Goal: Information Seeking & Learning: Check status

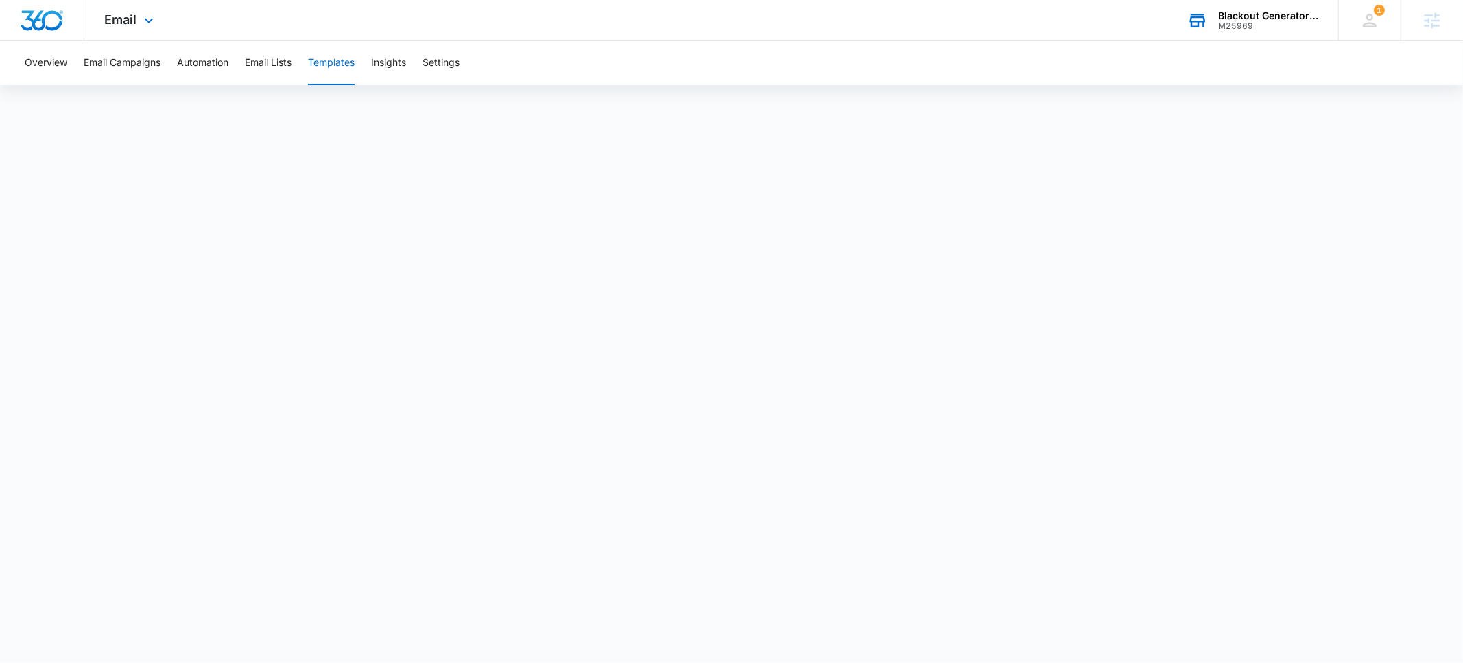
click at [1250, 24] on div "M25969" at bounding box center [1268, 26] width 100 height 10
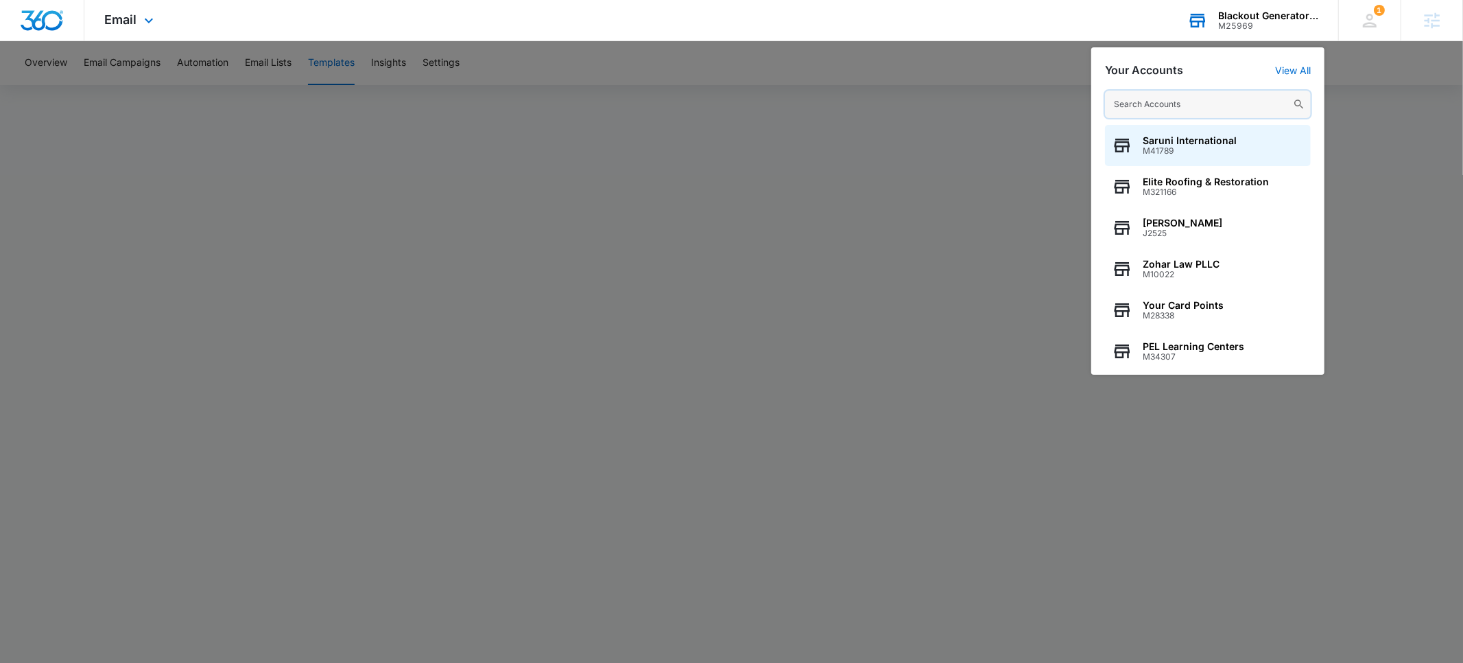
paste input "M329510"
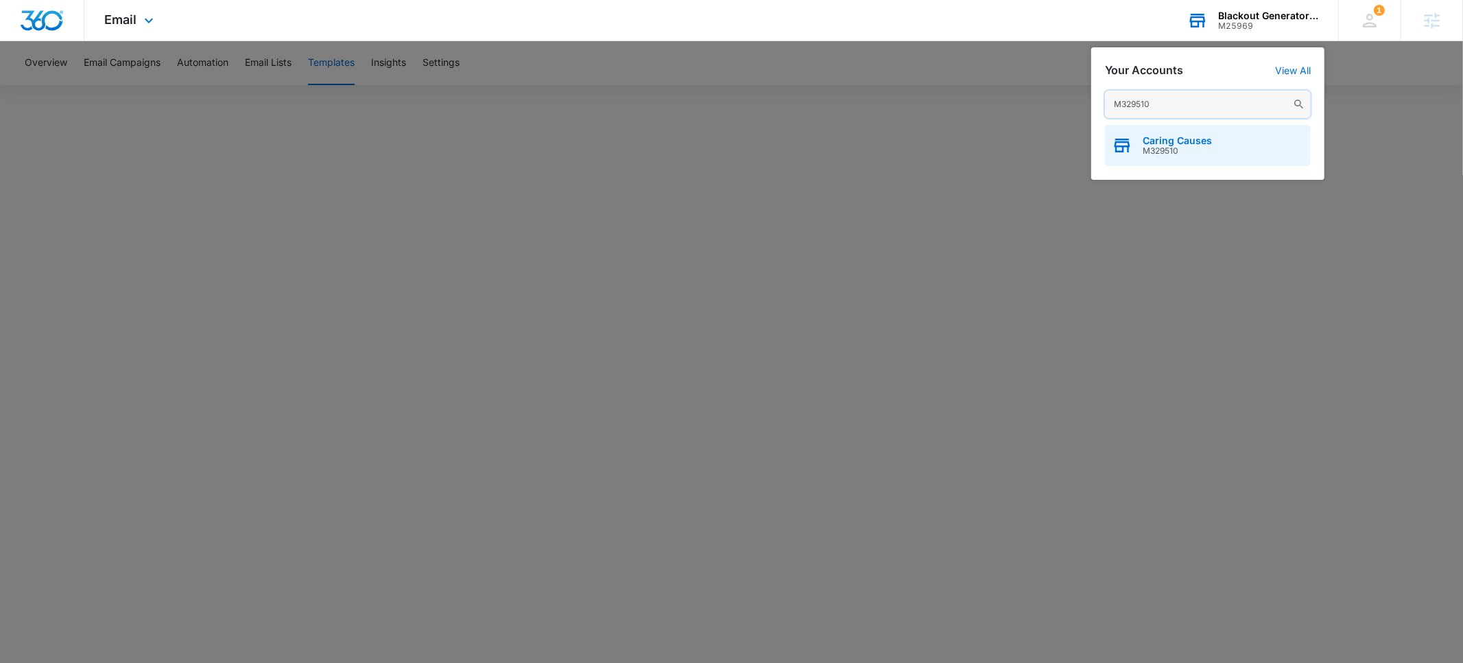
type input "M329510"
click at [1165, 141] on span "Caring Causes" at bounding box center [1177, 140] width 69 height 11
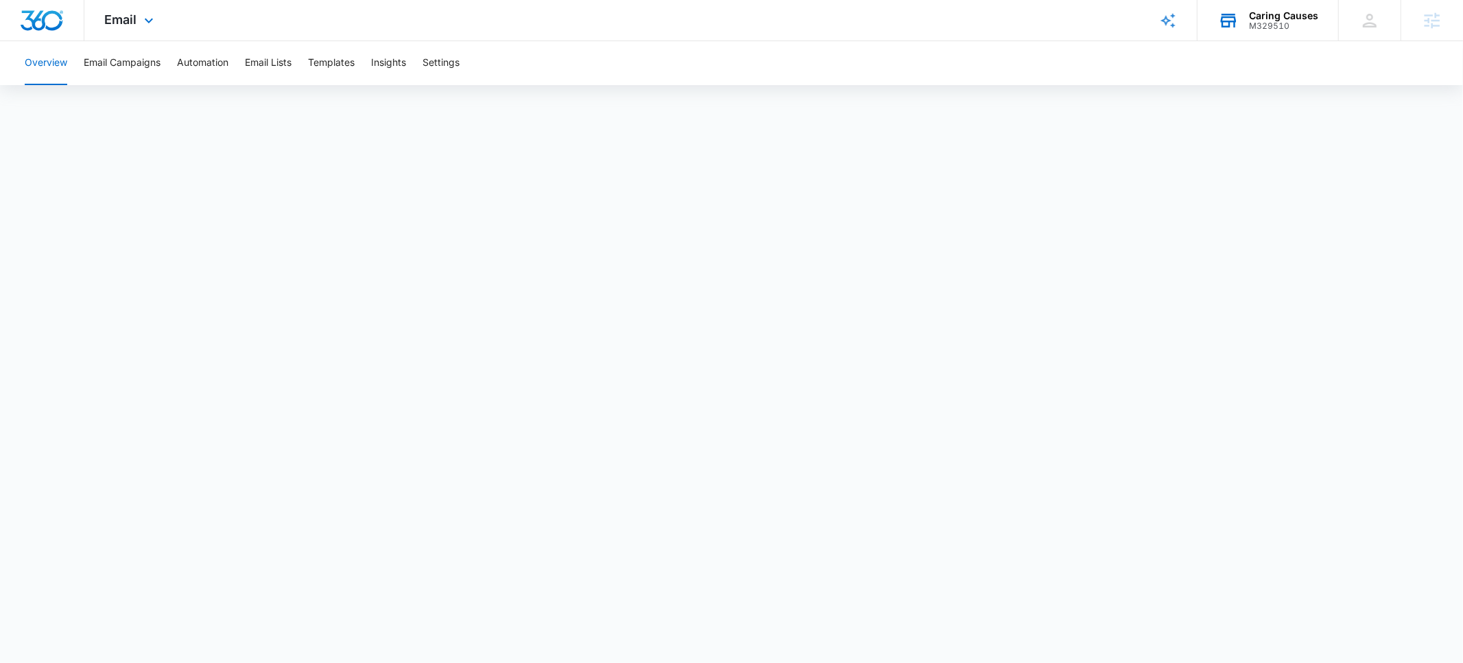
click at [1273, 23] on div "M329510" at bounding box center [1283, 26] width 69 height 10
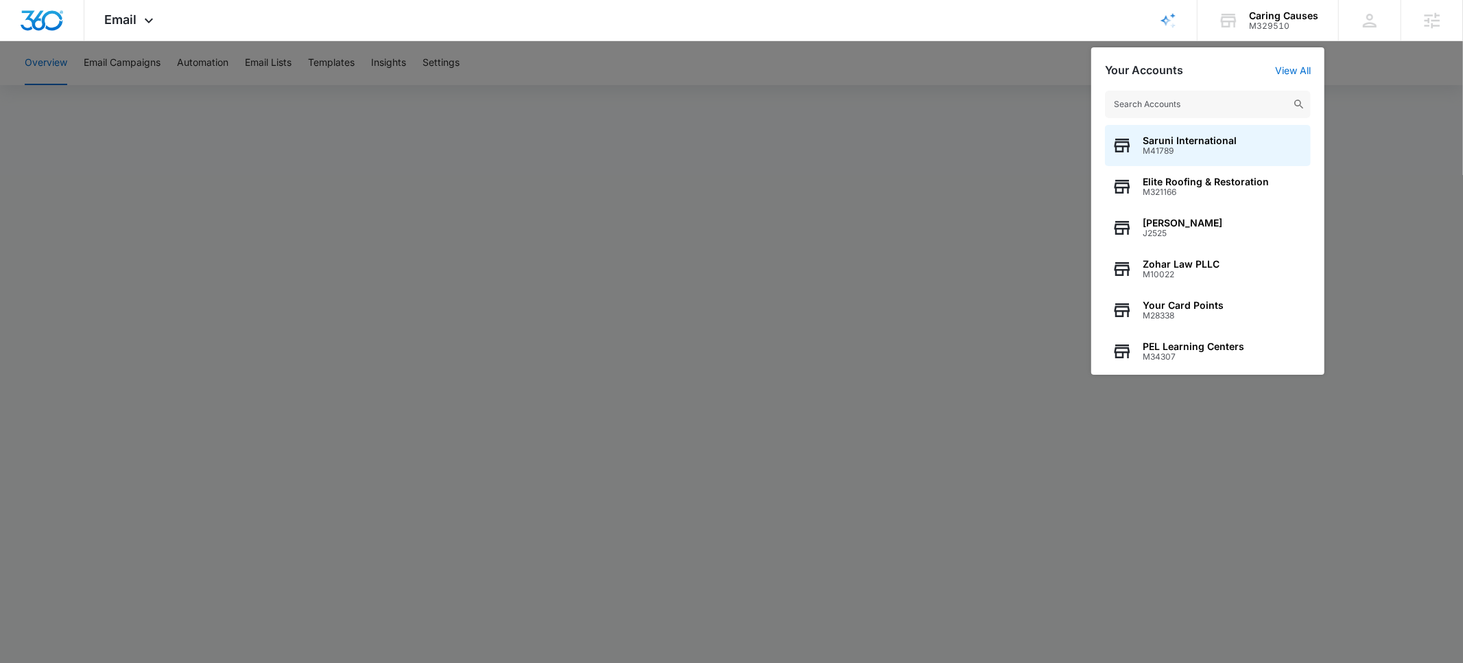
click at [1189, 110] on input "text" at bounding box center [1208, 104] width 206 height 27
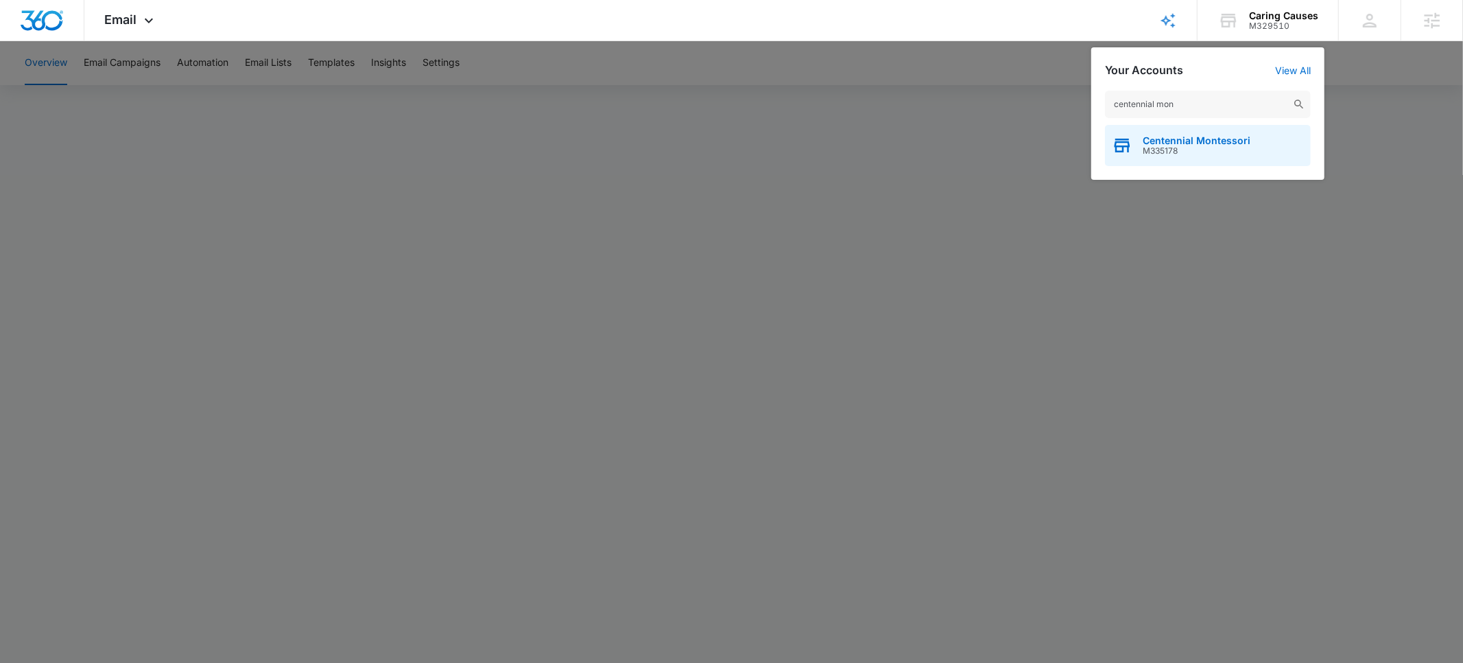
type input "centennial mon"
click at [1178, 143] on span "Centennial Montessori" at bounding box center [1197, 140] width 108 height 11
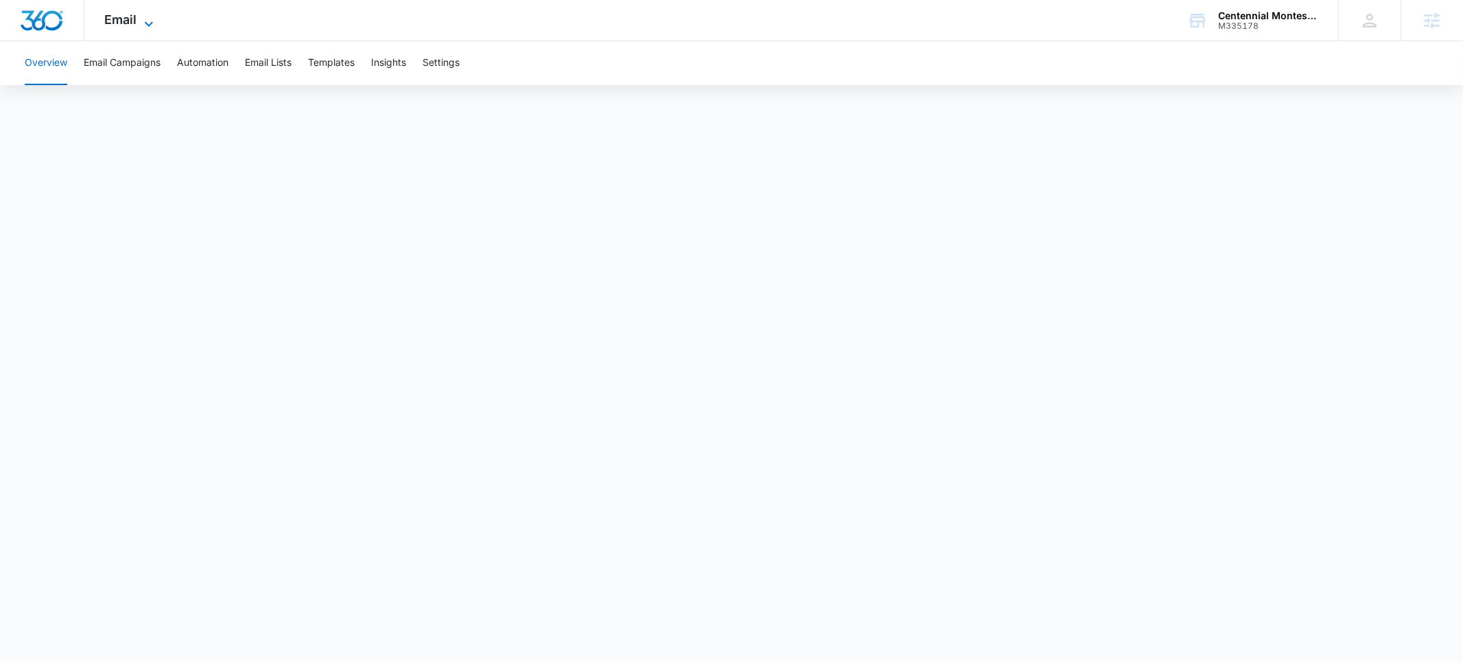
click at [126, 24] on span "Email" at bounding box center [121, 19] width 32 height 14
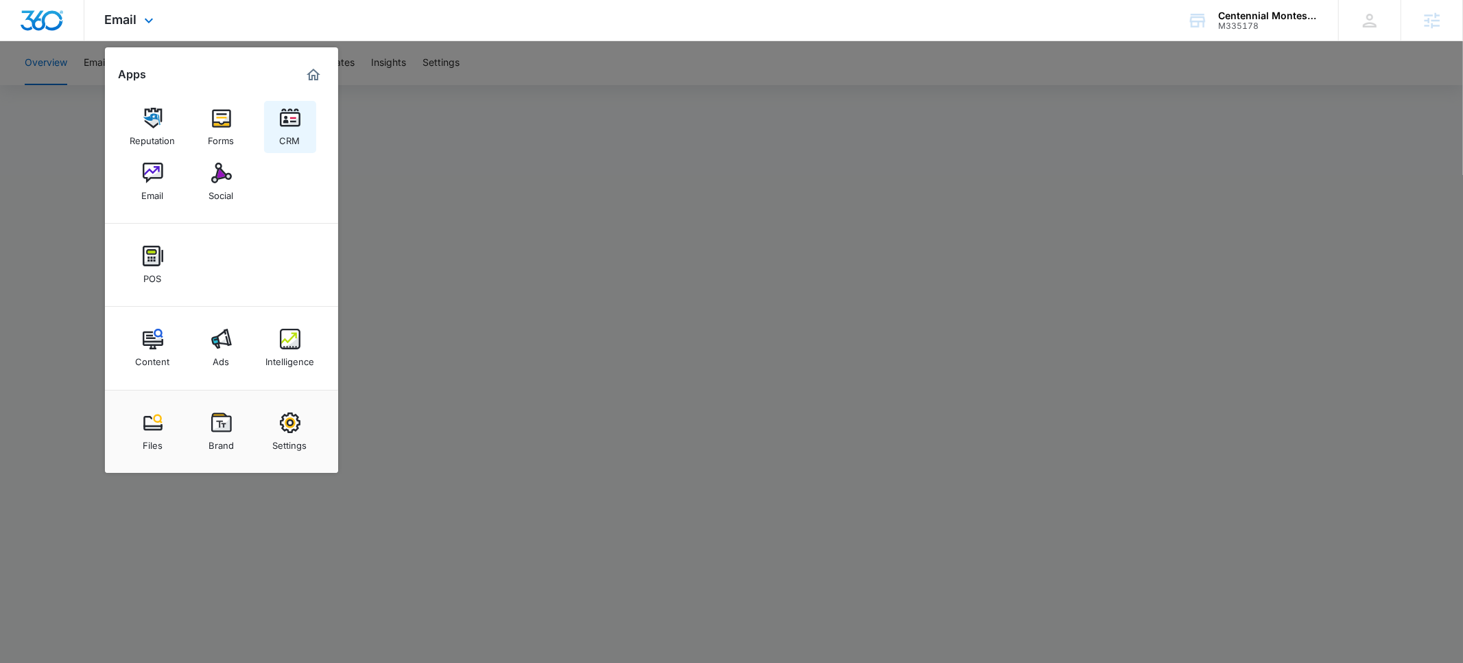
click at [287, 128] on div "CRM" at bounding box center [290, 137] width 21 height 18
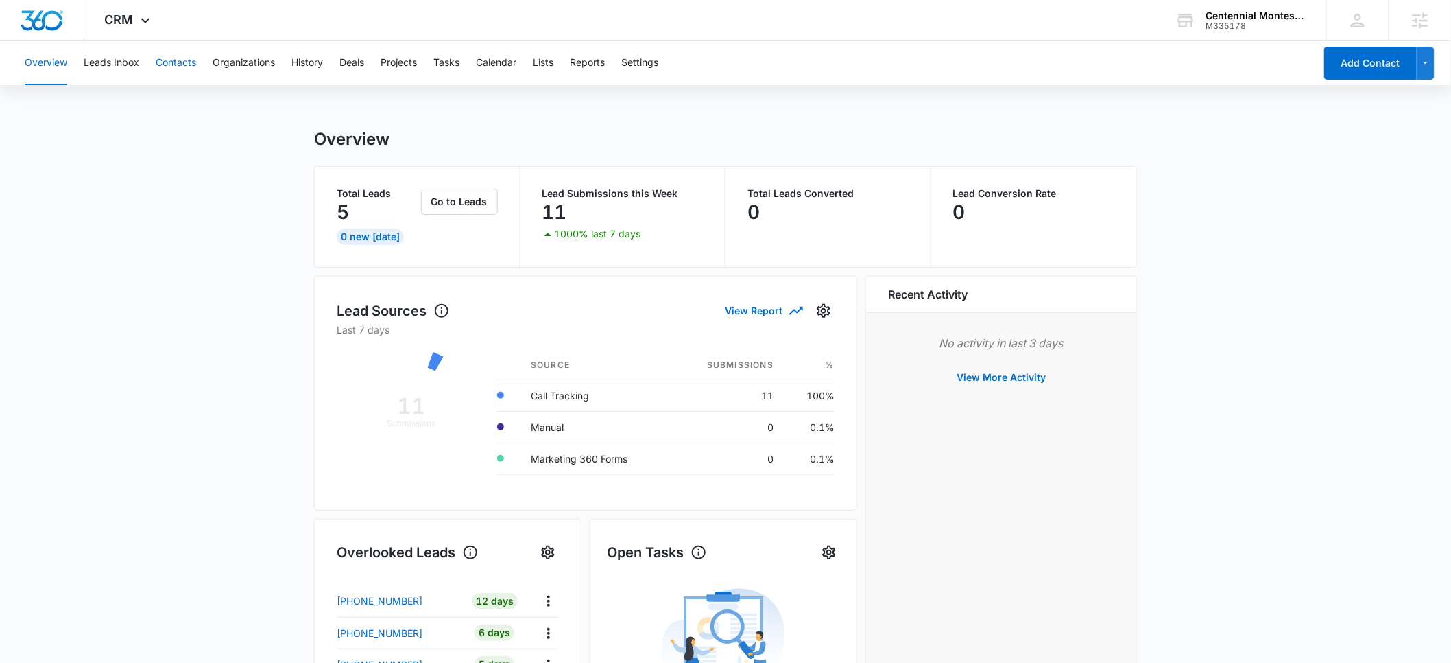
click at [170, 66] on button "Contacts" at bounding box center [176, 63] width 40 height 44
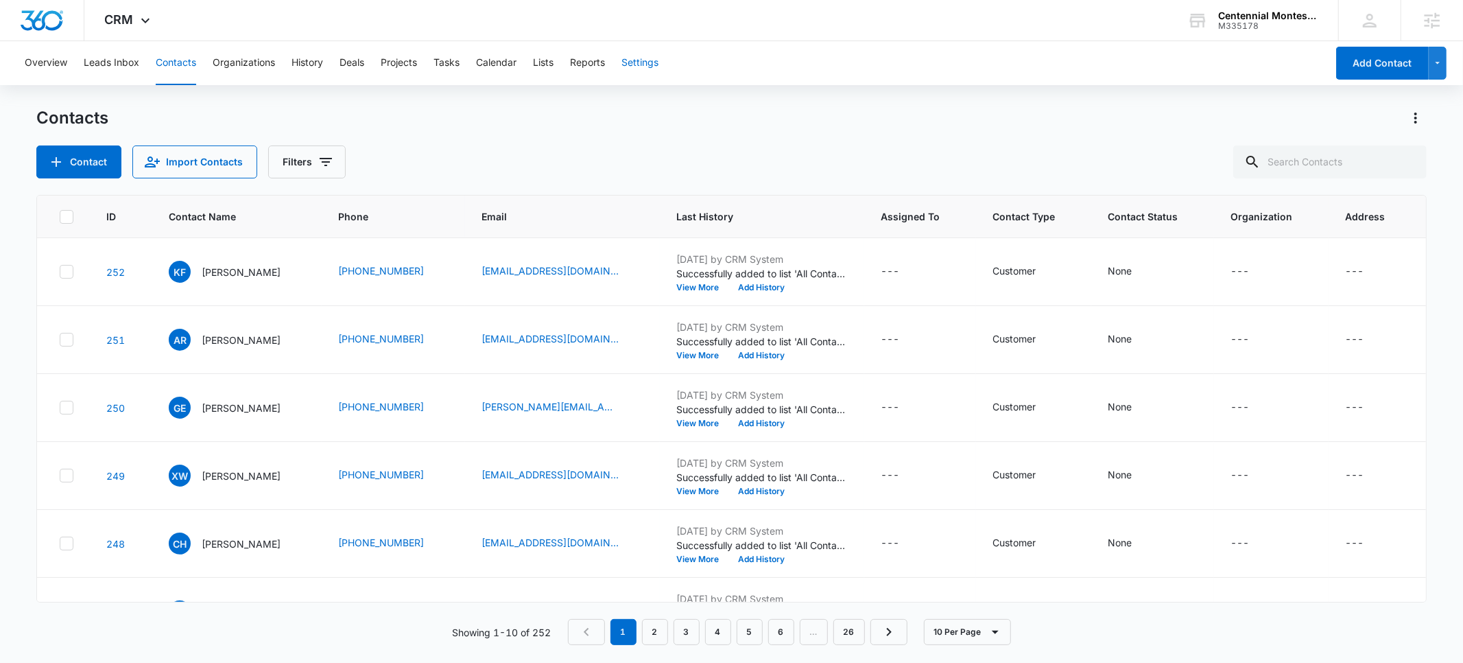
click at [630, 66] on button "Settings" at bounding box center [639, 63] width 37 height 44
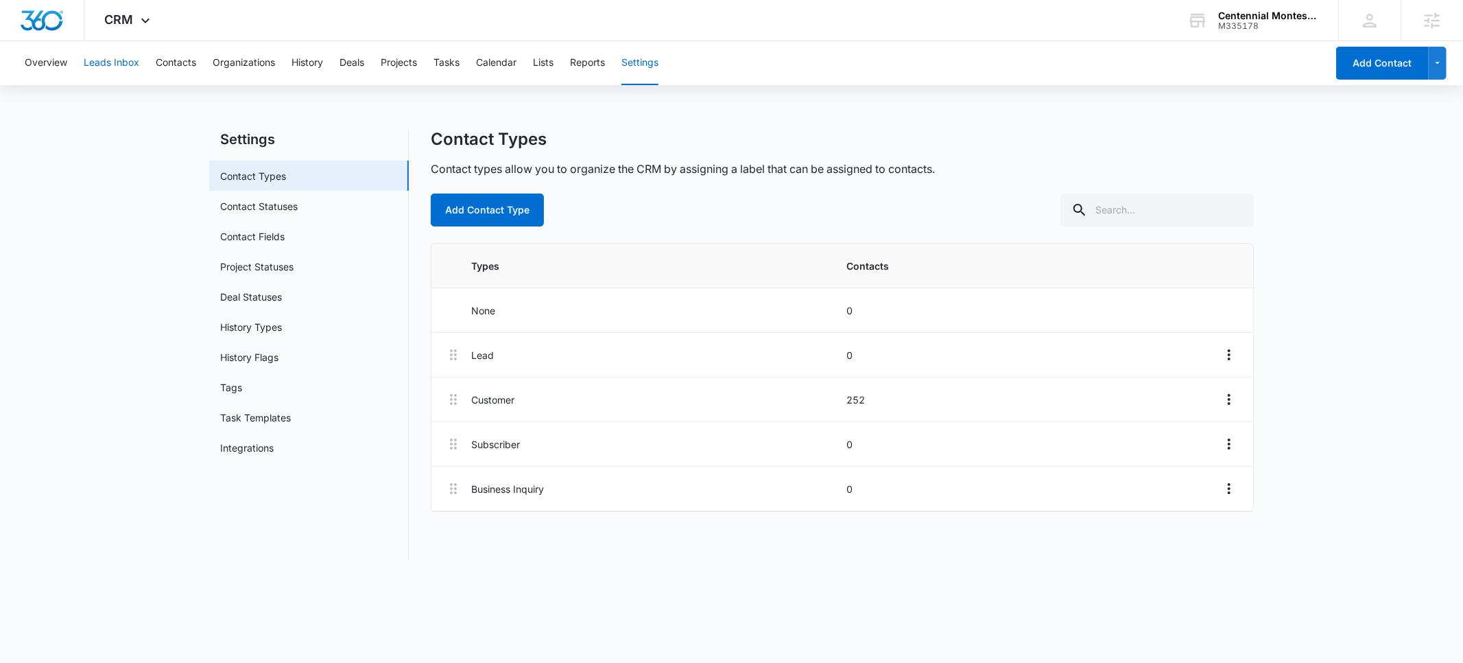
click at [104, 59] on button "Leads Inbox" at bounding box center [112, 63] width 56 height 44
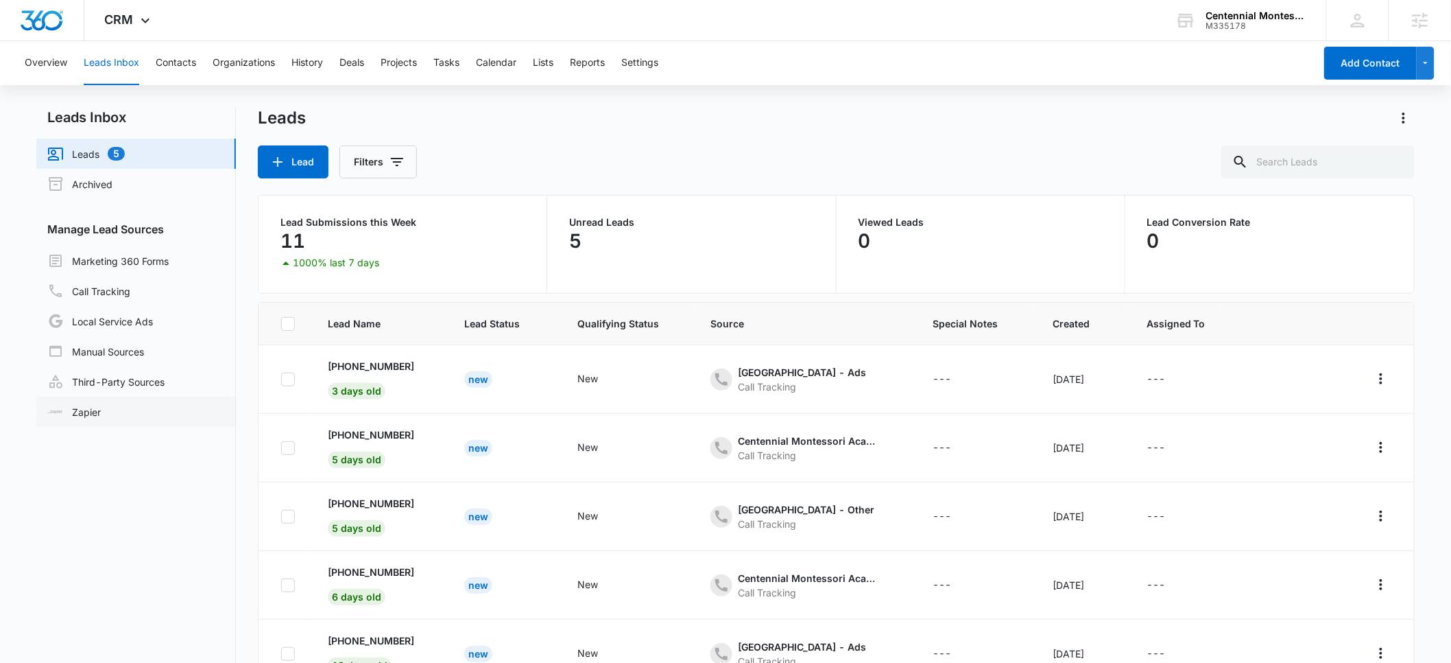
click at [88, 412] on link "Zapier" at bounding box center [73, 412] width 53 height 14
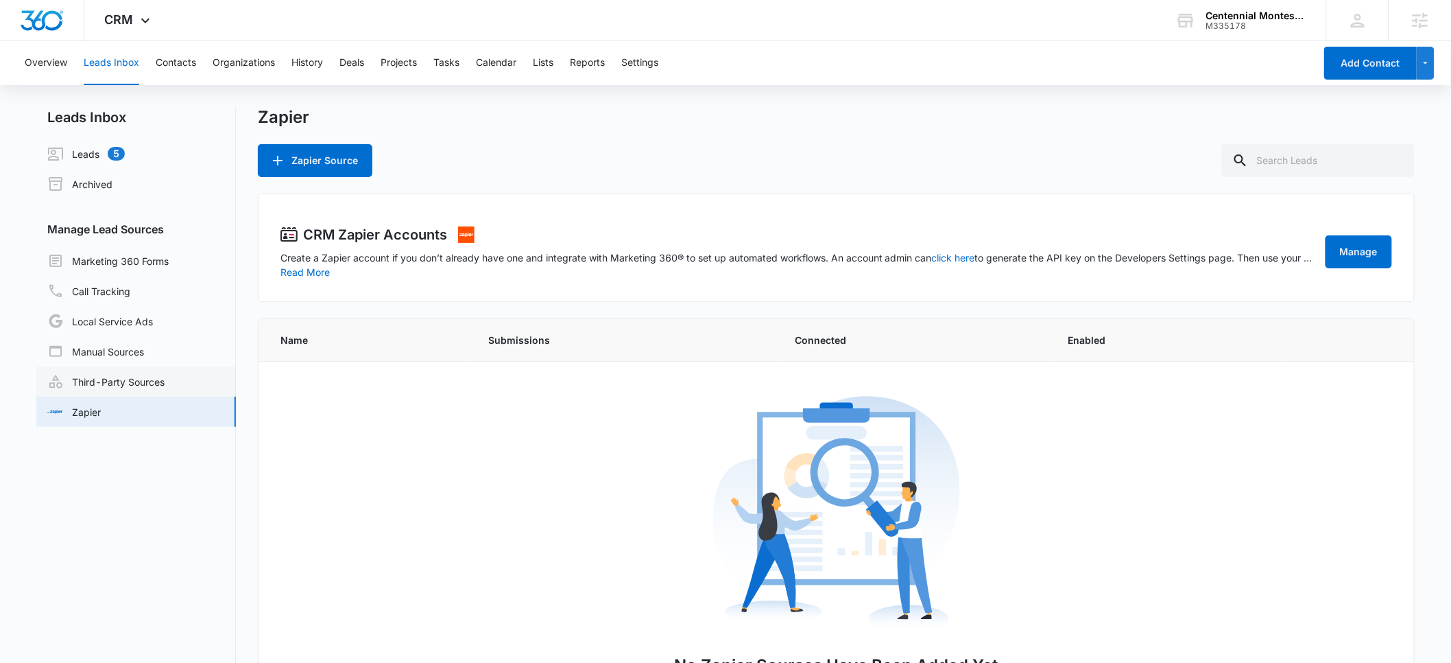
click at [112, 381] on link "Third-Party Sources" at bounding box center [105, 381] width 117 height 16
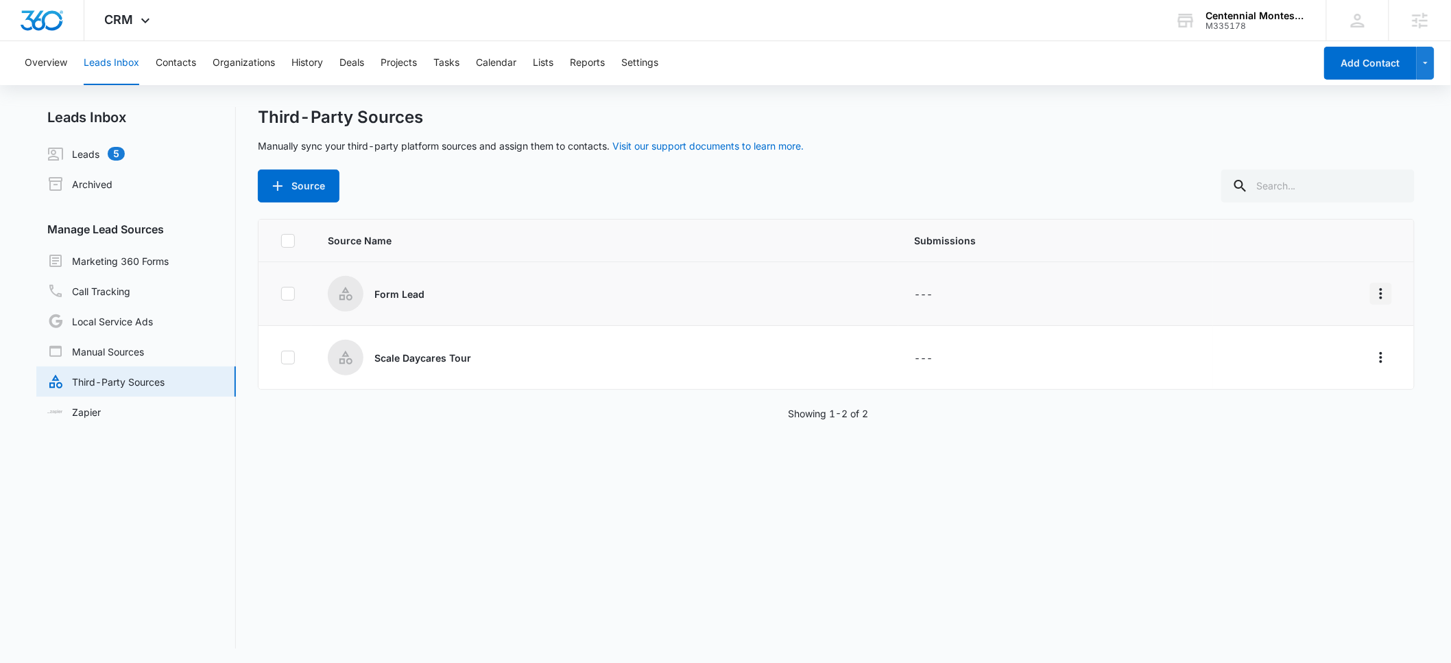
click at [1373, 295] on icon "Overflow Menu" at bounding box center [1381, 293] width 16 height 16
click at [381, 296] on p "Form Lead" at bounding box center [399, 294] width 50 height 14
click at [1373, 290] on icon "Overflow Menu" at bounding box center [1381, 293] width 16 height 16
click at [1283, 355] on div "Edit" at bounding box center [1309, 352] width 78 height 10
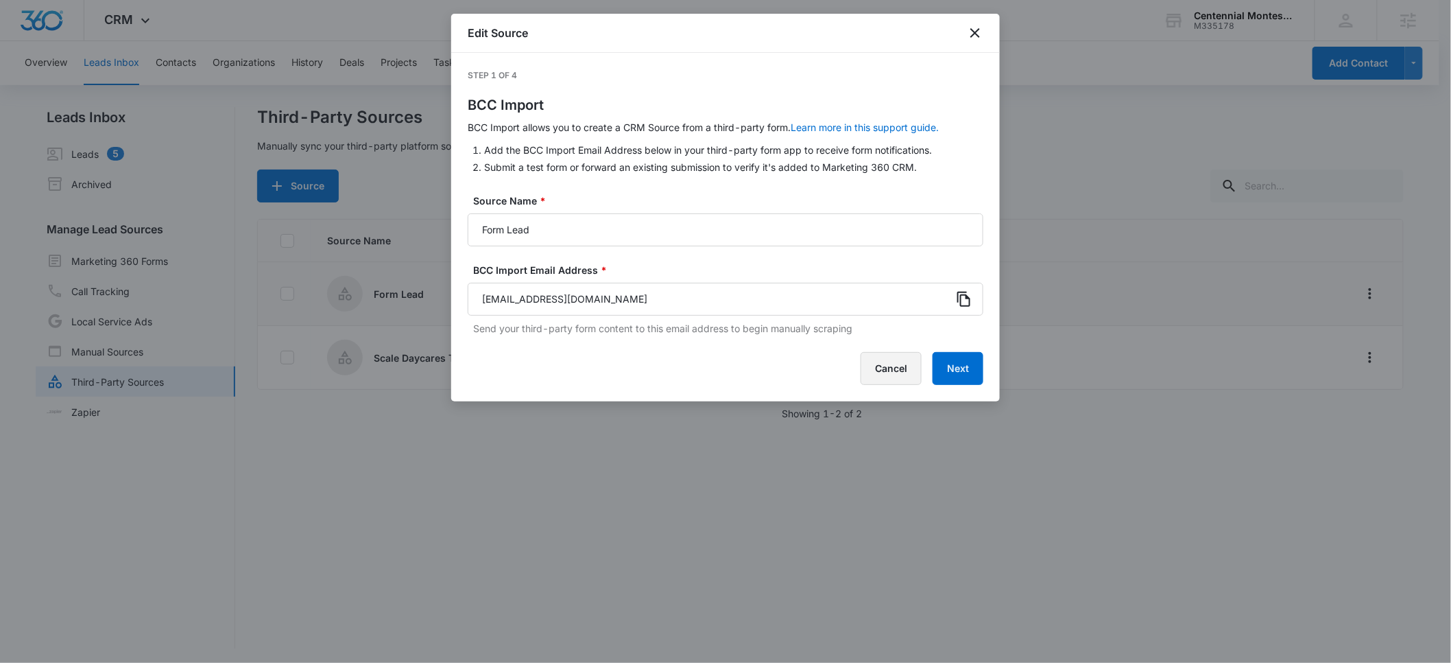
click at [902, 374] on button "Cancel" at bounding box center [891, 368] width 61 height 33
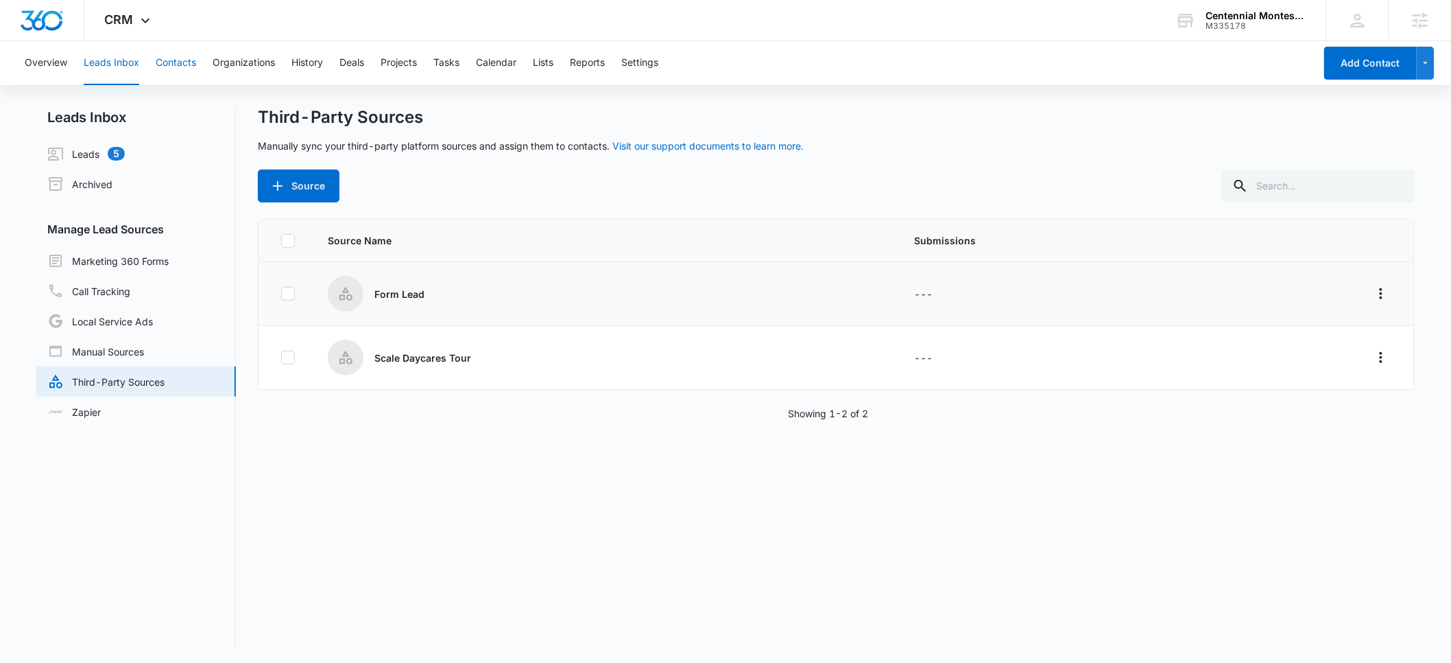
click at [181, 60] on button "Contacts" at bounding box center [176, 63] width 40 height 44
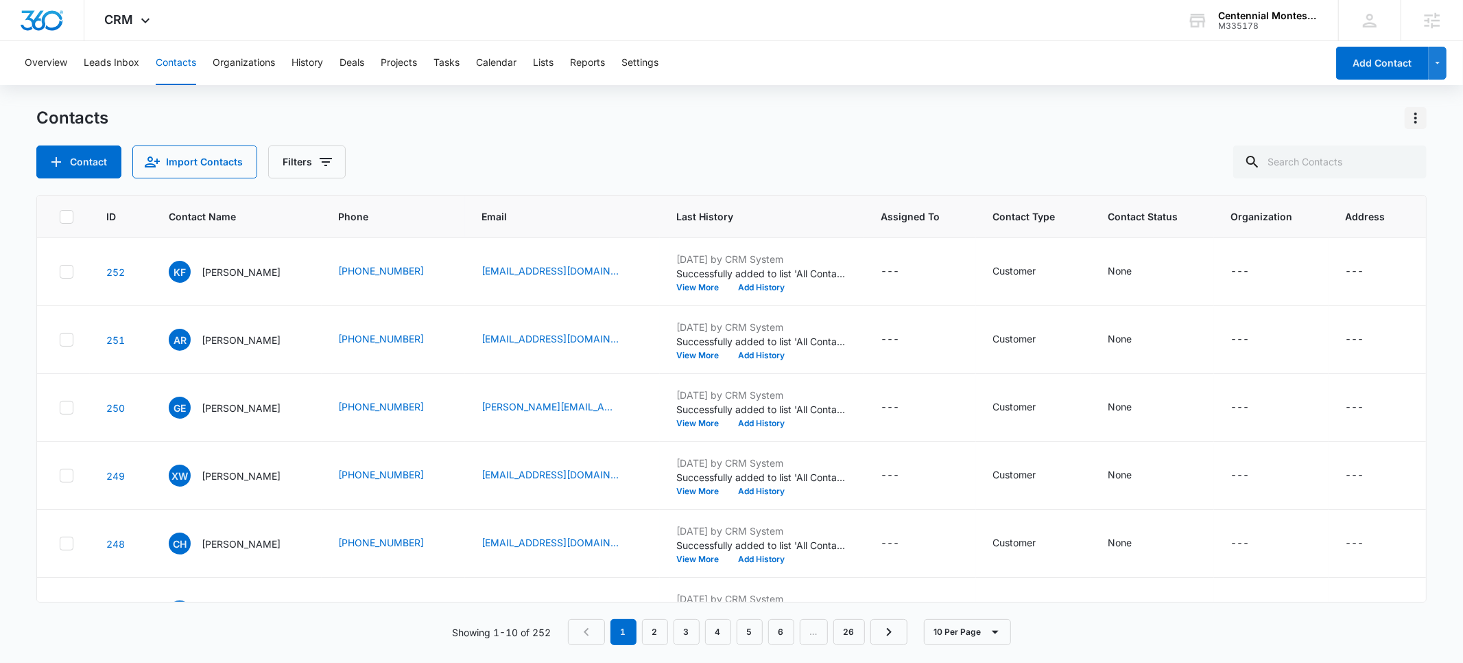
click at [1417, 115] on icon "Actions" at bounding box center [1415, 118] width 16 height 16
click at [1436, 65] on icon "button" at bounding box center [1438, 63] width 12 height 16
click at [1123, 116] on div "Contacts" at bounding box center [731, 118] width 1390 height 22
click at [635, 67] on button "Settings" at bounding box center [639, 63] width 37 height 44
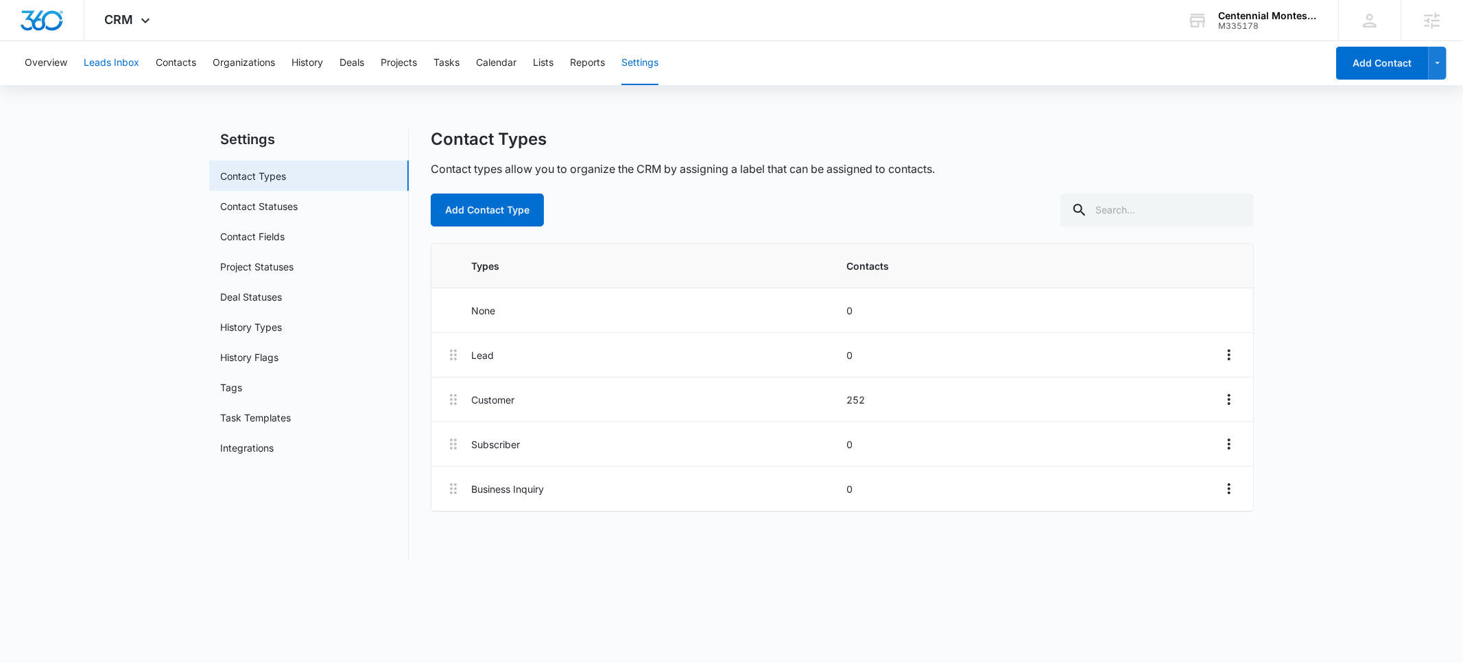
click at [109, 64] on button "Leads Inbox" at bounding box center [112, 63] width 56 height 44
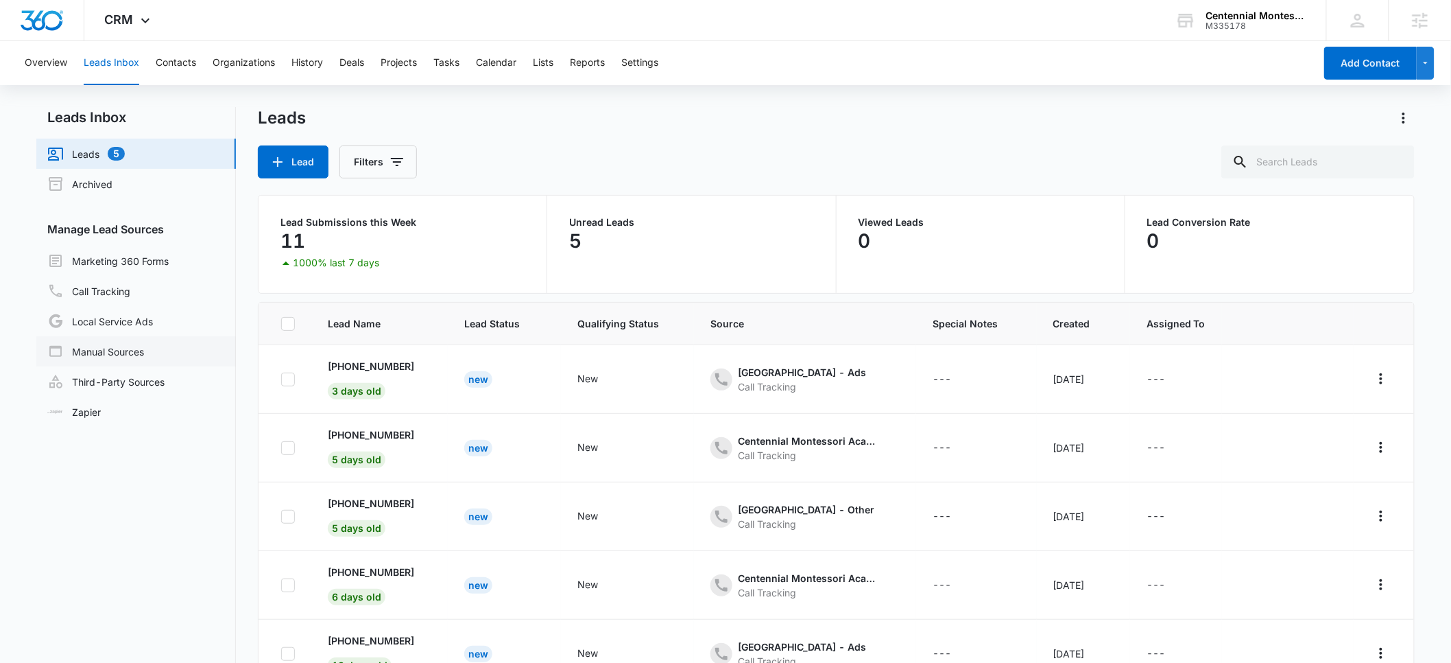
click at [106, 353] on link "Manual Sources" at bounding box center [95, 351] width 97 height 16
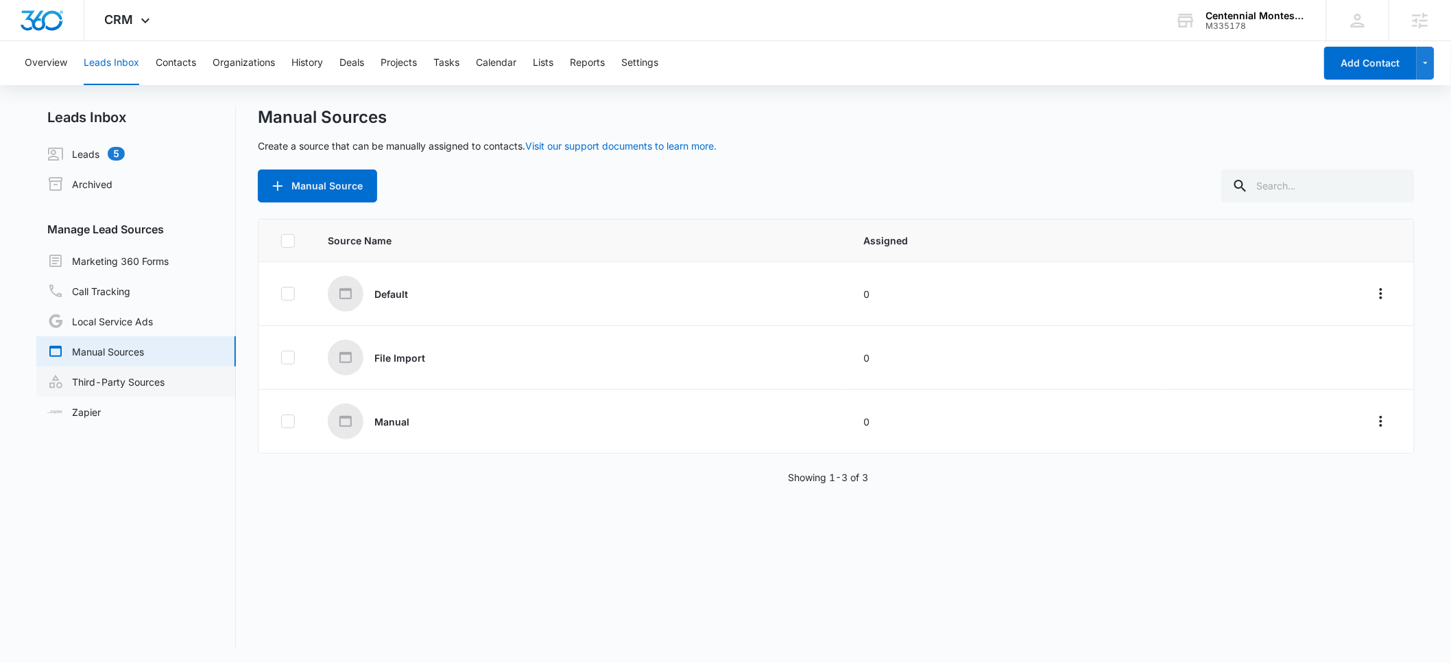
click at [119, 379] on link "Third-Party Sources" at bounding box center [105, 381] width 117 height 16
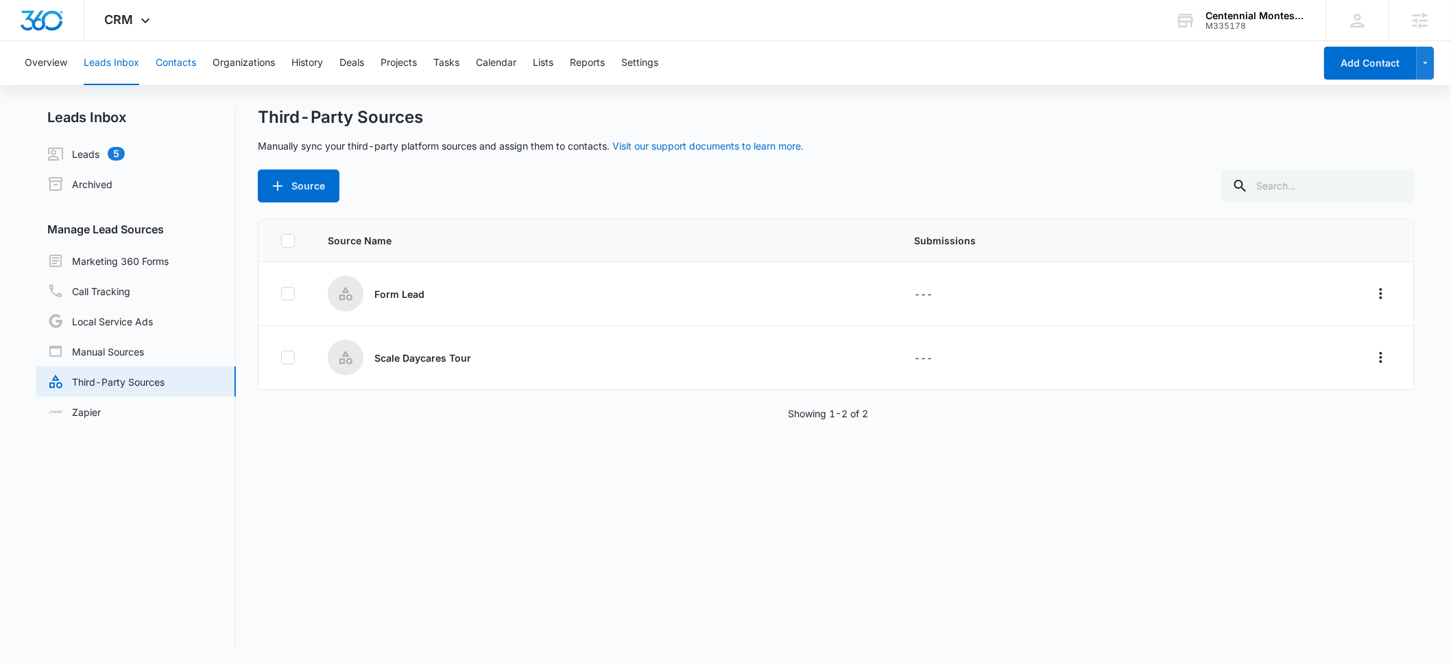
click at [171, 54] on button "Contacts" at bounding box center [176, 63] width 40 height 44
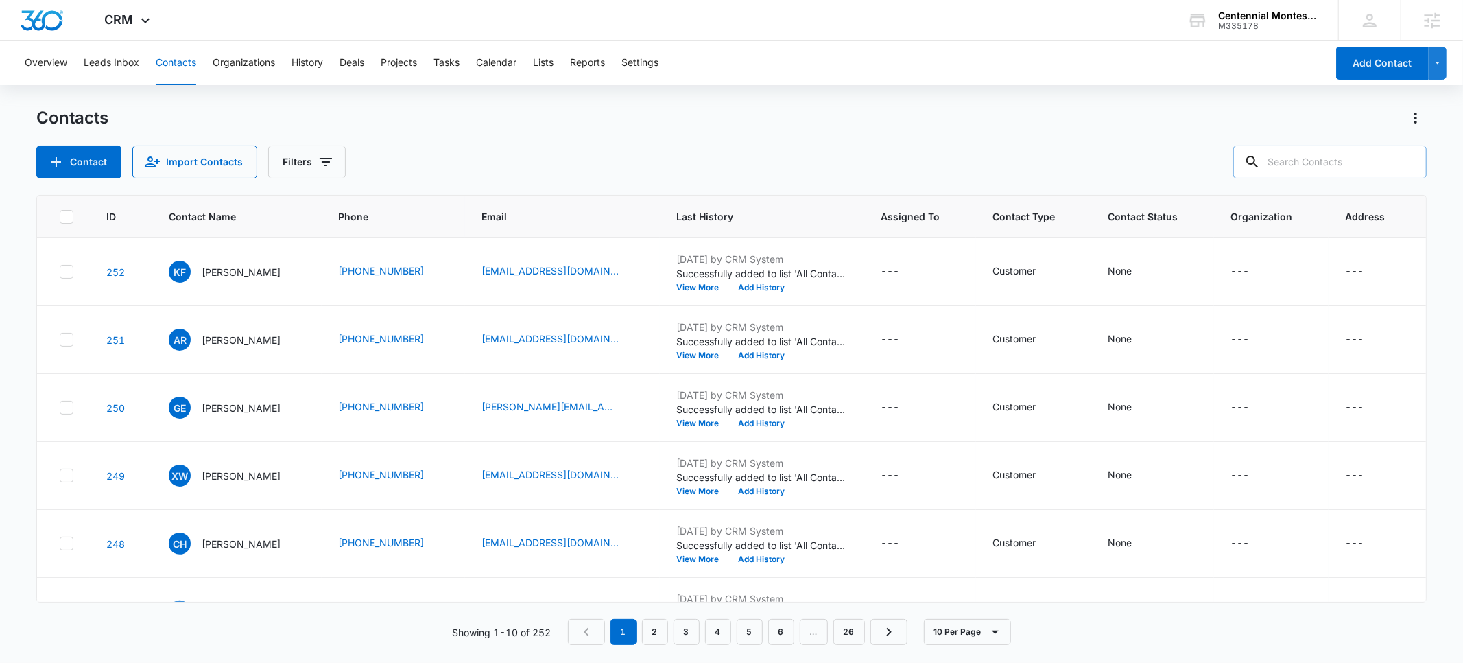
click at [1340, 158] on input "text" at bounding box center [1329, 161] width 193 height 33
paste input "[PERSON_NAME]"
type input "[PERSON_NAME]"
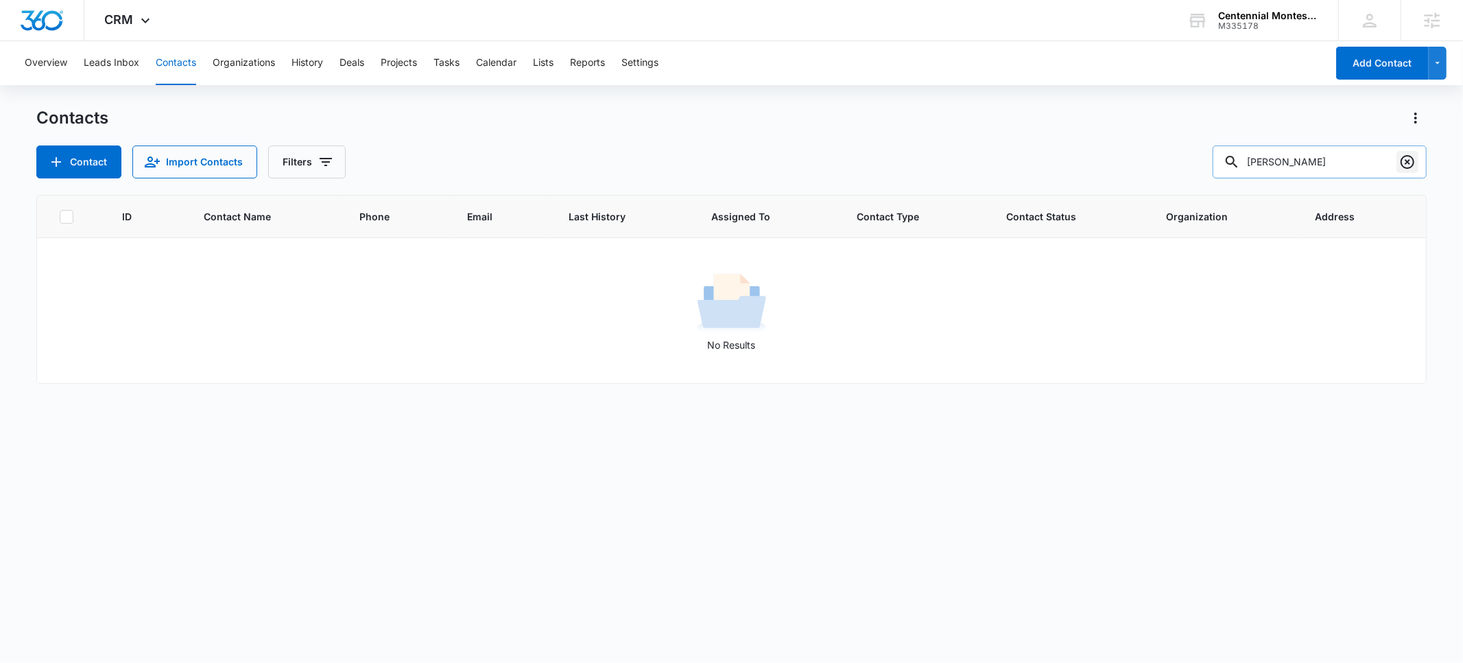
click at [1402, 168] on icon "Clear" at bounding box center [1407, 162] width 16 height 16
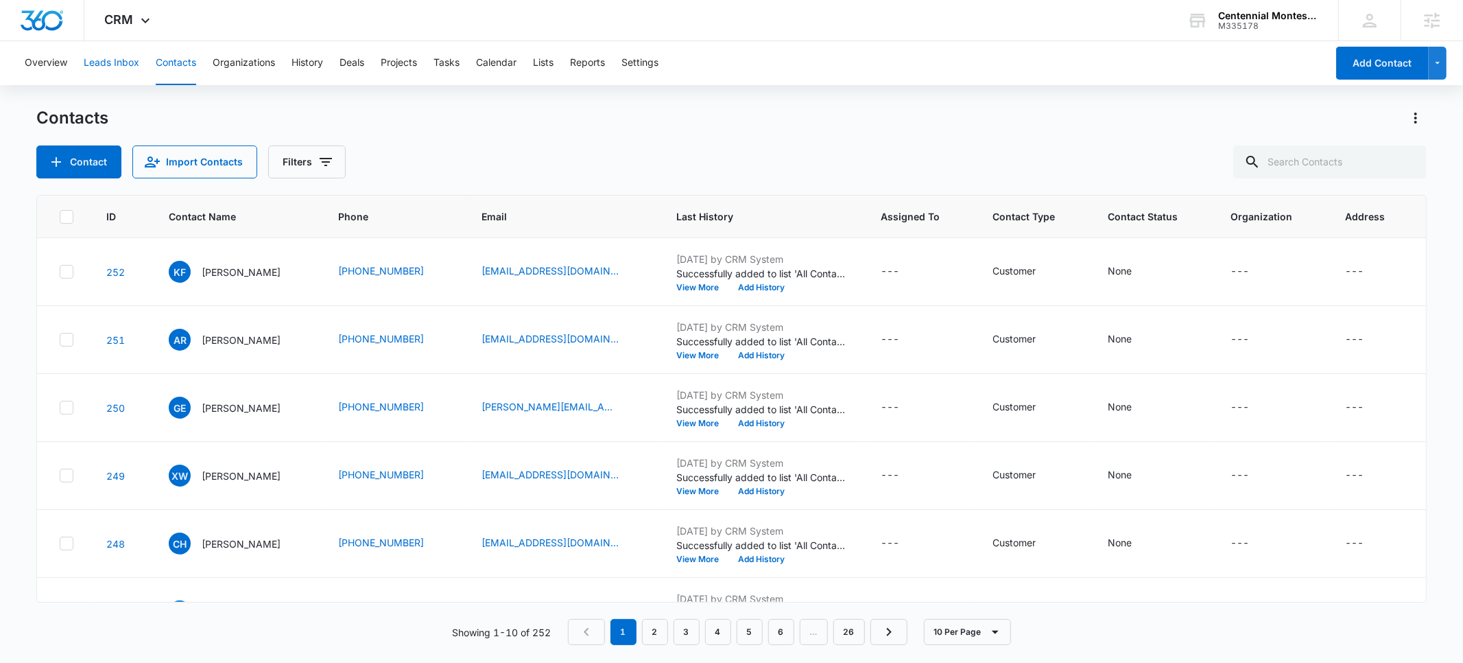
click at [99, 67] on button "Leads Inbox" at bounding box center [112, 63] width 56 height 44
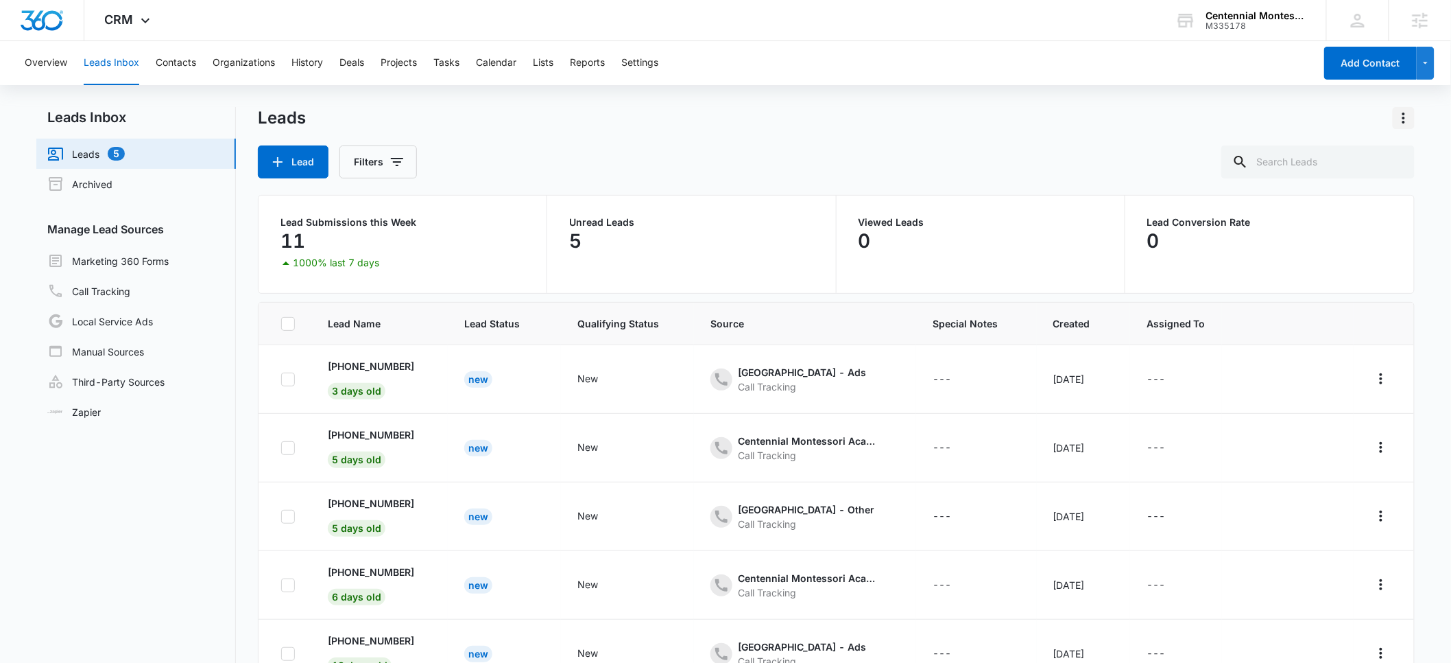
click at [1405, 121] on icon "Actions" at bounding box center [1404, 117] width 3 height 11
click at [106, 353] on link "Manual Sources" at bounding box center [95, 351] width 97 height 16
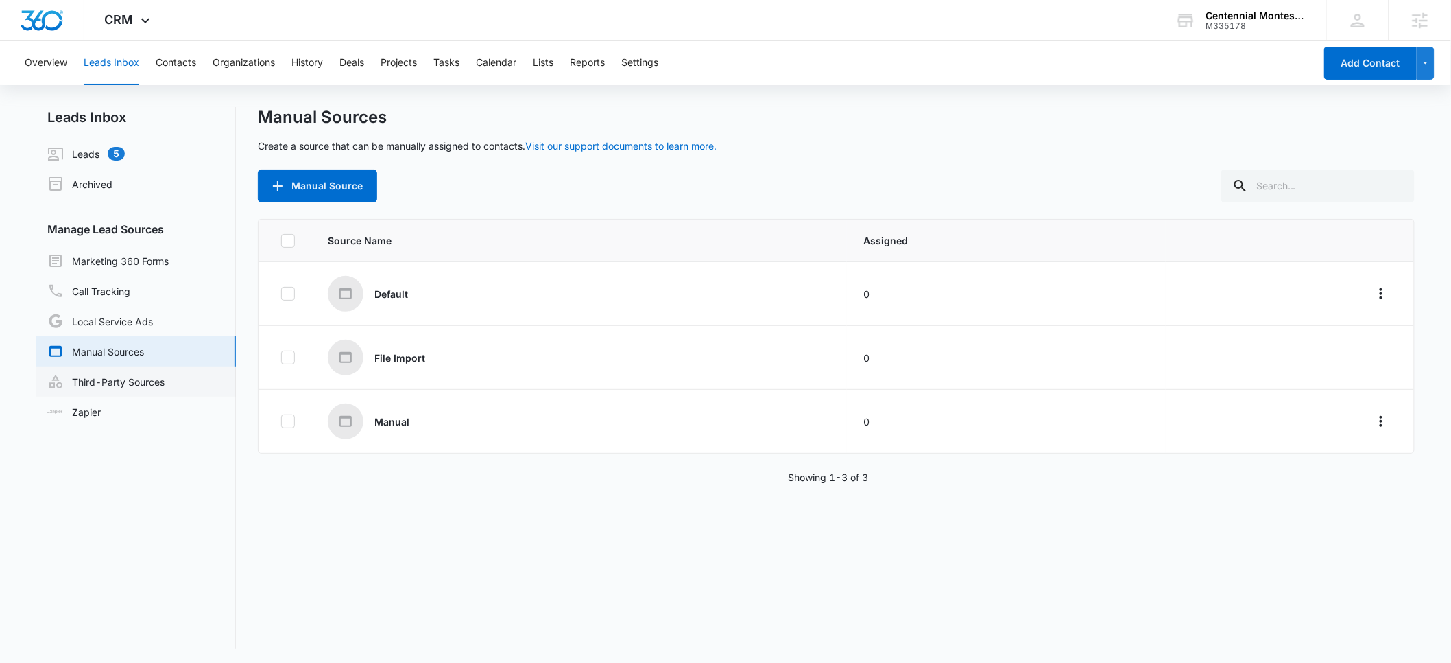
click at [126, 381] on link "Third-Party Sources" at bounding box center [105, 381] width 117 height 16
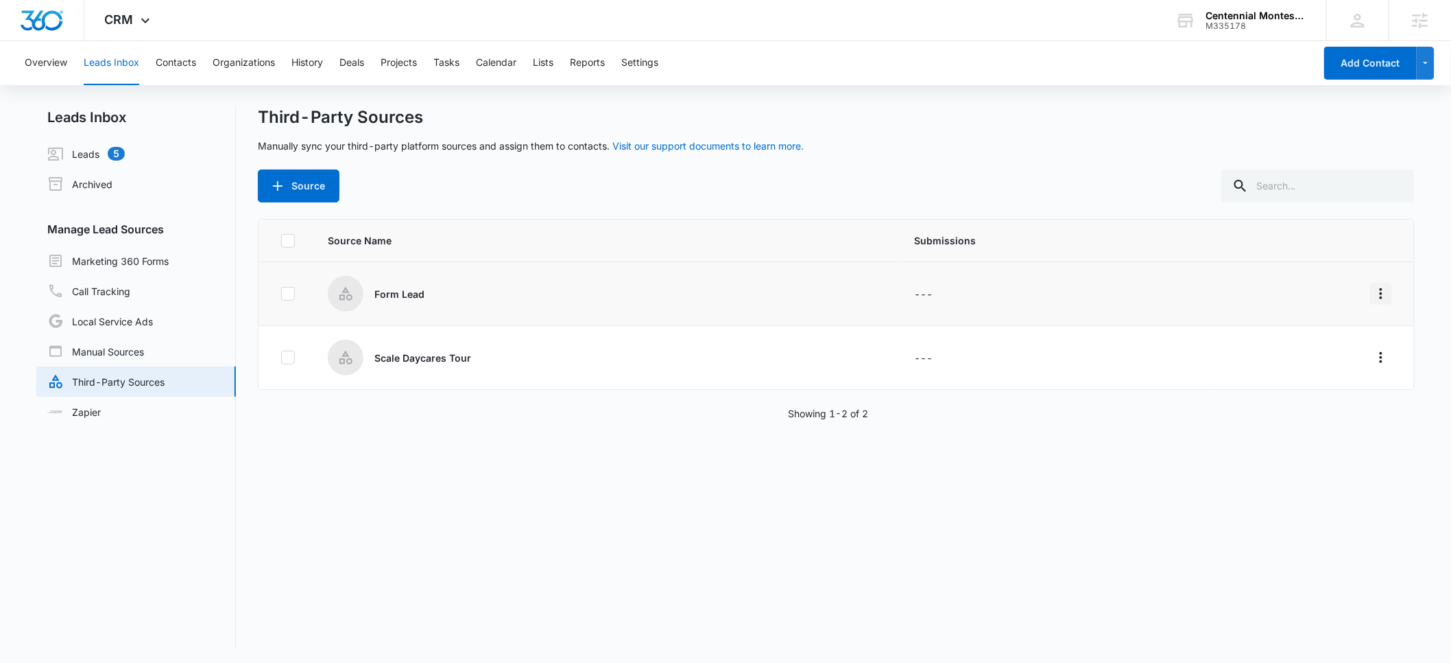
click at [1380, 291] on icon "Overflow Menu" at bounding box center [1381, 293] width 3 height 11
click at [292, 182] on button "Source" at bounding box center [299, 185] width 82 height 33
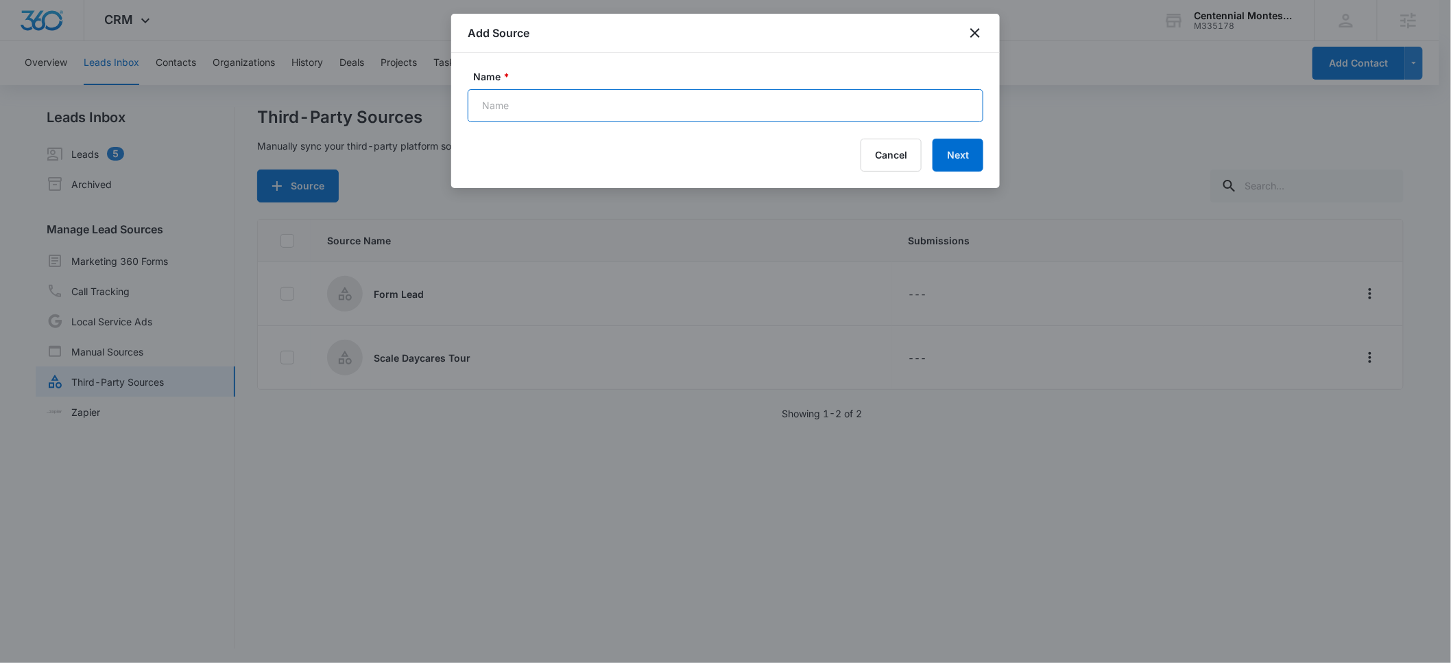
click at [541, 100] on input "Name *" at bounding box center [726, 105] width 516 height 33
type input "A"
type input "Form - Admission Inquiry"
click at [946, 153] on button "Next" at bounding box center [958, 155] width 51 height 33
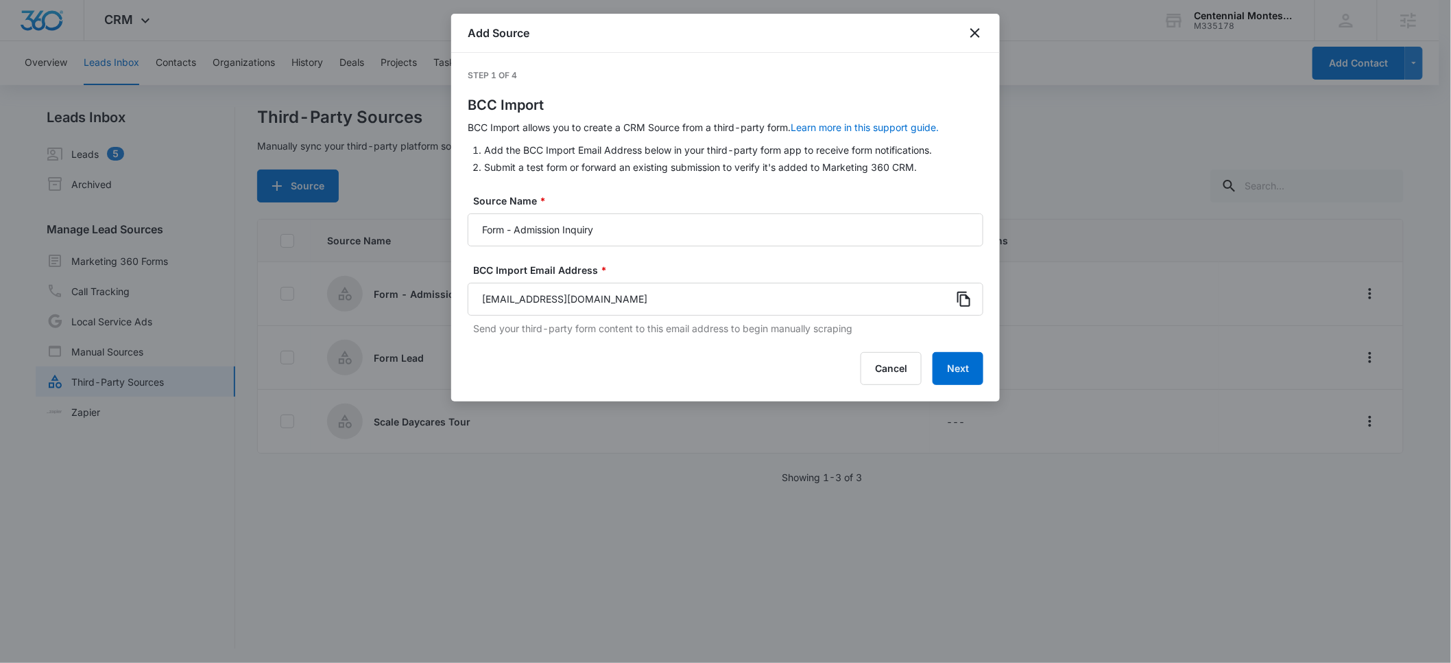
click at [963, 298] on icon at bounding box center [964, 299] width 16 height 16
click at [951, 370] on button "Next" at bounding box center [958, 368] width 51 height 33
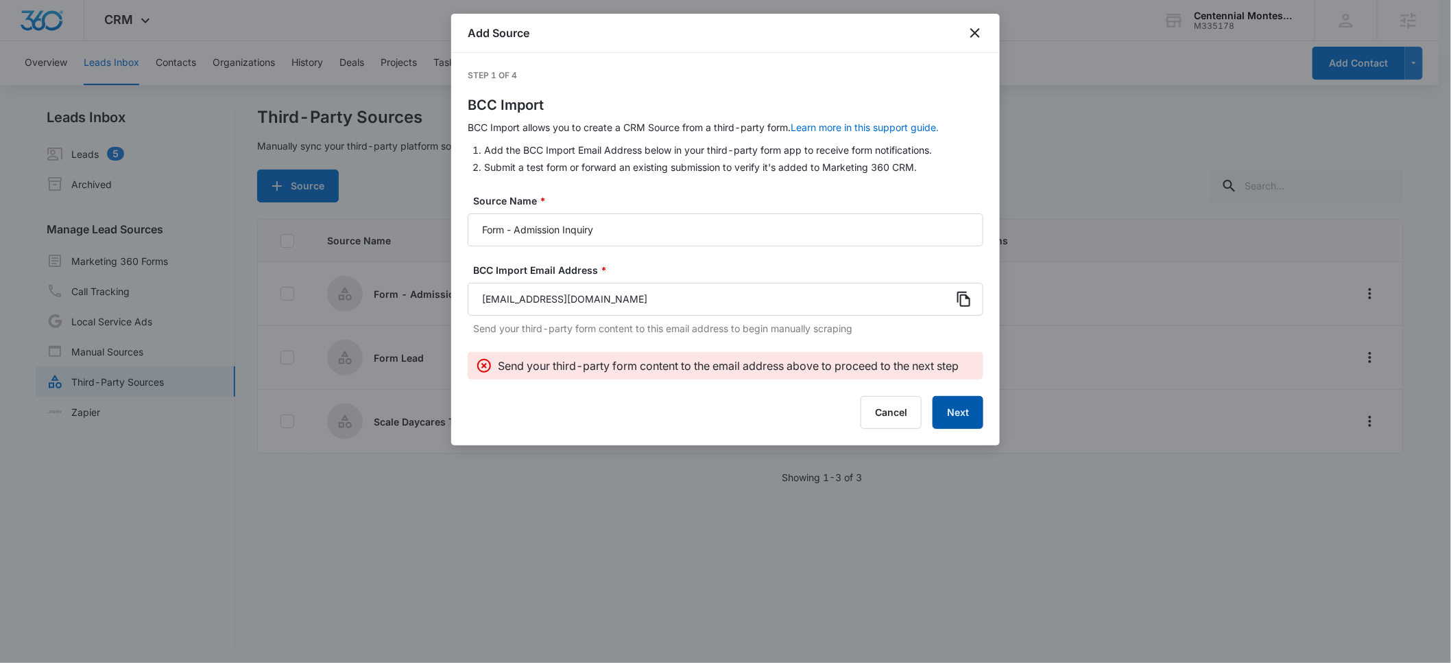
click at [947, 411] on button "Next" at bounding box center [958, 412] width 51 height 33
click at [960, 415] on button "Next" at bounding box center [958, 412] width 51 height 33
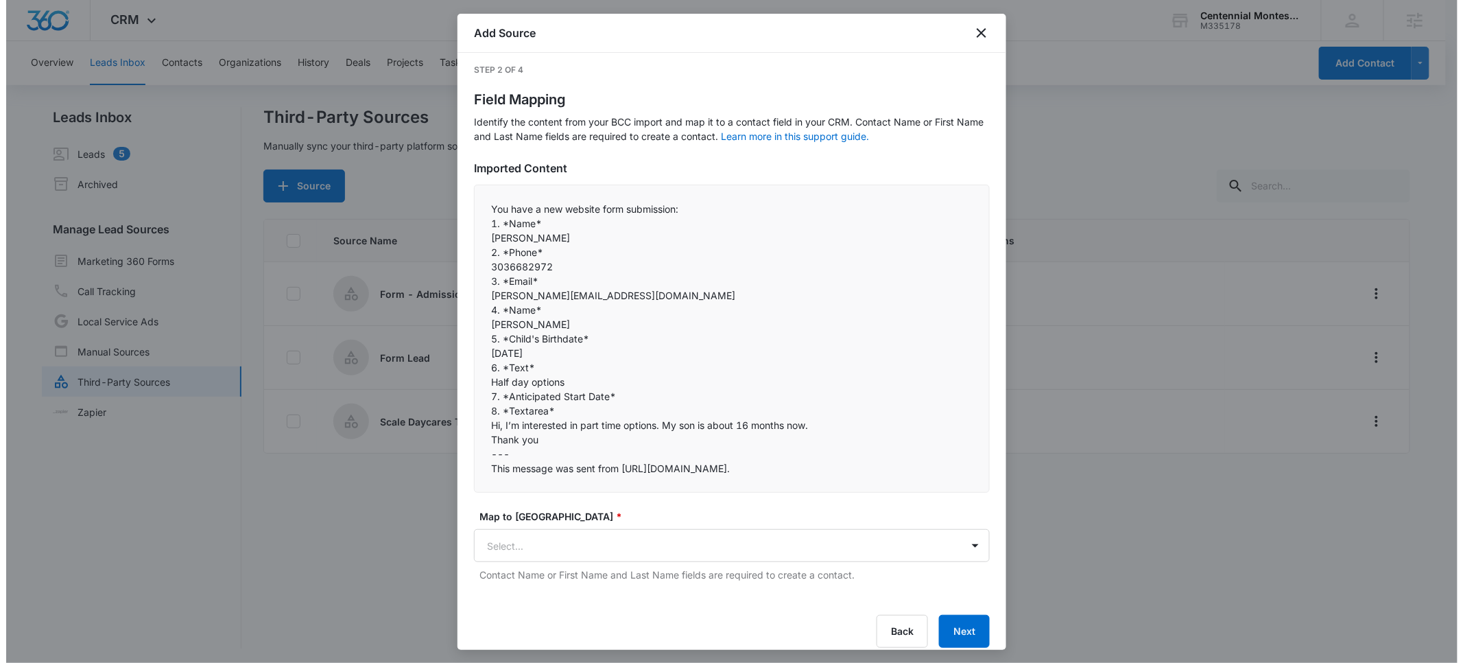
scroll to position [7, 0]
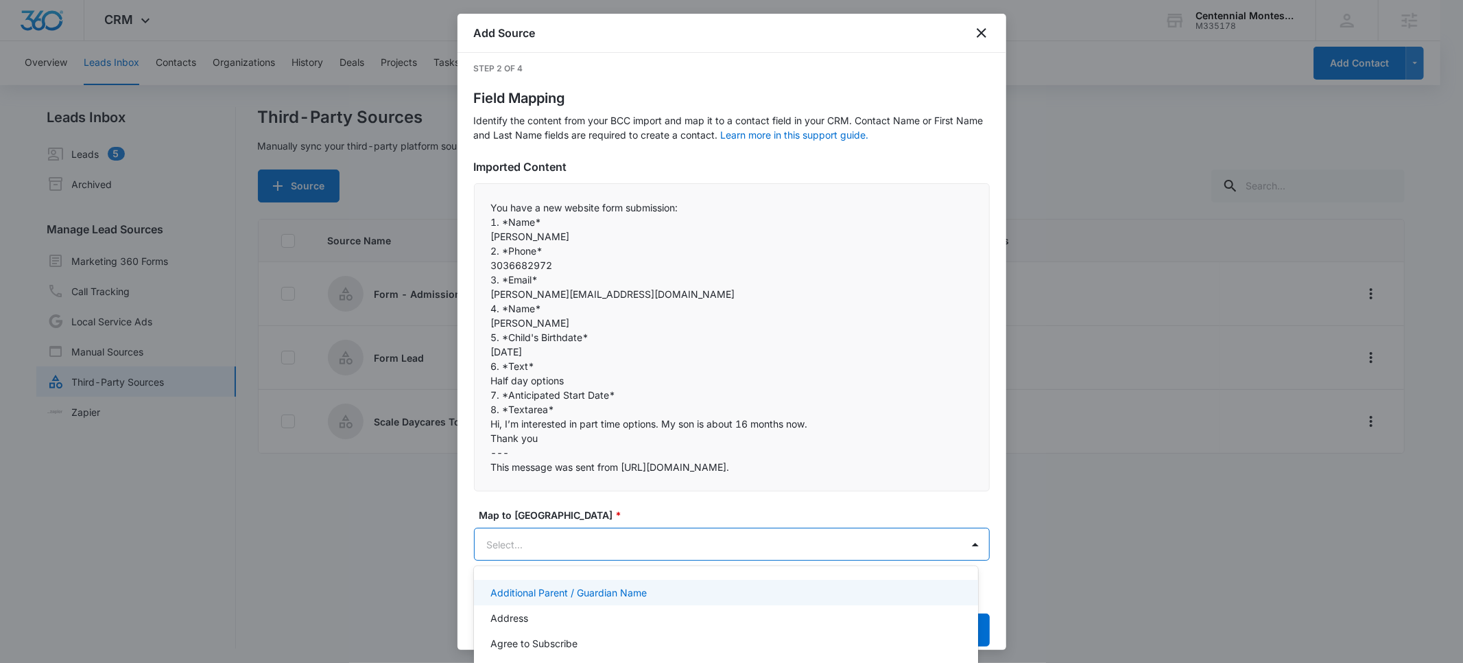
click at [682, 545] on body "CRM Apps Reputation Forms CRM Email Social POS Content Ads Intelligence Files B…" at bounding box center [731, 331] width 1463 height 663
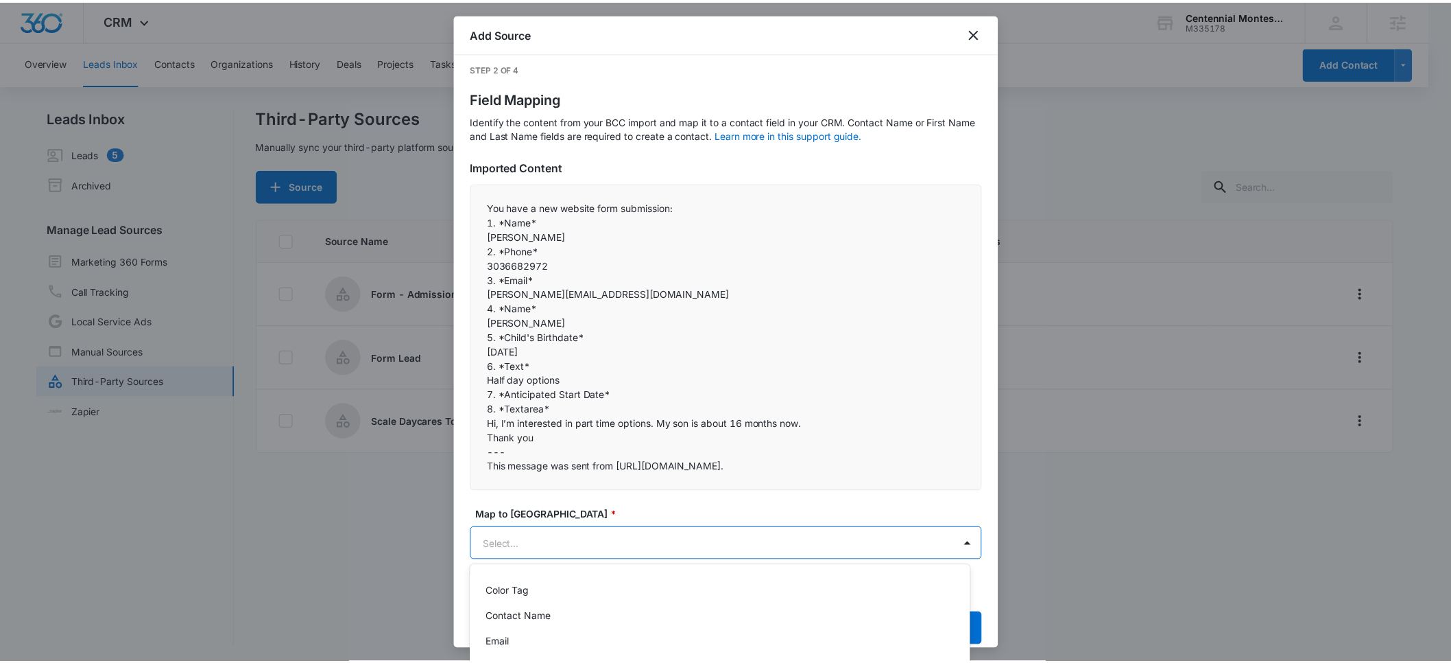
scroll to position [146, 0]
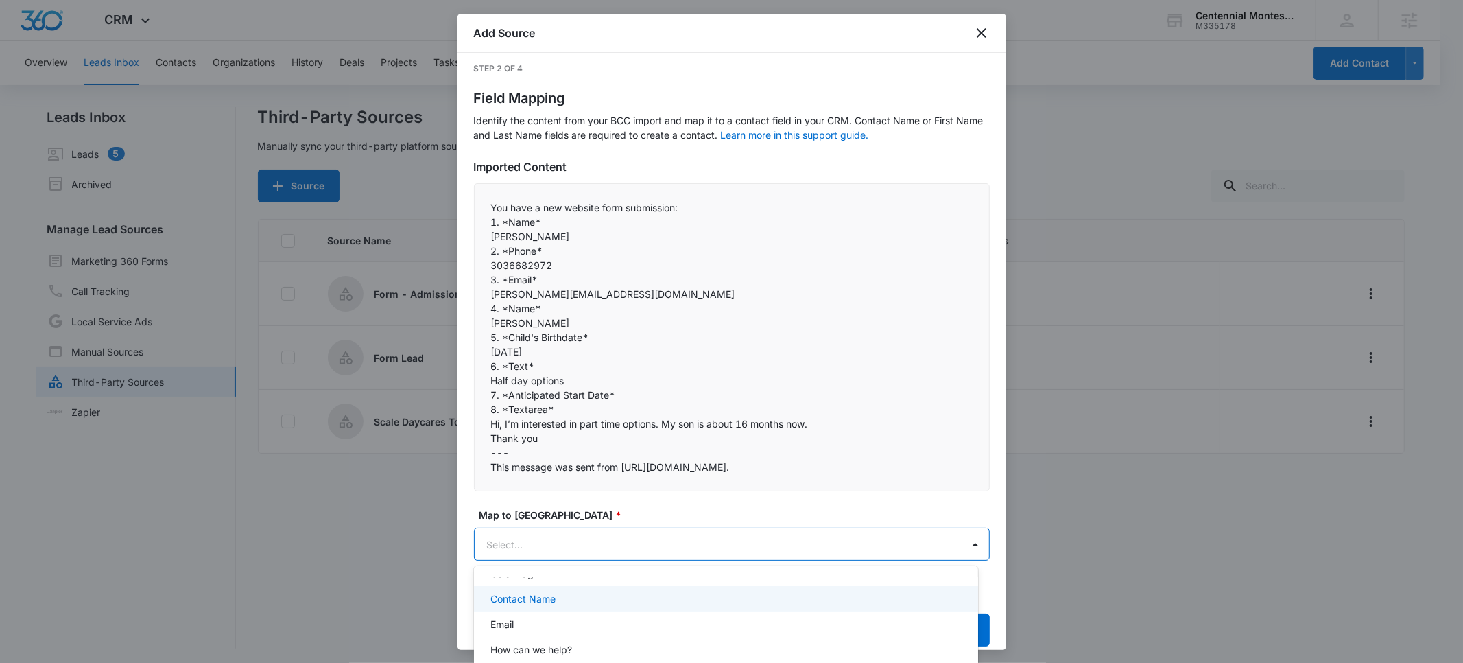
click at [565, 599] on div "Contact Name" at bounding box center [724, 598] width 468 height 14
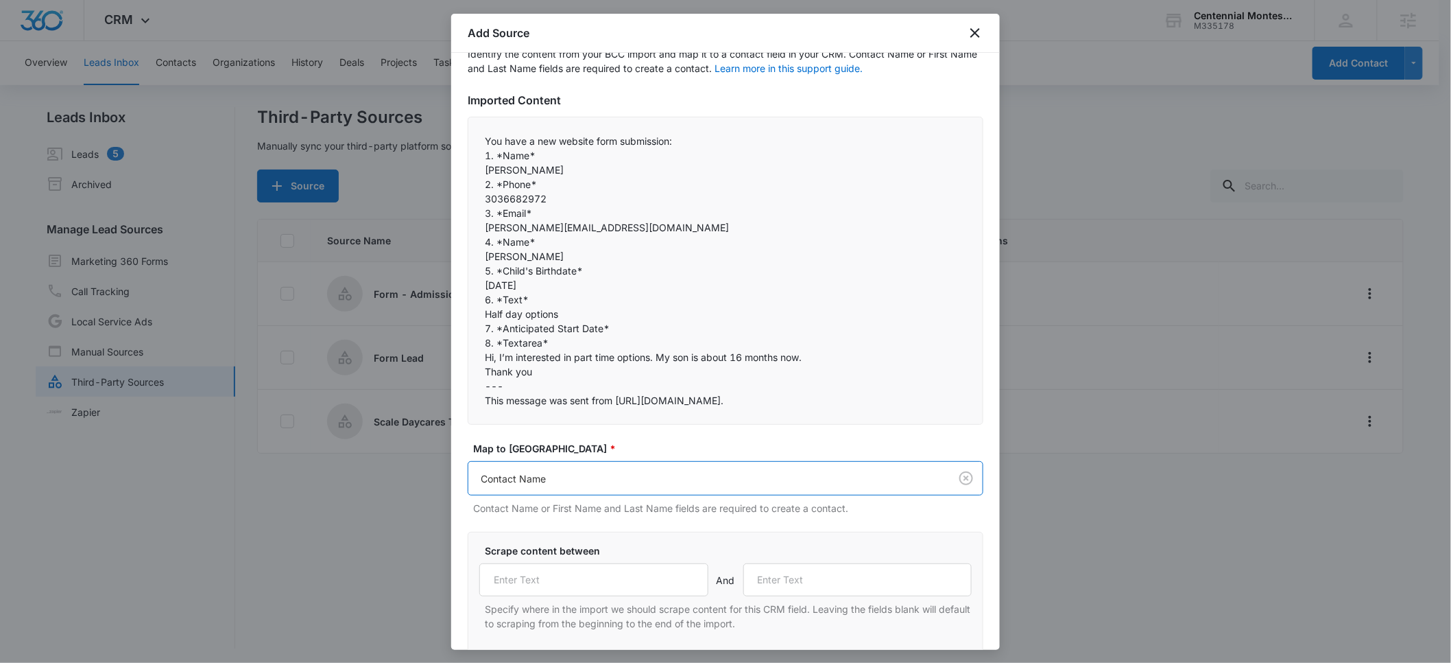
scroll to position [90, 0]
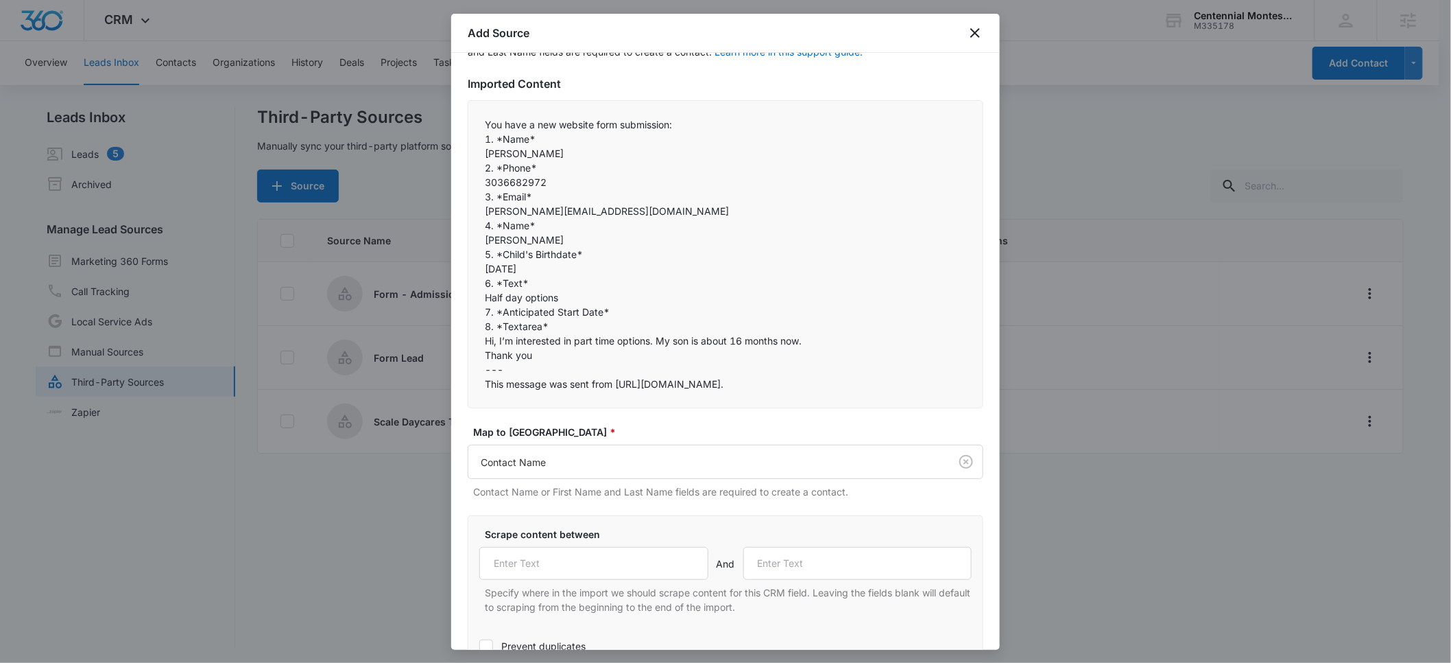
drag, startPoint x: 538, startPoint y: 139, endPoint x: 484, endPoint y: 141, distance: 54.9
click at [484, 141] on div "You have a new website form submission:  1. *Name* [PERSON_NAME] 2. *Phone*…" at bounding box center [726, 254] width 516 height 308
copy p "1. *Name*"
click at [520, 570] on input "text" at bounding box center [593, 563] width 229 height 33
paste input "1. *Name*"
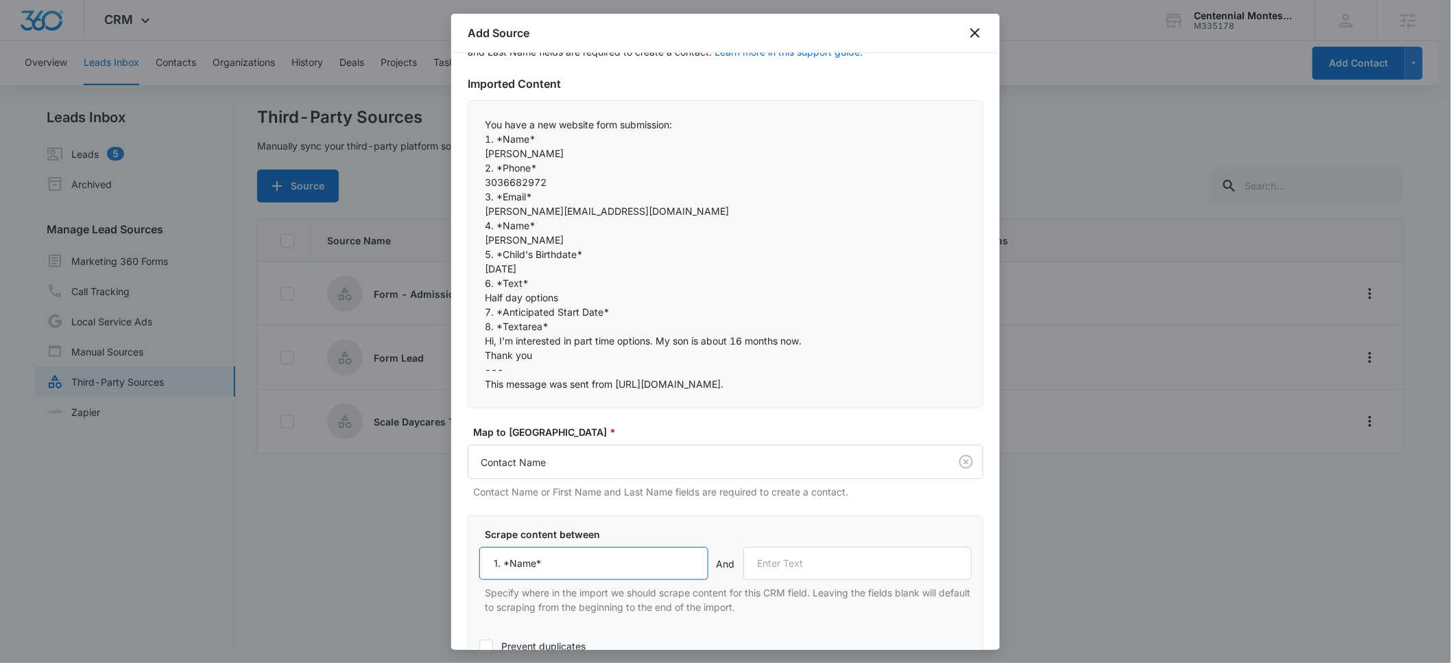
type input "1. *Name*"
drag, startPoint x: 542, startPoint y: 167, endPoint x: 477, endPoint y: 167, distance: 64.5
click at [477, 167] on div "You have a new website form submission:  1. *Name* [PERSON_NAME] 2. *Phone*…" at bounding box center [726, 254] width 516 height 308
copy p "2. *Phone*"
click at [793, 562] on input "text" at bounding box center [857, 563] width 229 height 33
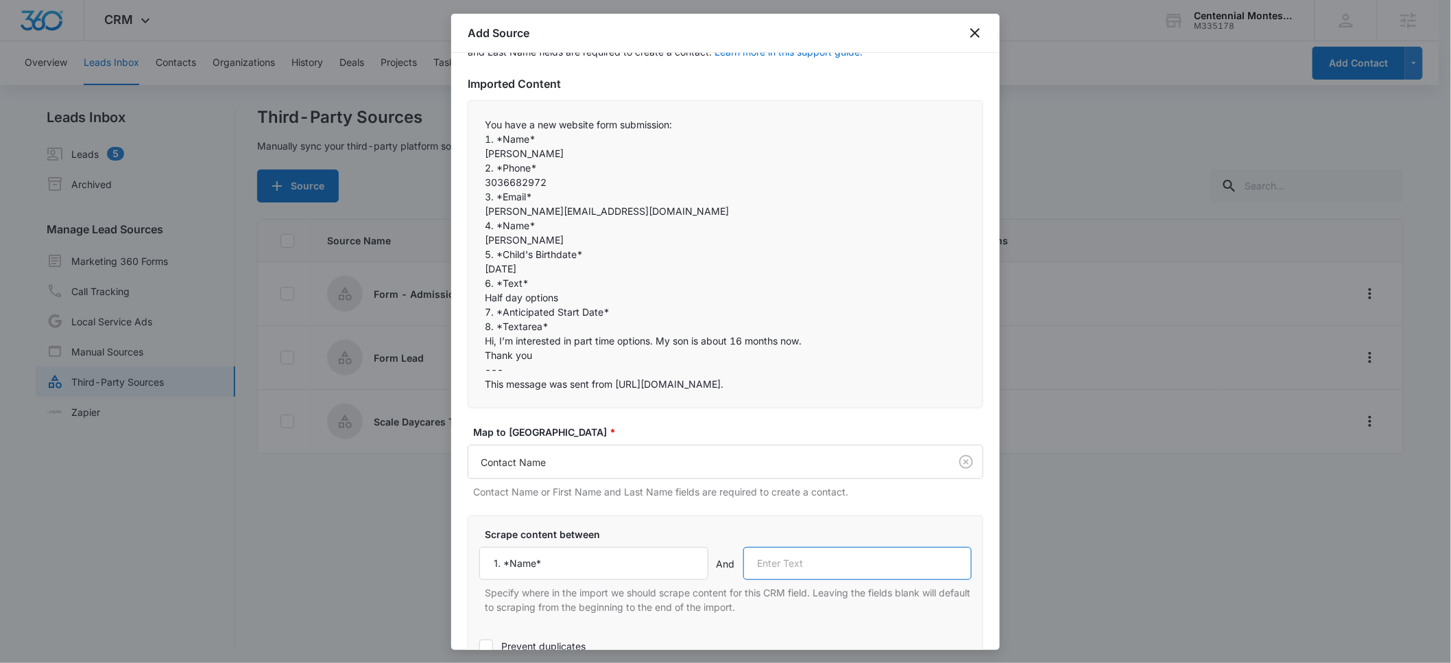
paste input "2. *Phone*"
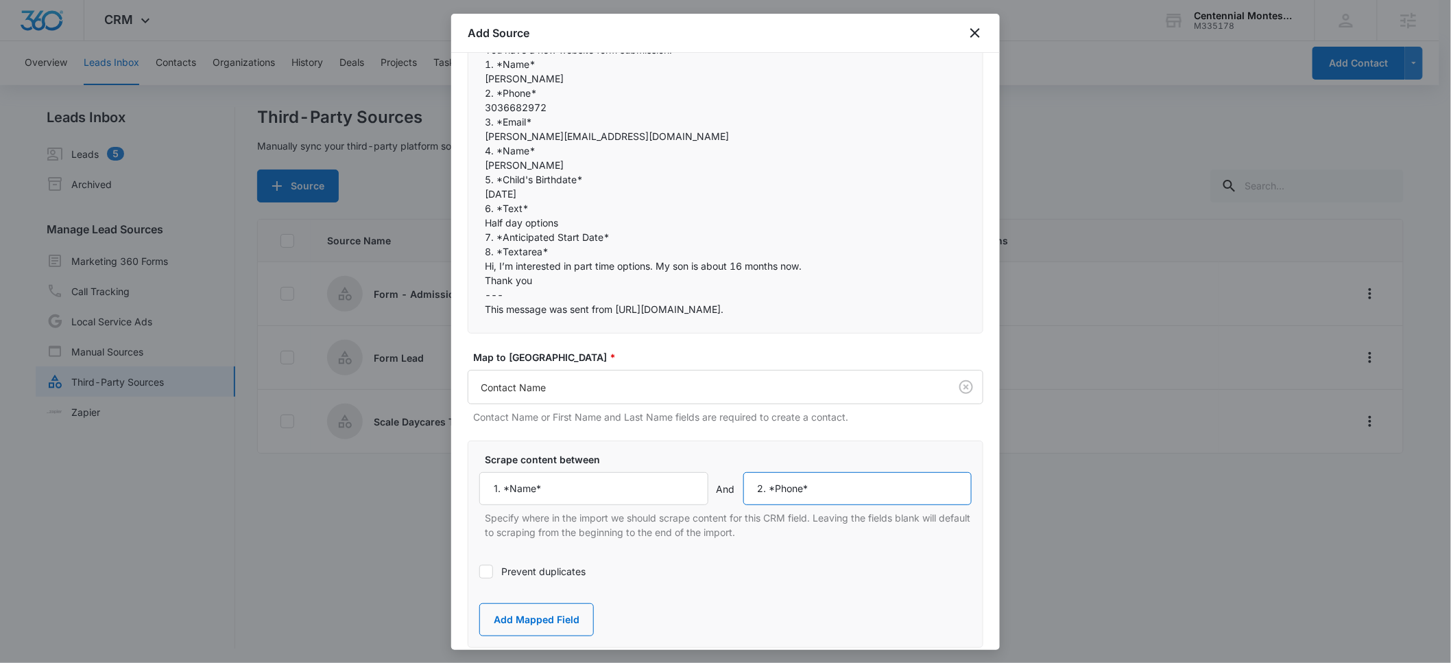
scroll to position [228, 0]
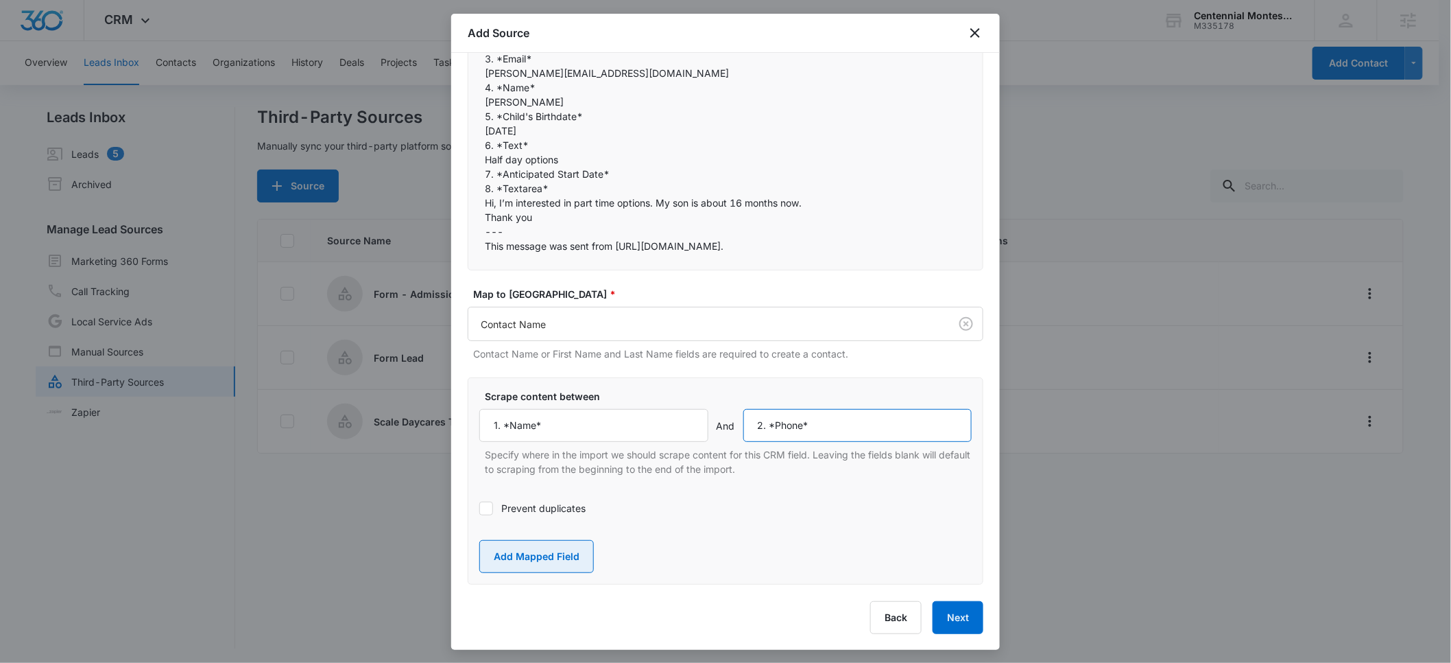
type input "2. *Phone*"
click at [538, 555] on button "Add Mapped Field" at bounding box center [536, 556] width 115 height 33
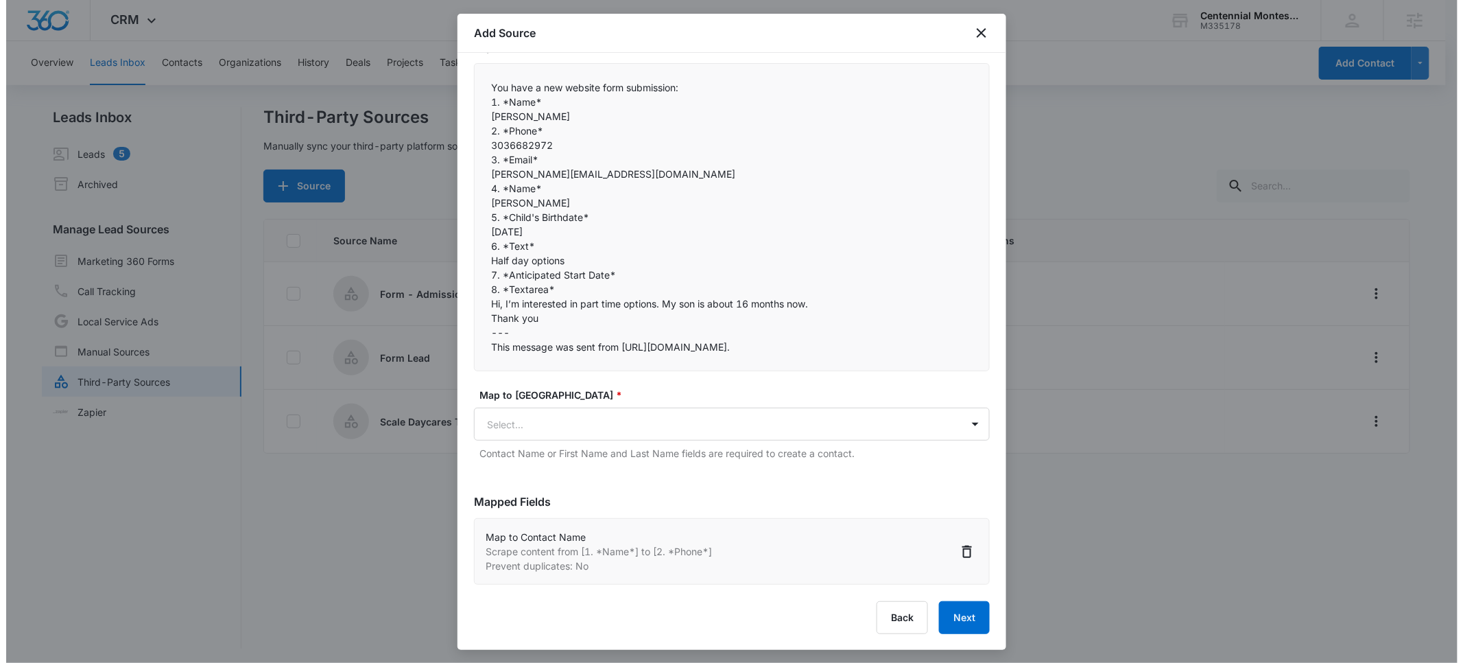
scroll to position [126, 0]
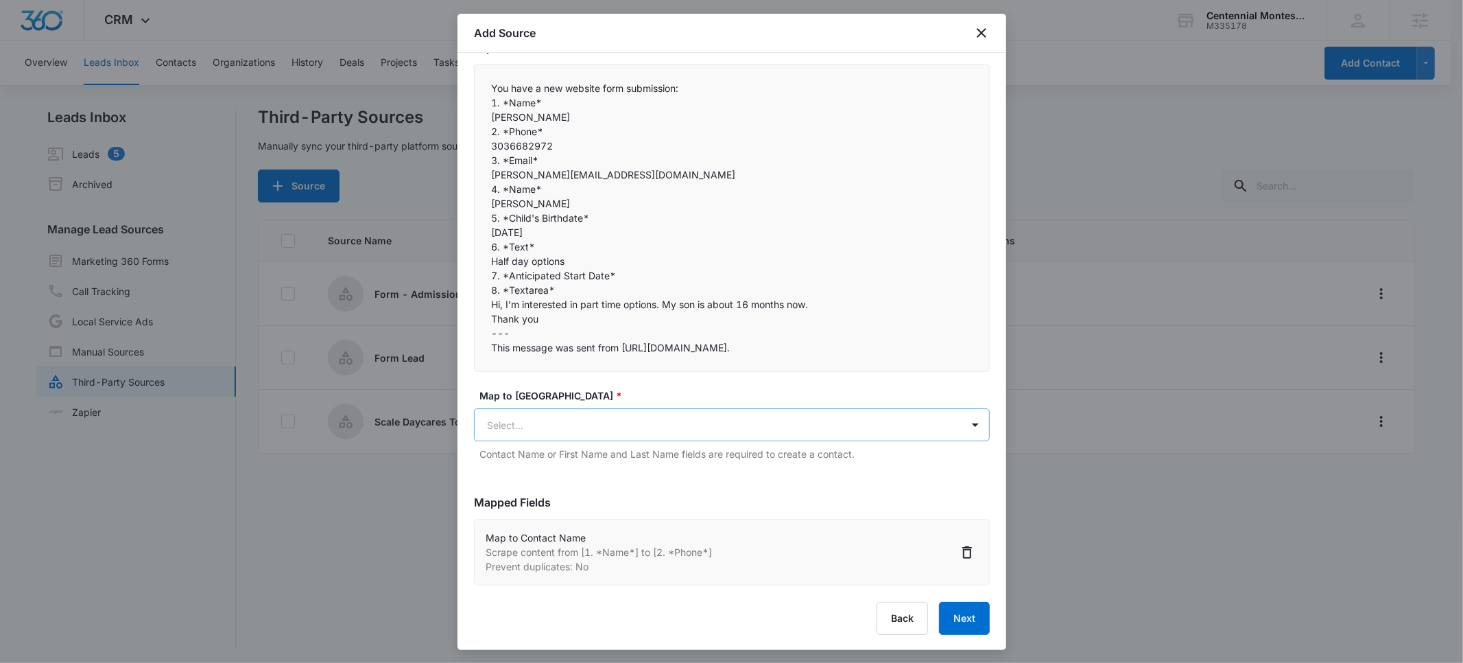
click at [516, 421] on body "CRM Apps Reputation Forms CRM Email Social POS Content Ads Intelligence Files B…" at bounding box center [731, 332] width 1463 height 665
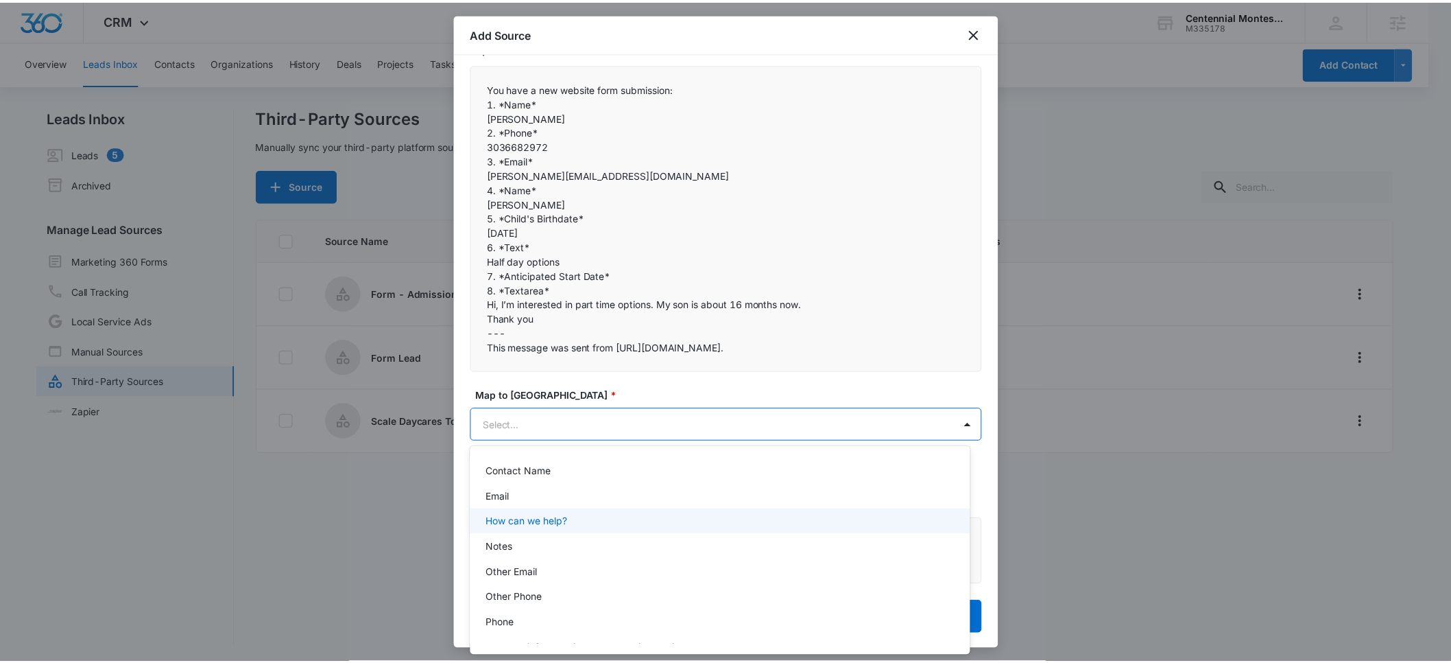
scroll to position [154, 0]
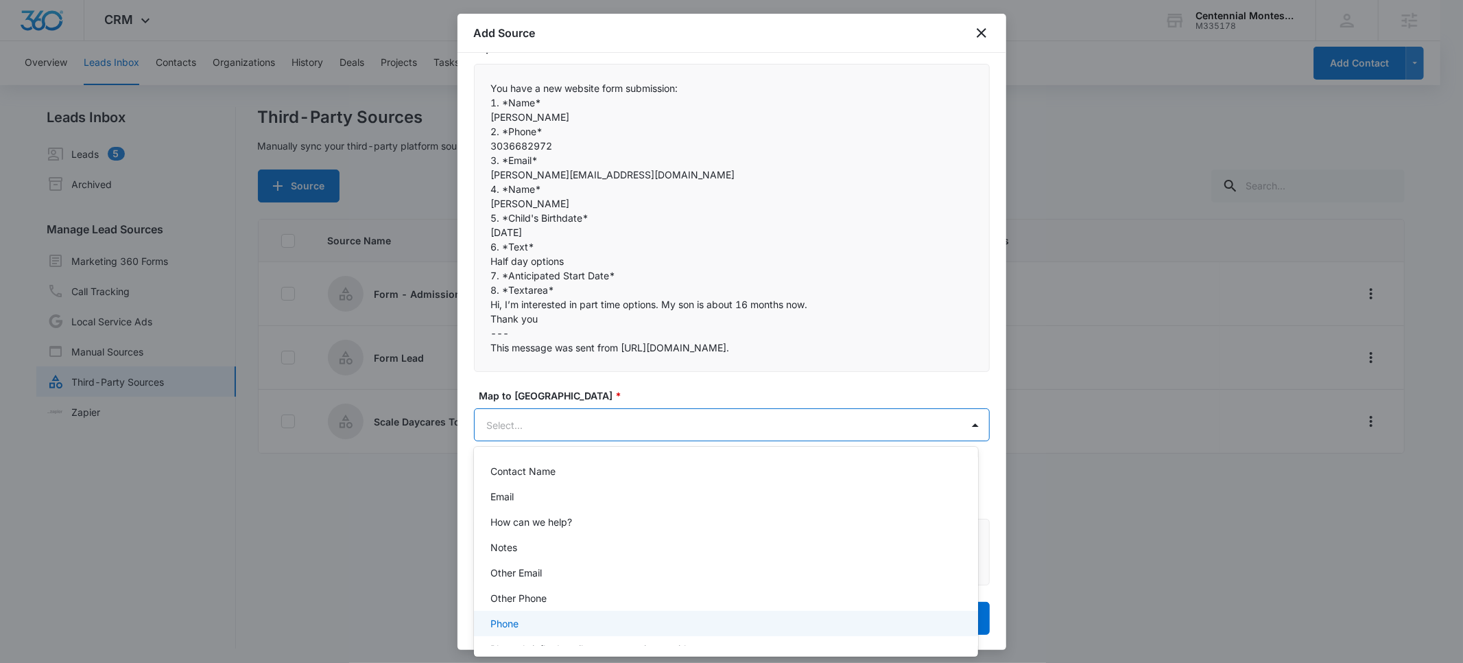
click at [529, 621] on div "Phone" at bounding box center [724, 623] width 468 height 14
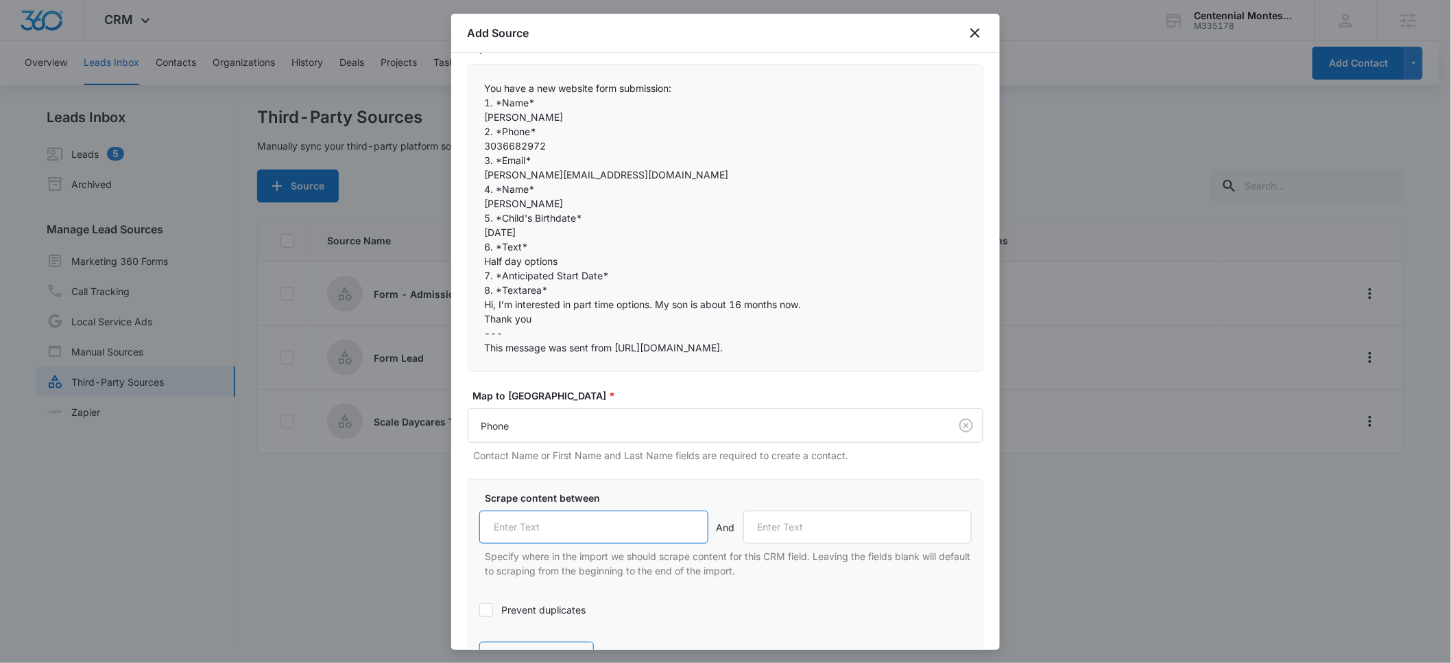
click at [525, 527] on input "text" at bounding box center [593, 526] width 229 height 33
paste input "2. *Phone*"
type input "2. *Phone*"
drag, startPoint x: 548, startPoint y: 154, endPoint x: 445, endPoint y: 159, distance: 103.0
click at [445, 159] on body "CRM Apps Reputation Forms CRM Email Social POS Content Ads Intelligence Files B…" at bounding box center [725, 332] width 1451 height 665
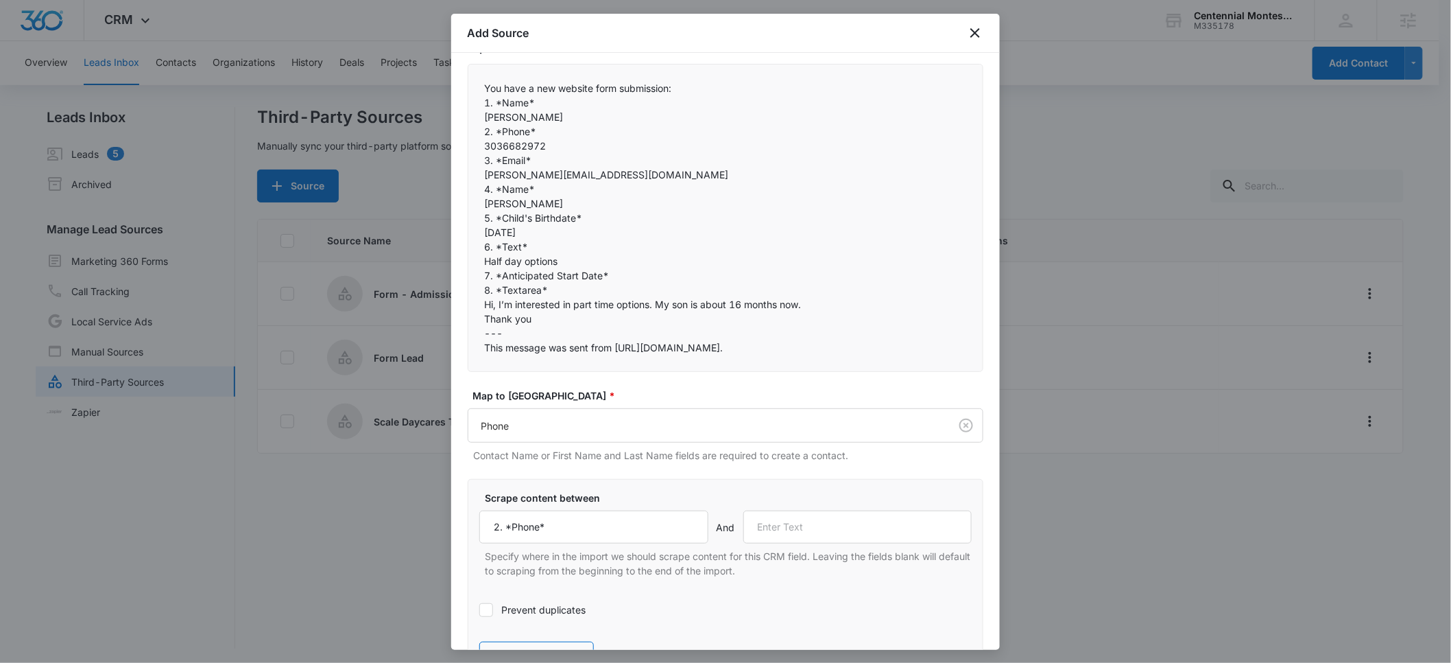
click at [549, 158] on p "3. *Email*" at bounding box center [725, 160] width 481 height 14
drag, startPoint x: 549, startPoint y: 160, endPoint x: 477, endPoint y: 163, distance: 72.1
click at [477, 163] on div "You have a new website form submission:  1. *Name* [PERSON_NAME] 2. *Phone*…" at bounding box center [726, 218] width 516 height 308
copy p "3. *Email*"
click at [800, 528] on input "text" at bounding box center [857, 526] width 229 height 33
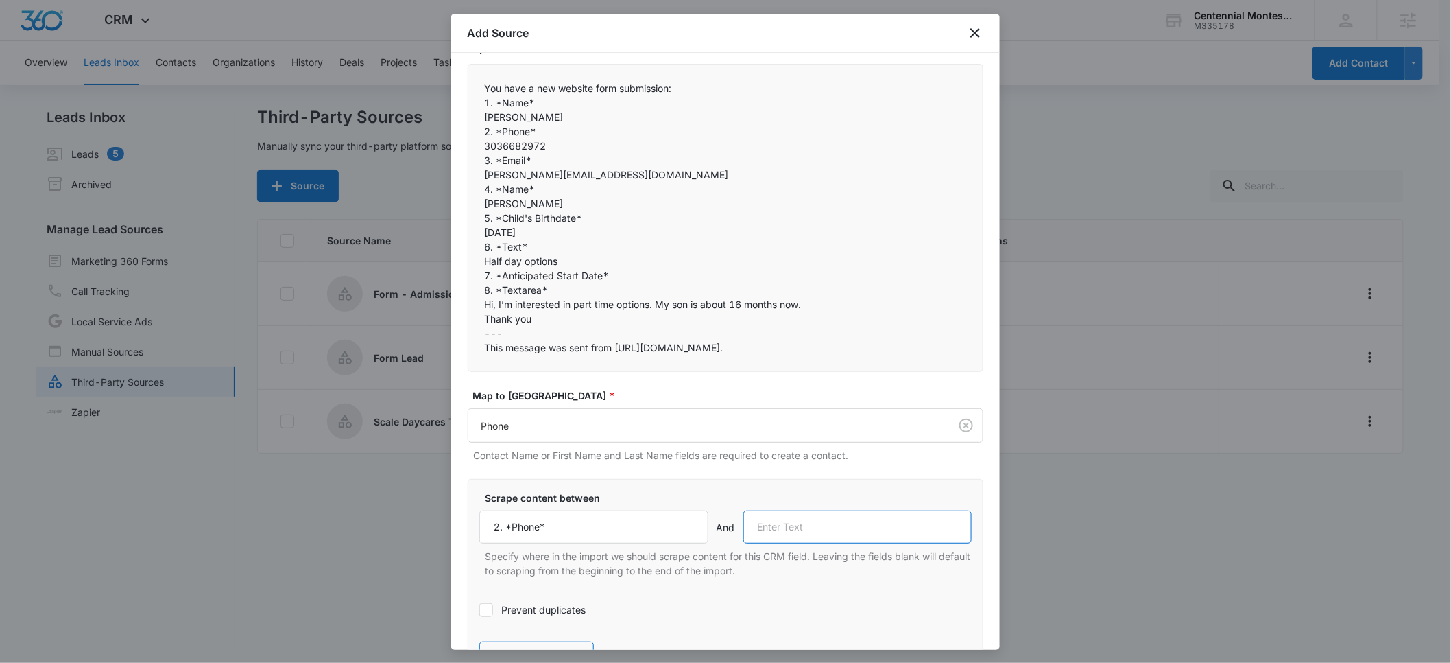
paste input "3. *Email*"
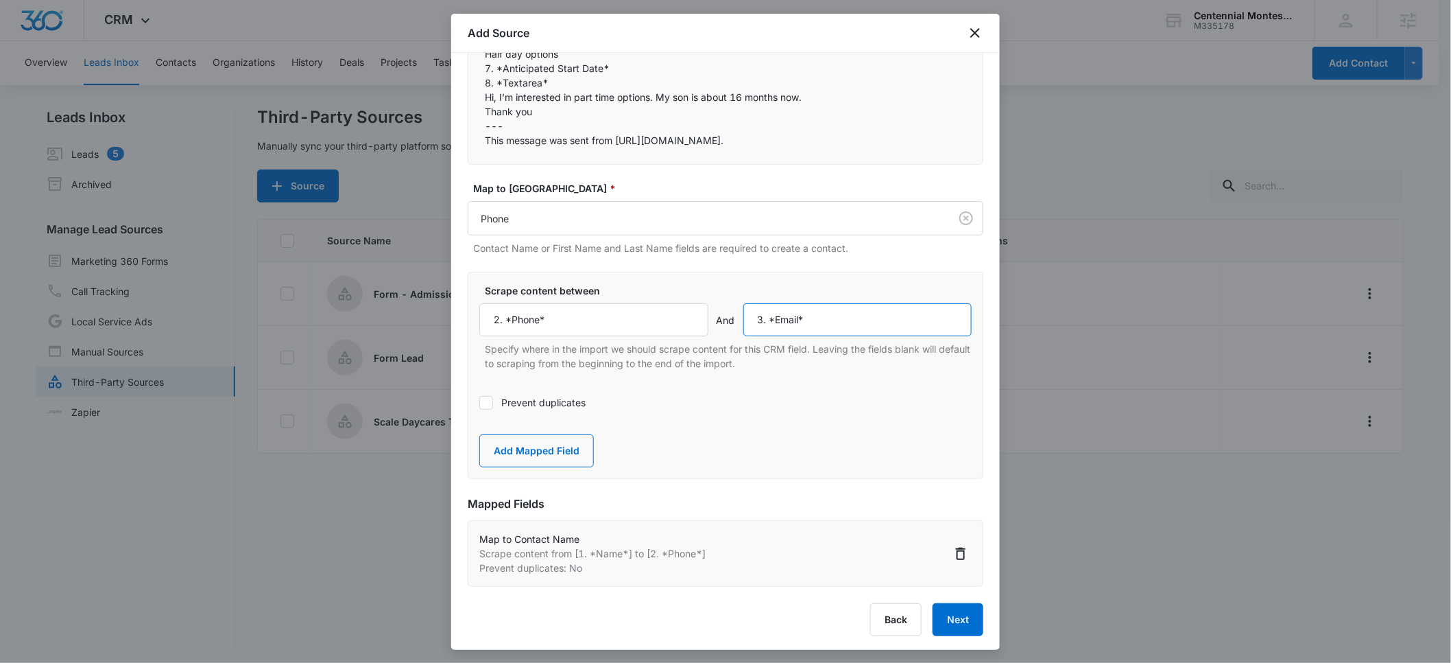
scroll to position [335, 0]
type input "3. *Email*"
click at [555, 446] on button "Add Mapped Field" at bounding box center [536, 449] width 115 height 33
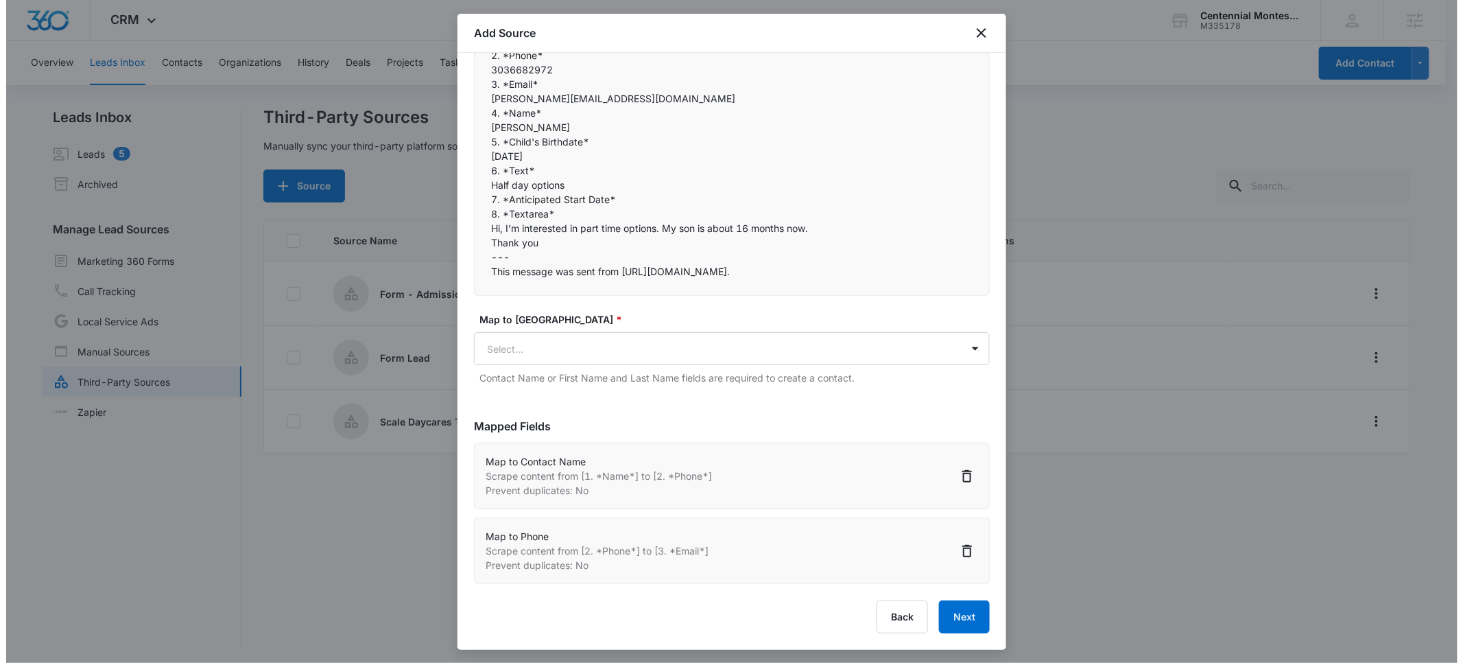
scroll to position [202, 0]
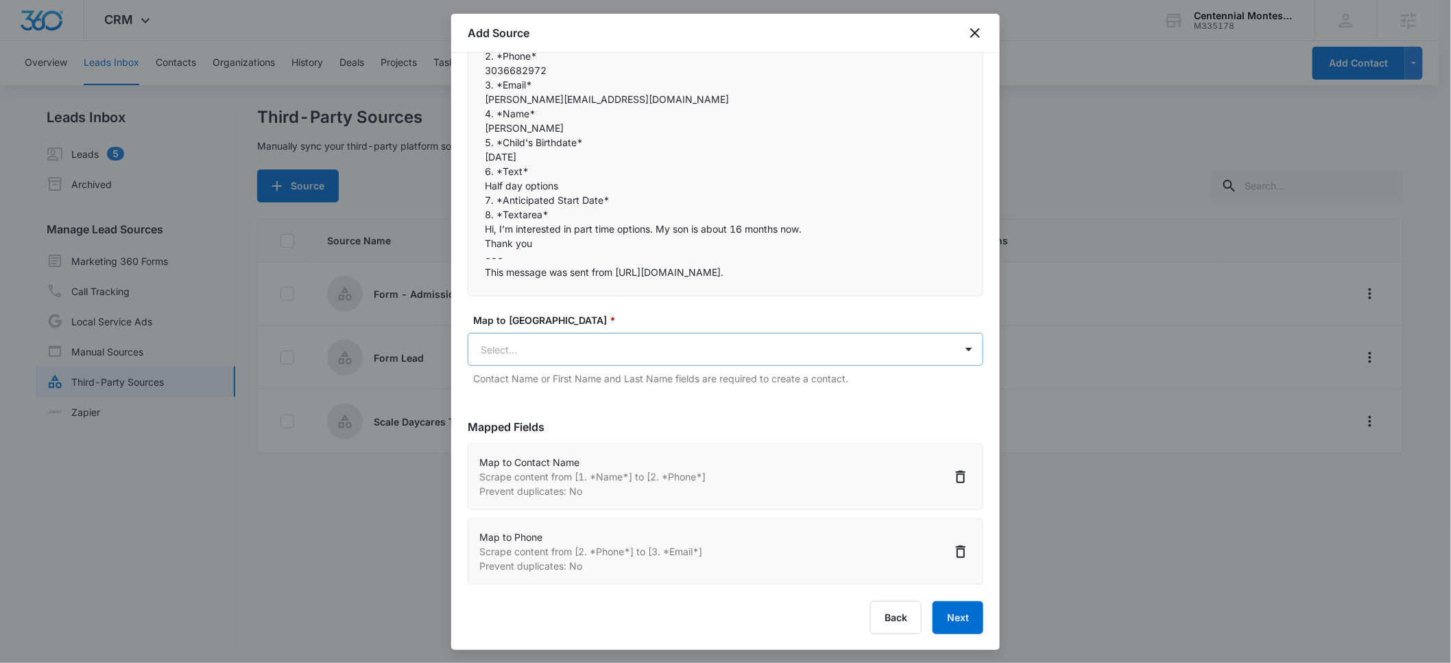
click at [521, 355] on body "CRM Apps Reputation Forms CRM Email Social POS Content Ads Intelligence Files B…" at bounding box center [725, 332] width 1451 height 665
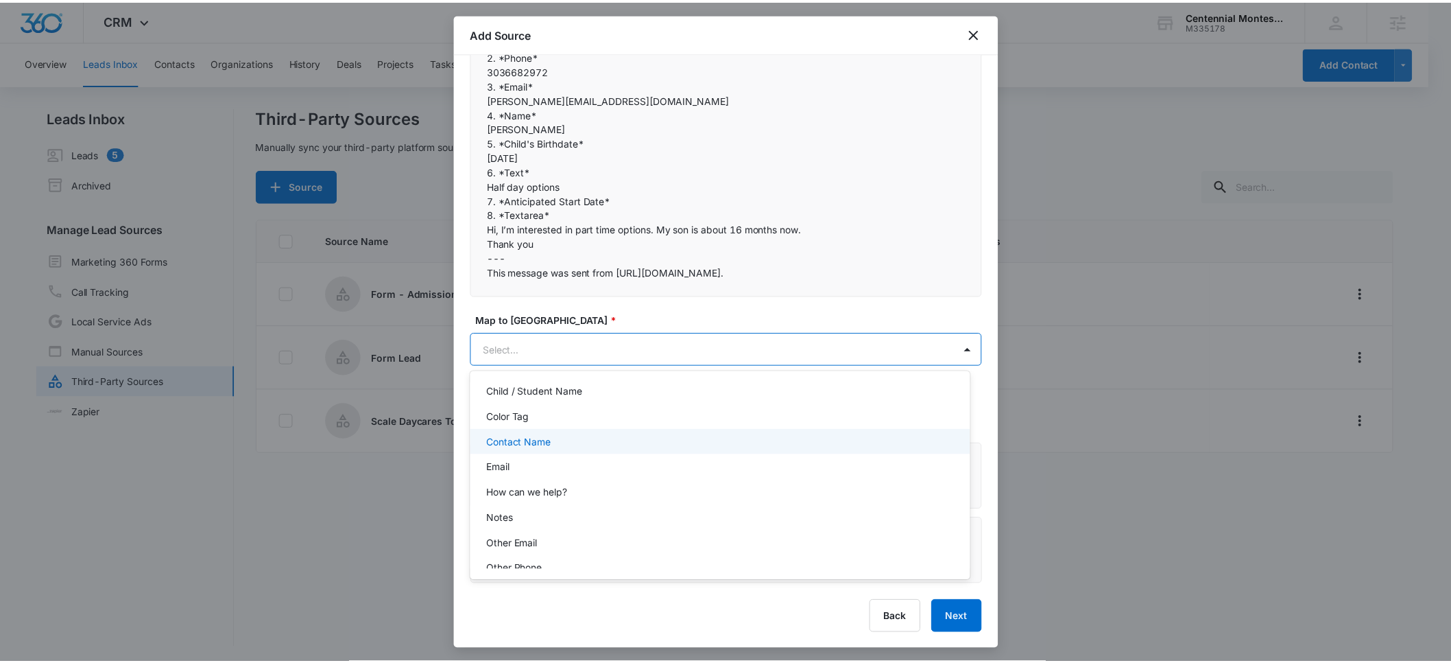
scroll to position [113, 0]
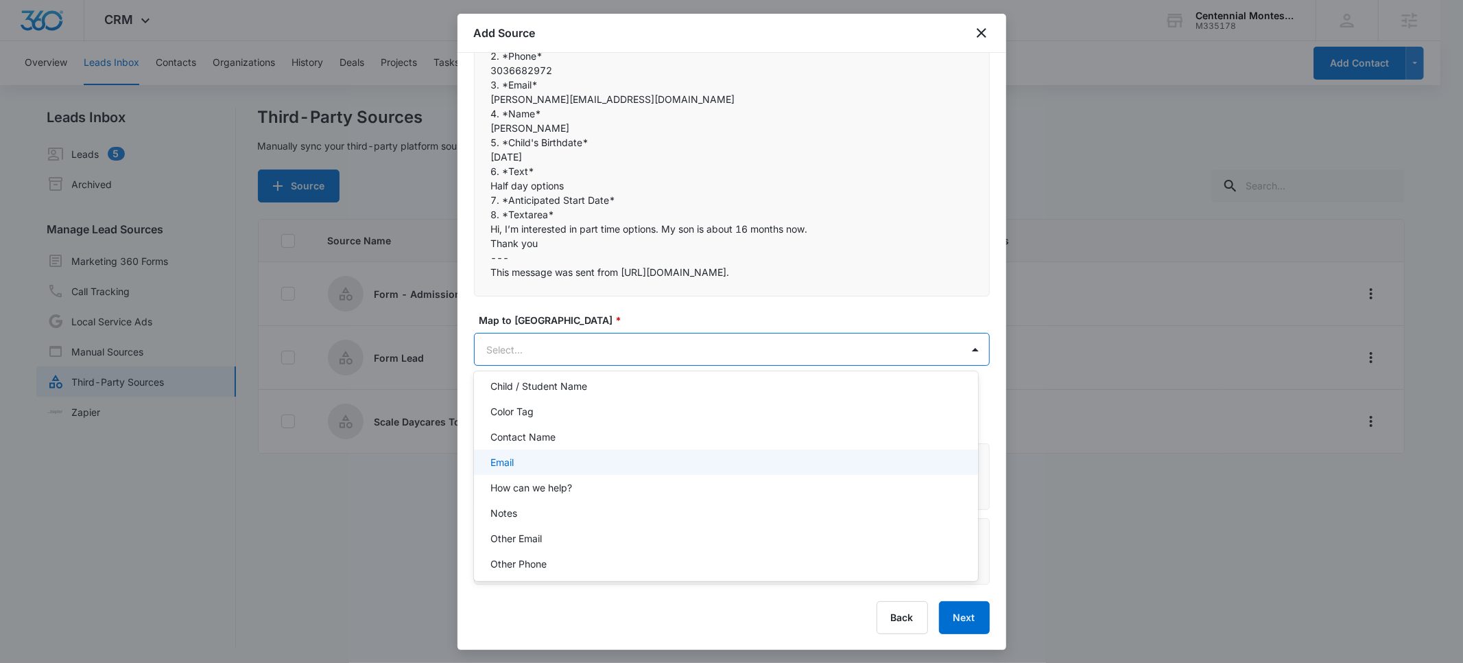
click at [521, 455] on div "Email" at bounding box center [724, 462] width 468 height 14
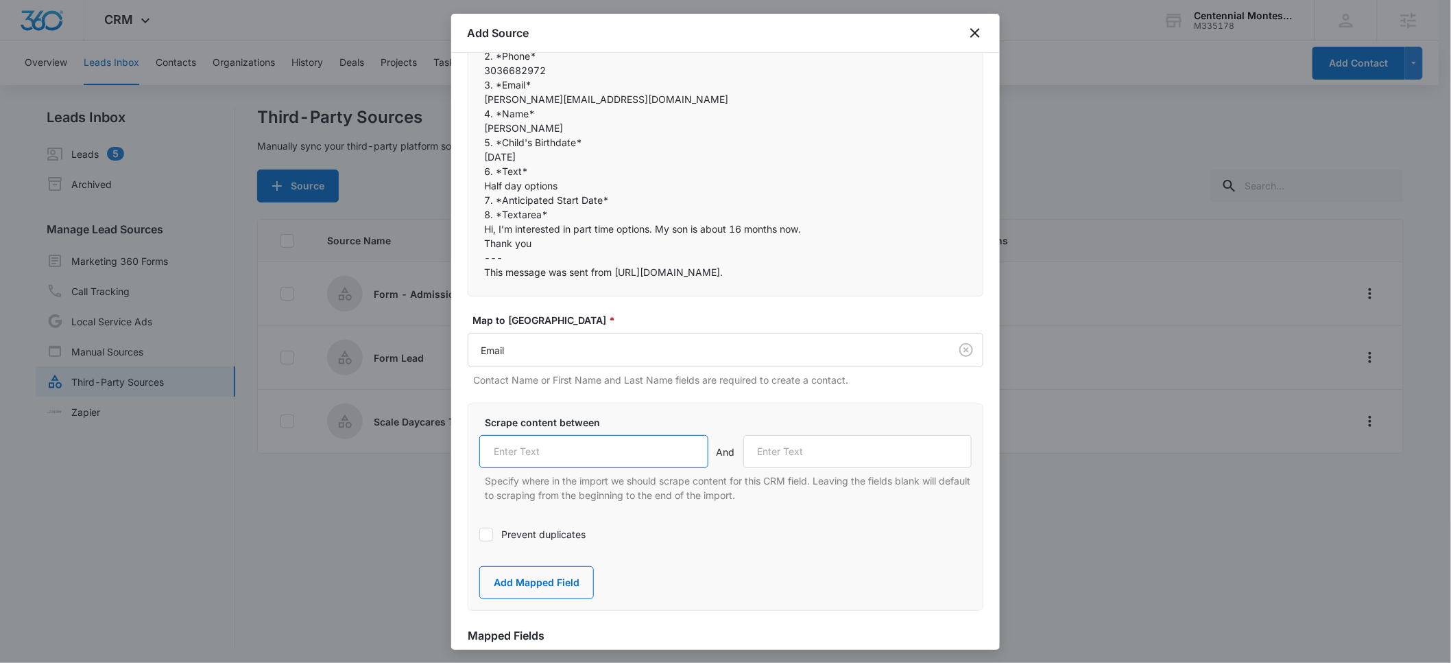
click at [523, 443] on input "text" at bounding box center [593, 451] width 229 height 33
paste input "3. *Email*"
type input "3. *Email*"
drag, startPoint x: 554, startPoint y: 117, endPoint x: 484, endPoint y: 119, distance: 70.0
click at [484, 119] on div "You have a new website form submission:  1. *Name* [PERSON_NAME] 2. *Phone*…" at bounding box center [726, 142] width 516 height 308
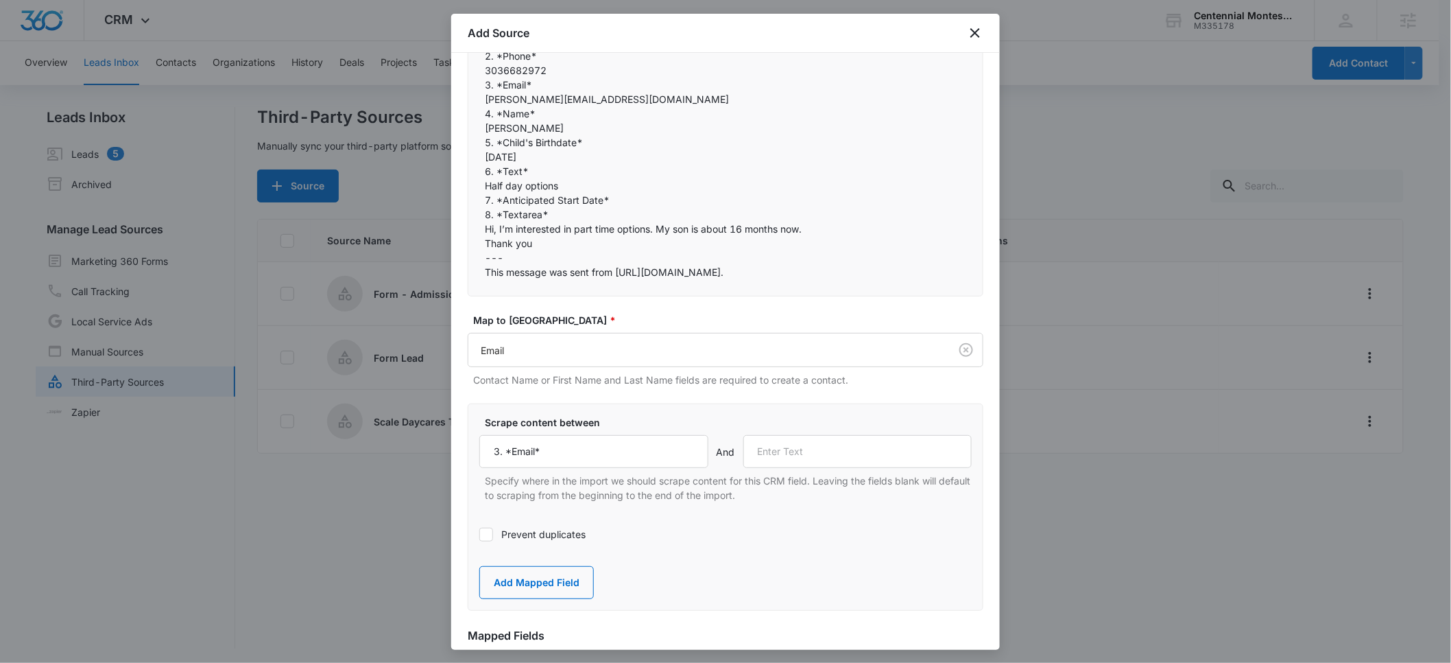
copy p "4. *Name*"
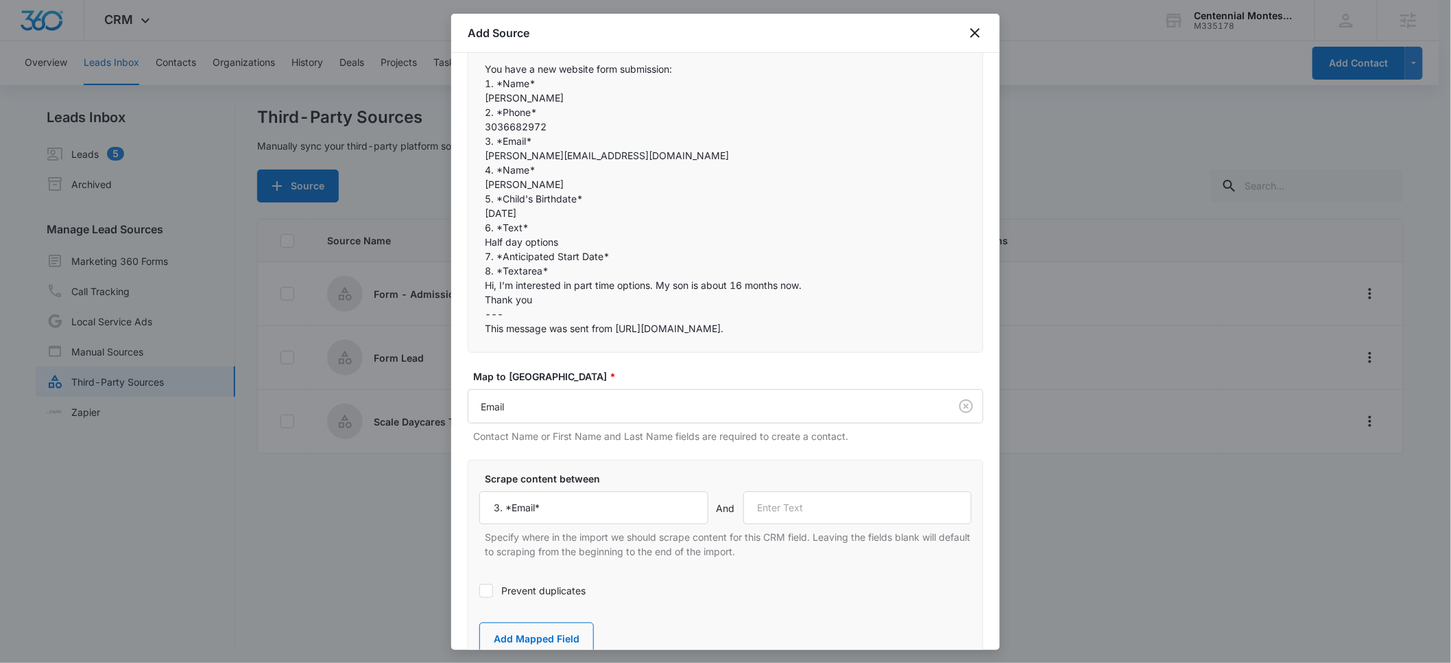
scroll to position [142, 0]
click at [780, 510] on input "text" at bounding box center [857, 511] width 229 height 33
paste input "4. *Name*"
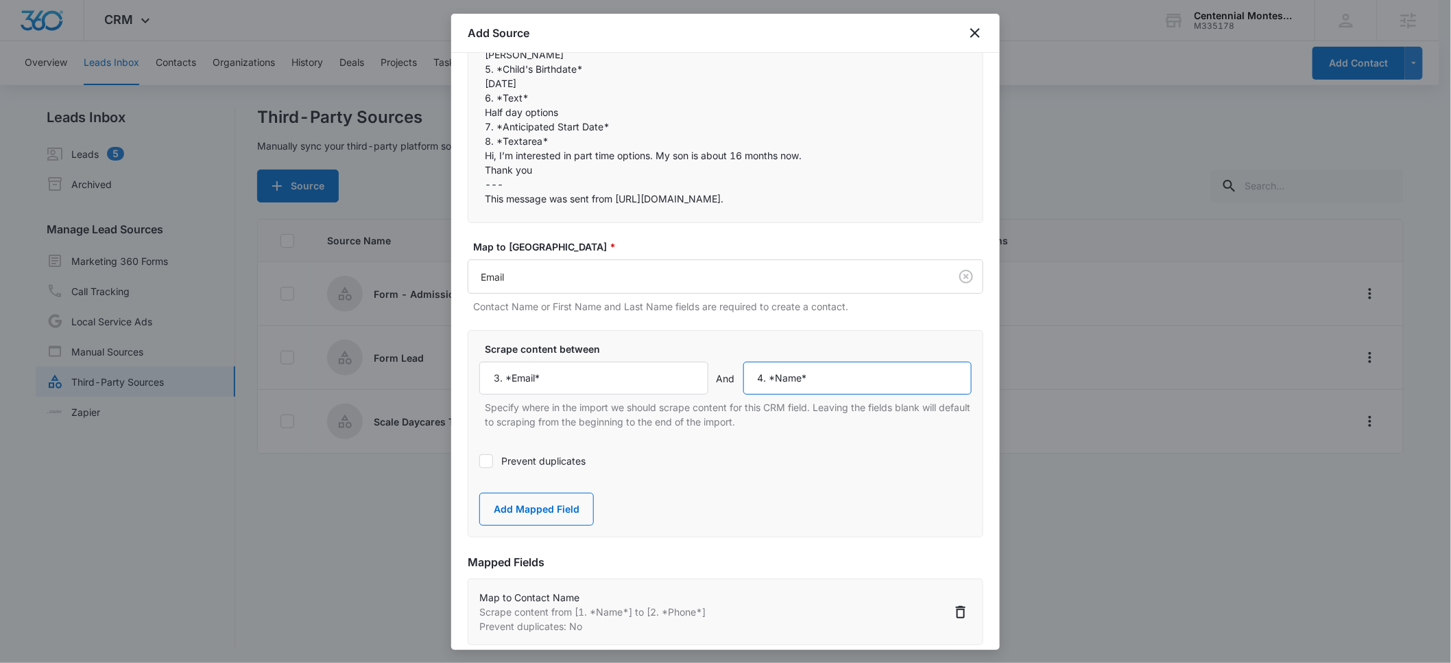
scroll to position [325, 0]
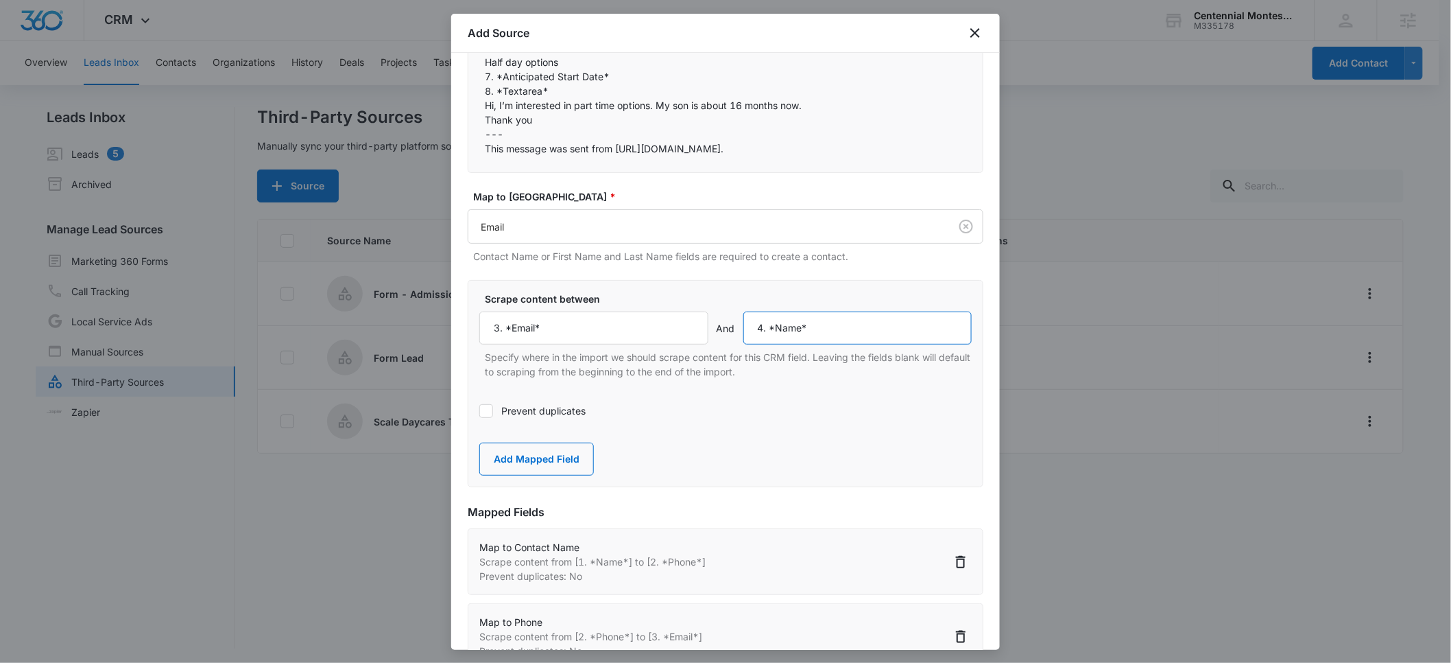
type input "4. *Name*"
click at [488, 410] on icon at bounding box center [486, 411] width 12 height 12
click at [479, 411] on input "Prevent duplicates" at bounding box center [479, 411] width 0 height 0
click at [557, 462] on button "Add Mapped Field" at bounding box center [536, 458] width 115 height 33
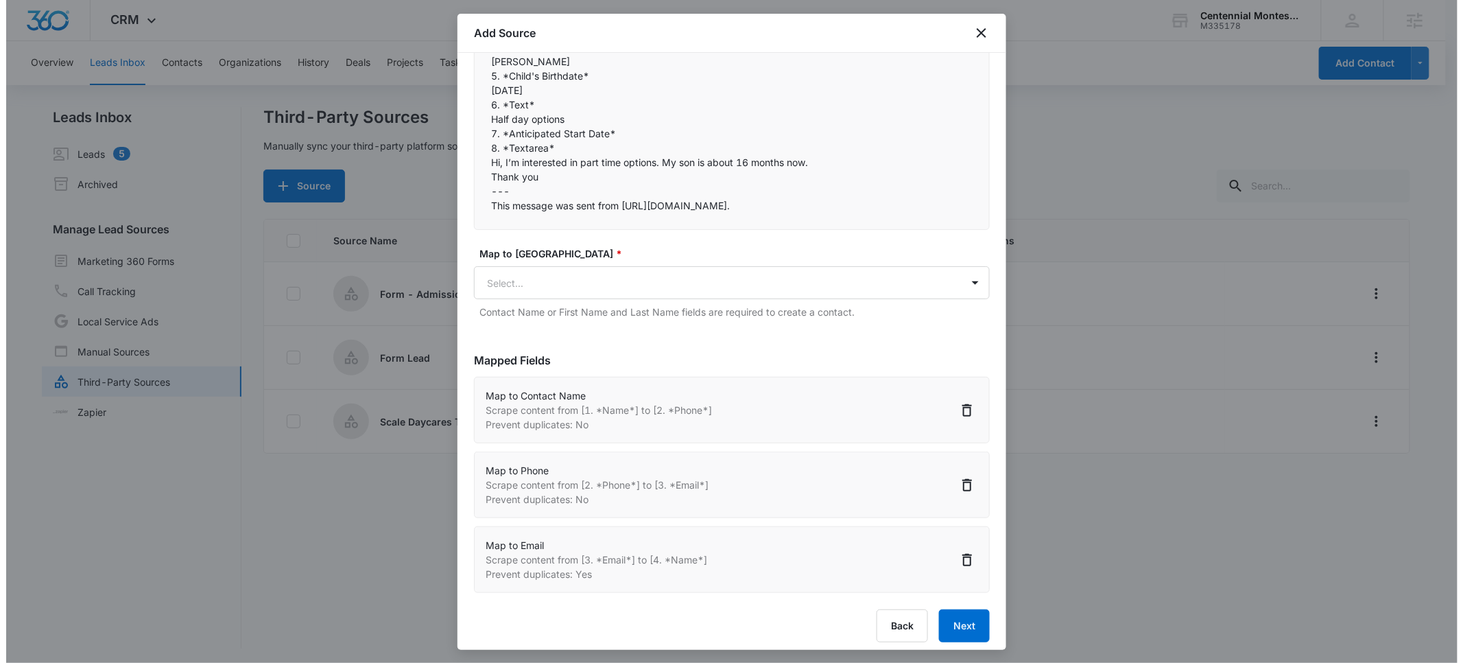
scroll to position [257, 0]
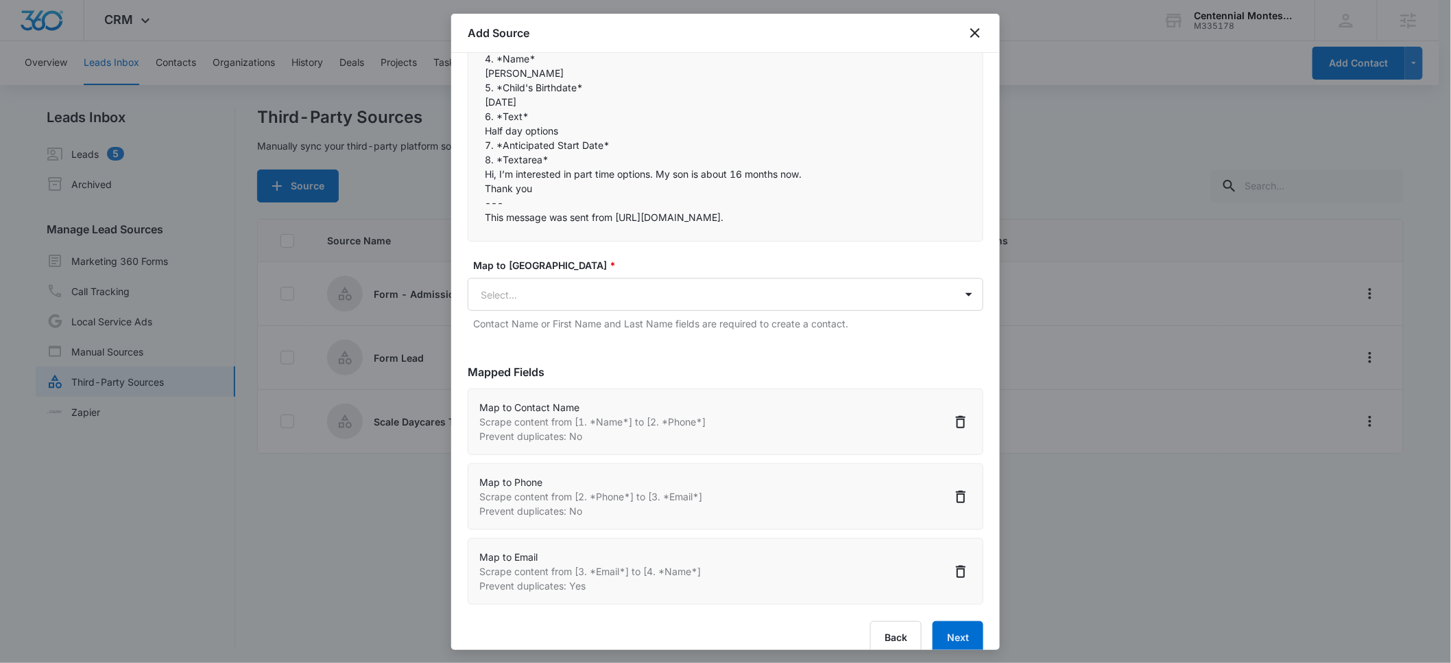
drag, startPoint x: 587, startPoint y: 86, endPoint x: 483, endPoint y: 88, distance: 104.3
click at [483, 88] on div "You have a new website form submission:  1. *Name* [PERSON_NAME] 2. *Phone*…" at bounding box center [726, 87] width 516 height 308
copy p "5. *Child's Birthdate*"
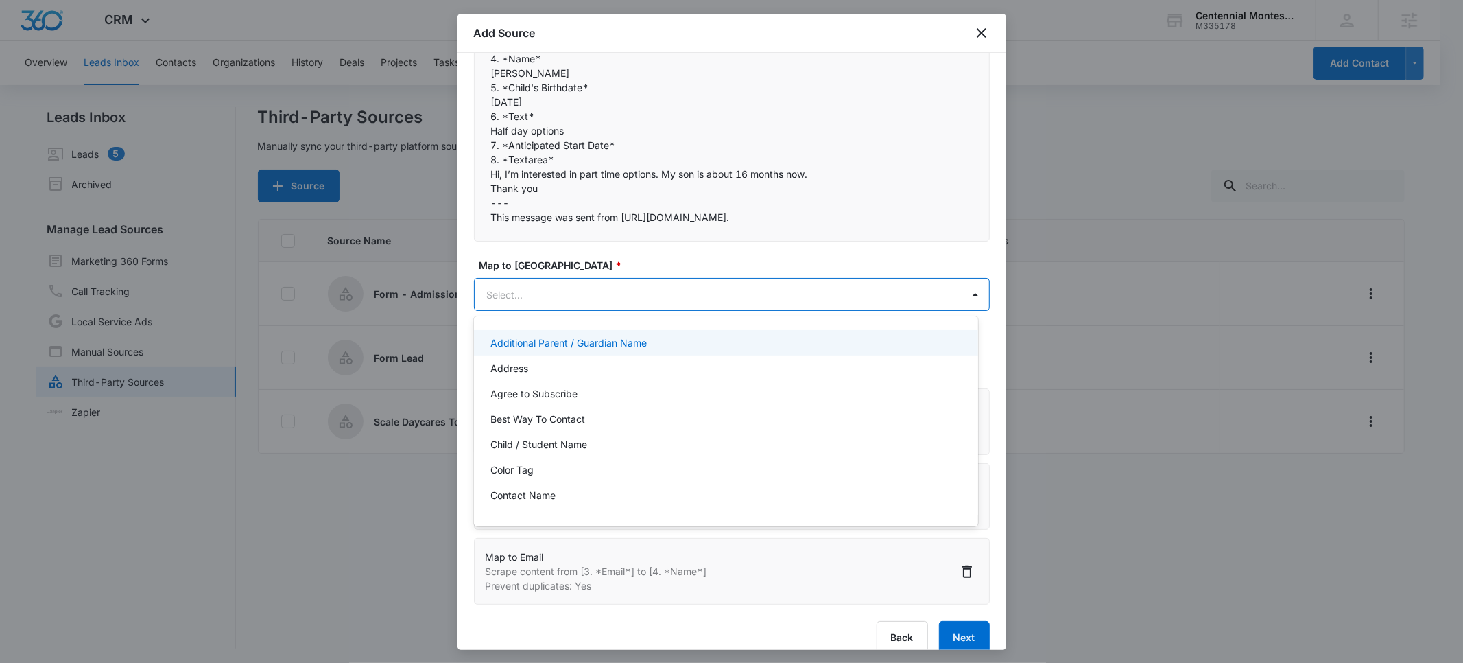
click at [531, 294] on body "CRM Apps Reputation Forms CRM Email Social POS Content Ads Intelligence Files B…" at bounding box center [731, 331] width 1463 height 663
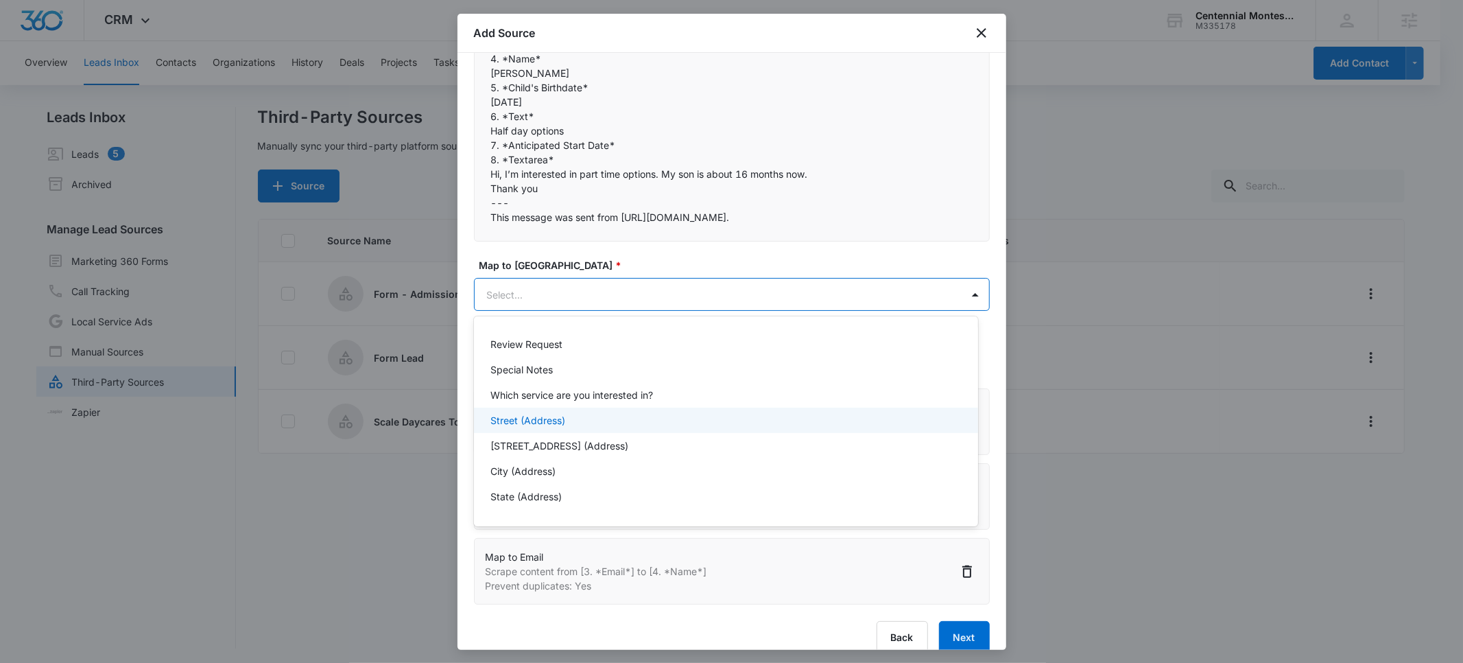
scroll to position [402, 0]
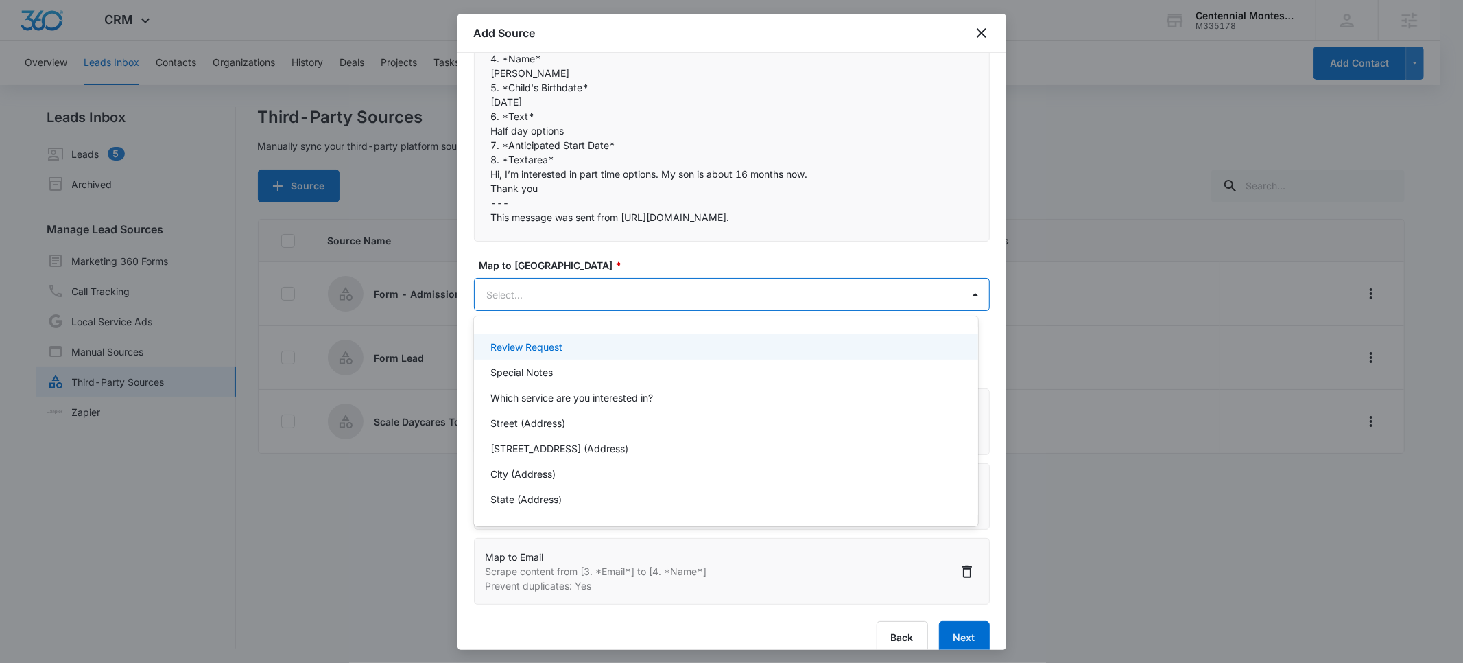
click at [548, 138] on div at bounding box center [731, 331] width 1463 height 663
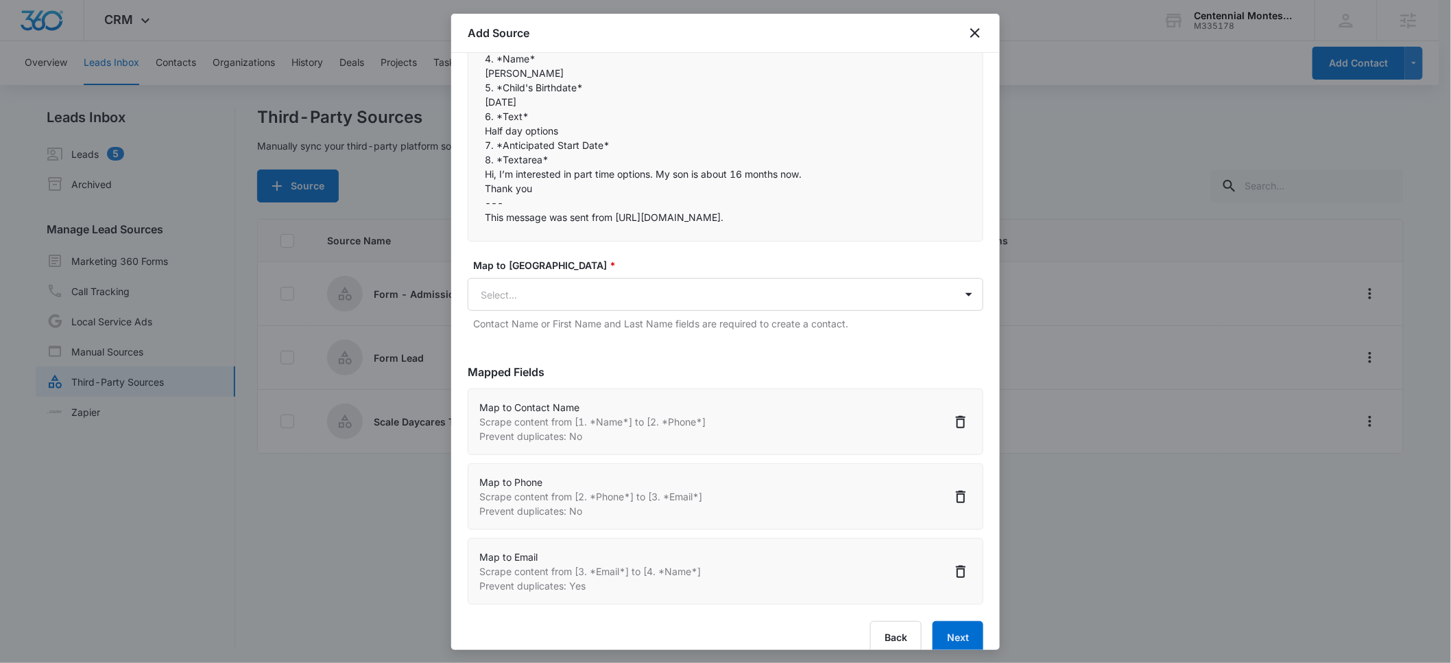
drag, startPoint x: 547, startPoint y: 159, endPoint x: 479, endPoint y: 158, distance: 68.6
click at [479, 158] on div "You have a new website form submission:  1. *Name* [PERSON_NAME] 2. *Phone*…" at bounding box center [726, 87] width 516 height 308
copy p "8. *Textarea*"
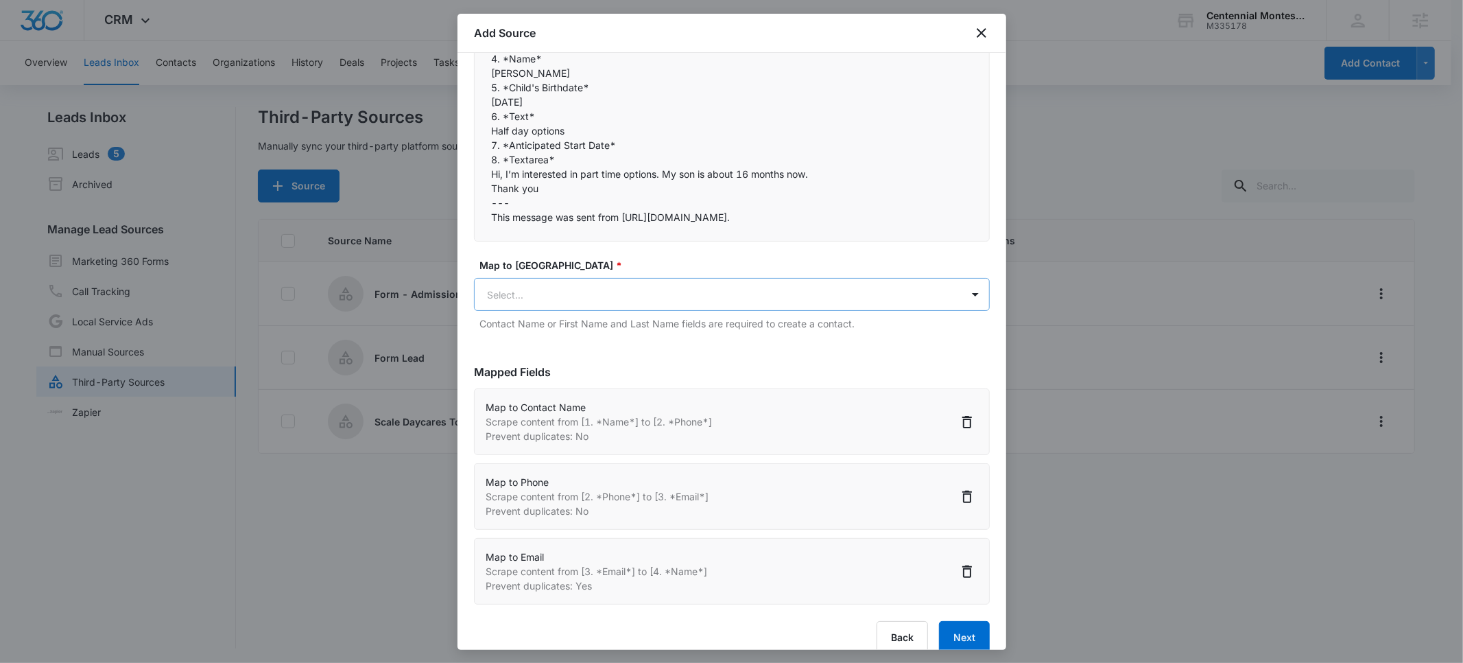
click at [523, 289] on body "CRM Apps Reputation Forms CRM Email Social POS Content Ads Intelligence Files B…" at bounding box center [731, 332] width 1463 height 665
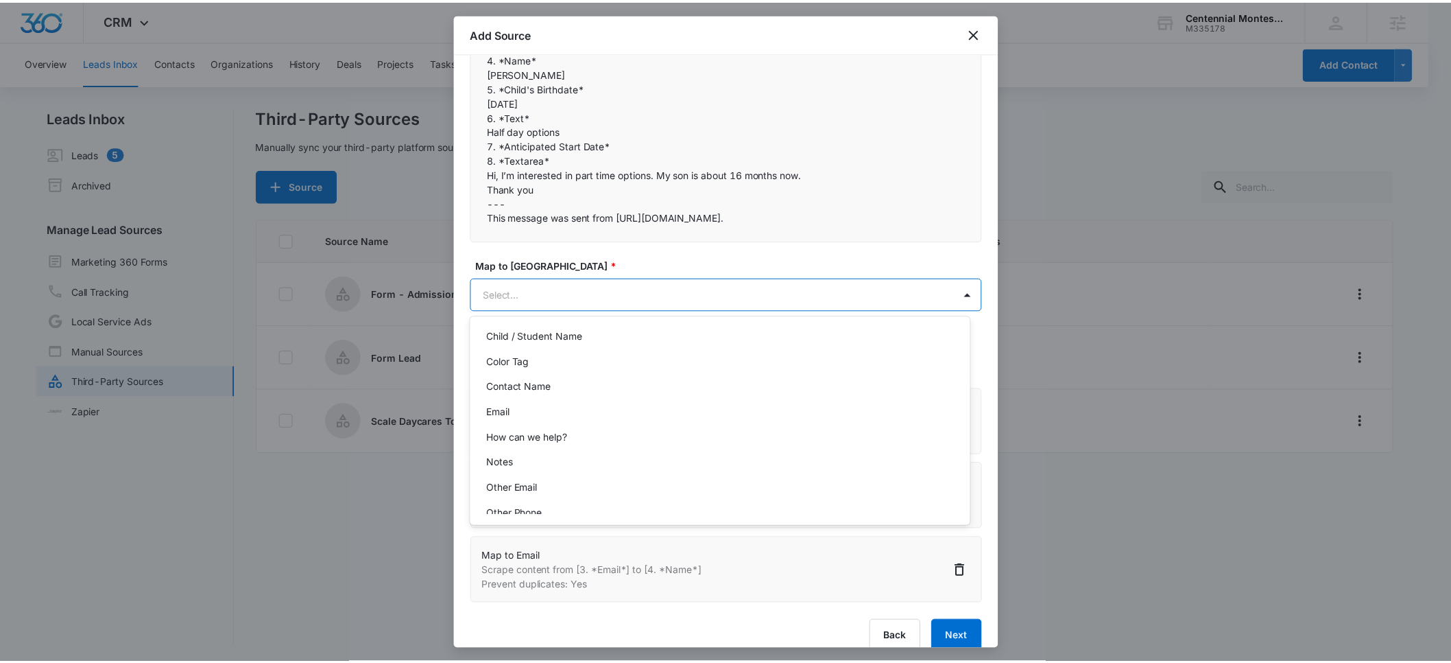
scroll to position [168, 0]
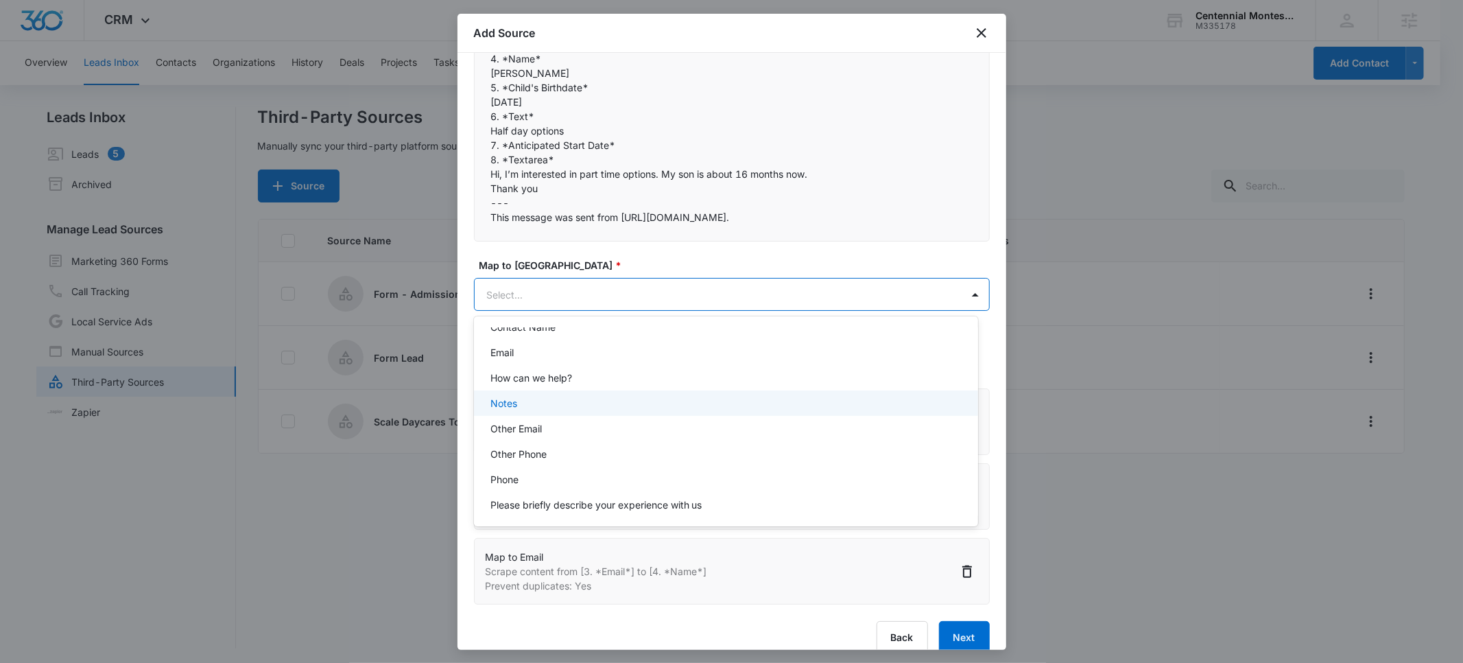
click at [534, 398] on div "Notes" at bounding box center [724, 403] width 468 height 14
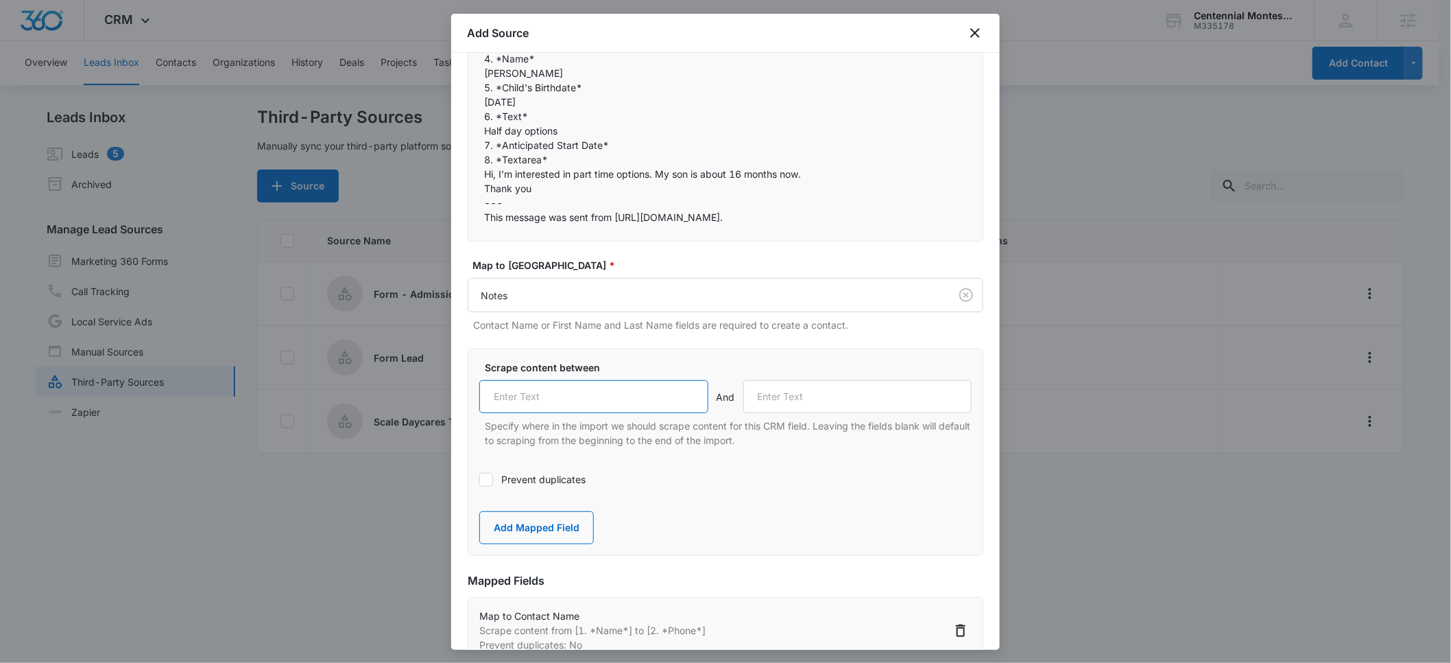
click at [535, 390] on input "text" at bounding box center [593, 396] width 229 height 33
paste input "8. *Textarea*"
type input "8. *Textarea*"
drag, startPoint x: 512, startPoint y: 203, endPoint x: 484, endPoint y: 204, distance: 28.1
click at [484, 204] on div "You have a new website form submission:  1. *Name* [PERSON_NAME] 2. *Phone*…" at bounding box center [726, 87] width 516 height 308
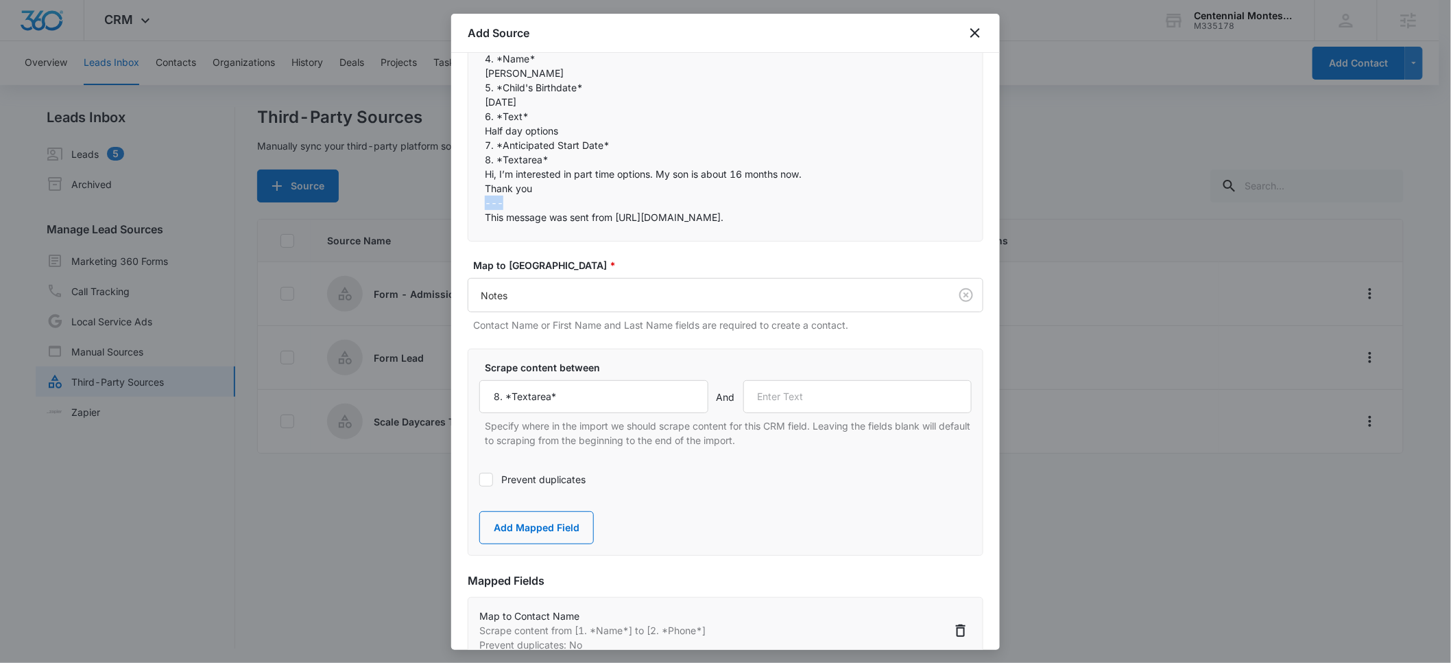
copy p "---"
click at [798, 396] on input "text" at bounding box center [857, 396] width 229 height 33
paste input "---"
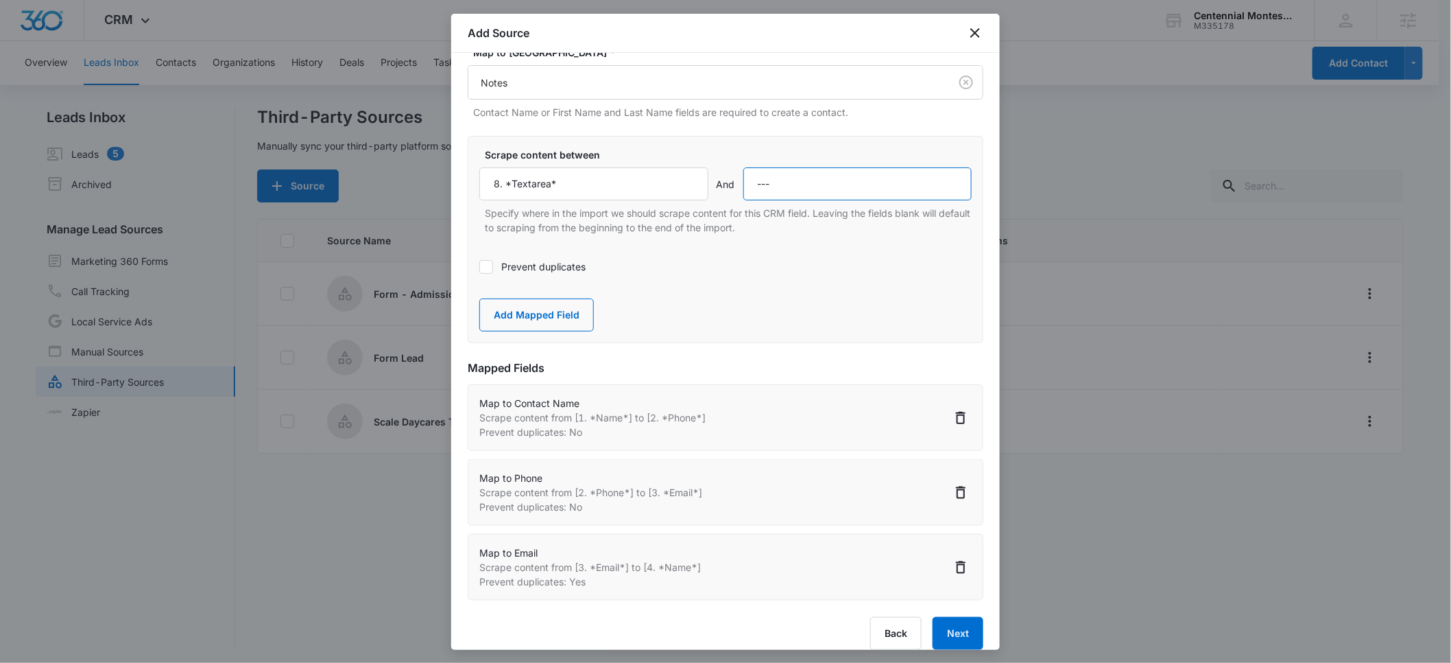
scroll to position [485, 0]
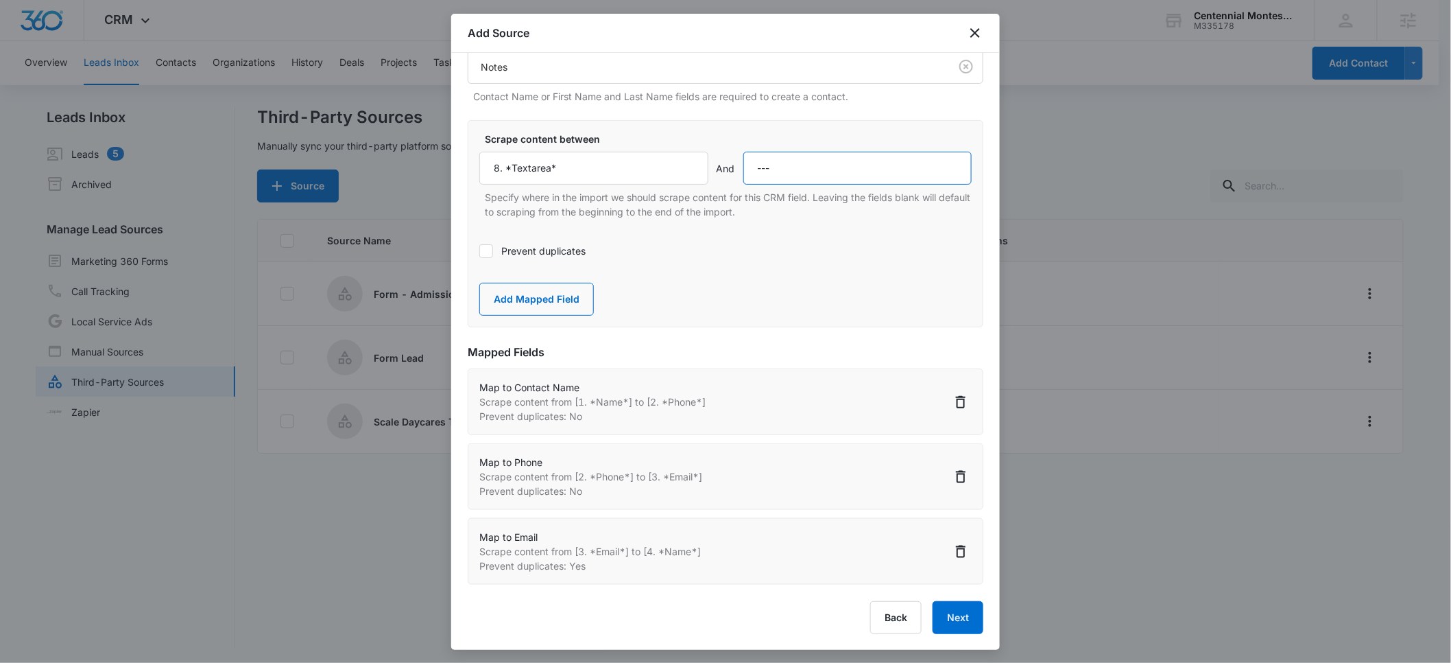
type input "---"
click at [680, 280] on div "Scrape content between 8. *Textarea* And --- Specify where in the import we sho…" at bounding box center [726, 223] width 516 height 207
click at [947, 611] on button "Next" at bounding box center [958, 617] width 51 height 33
select select "77"
select select "184"
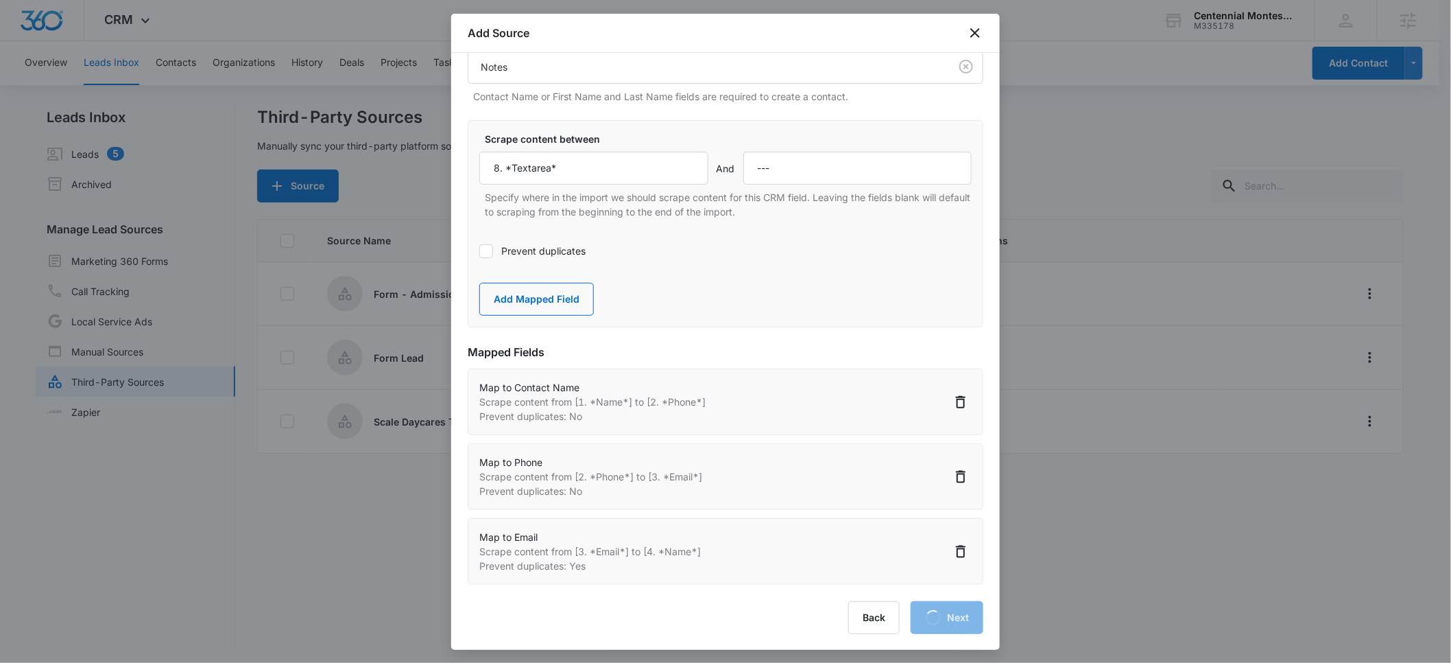
select select "185"
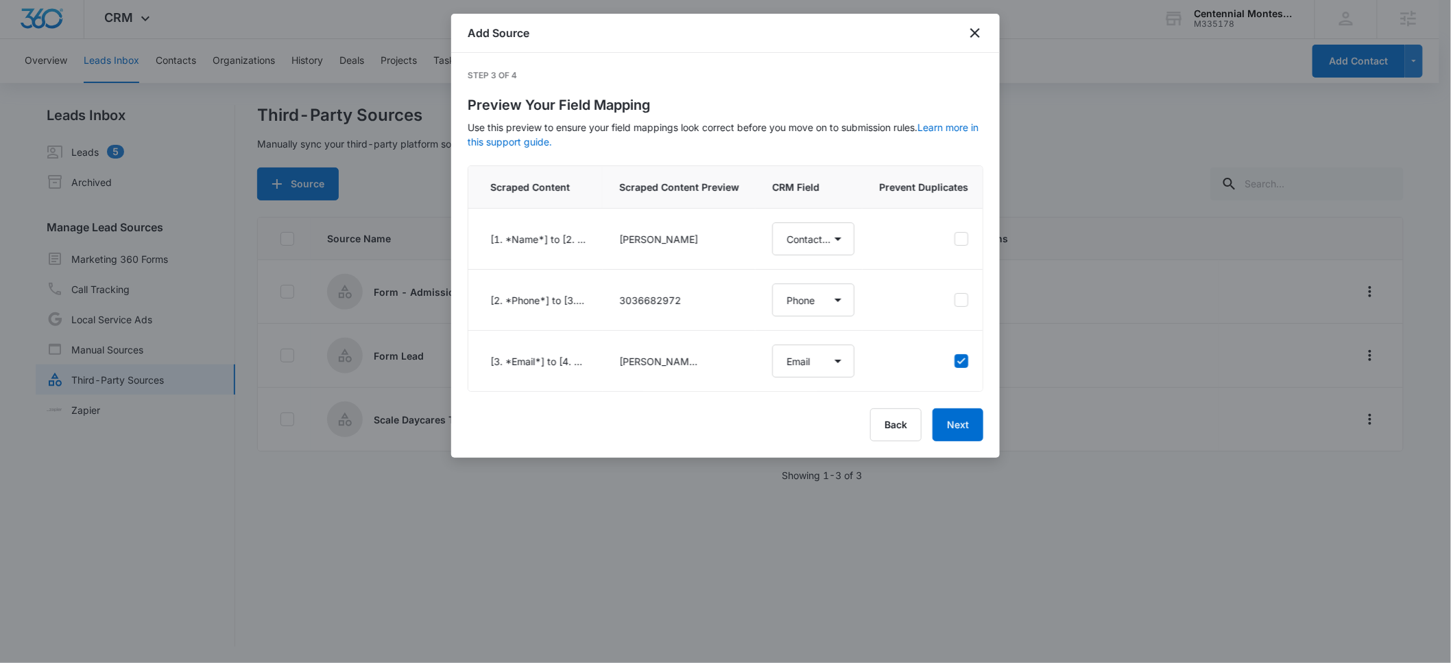
scroll to position [0, 0]
select select "77"
select select "184"
select select "185"
click at [888, 434] on button "Back" at bounding box center [895, 424] width 51 height 33
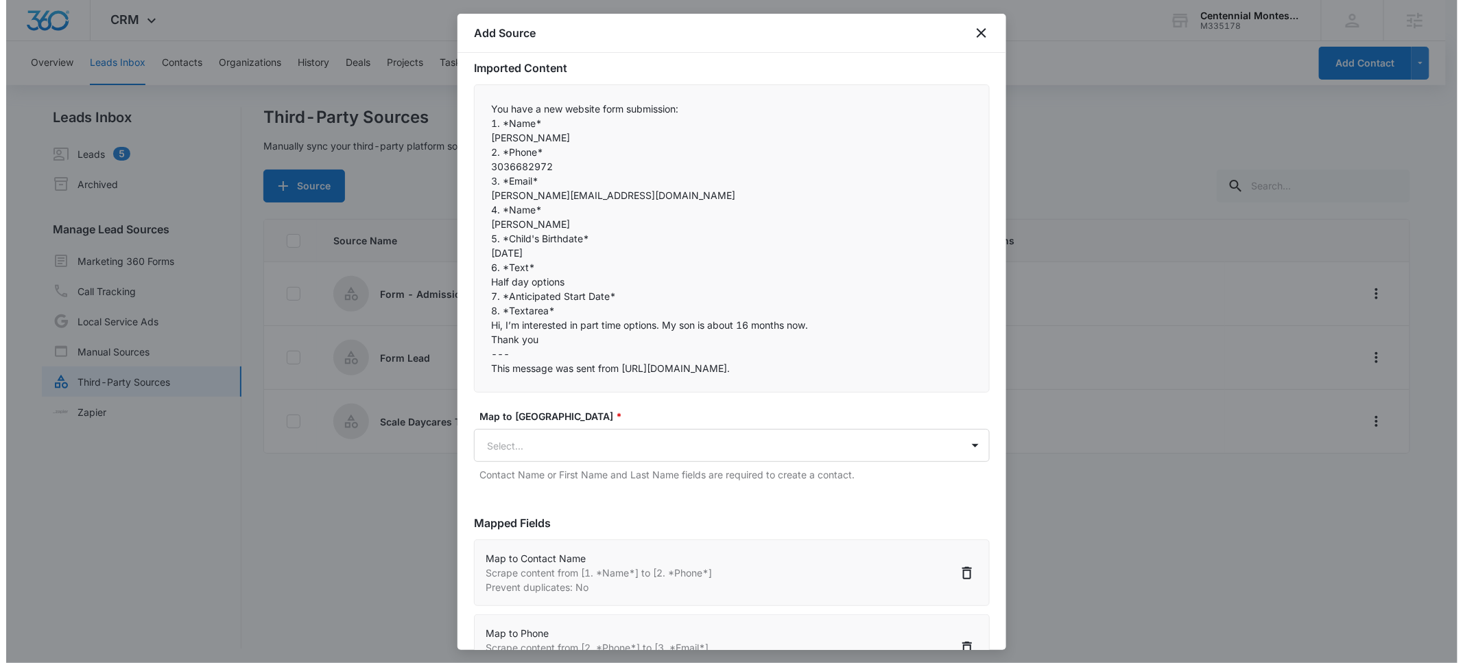
scroll to position [108, 0]
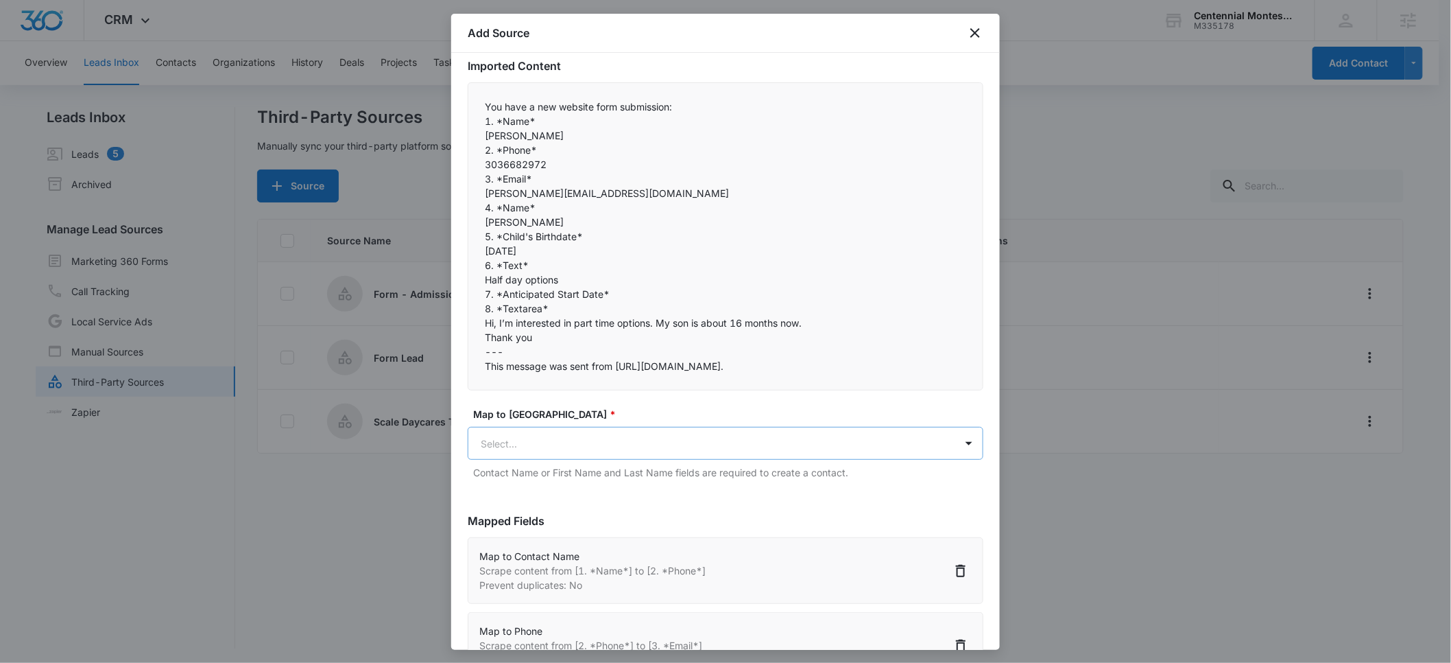
click at [505, 445] on body "CRM Apps Reputation Forms CRM Email Social POS Content Ads Intelligence Files B…" at bounding box center [725, 332] width 1451 height 665
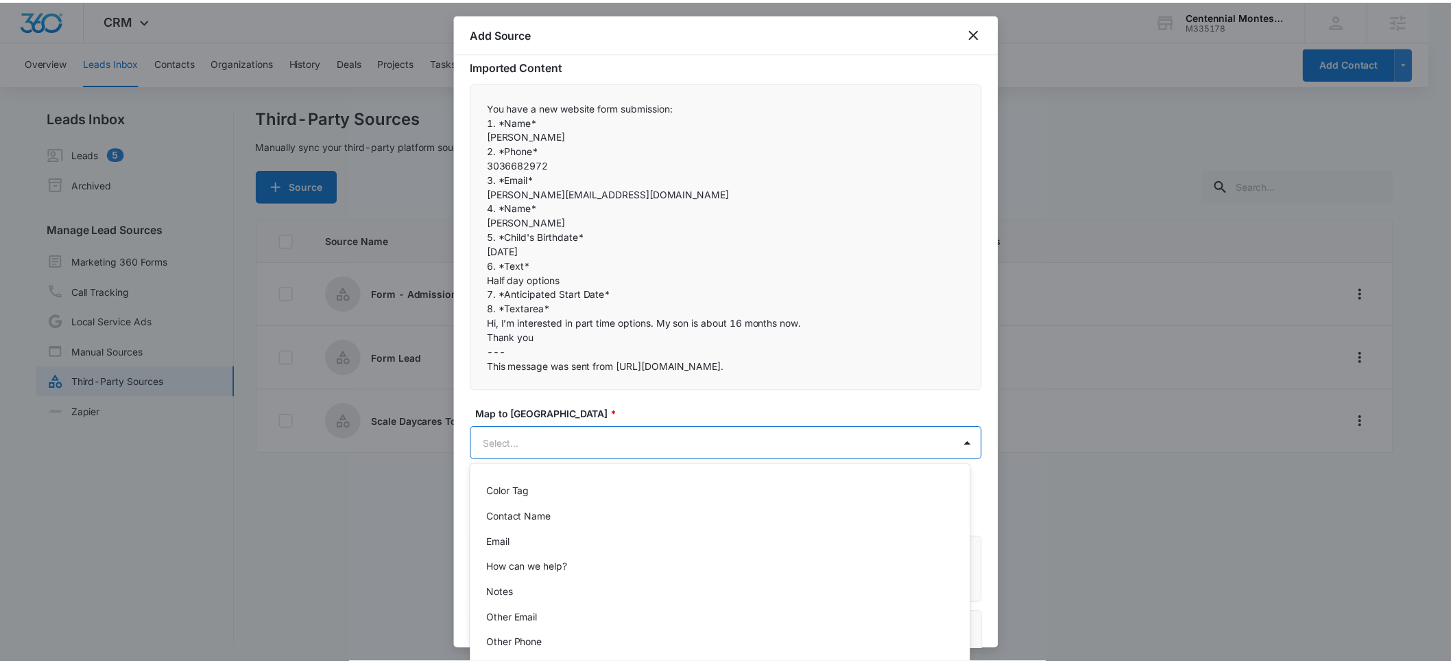
scroll to position [176, 0]
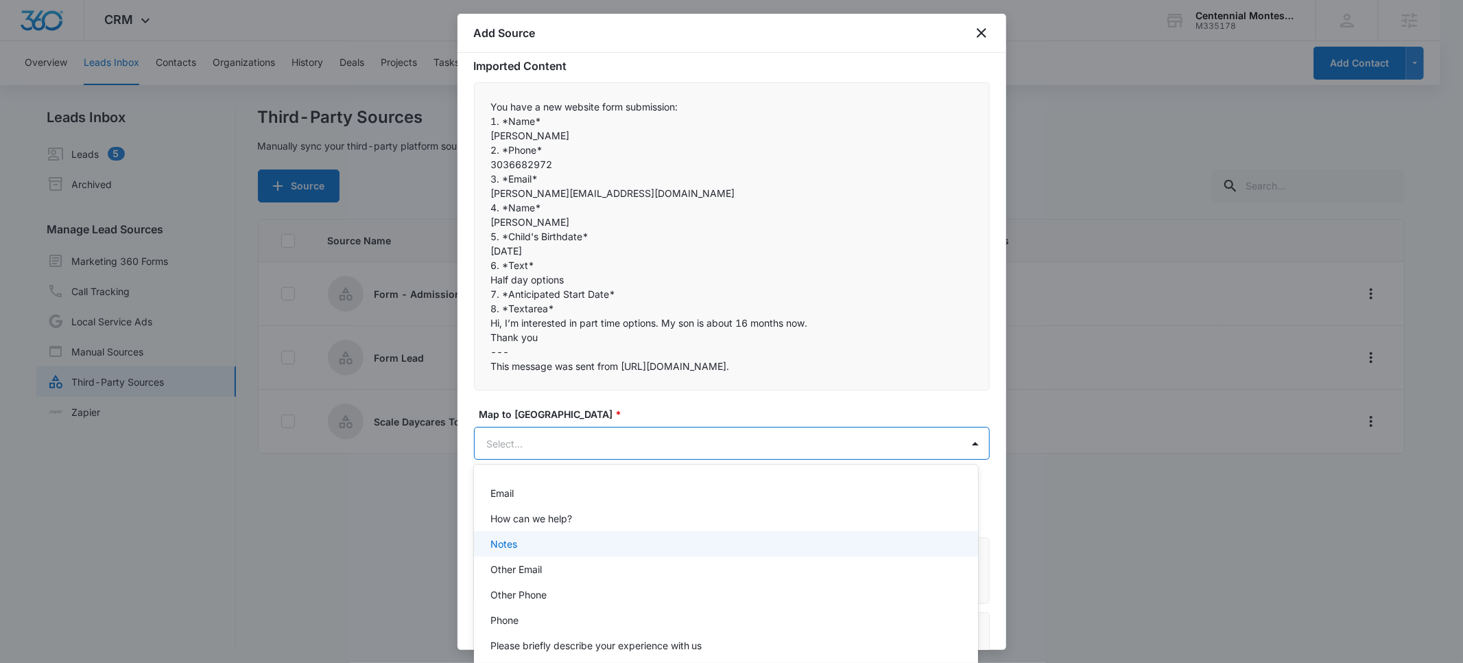
click at [527, 542] on div "Notes" at bounding box center [724, 543] width 468 height 14
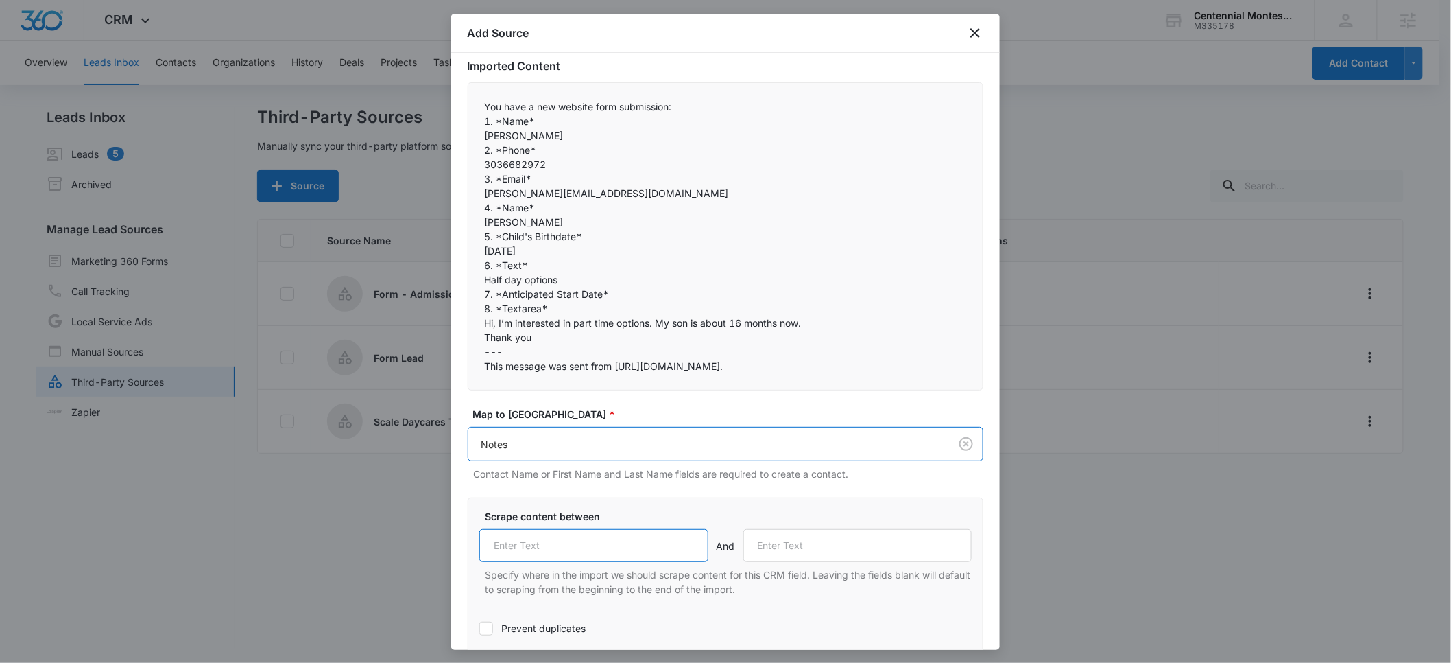
click at [522, 543] on input "text" at bounding box center [593, 545] width 229 height 33
paste input "---"
type input "---"
click at [765, 547] on input "text" at bounding box center [857, 545] width 229 height 33
paste input "---"
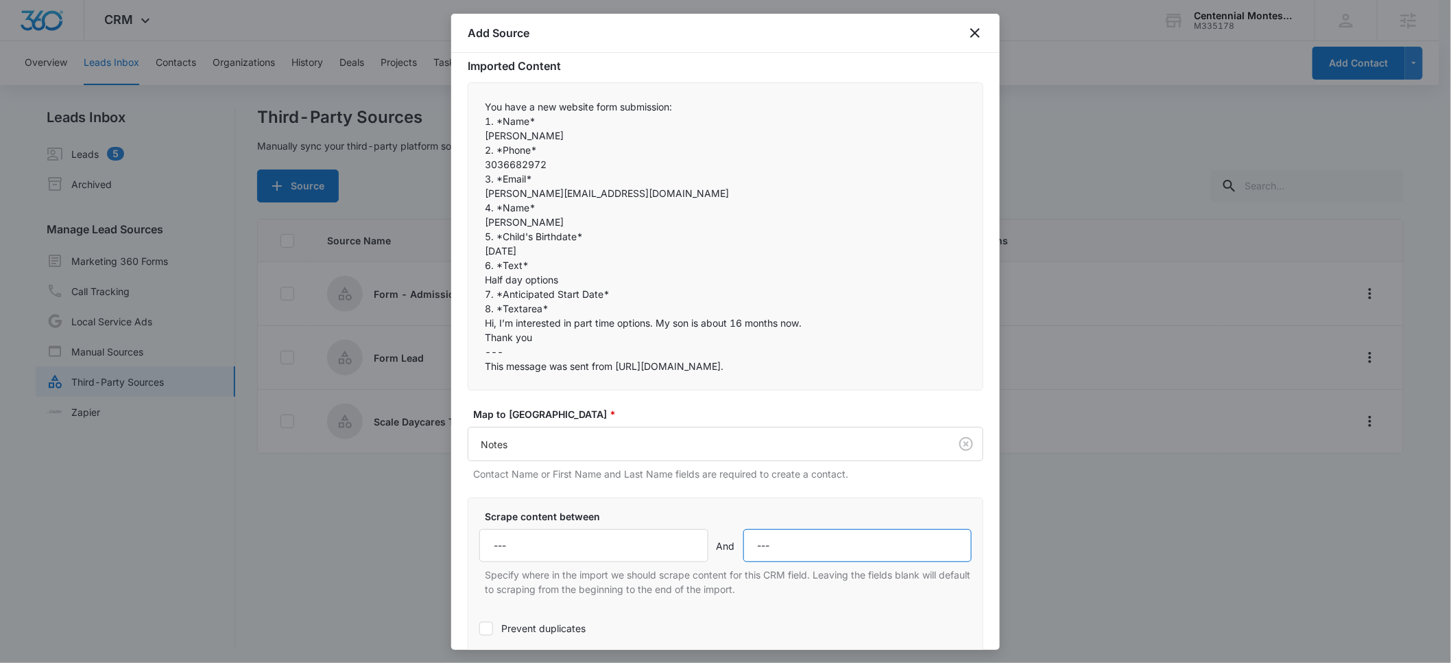
type input "---"
drag, startPoint x: 558, startPoint y: 309, endPoint x: 475, endPoint y: 309, distance: 83.7
click at [475, 309] on div "You have a new website form submission:  1. *Name* [PERSON_NAME] 2. *Phone*…" at bounding box center [726, 236] width 516 height 308
copy p "8. *Textarea*"
drag, startPoint x: 516, startPoint y: 549, endPoint x: 473, endPoint y: 549, distance: 43.2
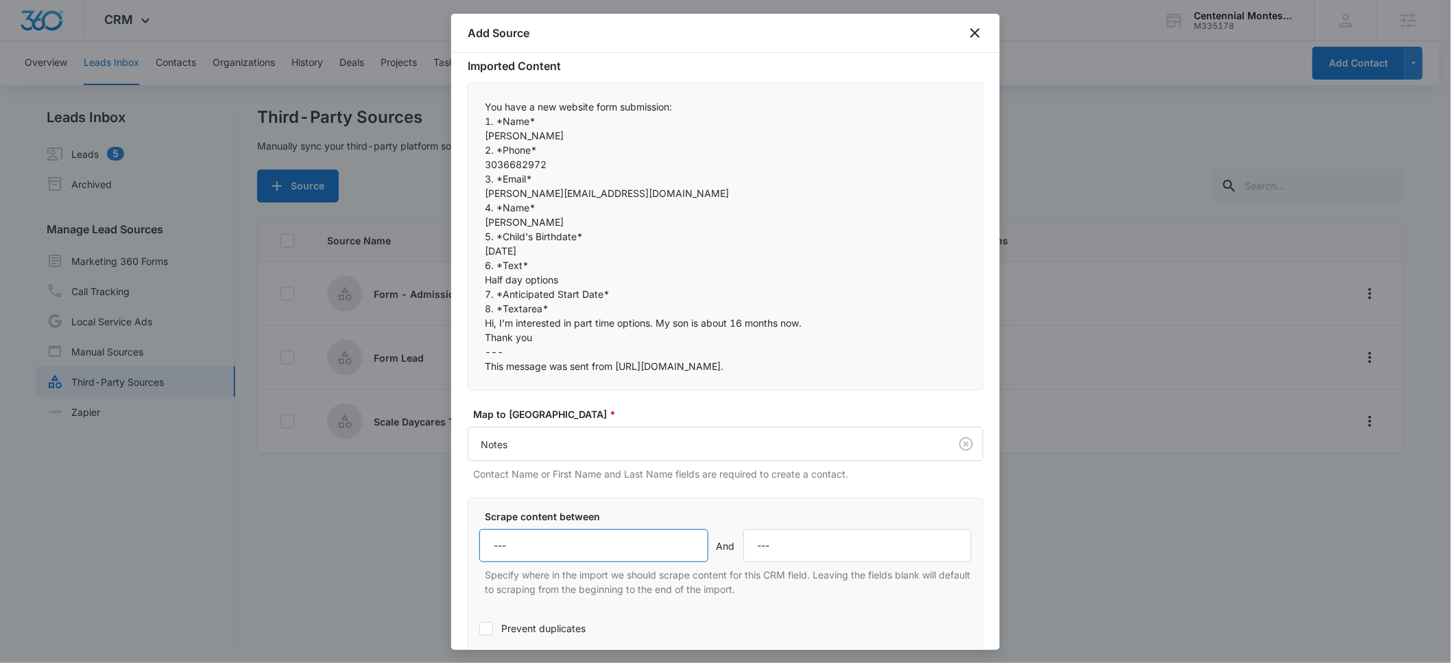
click at [473, 549] on div "Scrape content between --- And --- Specify where in the import we should scrape…" at bounding box center [726, 600] width 516 height 207
paste input "8. *Textarea*"
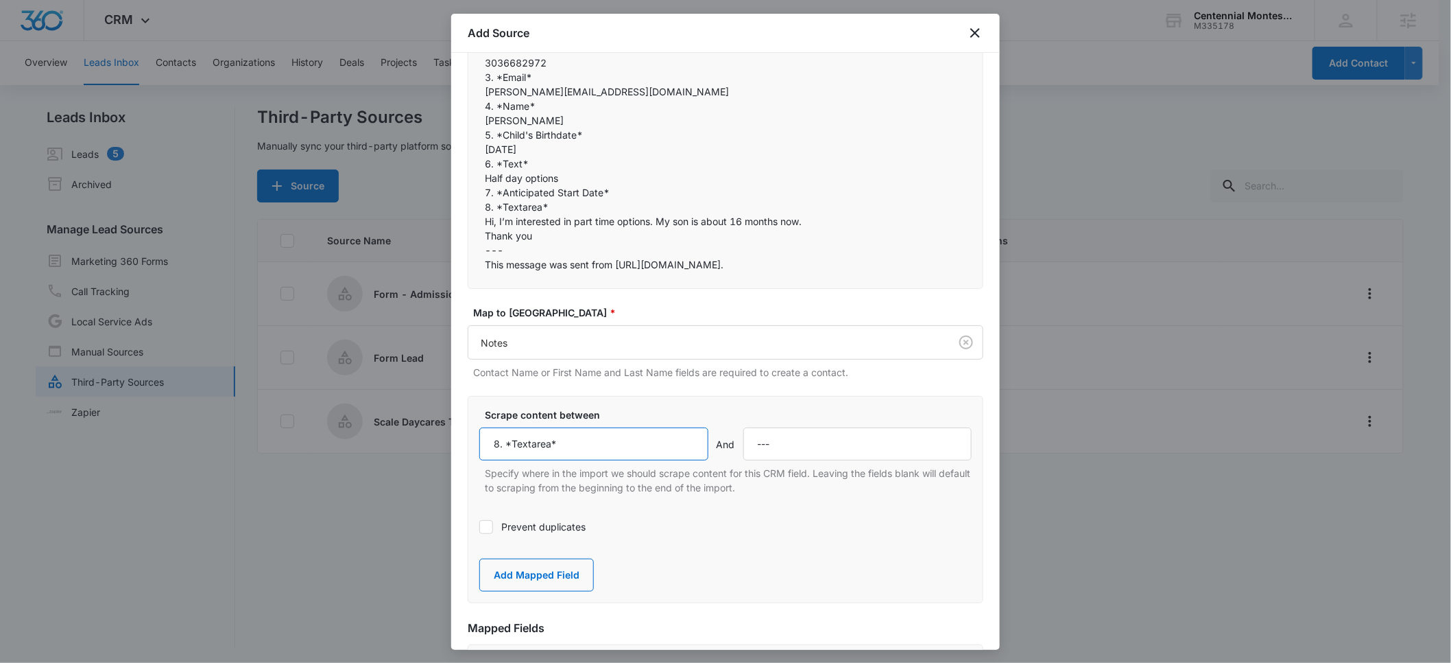
scroll to position [235, 0]
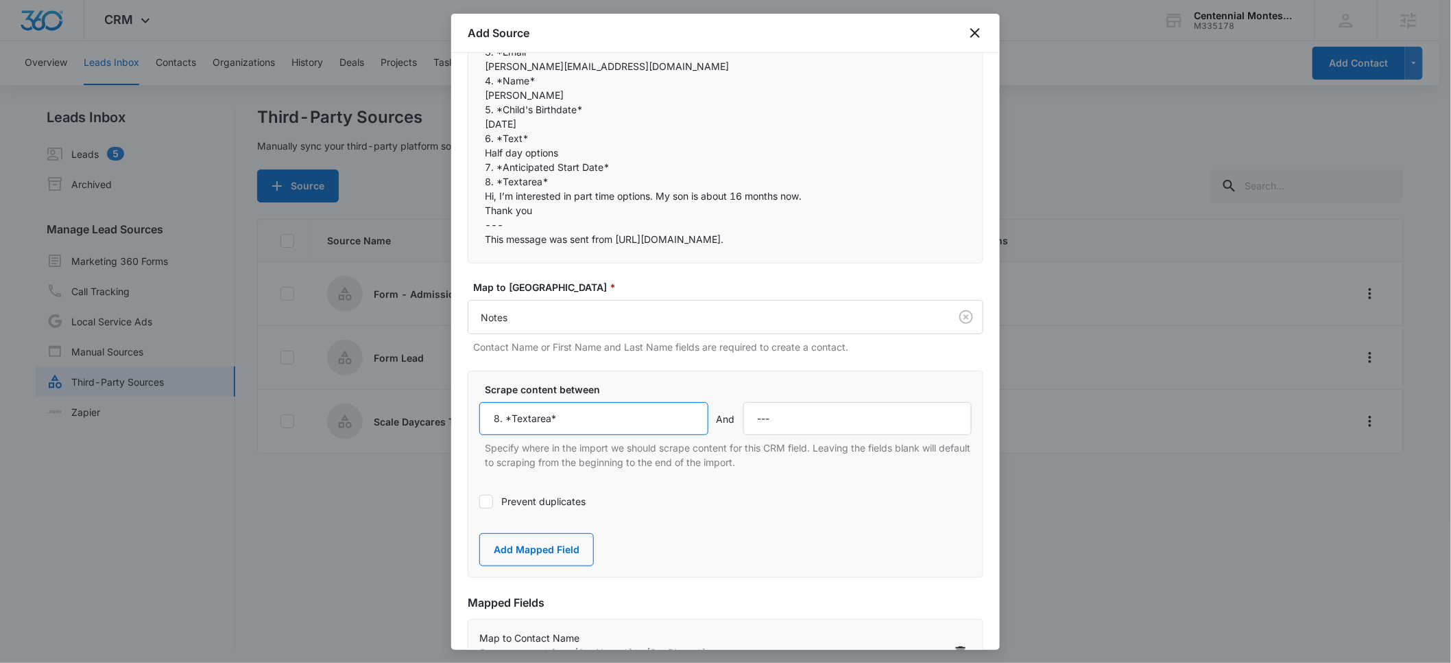
type input "8. *Textarea*"
click at [647, 499] on label "Prevent duplicates" at bounding box center [725, 501] width 492 height 14
click at [479, 501] on input "Prevent duplicates" at bounding box center [479, 501] width 0 height 0
click at [548, 557] on button "Add Mapped Field" at bounding box center [536, 549] width 115 height 33
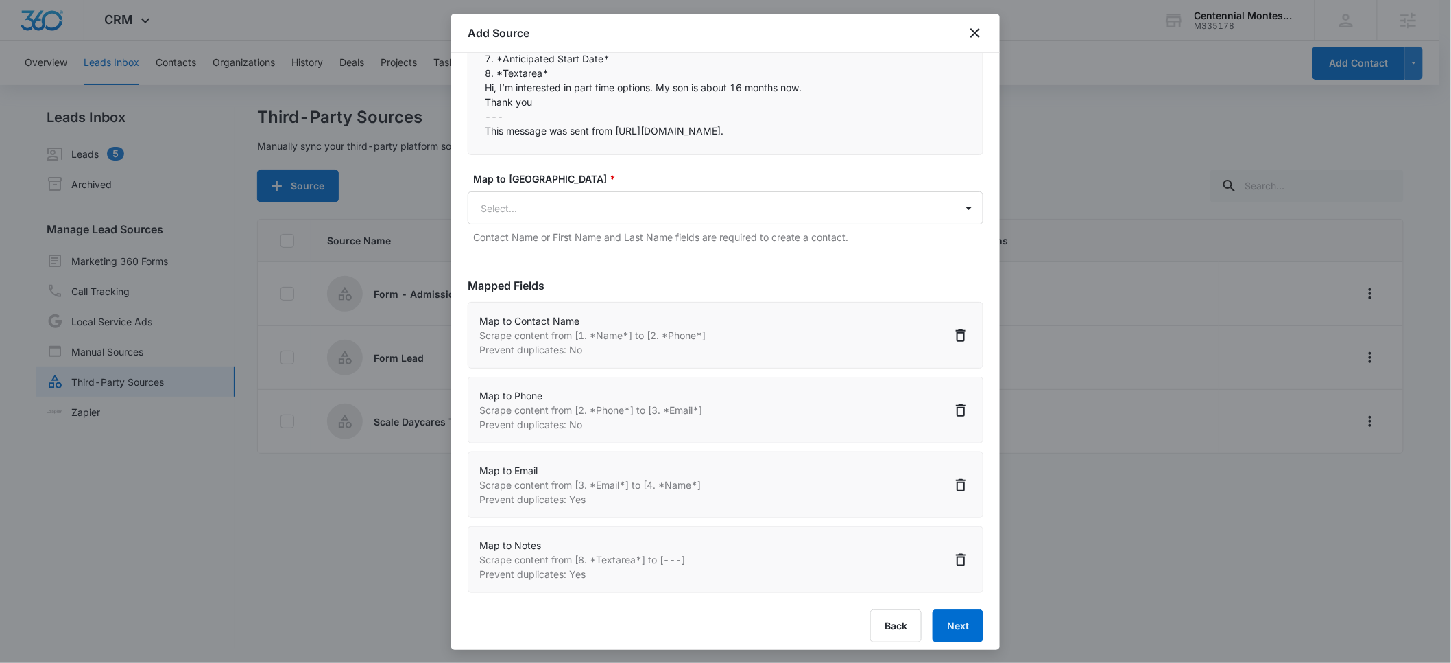
scroll to position [351, 0]
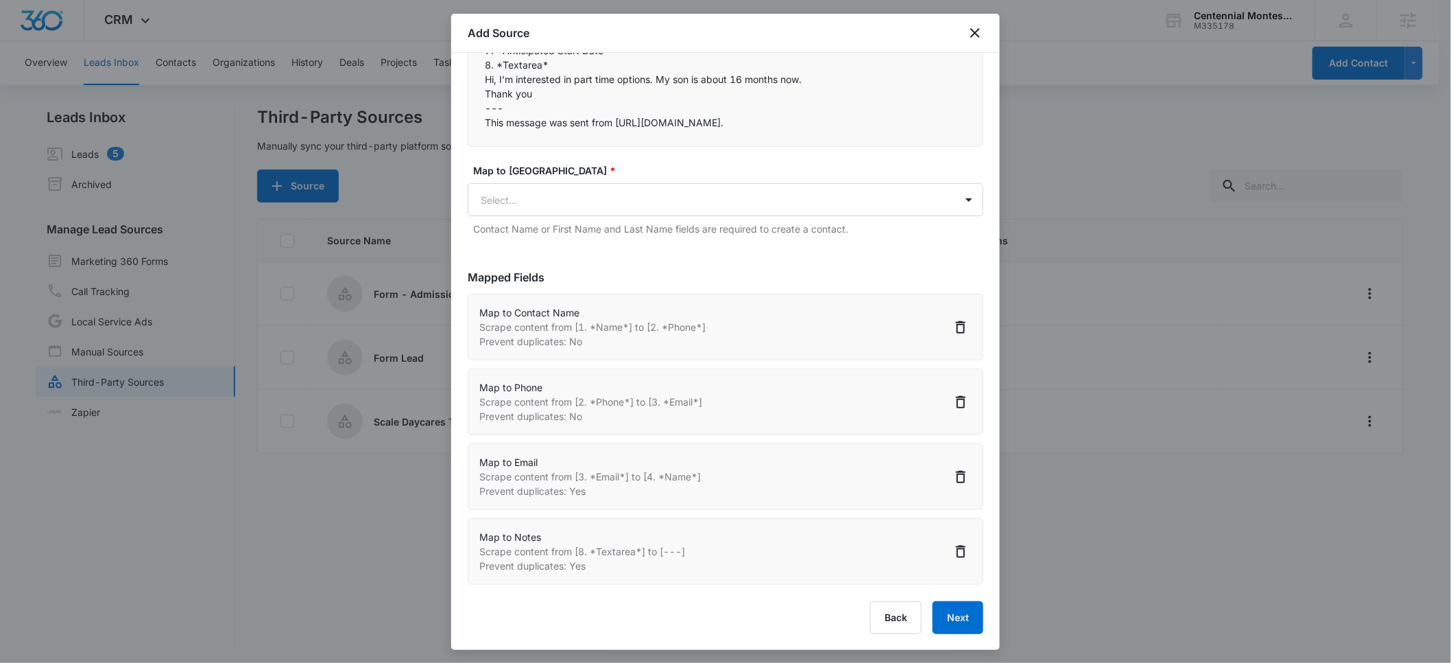
click at [776, 551] on div "Map to Notes Scrape content from [8. *Textarea*] to [---] Prevent duplicates: Y…" at bounding box center [726, 551] width 516 height 67
click at [956, 547] on icon "Delete" at bounding box center [961, 551] width 10 height 12
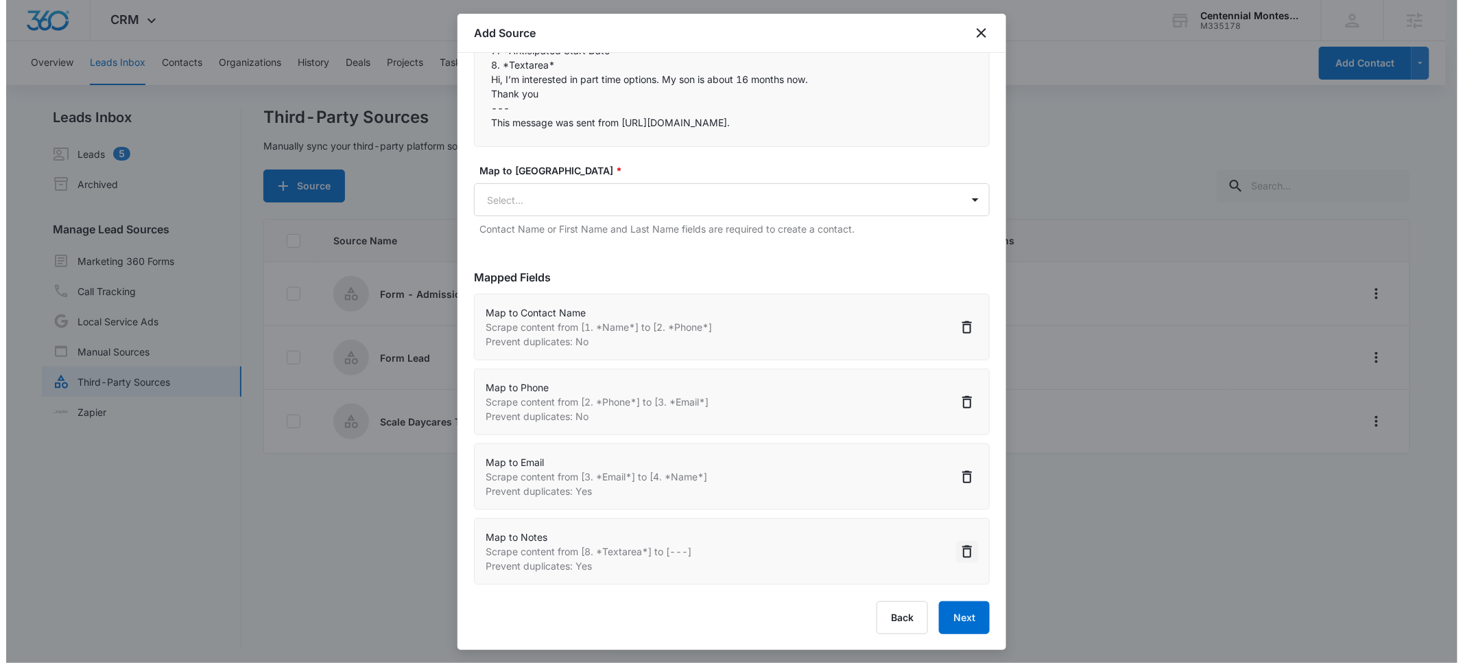
scroll to position [276, 0]
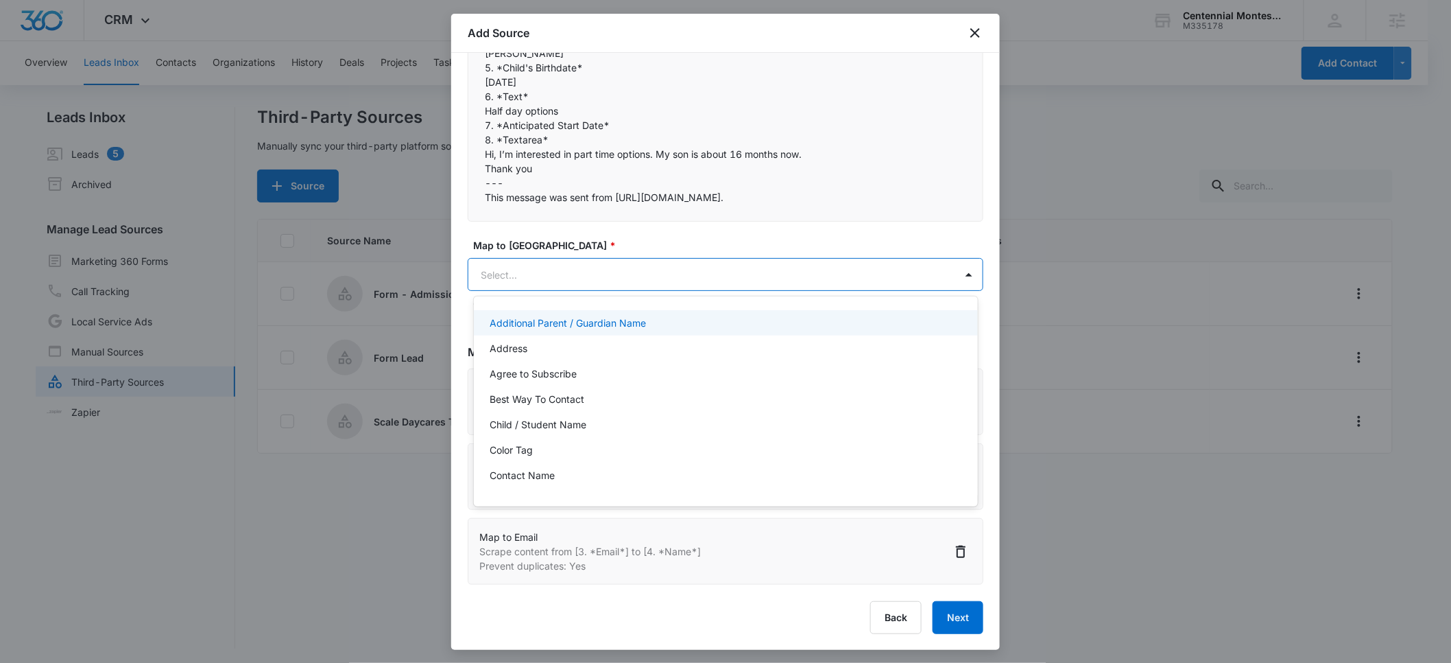
click at [502, 277] on body "CRM Apps Reputation Forms CRM Email Social POS Content Ads Intelligence Files B…" at bounding box center [725, 331] width 1451 height 663
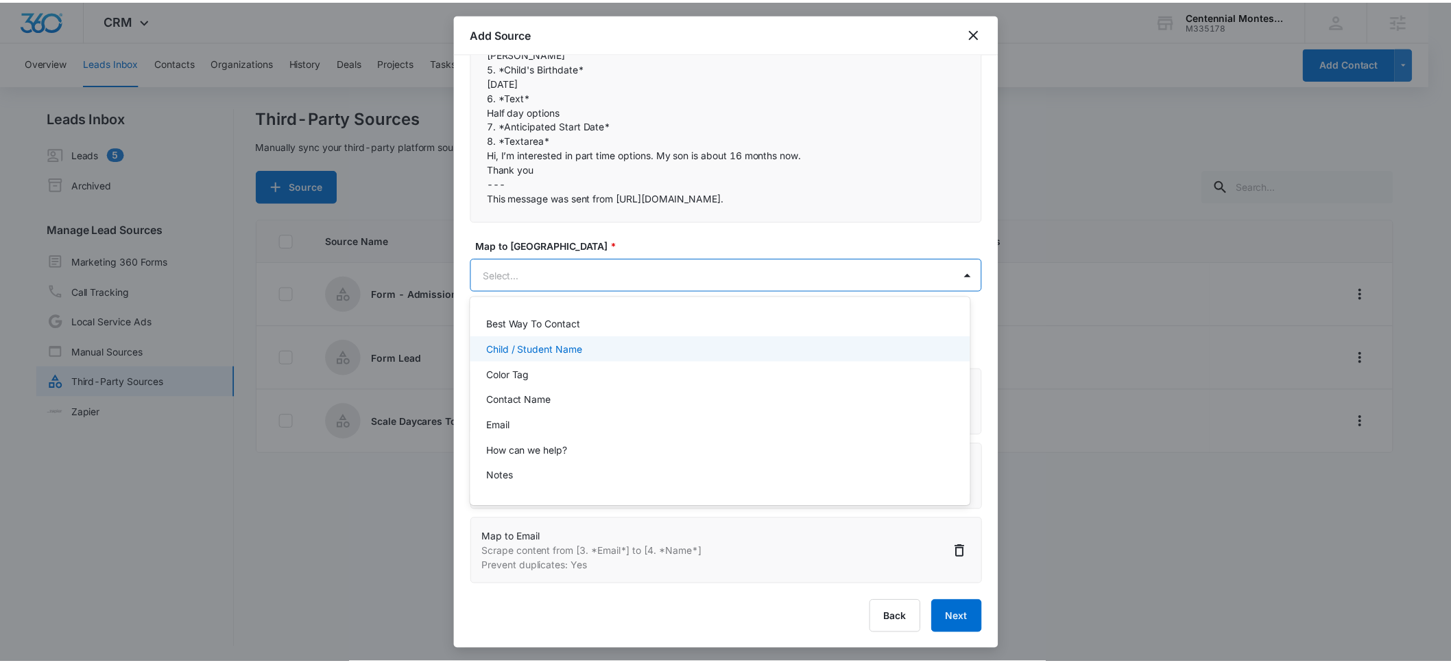
scroll to position [83, 0]
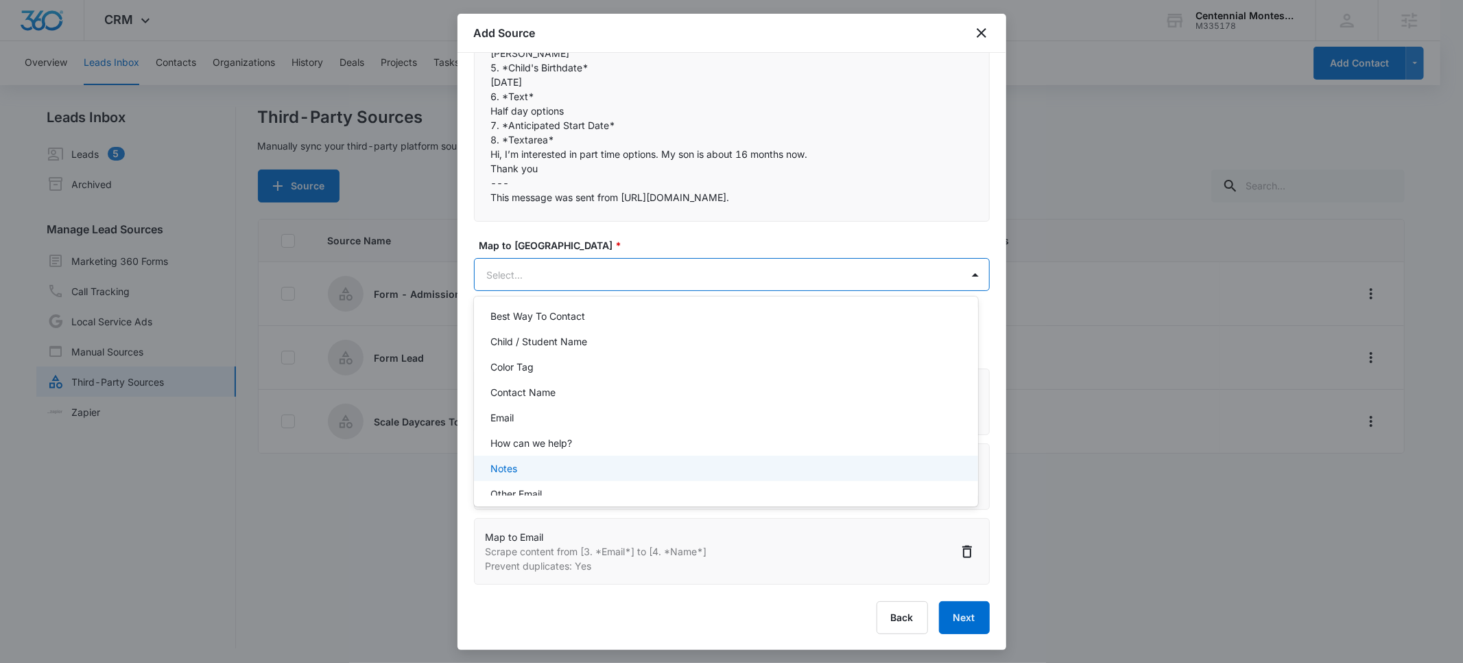
click at [516, 464] on p "Notes" at bounding box center [503, 468] width 27 height 14
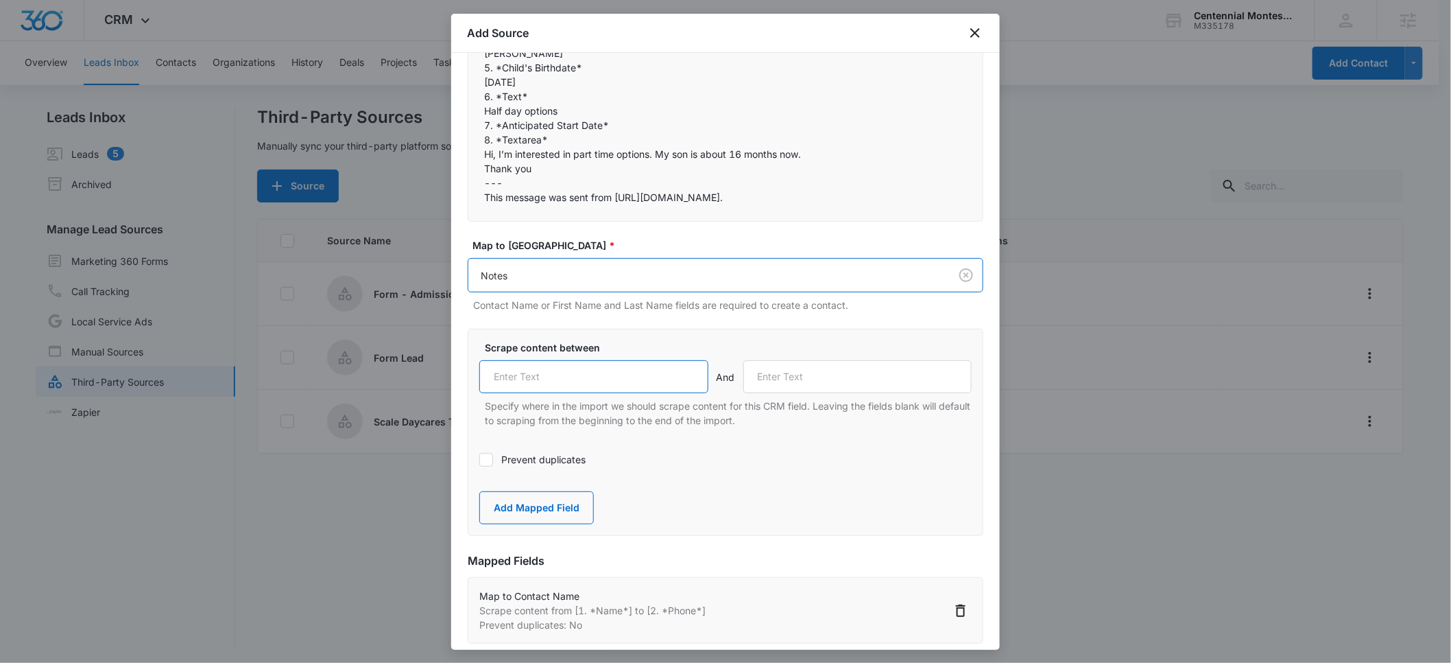
click at [529, 376] on input "text" at bounding box center [593, 376] width 229 height 33
paste input "8. *Textarea*"
type input "8. *Textarea*"
drag, startPoint x: 521, startPoint y: 178, endPoint x: 476, endPoint y: 178, distance: 45.3
click at [476, 178] on div "You have a new website form submission:  1. *Name* [PERSON_NAME] 2. *Phone*…" at bounding box center [726, 68] width 516 height 308
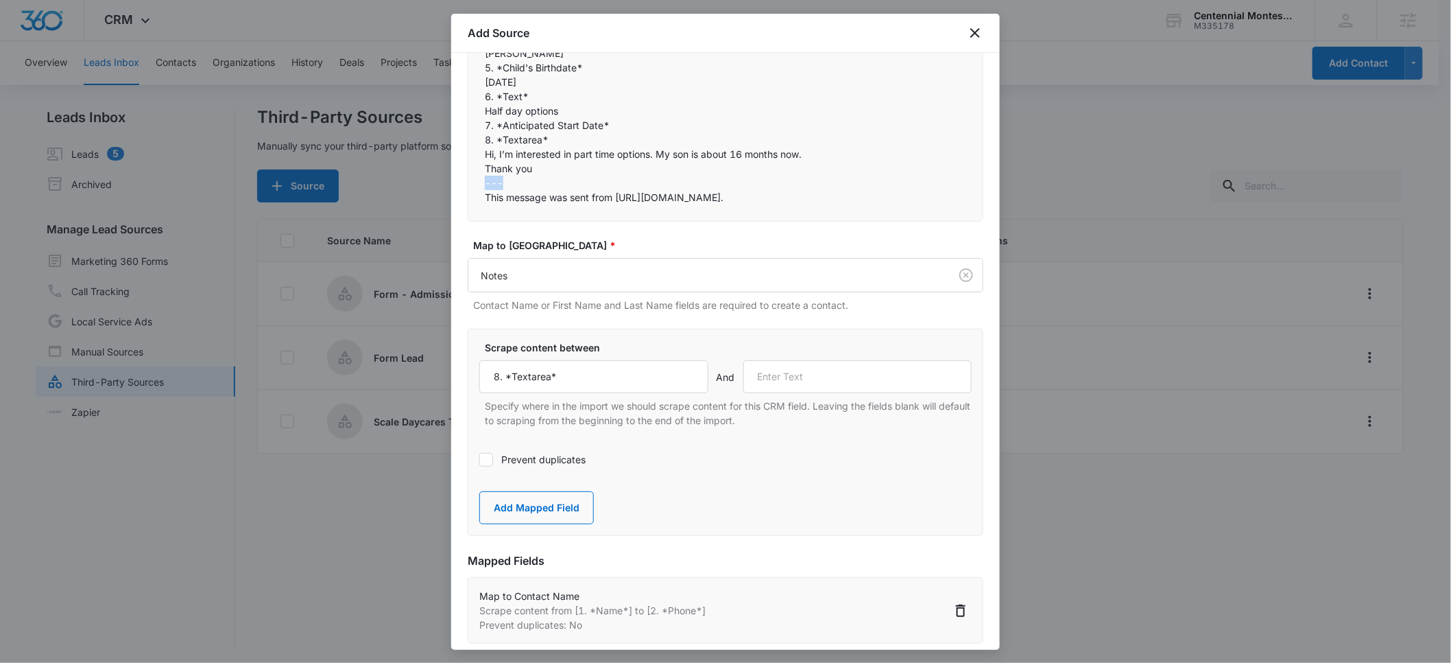
copy p "---"
click at [783, 383] on input "text" at bounding box center [857, 376] width 229 height 33
paste input "---"
type input "---"
click at [558, 509] on button "Add Mapped Field" at bounding box center [536, 507] width 115 height 33
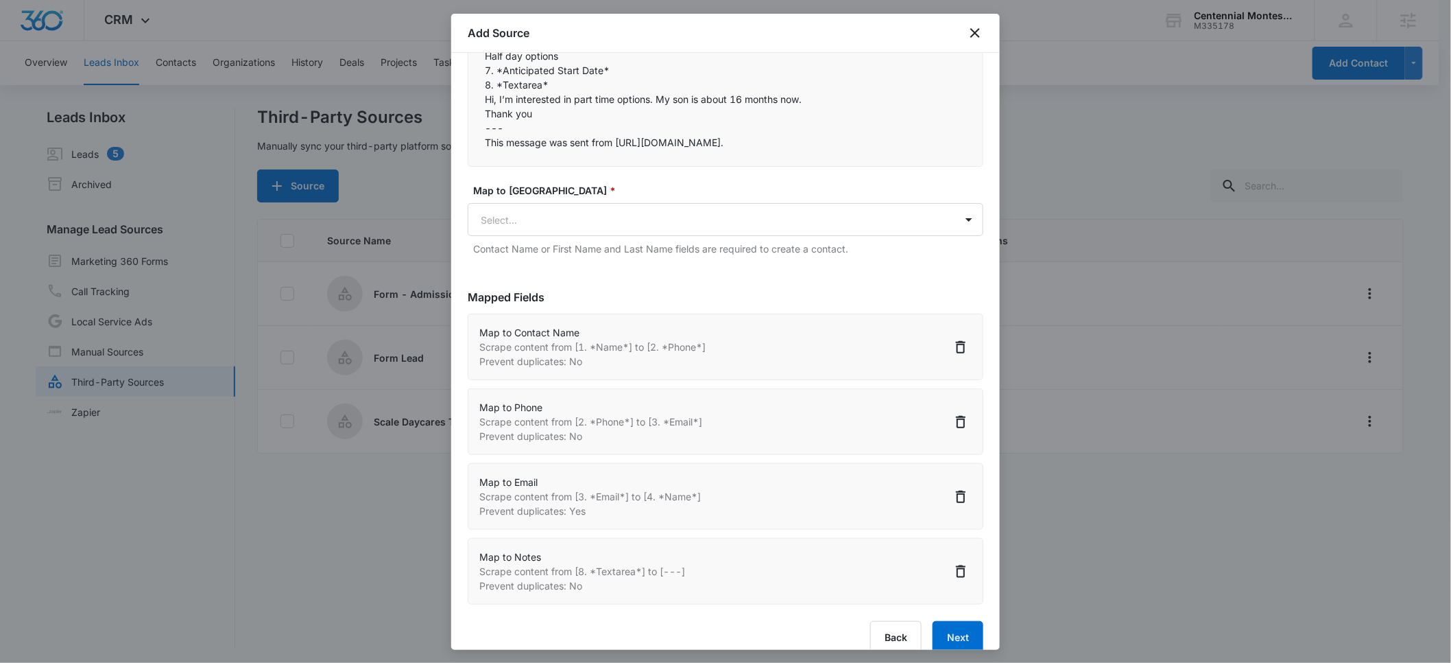
scroll to position [351, 0]
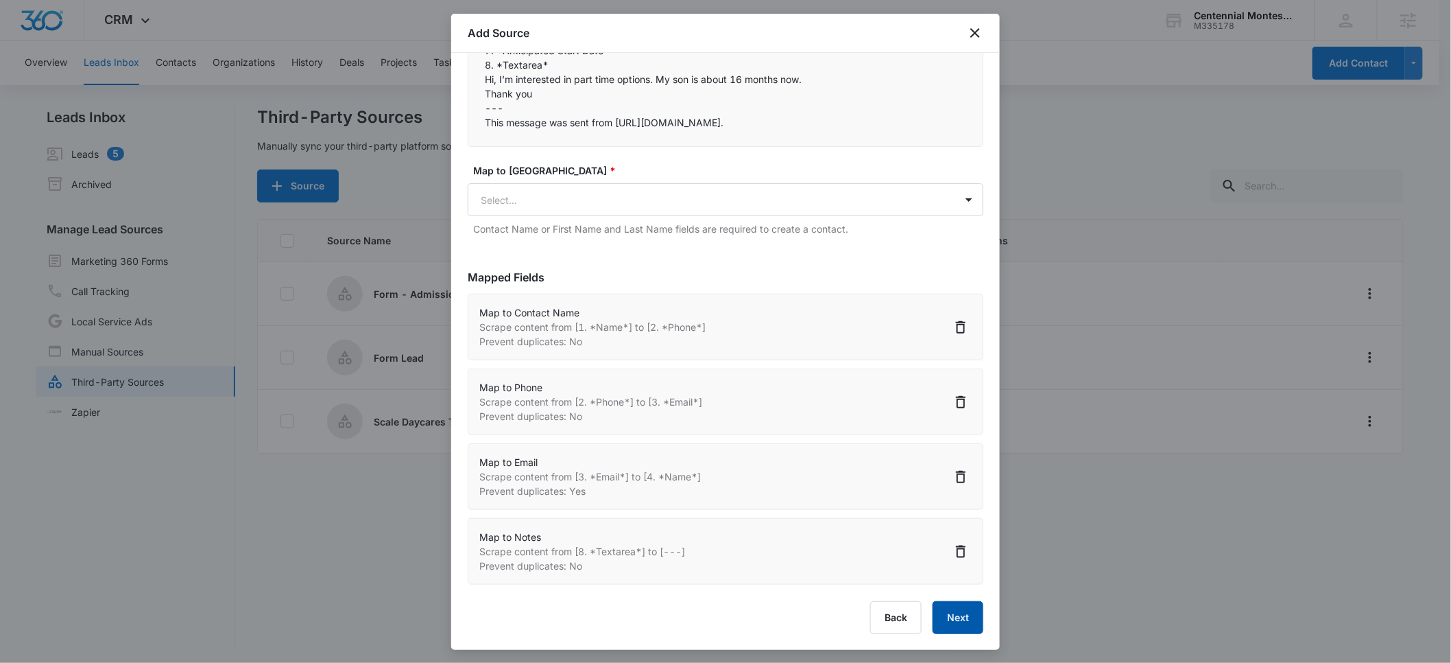
click at [955, 614] on button "Next" at bounding box center [958, 617] width 51 height 33
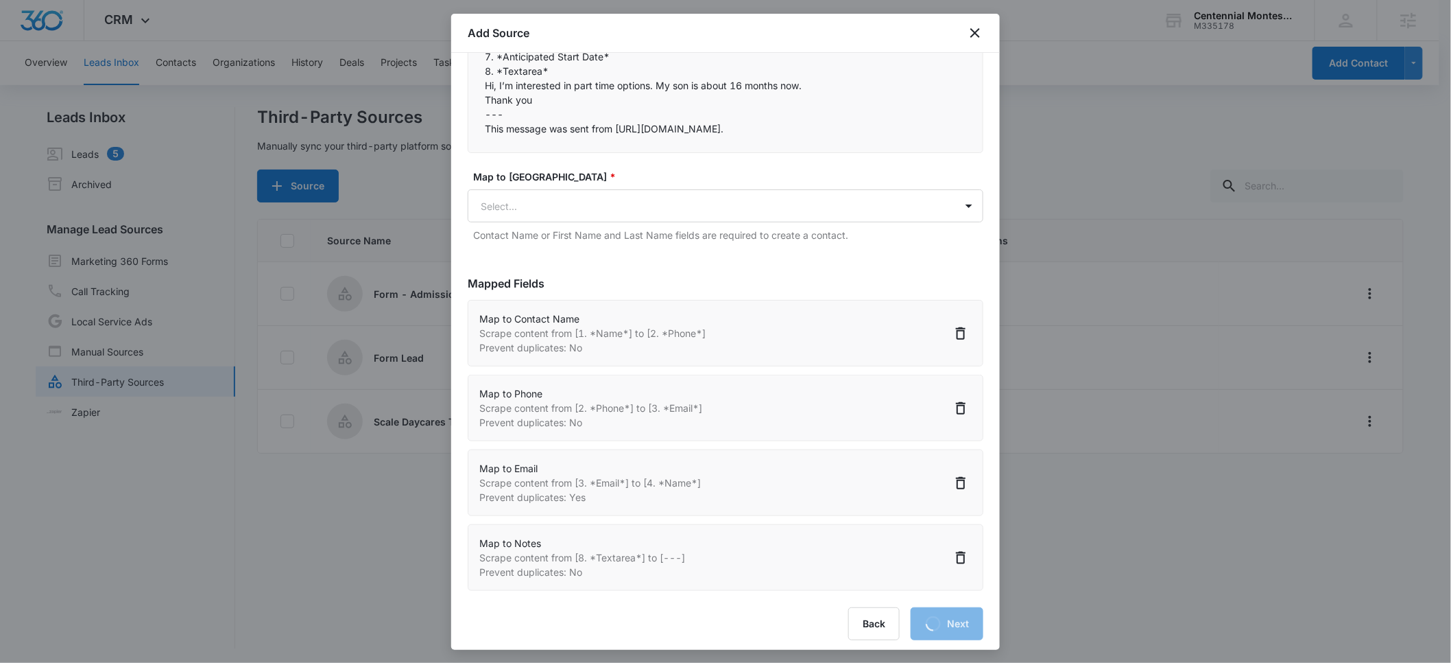
select select "77"
select select "184"
select select "185"
select select "300"
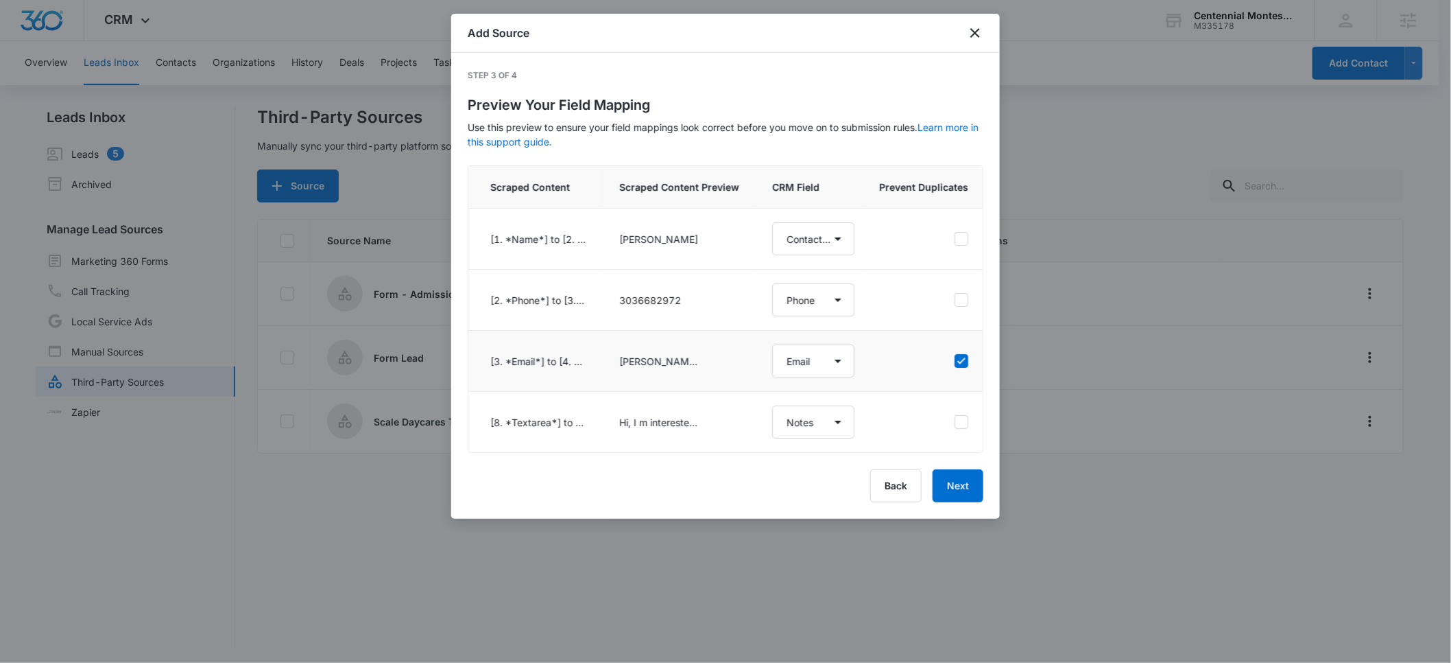
scroll to position [2, 0]
click at [963, 499] on button "Next" at bounding box center [958, 485] width 51 height 33
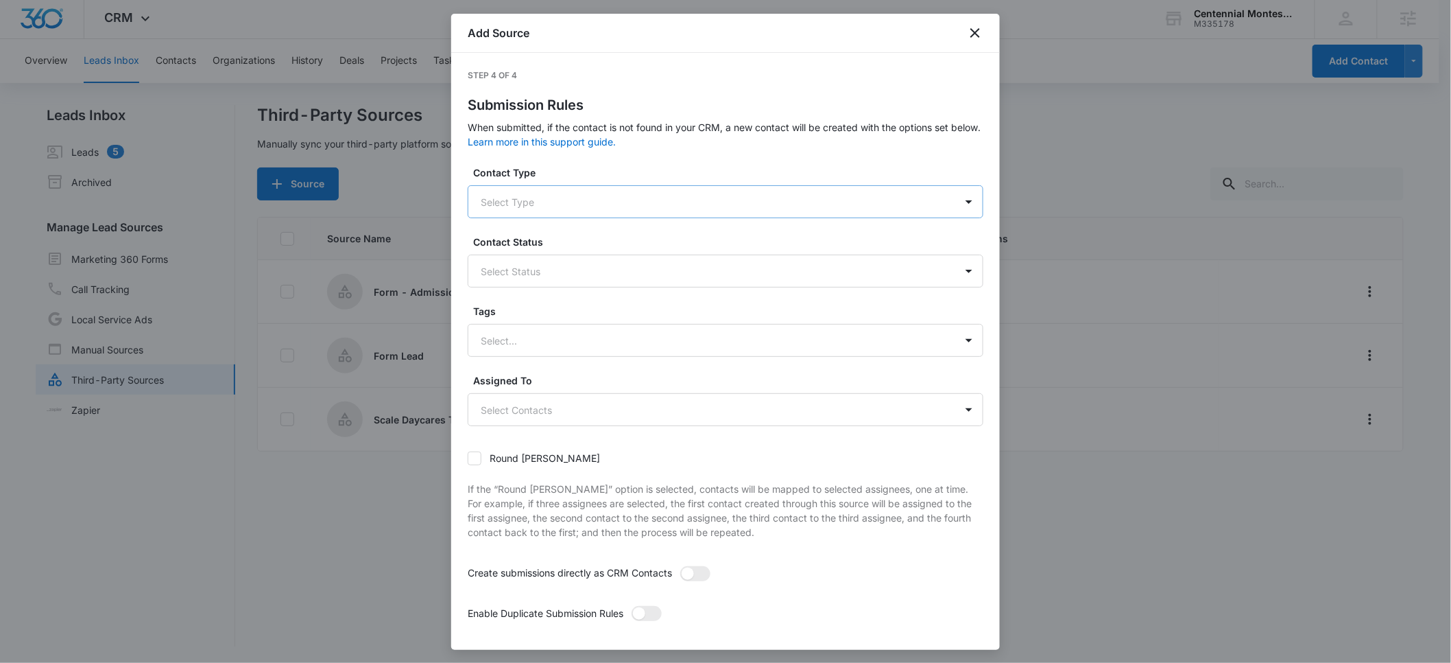
click at [626, 200] on div at bounding box center [709, 201] width 457 height 17
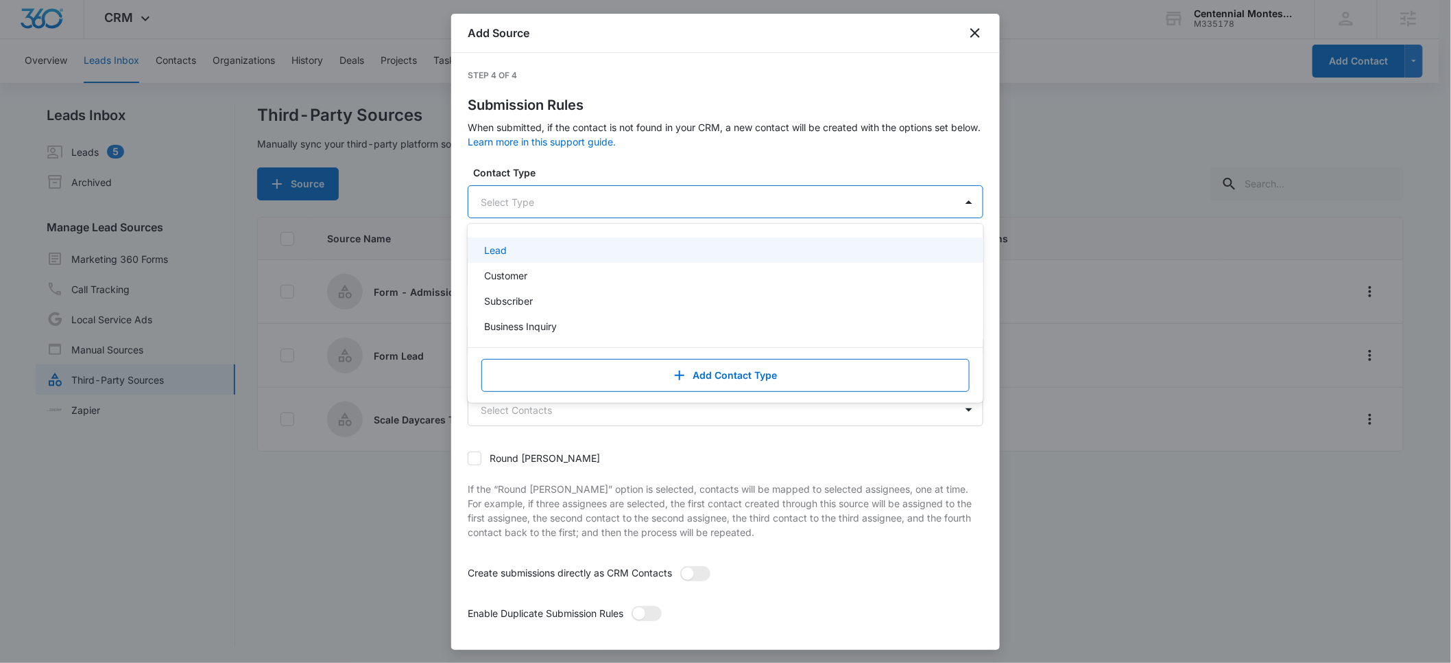
click at [610, 248] on div "Lead" at bounding box center [724, 250] width 480 height 14
click at [665, 166] on label "Contact Type" at bounding box center [731, 172] width 516 height 14
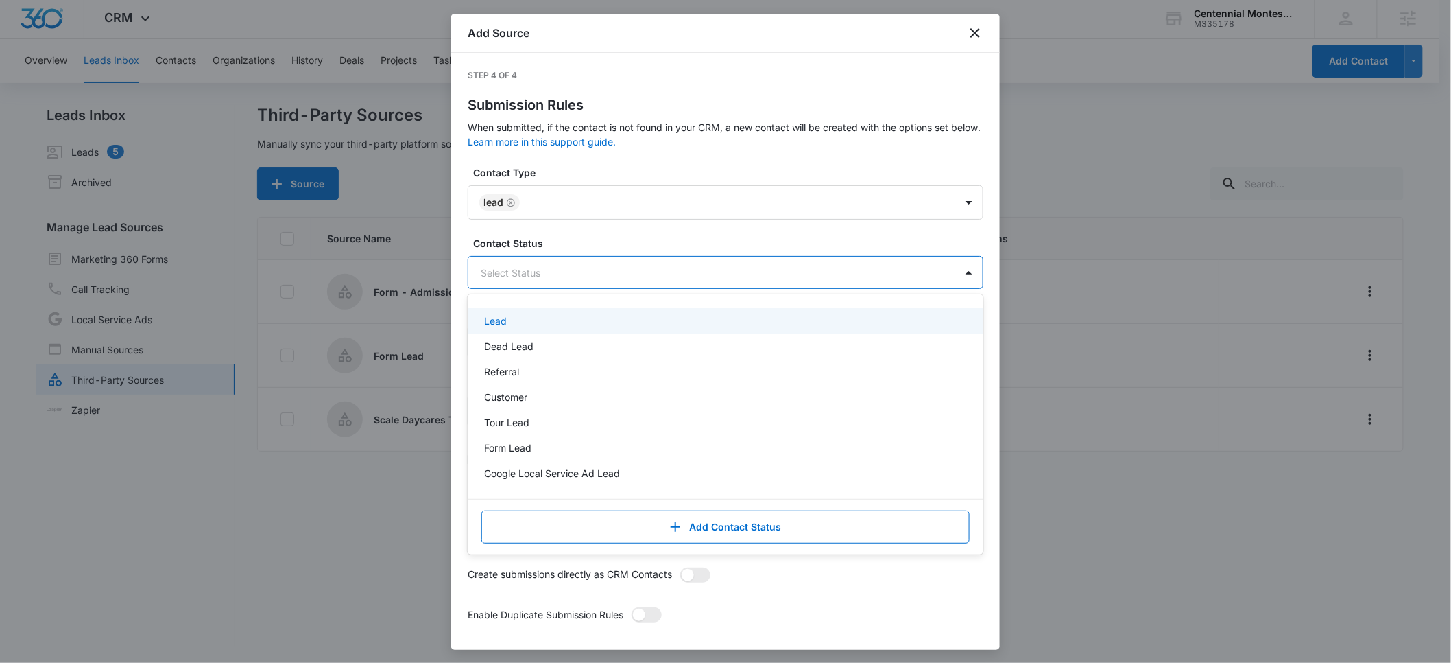
click at [643, 270] on div at bounding box center [709, 272] width 457 height 17
click at [632, 323] on div "Lead" at bounding box center [724, 320] width 480 height 14
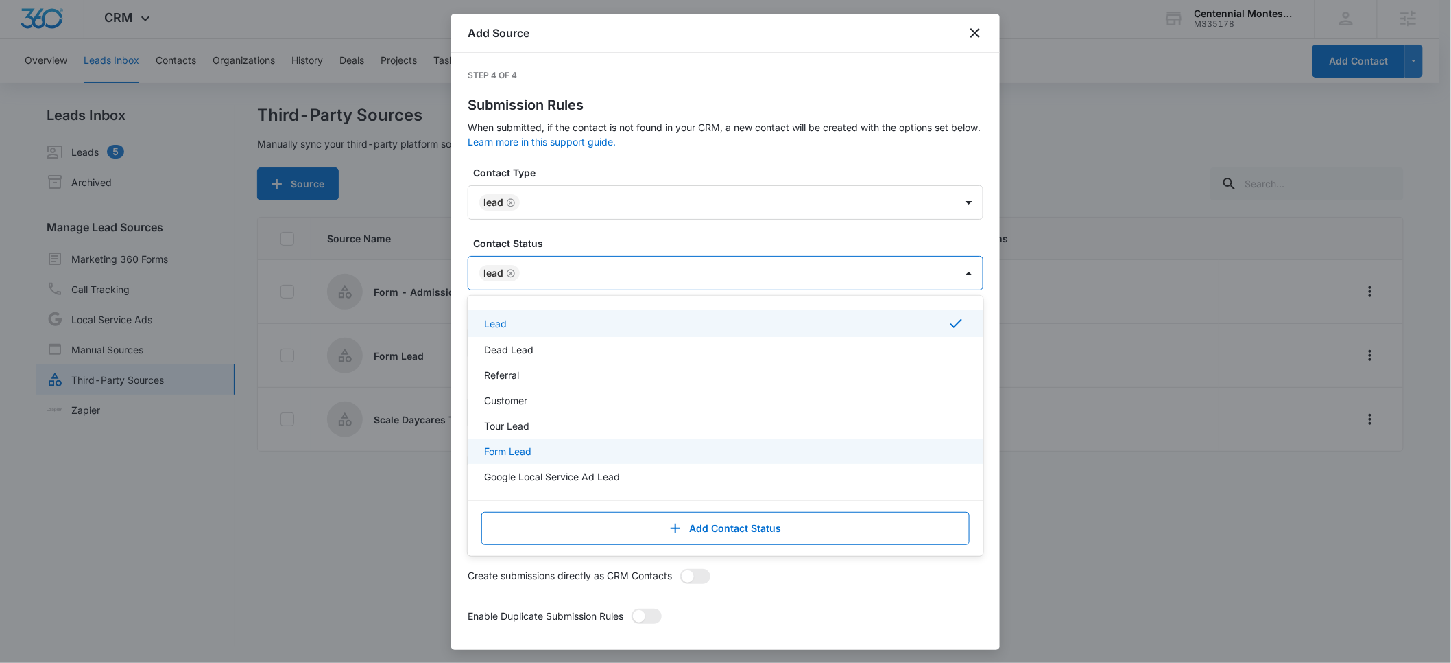
click at [604, 447] on div "Form Lead" at bounding box center [724, 451] width 480 height 14
click at [512, 274] on icon "Remove Lead" at bounding box center [511, 273] width 8 height 8
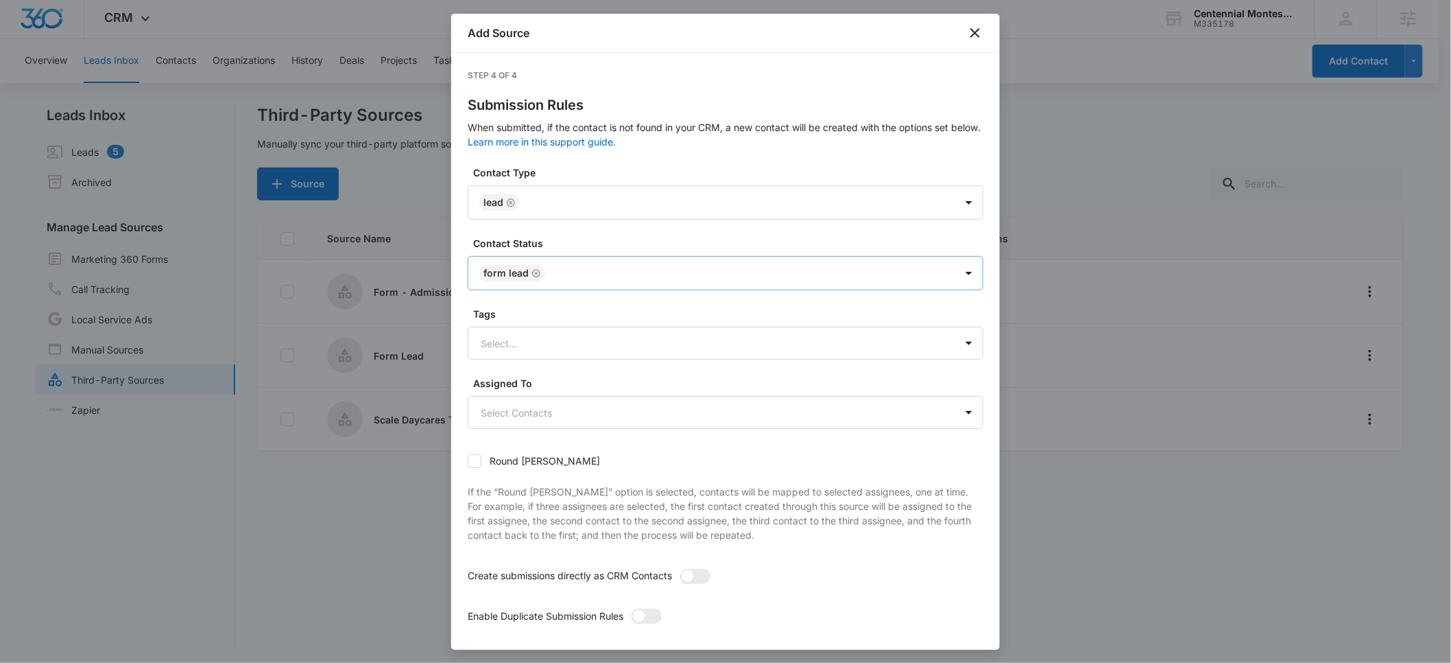
click at [731, 88] on div "Step 4 of 4 Submission Rules When submitted, if the contact is not found in you…" at bounding box center [726, 383] width 516 height 629
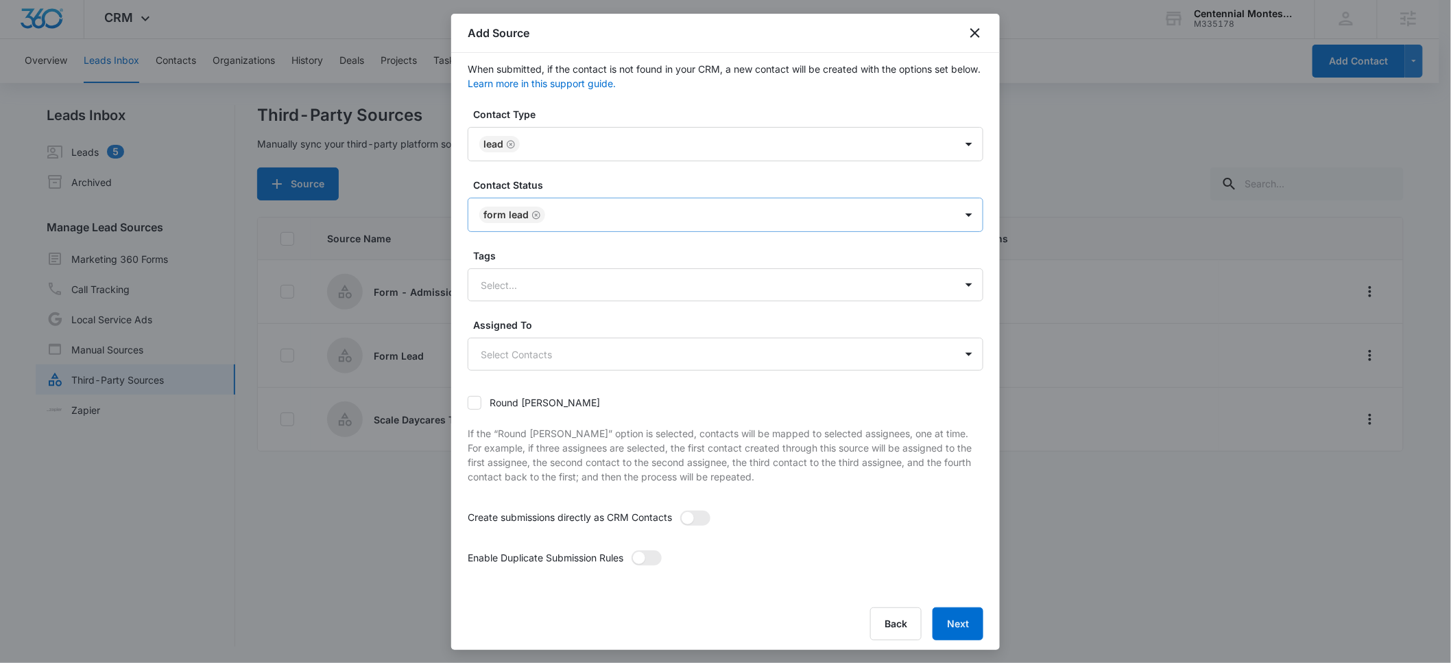
scroll to position [64, 0]
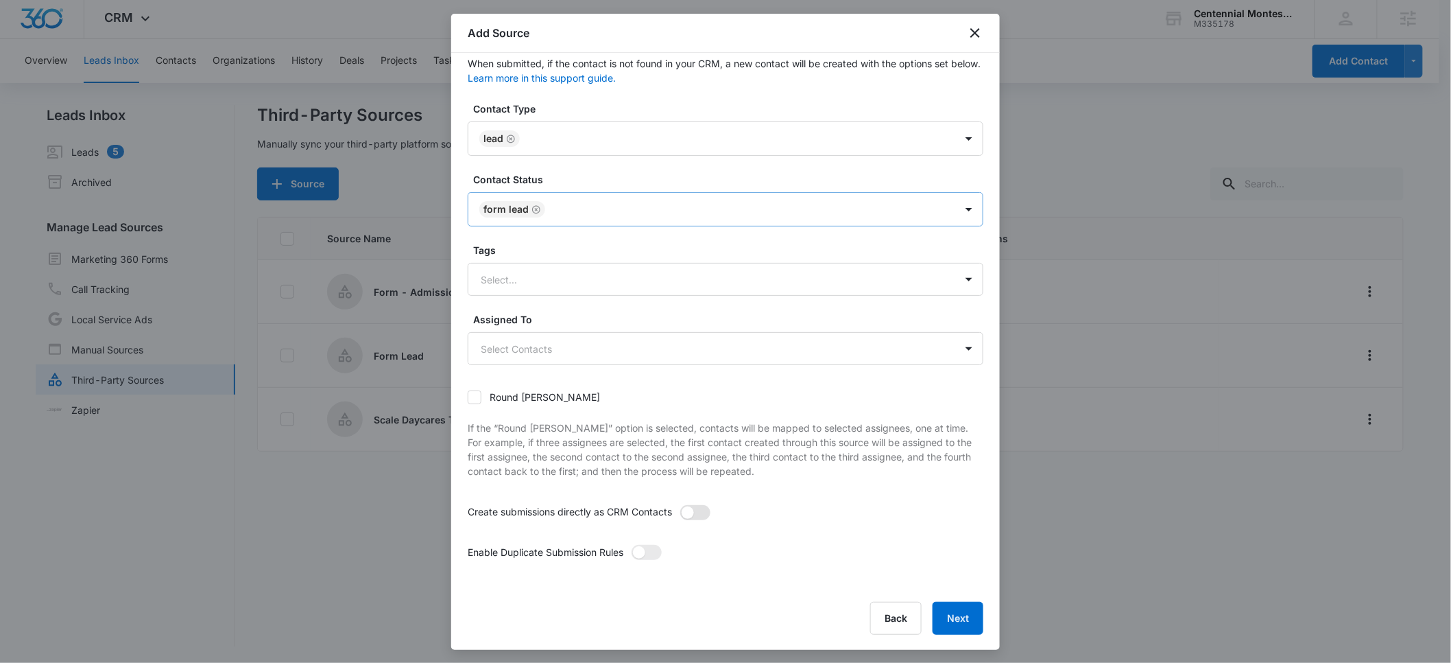
click at [700, 514] on span at bounding box center [695, 512] width 30 height 15
click at [680, 504] on input "checkbox" at bounding box center [680, 504] width 0 height 0
click at [648, 553] on span at bounding box center [647, 552] width 30 height 15
click at [631, 544] on input "checkbox" at bounding box center [631, 544] width 0 height 0
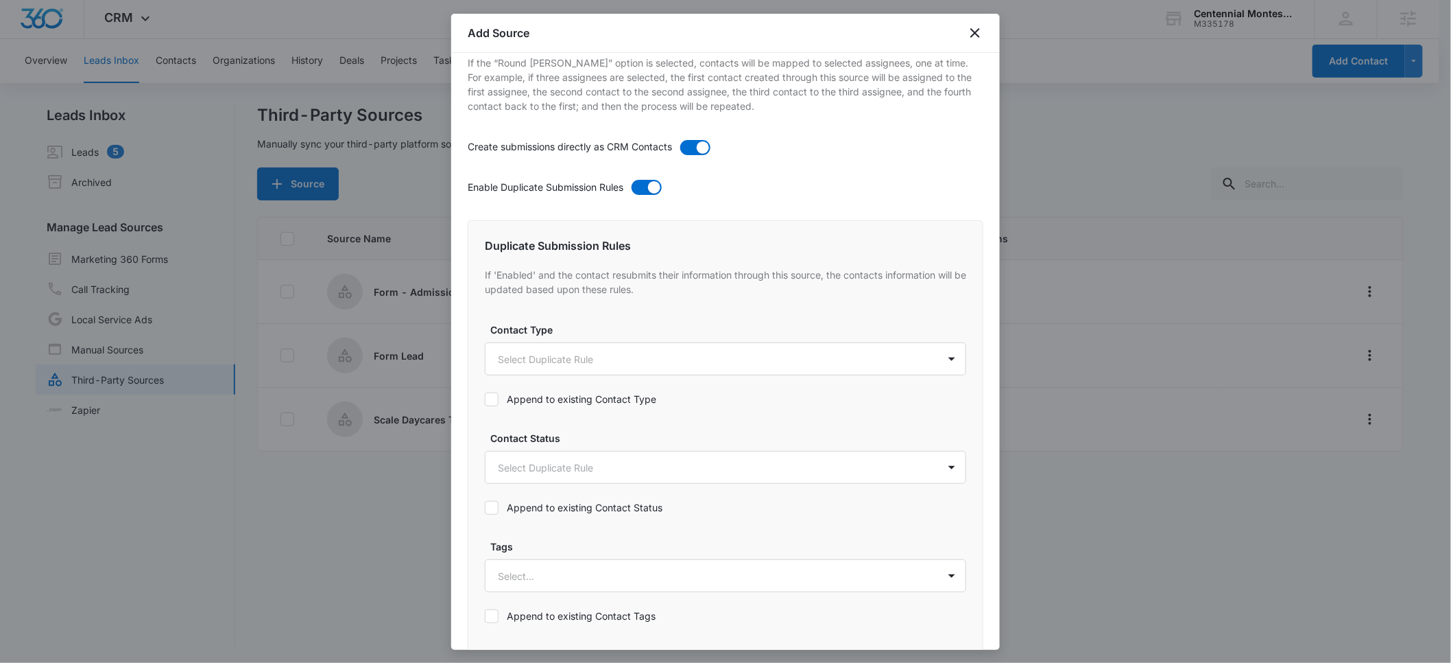
scroll to position [489, 0]
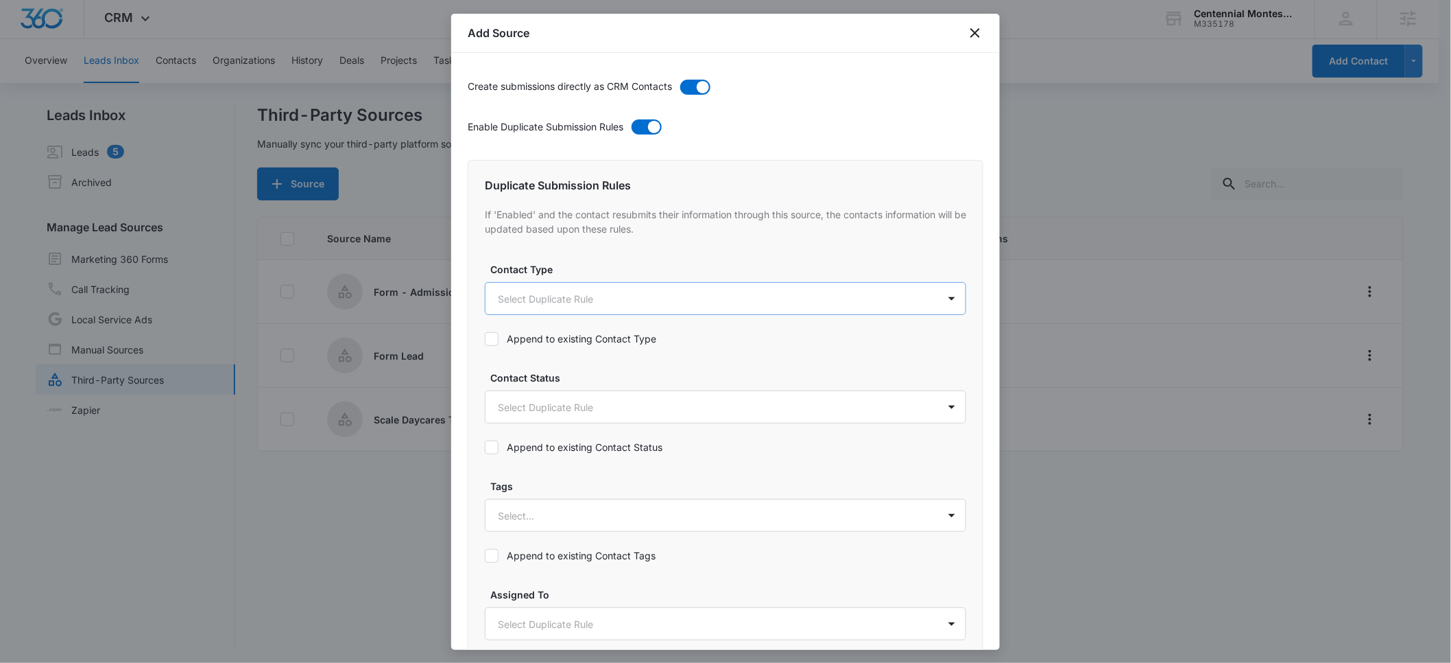
click at [566, 289] on body "CRM Apps Reputation Forms CRM Email Social POS Content Ads Intelligence Files B…" at bounding box center [725, 330] width 1451 height 665
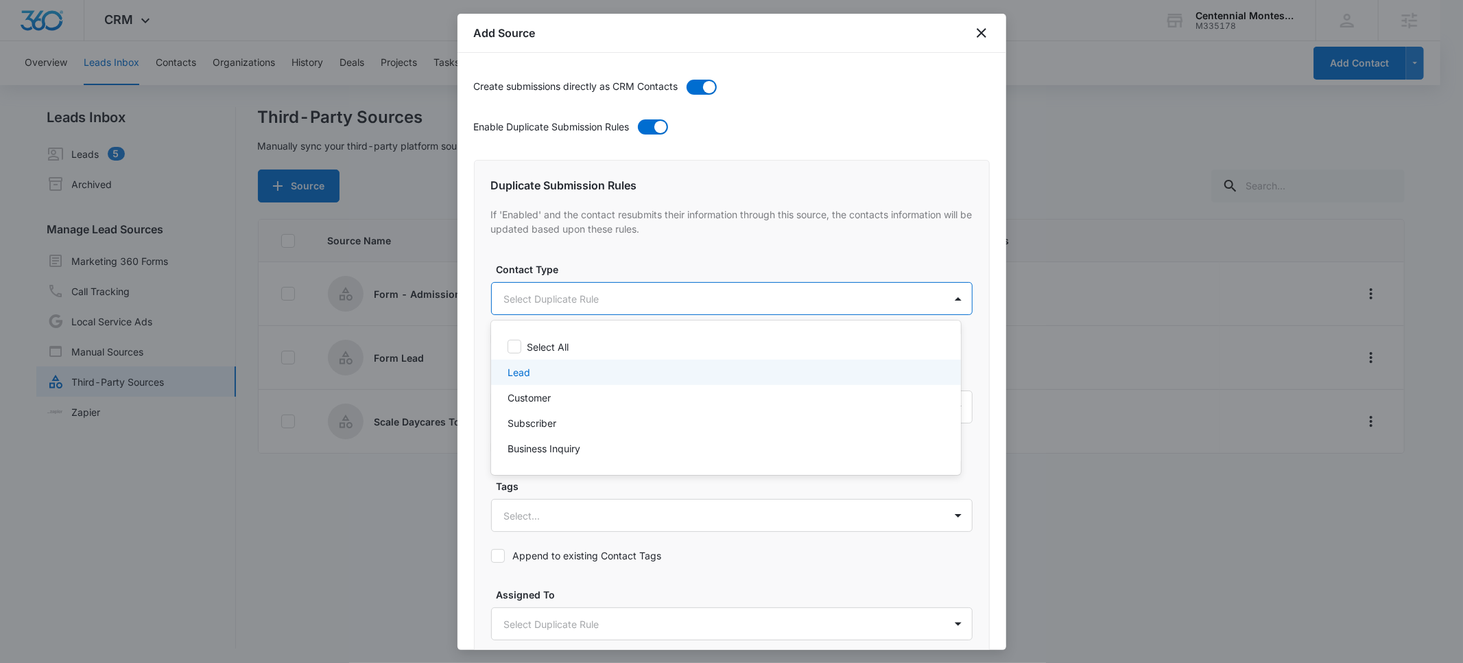
click at [536, 370] on div "Lead" at bounding box center [725, 372] width 434 height 14
click at [637, 257] on div at bounding box center [731, 331] width 1463 height 663
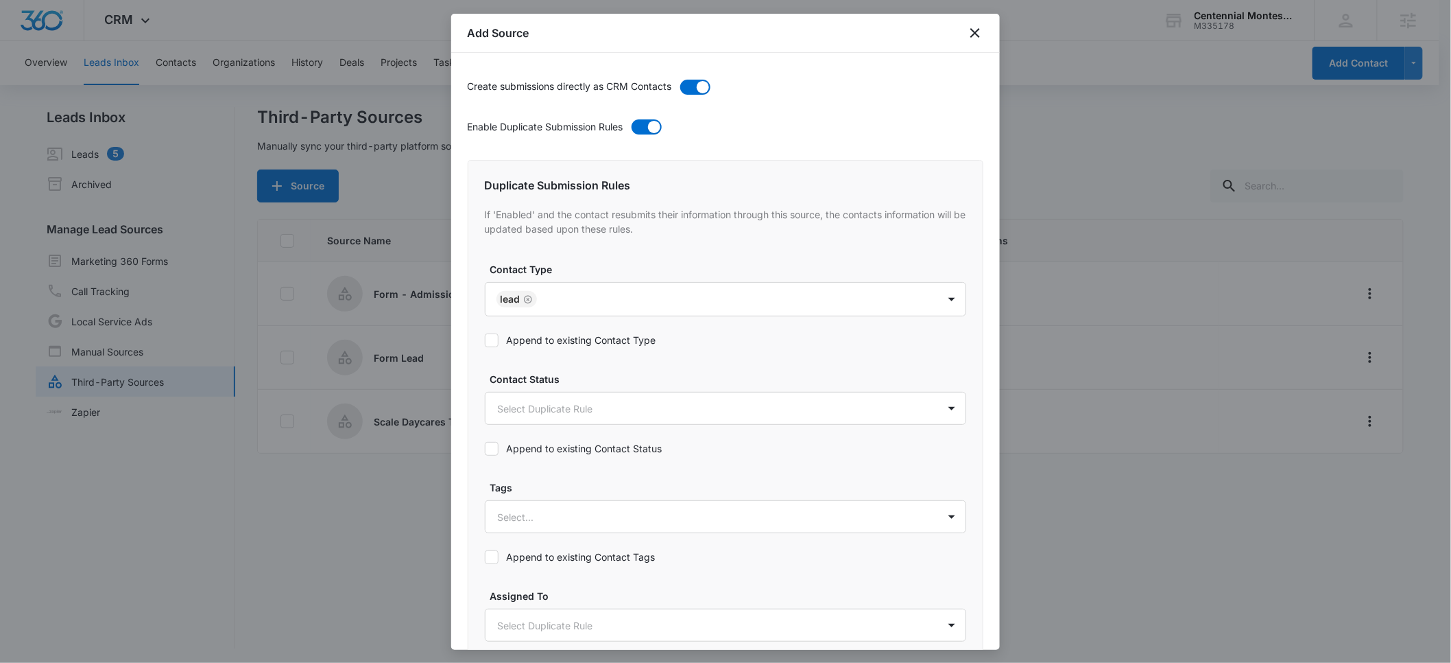
click at [499, 344] on div at bounding box center [492, 340] width 14 height 14
click at [485, 340] on input "Append to existing Contact Type" at bounding box center [485, 340] width 0 height 0
click at [541, 407] on body "CRM Apps Reputation Forms CRM Email Social POS Content Ads Intelligence Files B…" at bounding box center [725, 332] width 1451 height 665
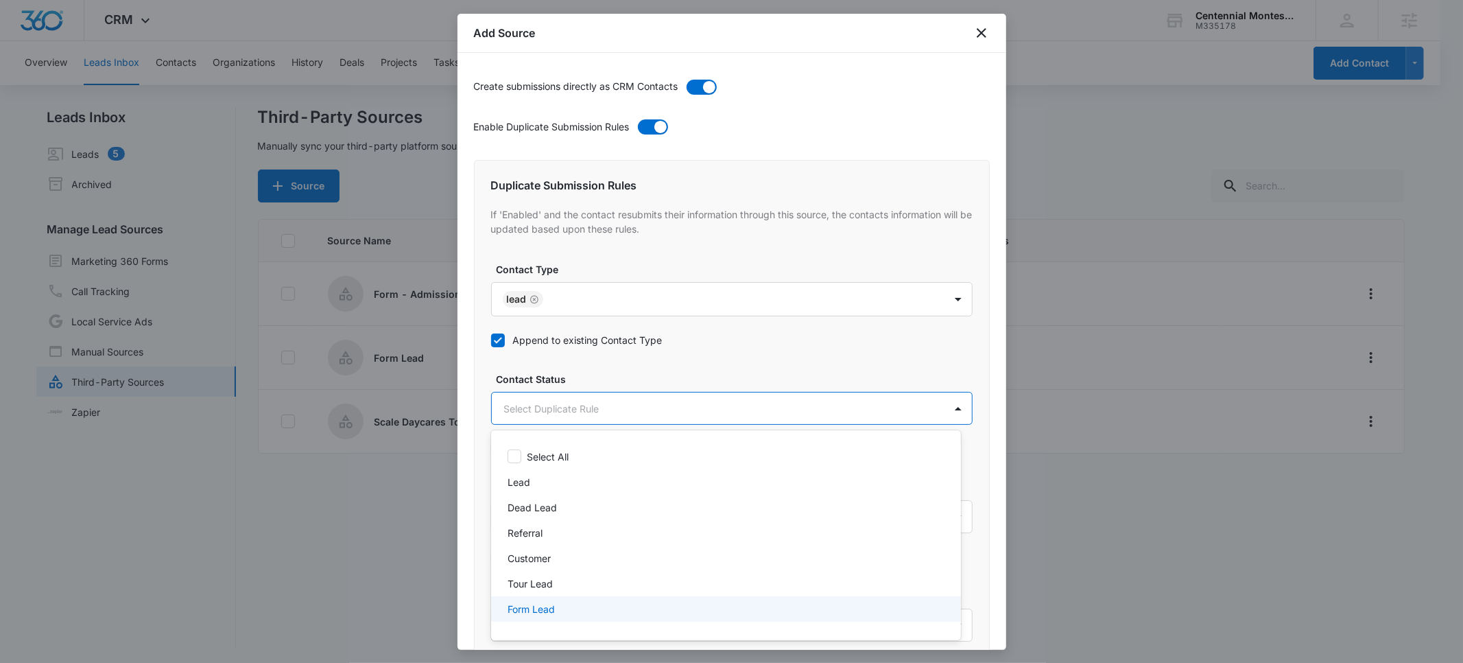
click at [529, 605] on p "Form Lead" at bounding box center [531, 609] width 47 height 14
click at [616, 370] on div at bounding box center [731, 331] width 1463 height 663
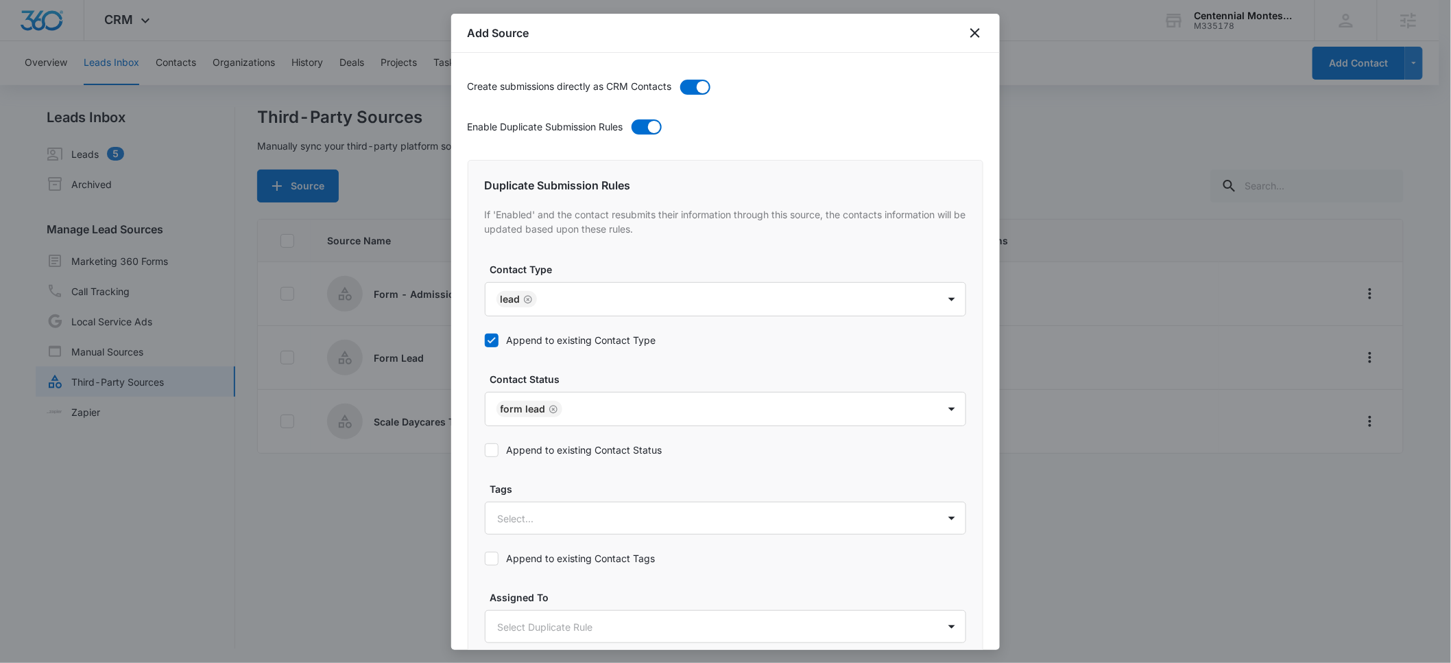
click at [492, 449] on icon at bounding box center [492, 450] width 8 height 6
click at [485, 450] on input "Append to existing Contact Status" at bounding box center [485, 450] width 0 height 0
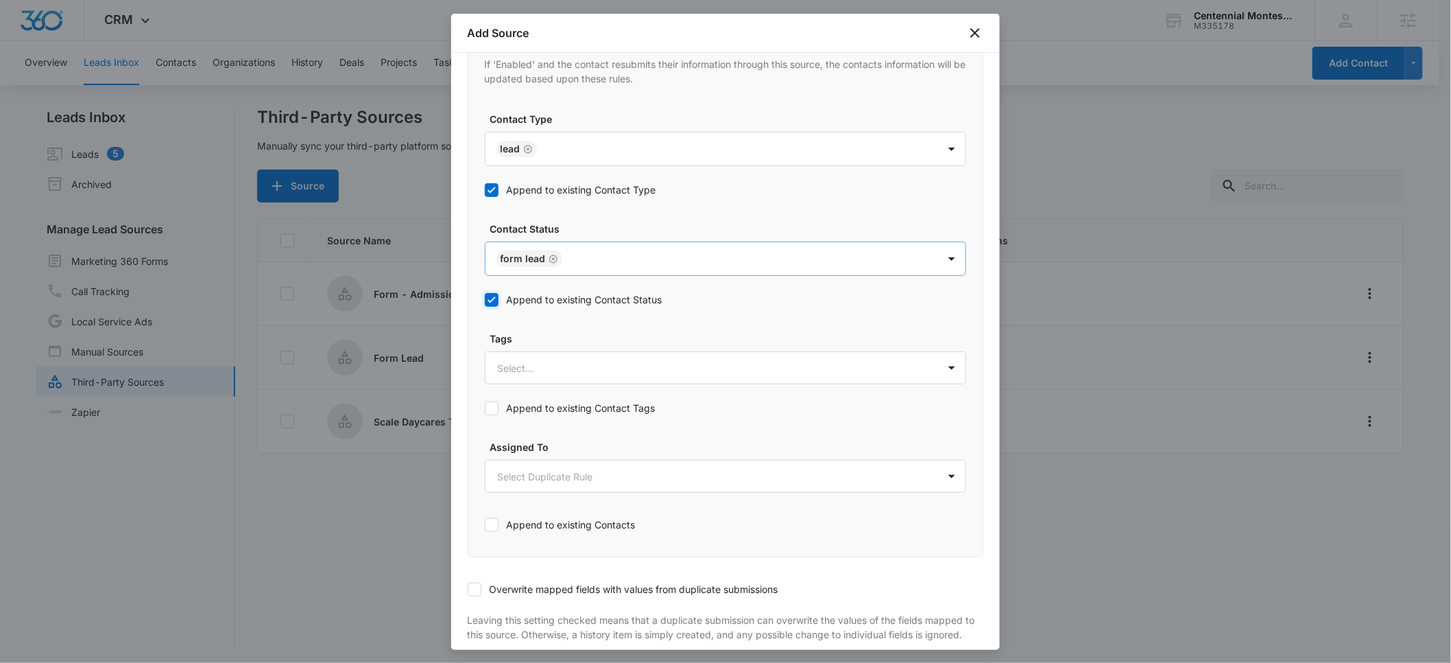
scroll to position [715, 0]
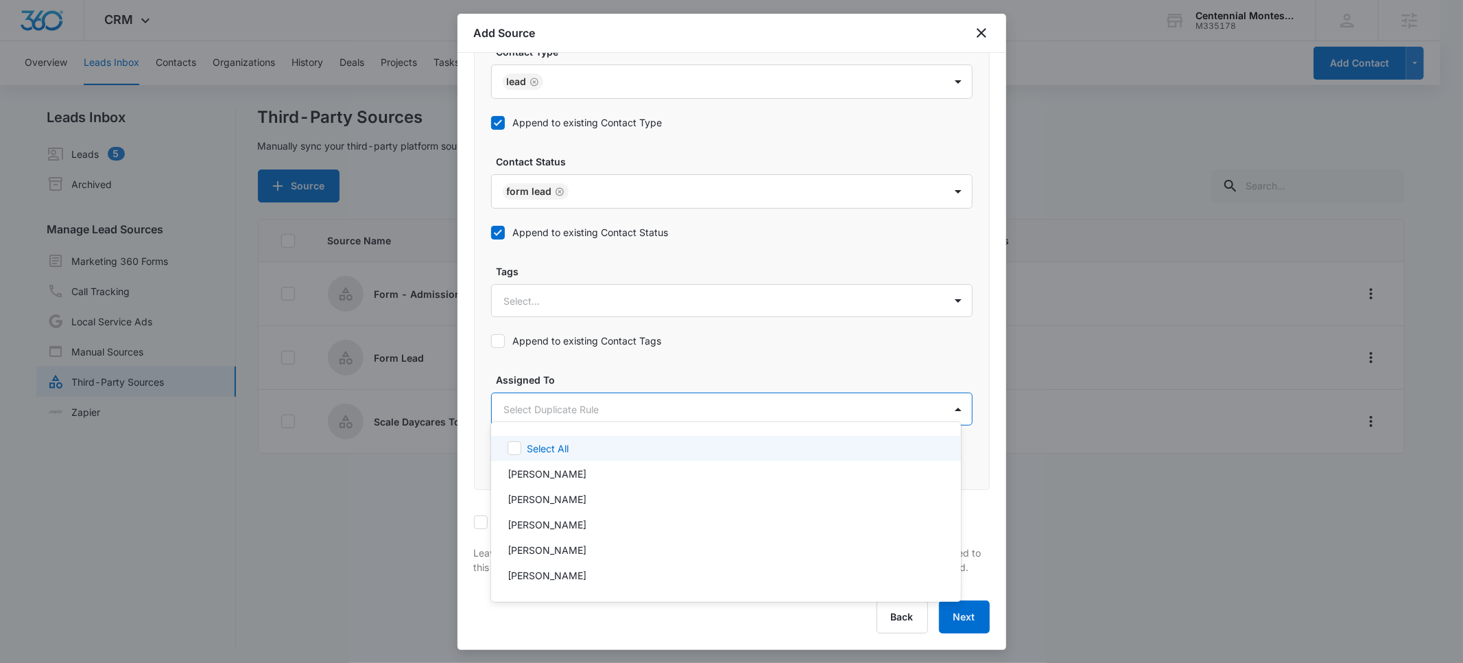
click at [569, 405] on body "CRM Apps Reputation Forms CRM Email Social POS Content Ads Intelligence Files B…" at bounding box center [731, 331] width 1463 height 663
click at [647, 353] on div at bounding box center [731, 331] width 1463 height 663
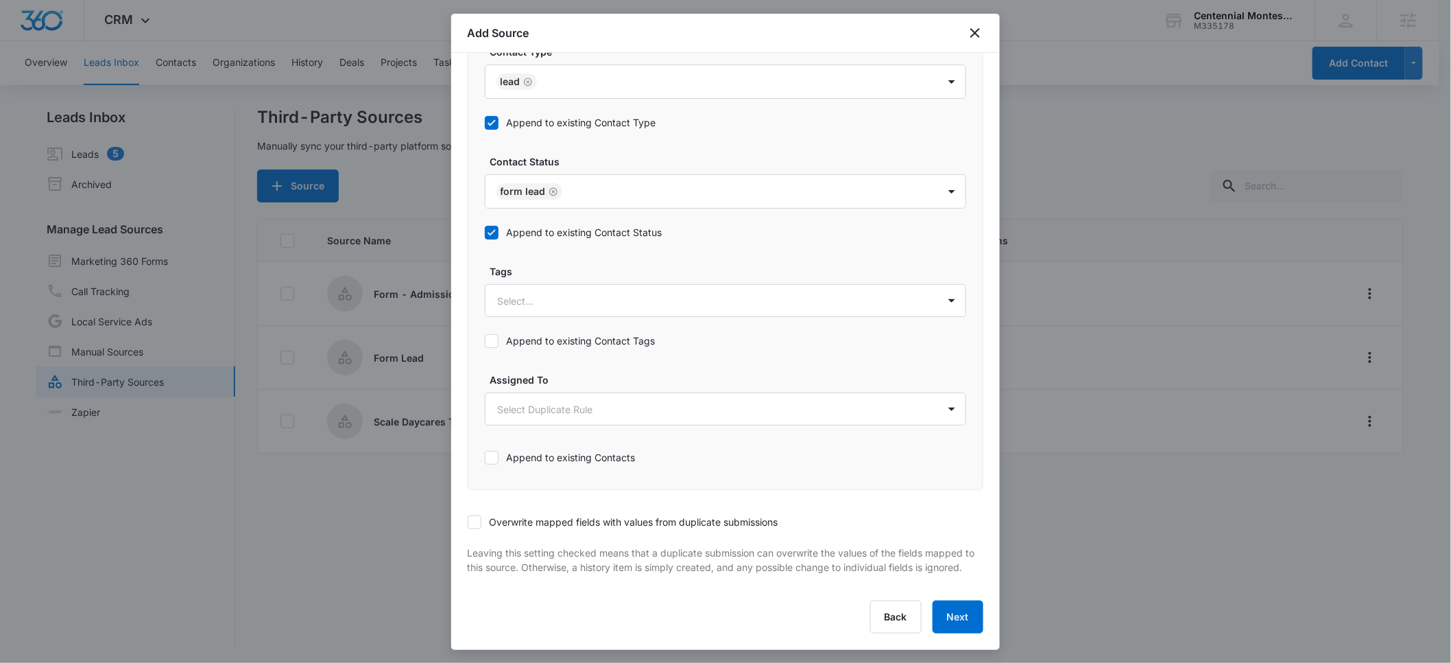
scroll to position [720, 0]
click at [953, 621] on button "Next" at bounding box center [958, 616] width 51 height 33
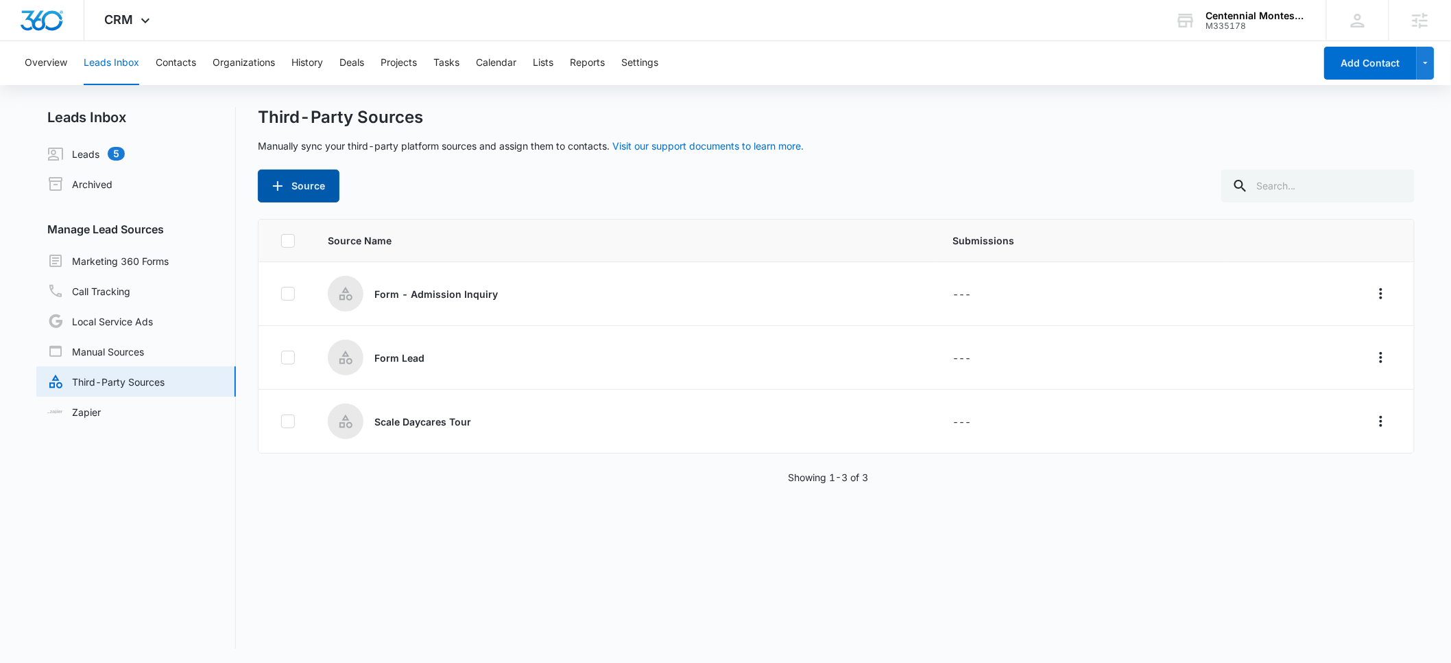
click at [307, 187] on button "Source" at bounding box center [299, 185] width 82 height 33
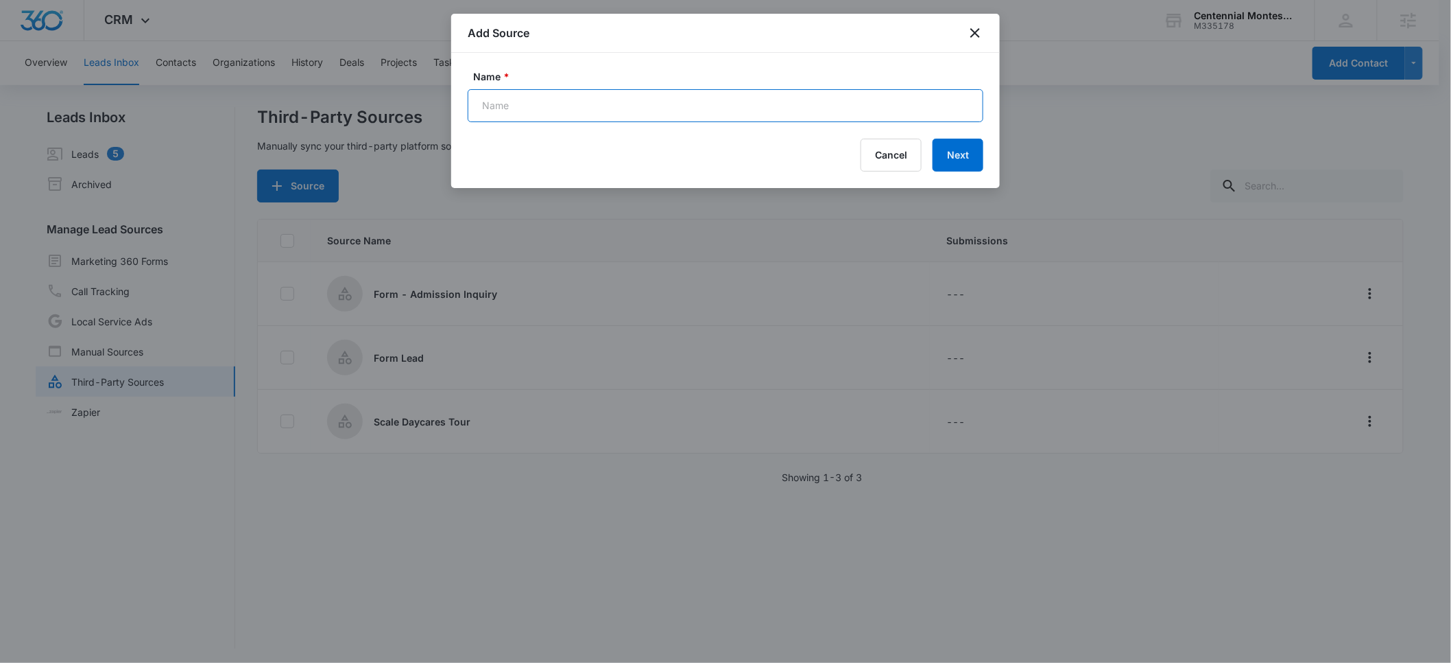
click at [510, 99] on input "Name *" at bounding box center [726, 105] width 516 height 33
type input "C"
click at [972, 35] on icon "close" at bounding box center [975, 33] width 16 height 16
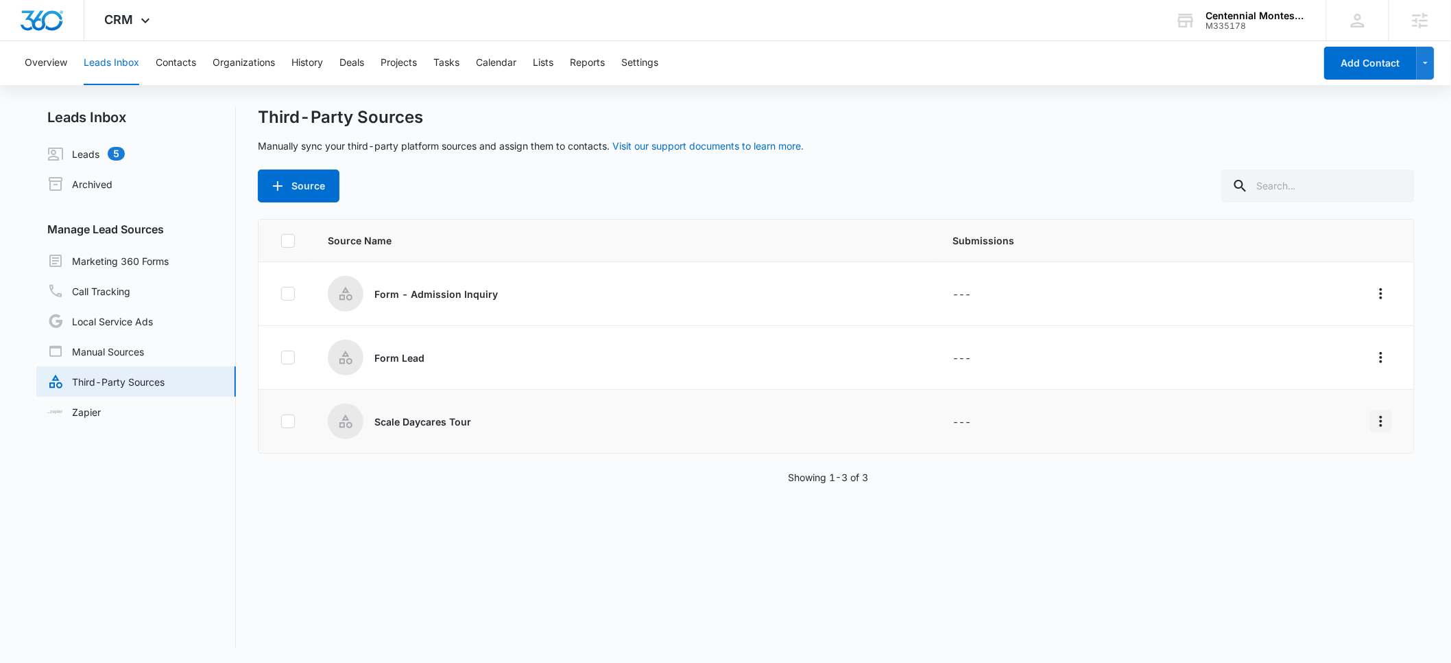
click at [1373, 426] on icon "Overflow Menu" at bounding box center [1381, 421] width 16 height 16
click at [1305, 473] on button "Edit" at bounding box center [1317, 479] width 127 height 21
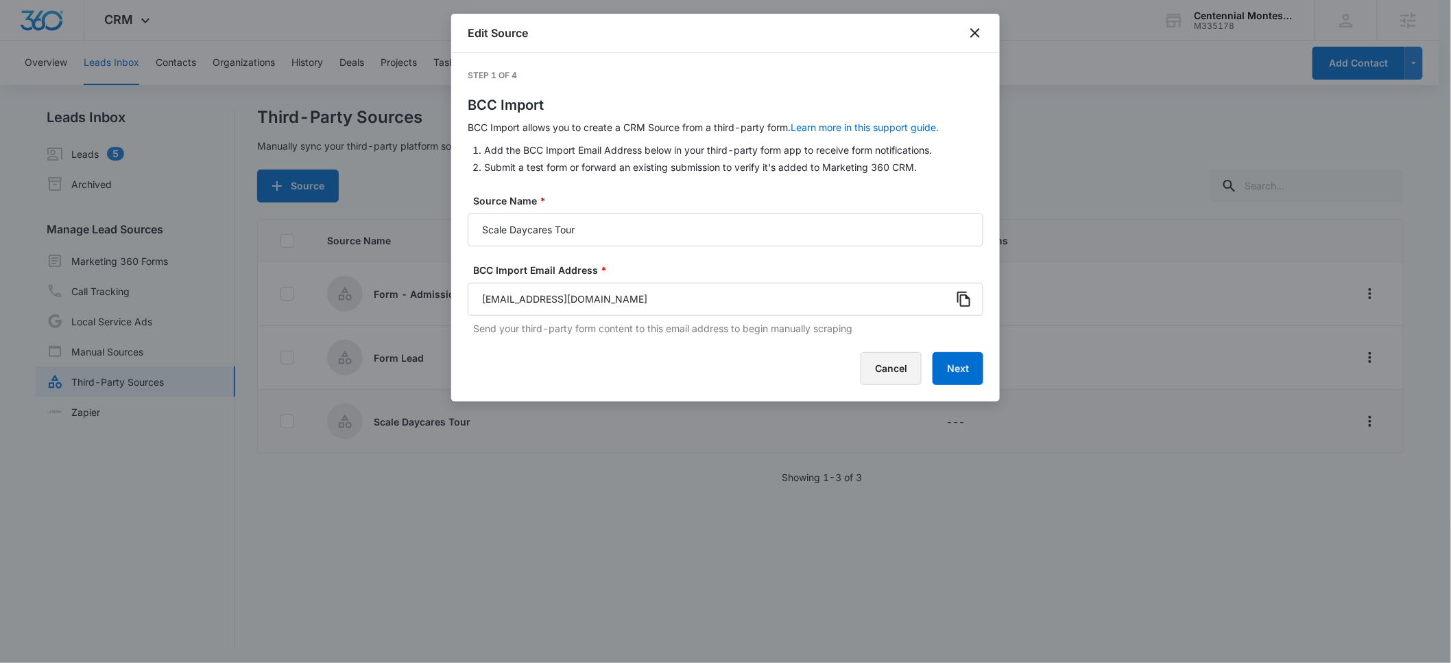
click at [891, 372] on button "Cancel" at bounding box center [891, 368] width 61 height 33
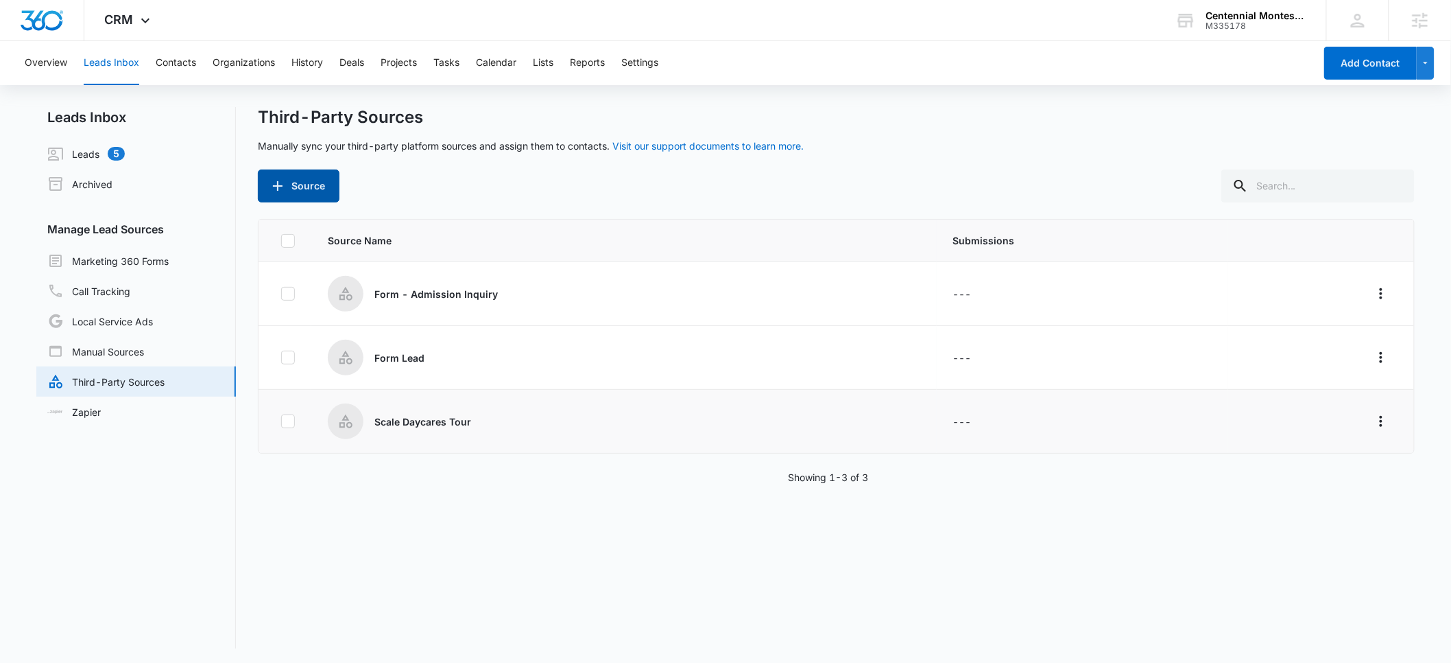
click at [293, 185] on button "Source" at bounding box center [299, 185] width 82 height 33
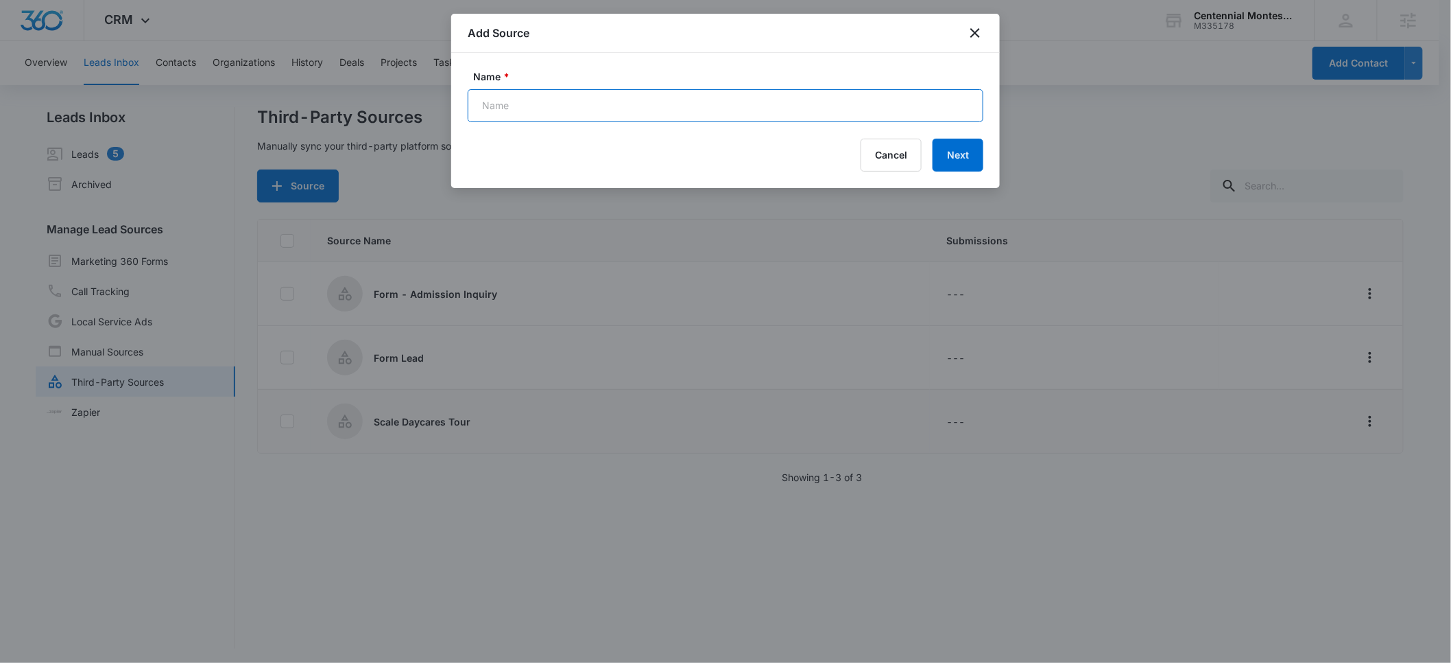
click at [522, 106] on input "Name *" at bounding box center [726, 105] width 516 height 33
drag, startPoint x: 527, startPoint y: 106, endPoint x: 444, endPoint y: 106, distance: 83.0
click at [444, 106] on body "CRM Apps Reputation Forms CRM Email Social POS Content Ads Intelligence Files B…" at bounding box center [725, 332] width 1451 height 665
click at [526, 108] on input "Calendly Tour Request" at bounding box center [726, 105] width 516 height 33
drag, startPoint x: 525, startPoint y: 108, endPoint x: 455, endPoint y: 108, distance: 69.3
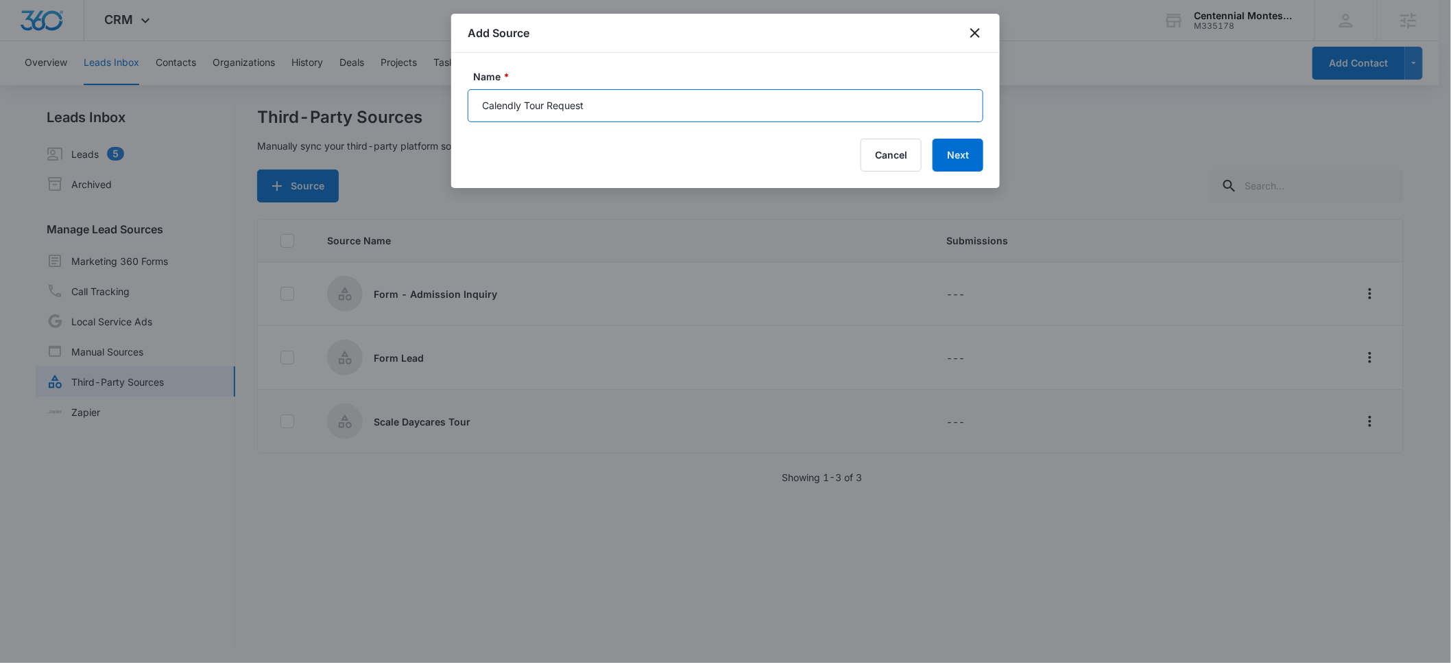
click at [455, 108] on div "Name * Calendly Tour Request Cancel Next" at bounding box center [725, 120] width 549 height 135
type input "Go High Level - Tour Request"
click at [971, 157] on button "Next" at bounding box center [958, 155] width 51 height 33
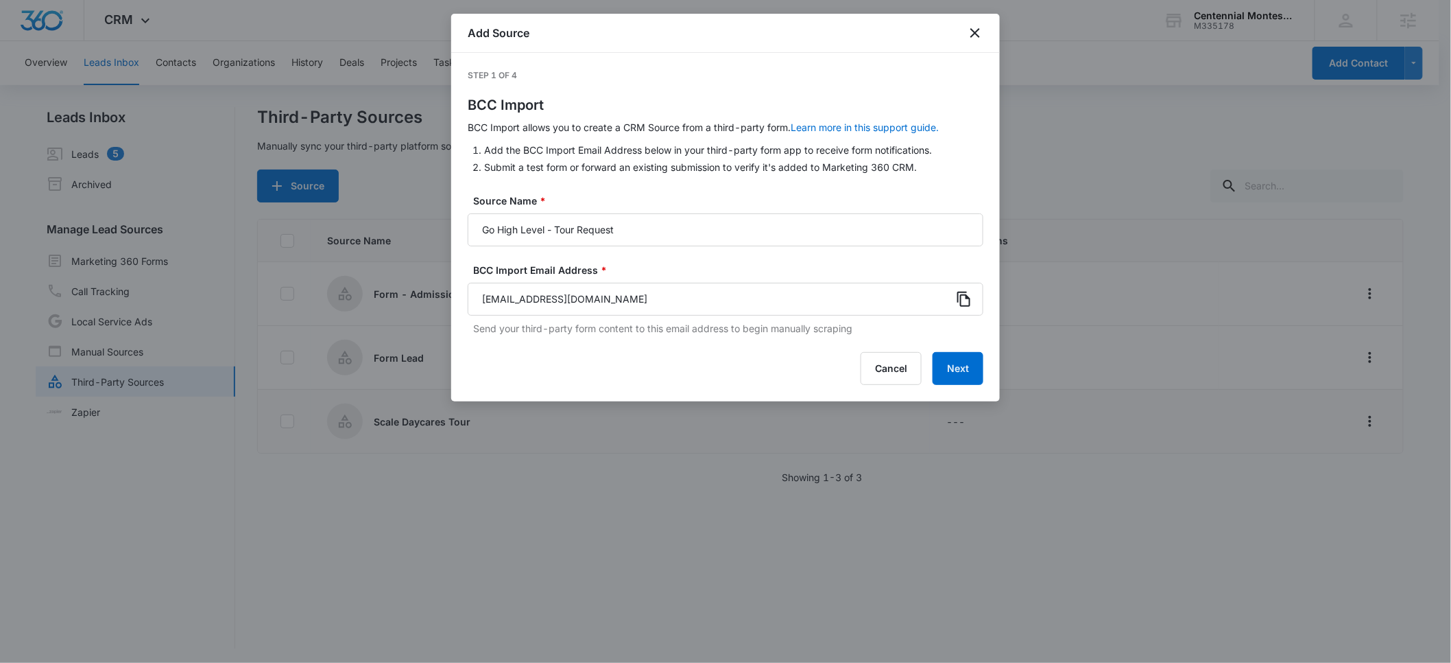
click at [966, 299] on icon at bounding box center [964, 299] width 16 height 16
click at [890, 365] on button "Cancel" at bounding box center [891, 368] width 61 height 33
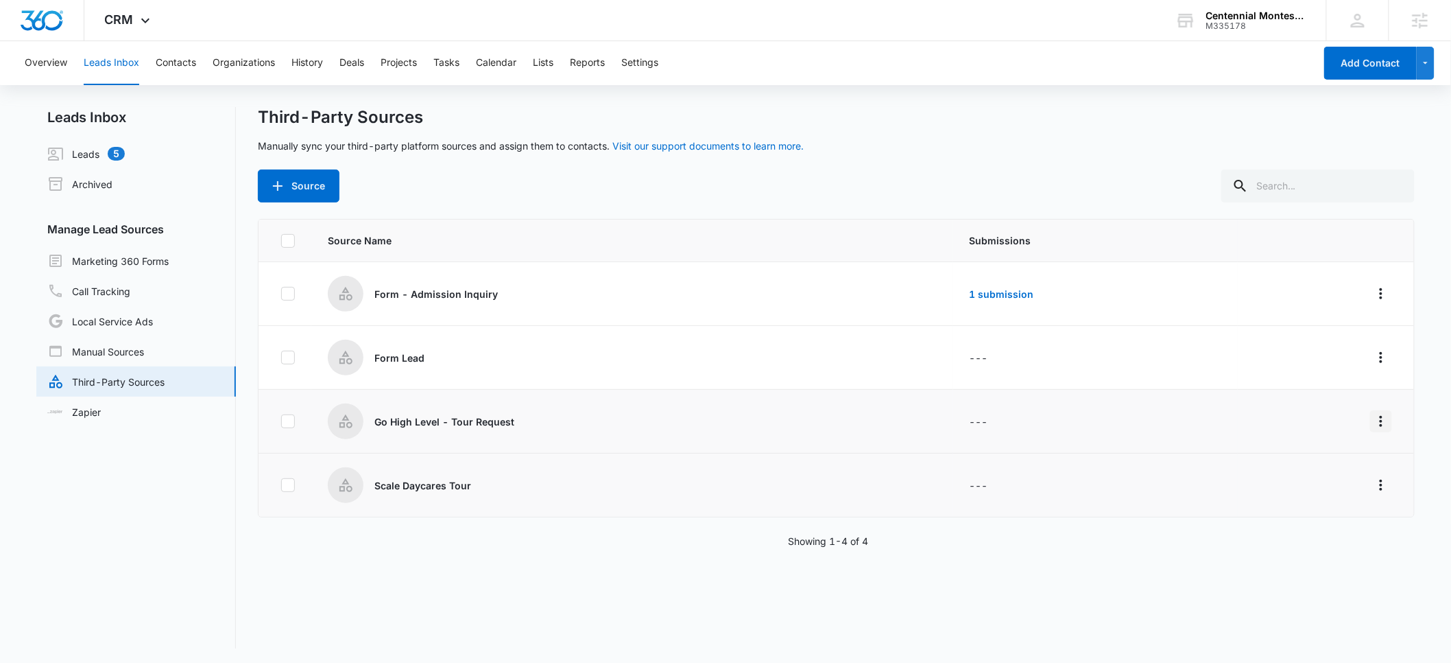
click at [1373, 416] on icon "Overflow Menu" at bounding box center [1381, 421] width 16 height 16
click at [1296, 477] on div "Edit" at bounding box center [1309, 480] width 78 height 10
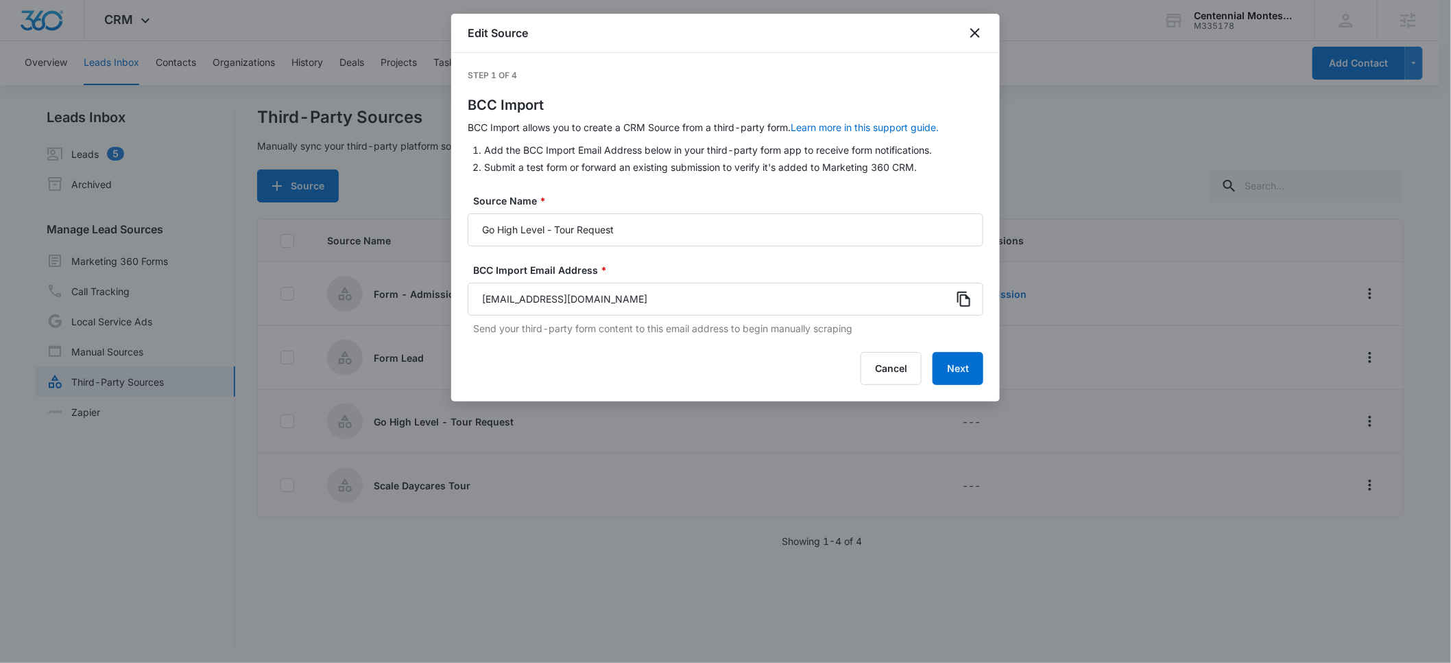
click at [962, 294] on icon at bounding box center [963, 298] width 13 height 15
click at [958, 368] on button "Next" at bounding box center [958, 368] width 51 height 33
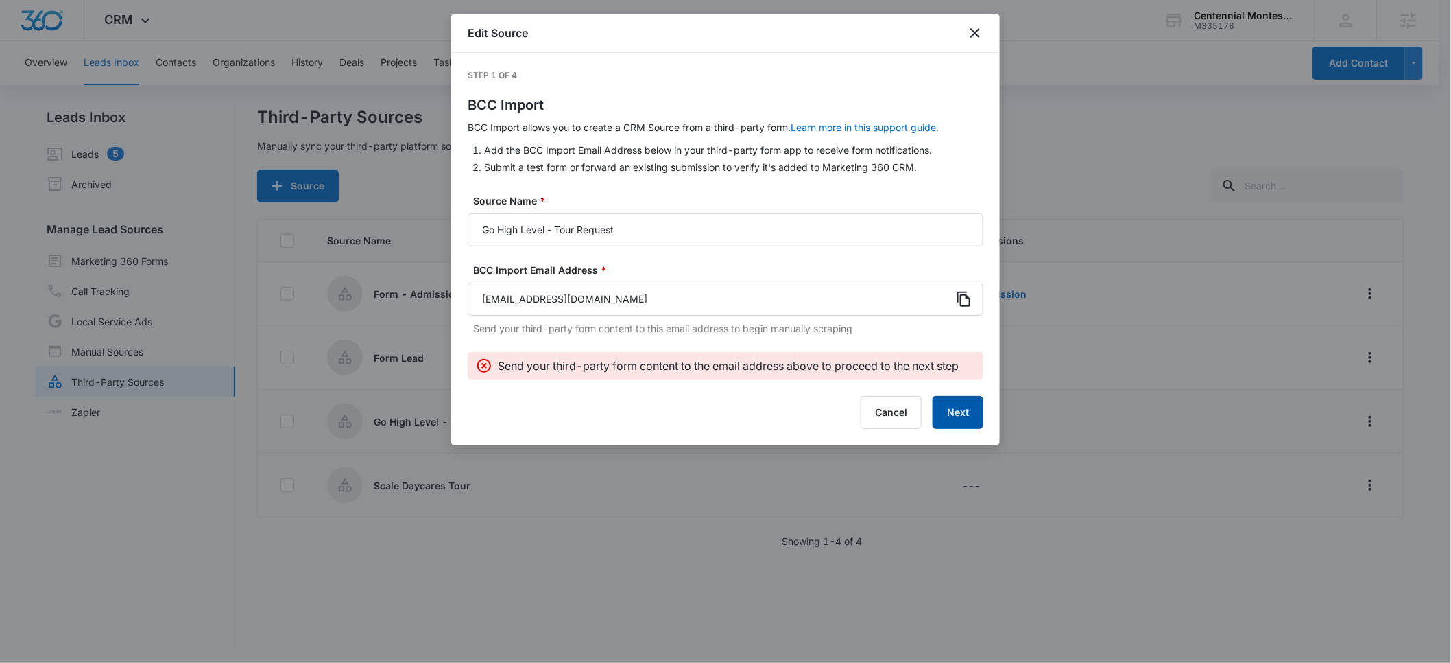
click at [973, 412] on button "Next" at bounding box center [958, 412] width 51 height 33
click at [951, 411] on button "Next" at bounding box center [958, 412] width 51 height 33
click at [953, 420] on button "Next" at bounding box center [958, 412] width 51 height 33
click at [957, 413] on button "Next" at bounding box center [958, 412] width 51 height 33
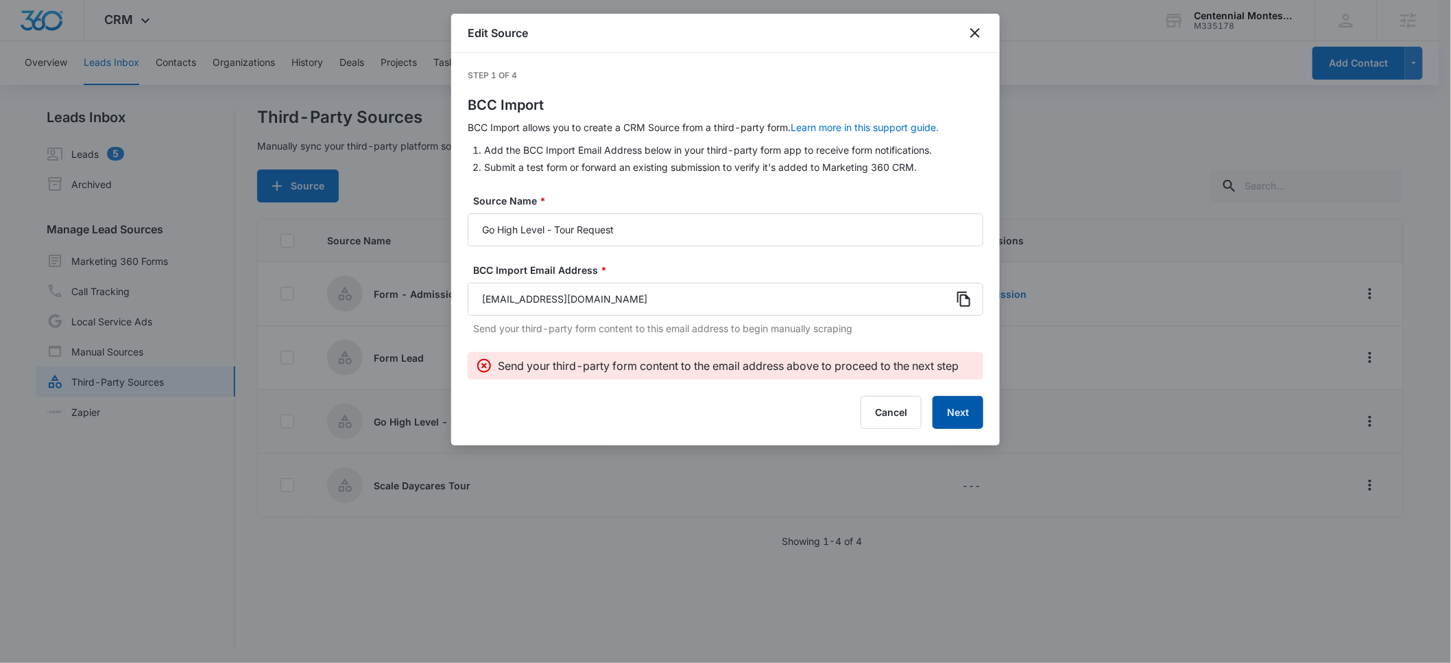
click at [966, 422] on button "Next" at bounding box center [958, 412] width 51 height 33
click at [945, 418] on button "Next" at bounding box center [958, 412] width 51 height 33
click at [977, 33] on icon "close" at bounding box center [976, 33] width 10 height 10
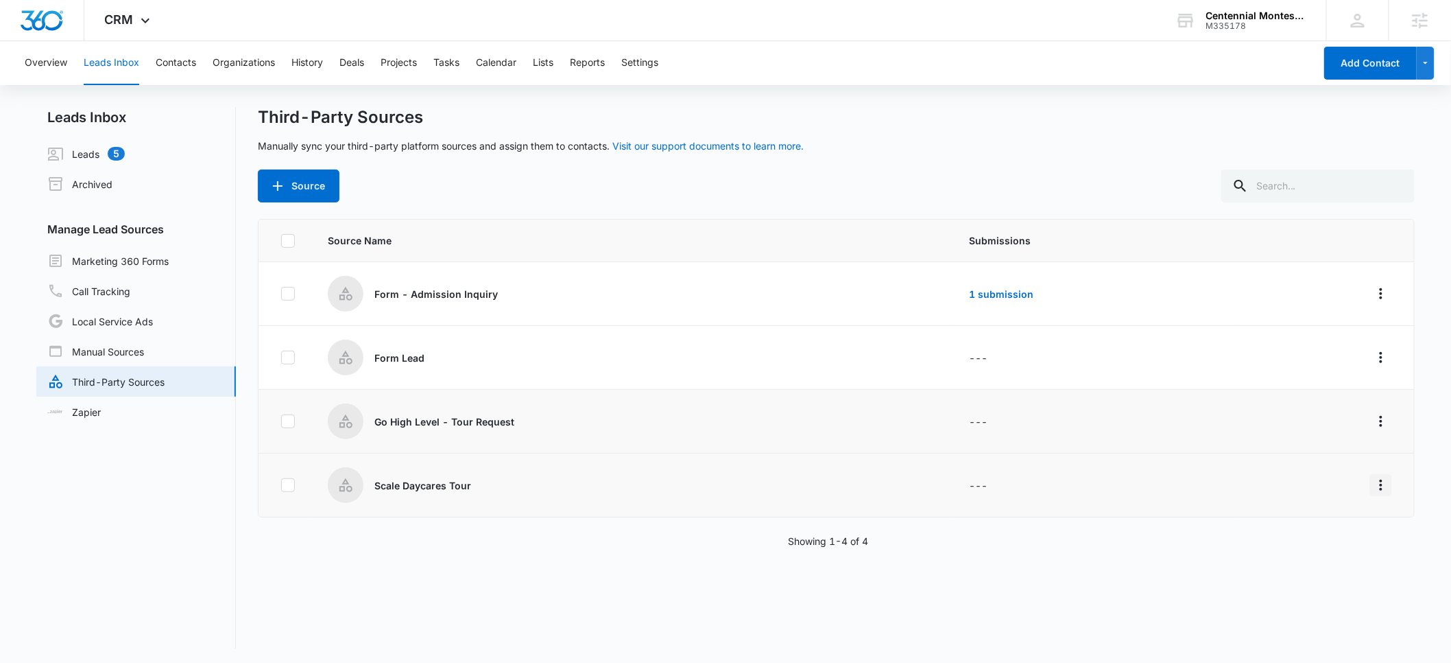
click at [1373, 485] on icon "Overflow Menu" at bounding box center [1381, 485] width 16 height 16
click at [1290, 545] on div "Edit" at bounding box center [1309, 543] width 78 height 10
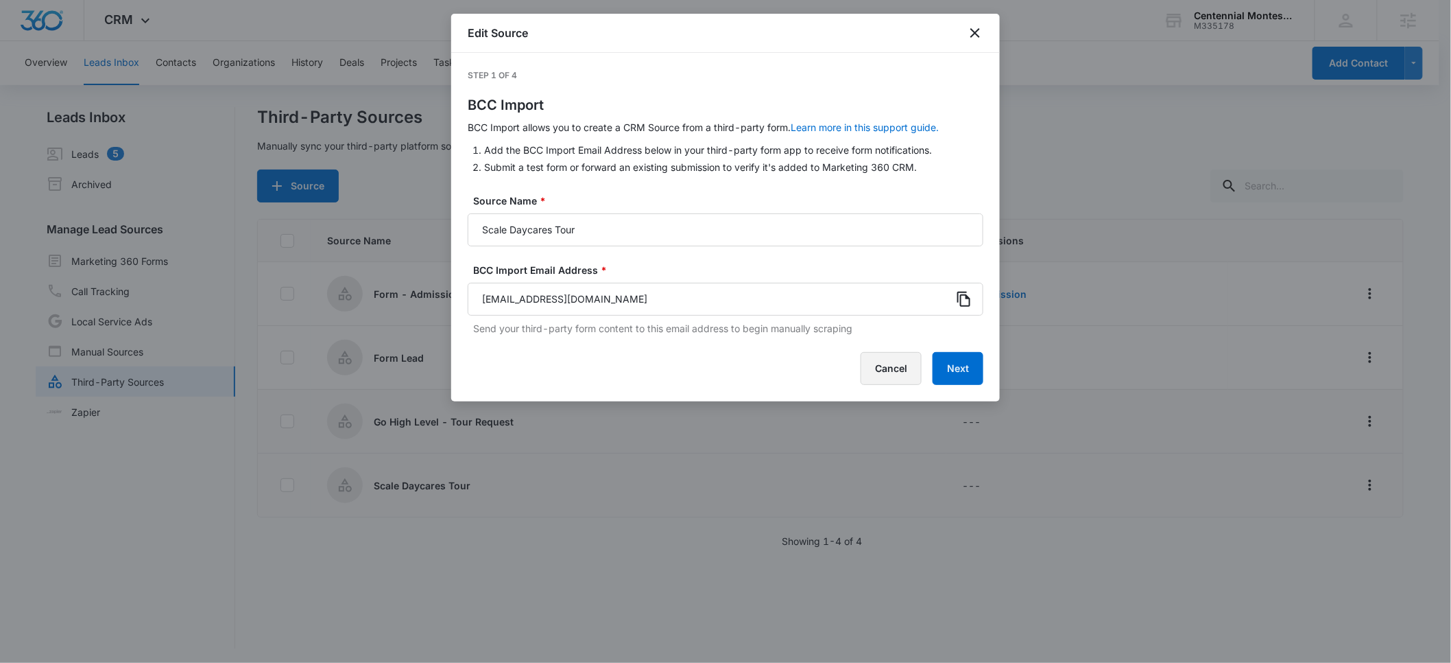
click at [890, 370] on button "Cancel" at bounding box center [891, 368] width 61 height 33
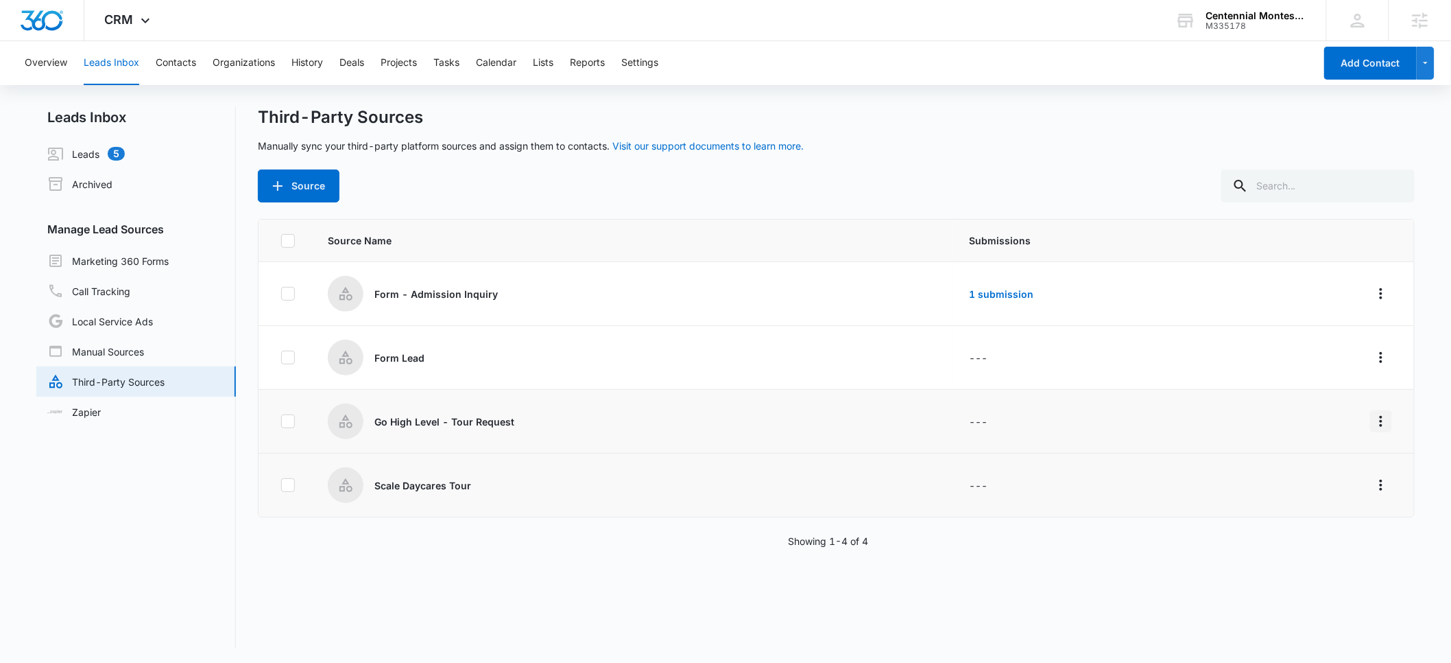
click at [1373, 419] on icon "Overflow Menu" at bounding box center [1381, 421] width 16 height 16
click at [1292, 478] on div "Edit" at bounding box center [1309, 480] width 78 height 10
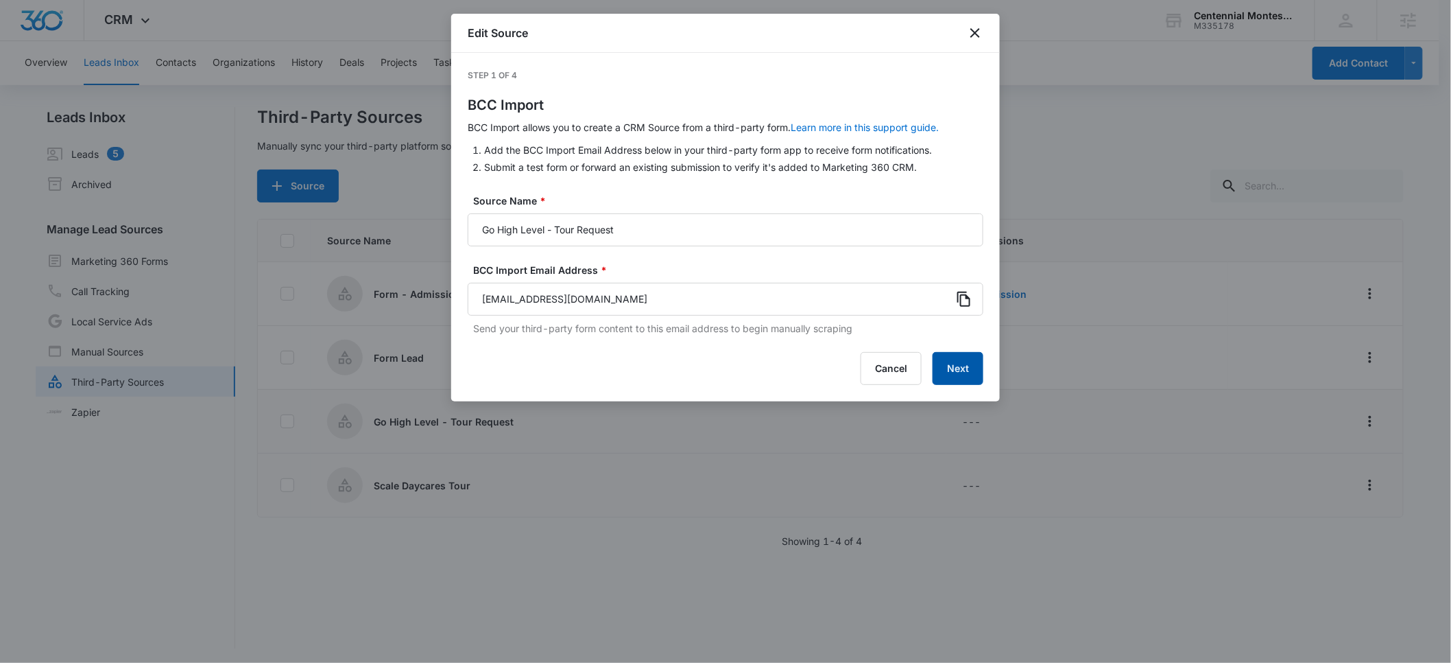
click at [966, 370] on button "Next" at bounding box center [958, 368] width 51 height 33
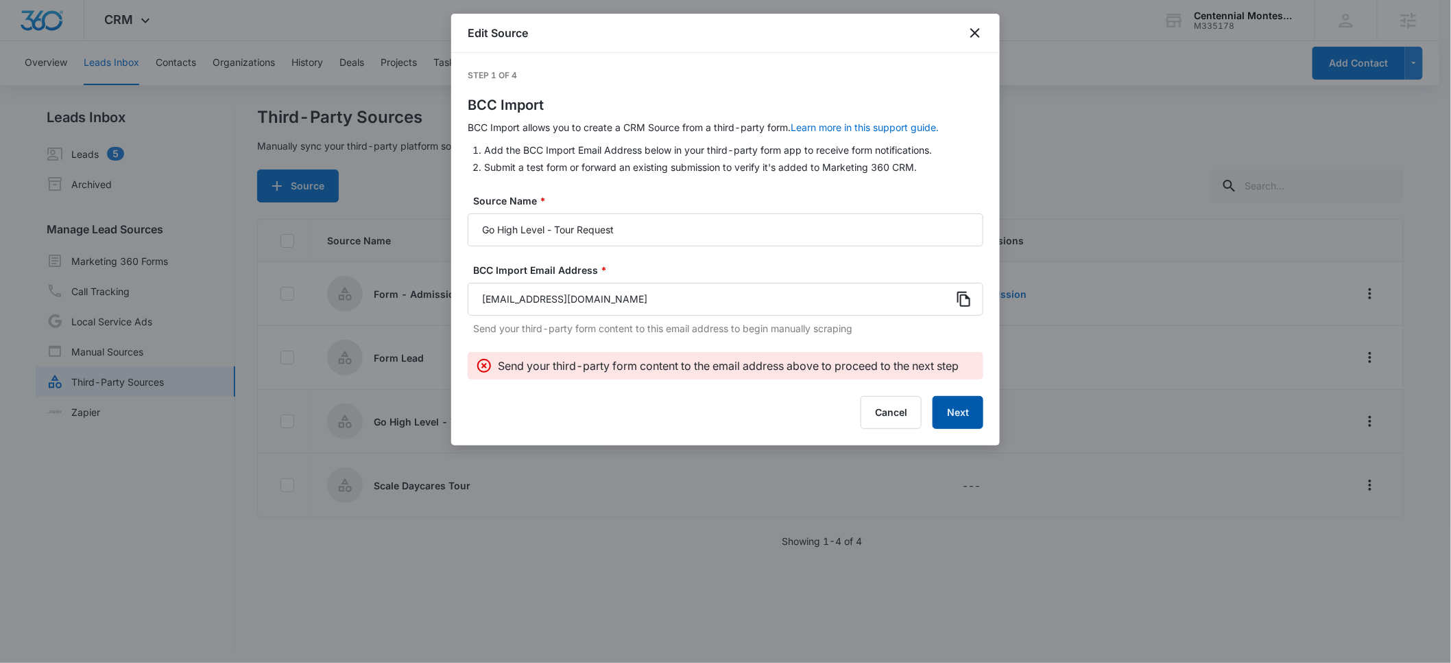
click at [956, 414] on button "Next" at bounding box center [958, 412] width 51 height 33
click at [975, 36] on icon "close" at bounding box center [975, 33] width 16 height 16
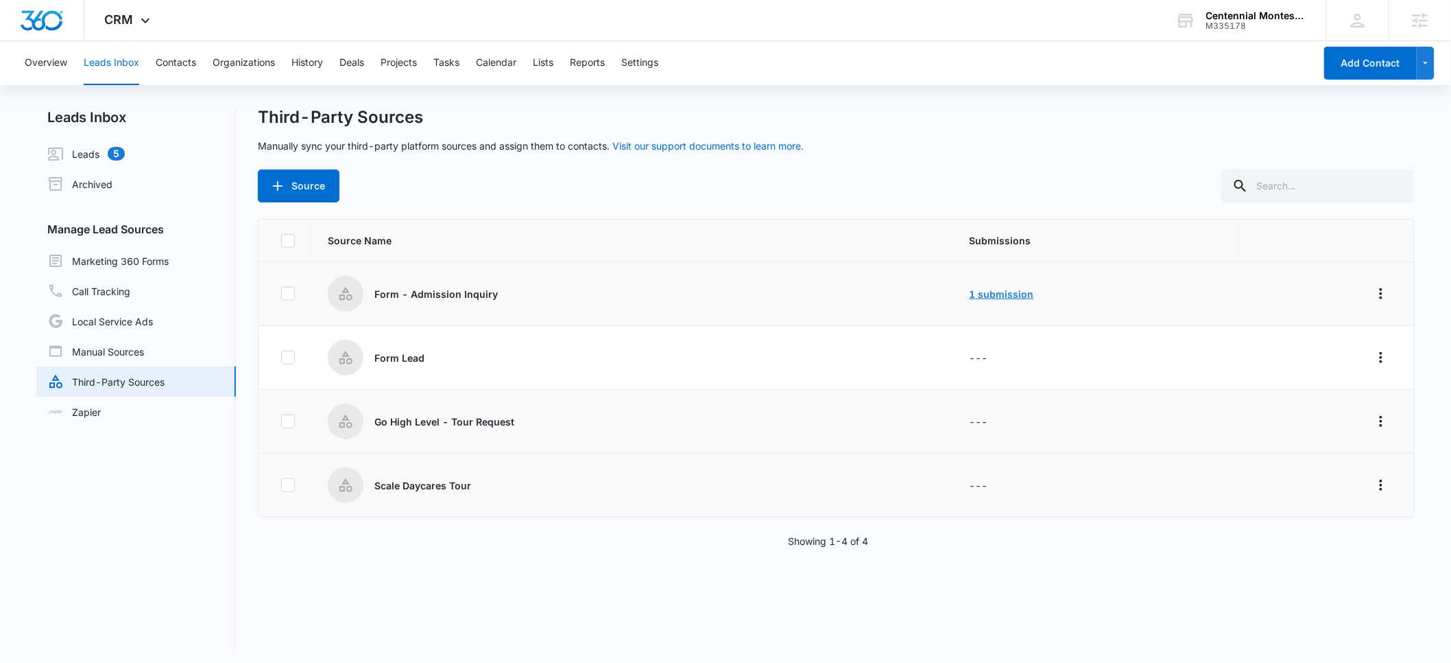
click at [979, 291] on link "1 submission" at bounding box center [1002, 294] width 64 height 12
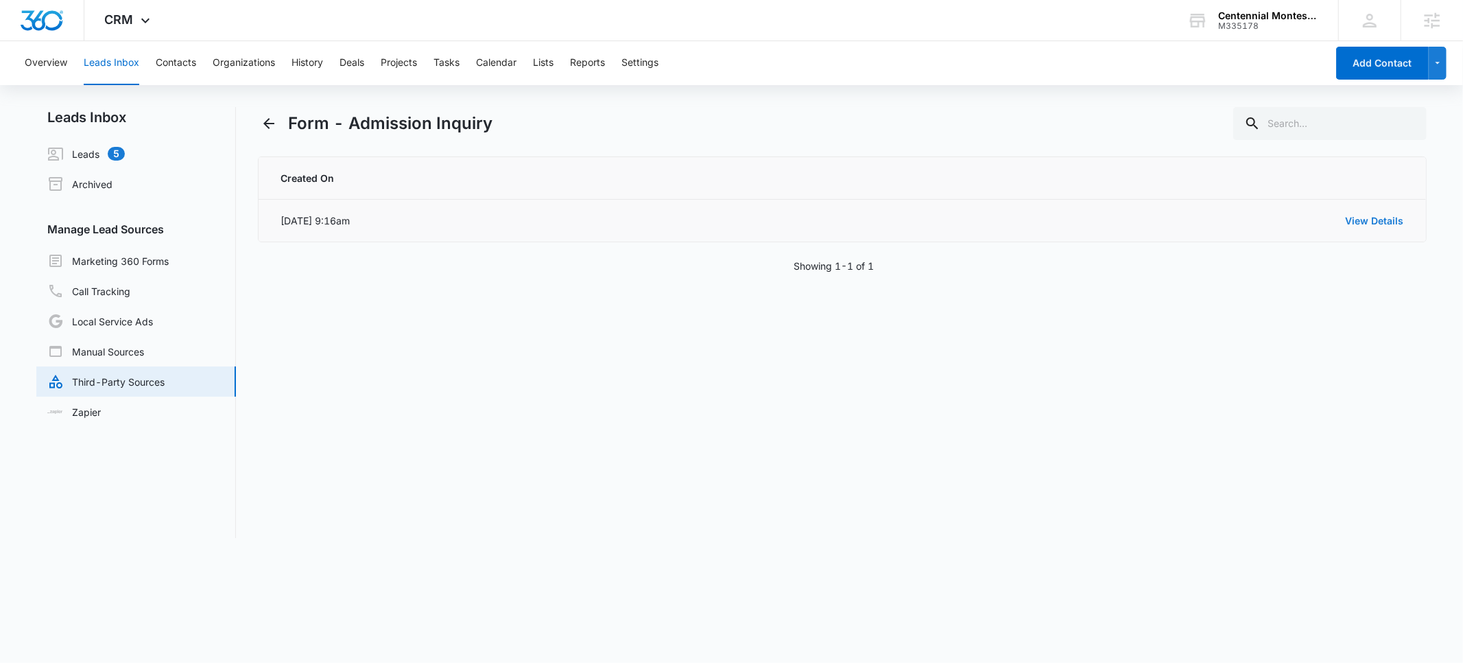
click at [1366, 217] on link "View Details" at bounding box center [1375, 221] width 58 height 12
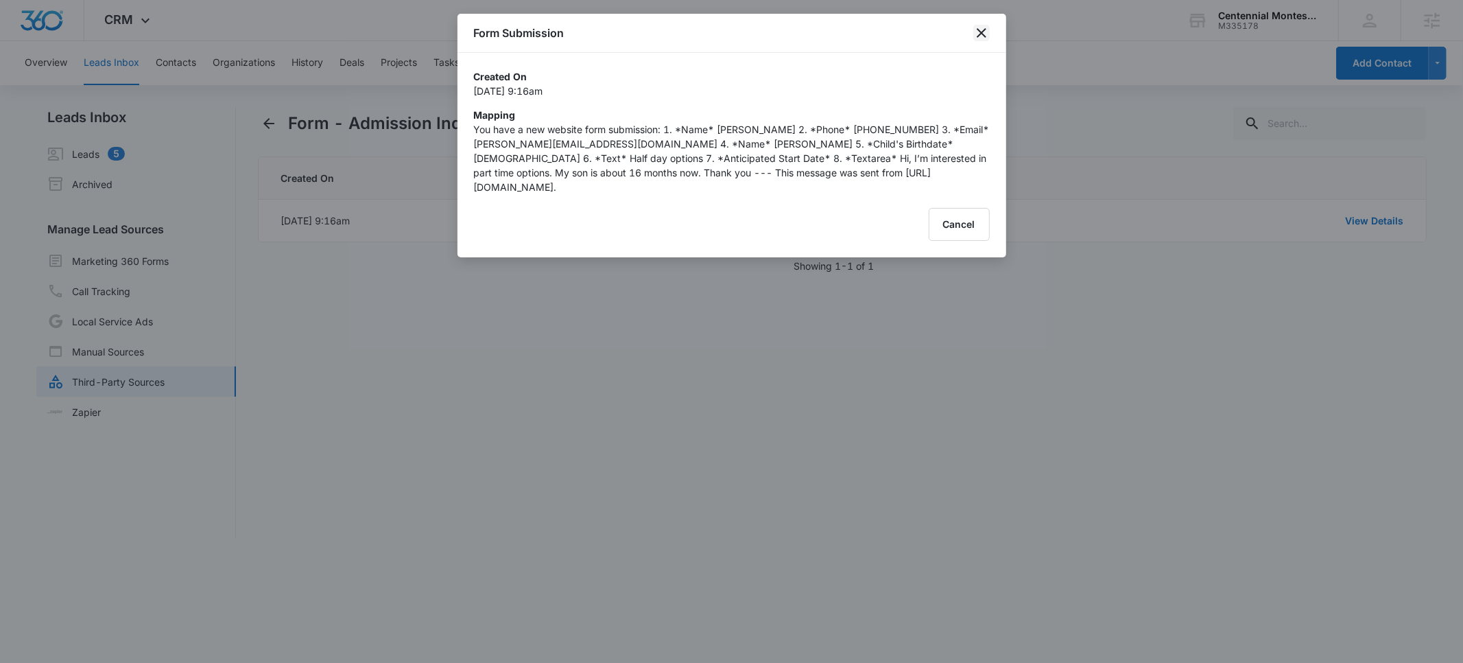
click at [981, 30] on icon "close" at bounding box center [981, 33] width 16 height 16
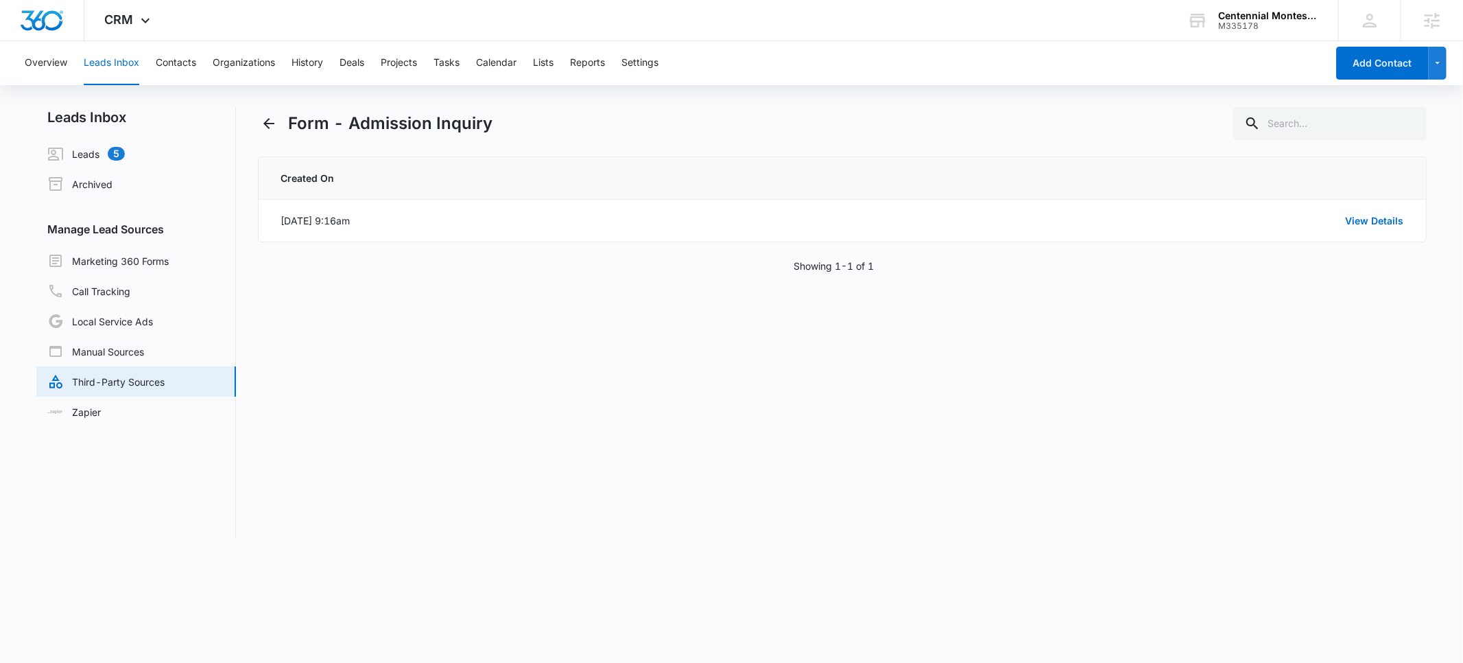
click at [102, 61] on button "Leads Inbox" at bounding box center [112, 63] width 56 height 44
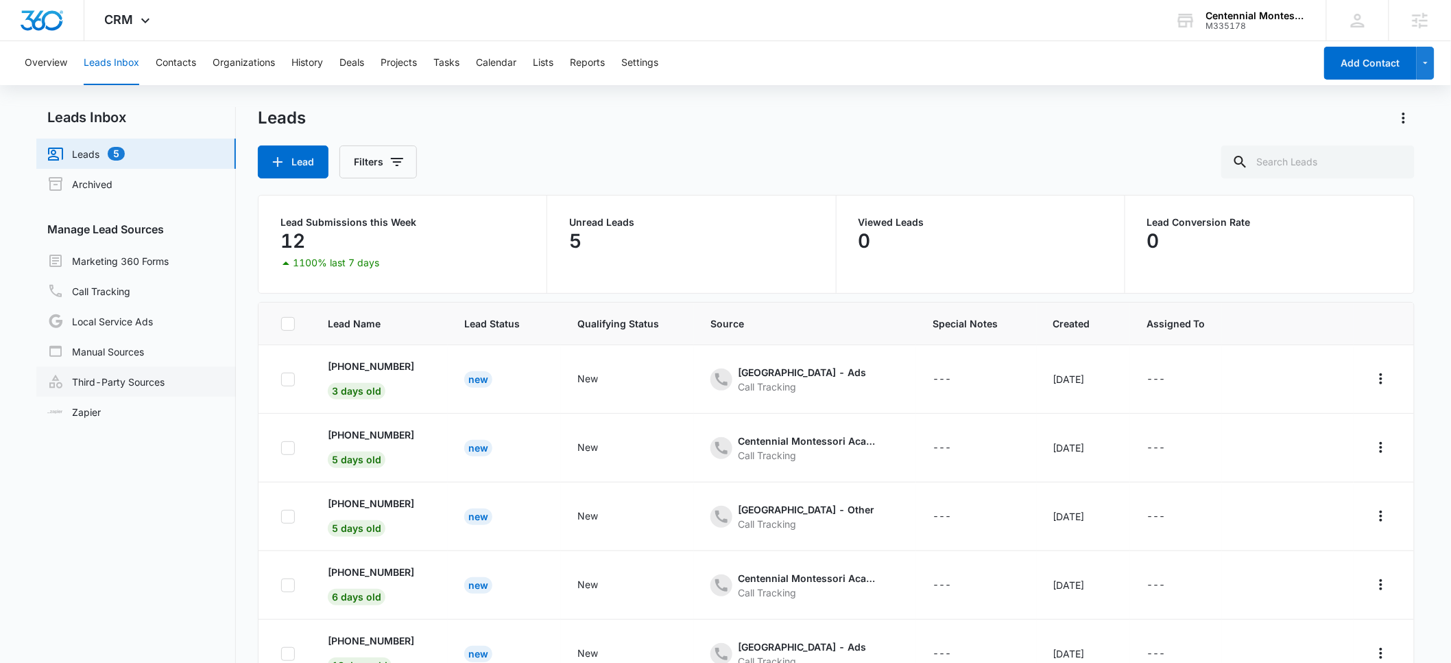
click at [99, 379] on link "Third-Party Sources" at bounding box center [105, 381] width 117 height 16
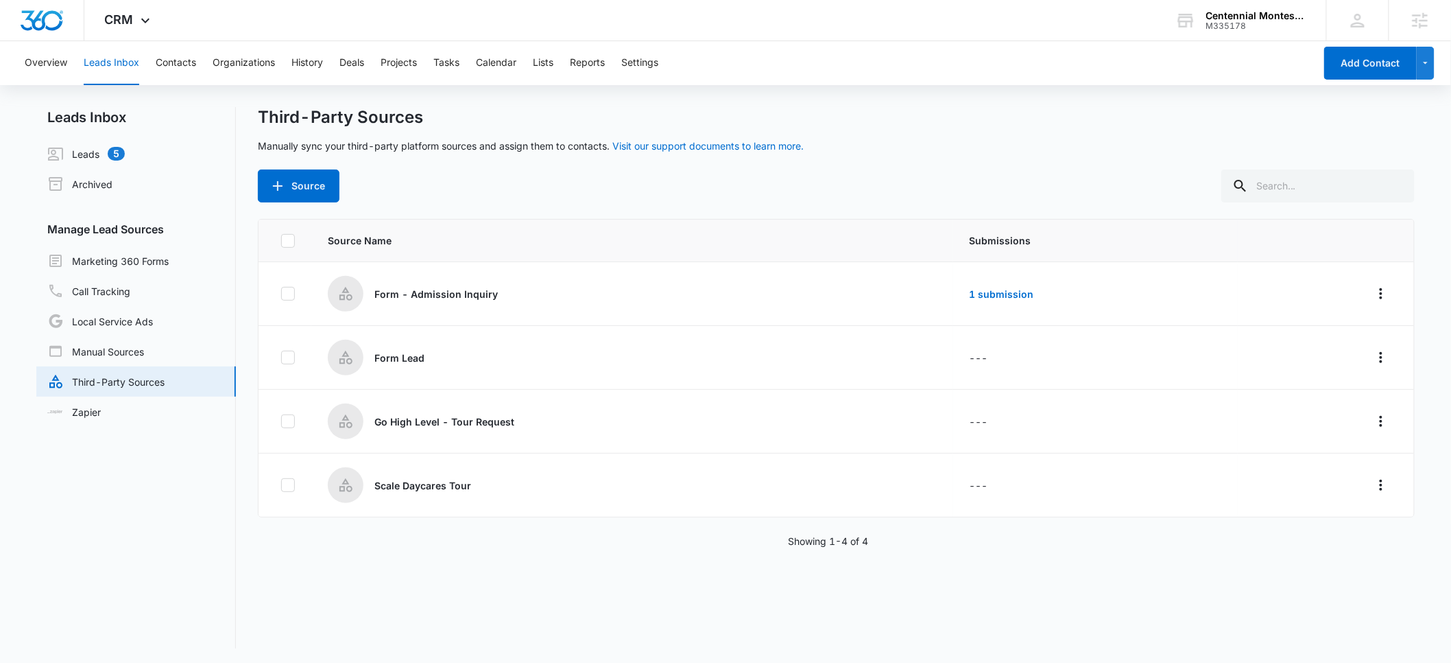
click at [533, 197] on div "Source" at bounding box center [836, 185] width 1157 height 33
click at [1373, 294] on icon "Overflow Menu" at bounding box center [1381, 293] width 16 height 16
click at [1292, 350] on div "Edit" at bounding box center [1309, 352] width 78 height 10
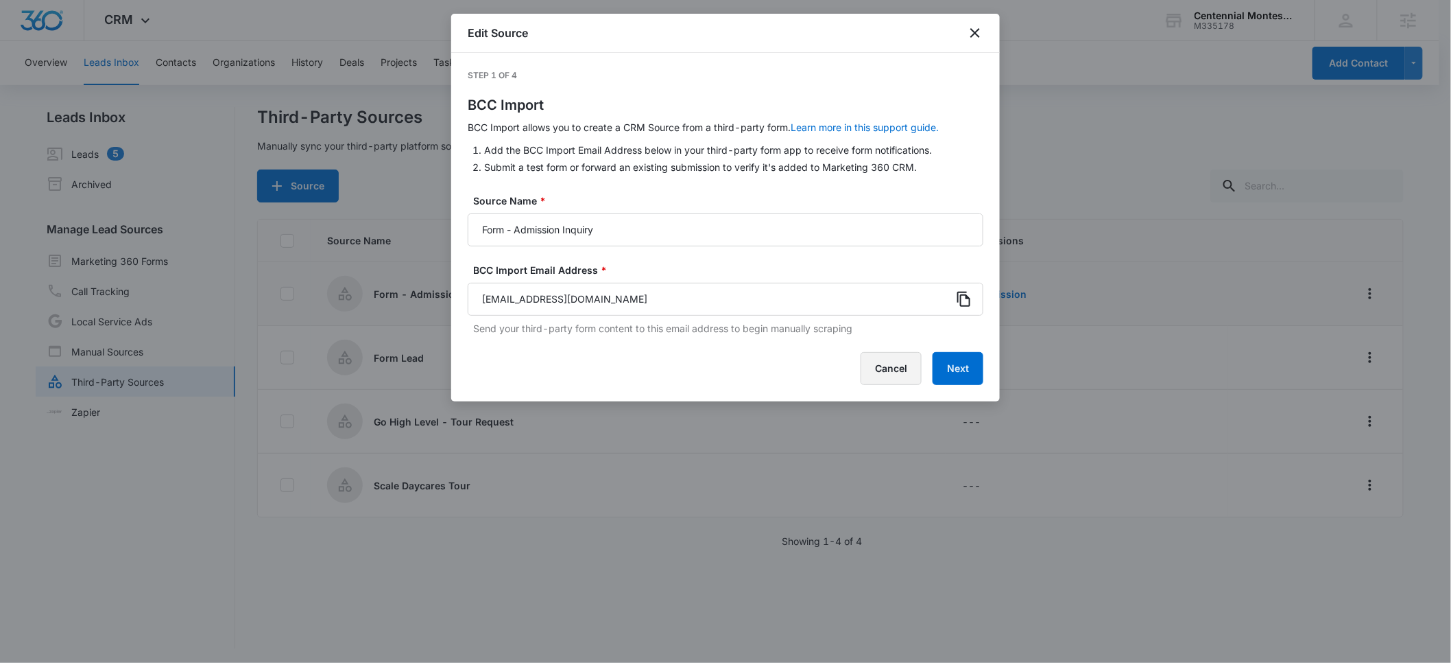
click at [892, 377] on button "Cancel" at bounding box center [891, 368] width 61 height 33
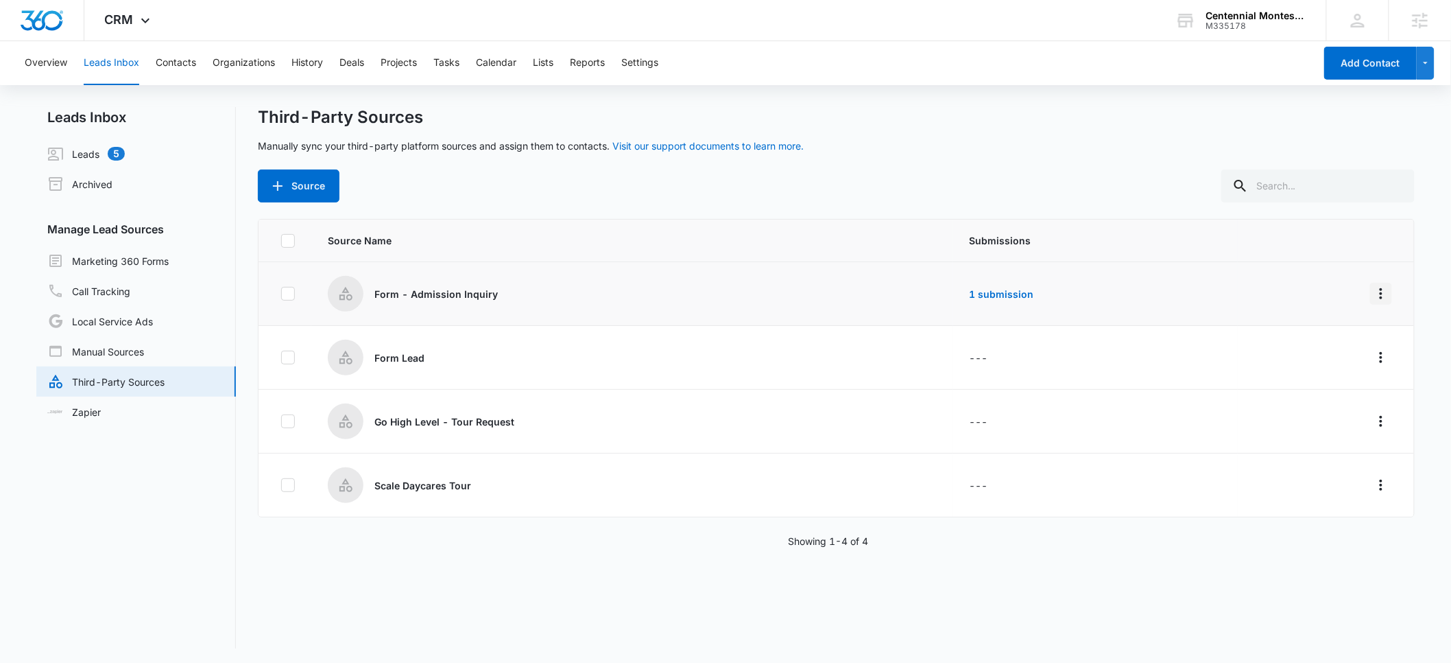
click at [1373, 294] on icon "Overflow Menu" at bounding box center [1381, 293] width 16 height 16
click at [1281, 350] on div "Edit" at bounding box center [1309, 352] width 78 height 10
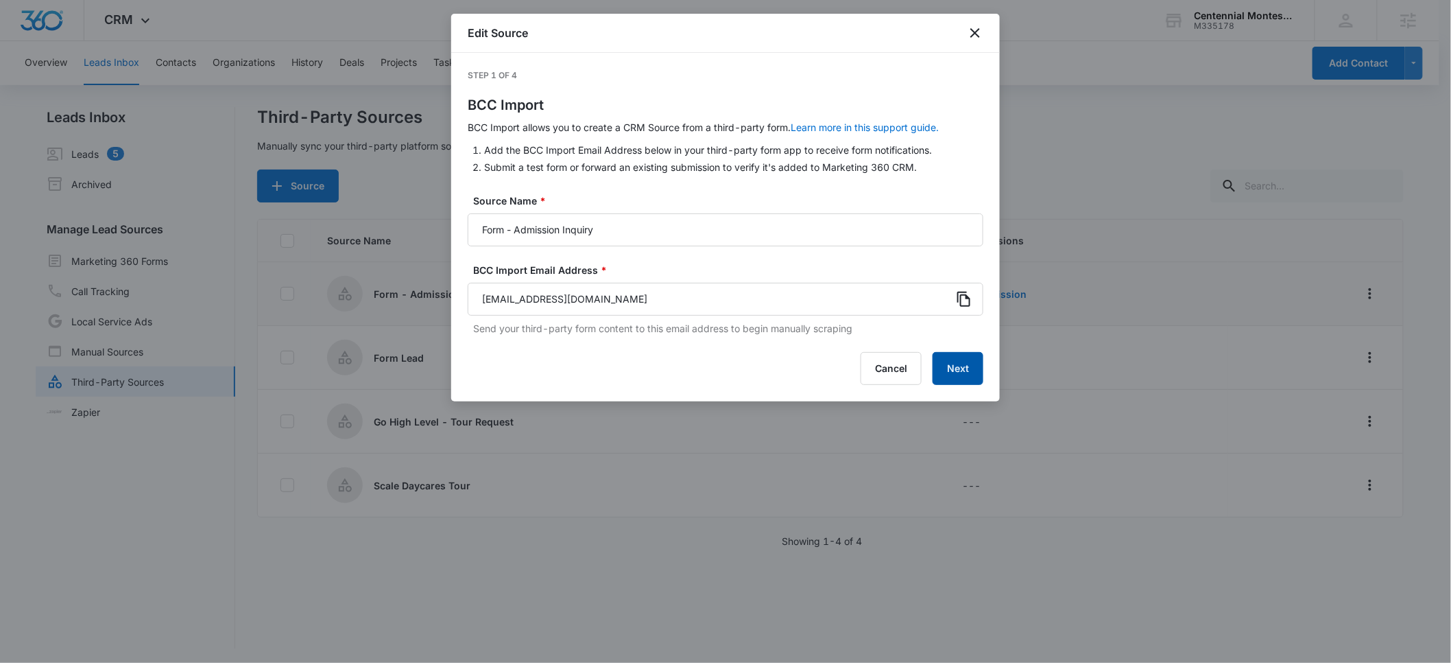
click at [968, 371] on button "Next" at bounding box center [958, 368] width 51 height 33
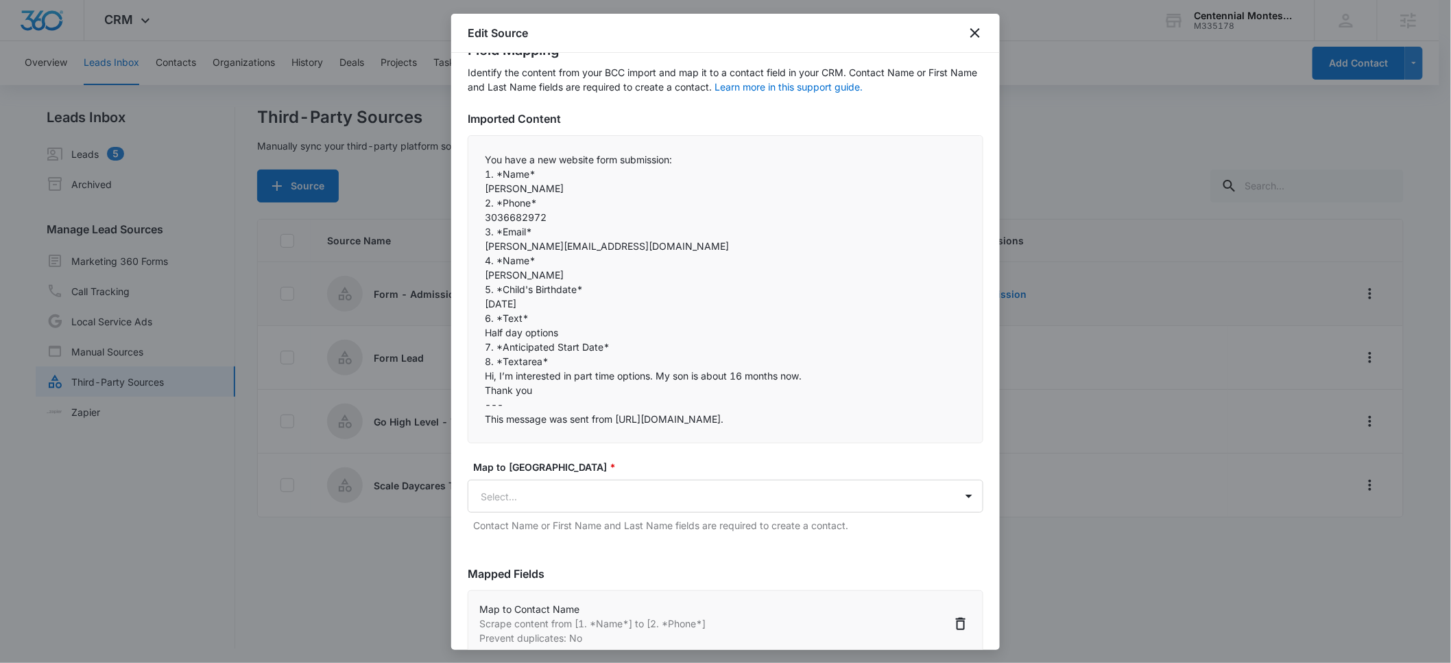
scroll to position [299, 0]
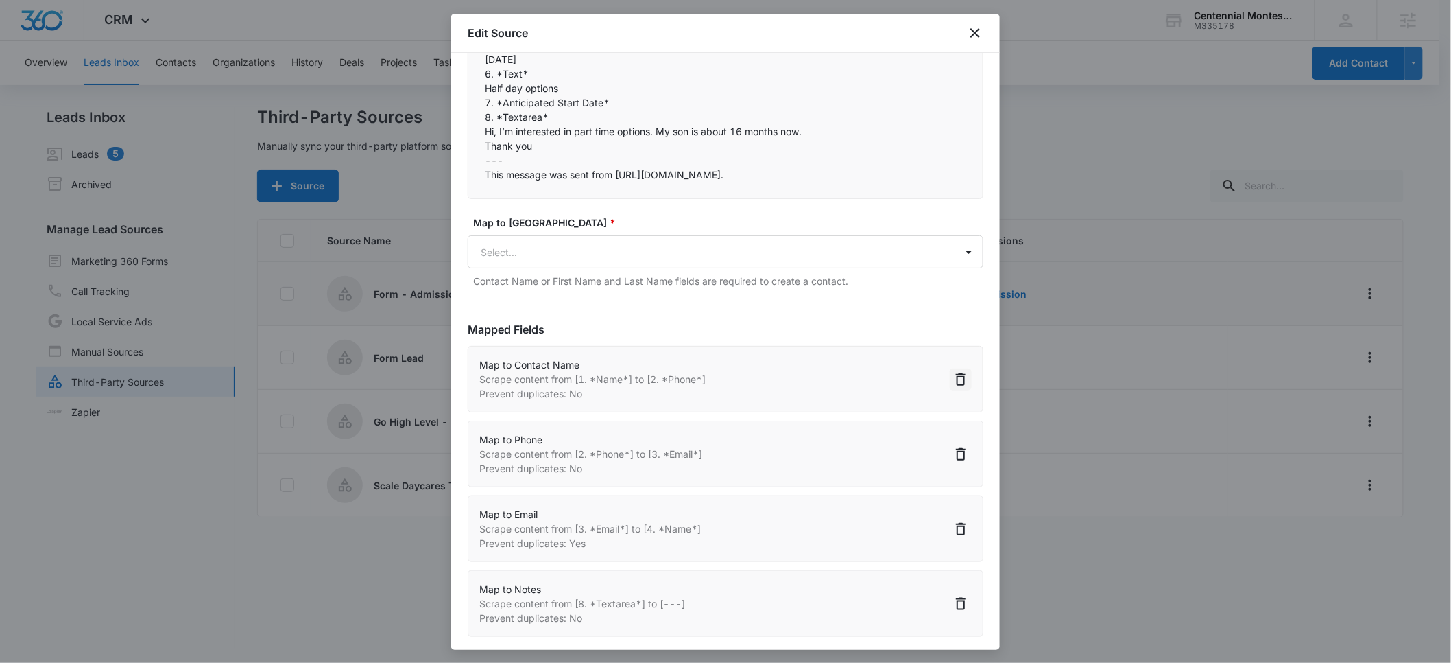
click at [956, 380] on icon "Delete" at bounding box center [961, 379] width 10 height 12
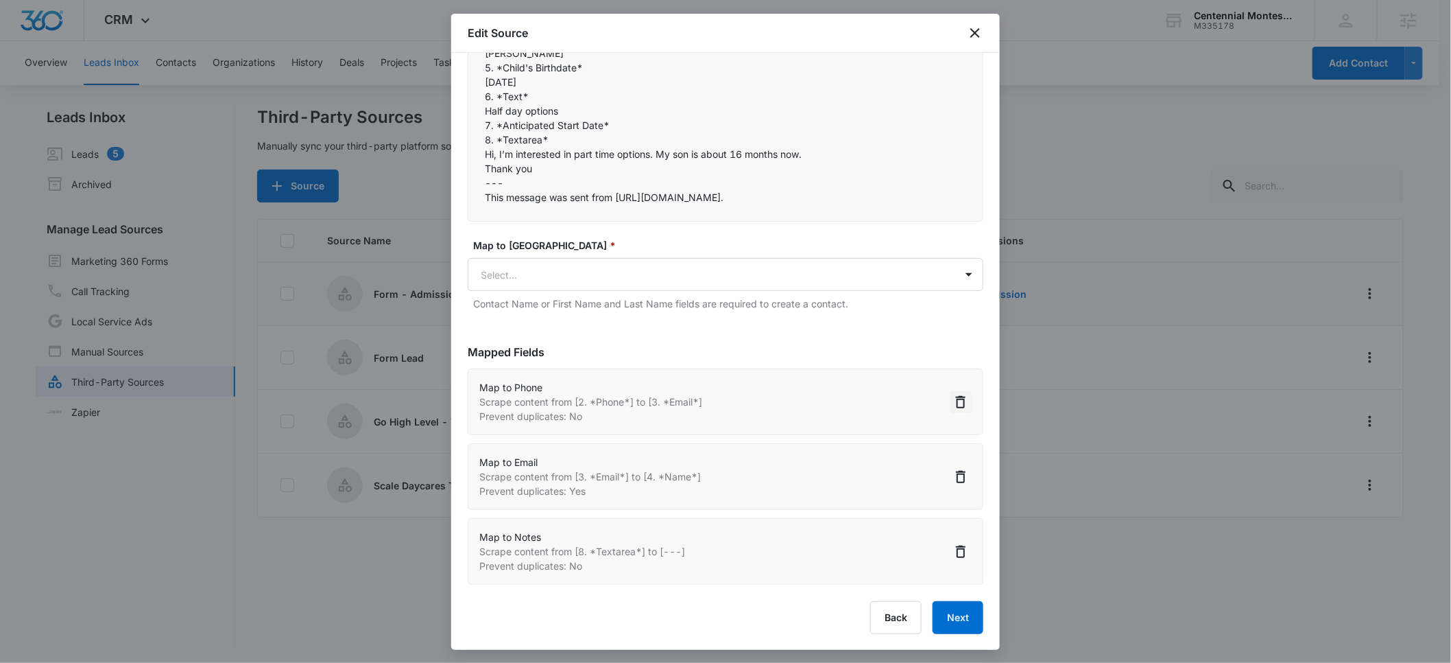
click at [956, 405] on icon "Delete" at bounding box center [961, 402] width 10 height 12
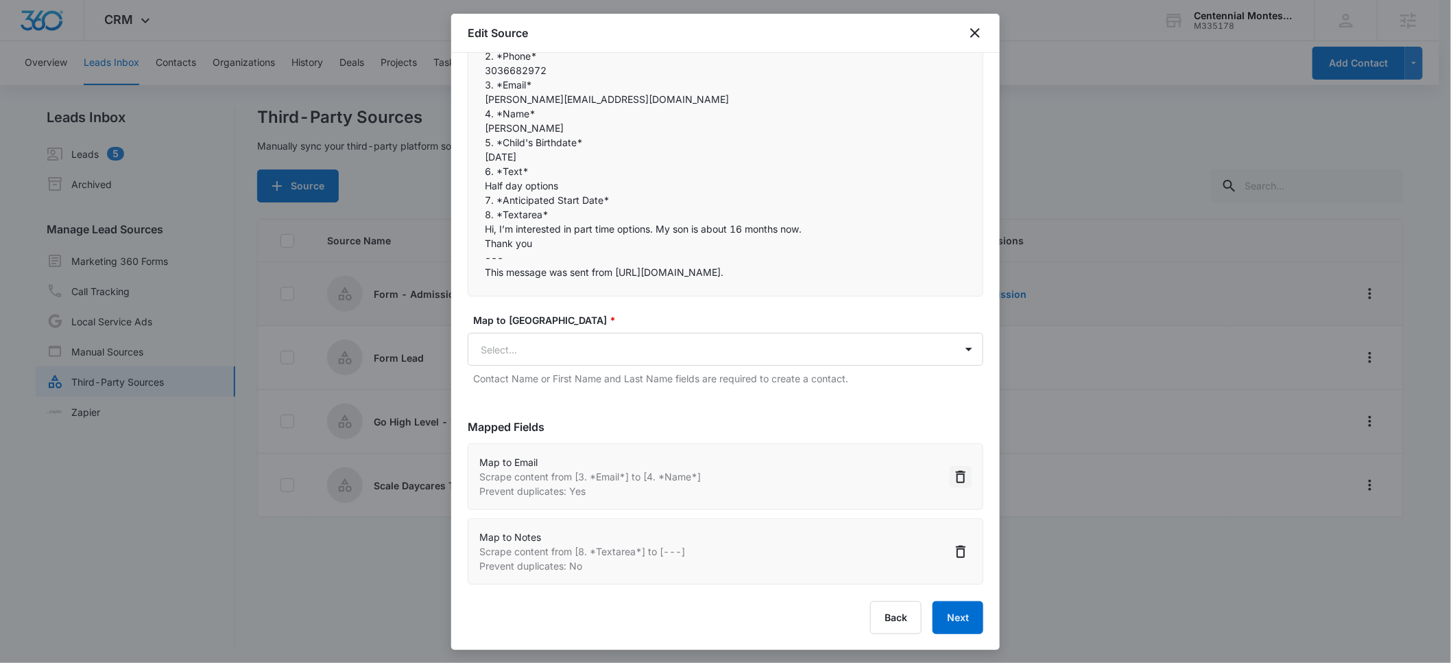
click at [956, 477] on icon "Delete" at bounding box center [961, 477] width 10 height 12
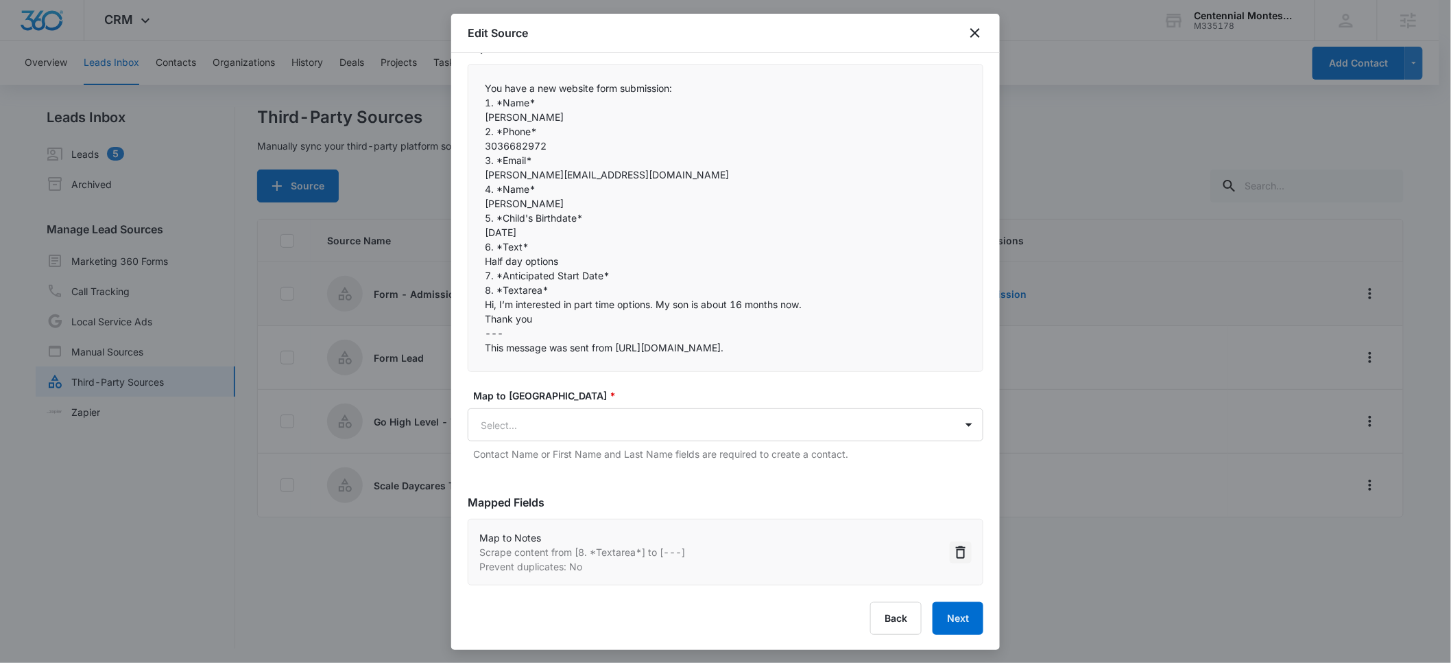
click at [956, 555] on icon "Delete" at bounding box center [961, 552] width 10 height 12
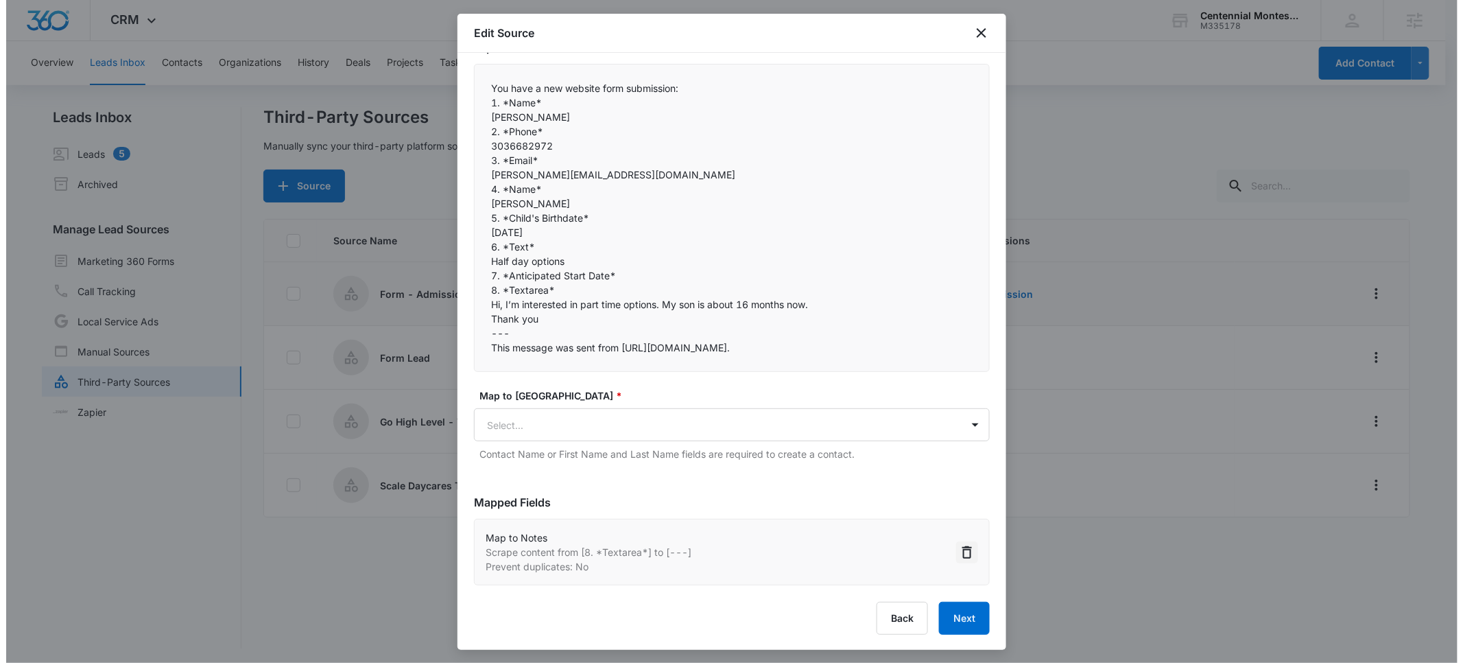
scroll to position [19, 0]
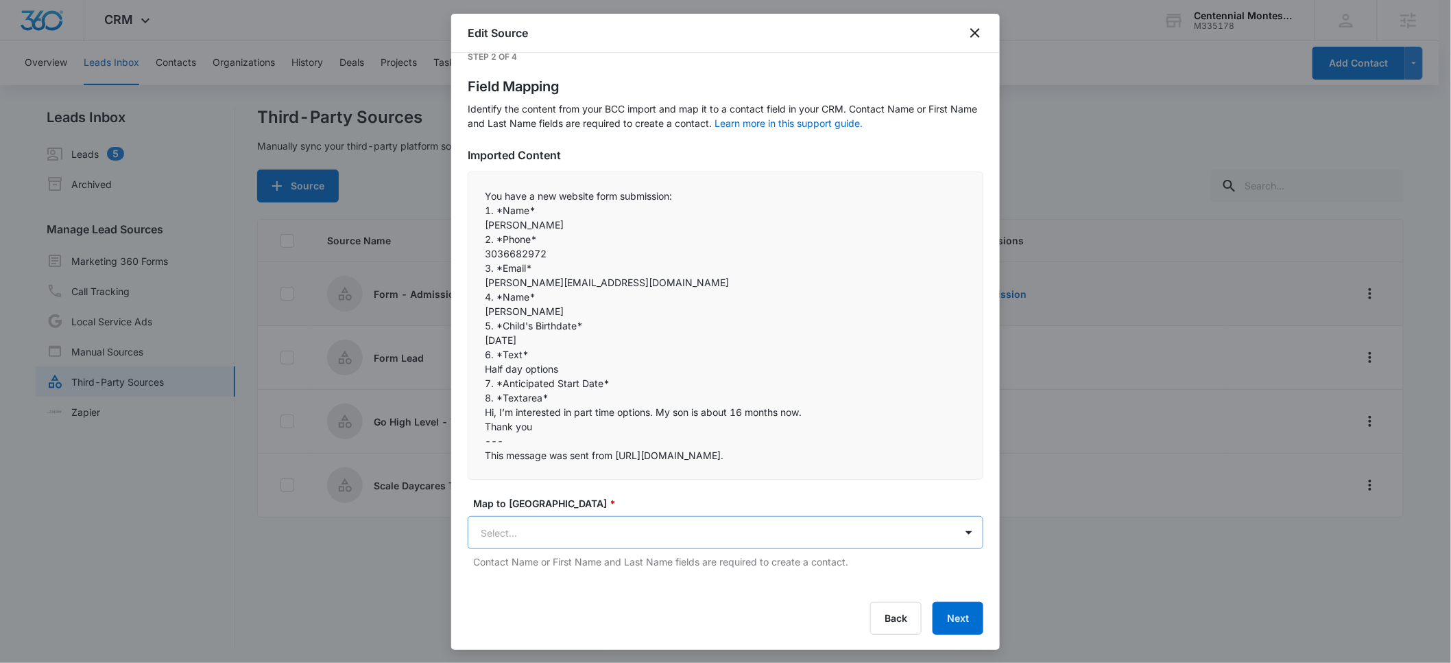
click at [558, 542] on body "CRM Apps Reputation Forms CRM Email Social POS Content Ads Intelligence Files B…" at bounding box center [725, 332] width 1451 height 665
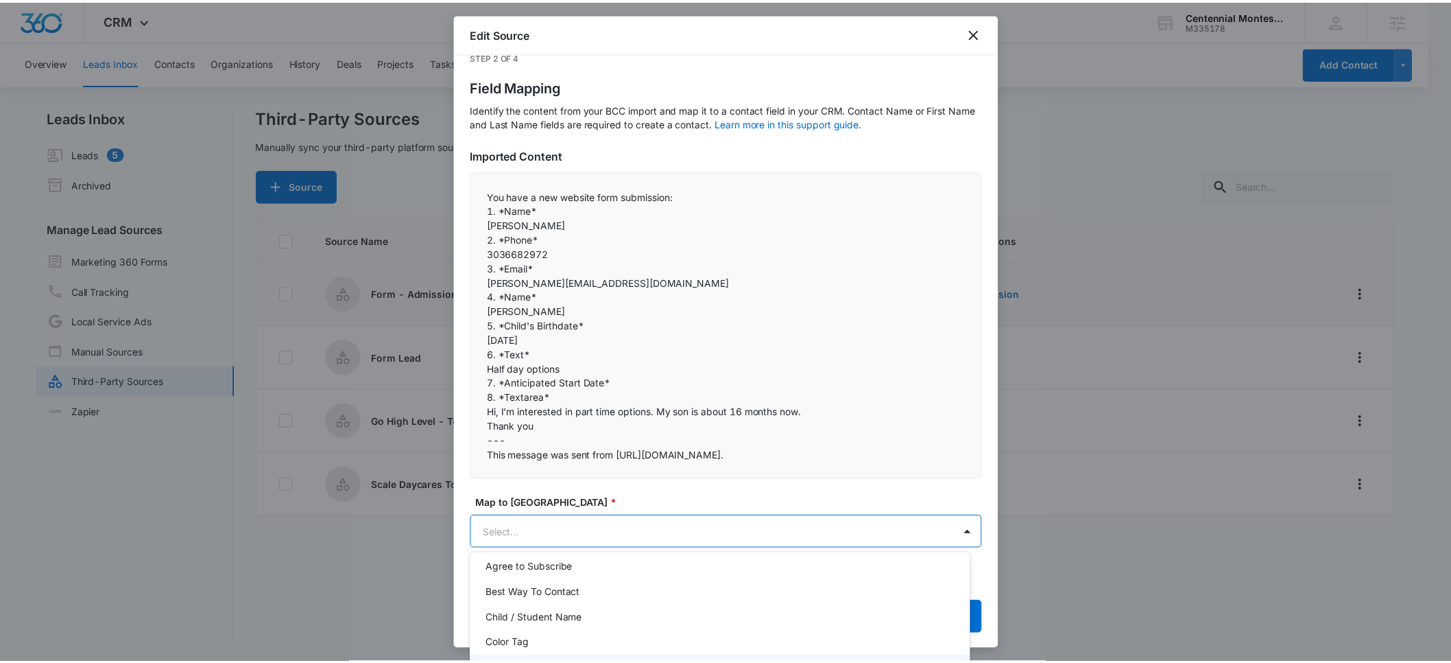
scroll to position [122, 0]
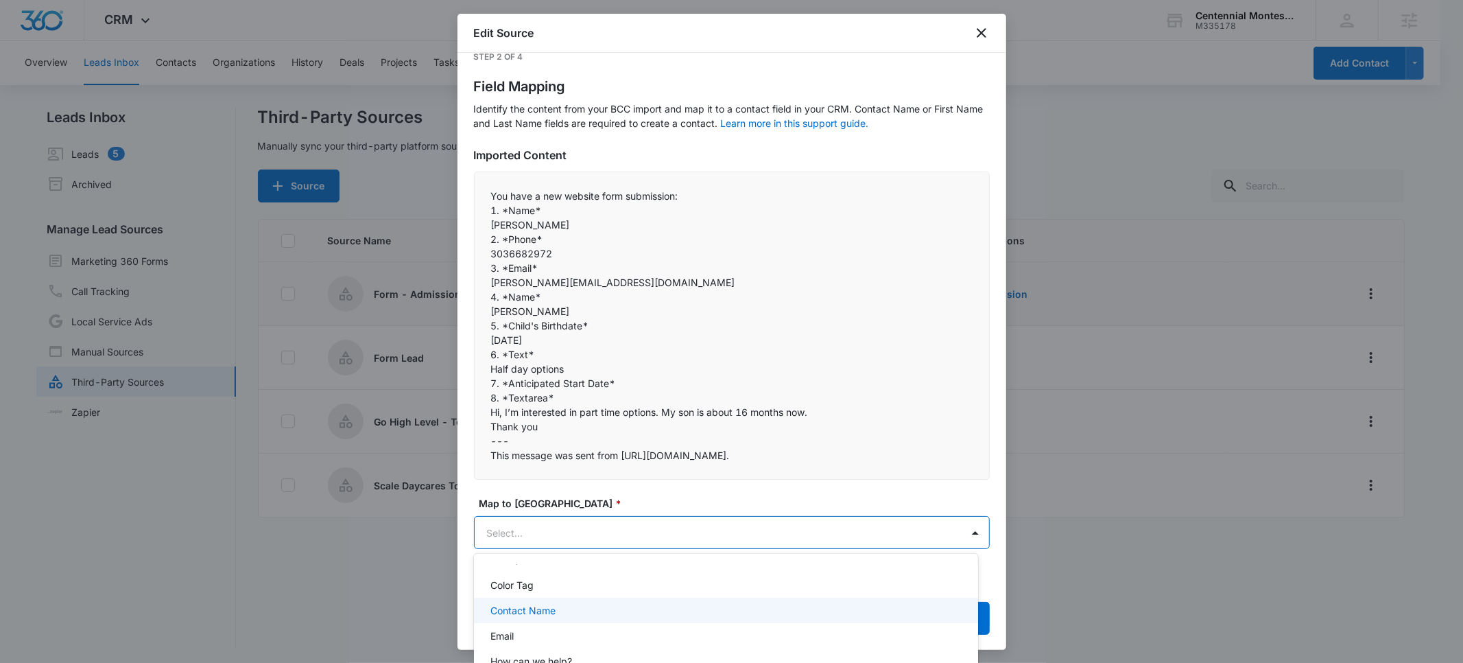
click at [549, 609] on p "Contact Name" at bounding box center [522, 610] width 65 height 14
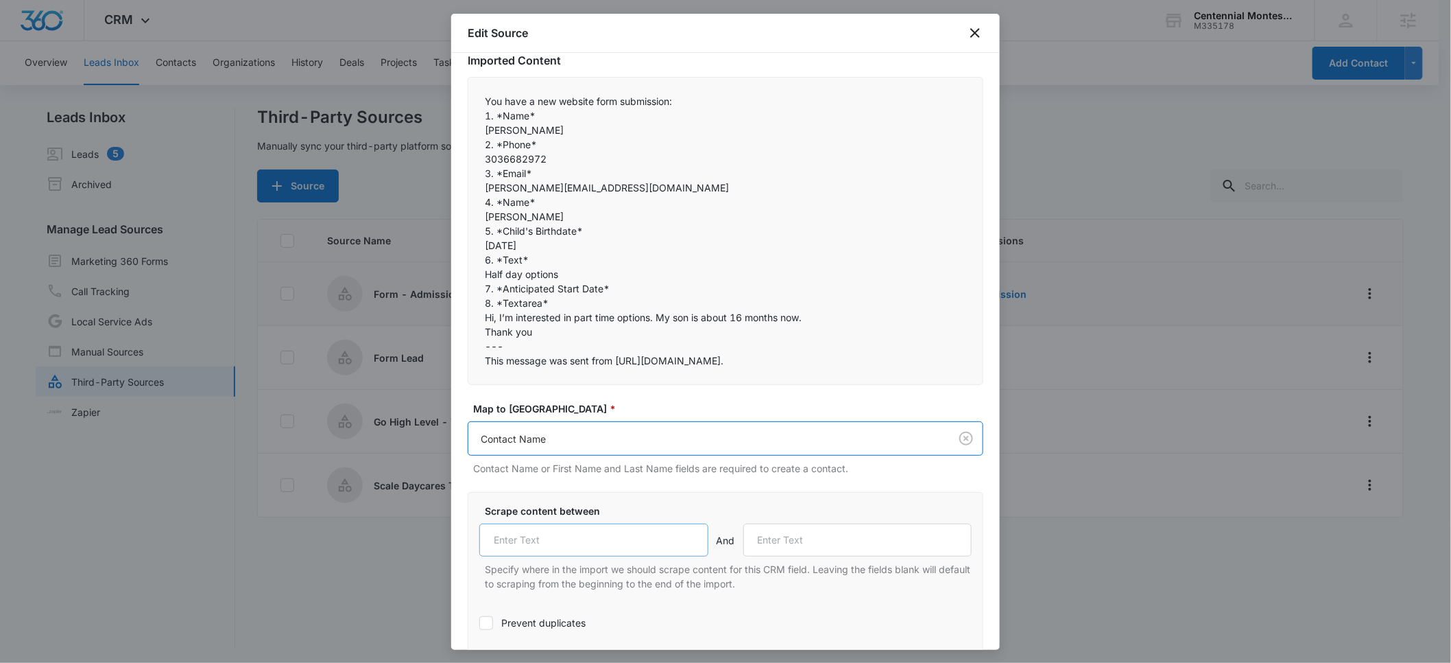
scroll to position [123, 0]
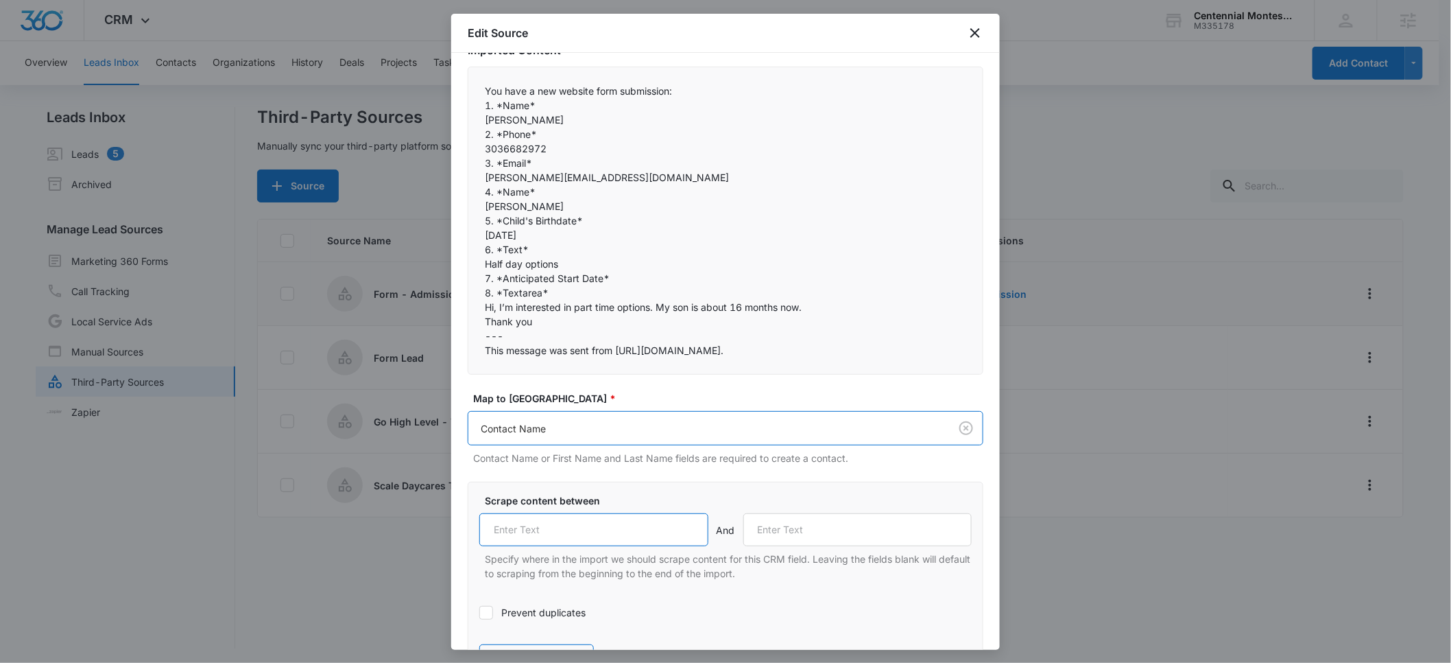
click at [518, 530] on input "text" at bounding box center [593, 529] width 229 height 33
paste input "Name"
type input "1. Name"
drag, startPoint x: 805, startPoint y: 529, endPoint x: 734, endPoint y: 534, distance: 71.4
click at [734, 534] on div "1. Name And 2. Phone" at bounding box center [725, 529] width 492 height 33
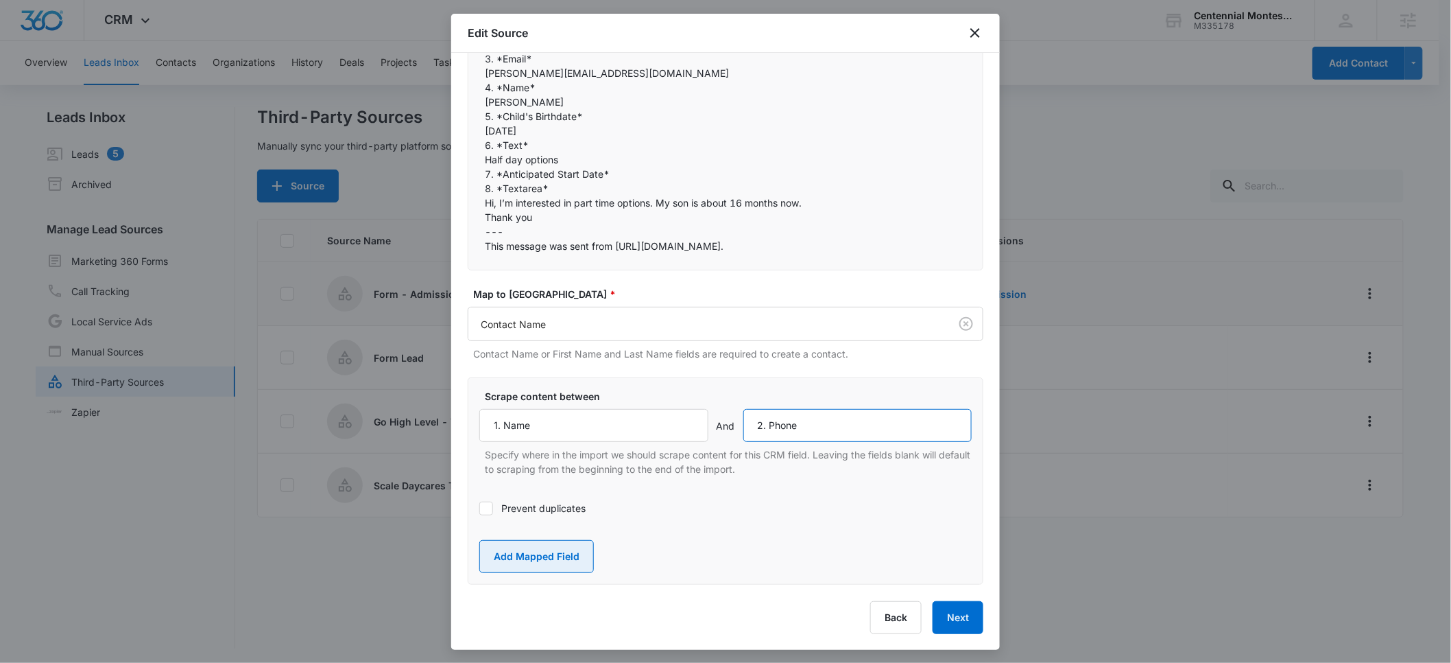
type input "2. Phone"
click at [522, 558] on button "Add Mapped Field" at bounding box center [536, 556] width 115 height 33
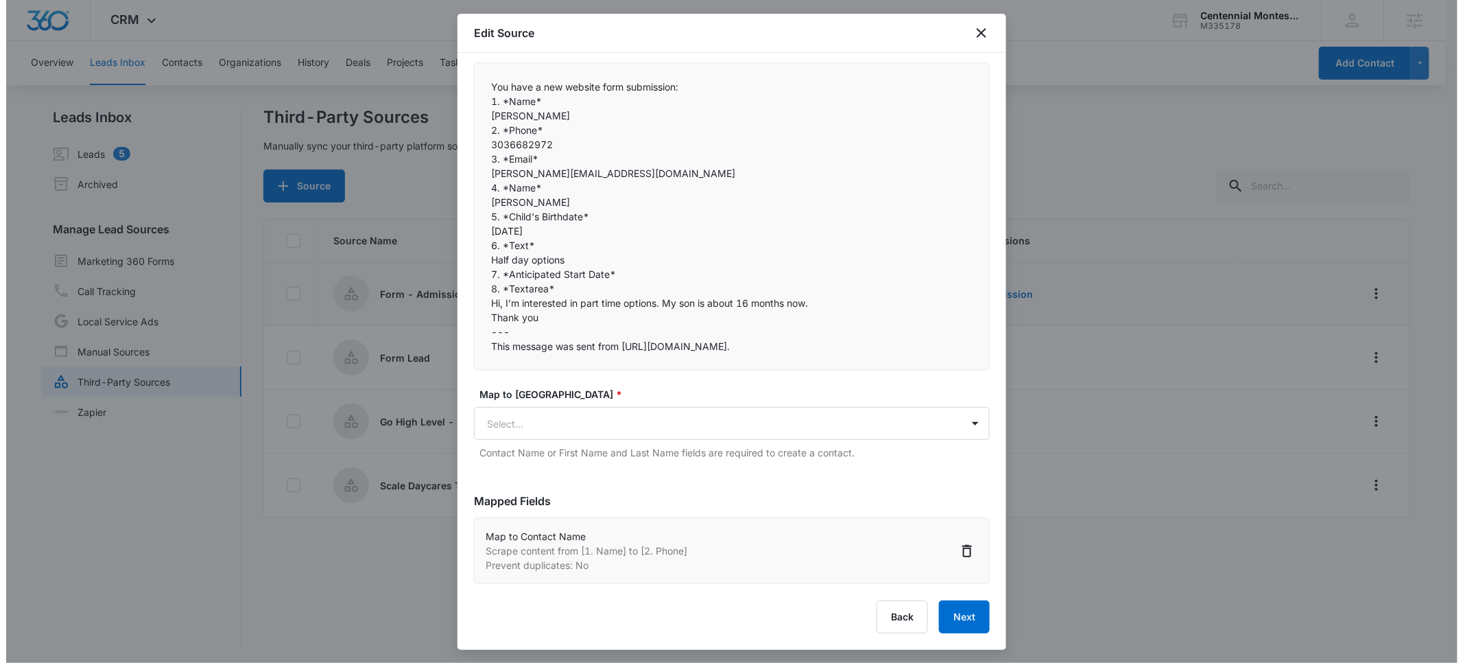
scroll to position [126, 0]
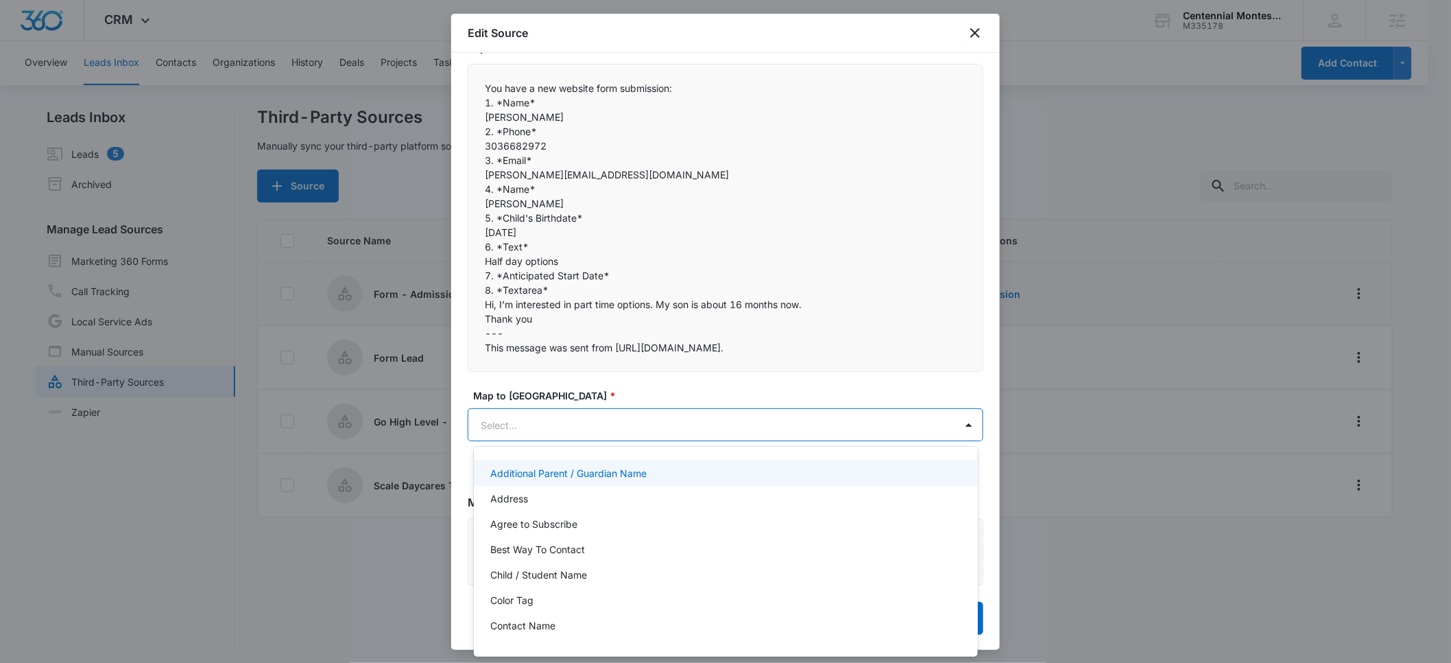
click at [521, 429] on body "CRM Apps Reputation Forms CRM Email Social POS Content Ads Intelligence Files B…" at bounding box center [725, 331] width 1451 height 663
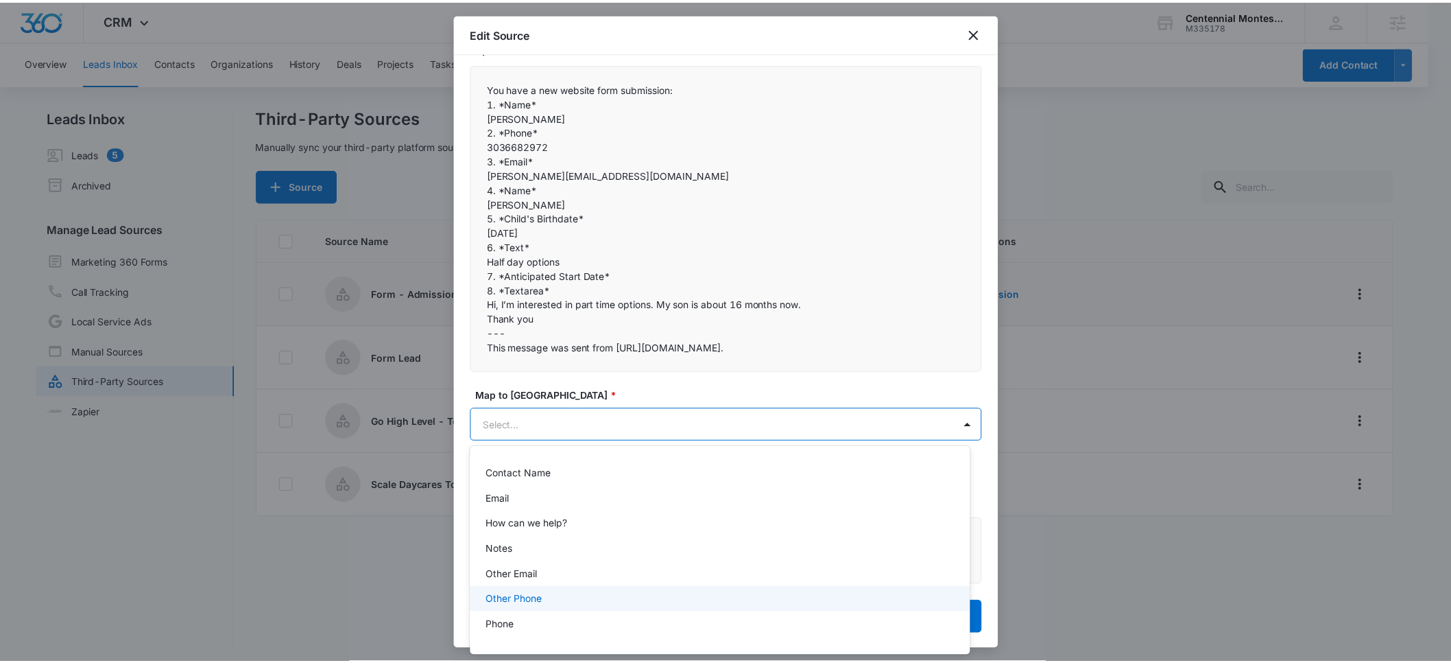
scroll to position [185, 0]
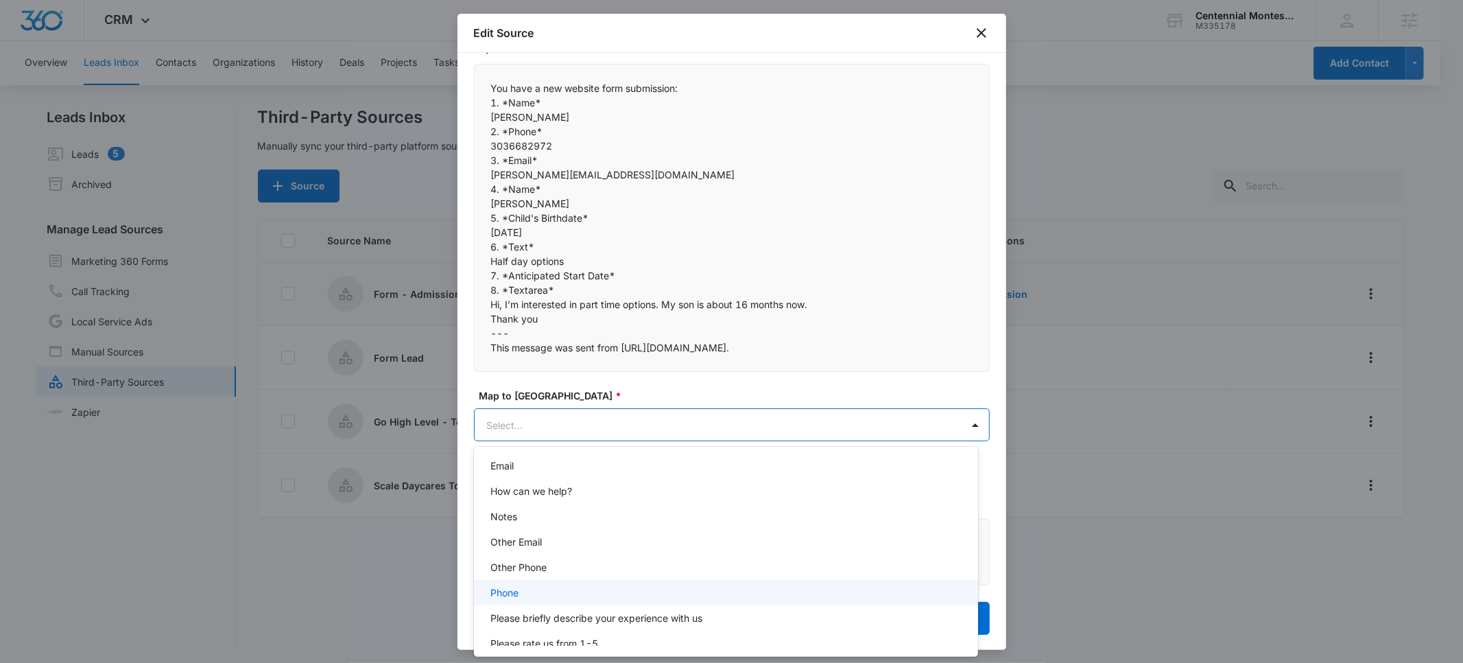
click at [515, 596] on p "Phone" at bounding box center [504, 592] width 28 height 14
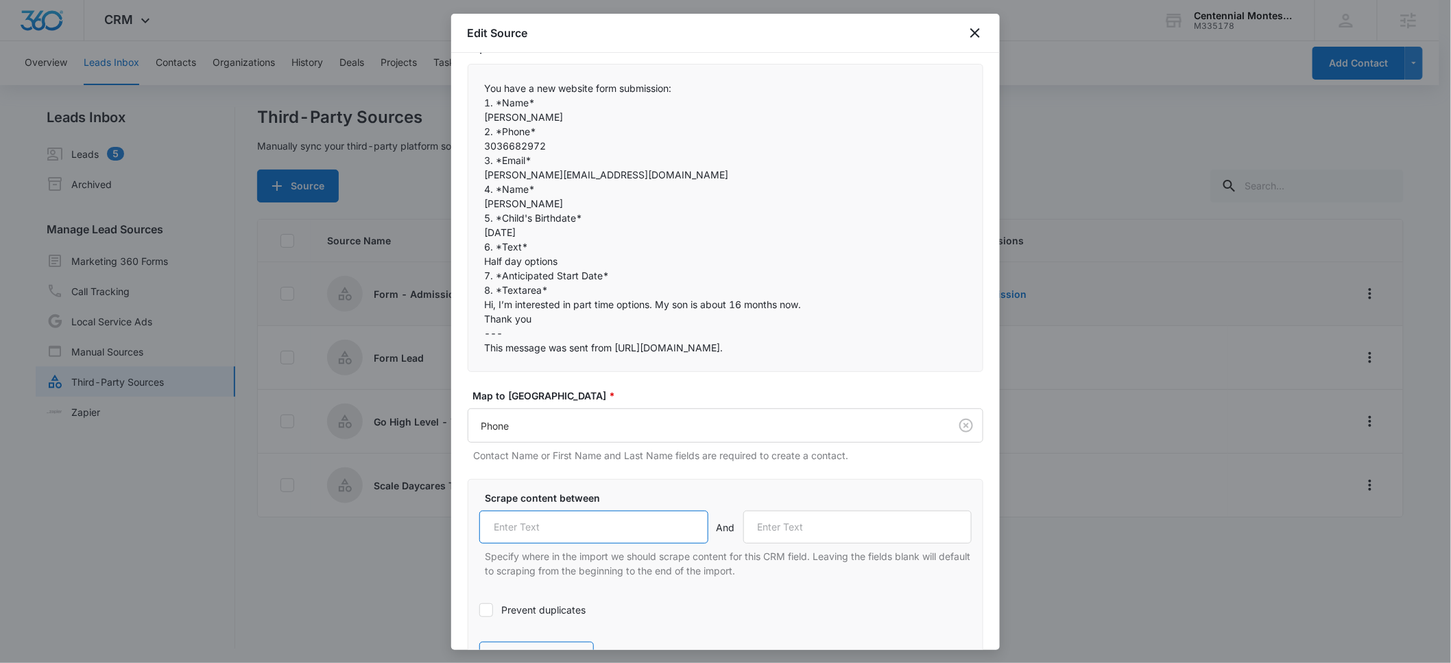
click at [522, 527] on input "text" at bounding box center [593, 526] width 229 height 33
paste input "2. Phone"
type input "2. Phone"
click at [820, 538] on input "text" at bounding box center [857, 526] width 229 height 33
drag, startPoint x: 833, startPoint y: 527, endPoint x: 749, endPoint y: 529, distance: 84.4
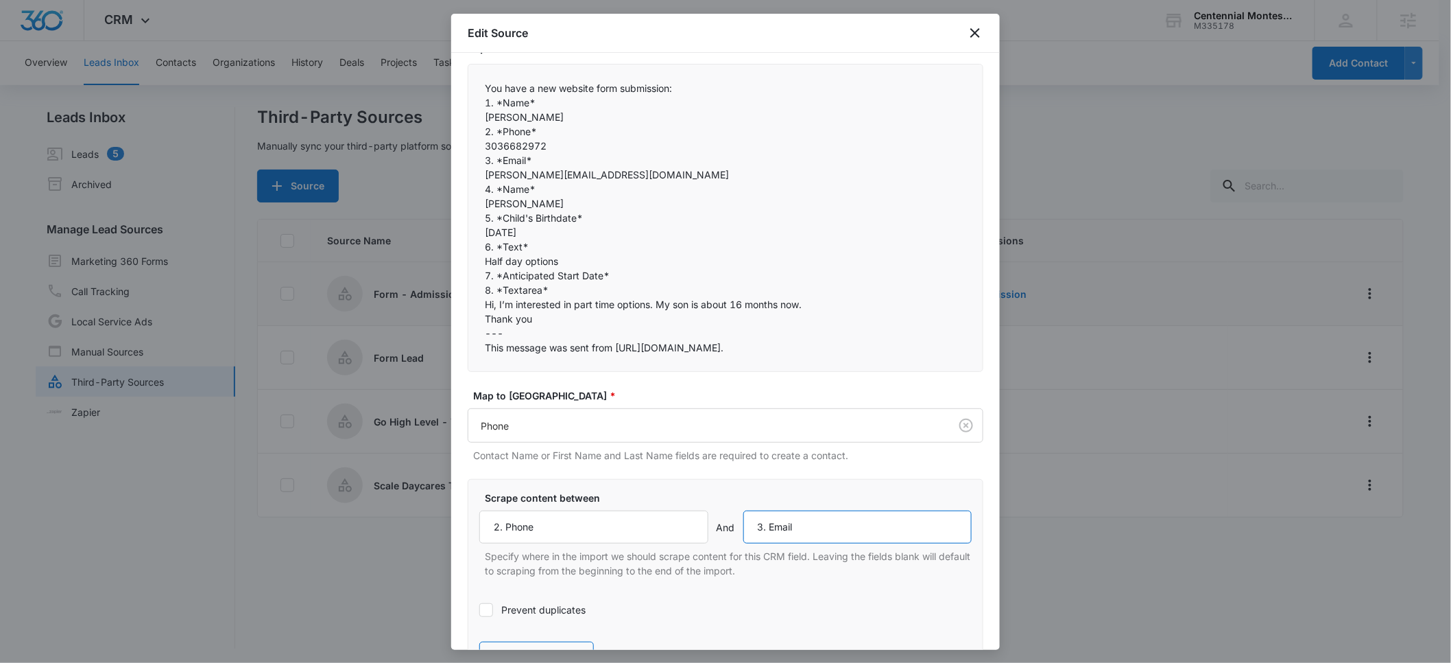
click at [749, 529] on input "3. Email" at bounding box center [857, 526] width 229 height 33
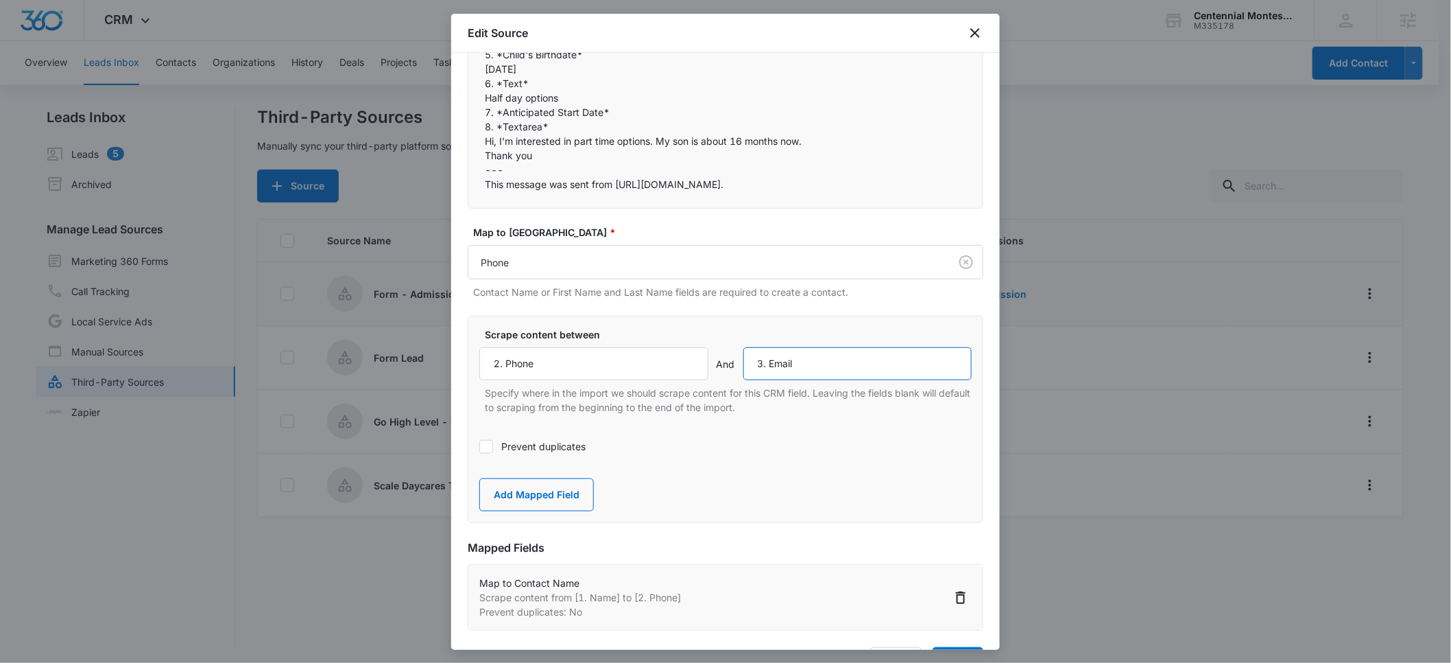
scroll to position [335, 0]
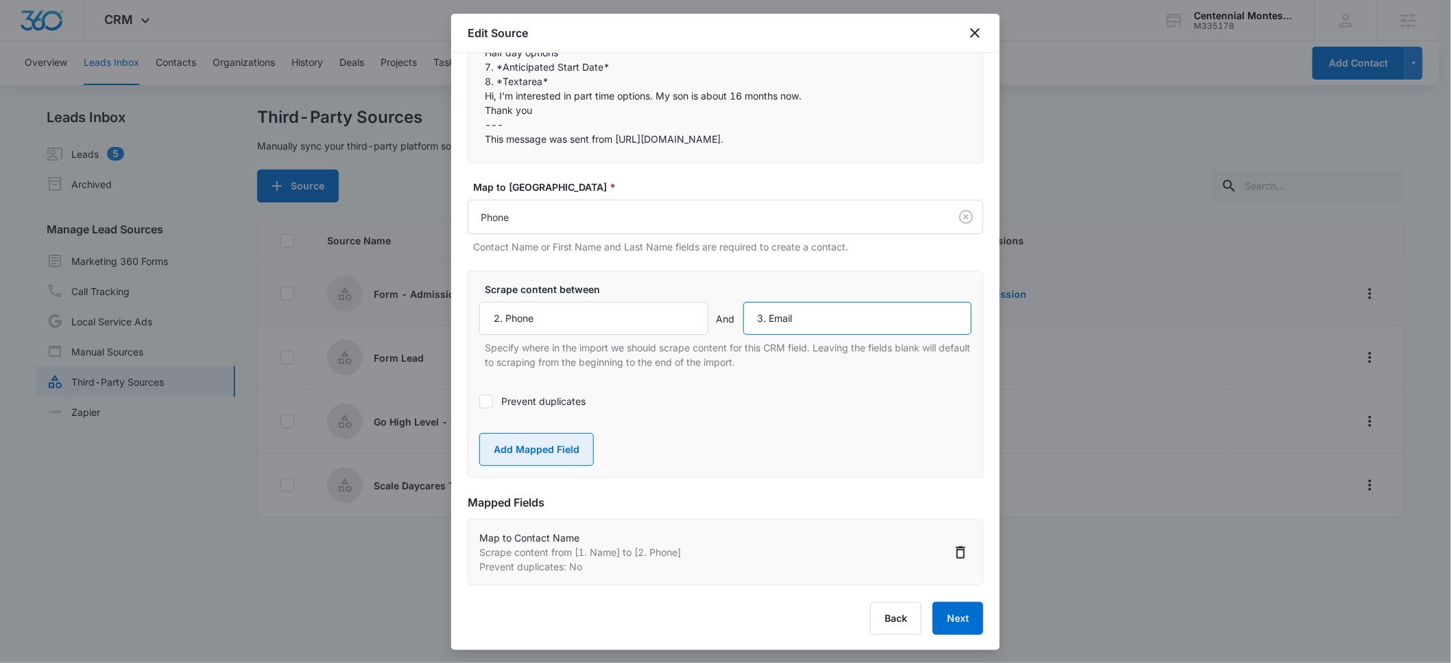
type input "3. Email"
click at [538, 453] on button "Add Mapped Field" at bounding box center [536, 449] width 115 height 33
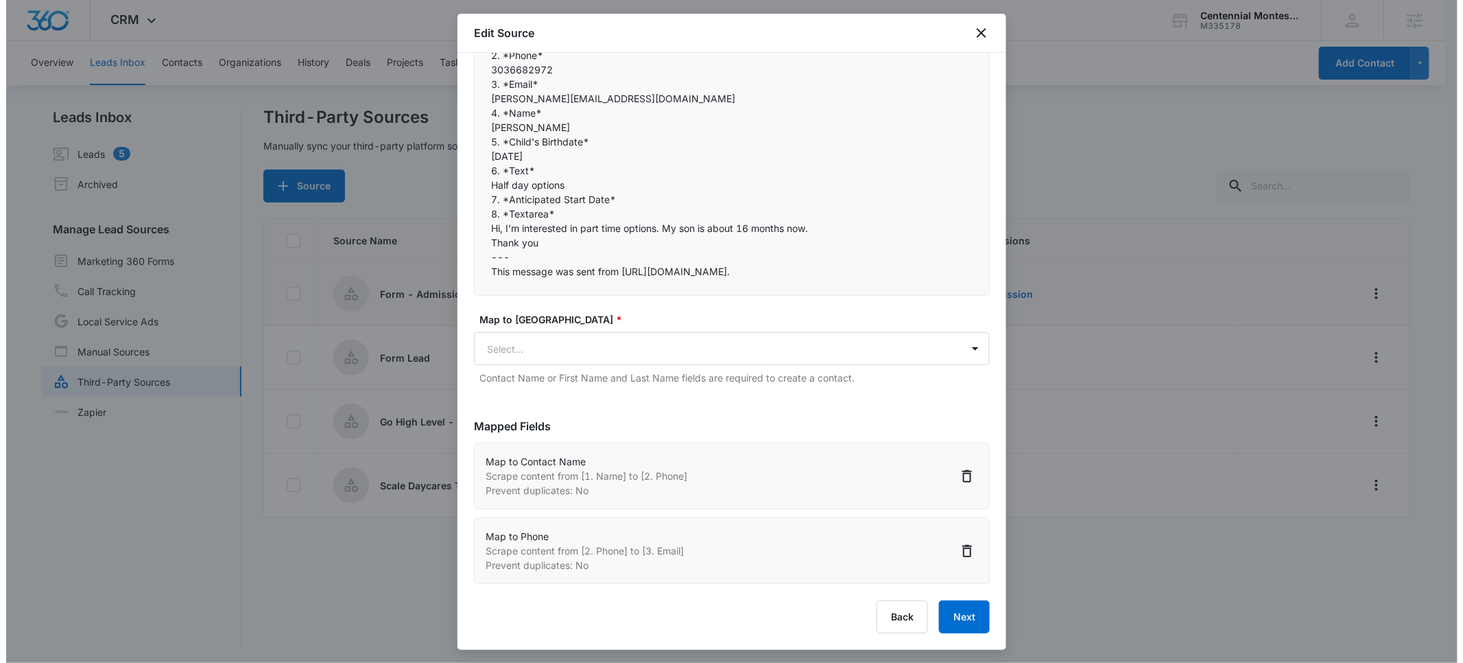
scroll to position [202, 0]
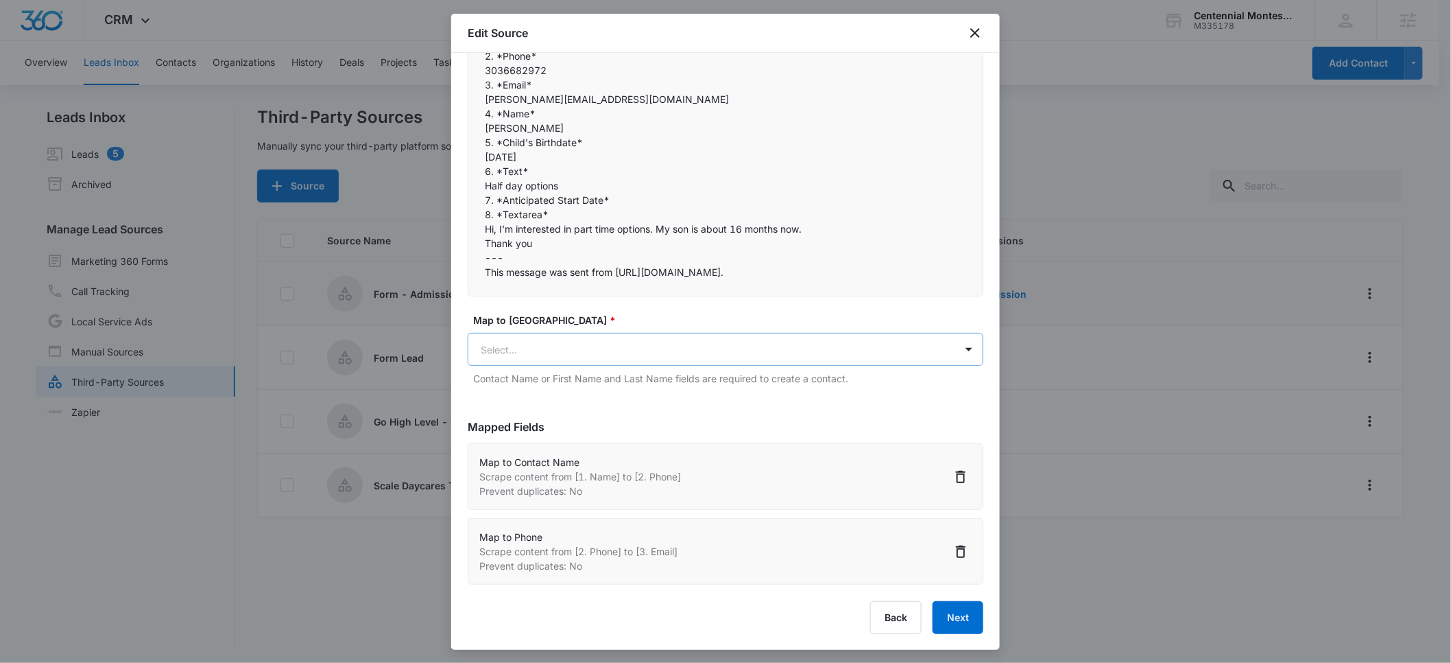
click at [523, 358] on body "CRM Apps Reputation Forms CRM Email Social POS Content Ads Intelligence Files B…" at bounding box center [725, 332] width 1451 height 665
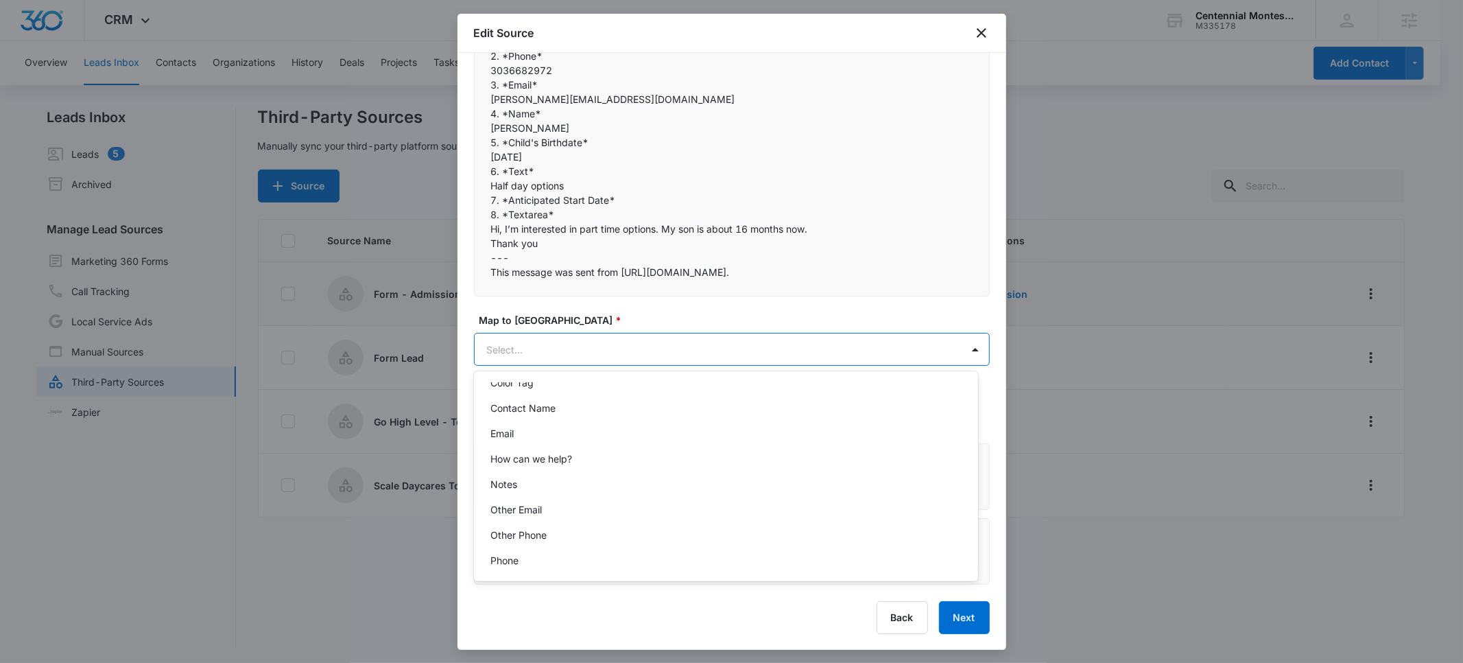
scroll to position [145, 0]
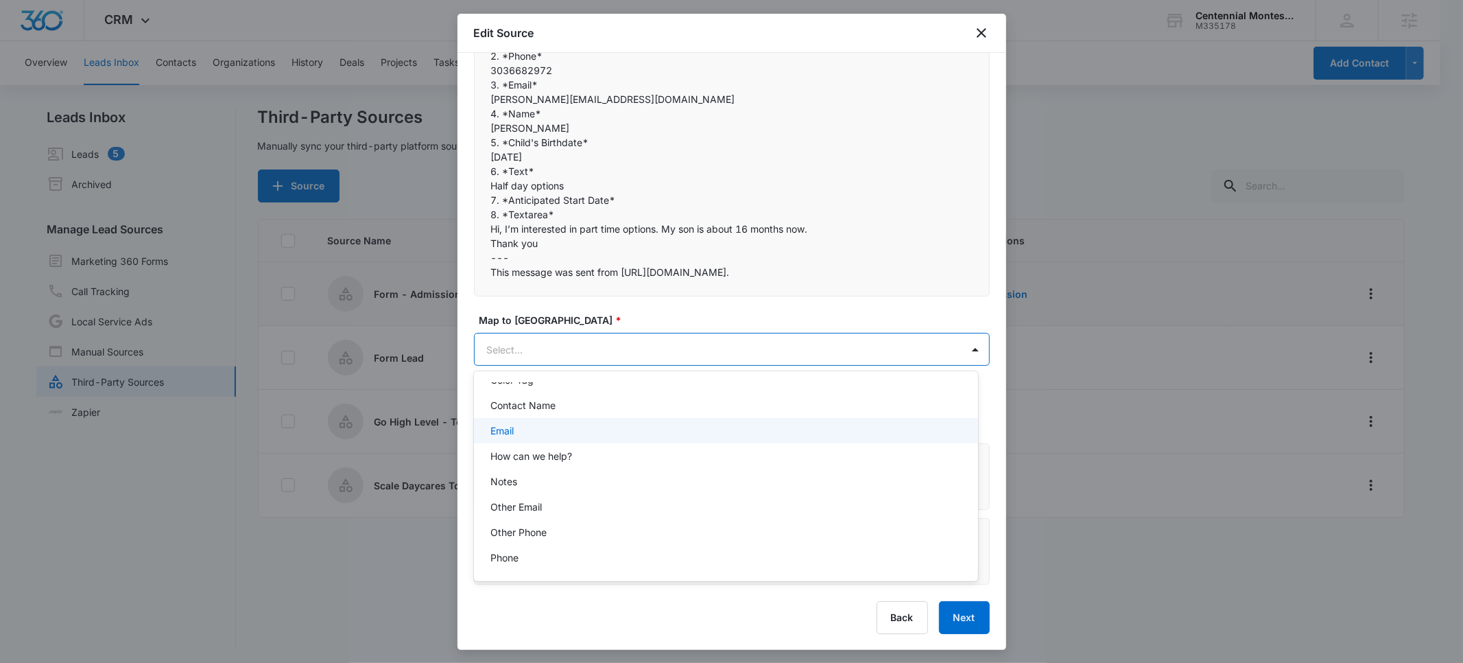
click at [516, 429] on div "Email" at bounding box center [724, 430] width 468 height 14
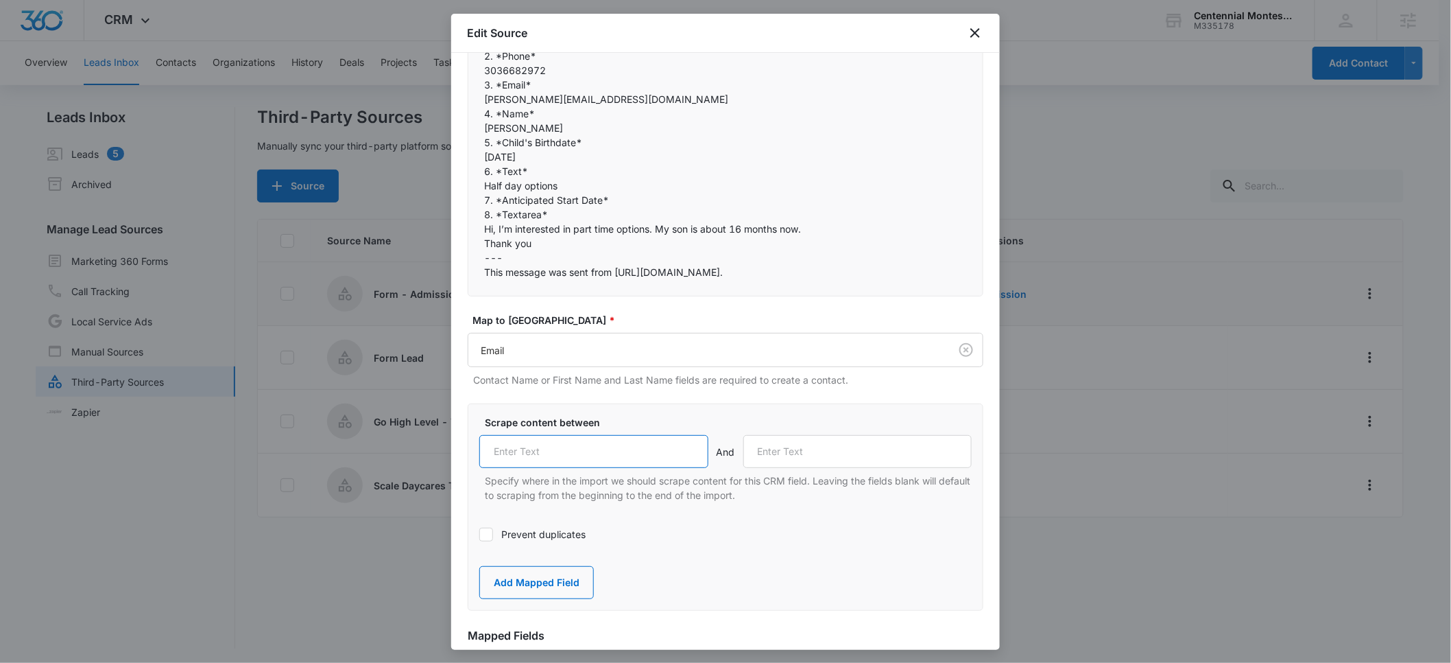
click at [533, 452] on input "text" at bounding box center [593, 451] width 229 height 33
paste input "3. Email"
type input "3. Email"
click at [811, 459] on input "text" at bounding box center [857, 451] width 229 height 33
type input "4. Name"
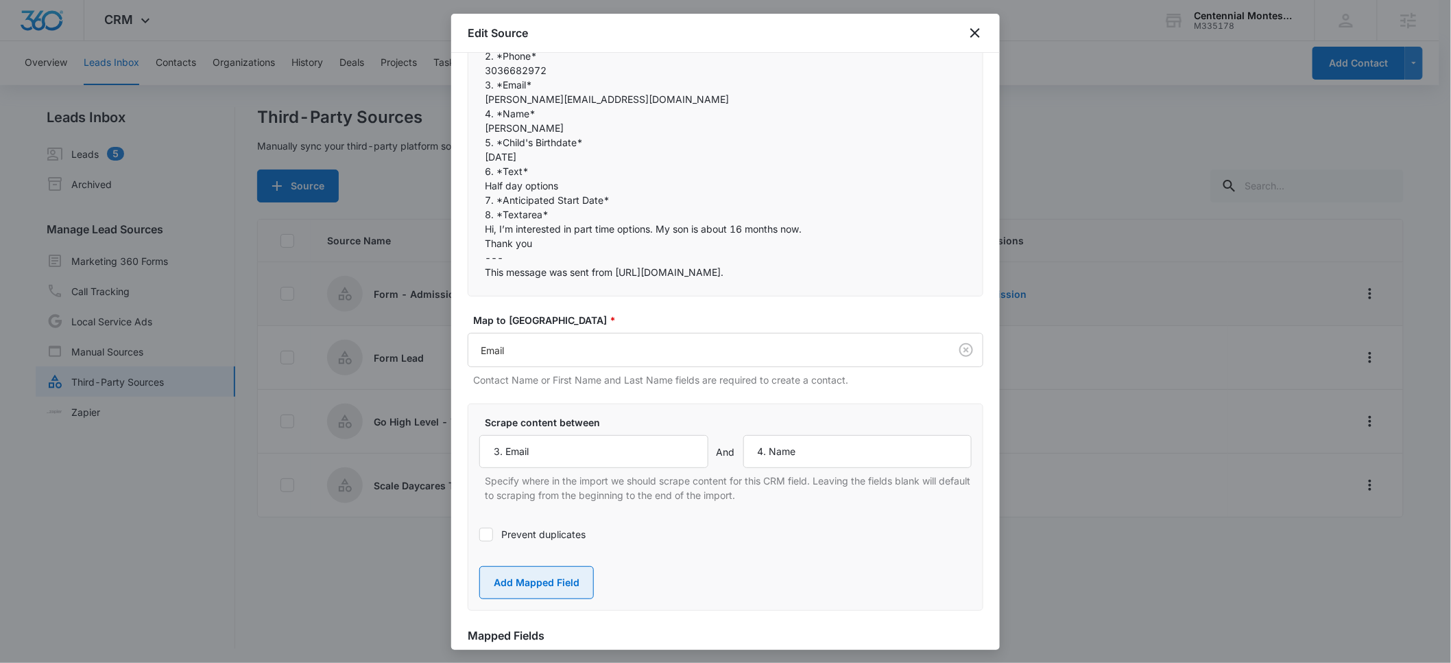
click at [521, 578] on button "Add Mapped Field" at bounding box center [536, 582] width 115 height 33
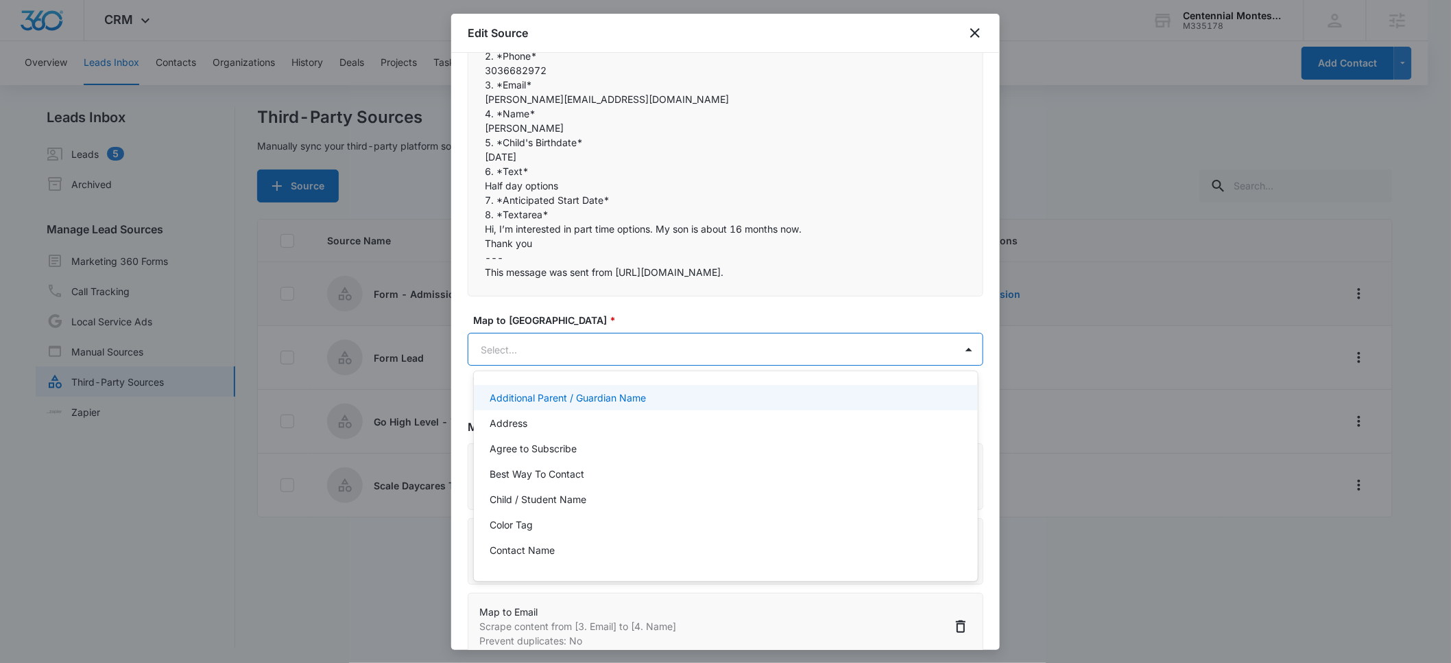
click at [532, 352] on body "CRM Apps Reputation Forms CRM Email Social POS Content Ads Intelligence Files B…" at bounding box center [725, 331] width 1451 height 663
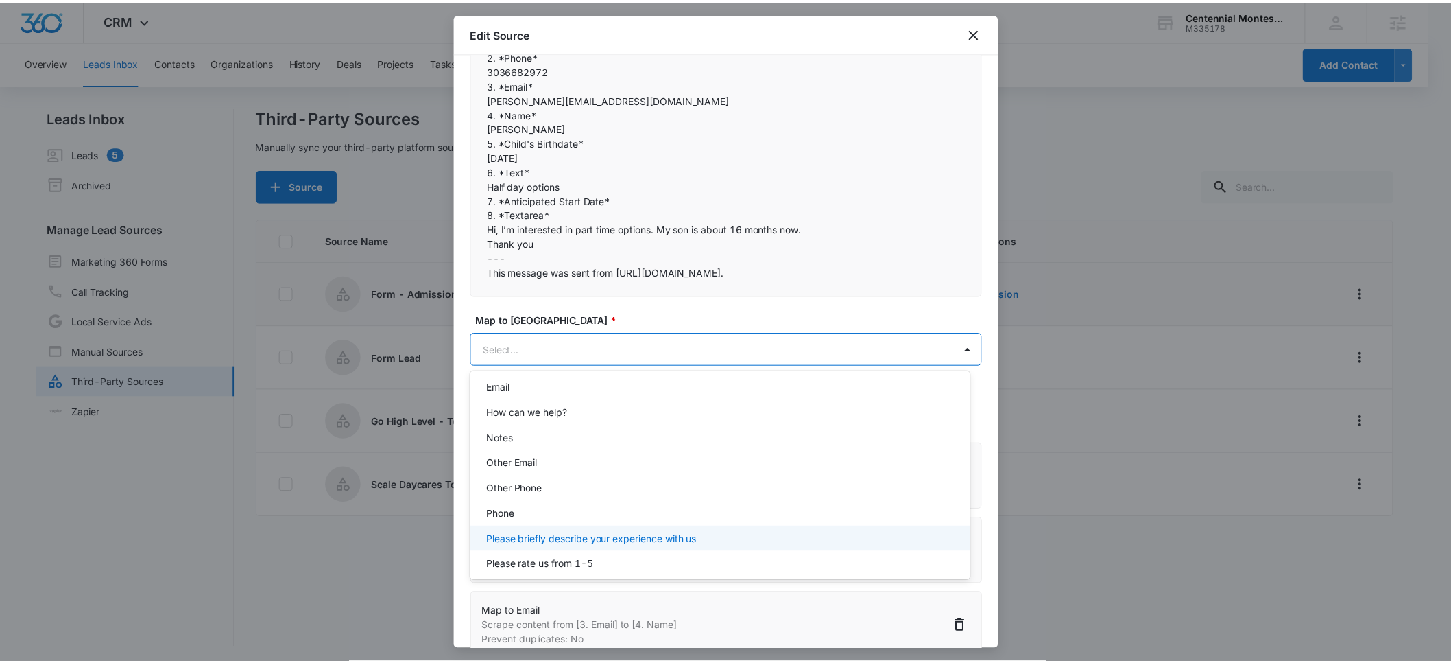
scroll to position [135, 0]
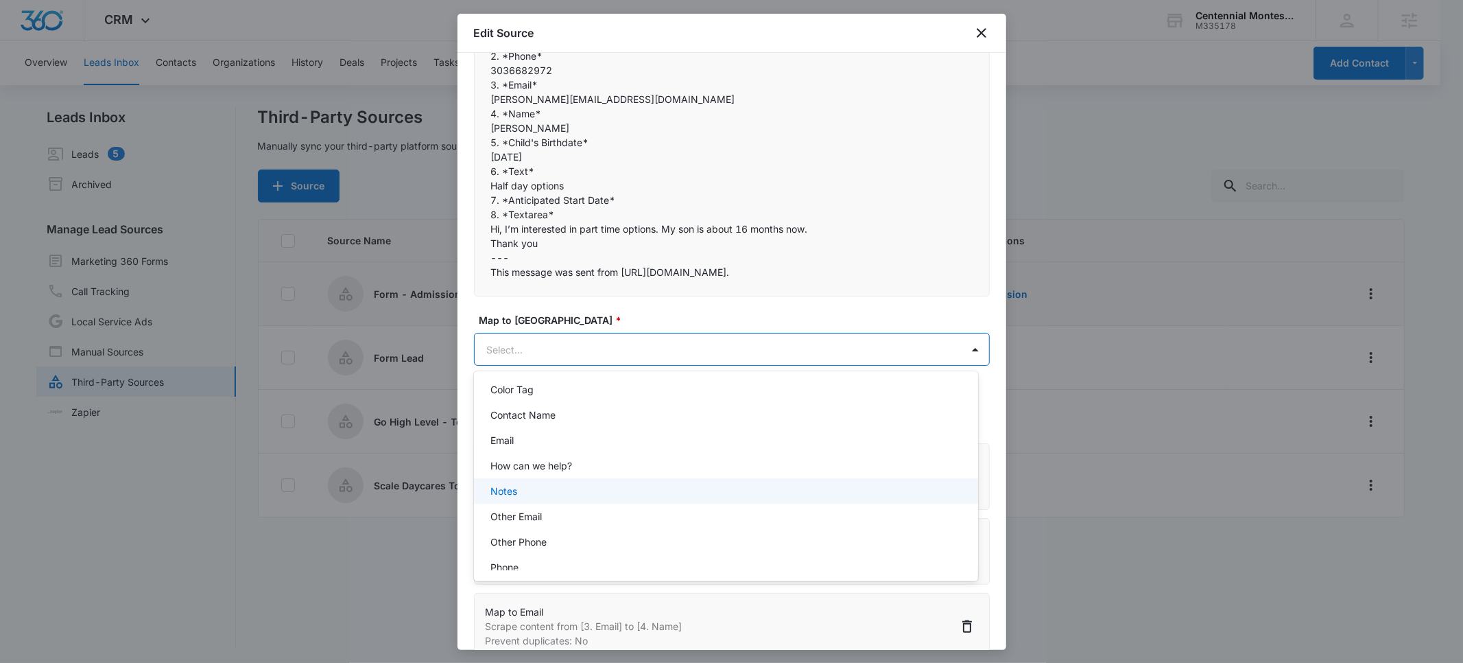
click at [521, 486] on div "Notes" at bounding box center [724, 491] width 468 height 14
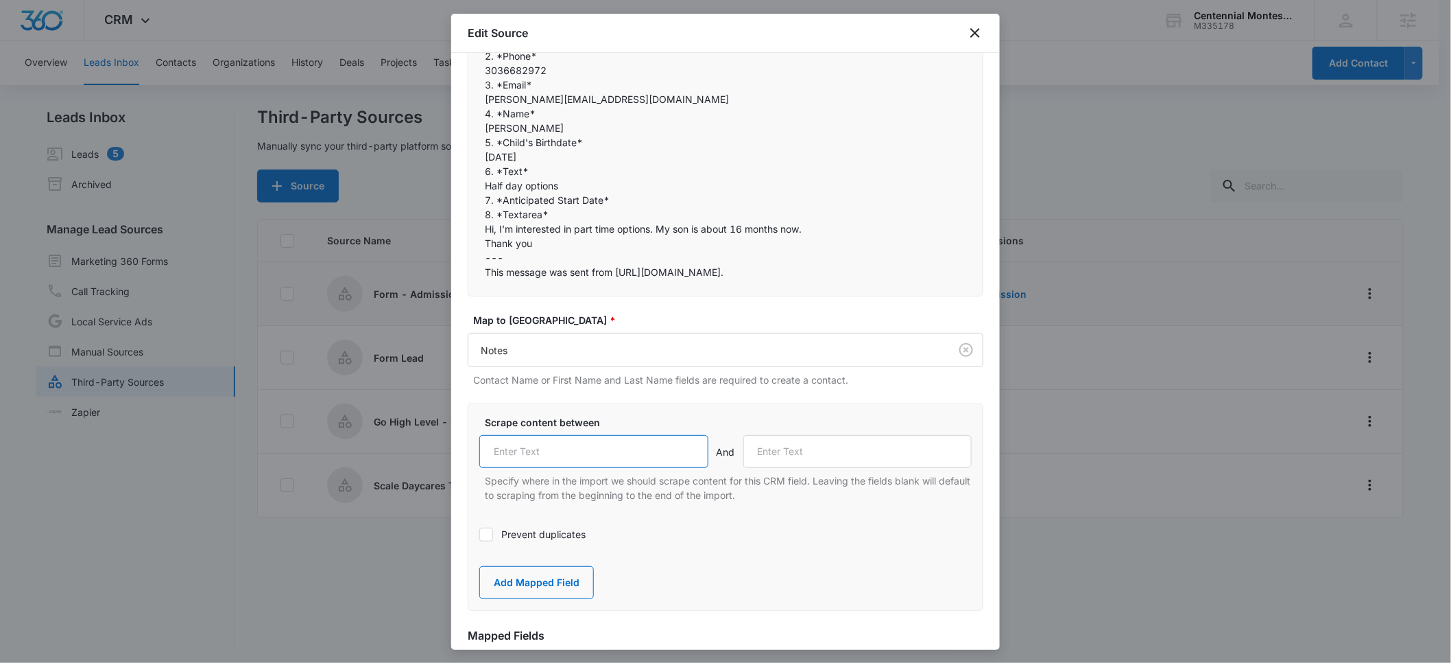
click at [526, 448] on input "text" at bounding box center [593, 451] width 229 height 33
type input "8. Textarea"
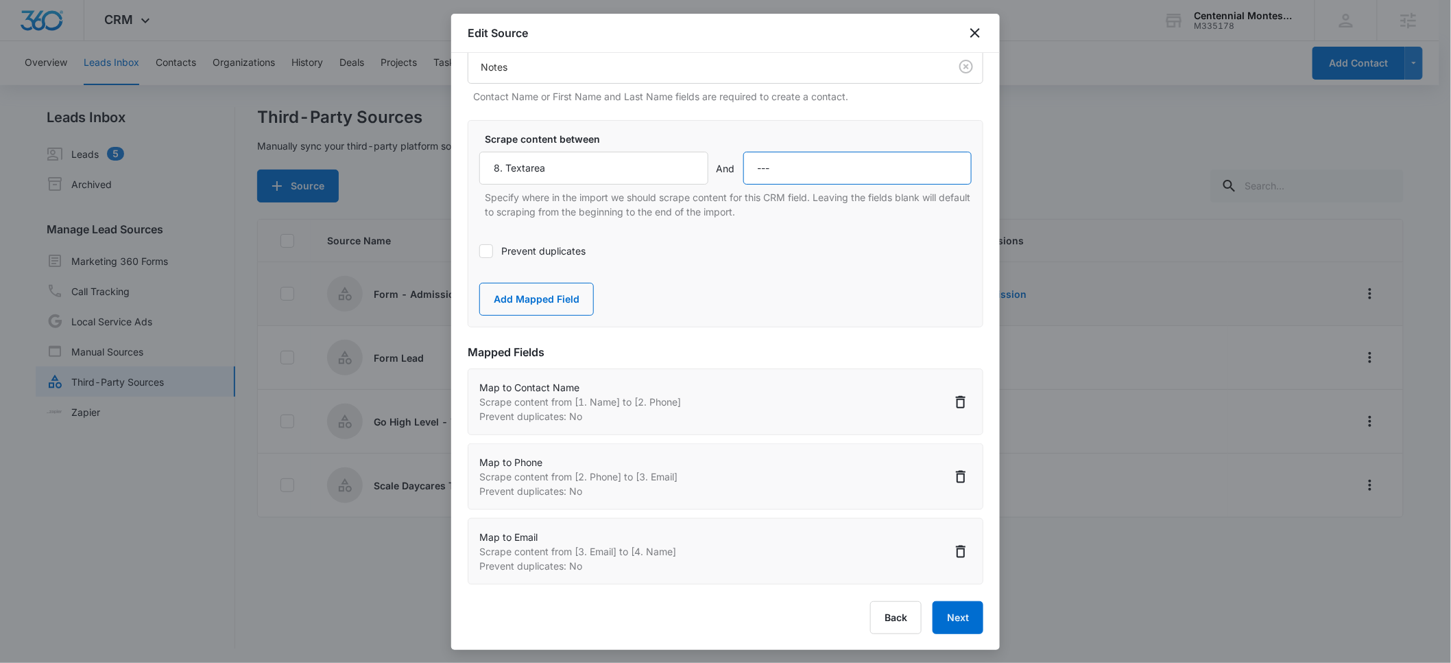
scroll to position [2, 0]
type input "---"
click at [955, 618] on button "Next" at bounding box center [958, 617] width 51 height 33
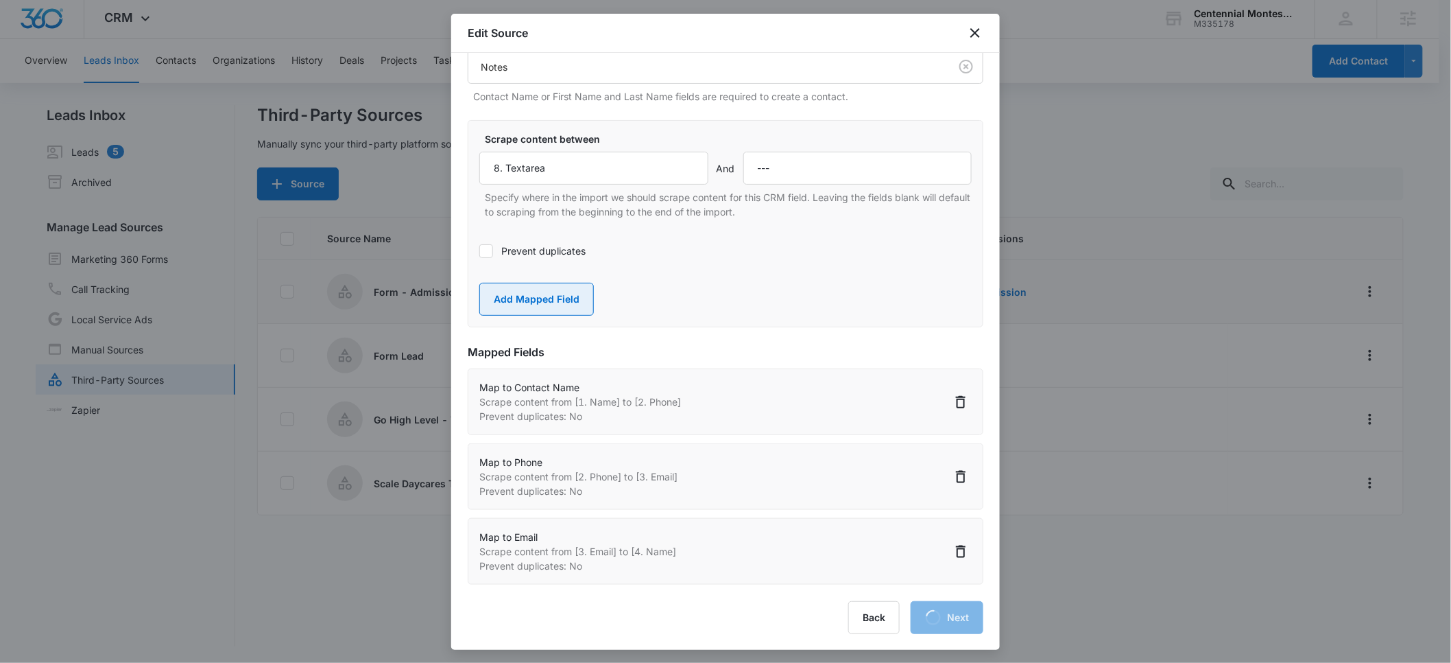
click at [533, 299] on button "Add Mapped Field" at bounding box center [536, 299] width 115 height 33
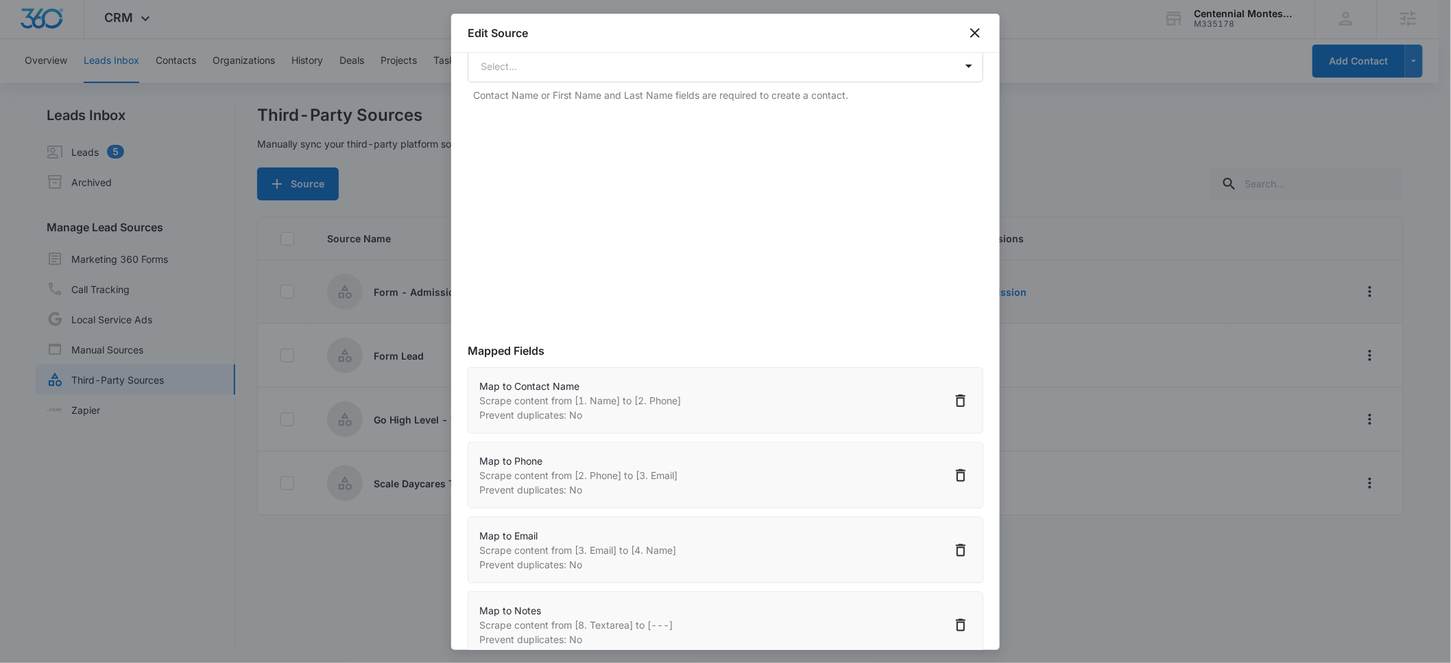
scroll to position [0, 0]
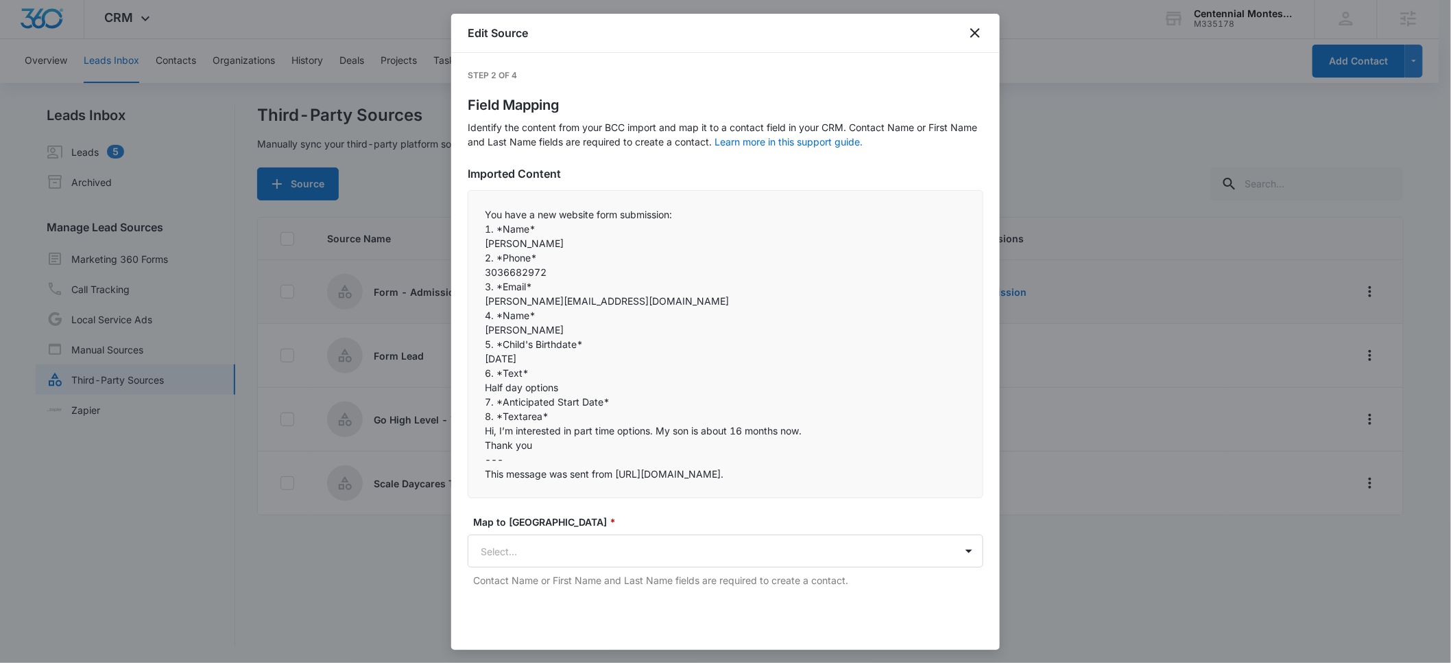
select select "77"
select select "184"
select select "185"
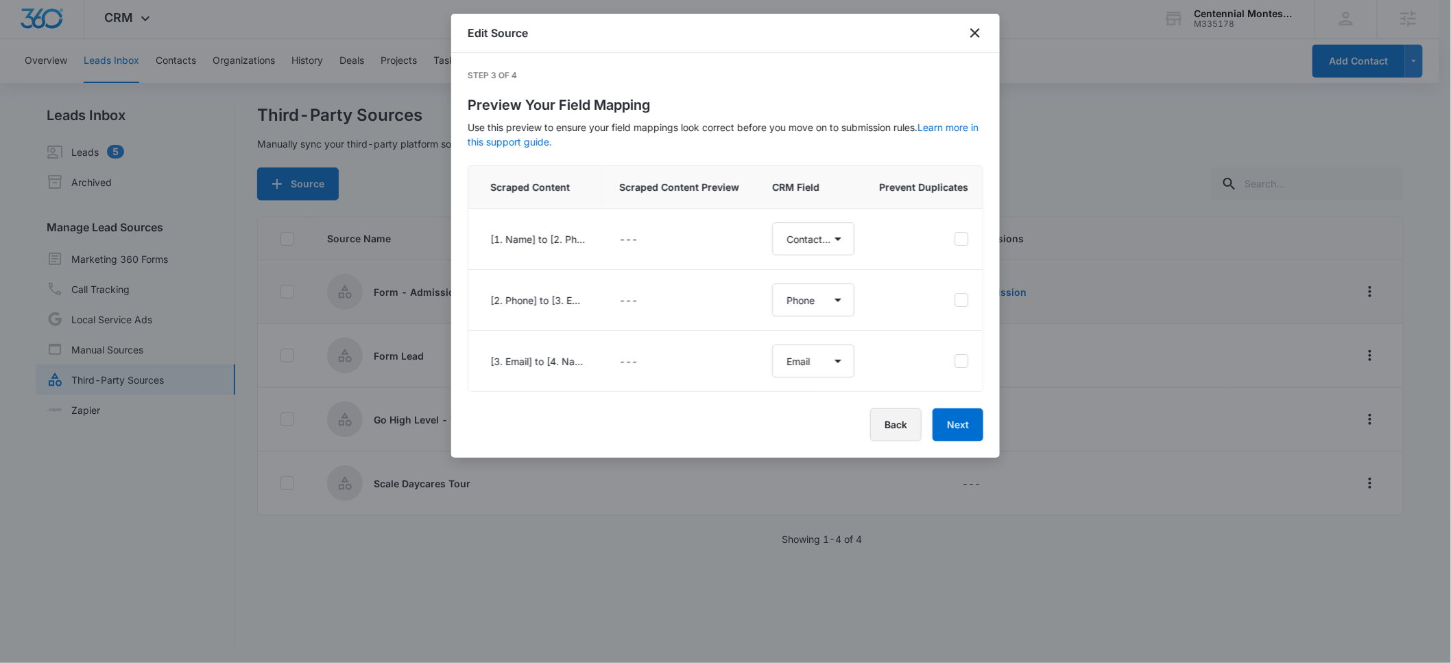
click at [889, 433] on button "Back" at bounding box center [895, 424] width 51 height 33
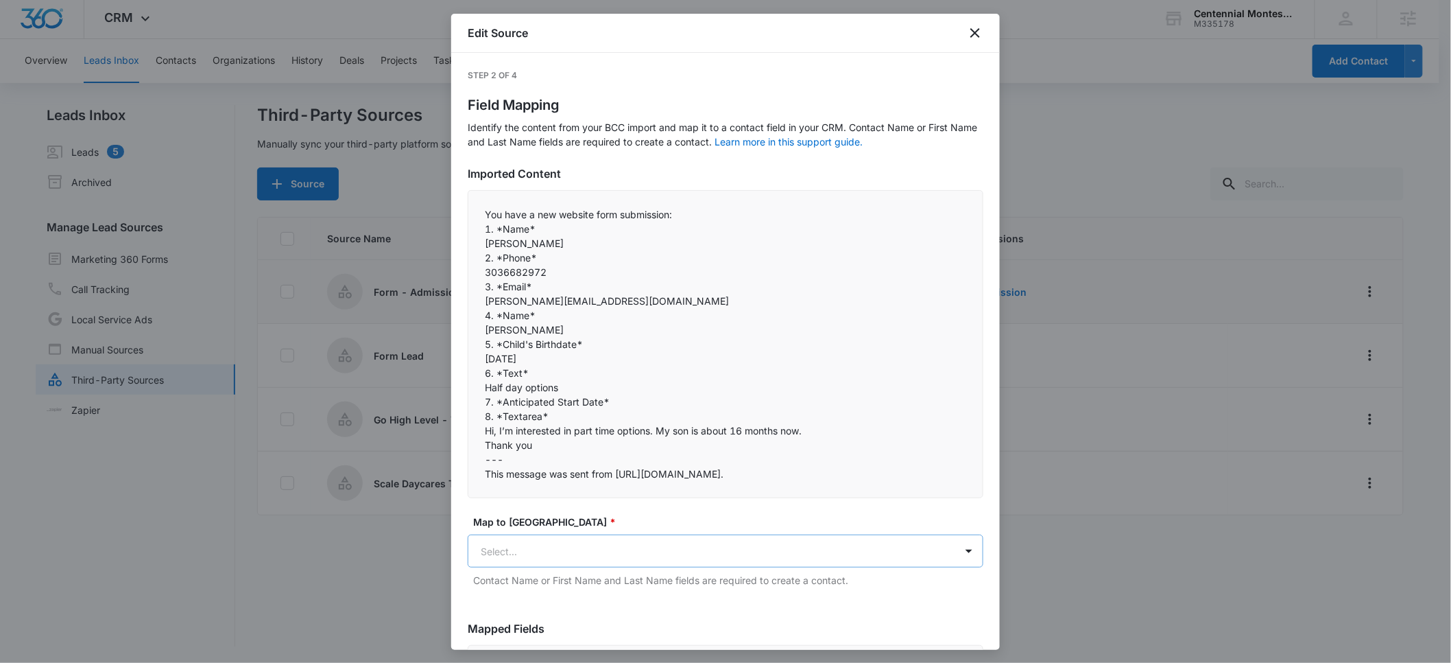
click at [502, 549] on body "CRM Apps Reputation Forms CRM Email Social POS Content Ads Intelligence Files B…" at bounding box center [725, 330] width 1451 height 665
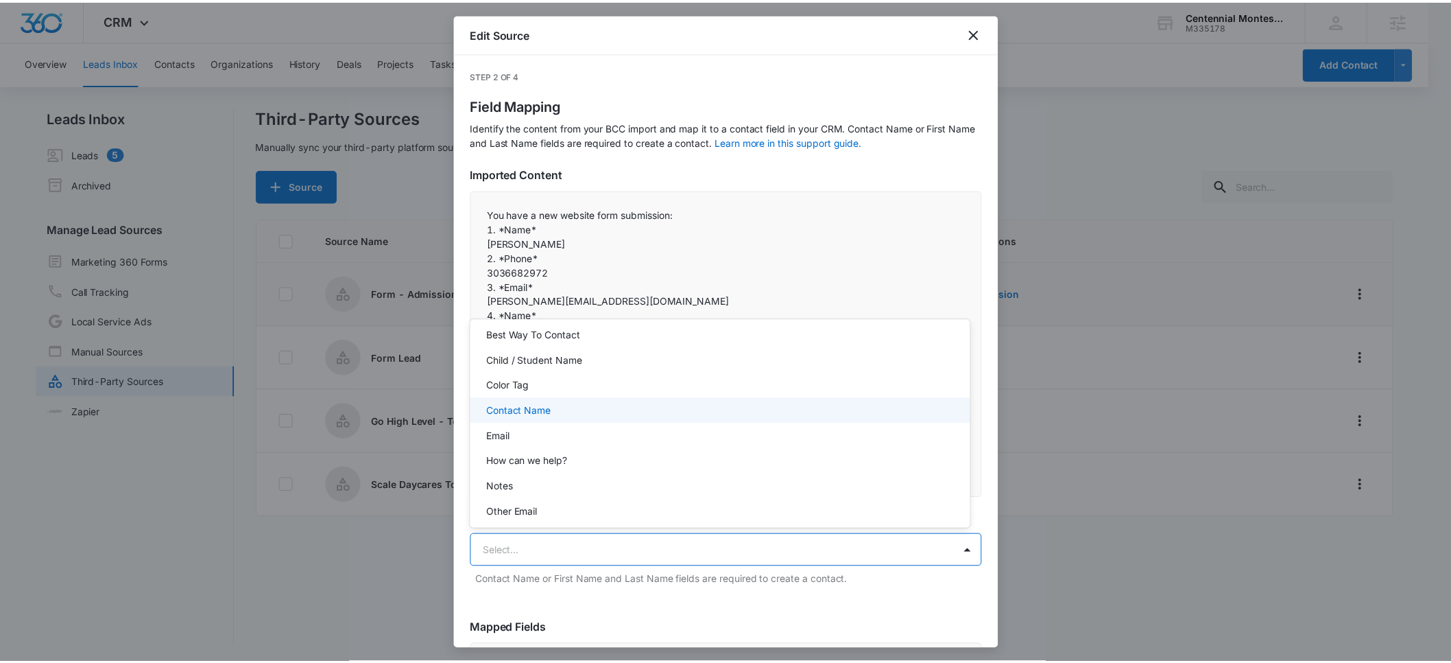
scroll to position [100, 0]
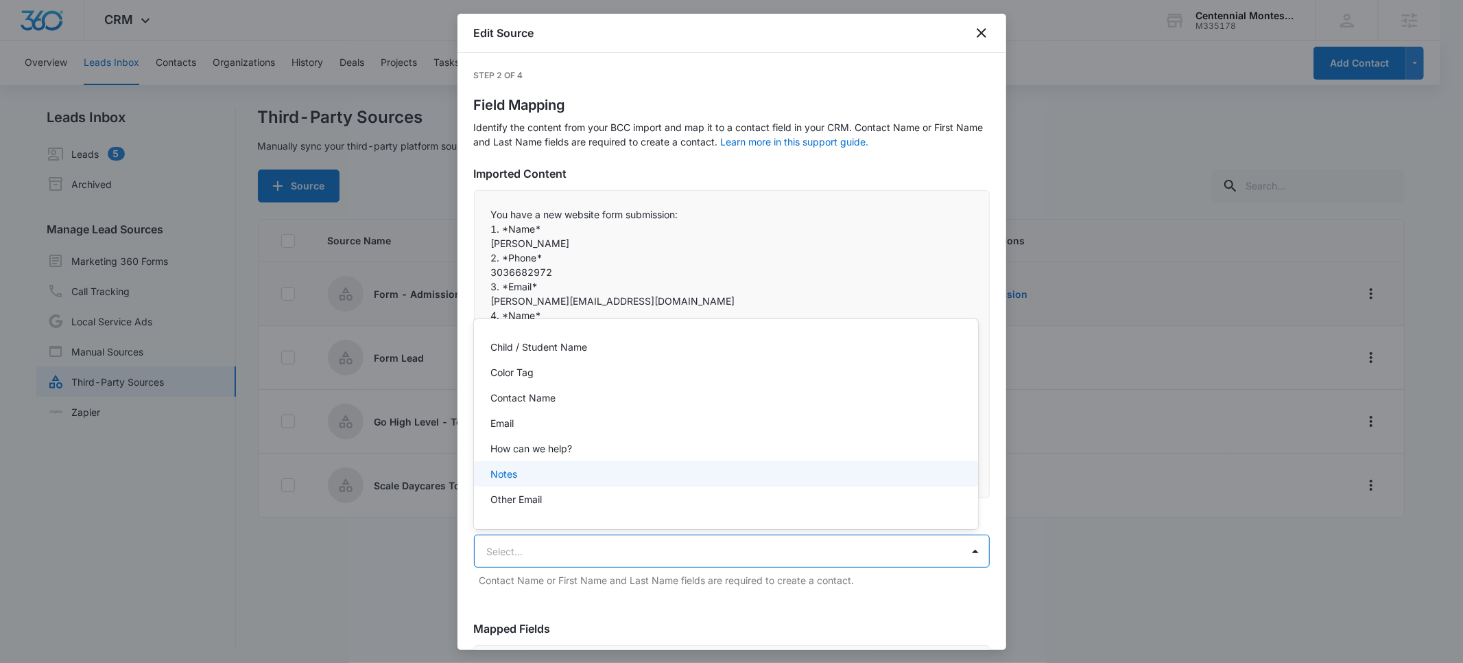
click at [526, 470] on div "Notes" at bounding box center [724, 473] width 468 height 14
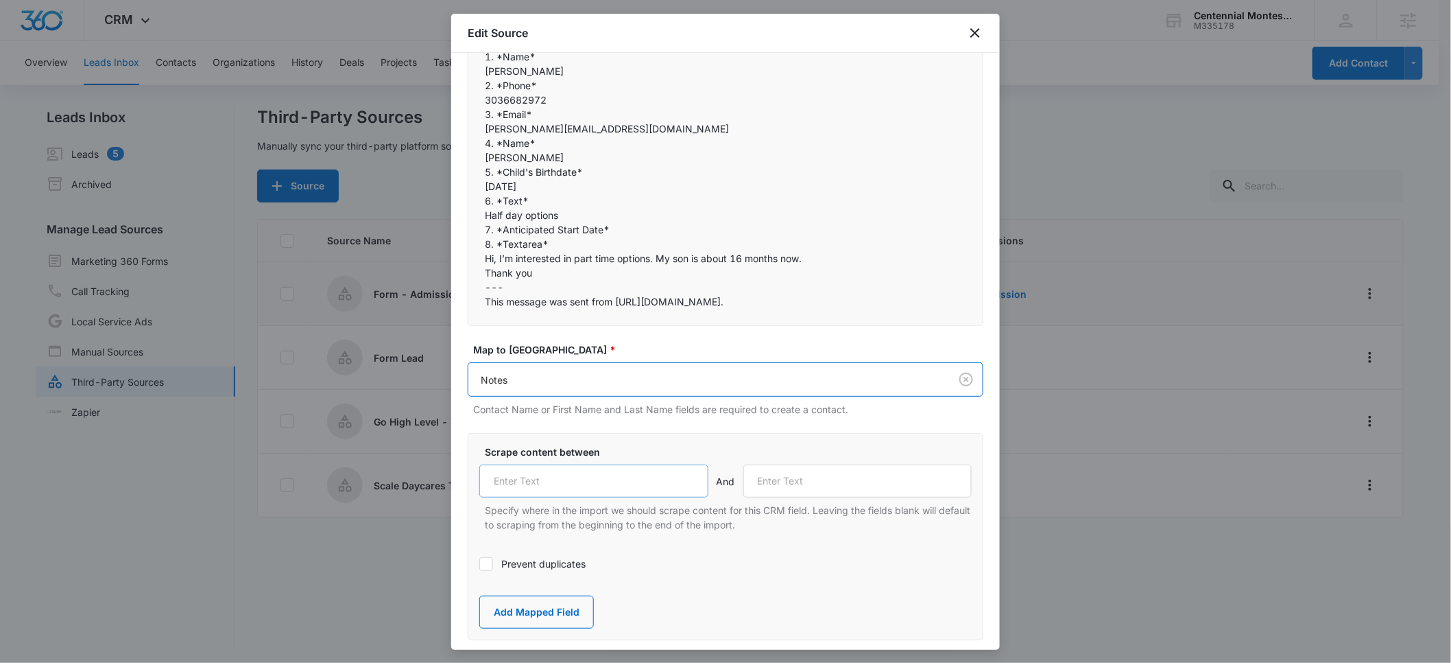
scroll to position [222, 0]
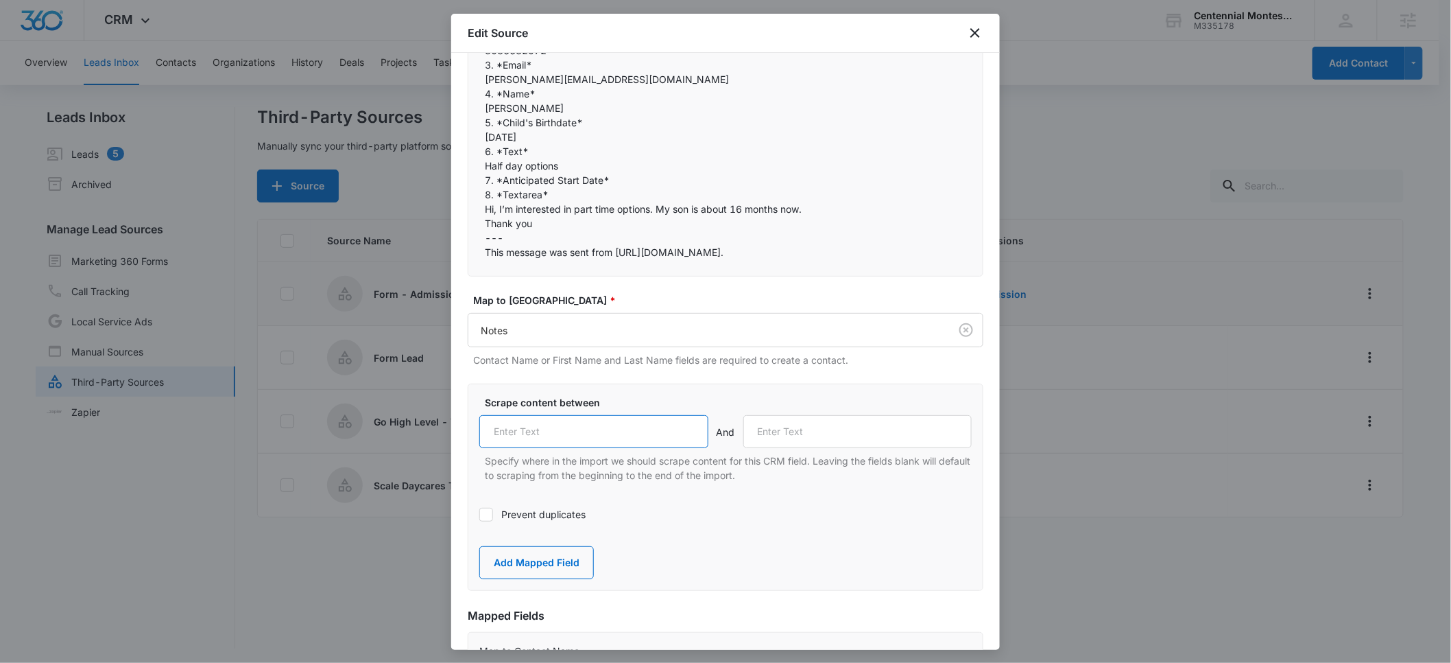
click at [514, 432] on input "text" at bounding box center [593, 431] width 229 height 33
paste input "3. Email"
drag, startPoint x: 554, startPoint y: 434, endPoint x: 438, endPoint y: 434, distance: 115.9
click at [438, 434] on body "CRM Apps Reputation Forms CRM Email Social POS Content Ads Intelligence Files B…" at bounding box center [725, 332] width 1451 height 665
type input "8. Textarea"
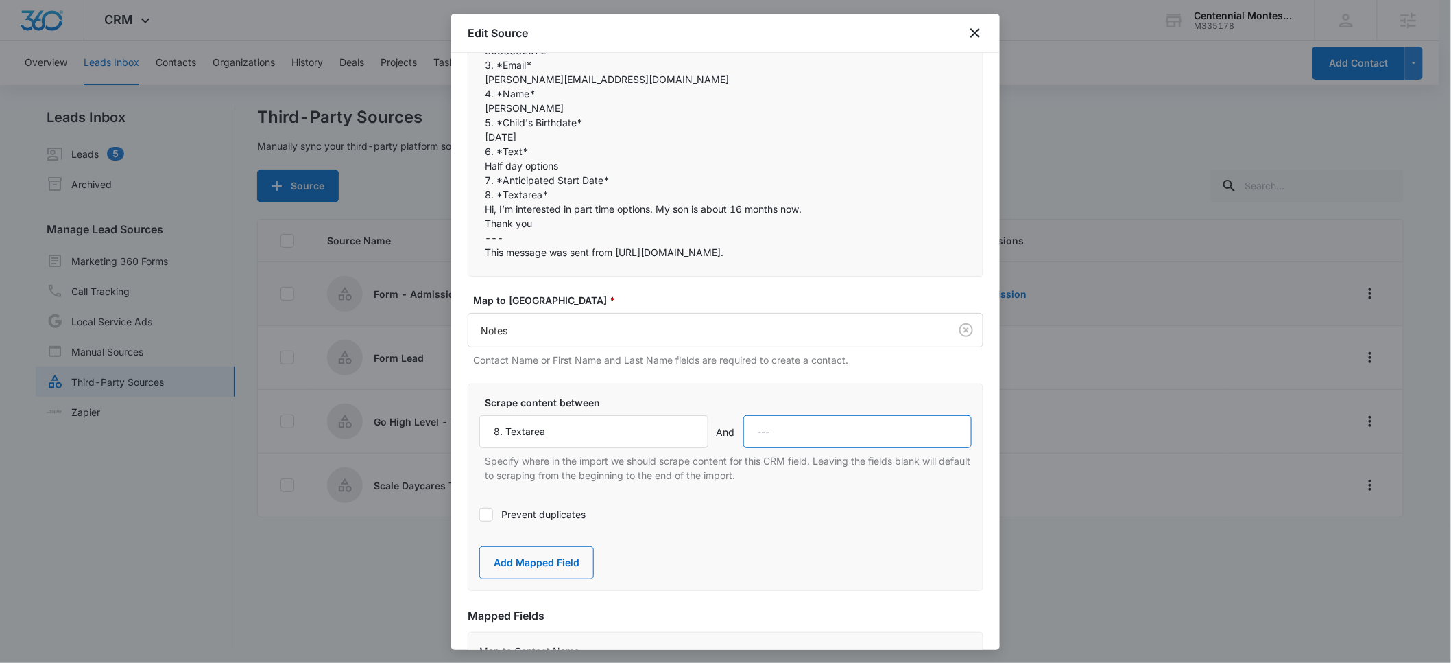
type input "---"
click at [649, 393] on div "Scrape content between 8. Textarea And --- Specify where in the import we shoul…" at bounding box center [726, 486] width 516 height 207
click at [545, 567] on button "Add Mapped Field" at bounding box center [536, 562] width 115 height 33
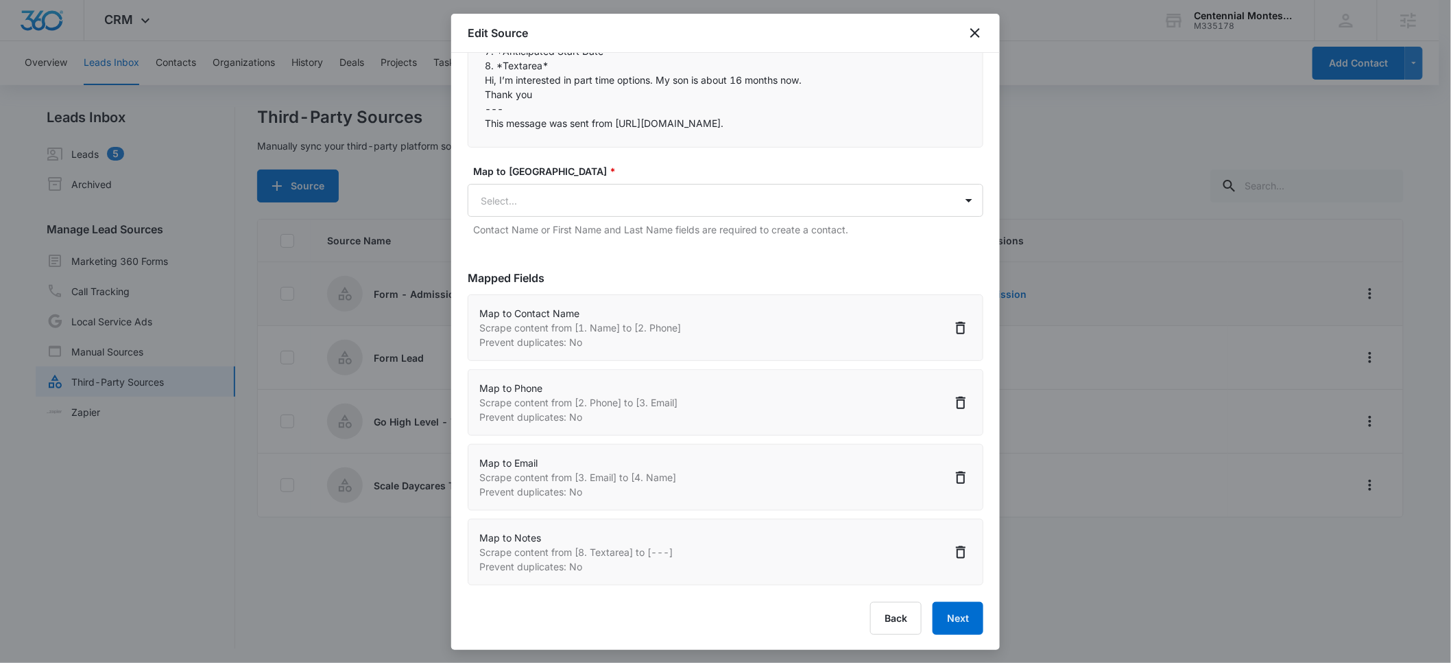
scroll to position [351, 0]
click at [939, 617] on button "Next" at bounding box center [958, 617] width 51 height 33
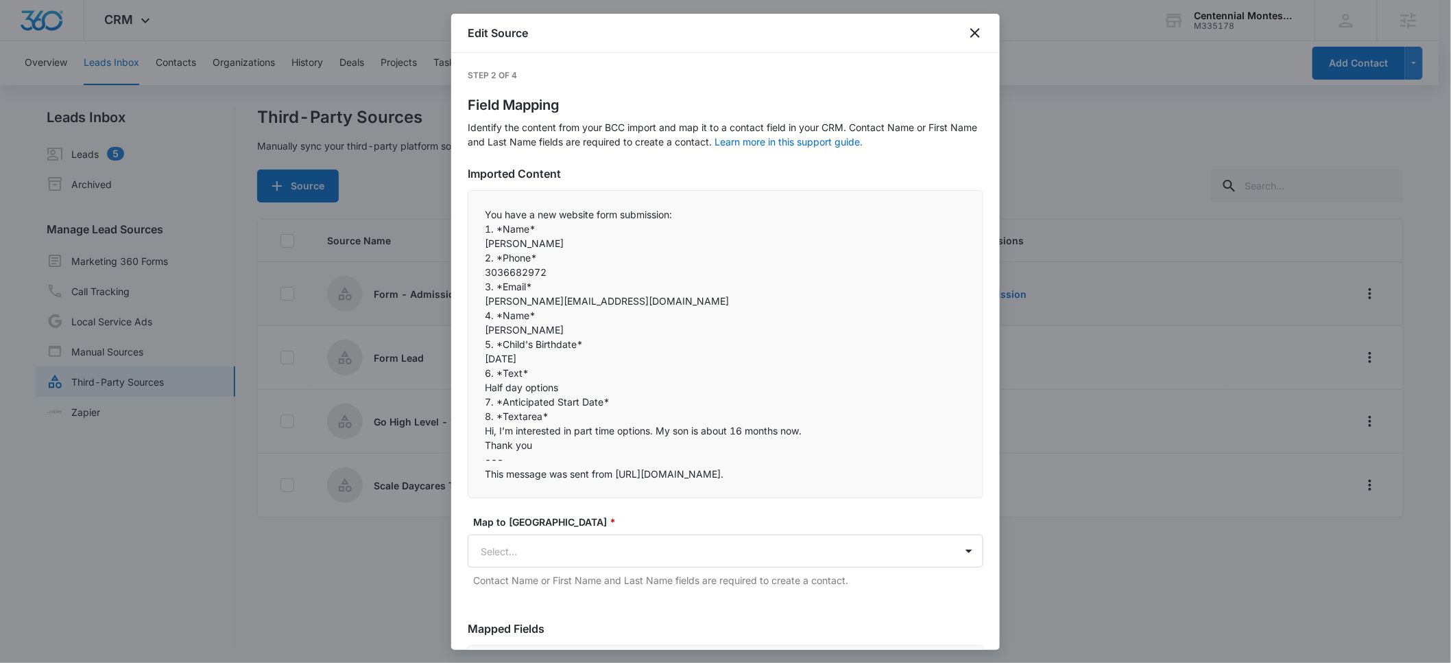
select select "77"
select select "184"
select select "185"
select select "300"
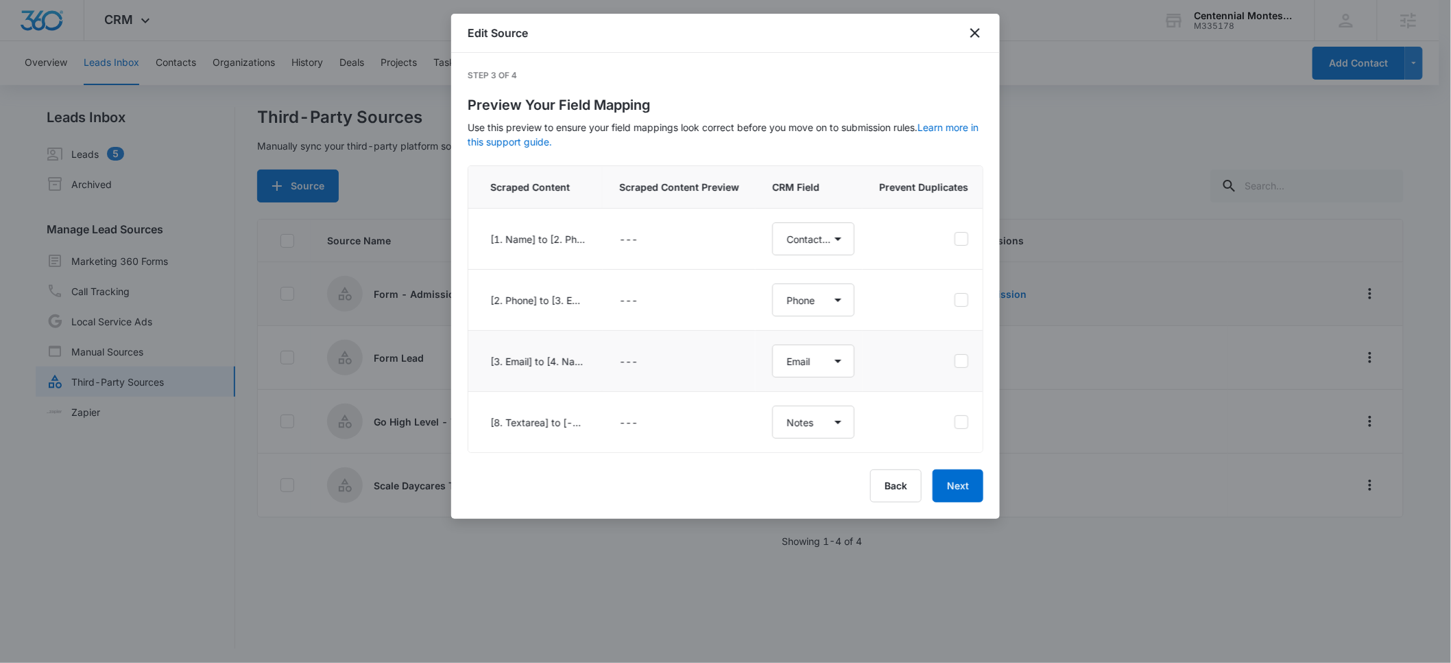
click at [960, 363] on icon at bounding box center [961, 361] width 12 height 12
click at [955, 361] on input "checkbox" at bounding box center [954, 361] width 1 height 1
checkbox input "true"
click at [957, 502] on button "Next" at bounding box center [958, 485] width 51 height 33
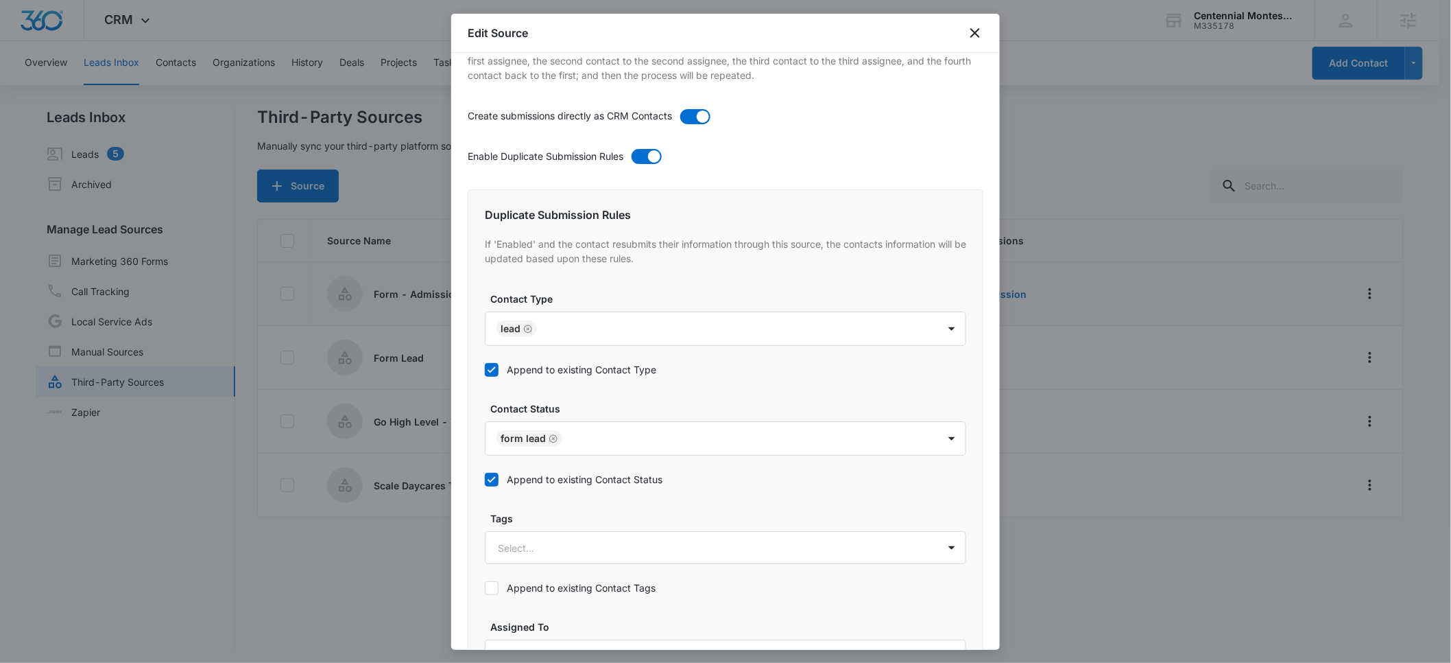
scroll to position [720, 0]
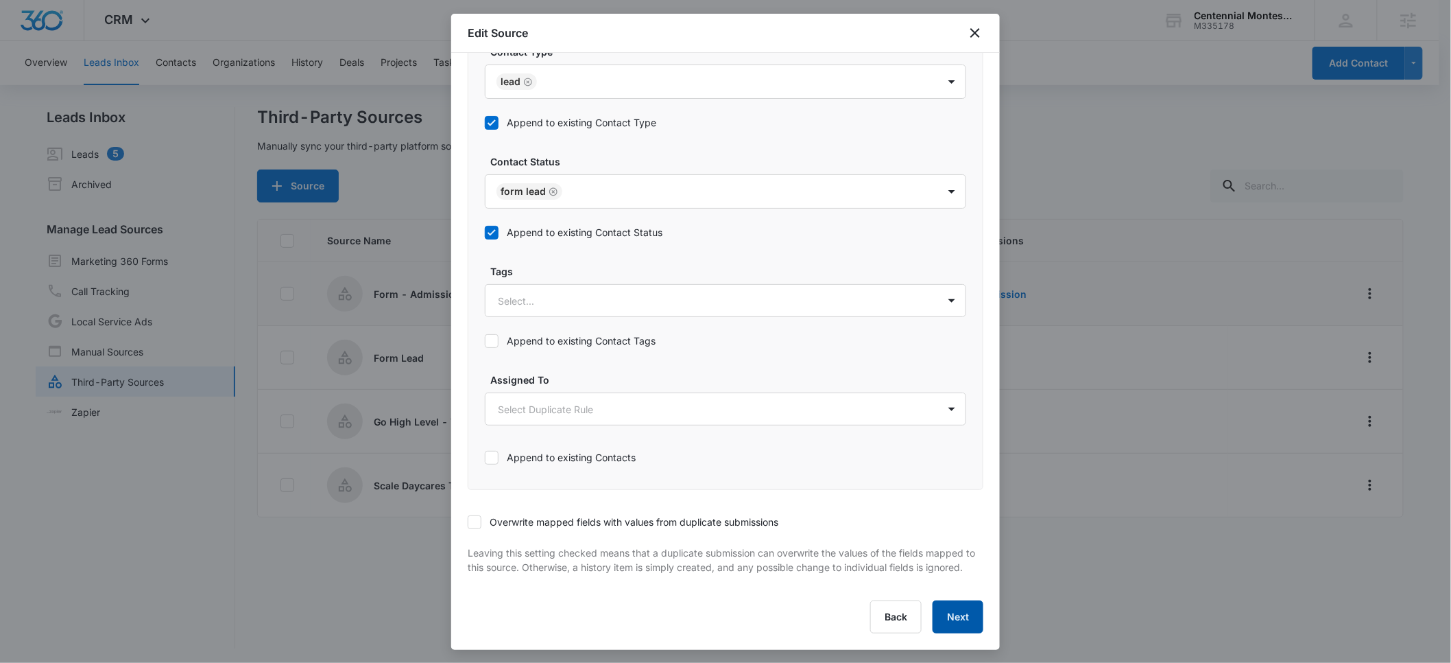
click at [942, 617] on button "Next" at bounding box center [958, 616] width 51 height 33
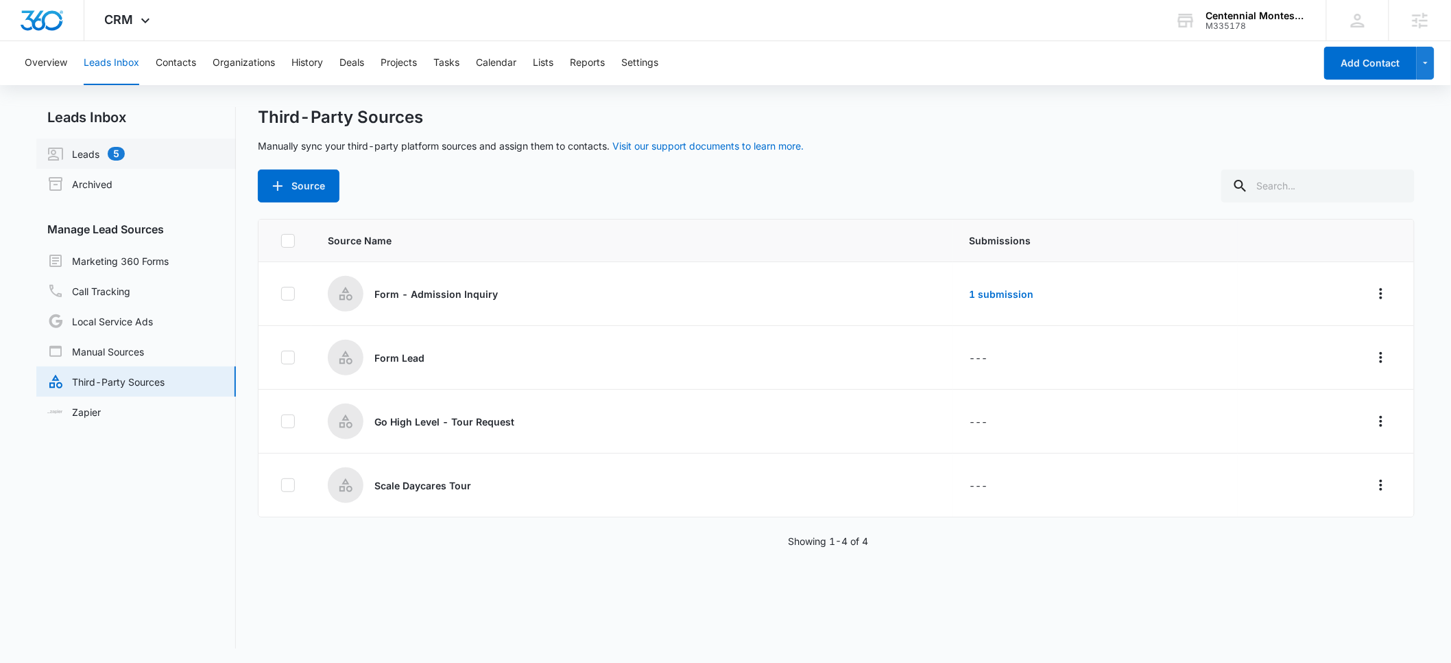
click at [91, 147] on link "Leads 5" at bounding box center [86, 153] width 78 height 16
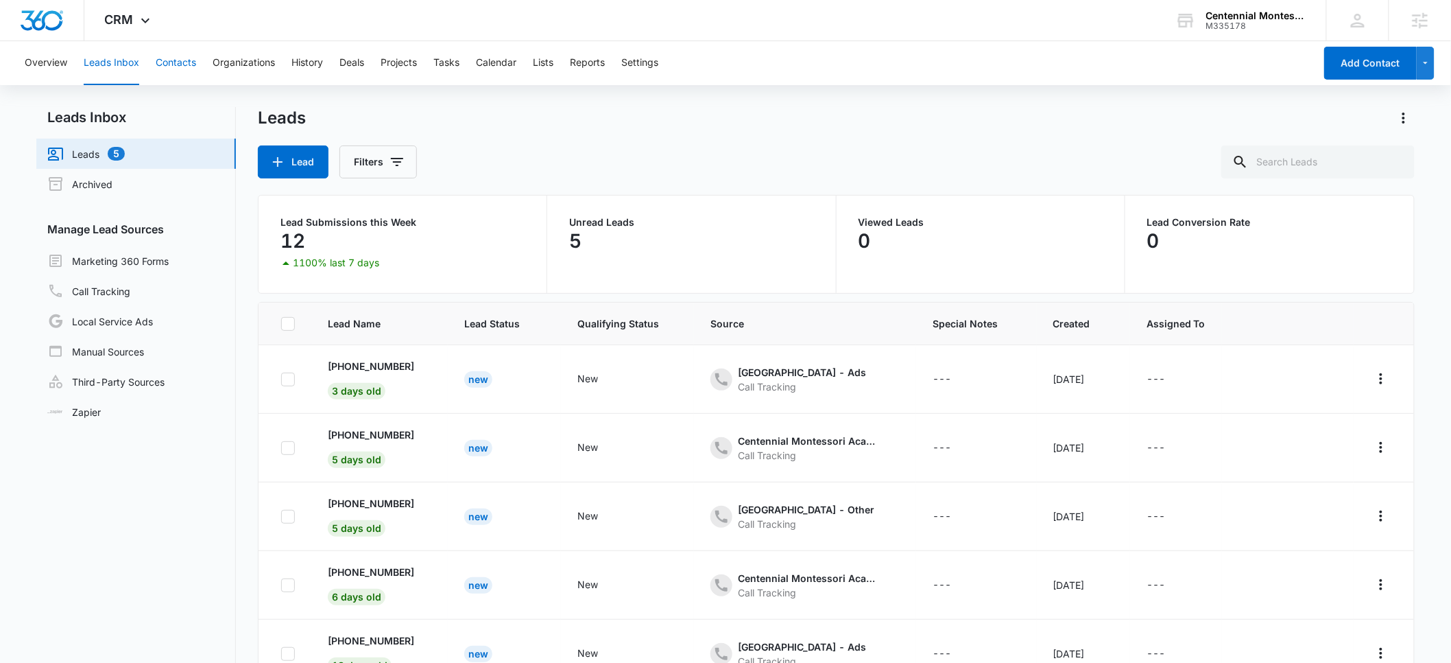
click at [175, 61] on button "Contacts" at bounding box center [176, 63] width 40 height 44
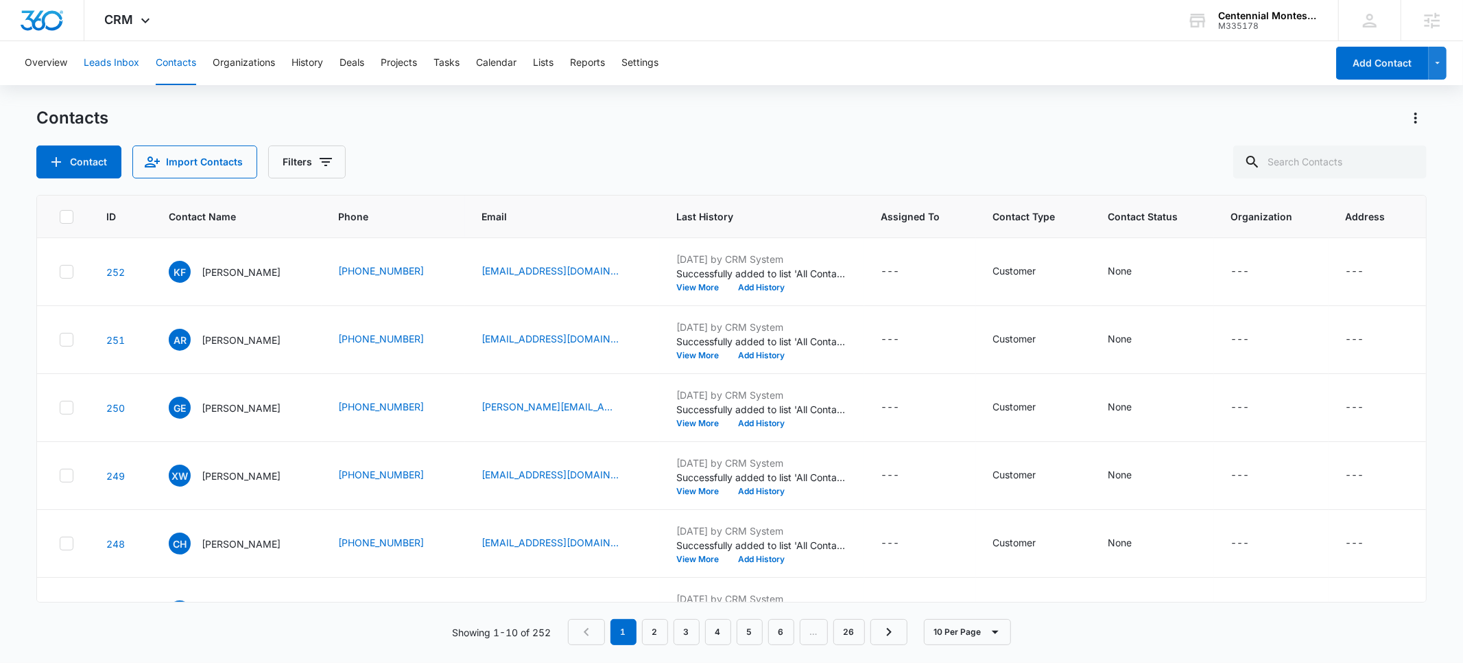
click at [102, 64] on button "Leads Inbox" at bounding box center [112, 63] width 56 height 44
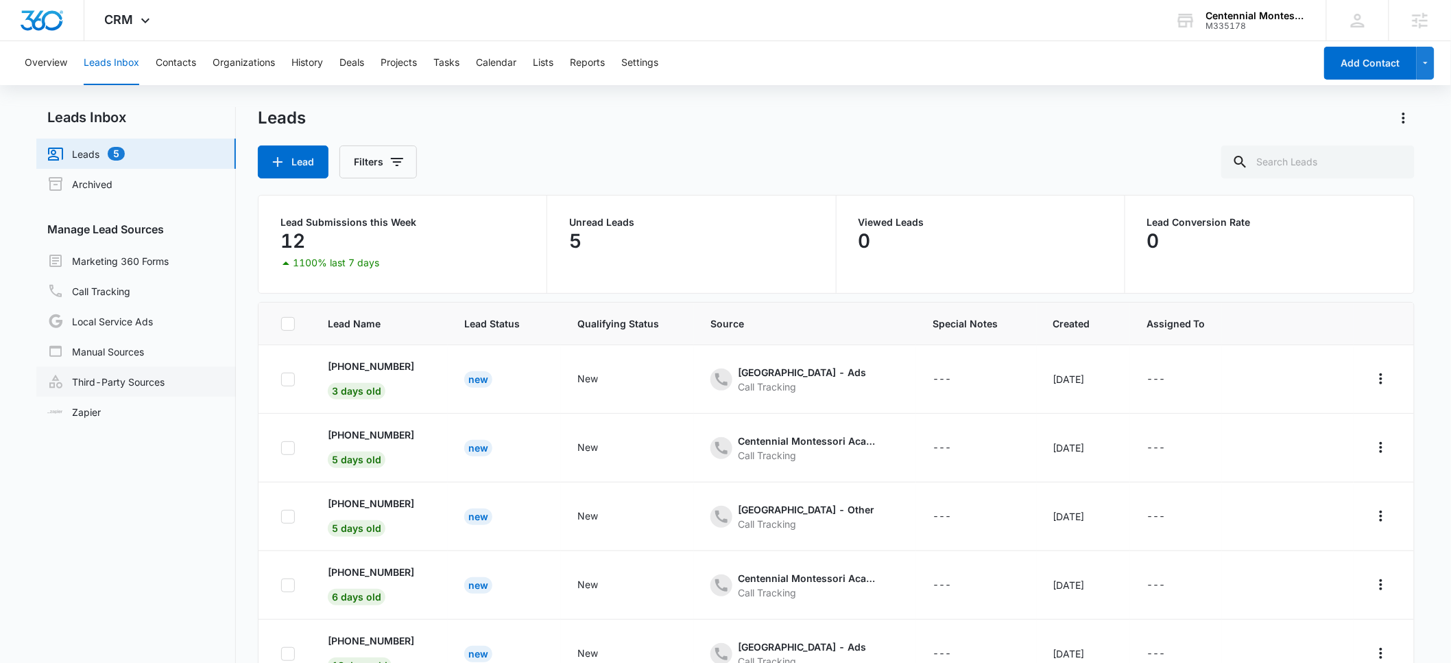
click at [115, 378] on link "Third-Party Sources" at bounding box center [105, 381] width 117 height 16
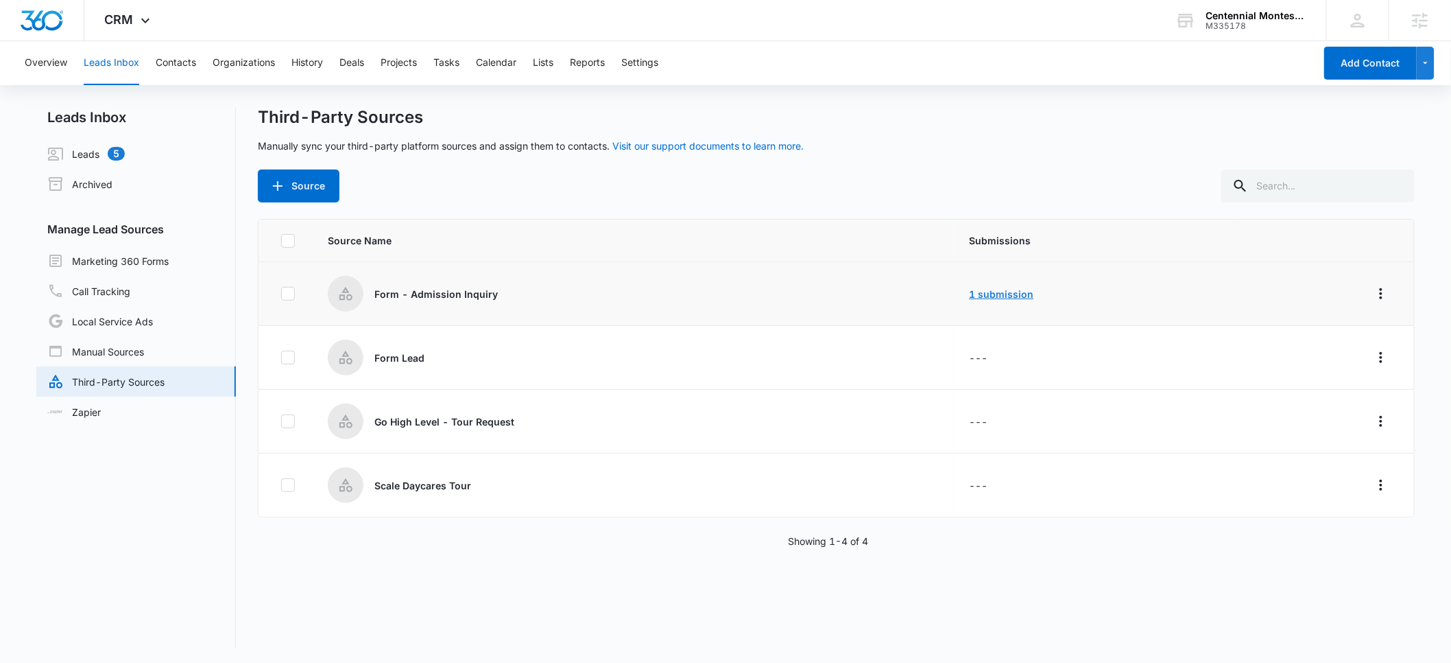
click at [1005, 294] on link "1 submission" at bounding box center [1002, 294] width 64 height 12
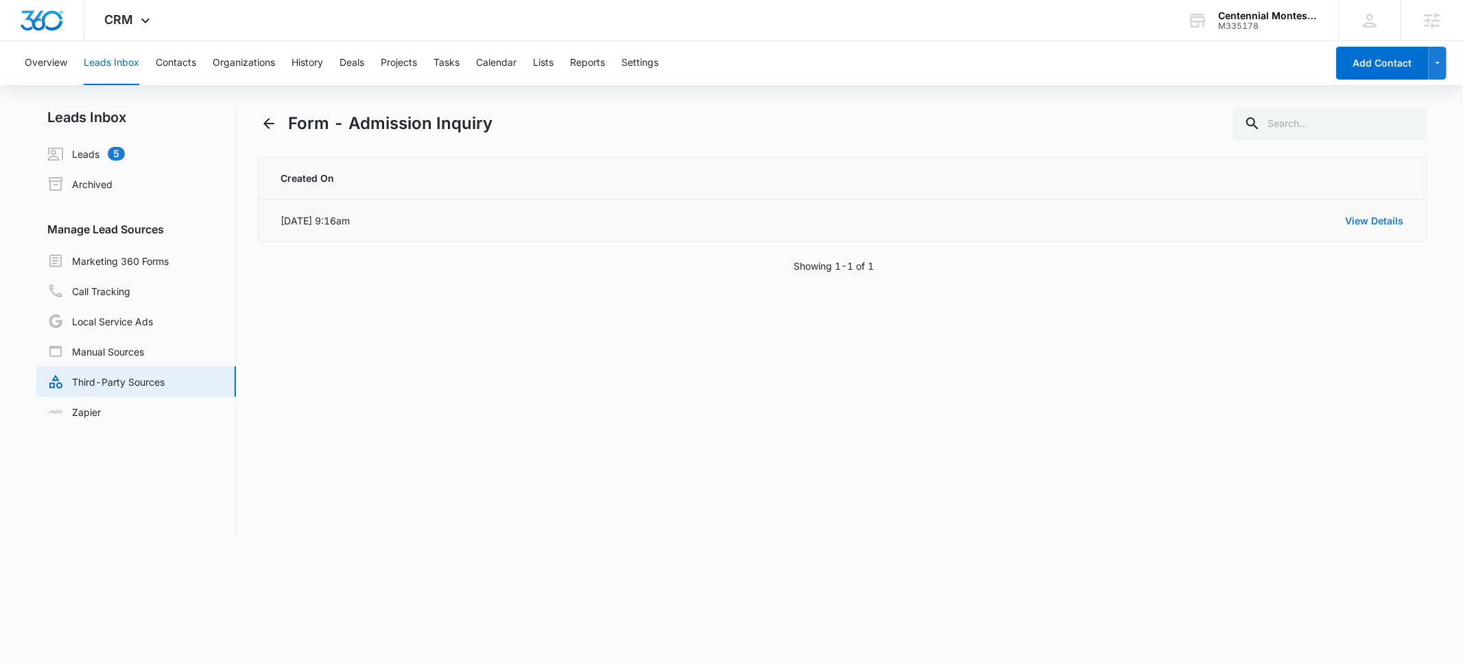
click at [1377, 222] on link "View Details" at bounding box center [1375, 221] width 58 height 12
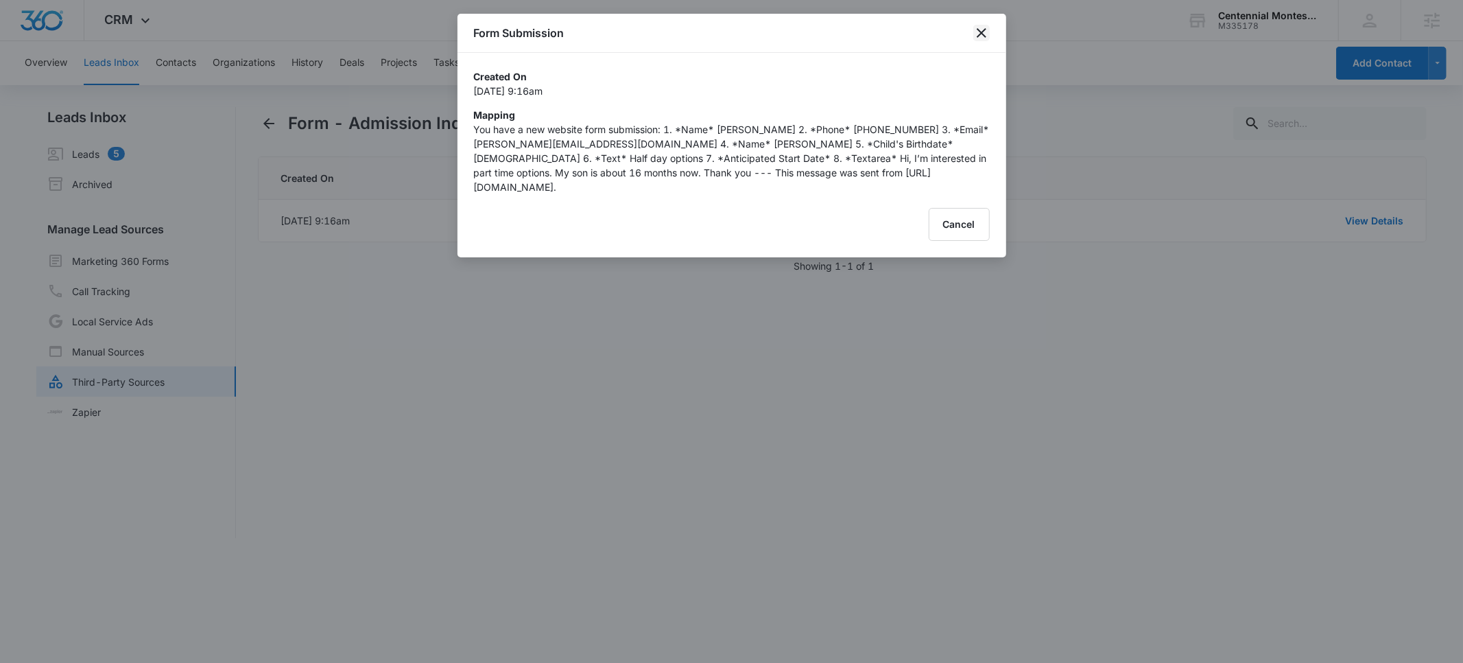
click at [978, 34] on icon "close" at bounding box center [981, 33] width 16 height 16
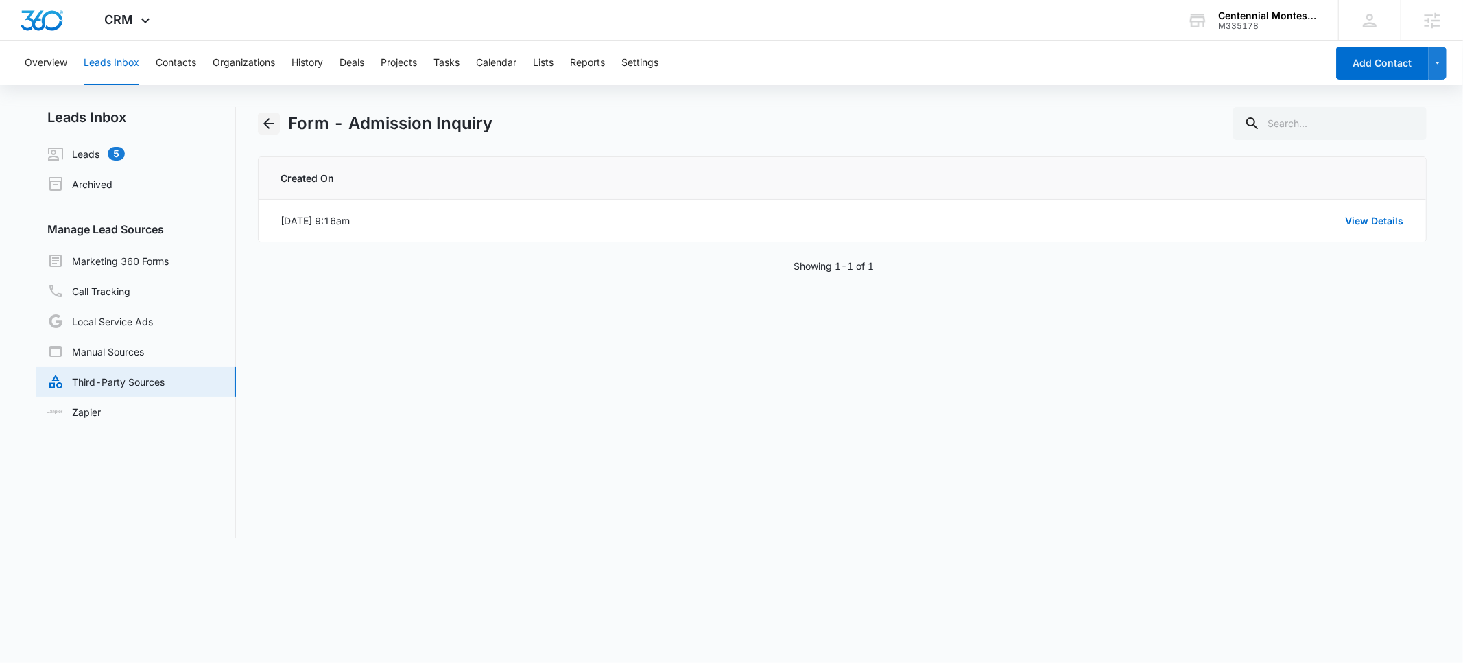
click at [272, 127] on icon "Back" at bounding box center [269, 123] width 16 height 16
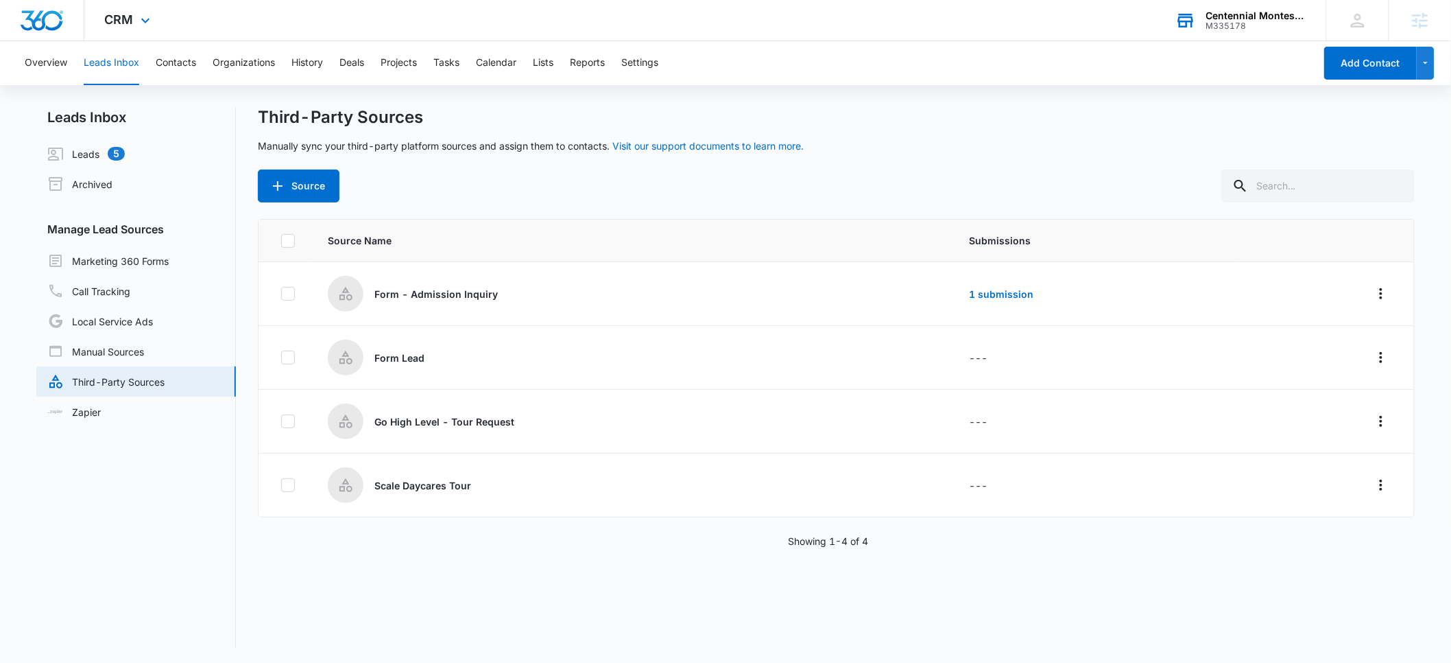
click at [1222, 17] on div "Centennial Montessori" at bounding box center [1256, 15] width 100 height 11
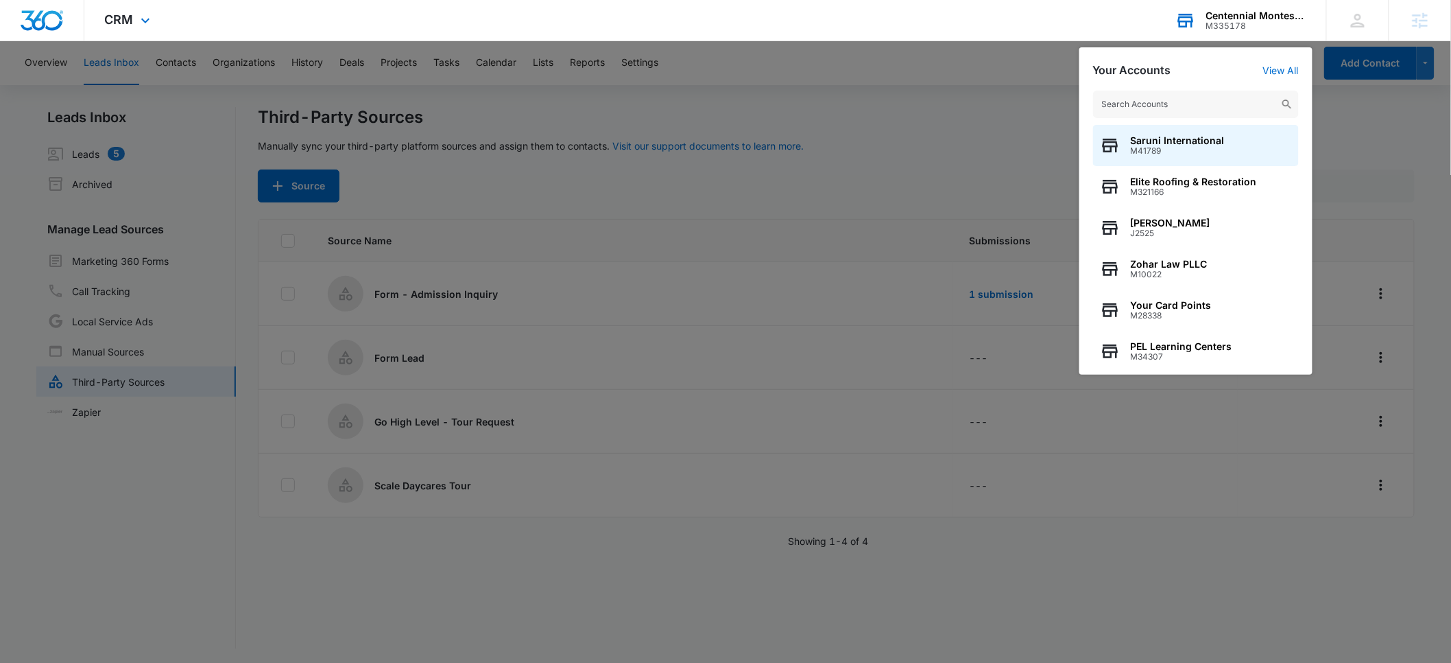
click at [1143, 106] on input "text" at bounding box center [1196, 104] width 206 height 27
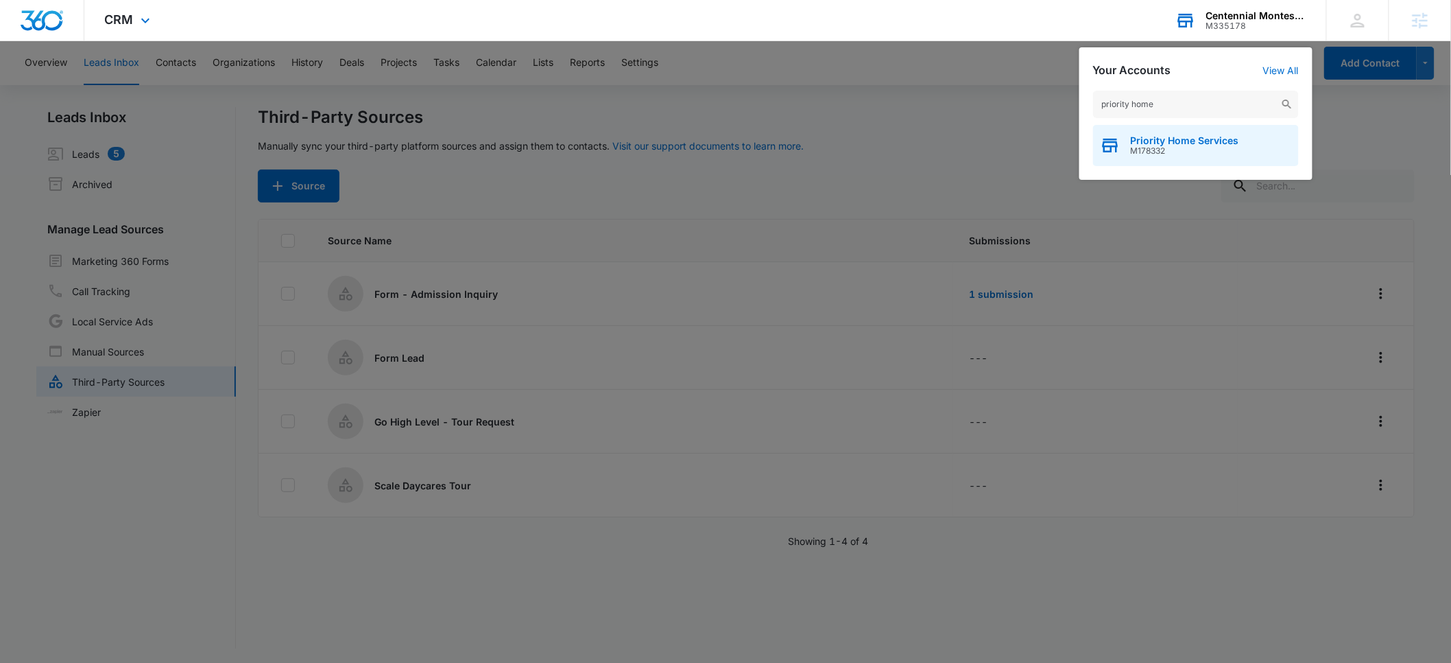
type input "priority home"
click at [1172, 143] on span "Priority Home Services" at bounding box center [1185, 140] width 108 height 11
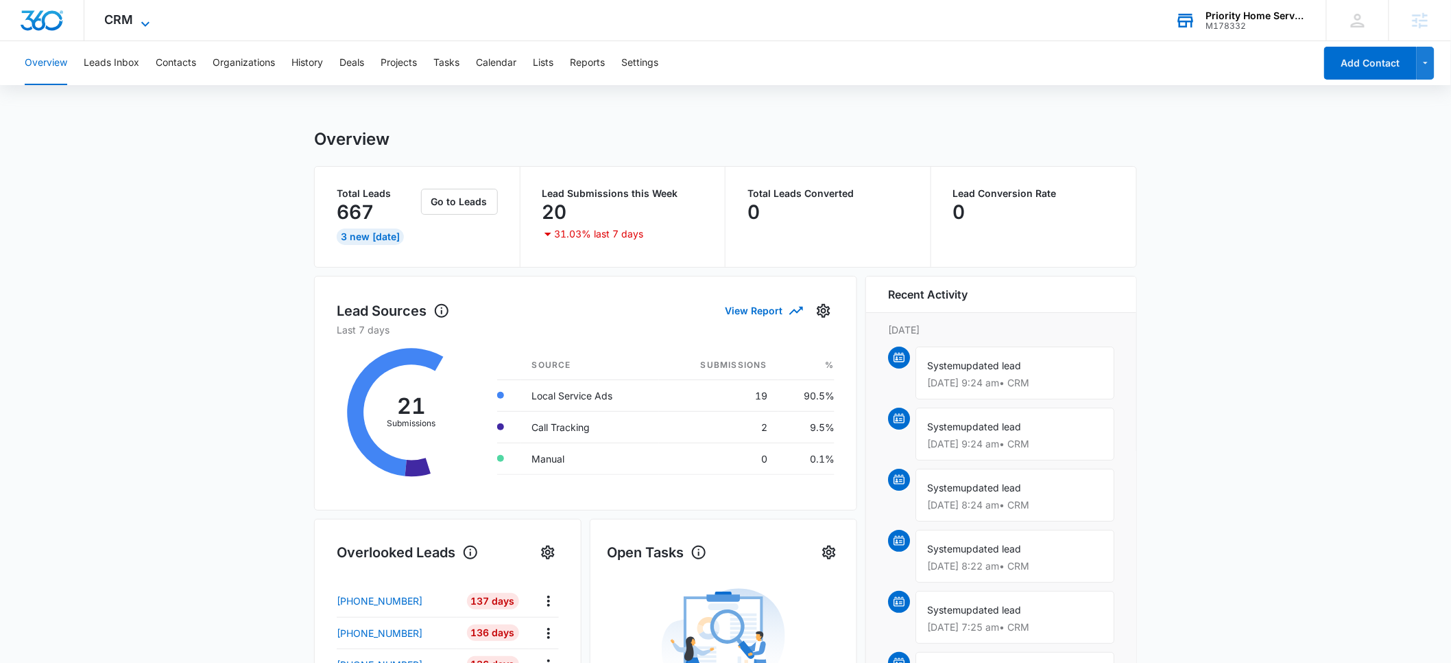
click at [120, 18] on span "CRM" at bounding box center [119, 19] width 29 height 14
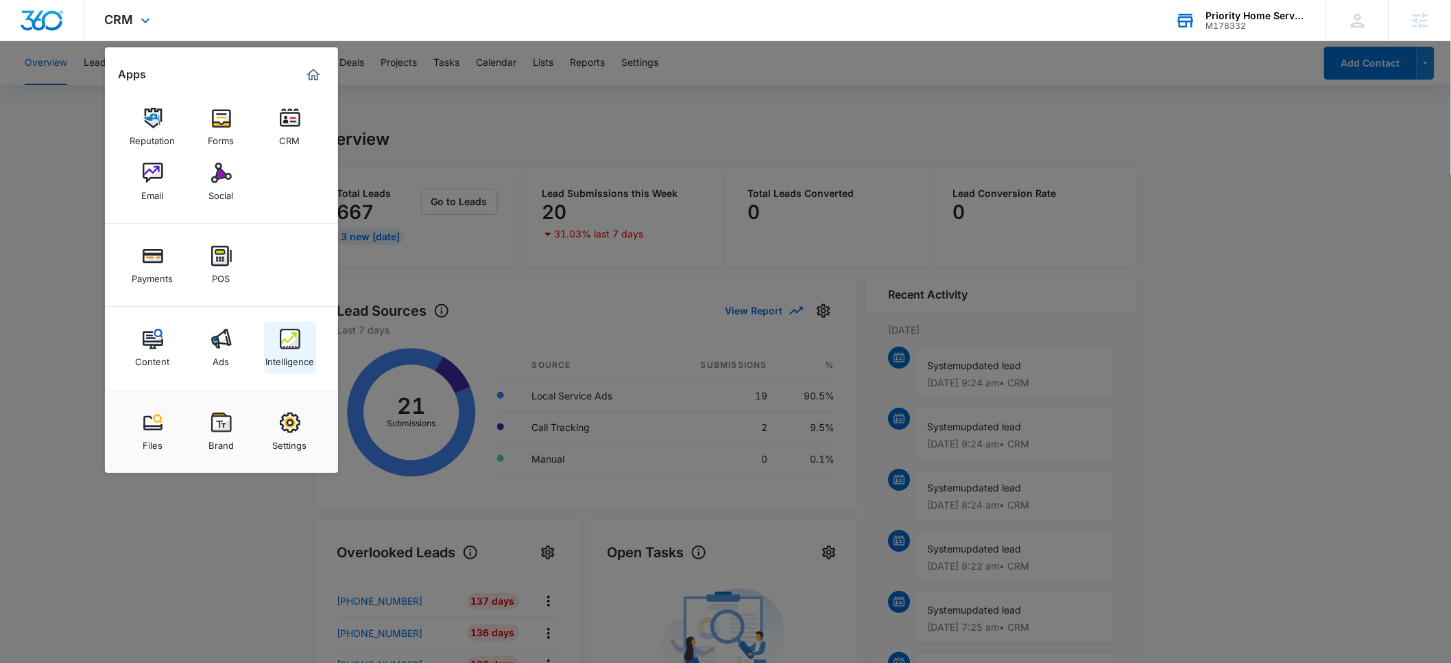
click at [289, 348] on img at bounding box center [290, 339] width 21 height 21
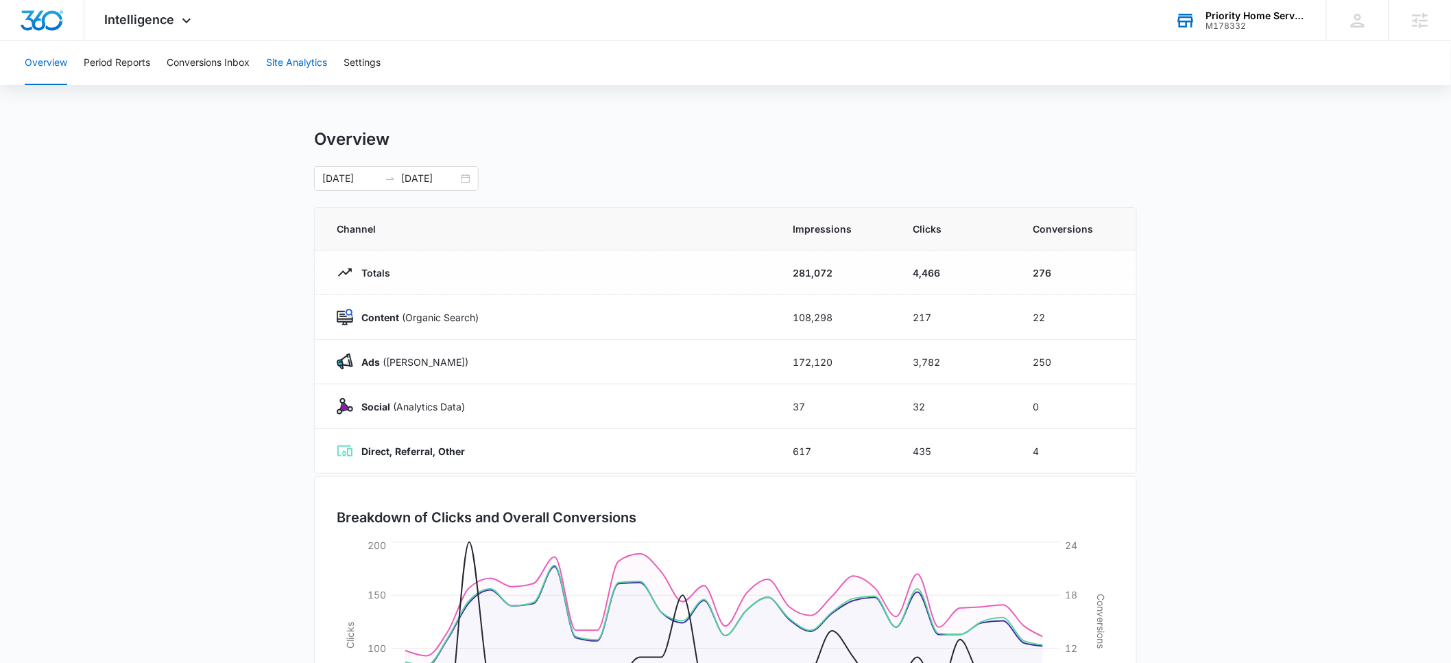
click at [298, 64] on button "Site Analytics" at bounding box center [296, 63] width 61 height 44
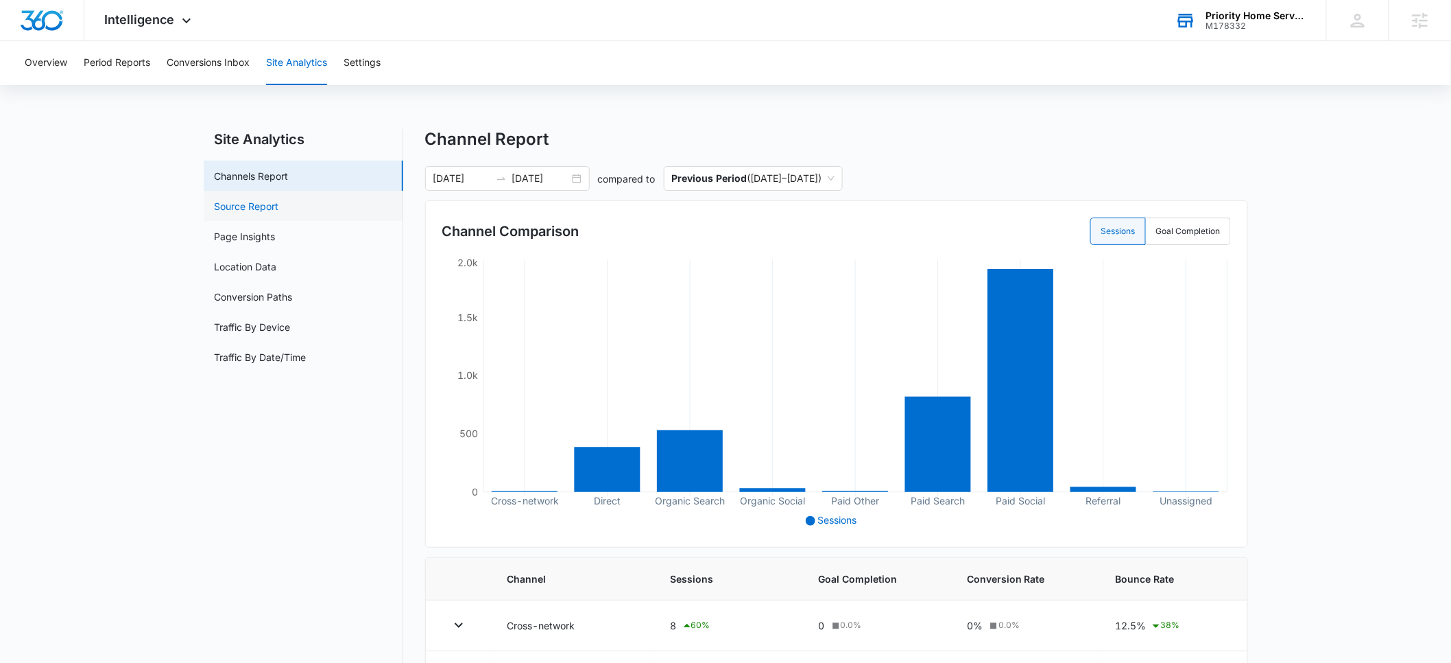
click at [252, 206] on link "Source Report" at bounding box center [247, 206] width 64 height 14
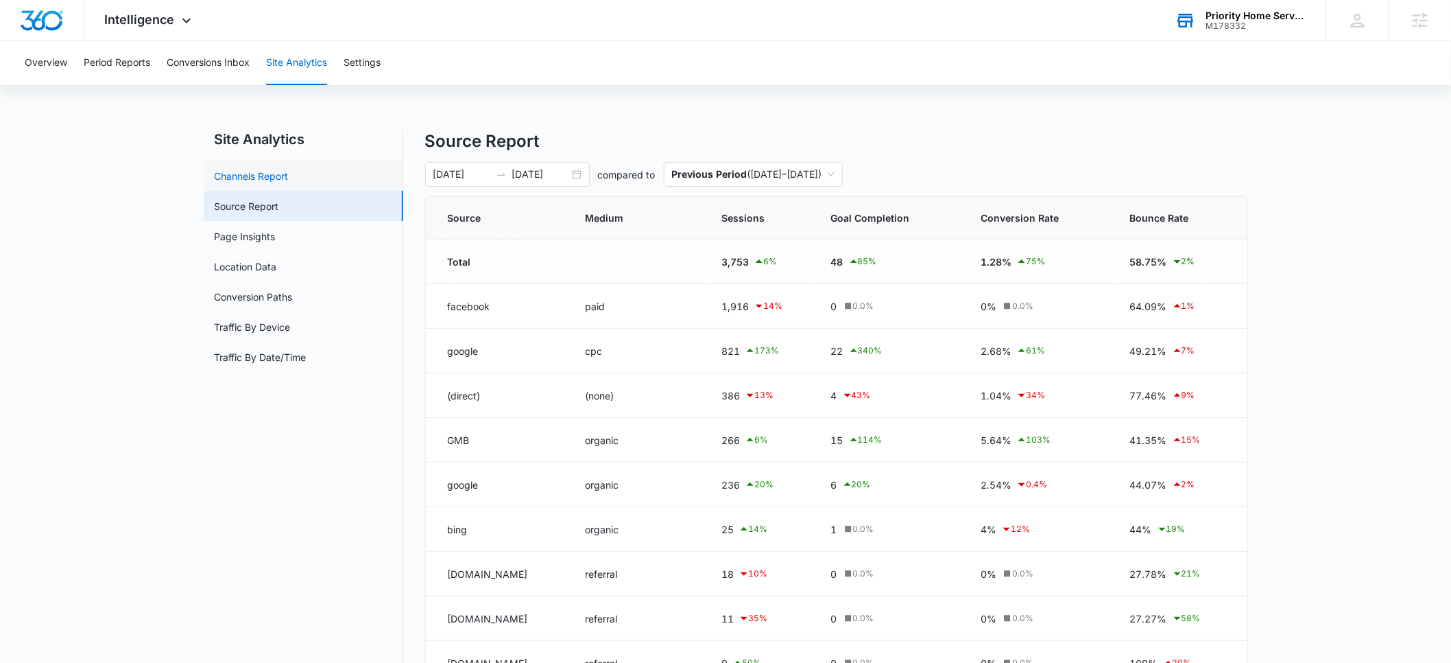
click at [249, 178] on link "Channels Report" at bounding box center [252, 176] width 74 height 14
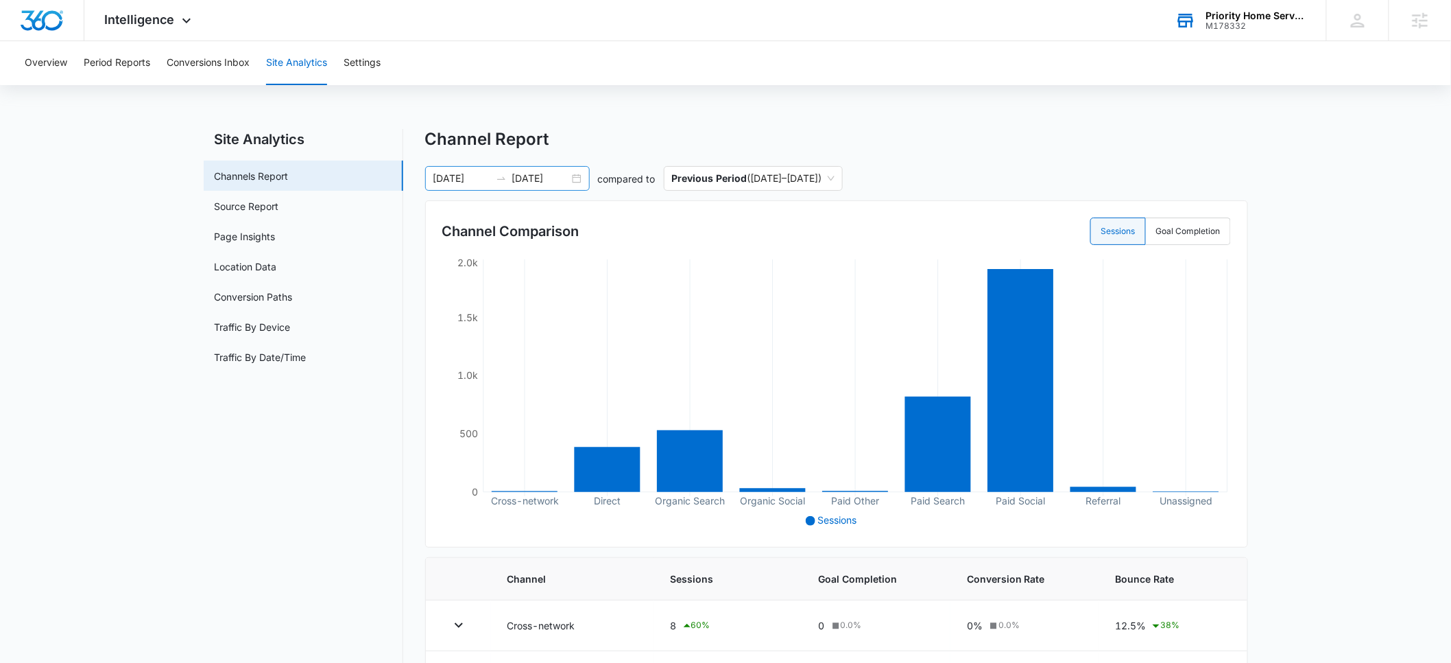
click at [452, 182] on input "08/01/2025" at bounding box center [461, 178] width 57 height 15
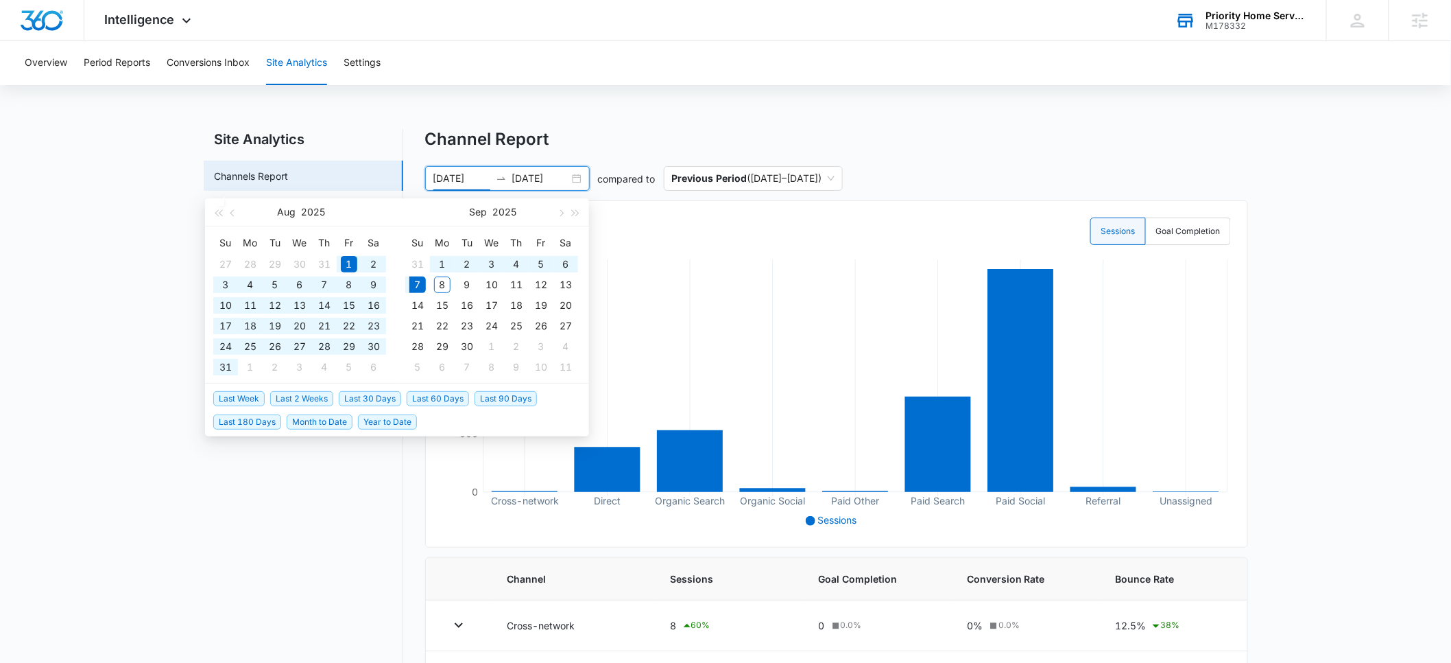
click at [368, 421] on span "Year to Date" at bounding box center [387, 421] width 59 height 15
type input "01/01/2025"
type input "09/07/2025"
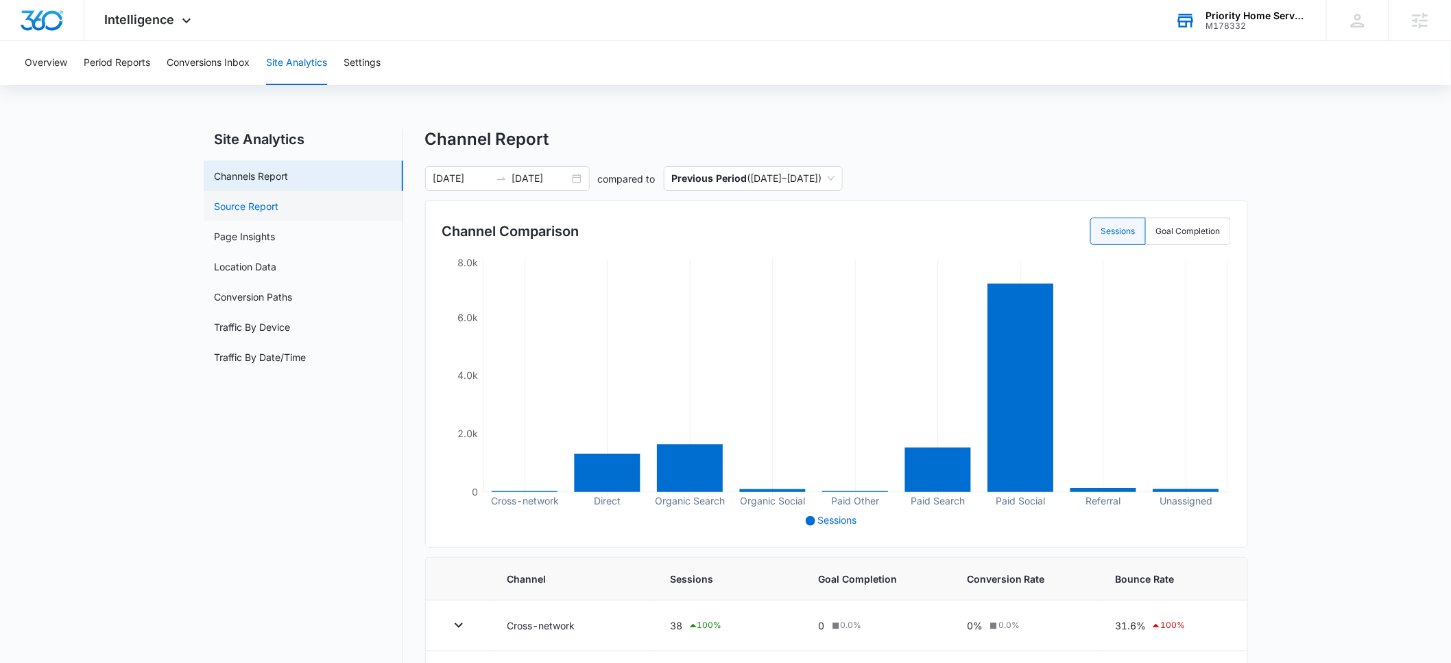
click at [248, 209] on link "Source Report" at bounding box center [247, 206] width 64 height 14
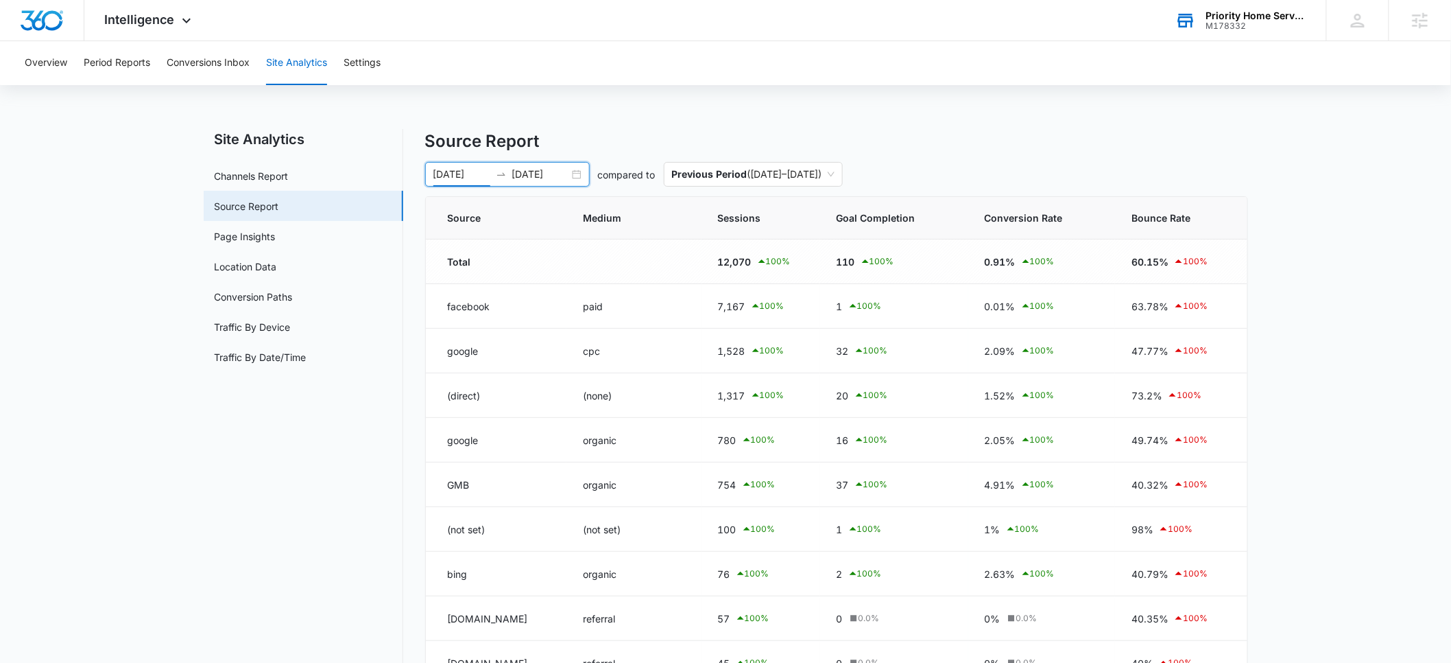
click at [446, 180] on input "01/01/2025" at bounding box center [461, 174] width 57 height 15
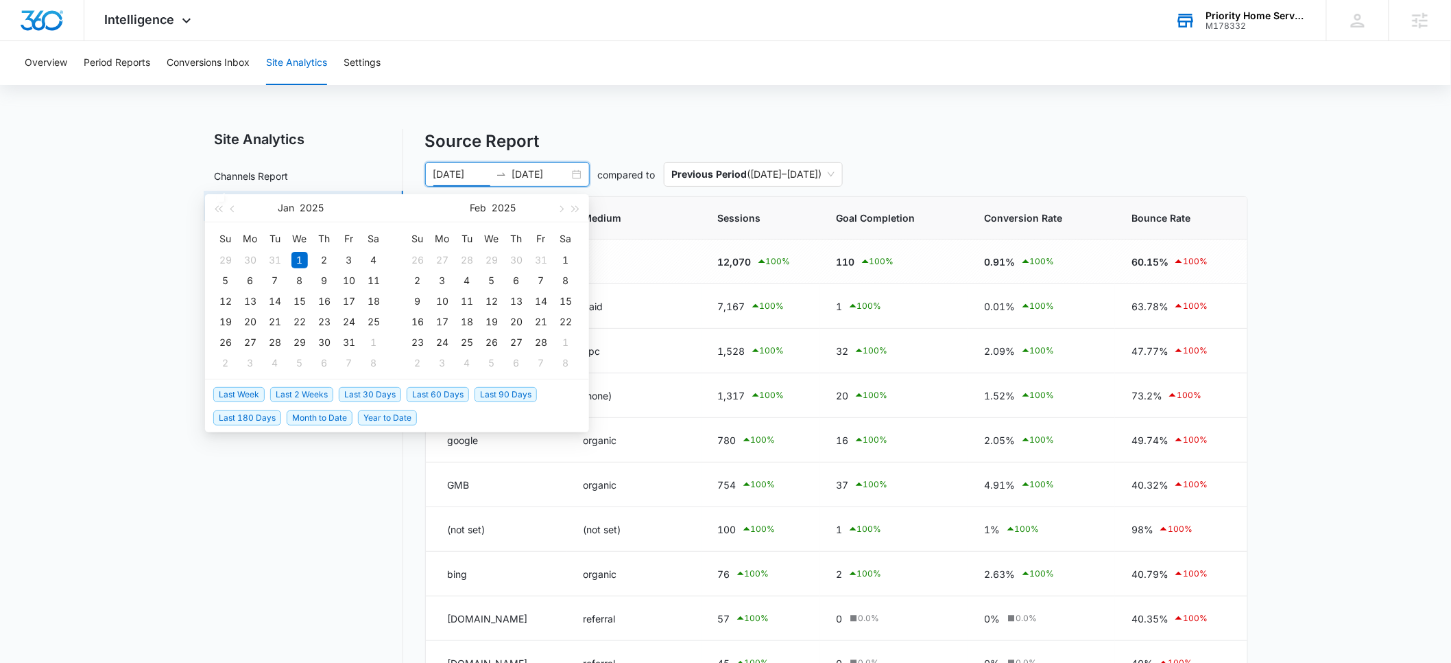
click at [490, 392] on span "Last 90 Days" at bounding box center [506, 394] width 62 height 15
type input "06/09/2025"
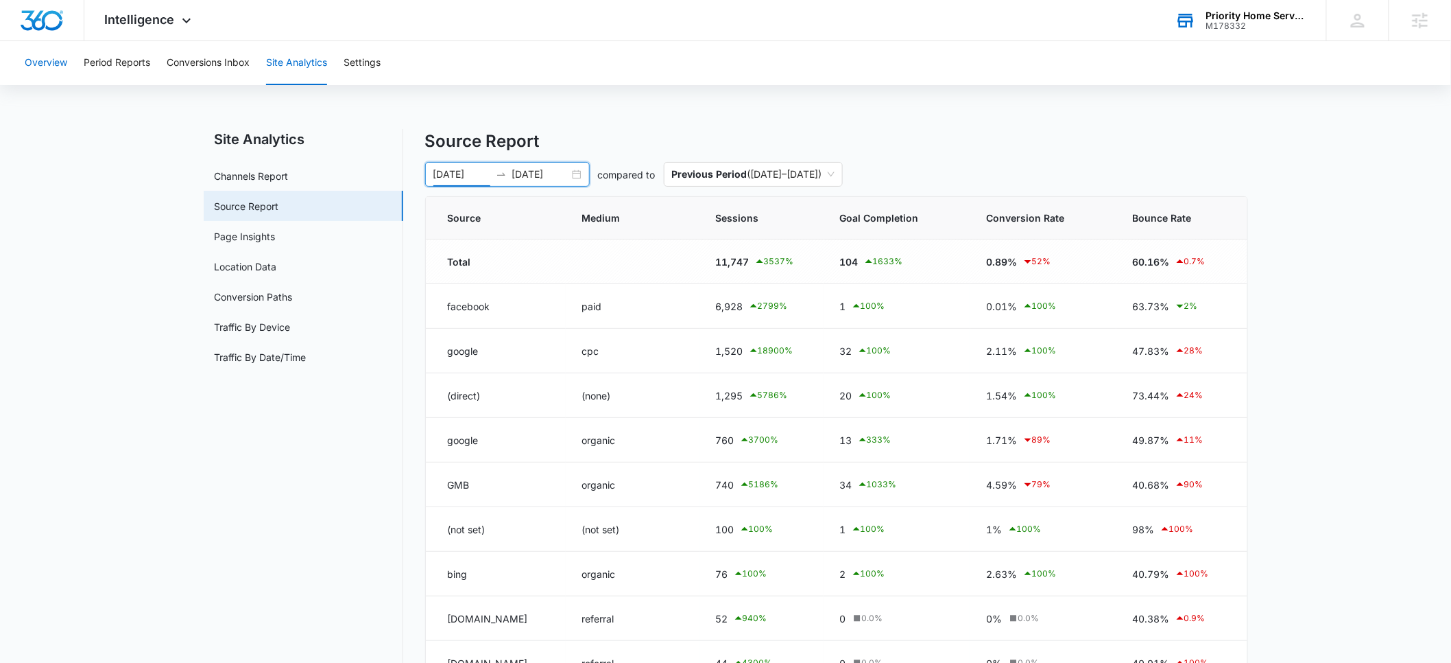
click at [42, 64] on button "Overview" at bounding box center [46, 63] width 43 height 44
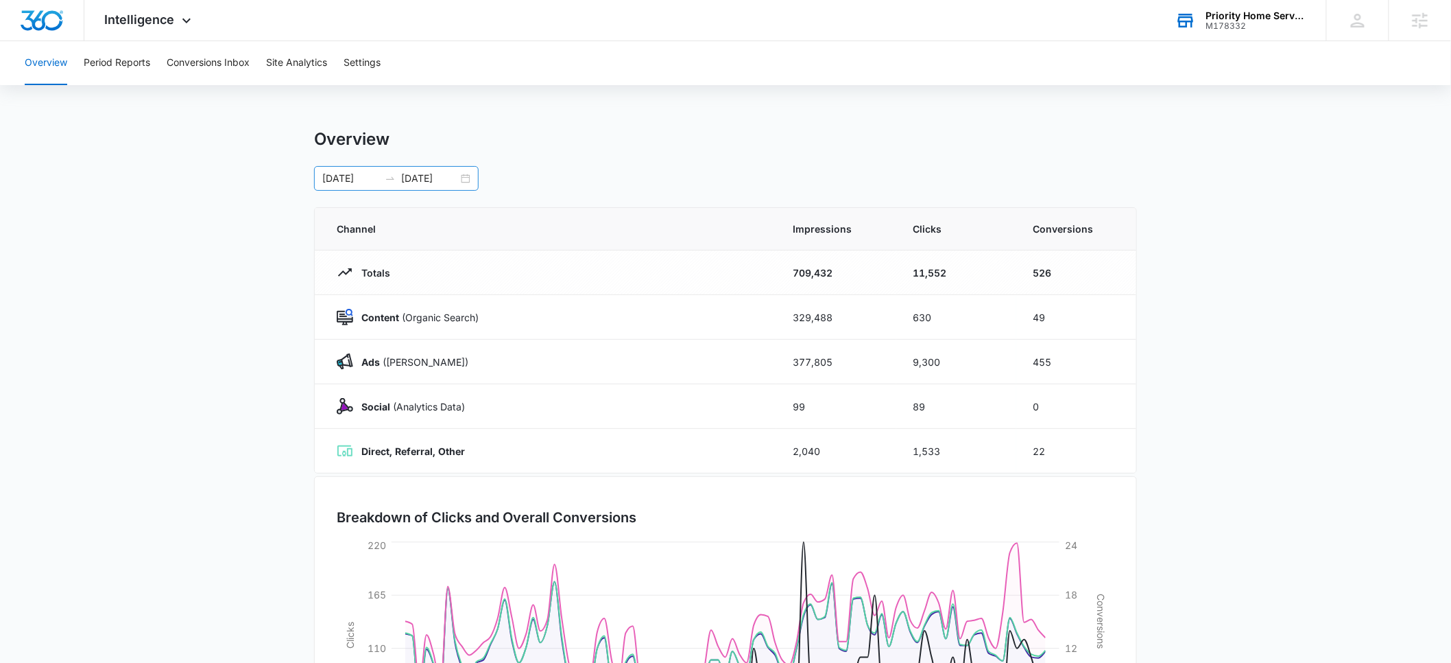
click at [344, 178] on input "06/09/2025" at bounding box center [350, 178] width 57 height 15
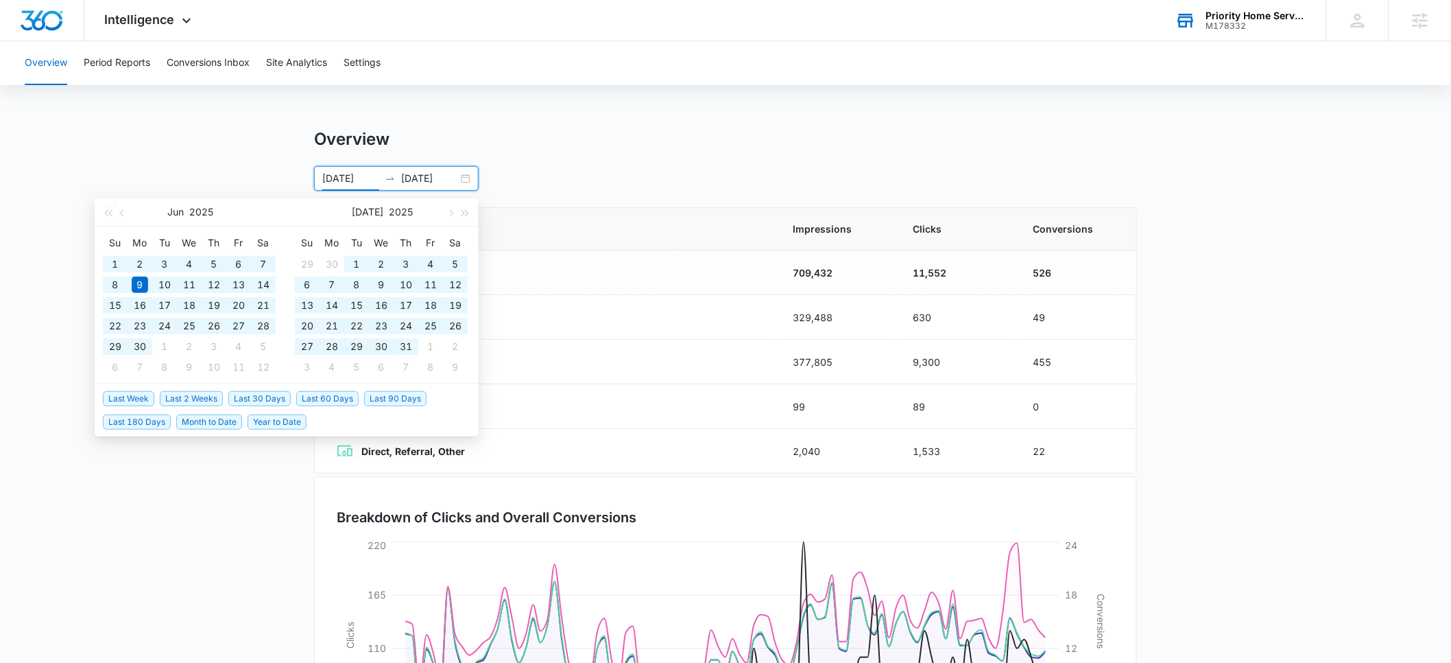
click at [270, 422] on span "Year to Date" at bounding box center [277, 421] width 59 height 15
type input "01/01/2025"
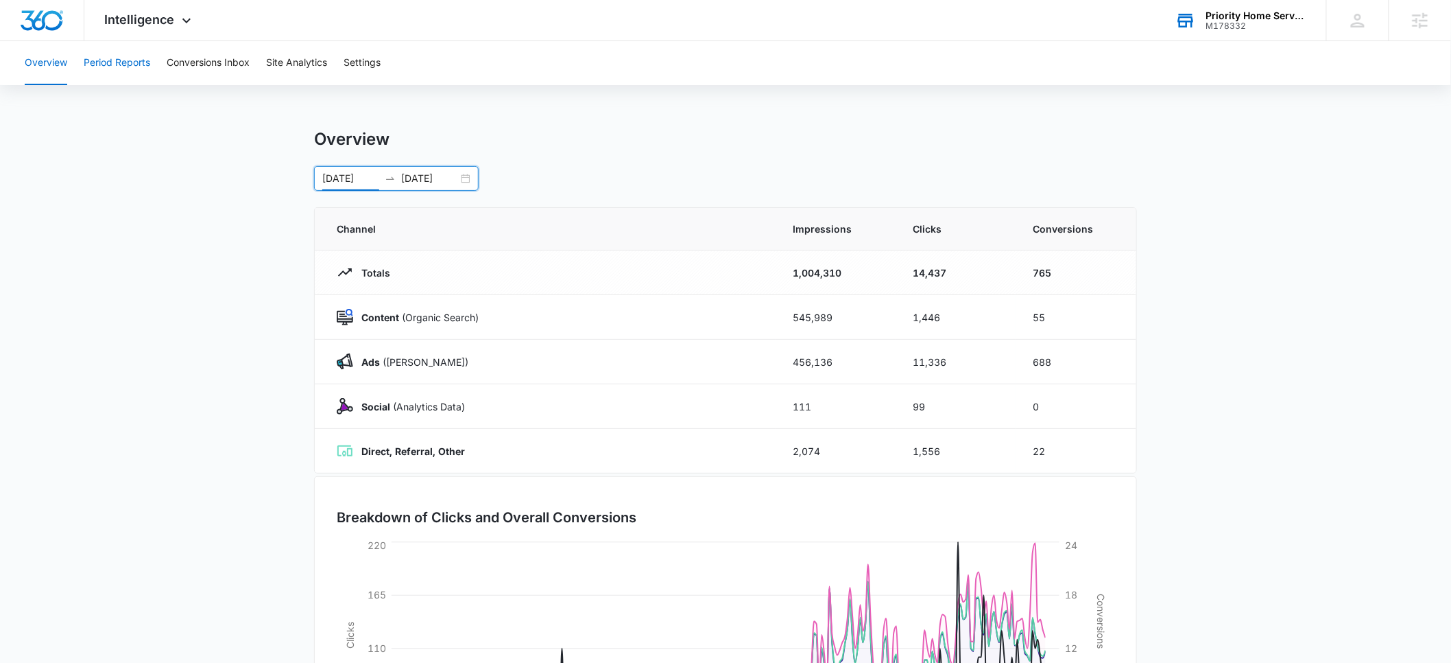
click at [120, 69] on button "Period Reports" at bounding box center [117, 63] width 67 height 44
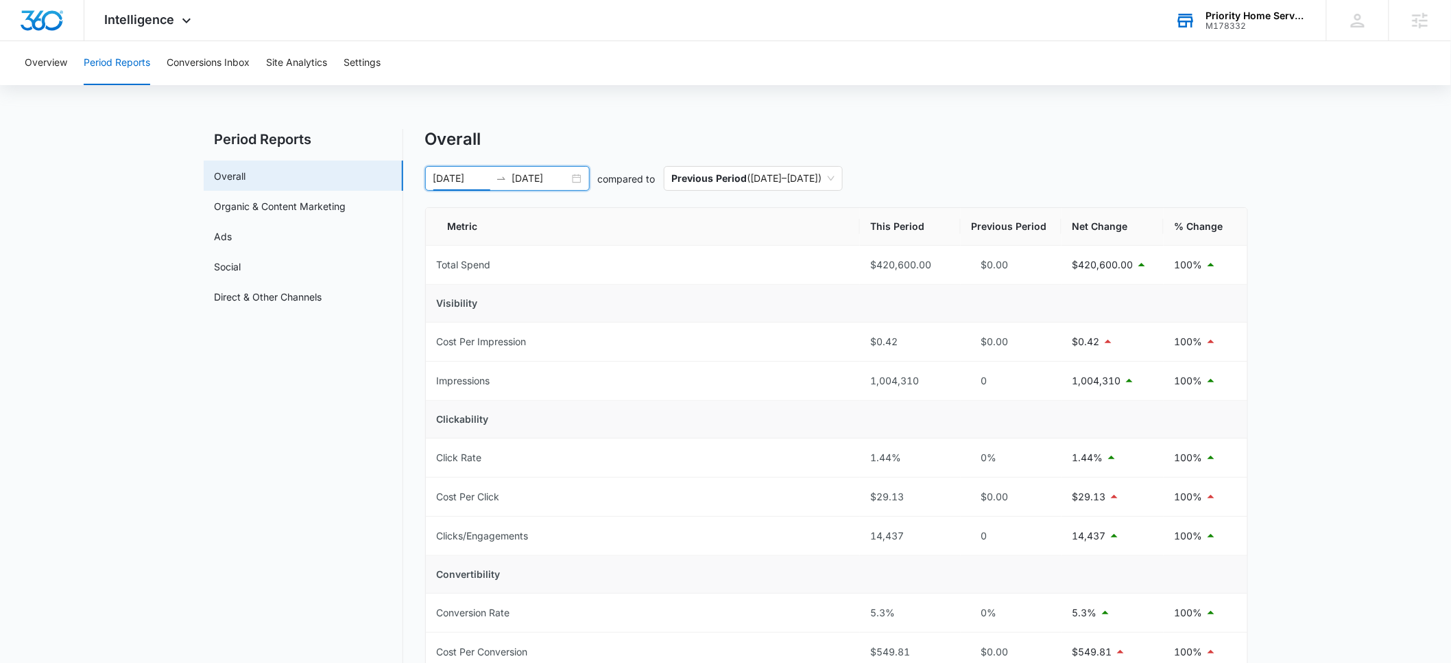
click at [451, 180] on input "01/01/2025" at bounding box center [461, 178] width 57 height 15
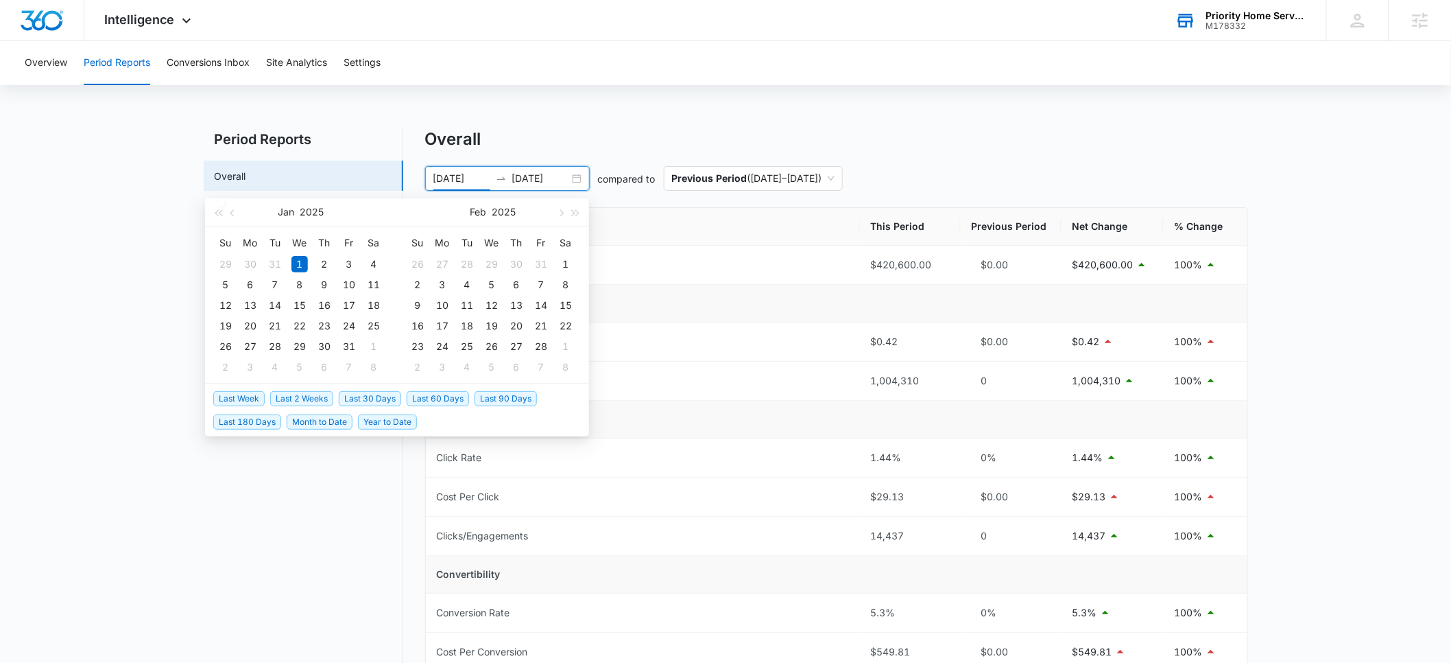
click at [494, 396] on span "Last 90 Days" at bounding box center [506, 398] width 62 height 15
type input "06/09/2025"
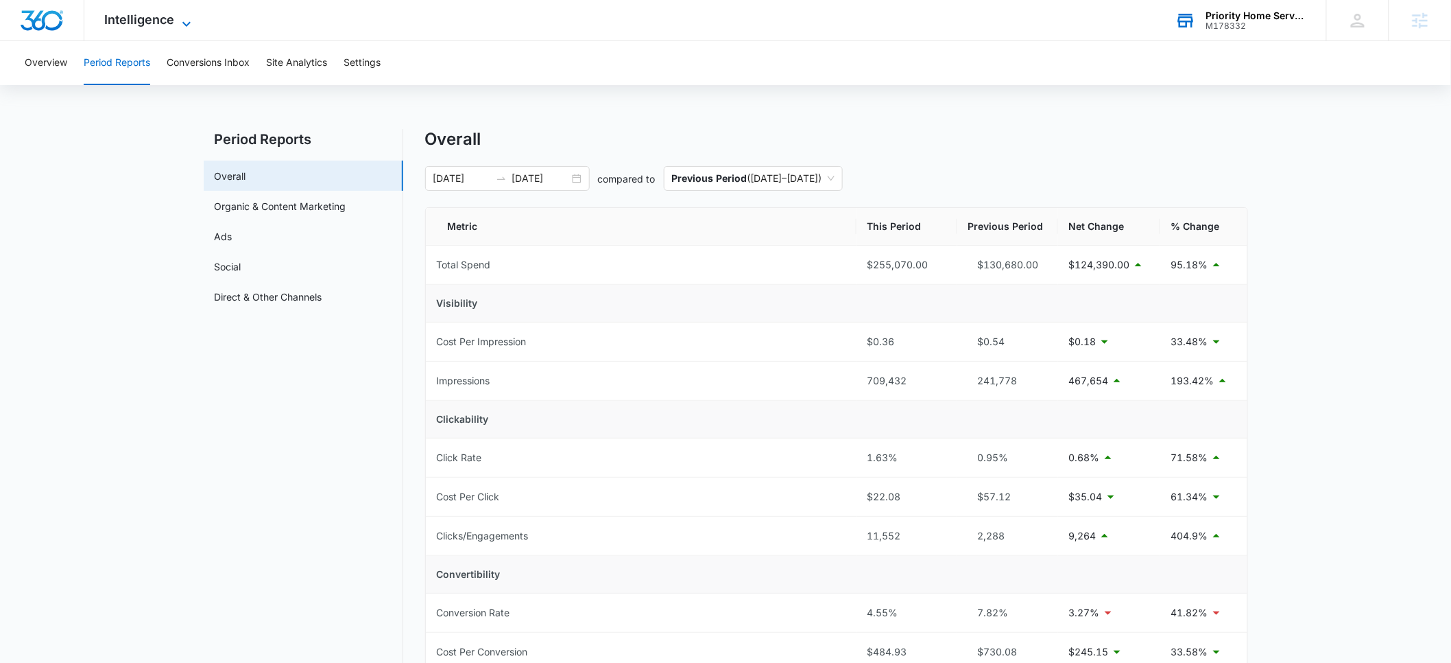
click at [147, 22] on span "Intelligence" at bounding box center [140, 19] width 70 height 14
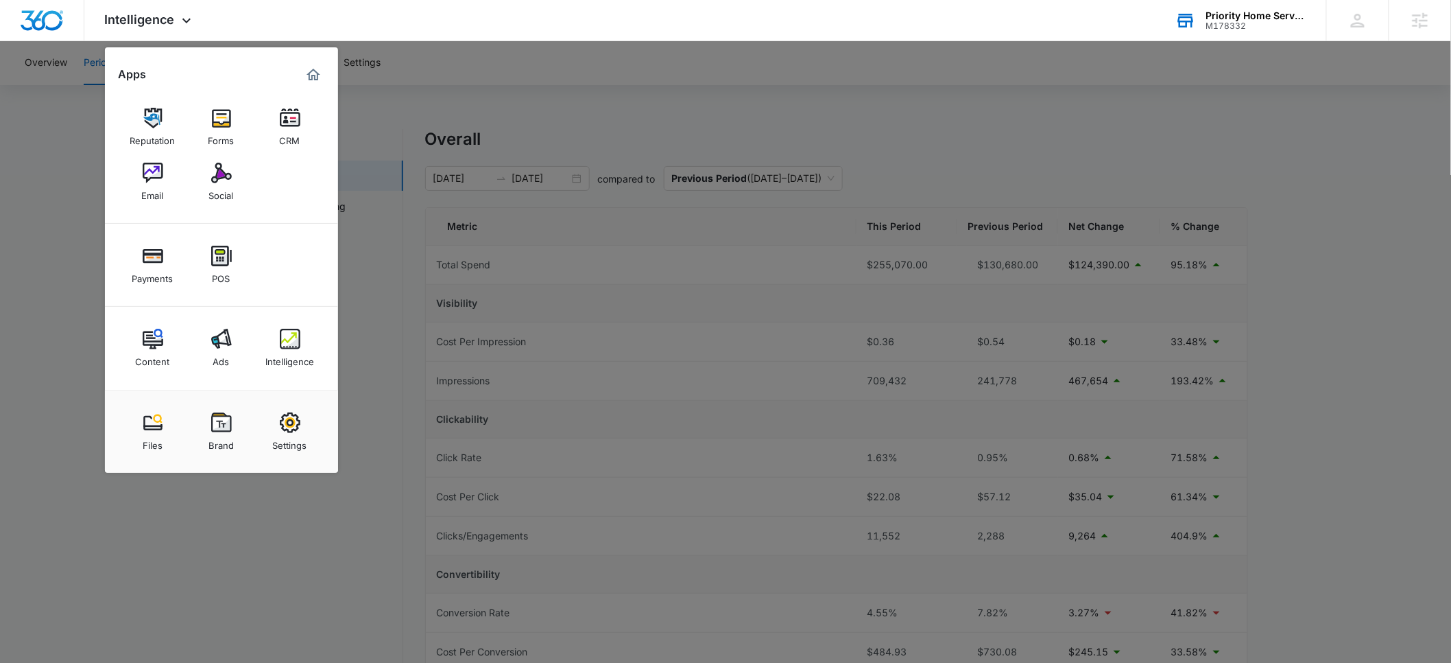
click at [370, 280] on div at bounding box center [725, 331] width 1451 height 663
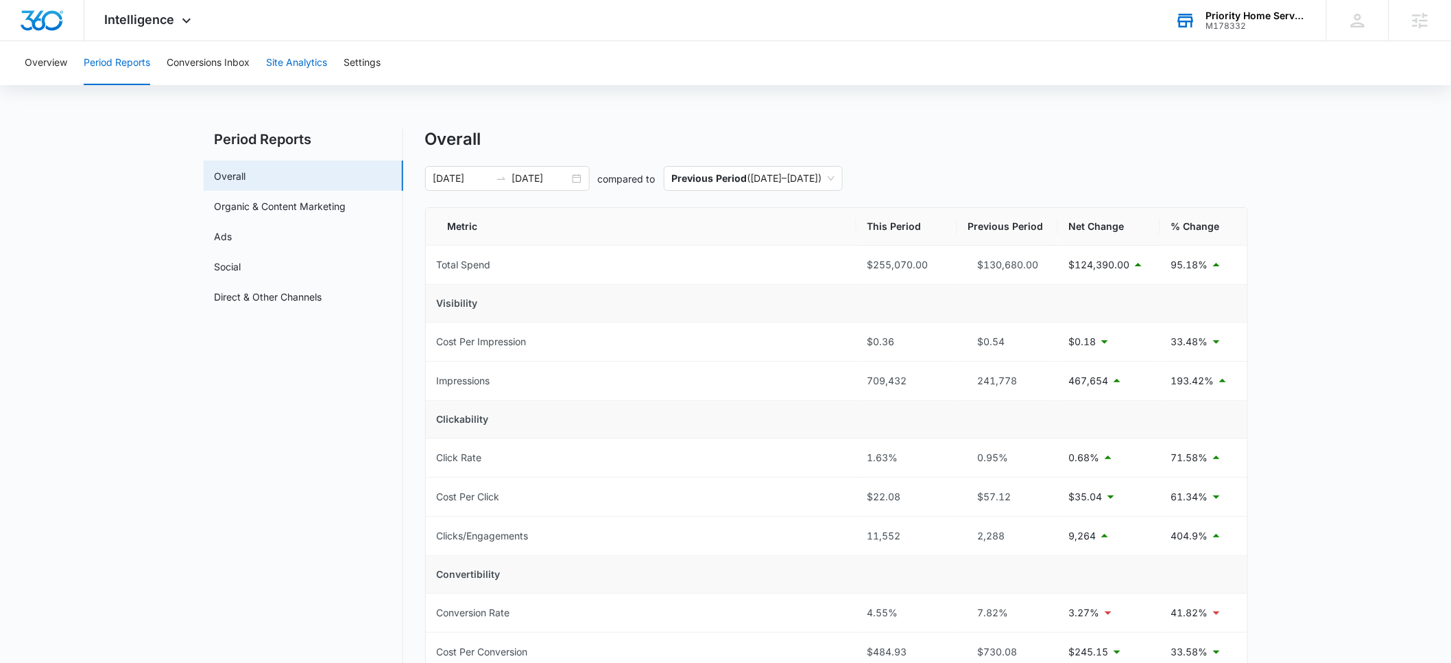
click at [305, 60] on button "Site Analytics" at bounding box center [296, 63] width 61 height 44
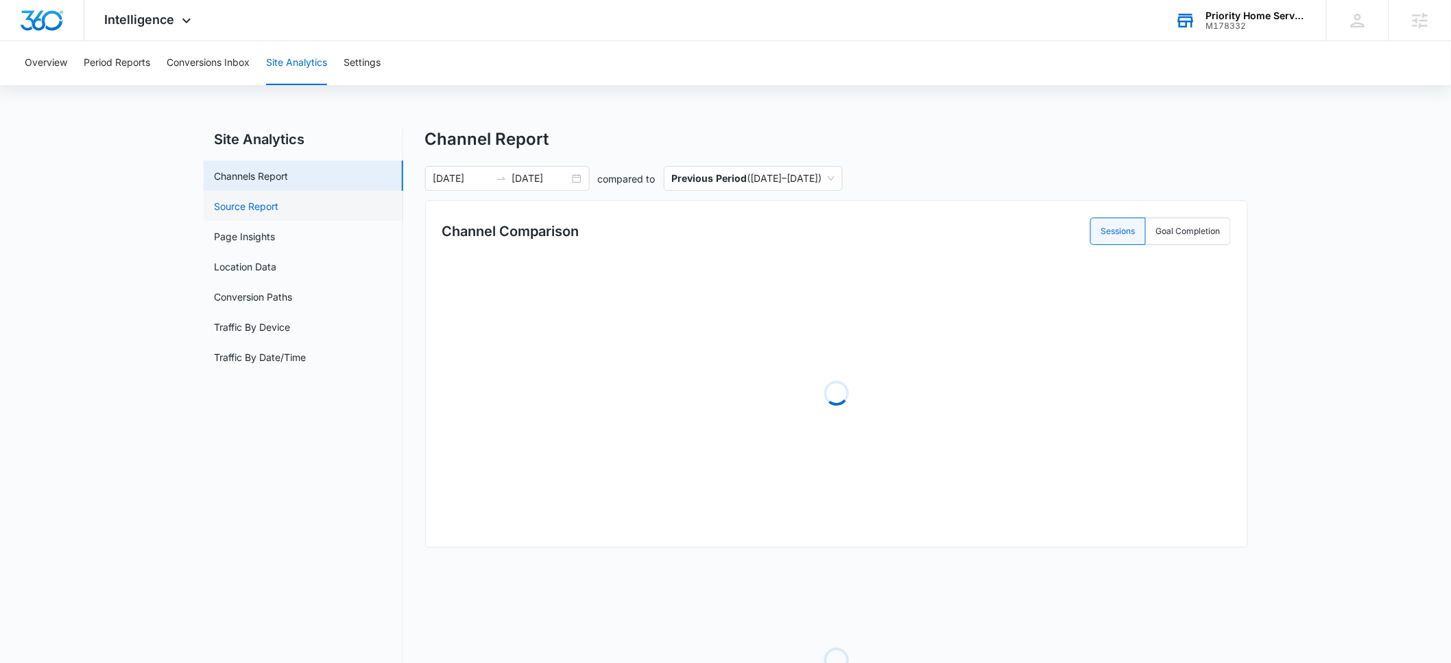
click at [248, 204] on link "Source Report" at bounding box center [247, 206] width 64 height 14
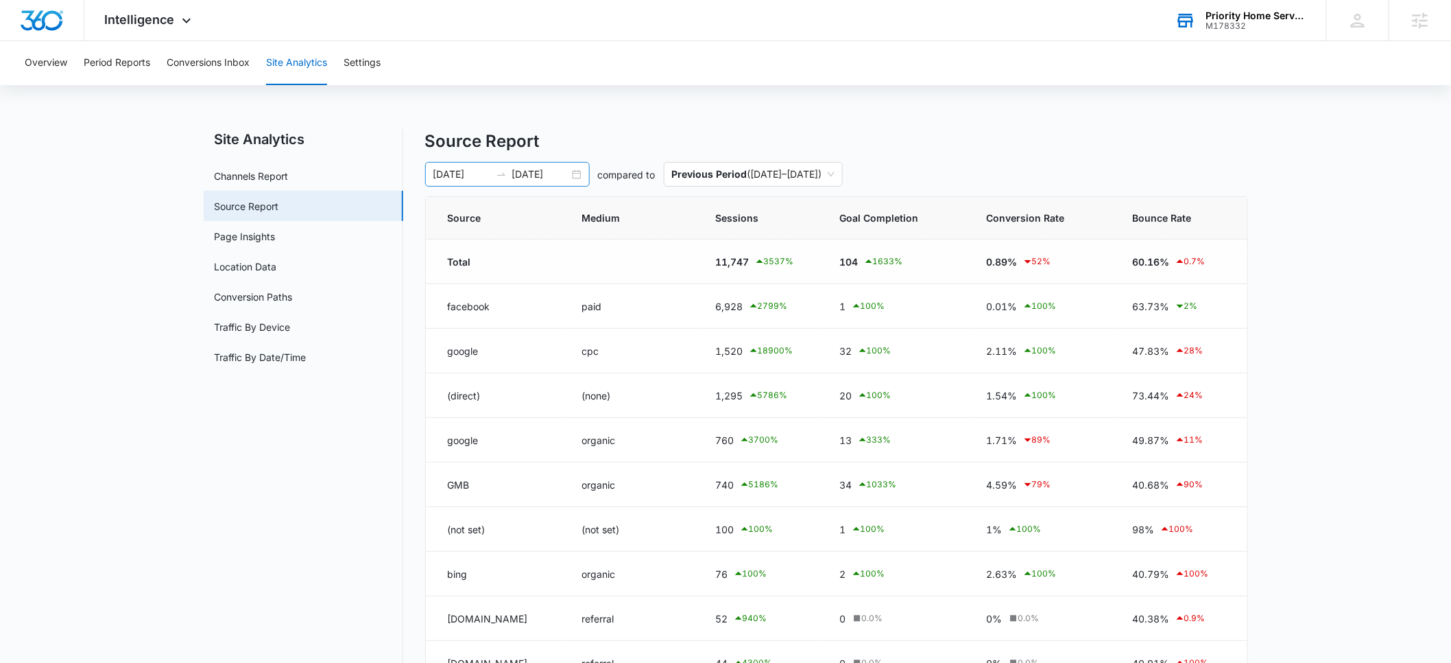
click at [455, 177] on input "06/09/2025" at bounding box center [461, 174] width 57 height 15
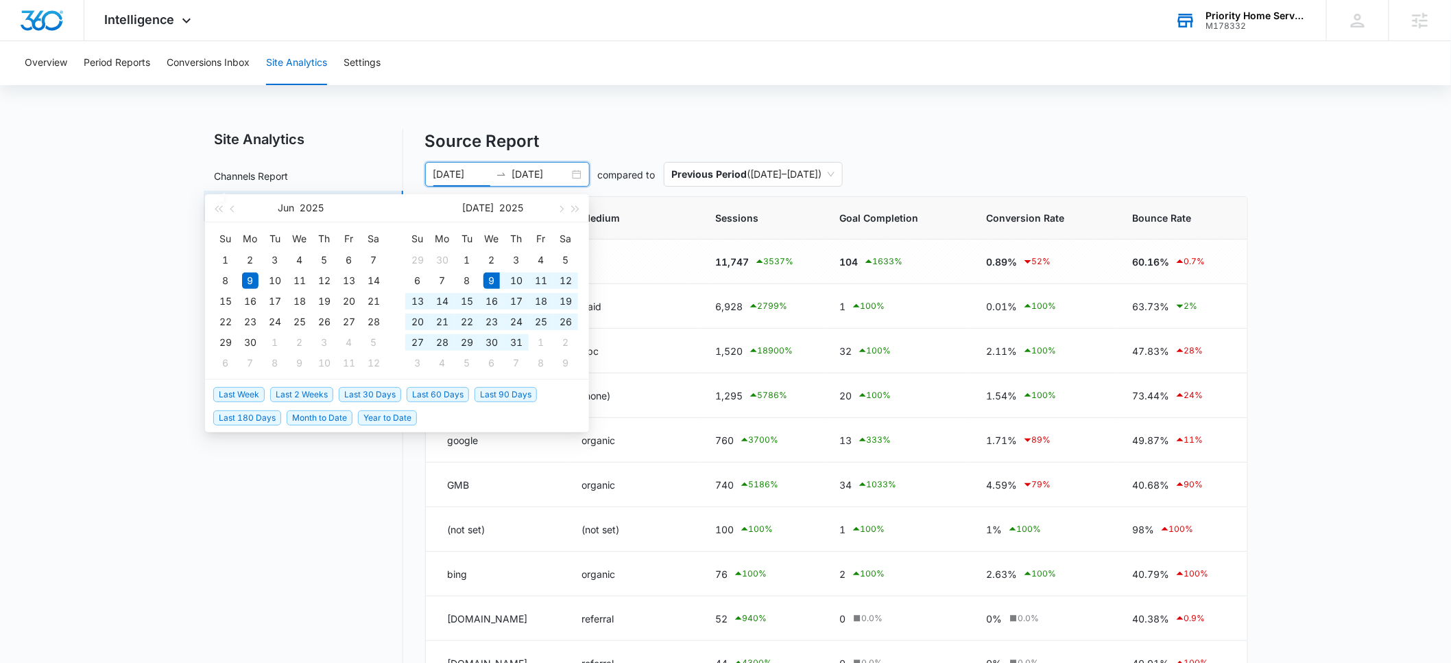
click at [433, 398] on span "Last 60 Days" at bounding box center [438, 394] width 62 height 15
type input "07/09/2025"
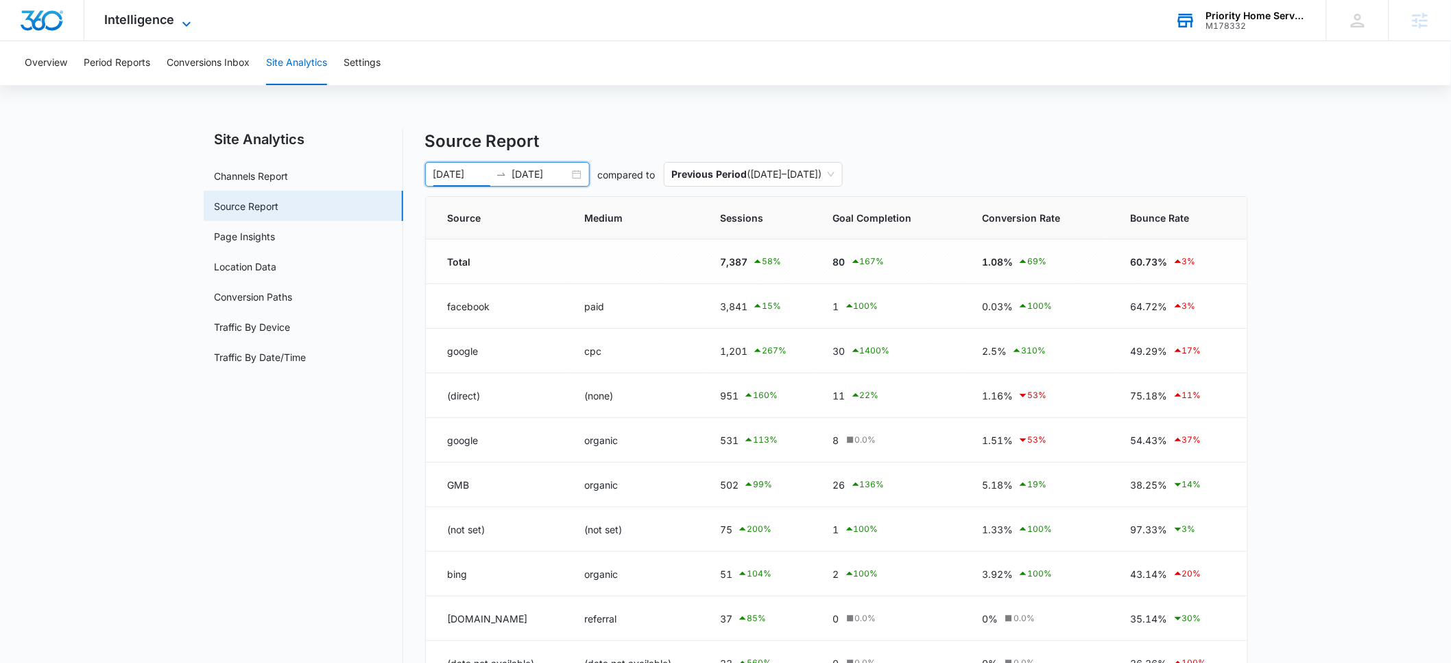
click at [147, 18] on span "Intelligence" at bounding box center [140, 19] width 70 height 14
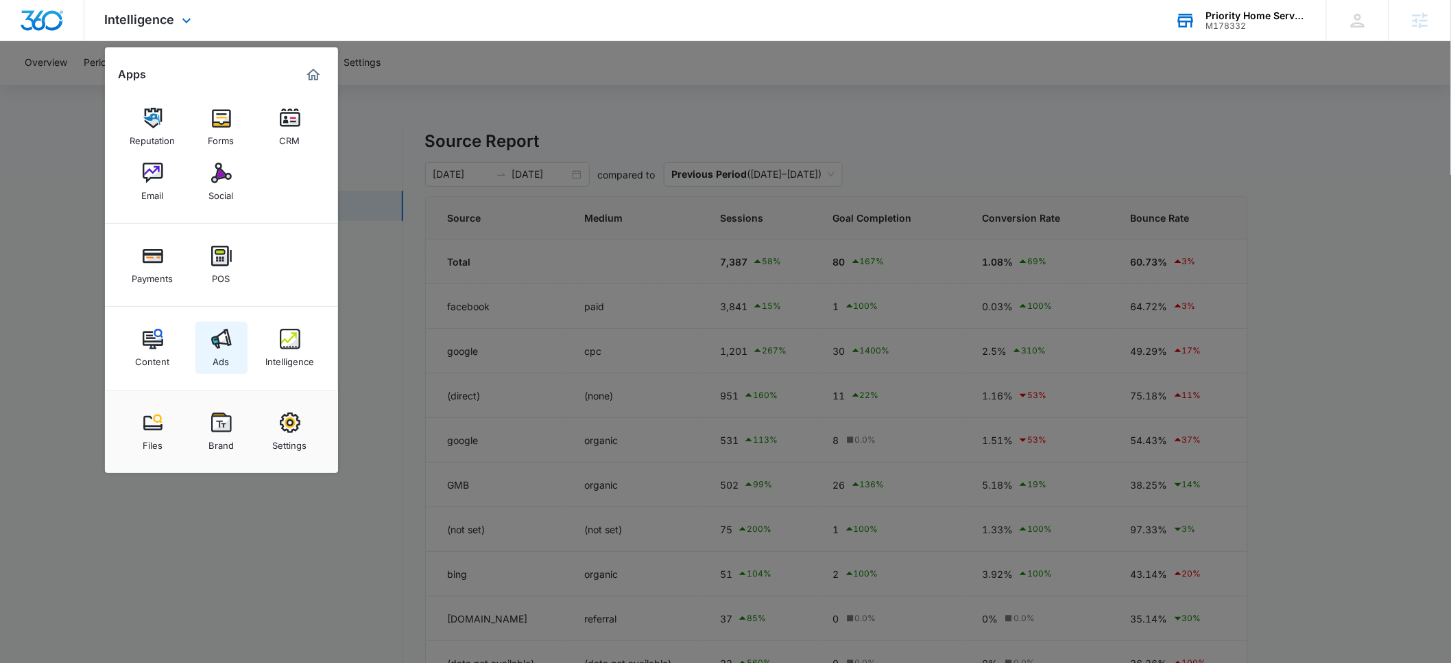
click at [219, 355] on div "Ads" at bounding box center [221, 358] width 16 height 18
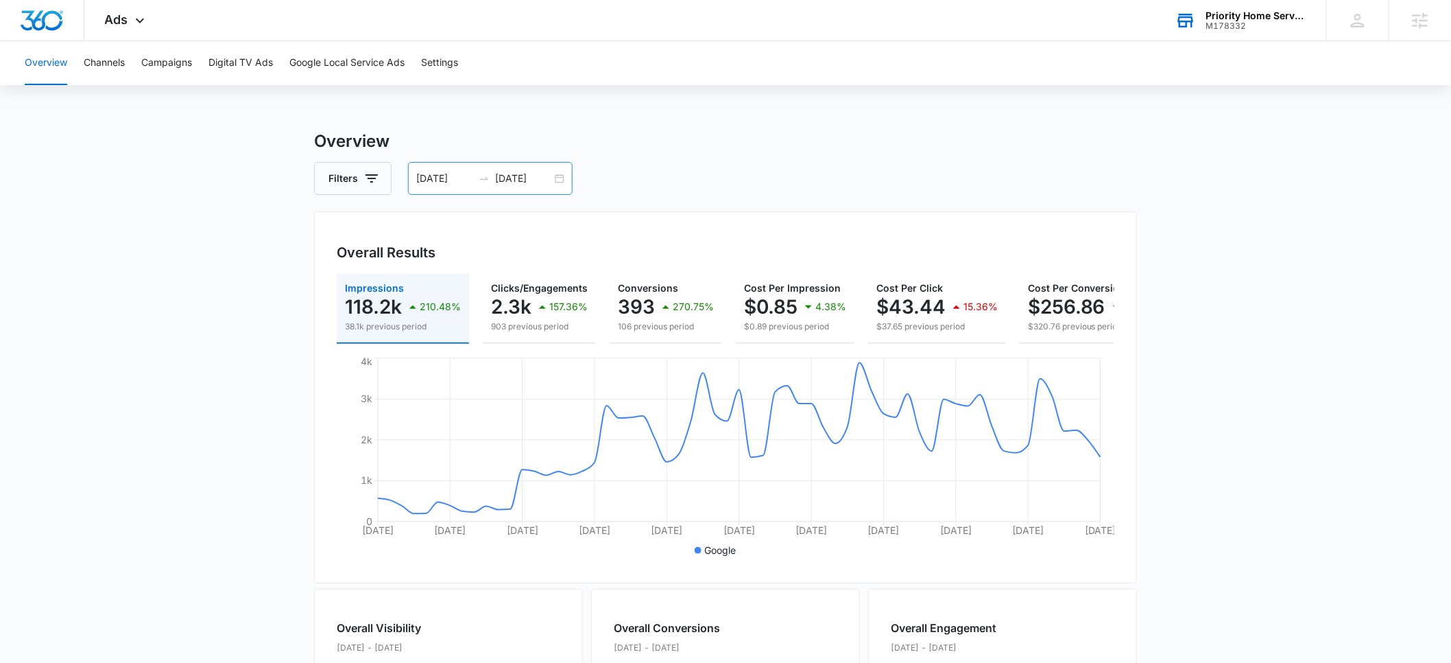
click at [427, 178] on input "07/09/2025" at bounding box center [444, 178] width 57 height 15
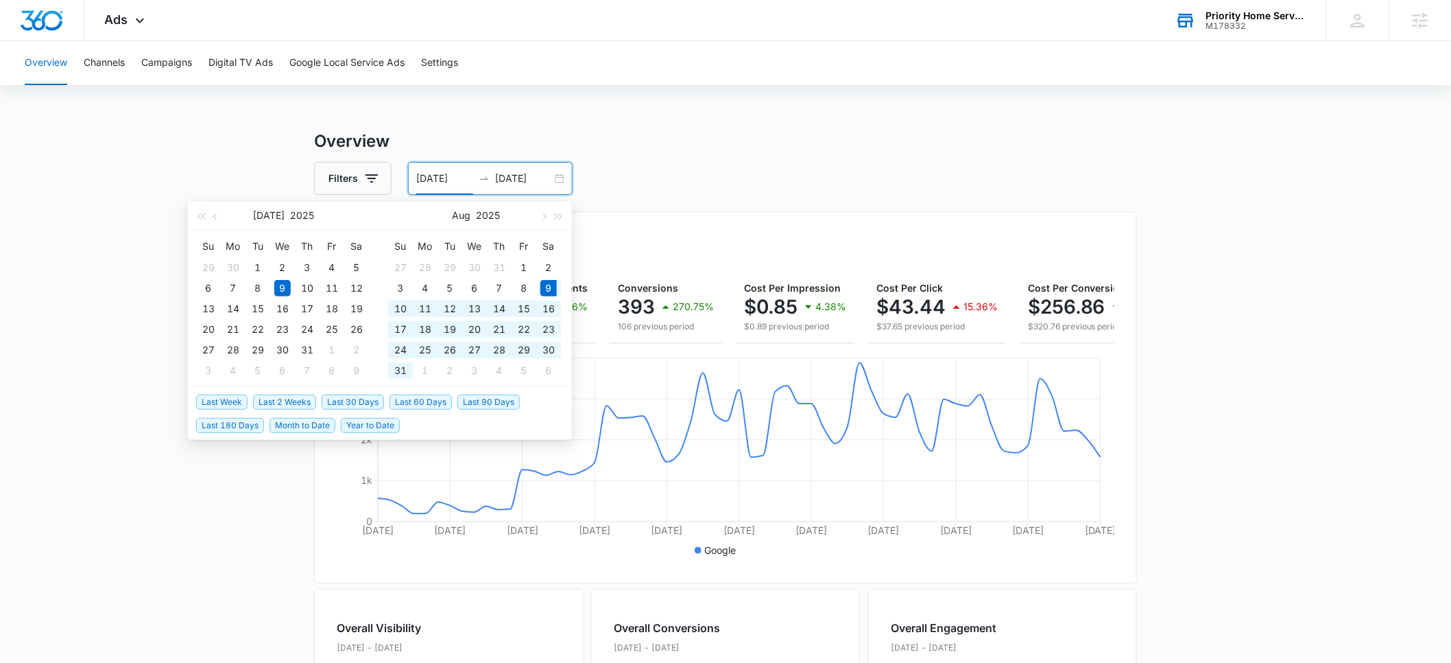
click at [348, 403] on span "Last 30 Days" at bounding box center [353, 401] width 62 height 15
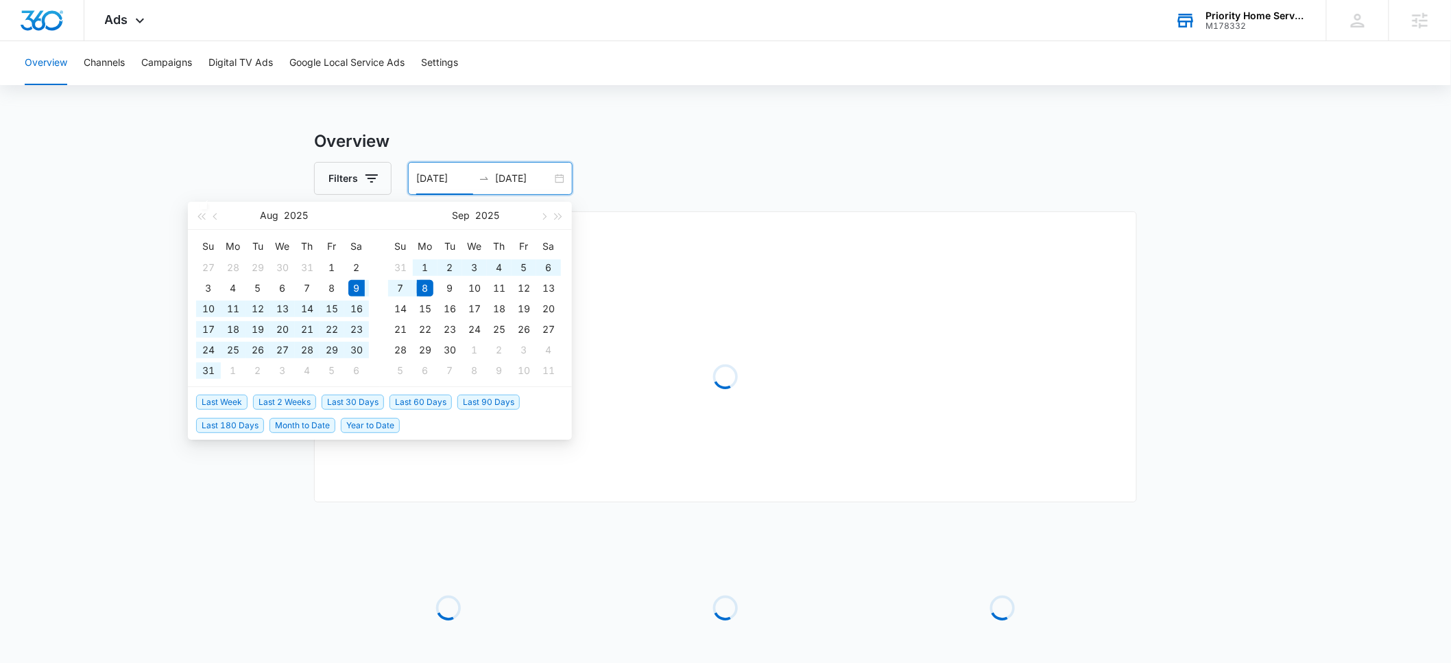
type input "08/09/2025"
type input "09/08/2025"
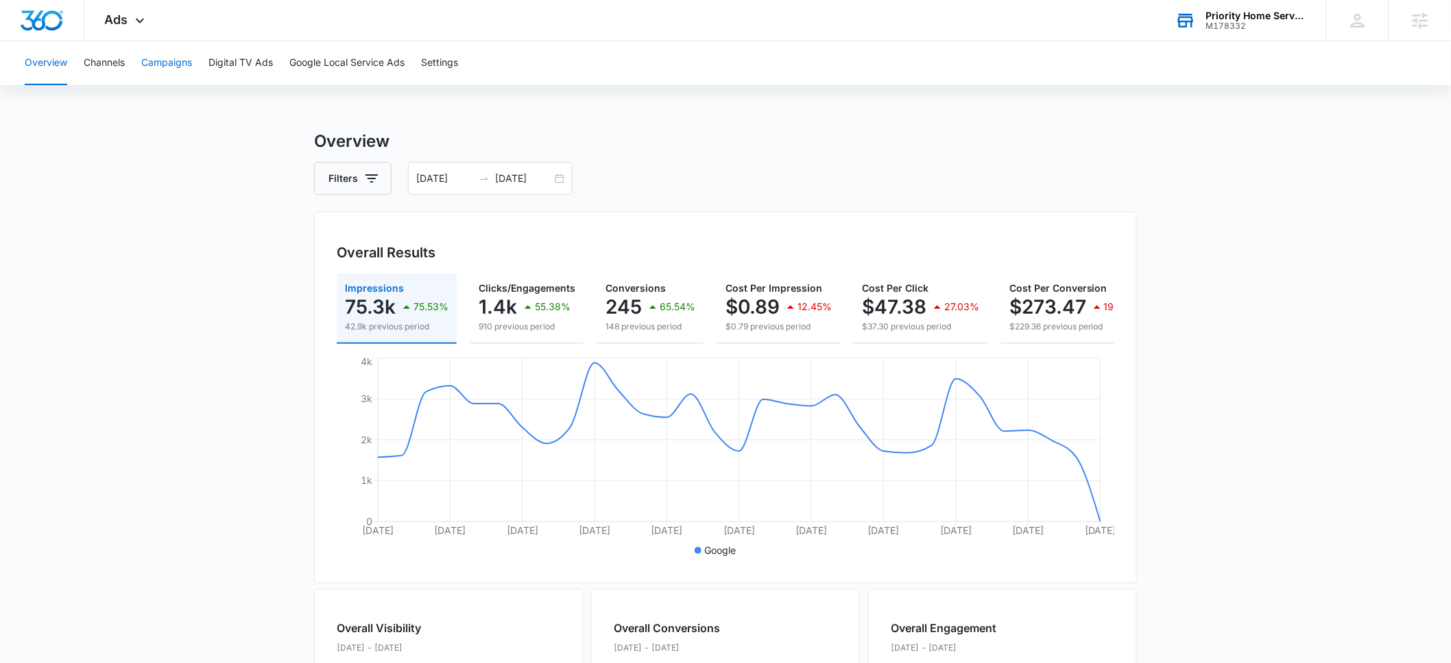
click at [166, 65] on button "Campaigns" at bounding box center [166, 63] width 51 height 44
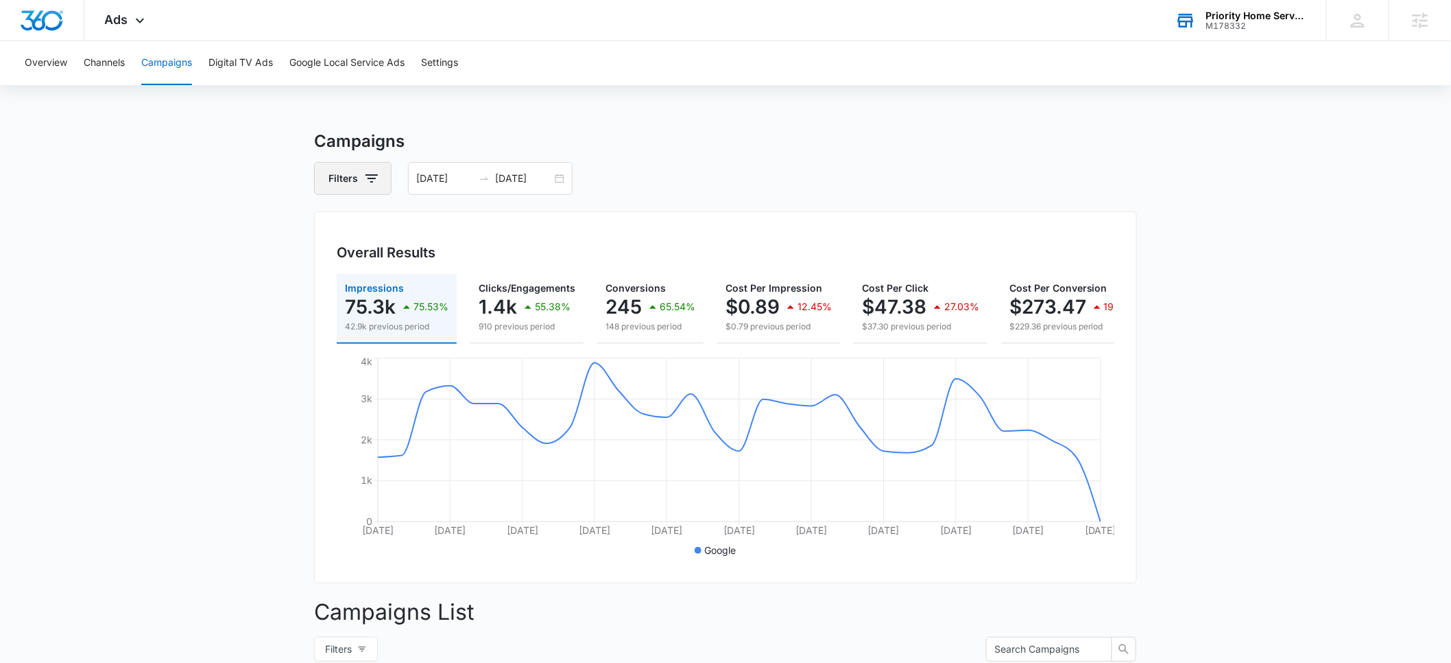
click at [355, 177] on button "Filters" at bounding box center [353, 178] width 78 height 33
click at [468, 229] on button "Show Channel filters" at bounding box center [478, 228] width 22 height 22
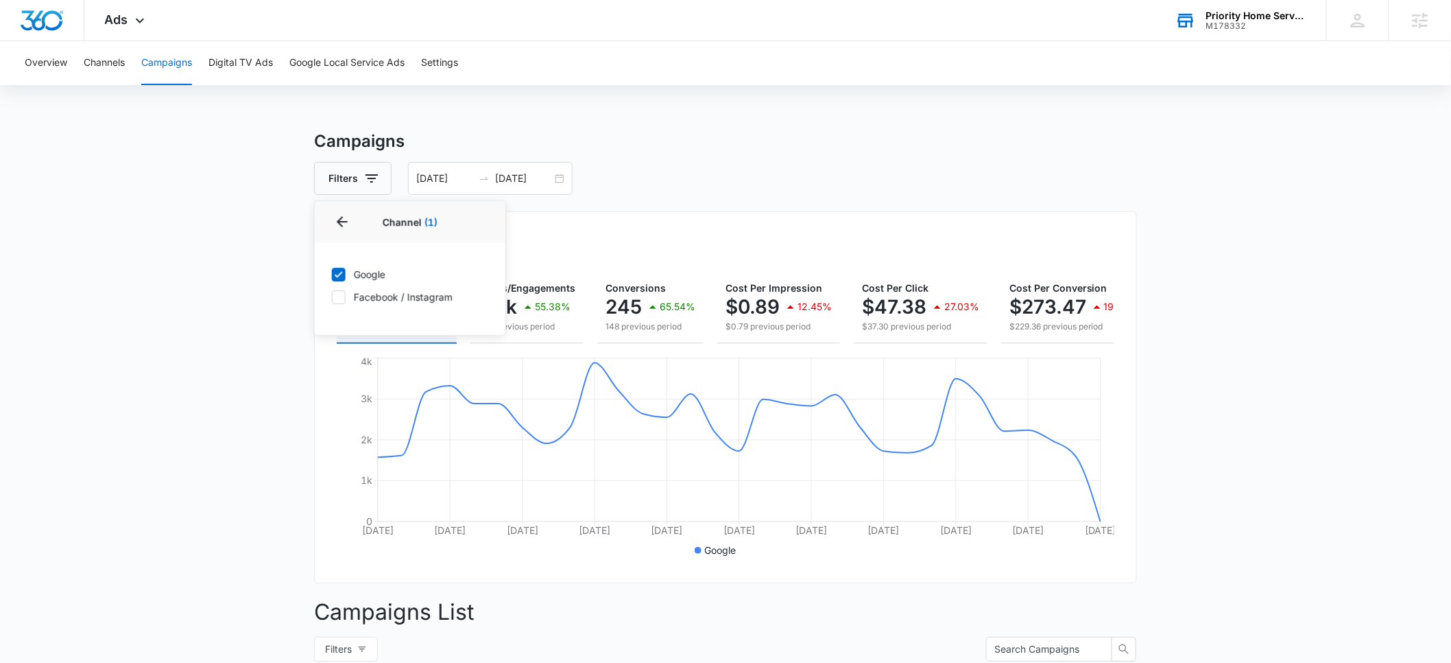
click at [346, 298] on label "Facebook / Instagram" at bounding box center [410, 296] width 158 height 14
click at [332, 297] on input "Facebook / Instagram" at bounding box center [331, 296] width 1 height 1
checkbox input "true"
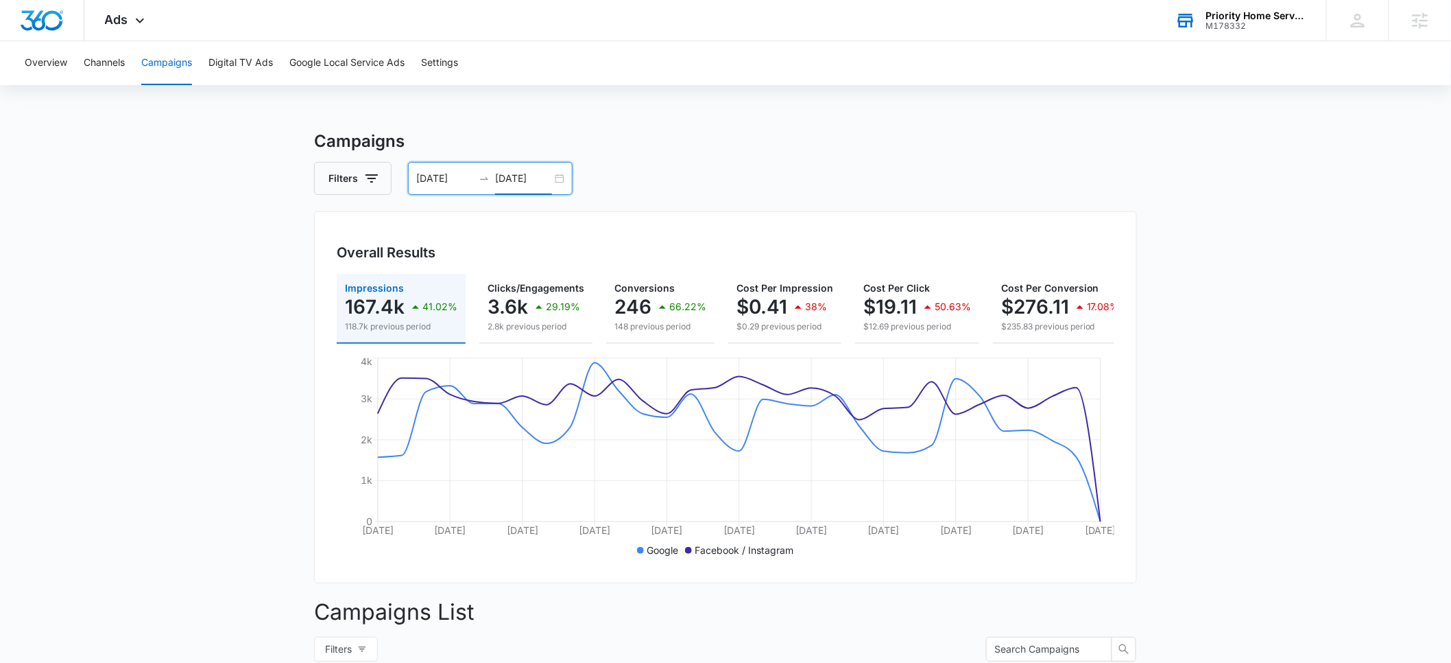
click at [517, 181] on input "09/08/2025" at bounding box center [523, 178] width 57 height 15
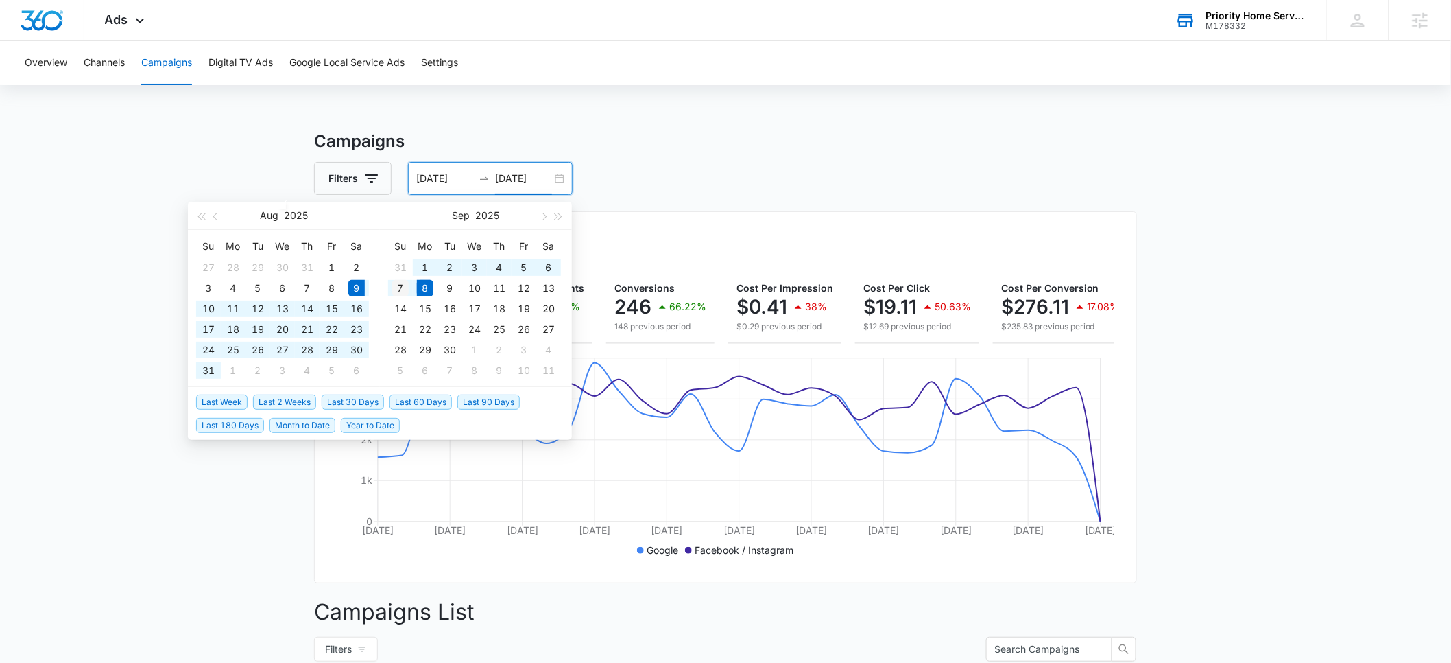
type input "09/07/2025"
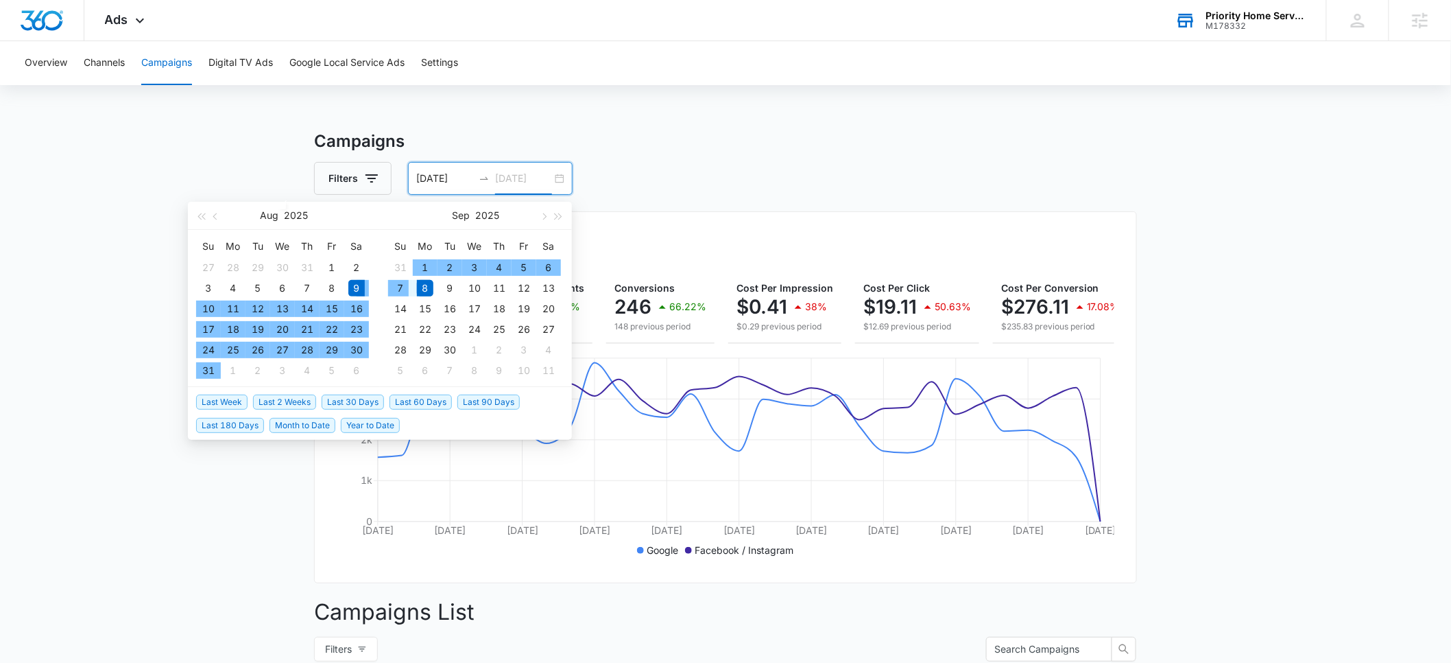
click at [403, 289] on div "7" at bounding box center [400, 288] width 16 height 16
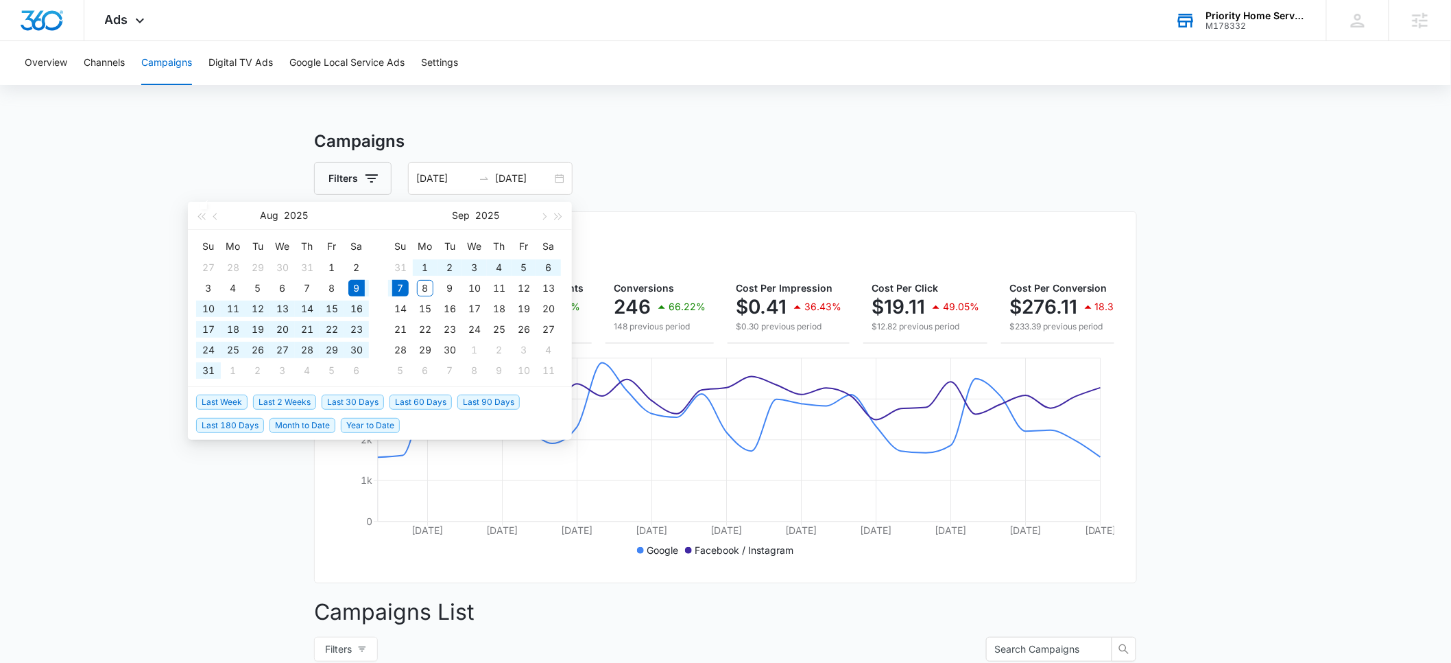
click at [743, 216] on div "Overall Results Impressions 167.4k 44.13% 116.1k previous period Clicks/Engagem…" at bounding box center [725, 397] width 823 height 372
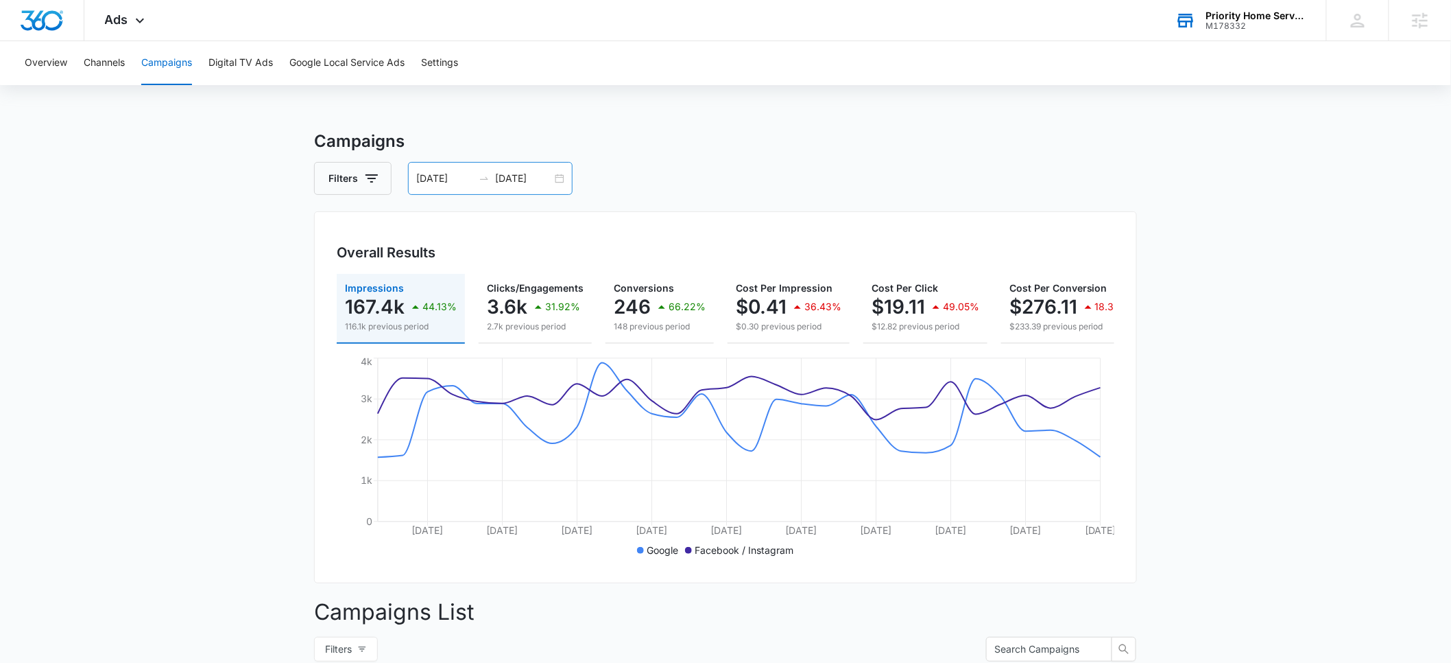
click at [429, 181] on input "08/09/2025" at bounding box center [444, 178] width 57 height 15
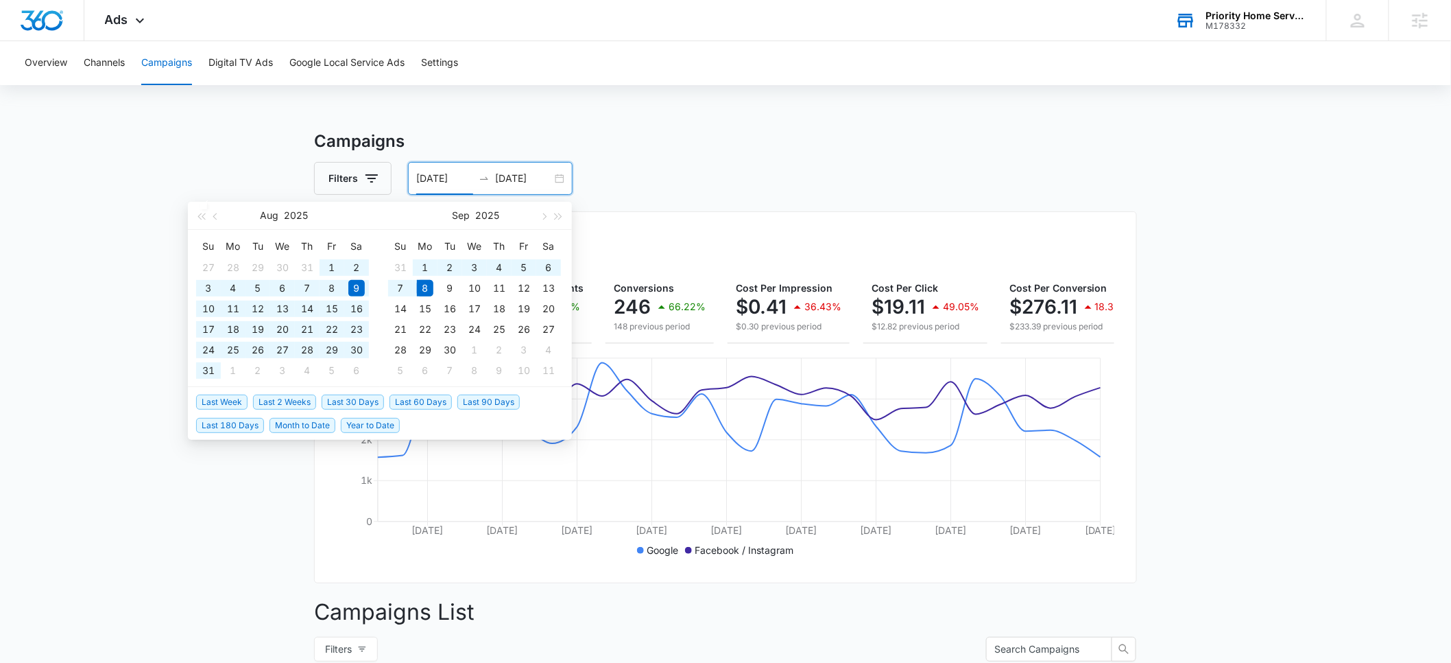
click at [438, 402] on span "Last 60 Days" at bounding box center [421, 401] width 62 height 15
type input "07/10/2025"
type input "09/08/2025"
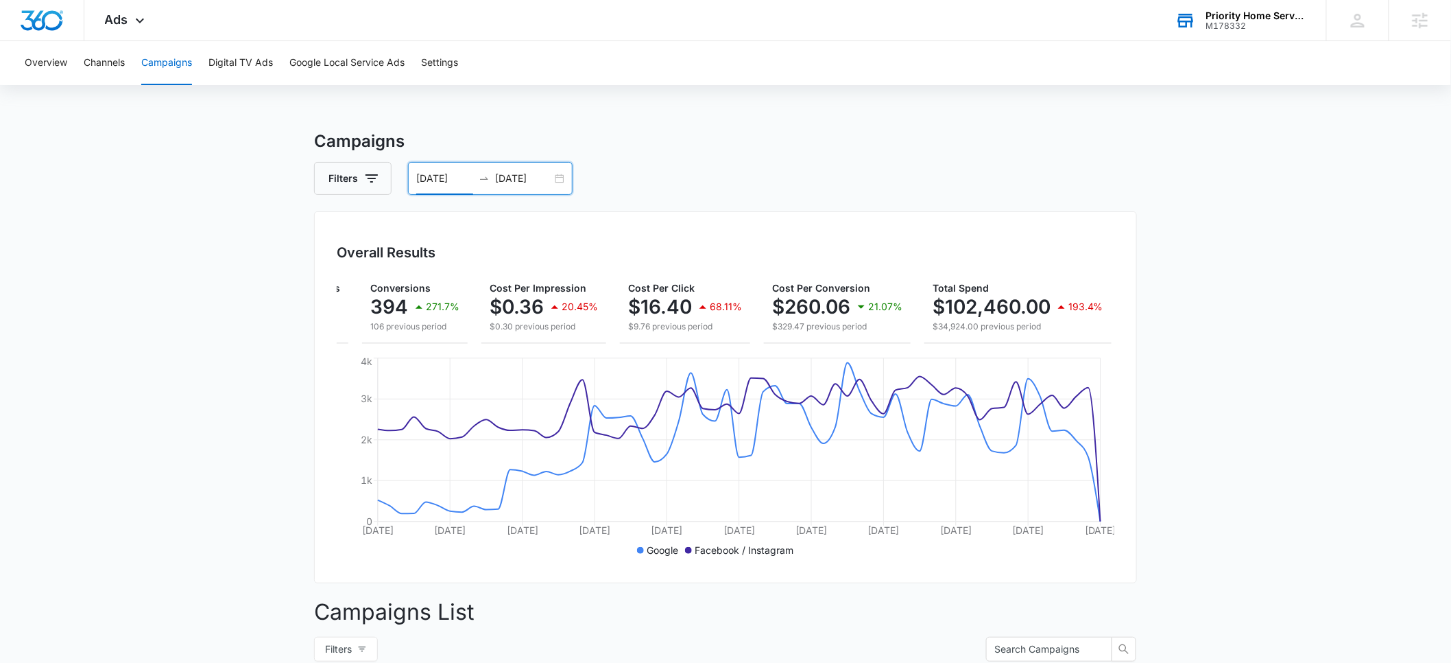
scroll to position [0, 256]
click at [430, 181] on input "07/10/2025" at bounding box center [444, 178] width 57 height 15
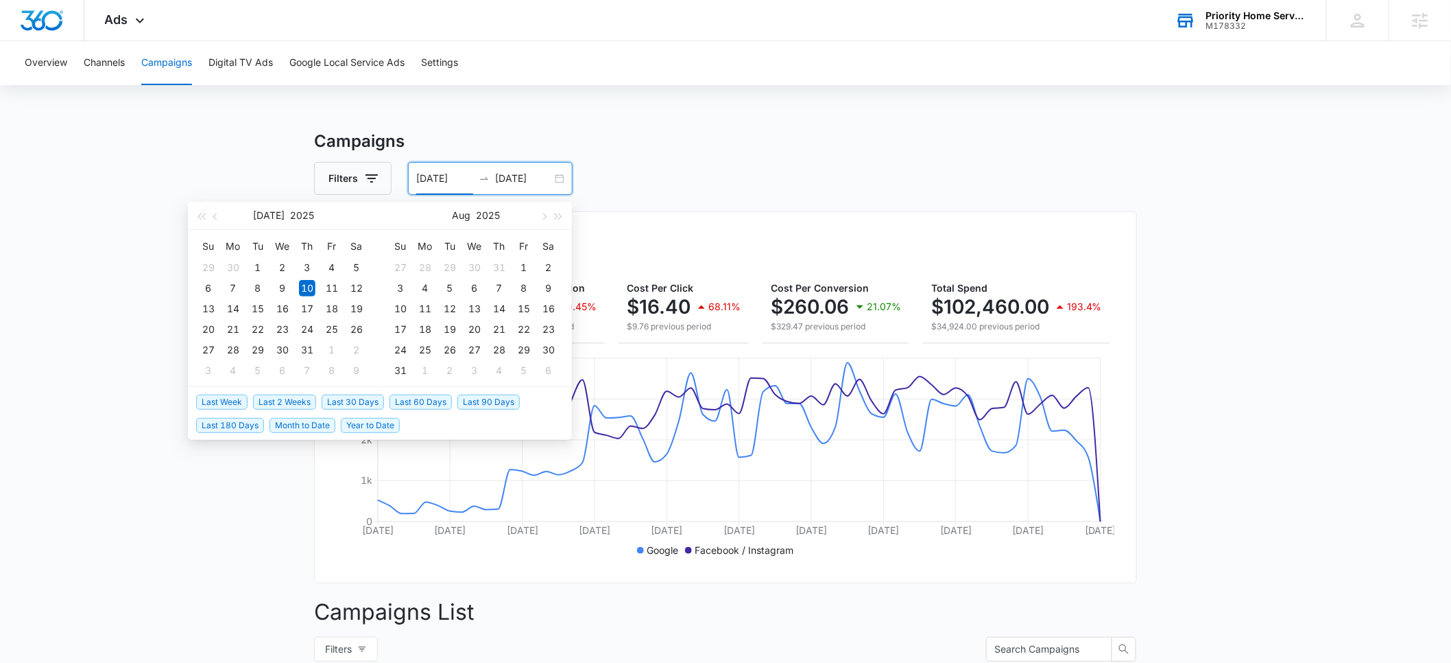
click at [308, 425] on span "Month to Date" at bounding box center [303, 425] width 66 height 15
type input "09/01/2025"
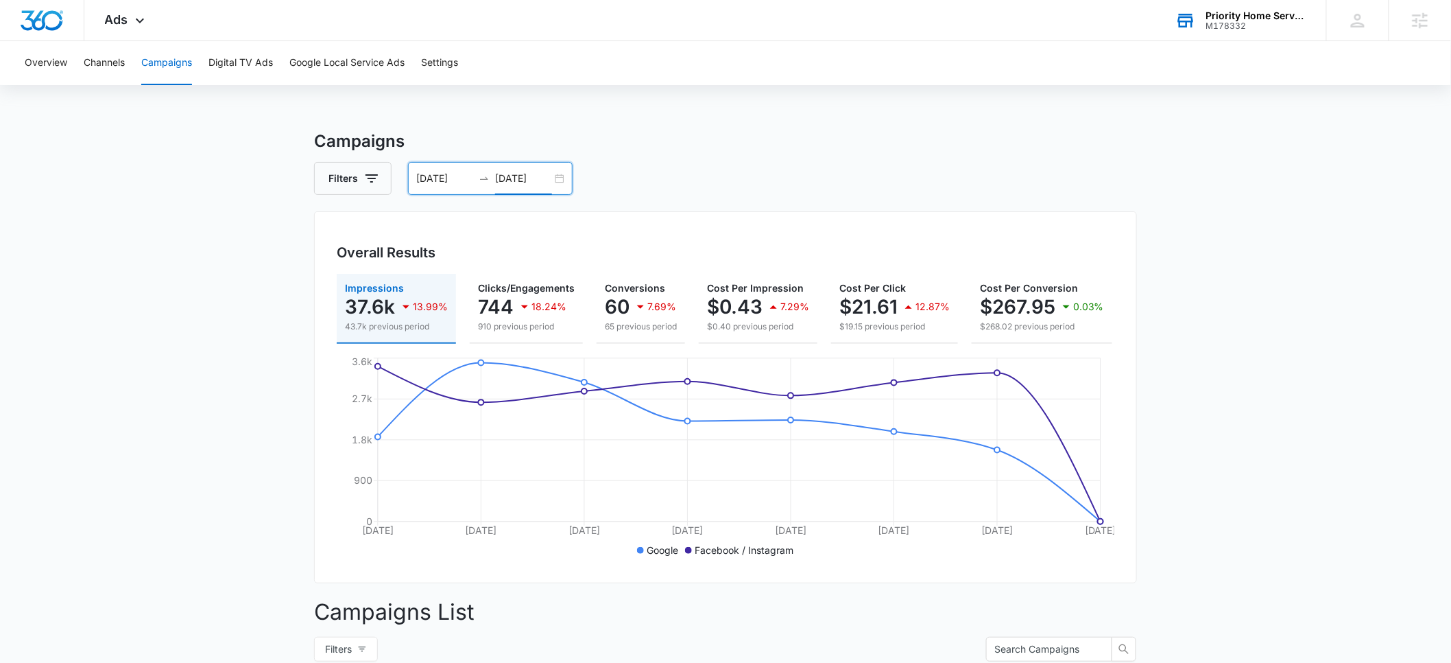
click at [518, 180] on input "09/08/2025" at bounding box center [523, 178] width 57 height 15
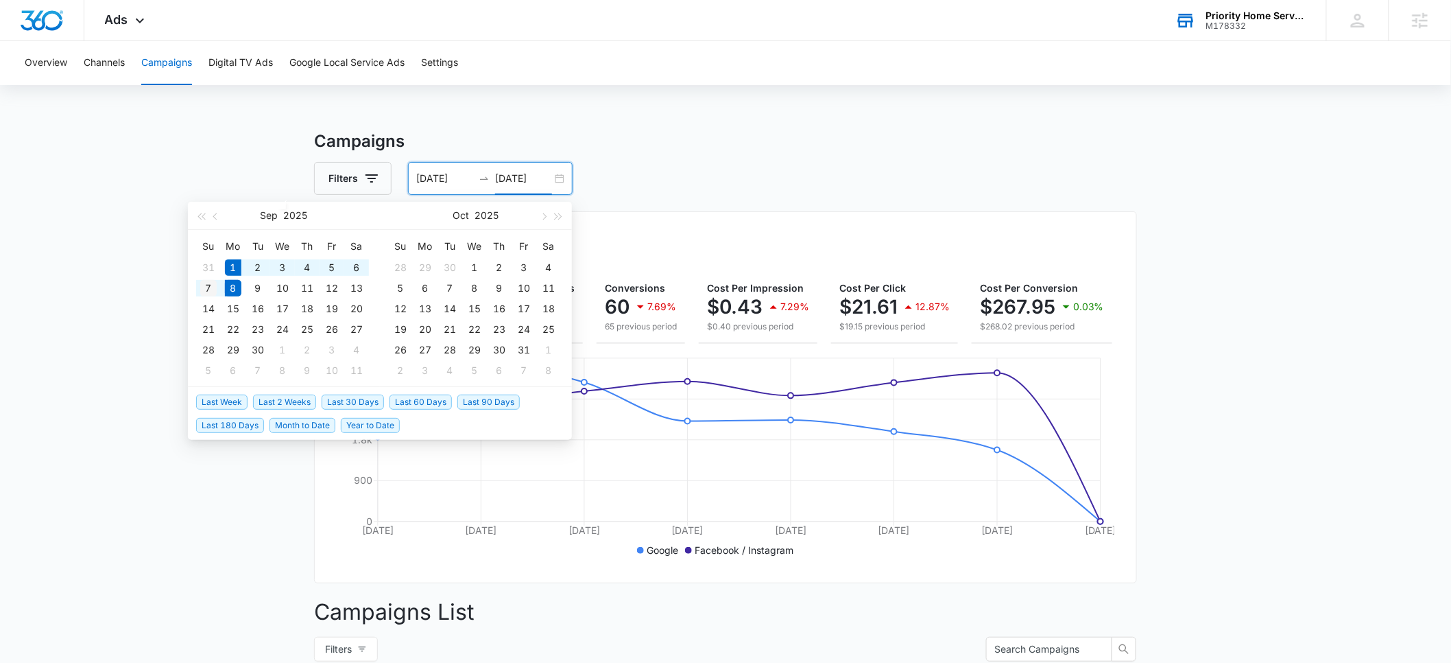
type input "09/07/2025"
click at [208, 289] on div "7" at bounding box center [208, 288] width 16 height 16
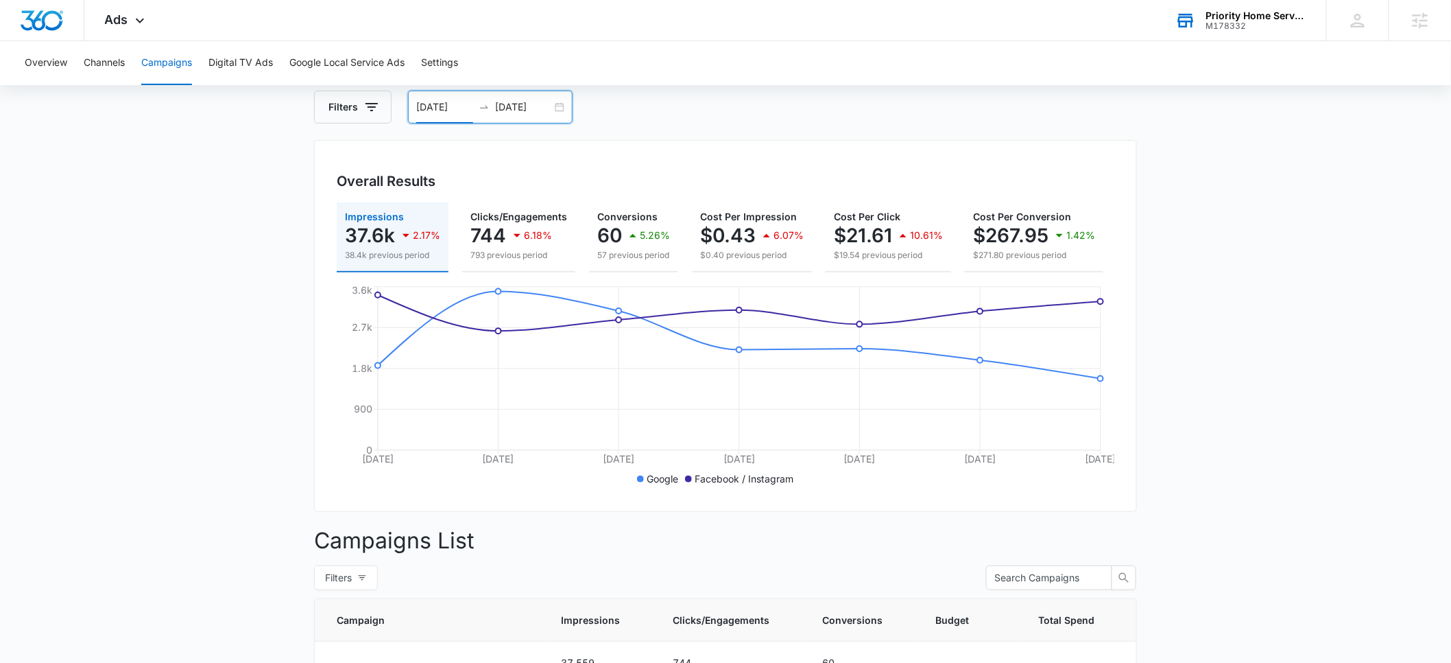
scroll to position [71, 0]
click at [374, 110] on icon "button" at bounding box center [372, 107] width 16 height 16
click at [473, 158] on icon "Show Channel filters" at bounding box center [478, 158] width 16 height 16
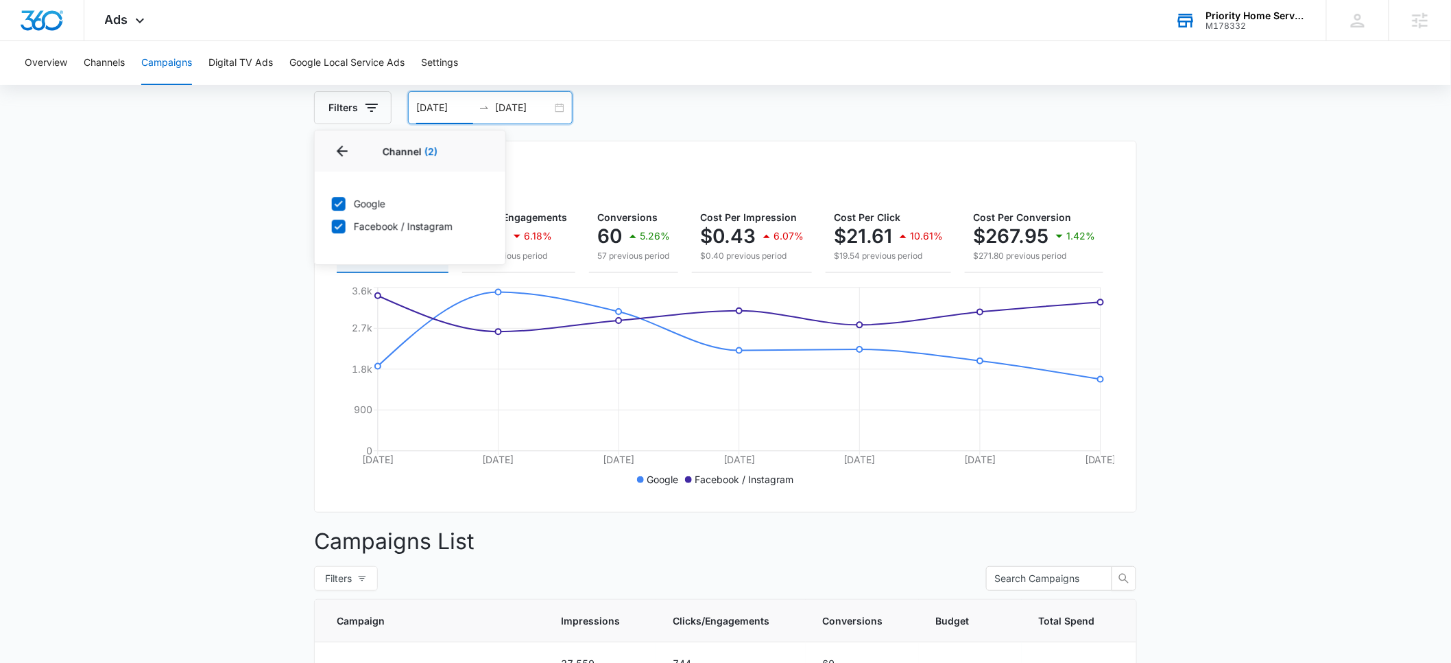
click at [340, 225] on icon at bounding box center [339, 226] width 8 height 6
click at [332, 226] on input "Facebook / Instagram" at bounding box center [331, 226] width 1 height 1
checkbox input "false"
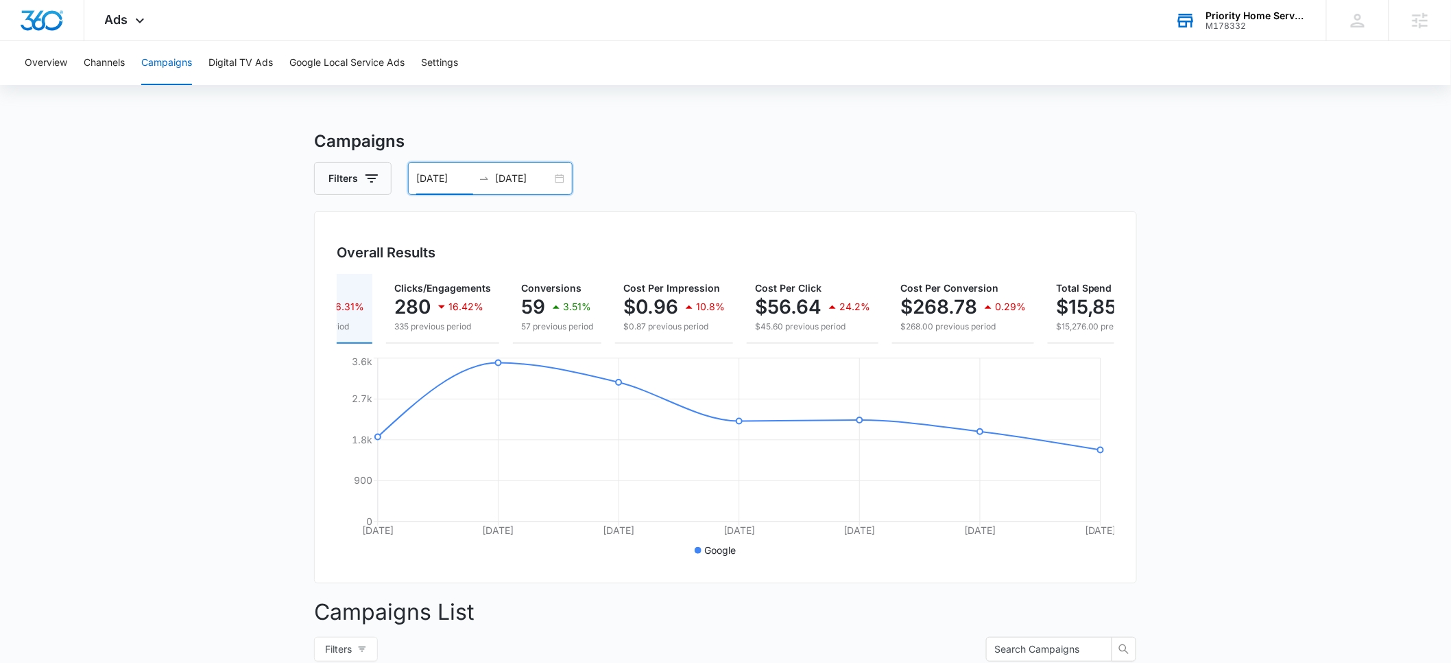
scroll to position [0, 0]
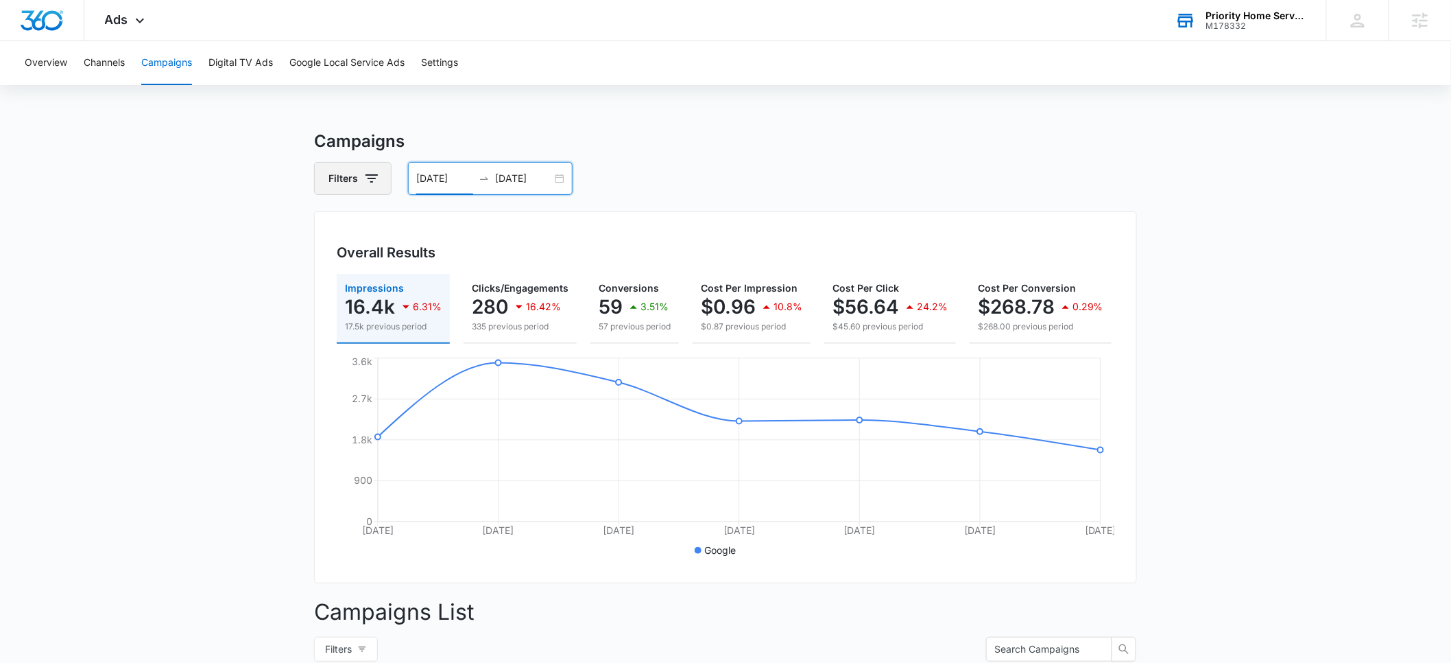
click at [355, 172] on button "Filters" at bounding box center [353, 178] width 78 height 33
click at [479, 230] on icon "Show Channel filters" at bounding box center [478, 228] width 16 height 16
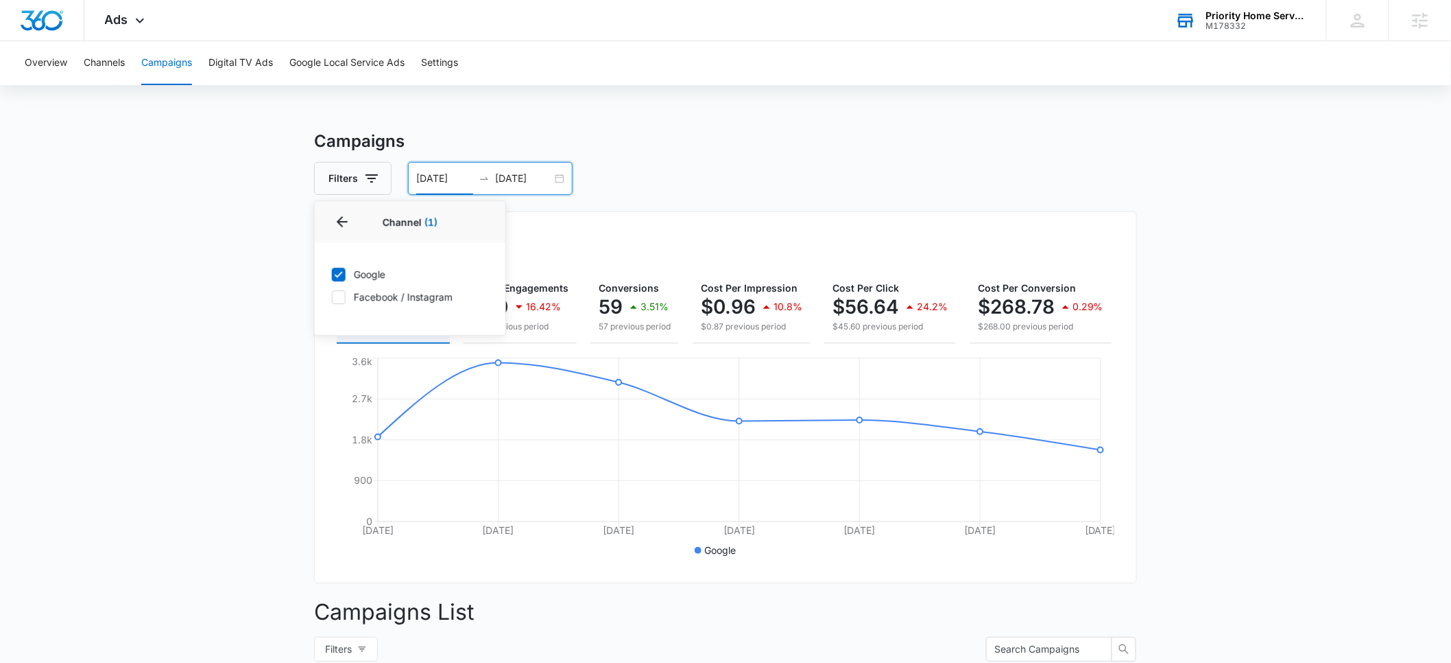
click at [340, 297] on icon at bounding box center [339, 297] width 8 height 6
click at [332, 297] on input "Facebook / Instagram" at bounding box center [331, 296] width 1 height 1
checkbox input "true"
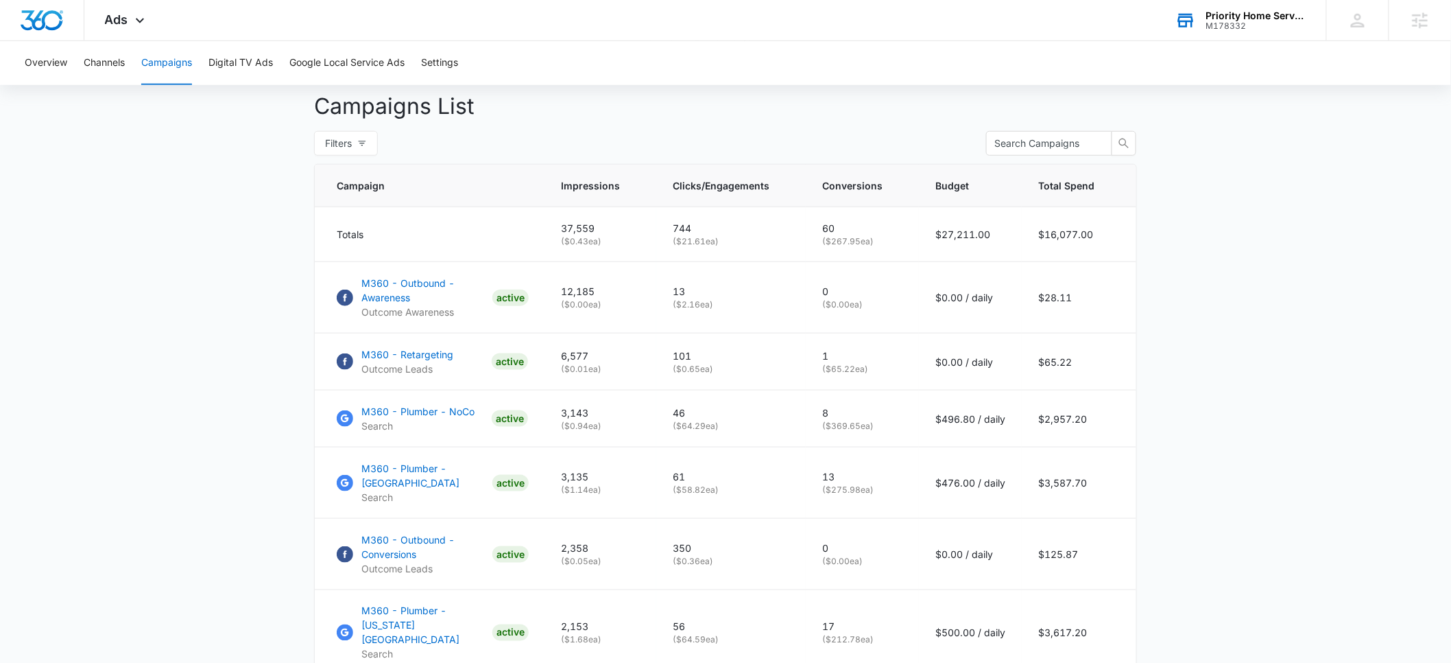
scroll to position [224, 0]
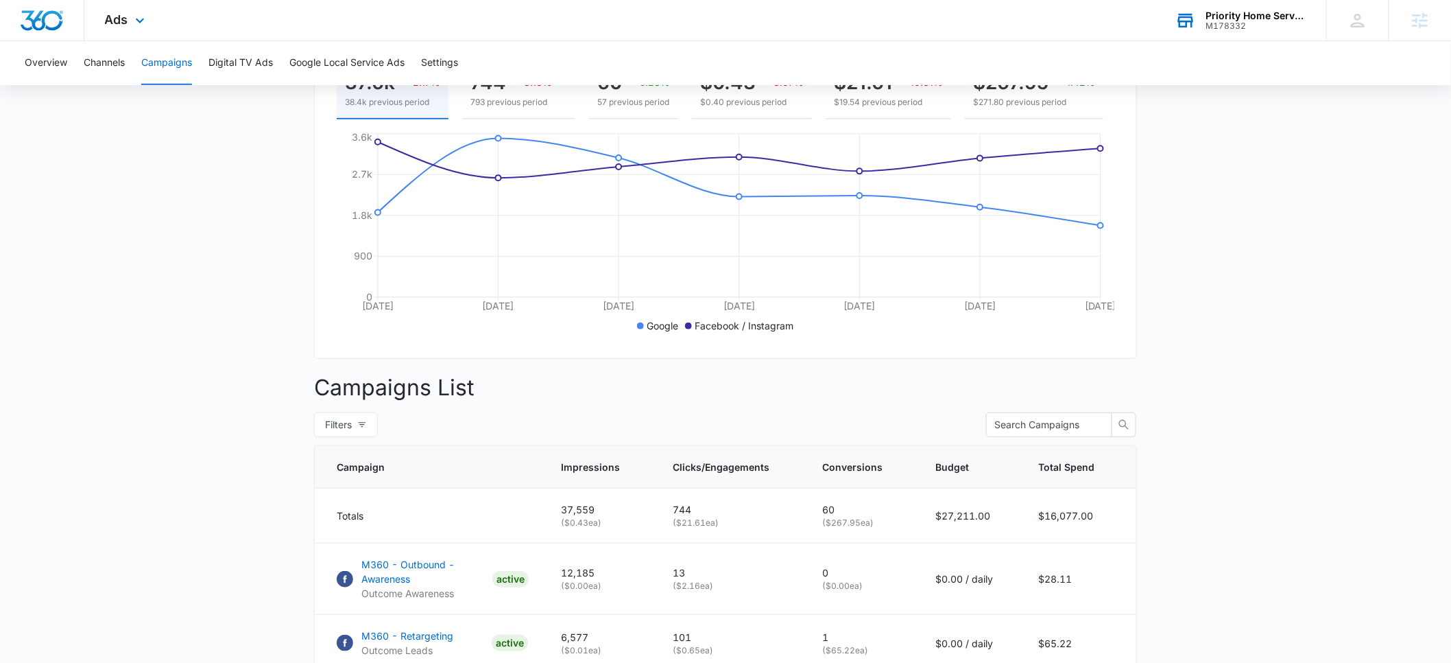
click at [123, 27] on div "Ads Apps Reputation Forms CRM Email Social Payments POS Content Ads Intelligenc…" at bounding box center [126, 20] width 84 height 40
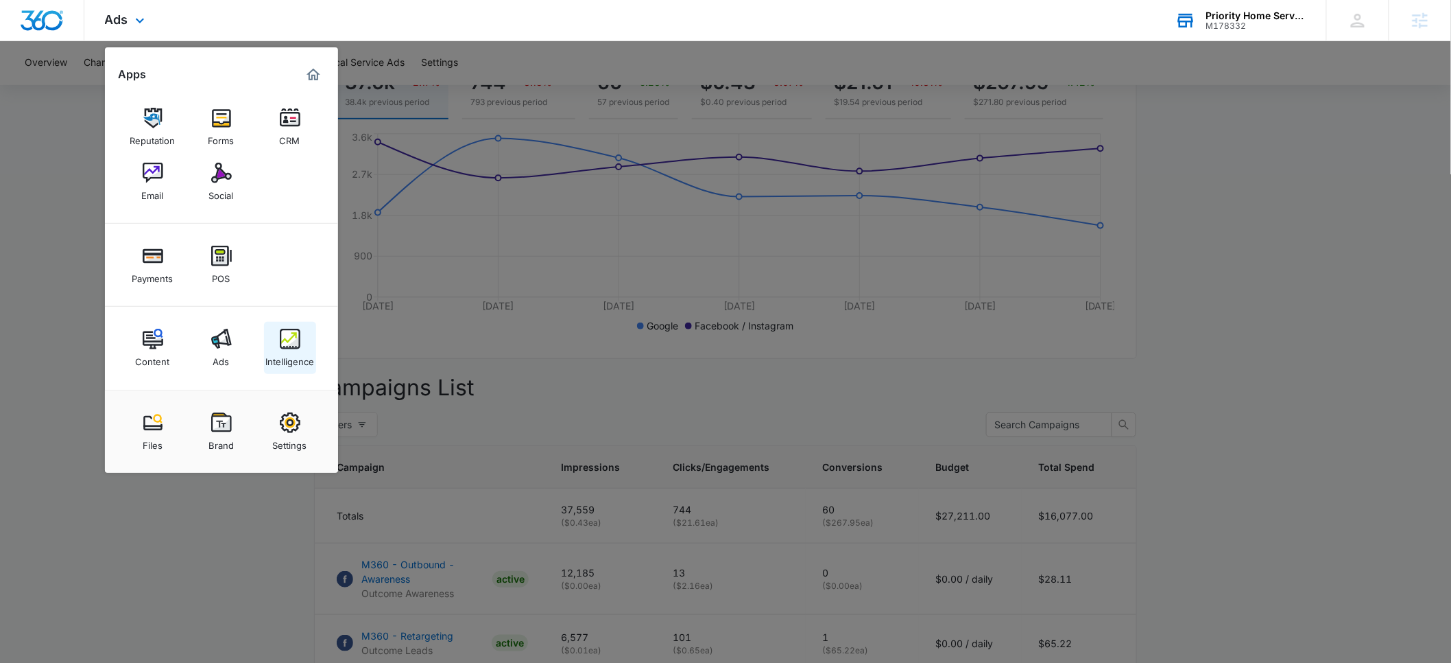
click at [290, 342] on img at bounding box center [290, 339] width 21 height 21
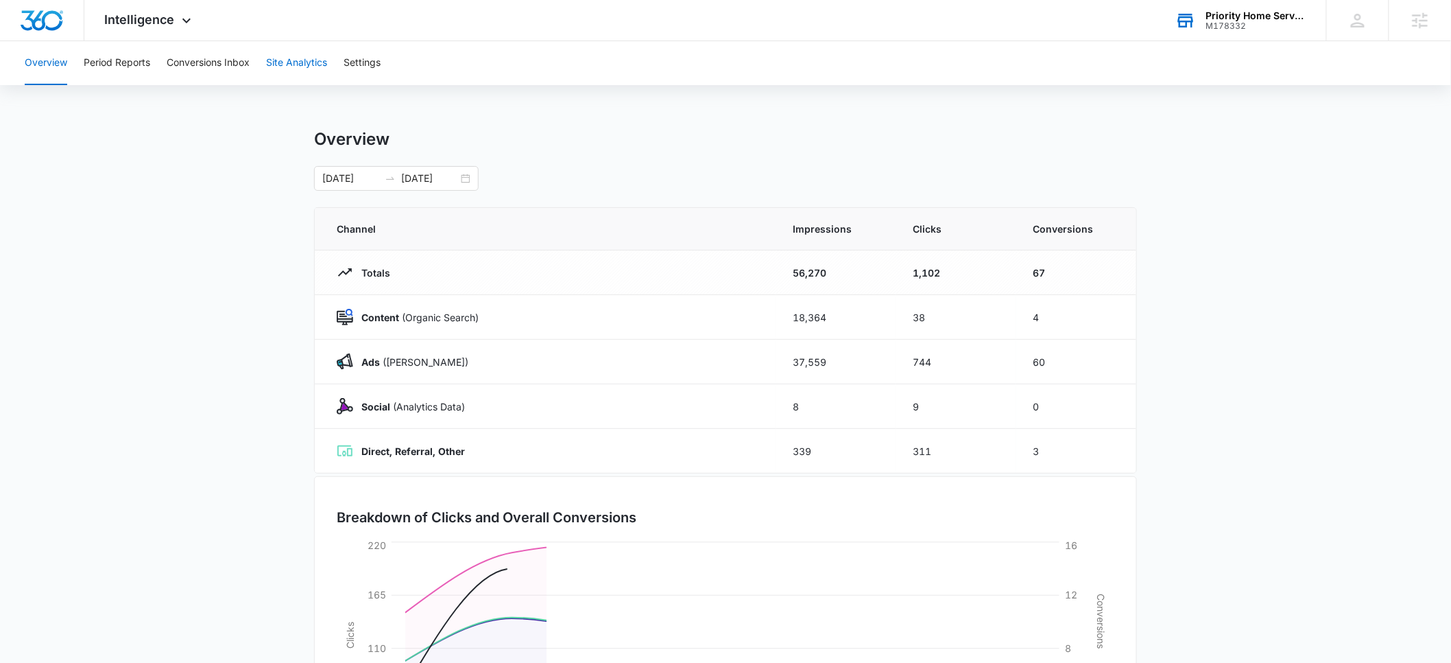
click at [299, 60] on button "Site Analytics" at bounding box center [296, 63] width 61 height 44
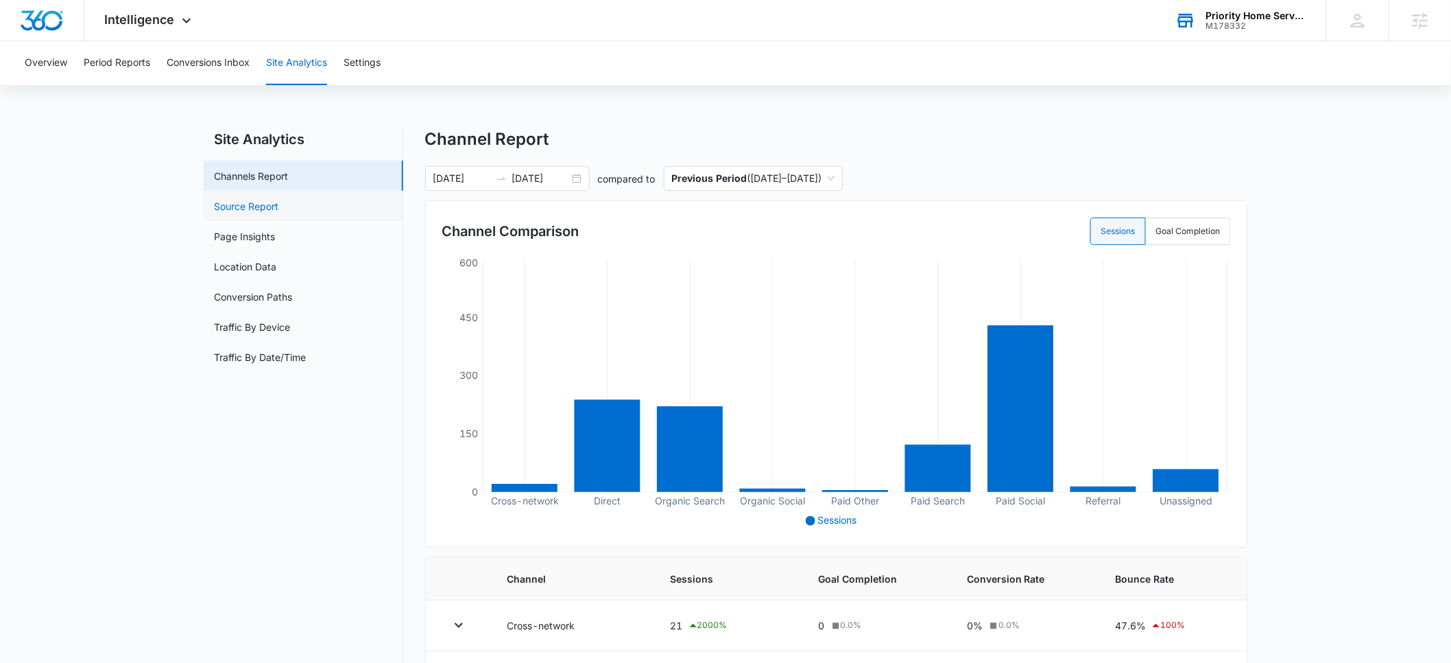
click at [265, 211] on link "Source Report" at bounding box center [247, 206] width 64 height 14
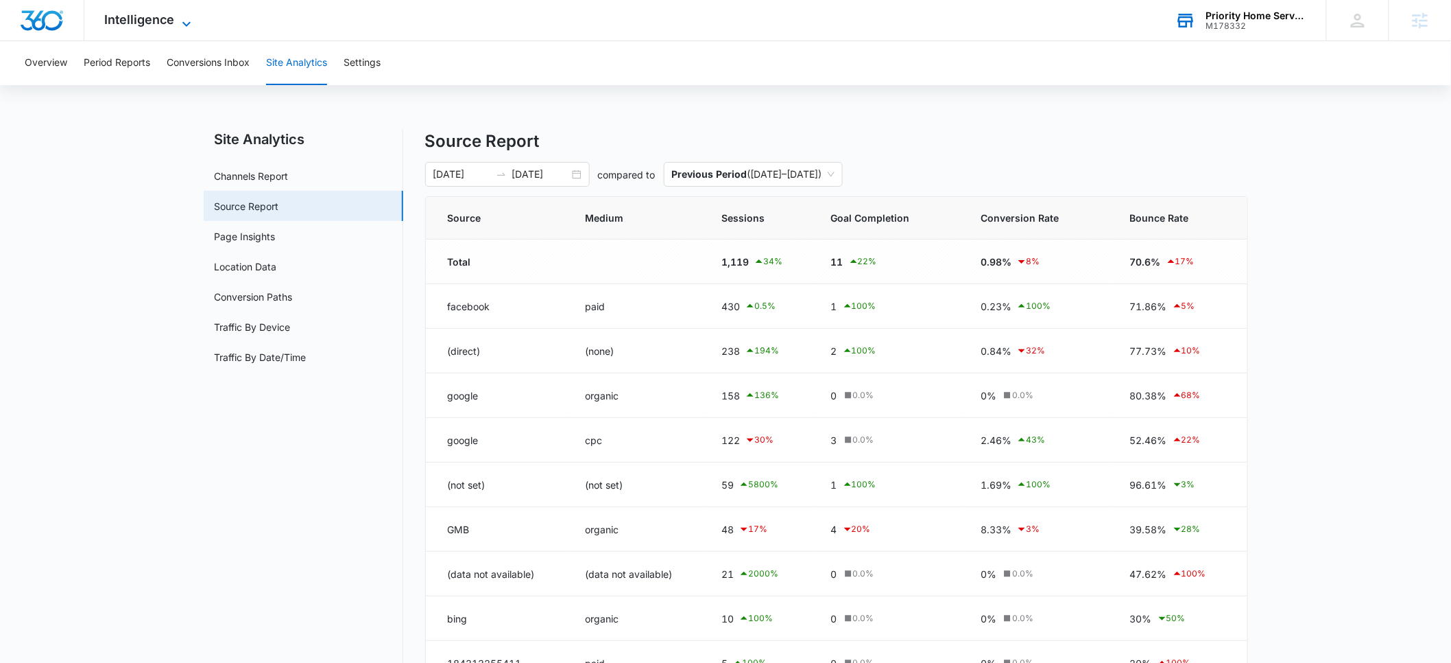
click at [145, 23] on span "Intelligence" at bounding box center [140, 19] width 70 height 14
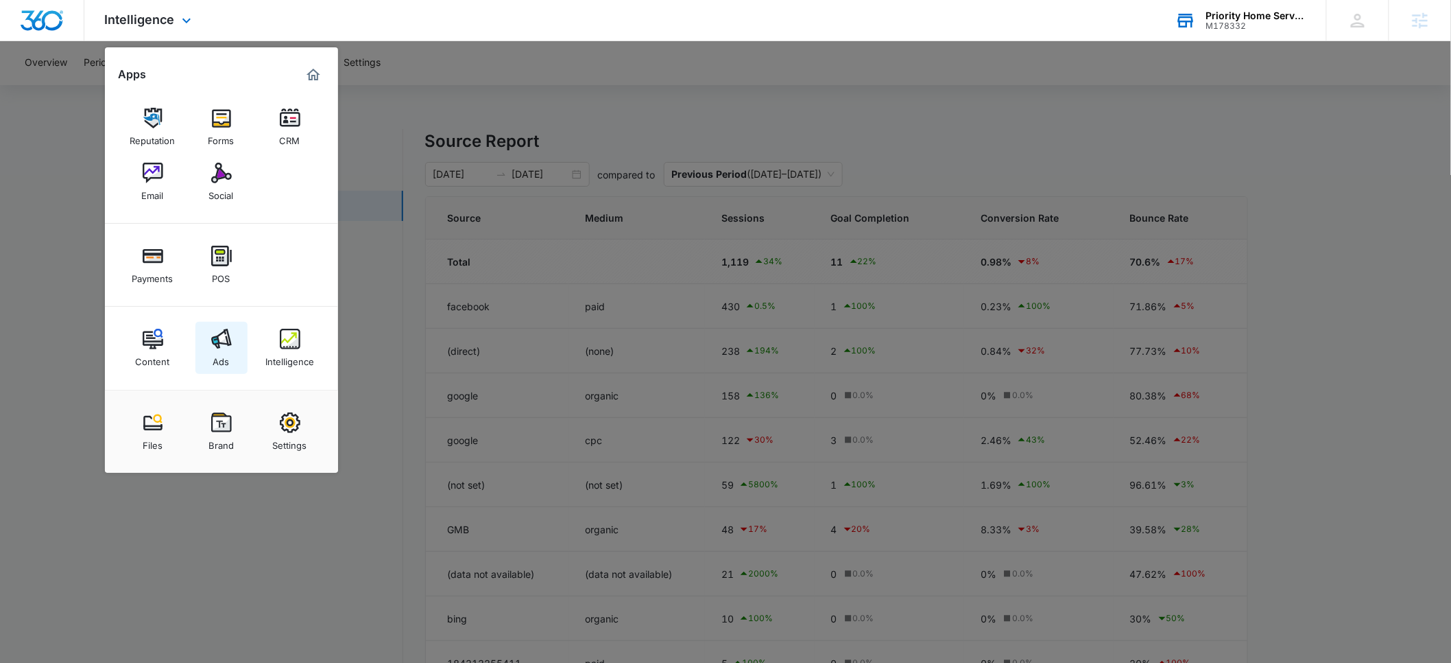
click at [221, 341] on img at bounding box center [221, 339] width 21 height 21
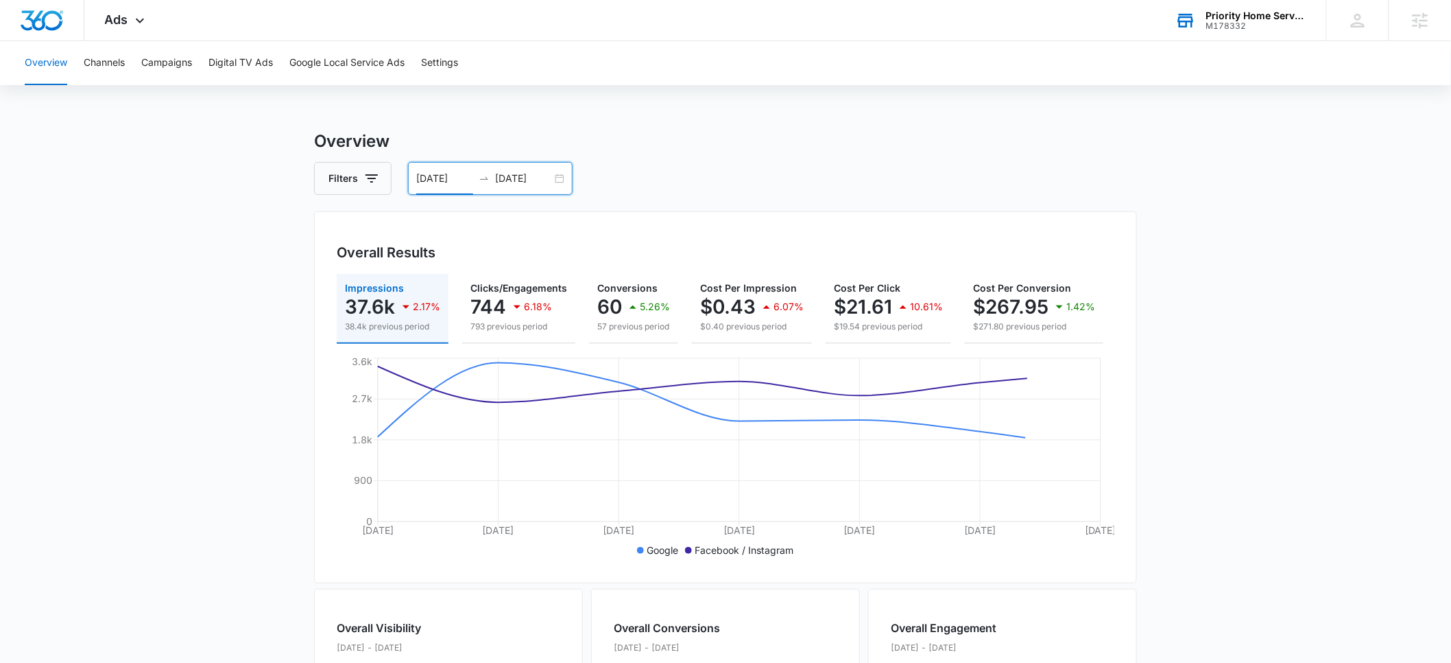
click at [445, 182] on input "09/01/2025" at bounding box center [444, 178] width 57 height 15
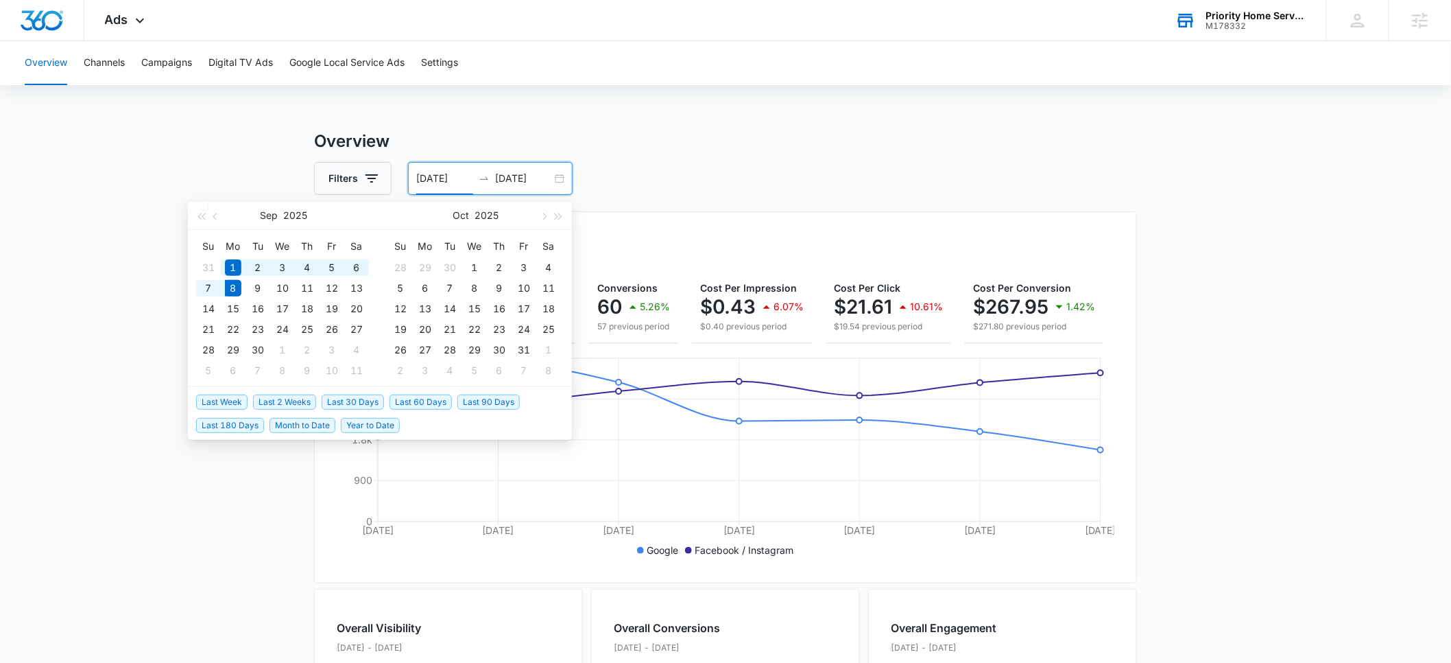
click at [354, 404] on span "Last 30 Days" at bounding box center [353, 401] width 62 height 15
type input "08/09/2025"
type input "09/08/2025"
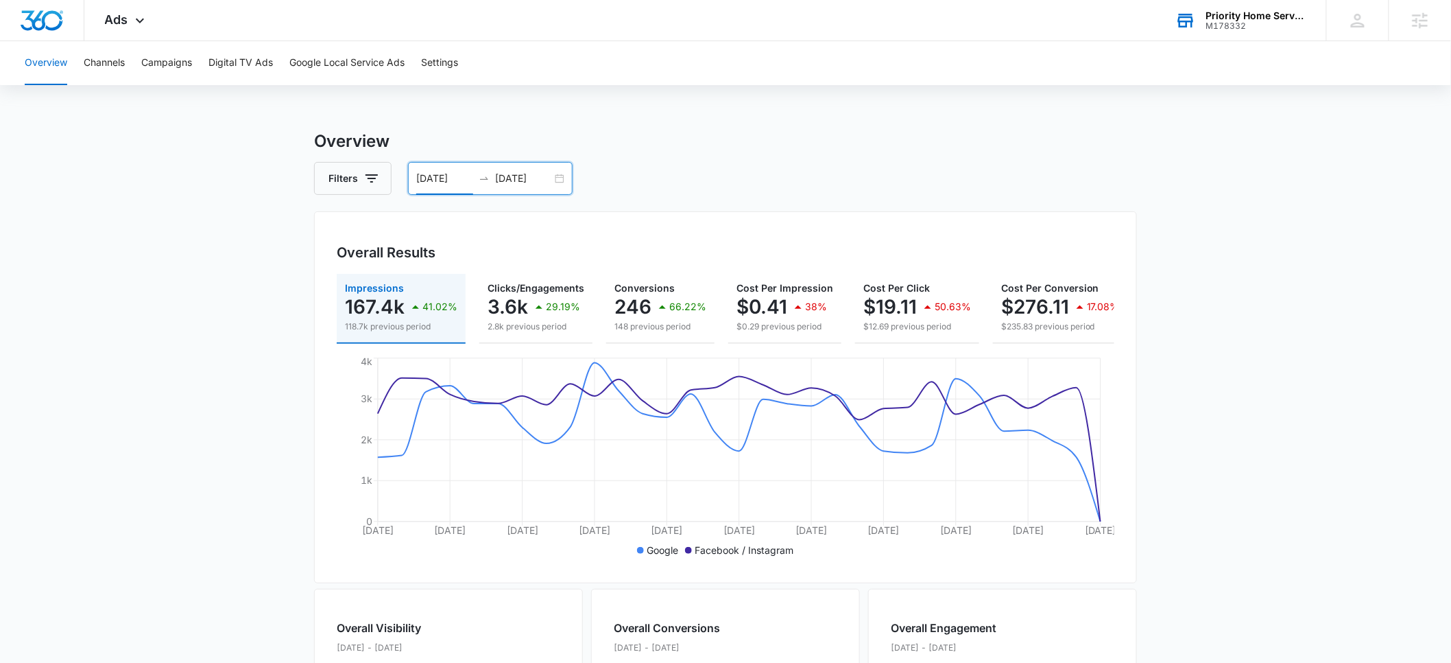
click at [432, 180] on input "08/09/2025" at bounding box center [444, 178] width 57 height 15
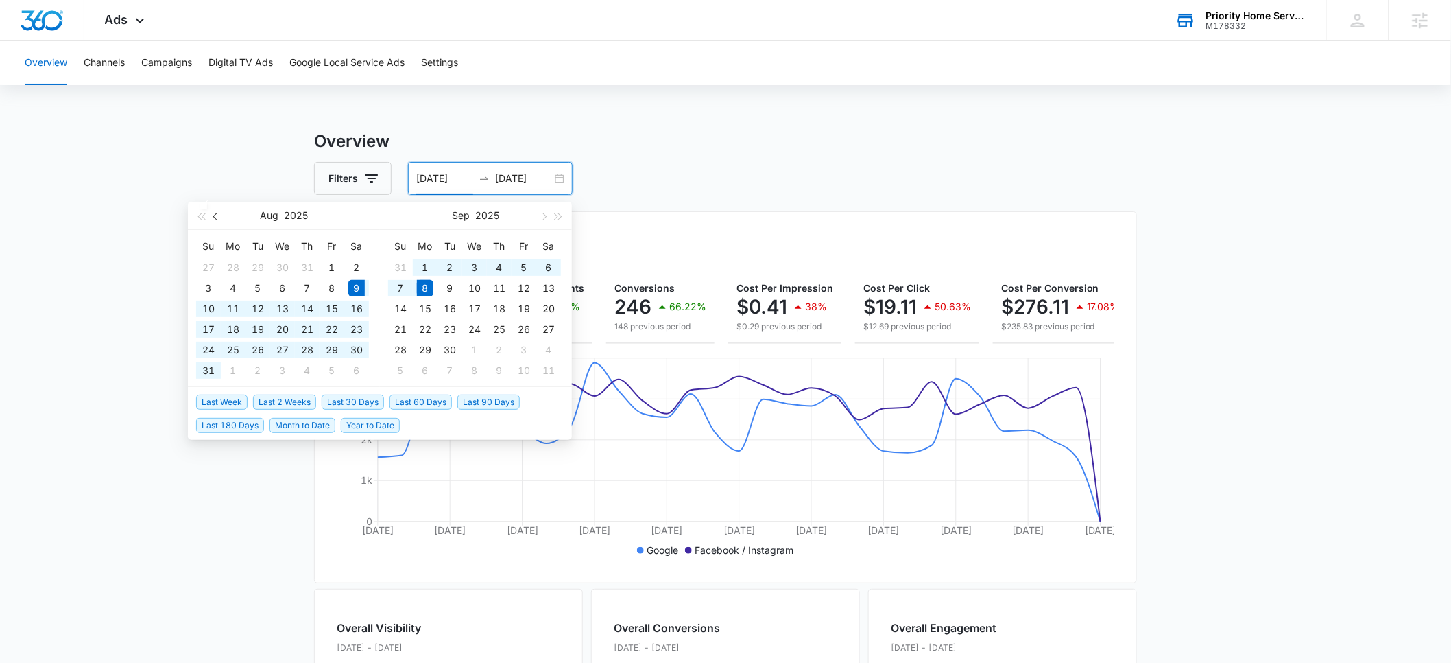
click at [217, 217] on span "button" at bounding box center [216, 216] width 7 height 7
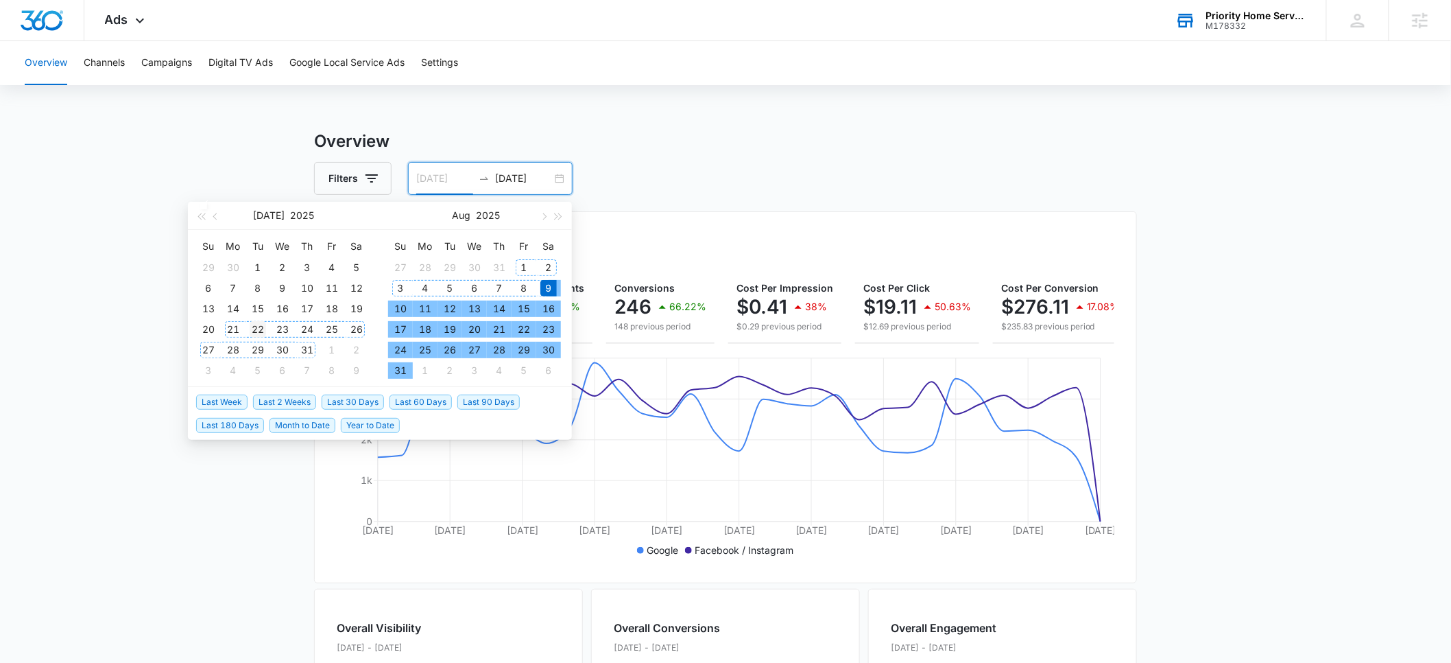
type input "07/22/2025"
click at [257, 329] on div "22" at bounding box center [258, 329] width 16 height 16
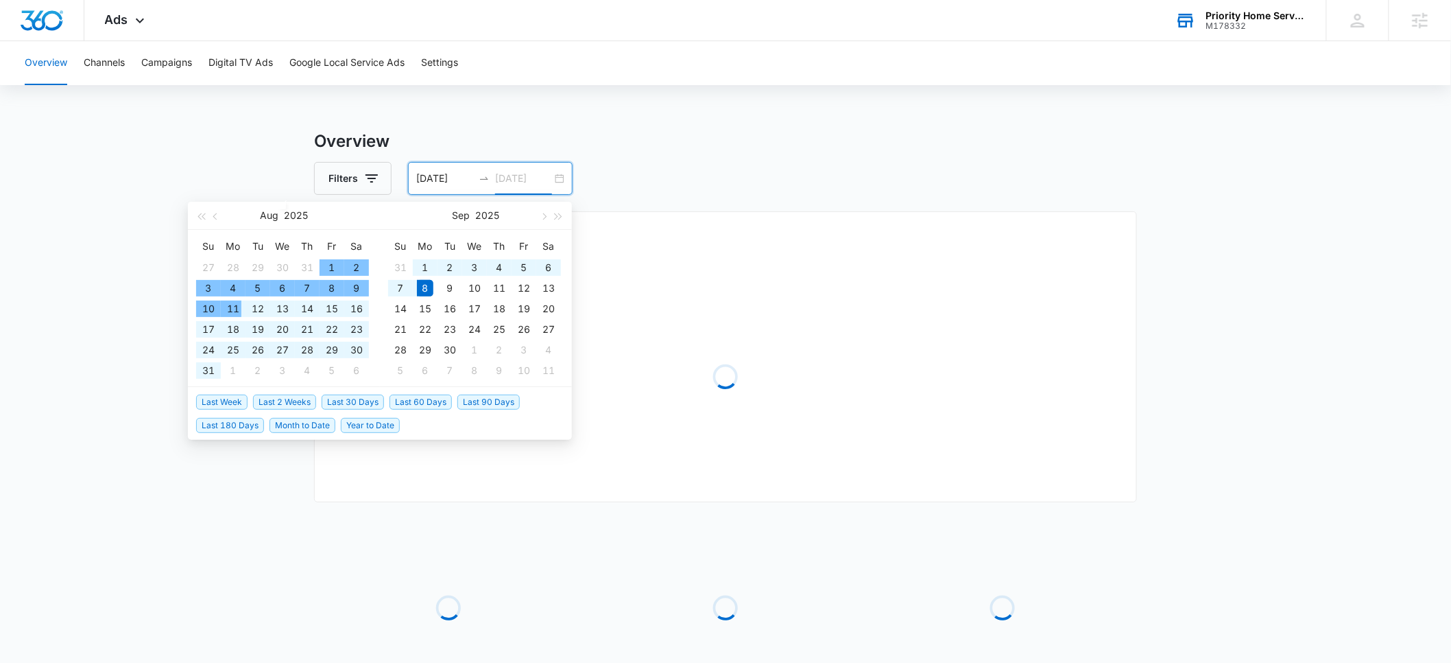
type input "09/08/2025"
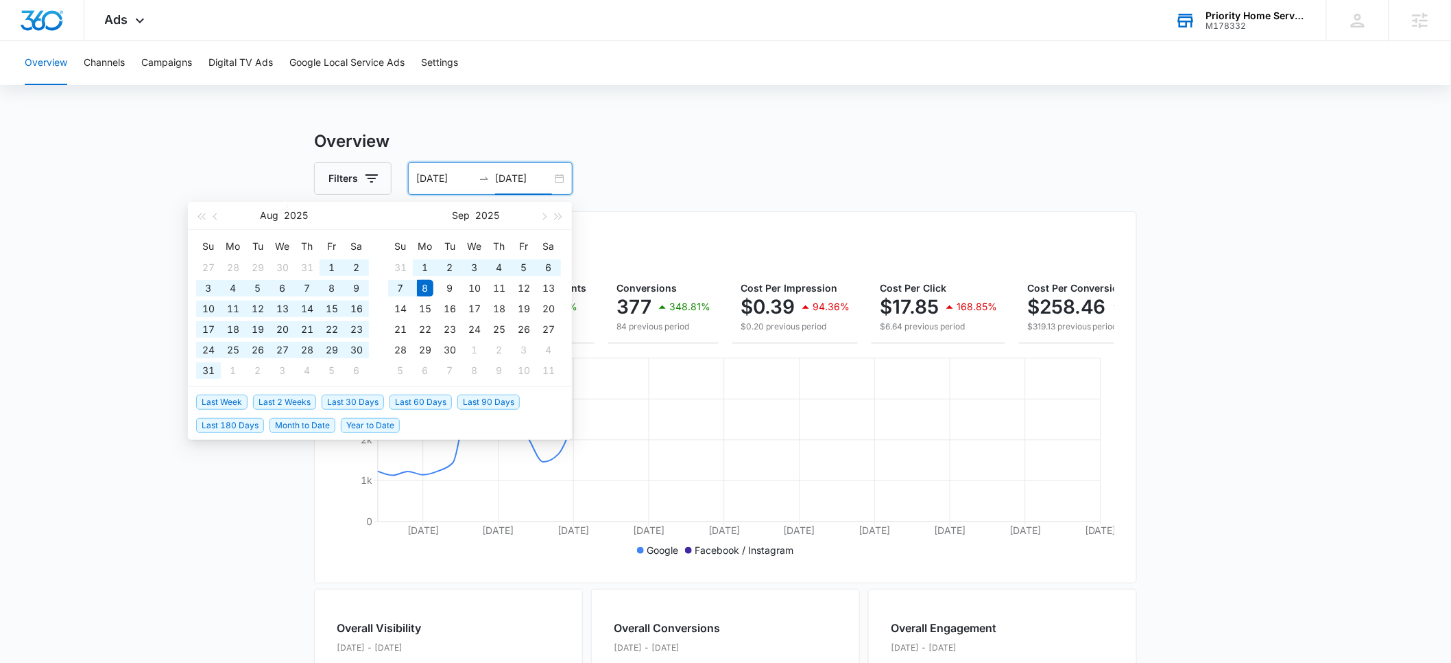
click at [168, 165] on main "Overview Filters 07/22/2025 09/08/2025 Overall Results Impressions 251.4k 87.02…" at bounding box center [725, 621] width 1451 height 985
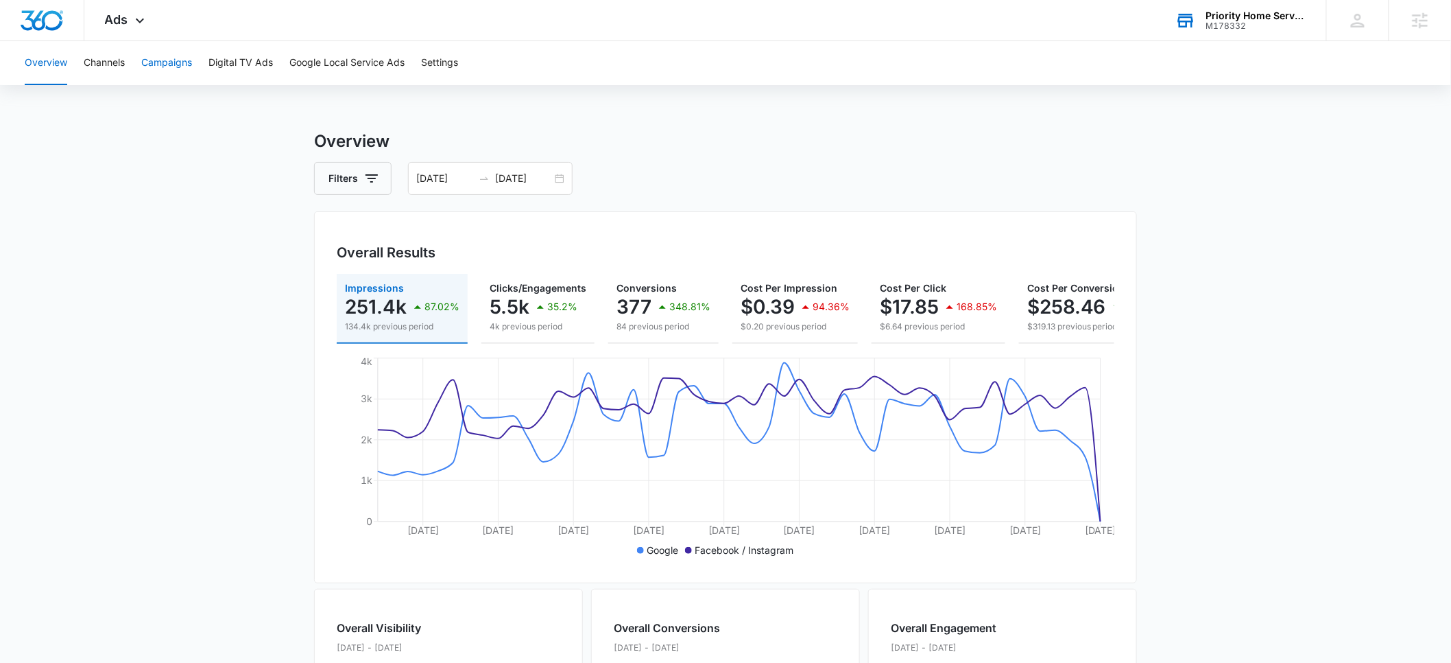
click at [173, 63] on button "Campaigns" at bounding box center [166, 63] width 51 height 44
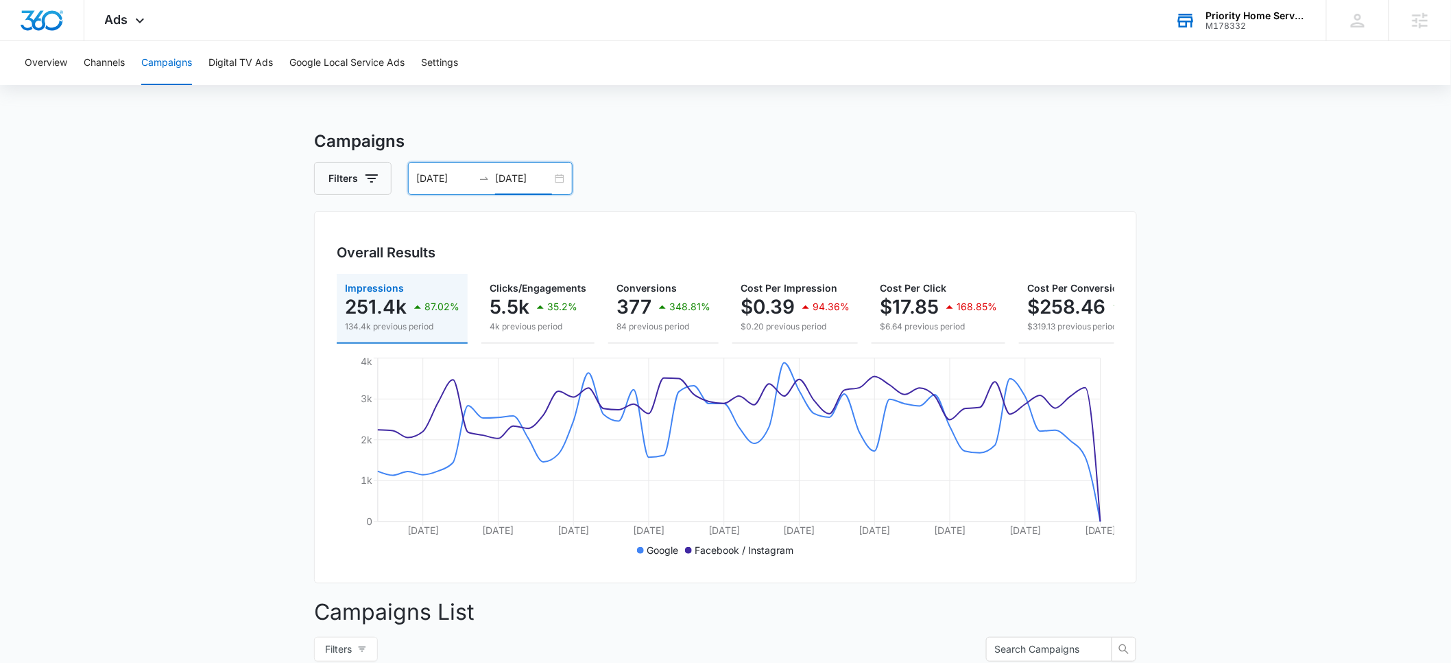
click at [520, 175] on input "09/08/2025" at bounding box center [523, 178] width 57 height 15
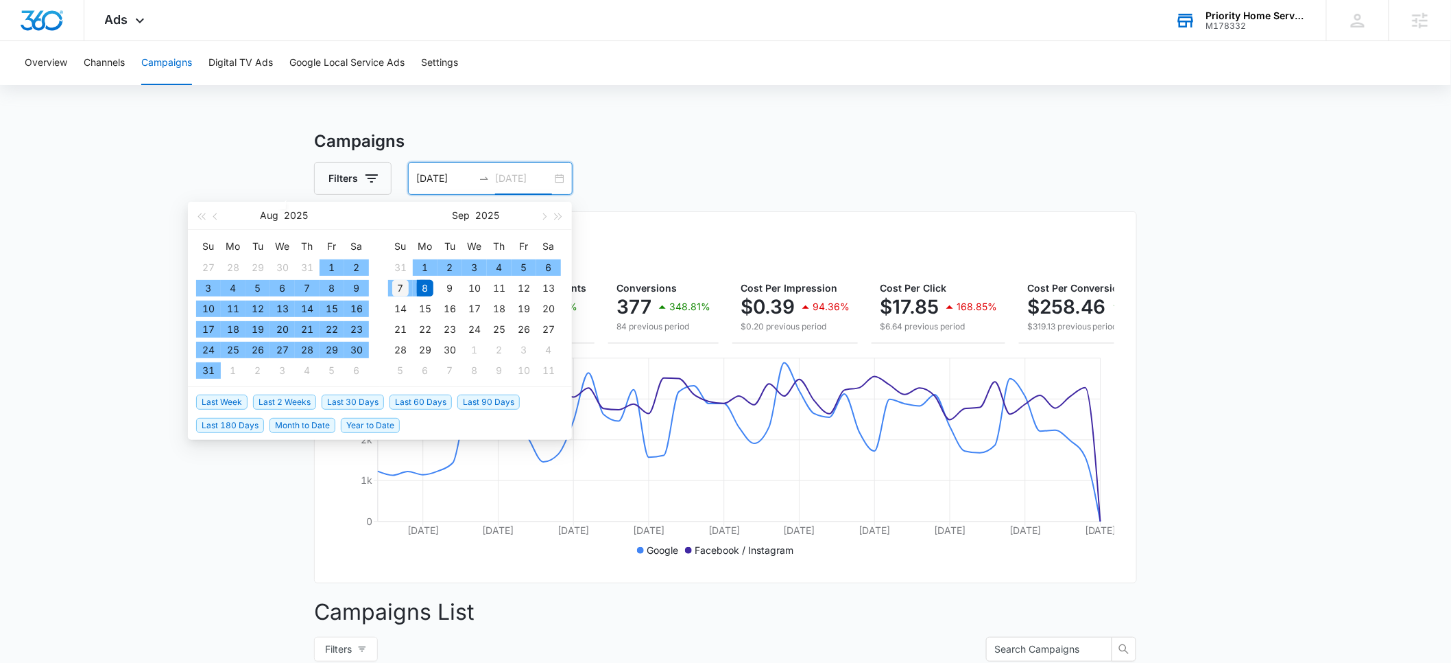
type input "09/07/2025"
click at [407, 287] on div "7" at bounding box center [400, 288] width 16 height 16
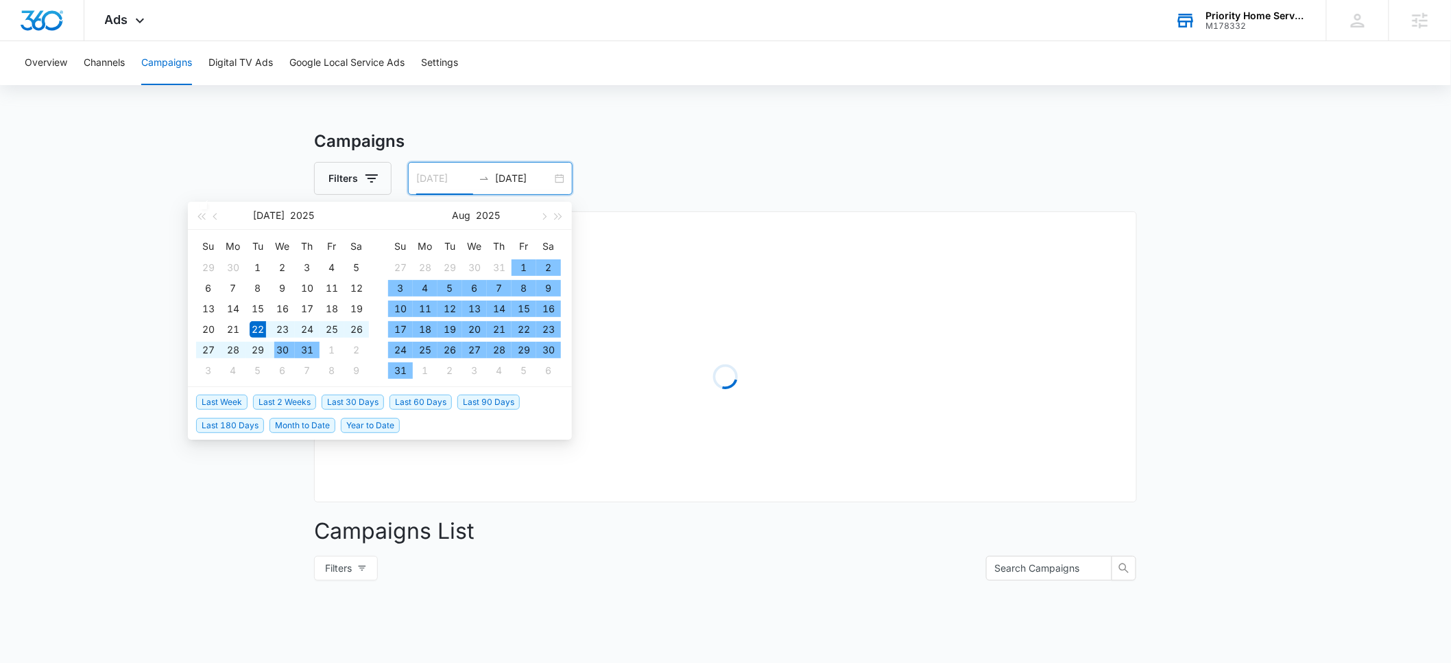
type input "07/22/2025"
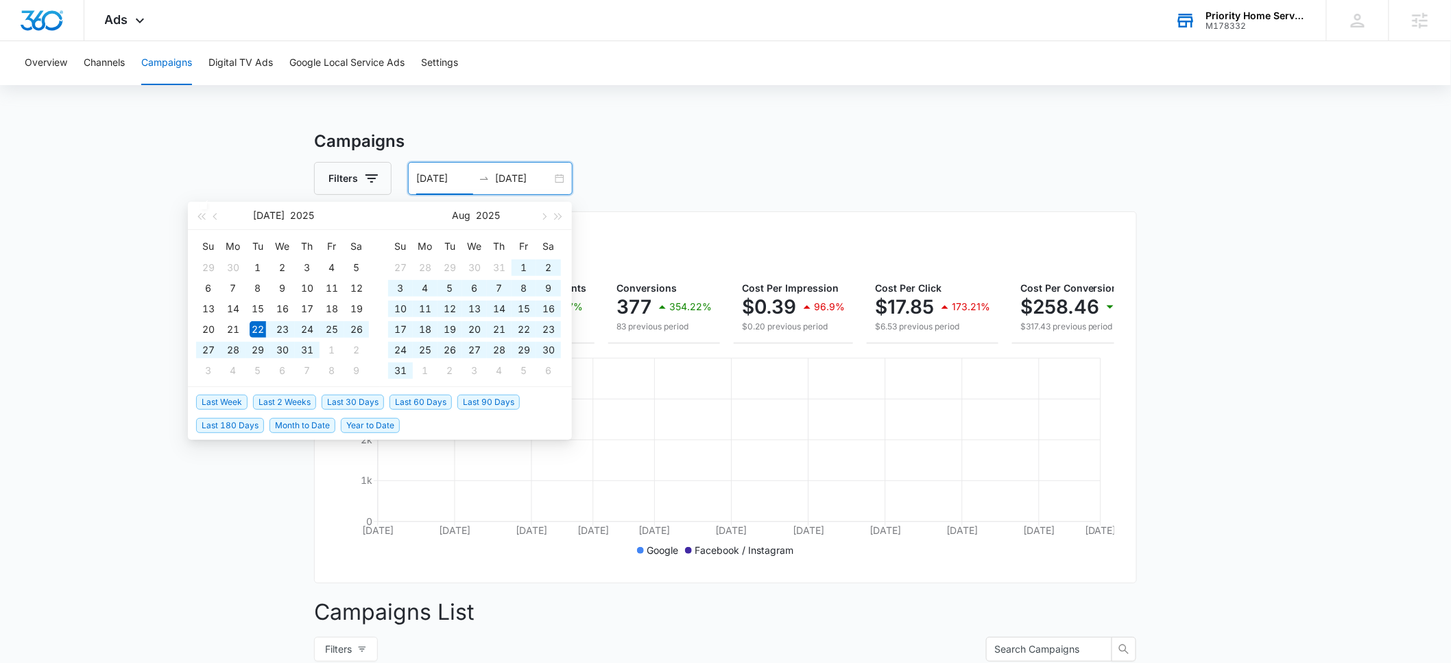
click at [675, 176] on div "Filters 07/22/2025 09/07/2025" at bounding box center [725, 178] width 823 height 33
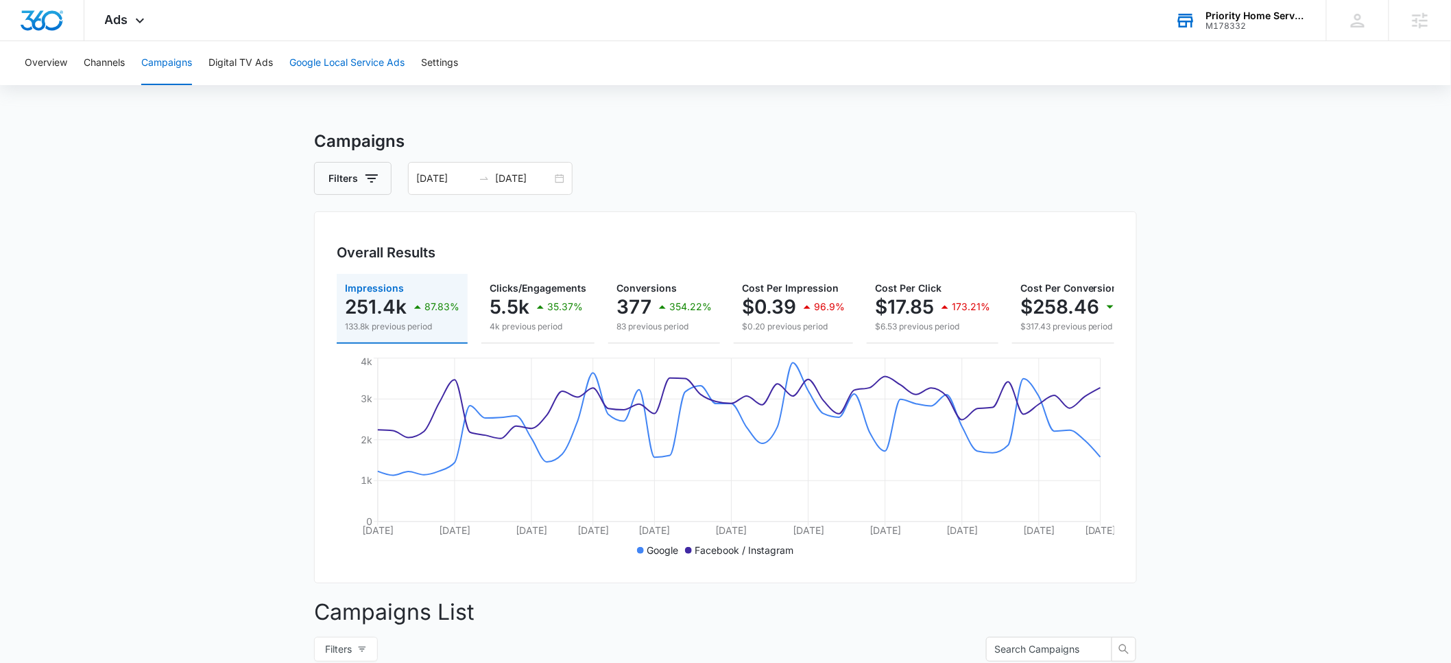
click at [375, 59] on button "Google Local Service Ads" at bounding box center [346, 63] width 115 height 44
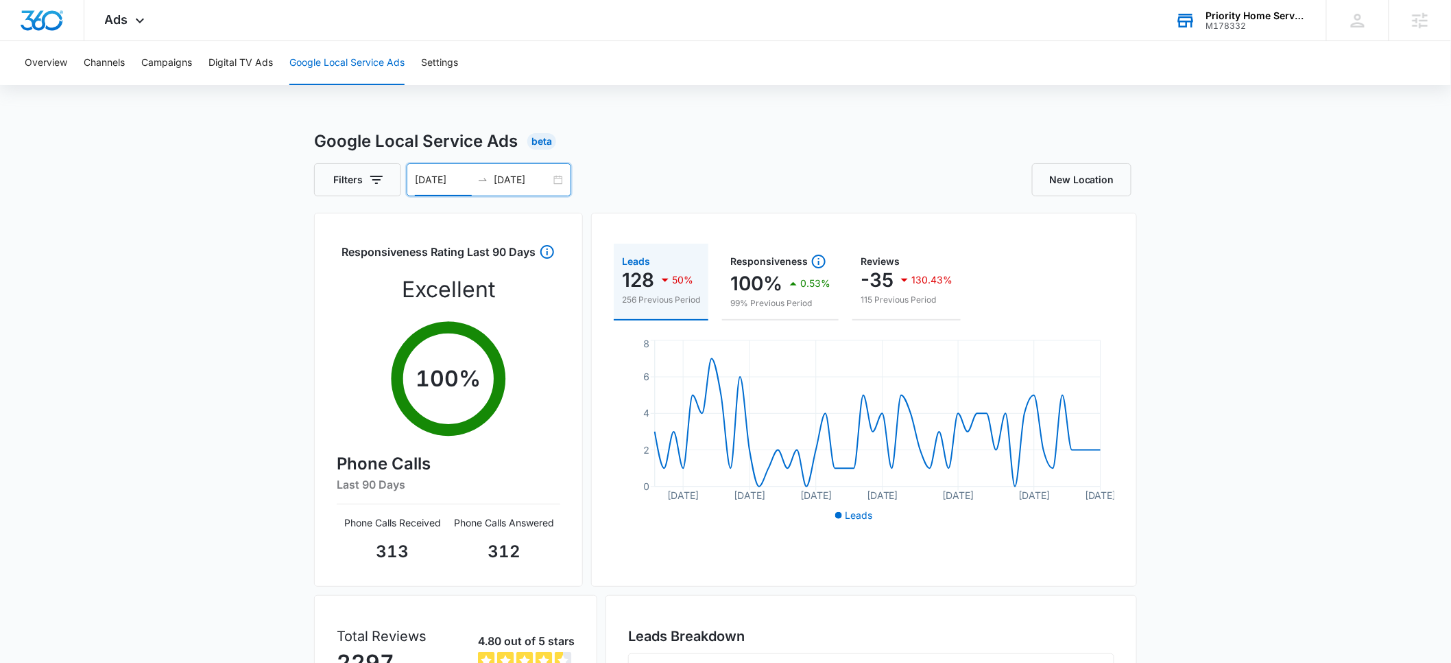
click at [437, 183] on input "07/22/2025" at bounding box center [443, 179] width 57 height 15
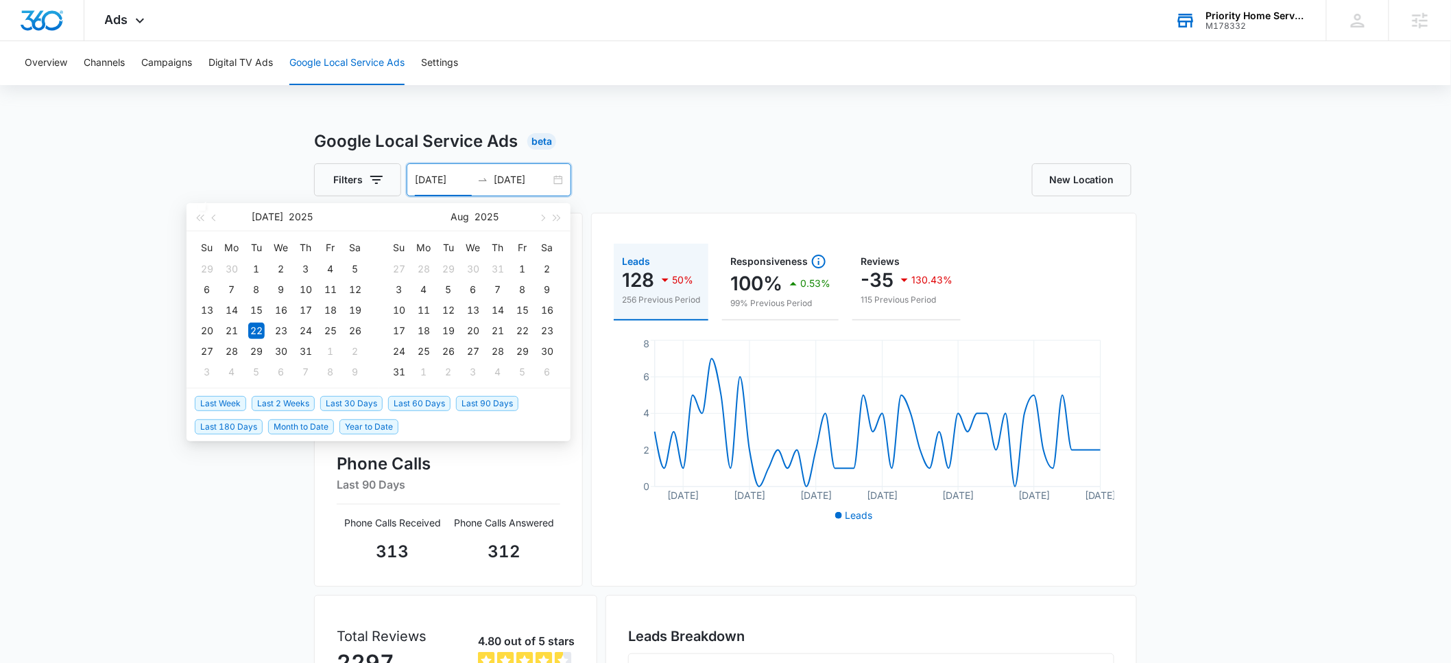
click at [298, 428] on span "Month to Date" at bounding box center [301, 426] width 66 height 15
type input "09/01/2025"
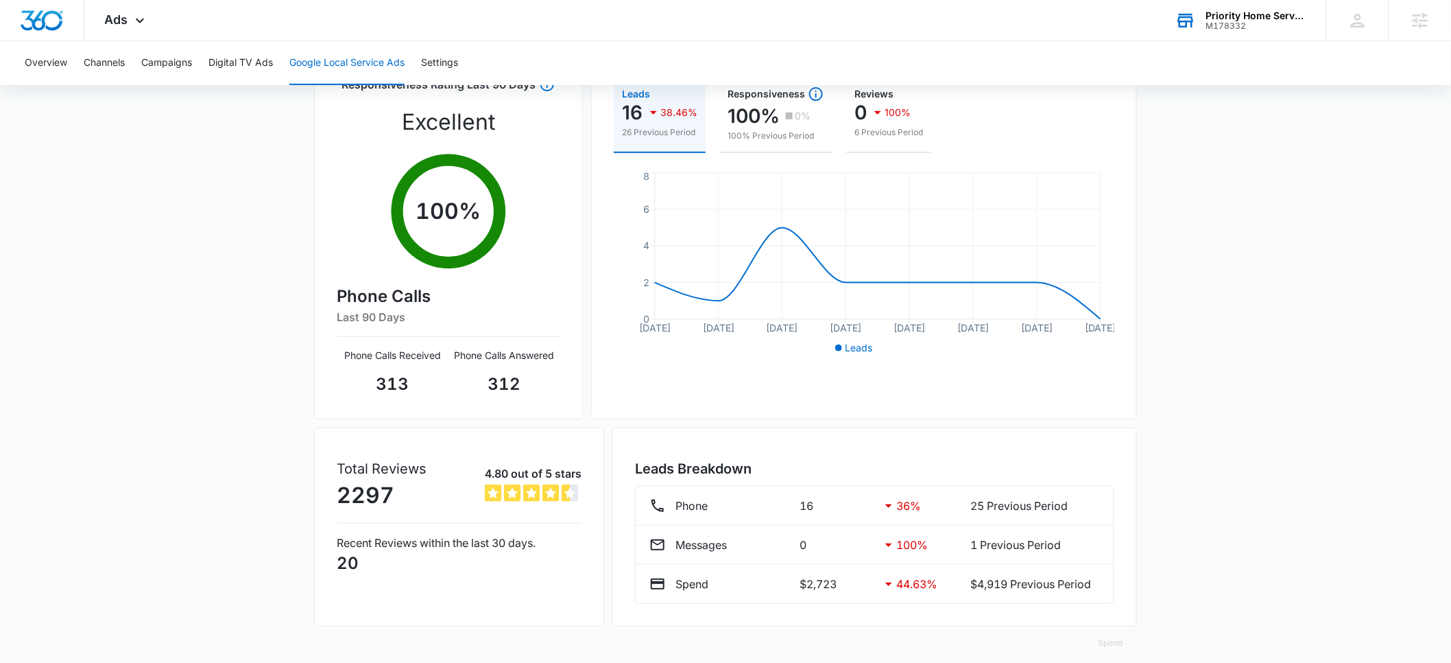
scroll to position [181, 0]
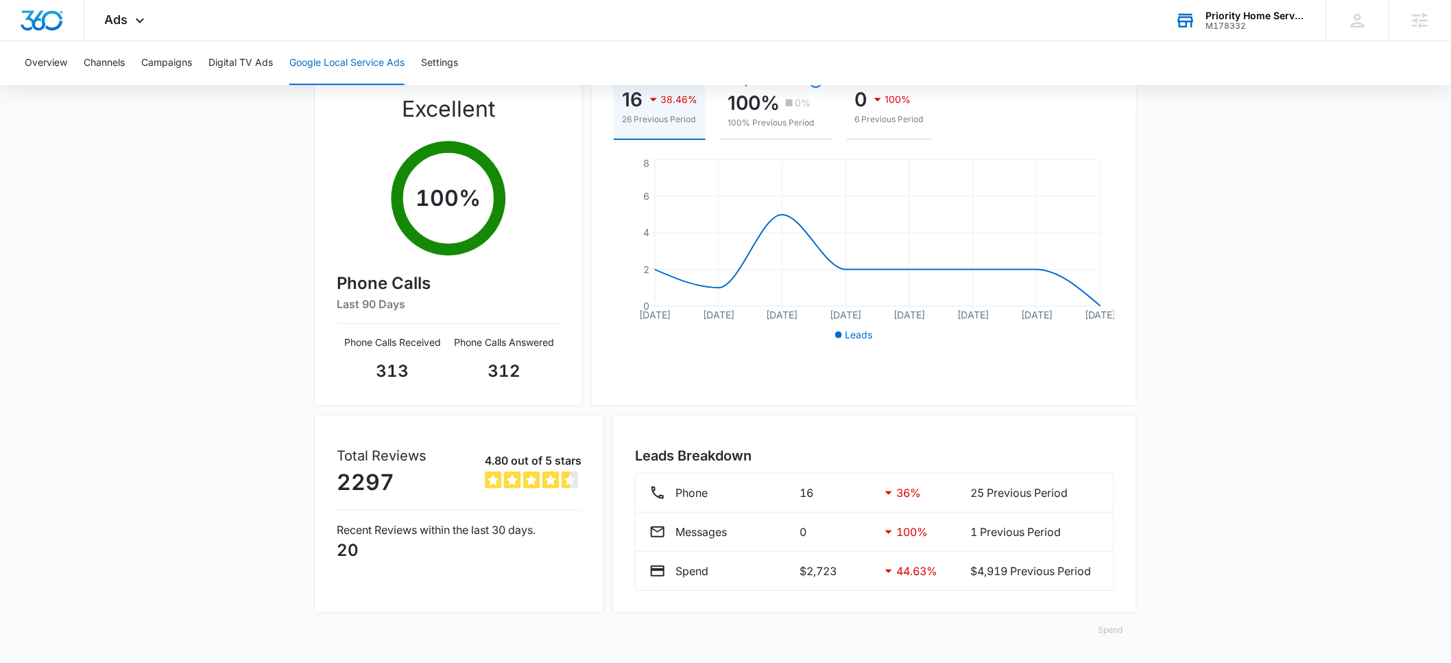
click at [1108, 629] on button "Spend" at bounding box center [1111, 629] width 52 height 33
click at [1110, 586] on div "Raw" at bounding box center [1122, 588] width 40 height 8
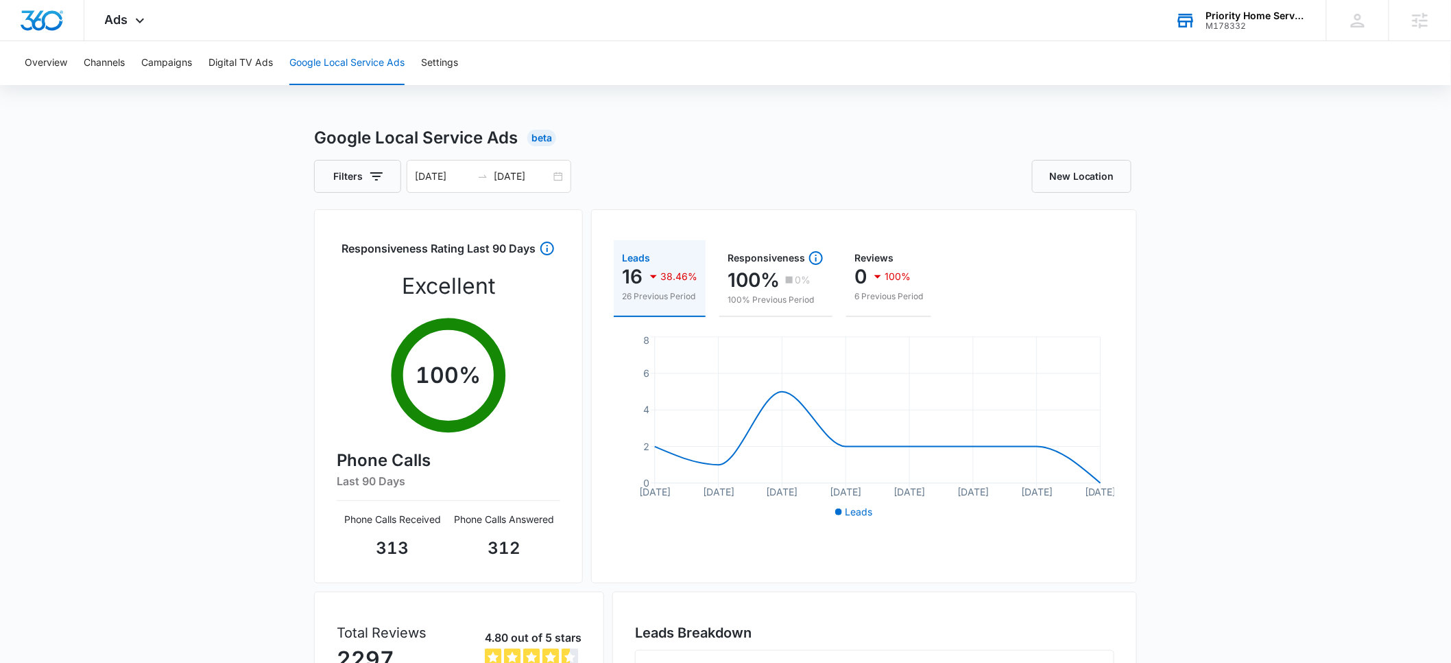
scroll to position [0, 0]
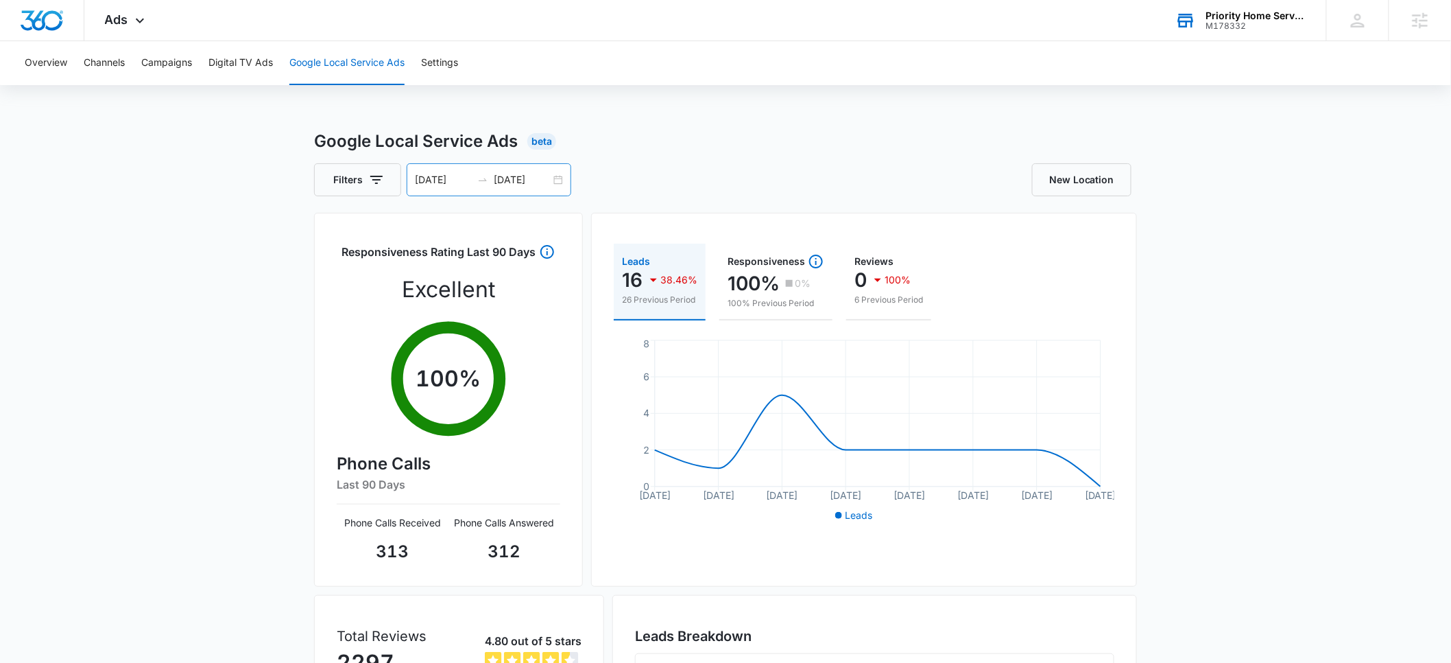
click at [523, 181] on input "09/08/2025" at bounding box center [522, 179] width 57 height 15
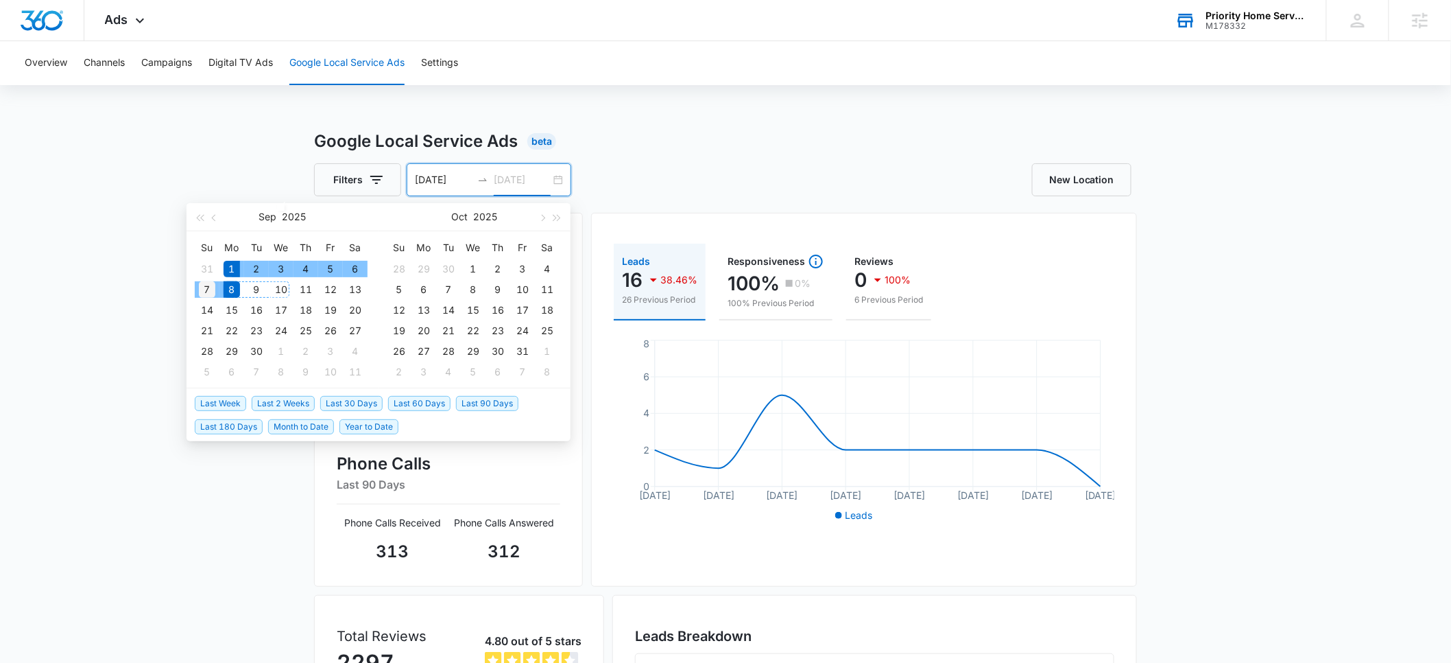
type input "09/07/2025"
click at [203, 293] on div "7" at bounding box center [207, 289] width 16 height 16
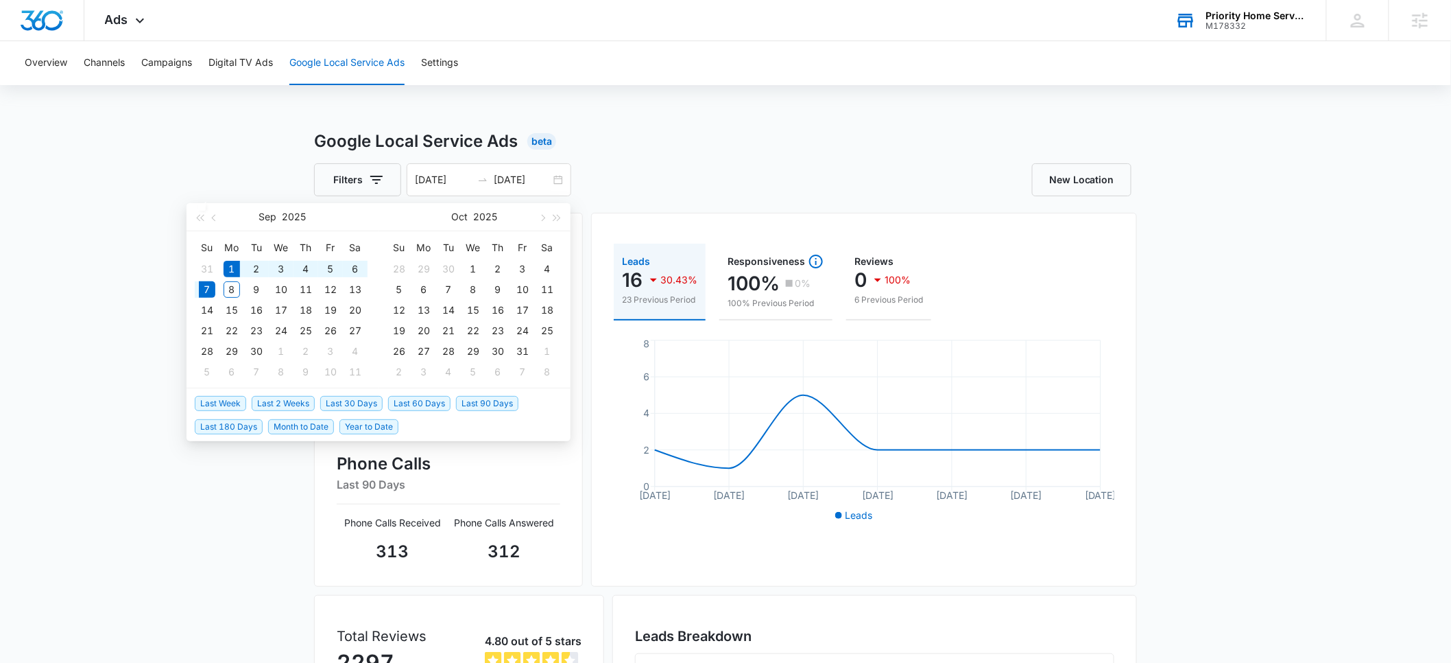
click at [97, 272] on div "Google Local Service Ads Beta Filters 09/01/2025 09/07/2025 Sep 2025 Su Mo Tu W…" at bounding box center [725, 486] width 1451 height 714
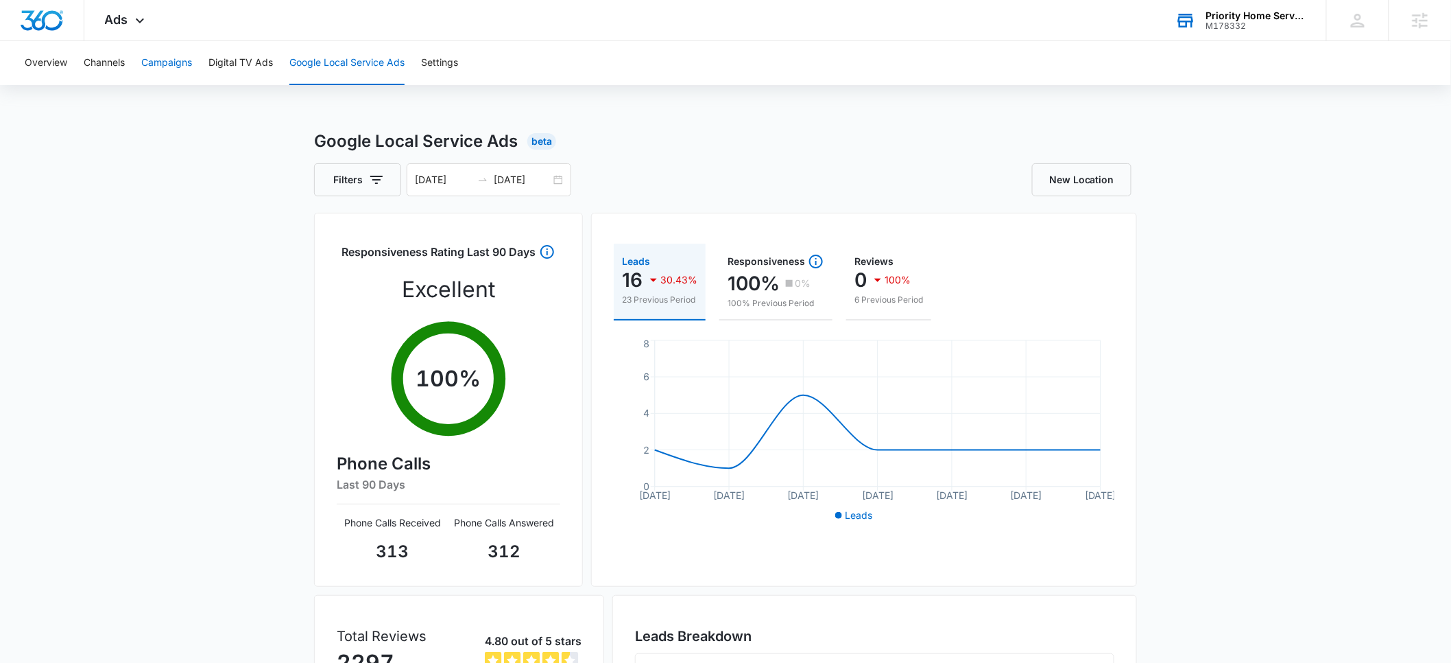
click at [178, 69] on button "Campaigns" at bounding box center [166, 63] width 51 height 44
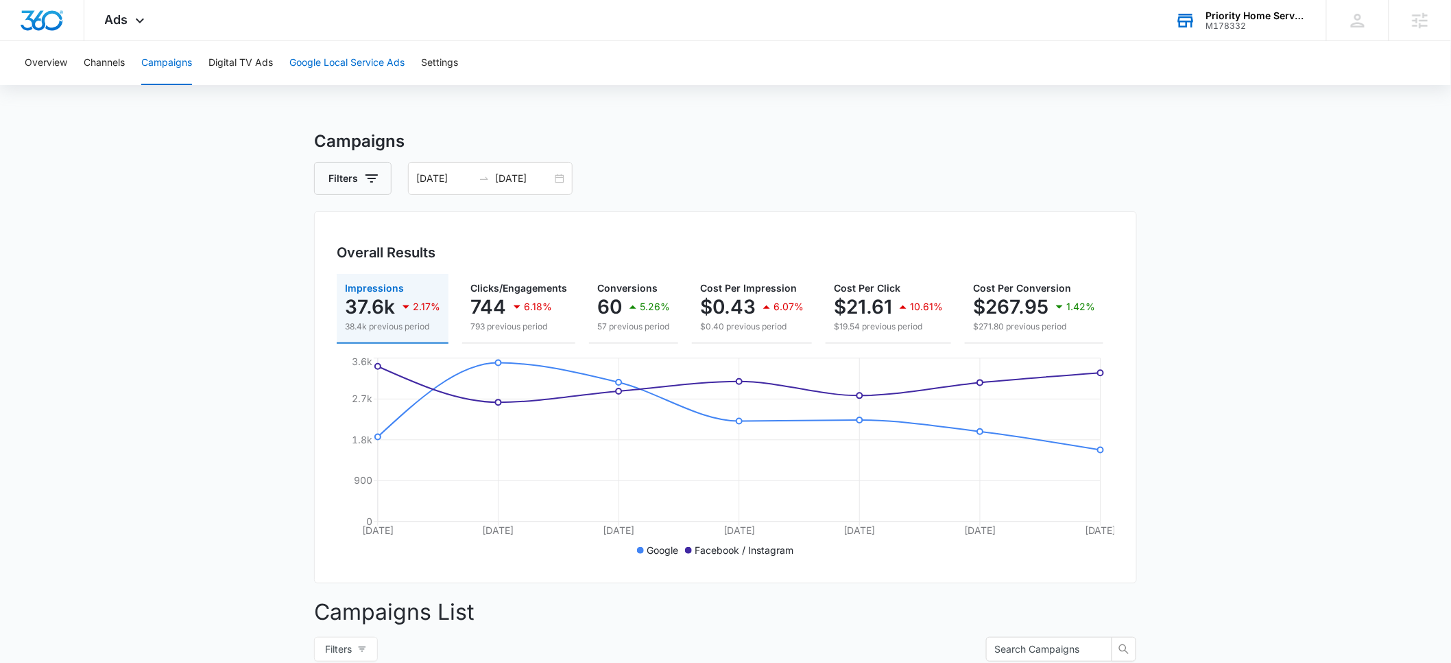
click at [327, 64] on button "Google Local Service Ads" at bounding box center [346, 63] width 115 height 44
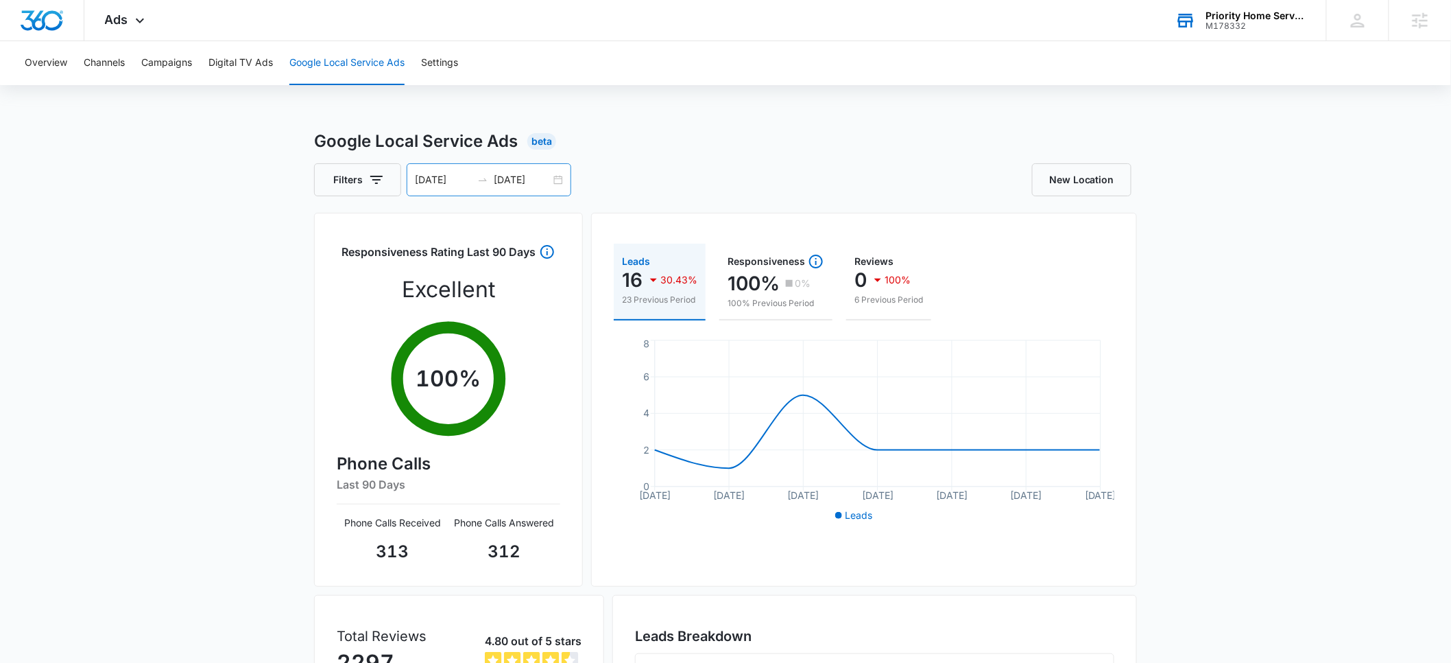
click at [423, 182] on input "09/01/2025" at bounding box center [443, 179] width 57 height 15
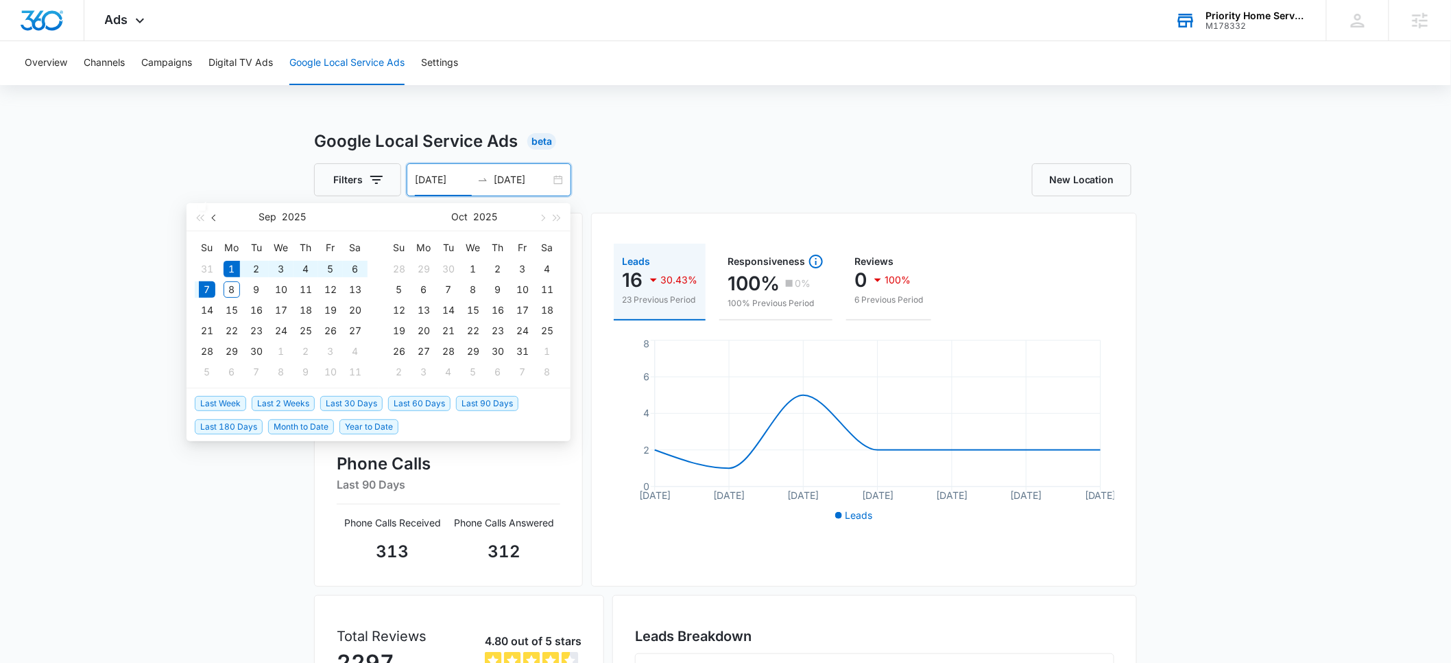
click at [216, 215] on span "button" at bounding box center [215, 217] width 7 height 7
type input "07/22/2025"
click at [256, 331] on div "22" at bounding box center [256, 330] width 16 height 16
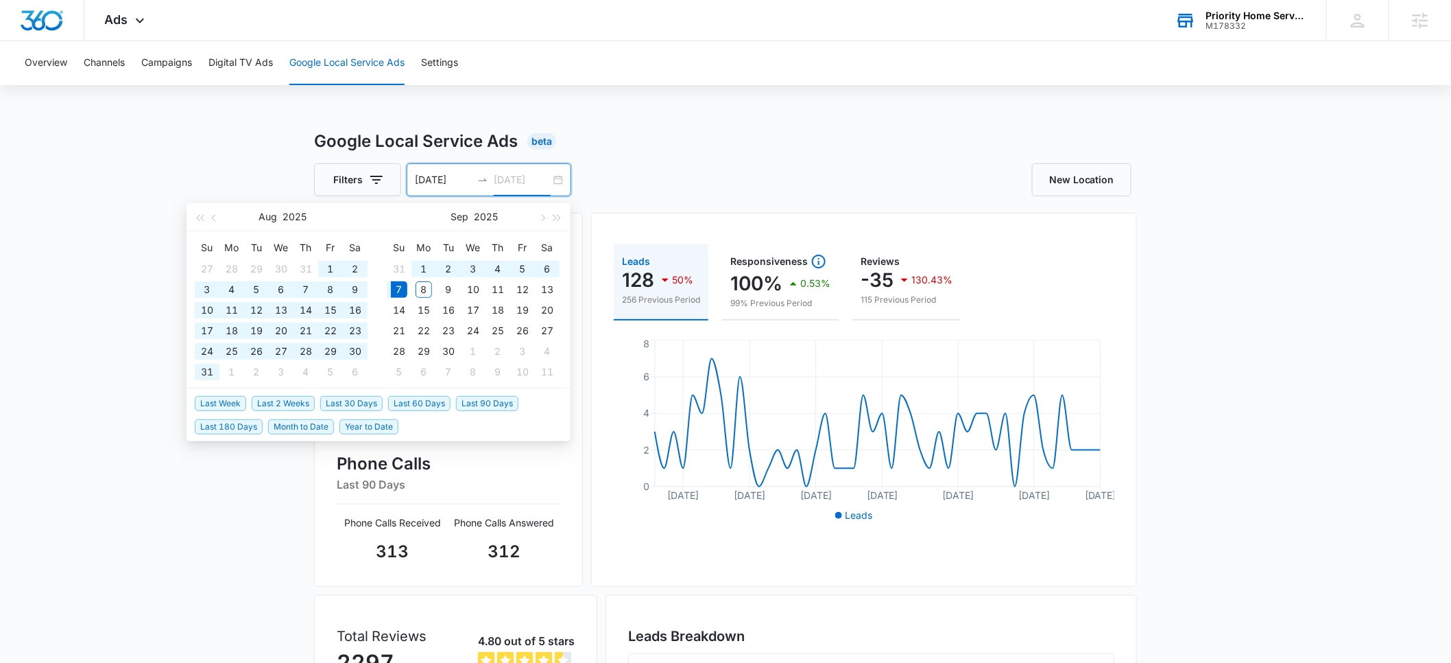
type input "09/07/2025"
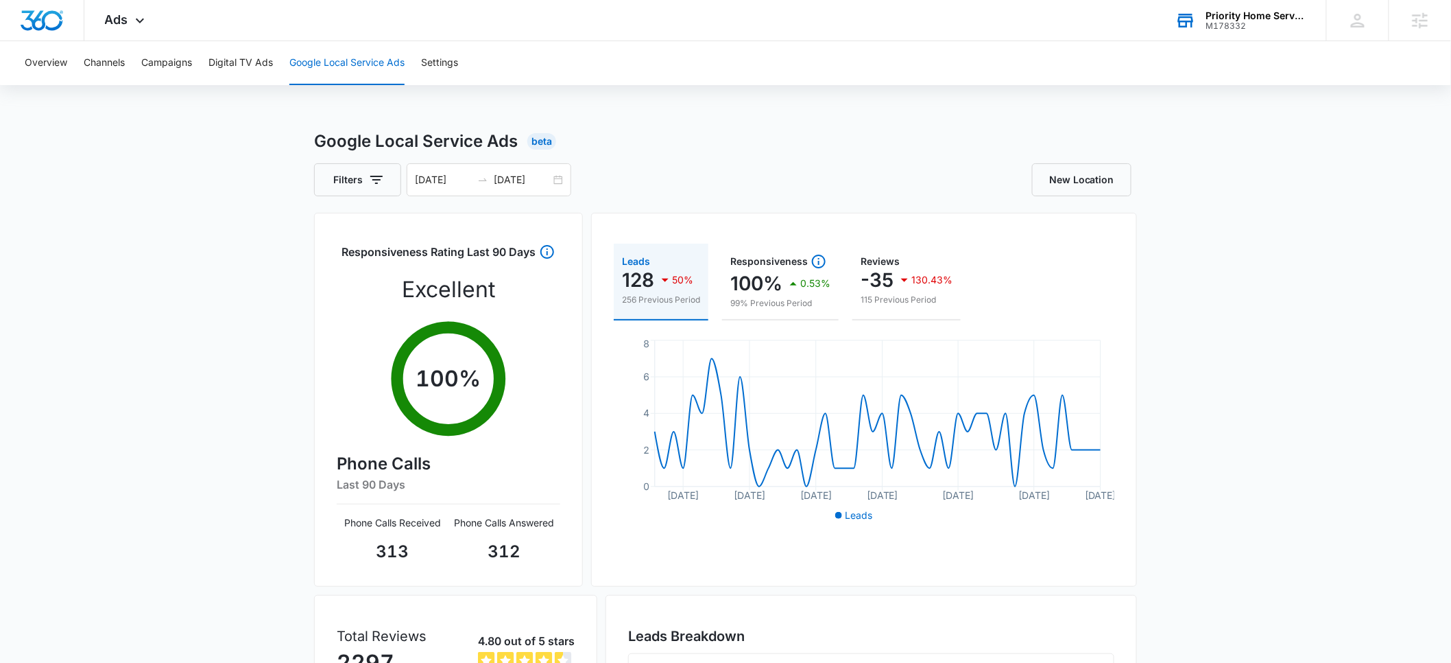
click at [130, 228] on div "Google Local Service Ads Beta Filters 07/22/2025 09/07/2025 Aug 2025 Su Mo Tu W…" at bounding box center [725, 486] width 1451 height 714
click at [432, 185] on input "07/22/2025" at bounding box center [443, 179] width 57 height 15
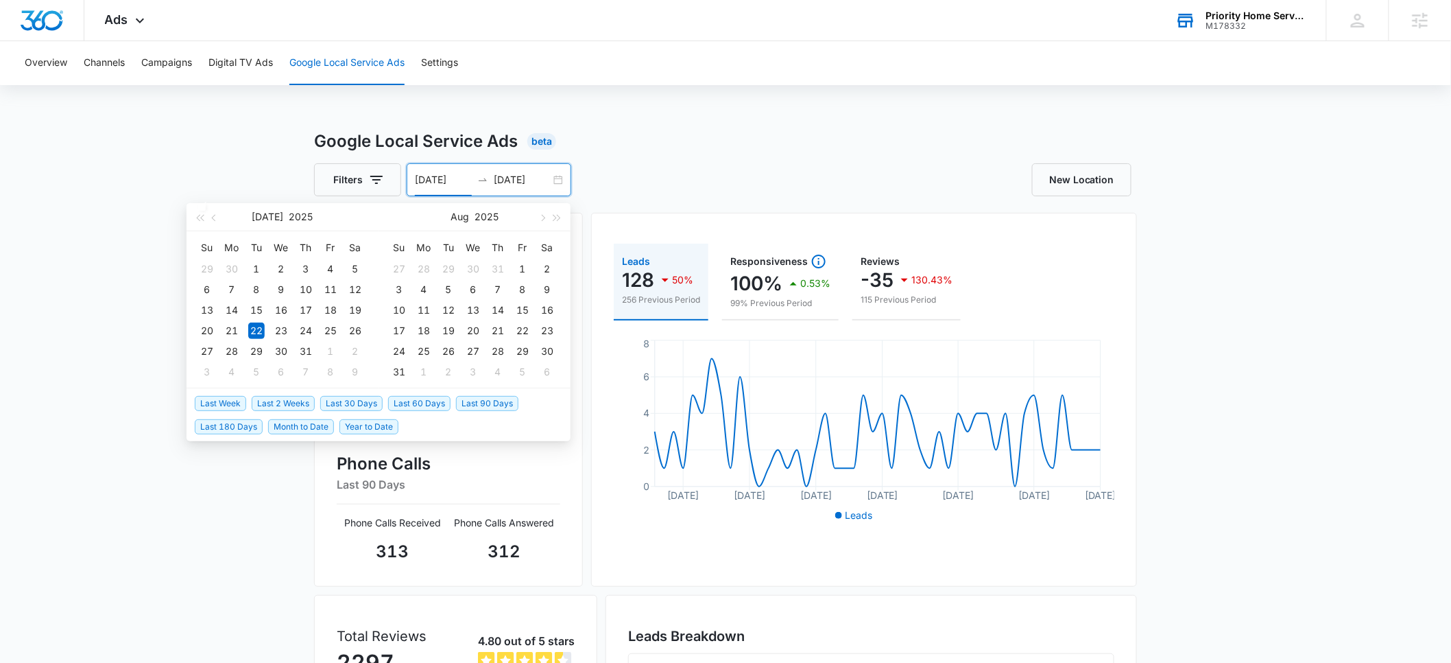
click at [308, 422] on span "Month to Date" at bounding box center [301, 426] width 66 height 15
type input "09/01/2025"
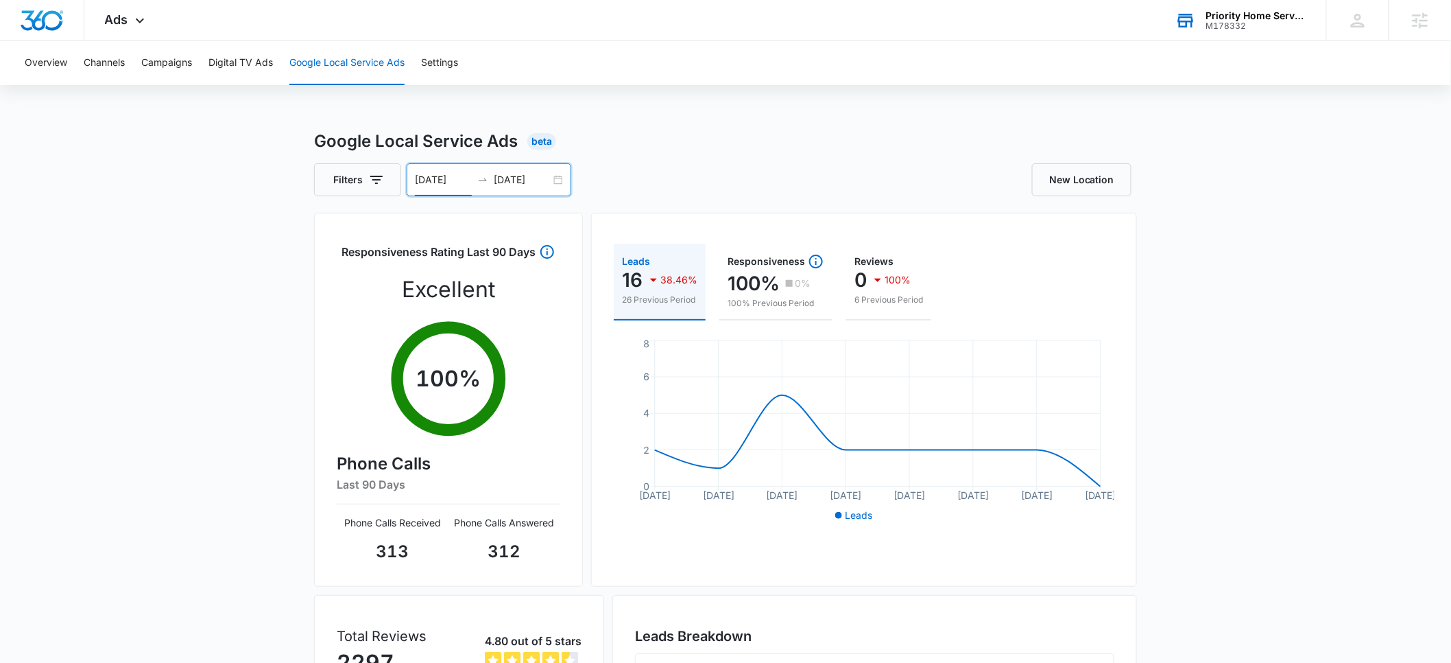
click at [521, 175] on input "09/08/2025" at bounding box center [522, 179] width 57 height 15
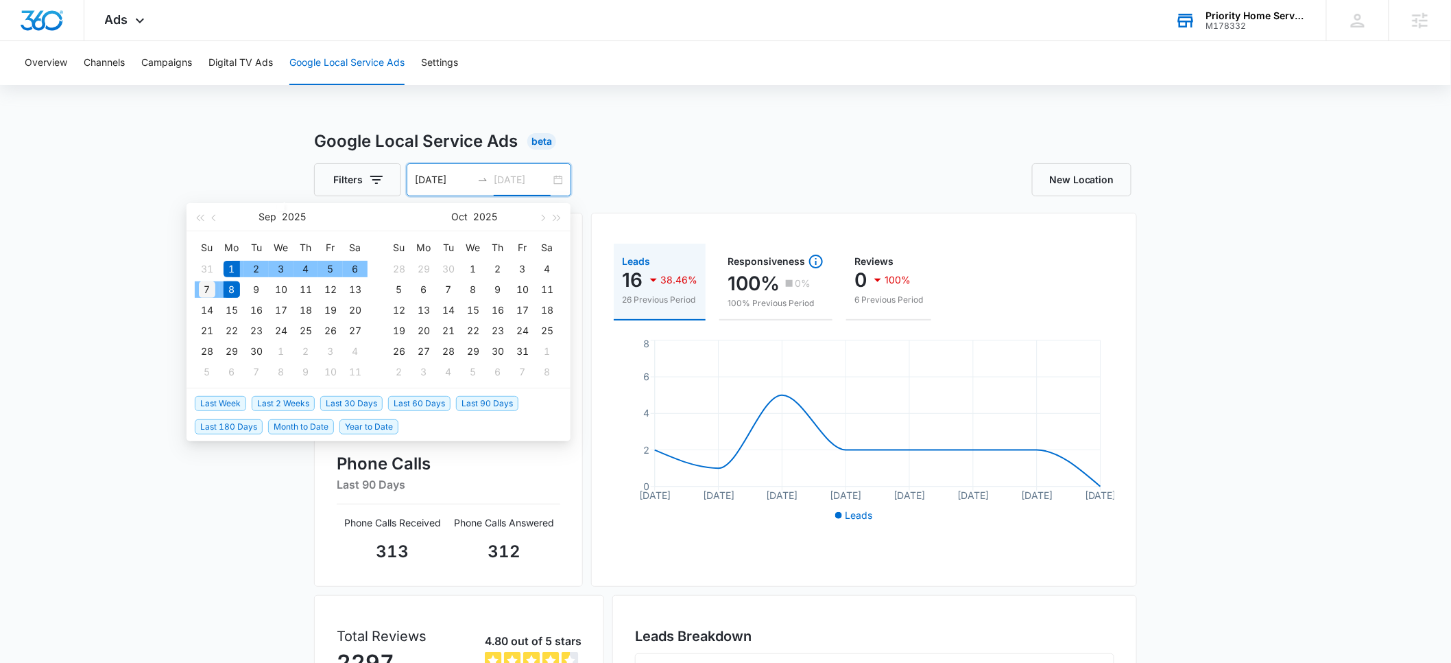
type input "09/07/2025"
click at [215, 288] on div "7" at bounding box center [207, 289] width 16 height 16
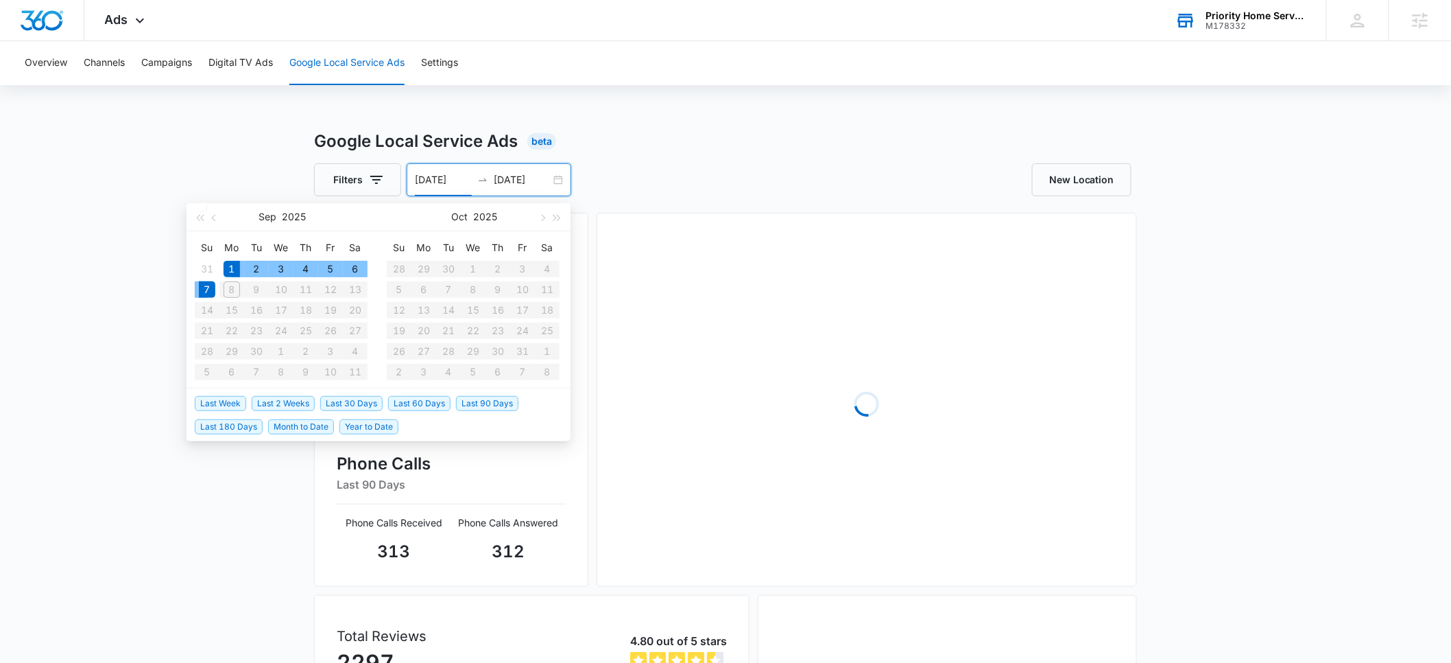
type input "09/01/2025"
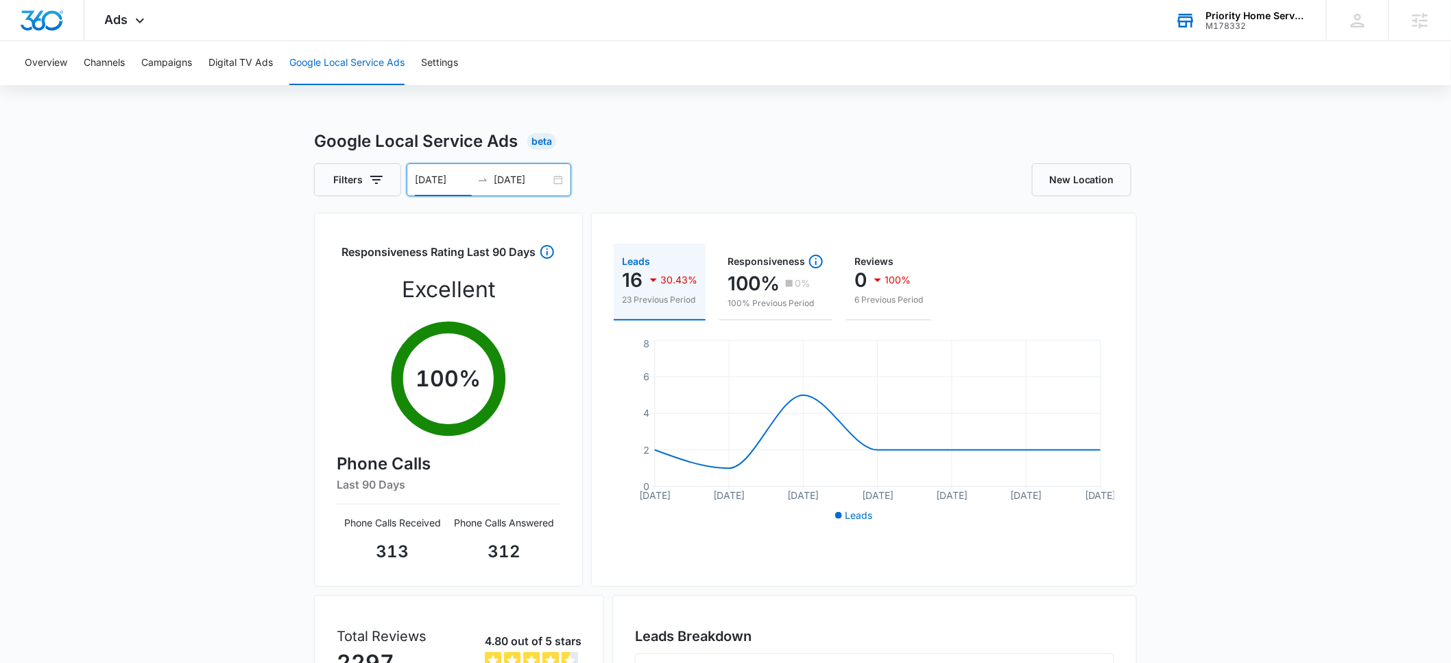
click at [208, 139] on div "Google Local Service Ads Beta Filters 09/01/2025 09/07/2025 Sep 2025 Su Mo Tu W…" at bounding box center [725, 486] width 1451 height 714
click at [165, 67] on button "Campaigns" at bounding box center [166, 63] width 51 height 44
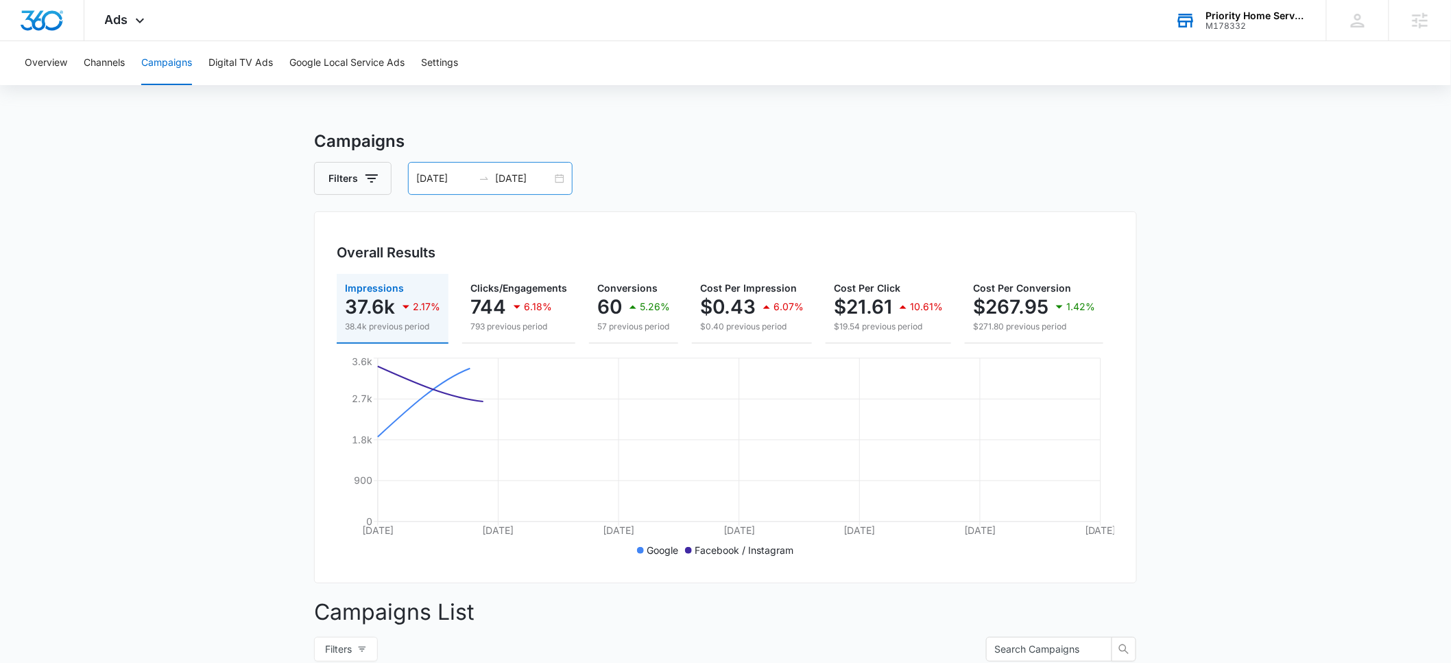
click at [433, 177] on input "09/01/2025" at bounding box center [444, 178] width 57 height 15
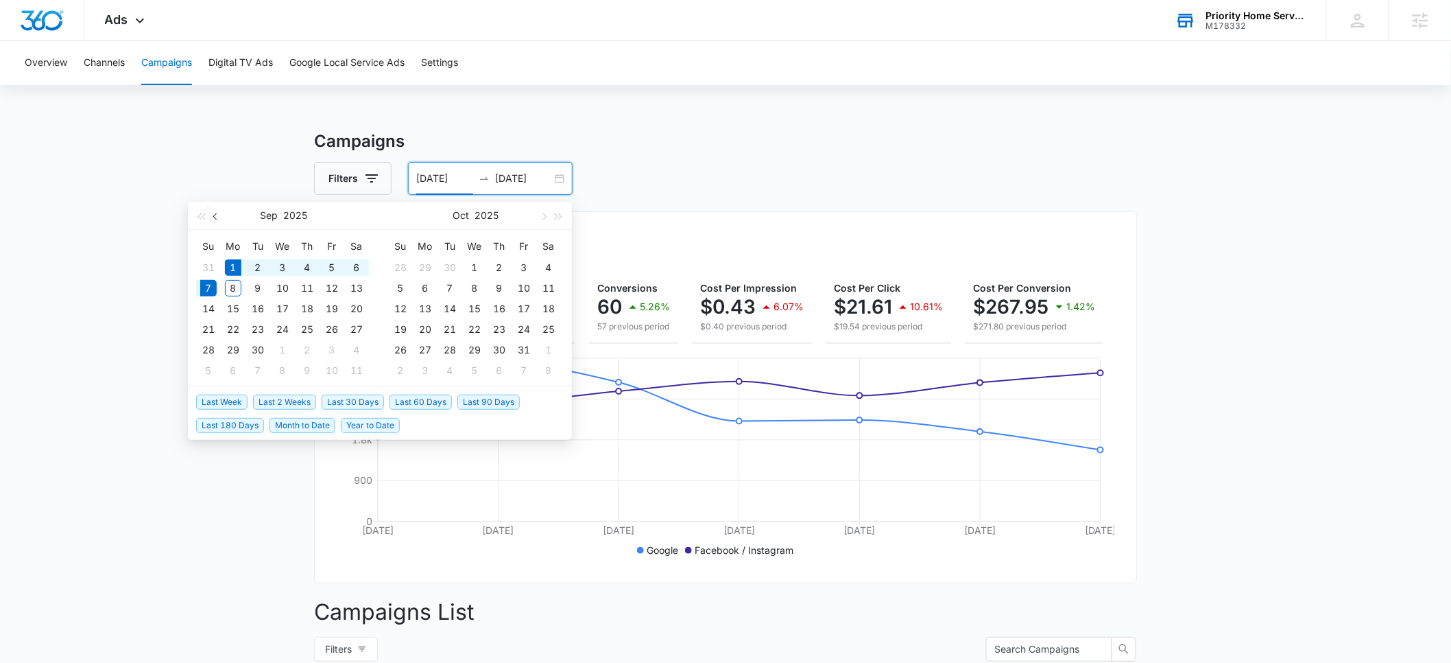
click at [211, 215] on button "button" at bounding box center [216, 215] width 15 height 27
type input "07/15/2025"
click at [263, 305] on div "15" at bounding box center [258, 308] width 16 height 16
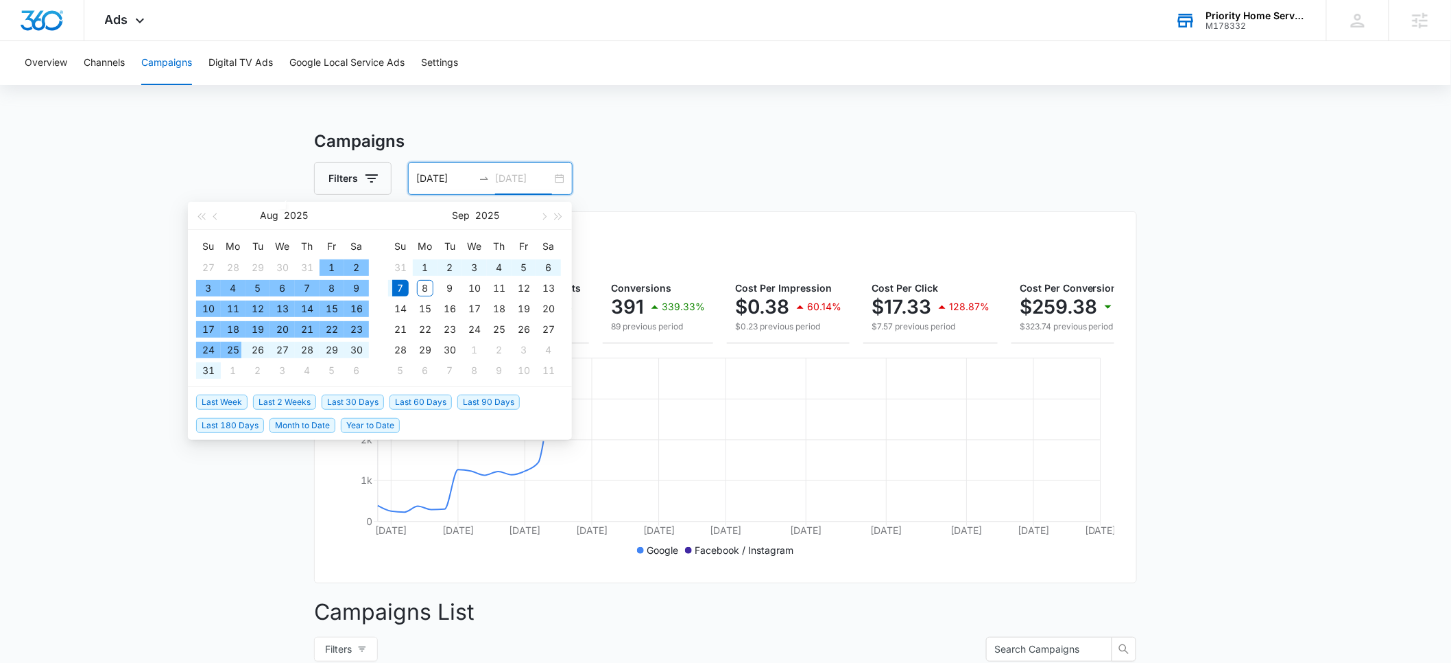
type input "09/07/2025"
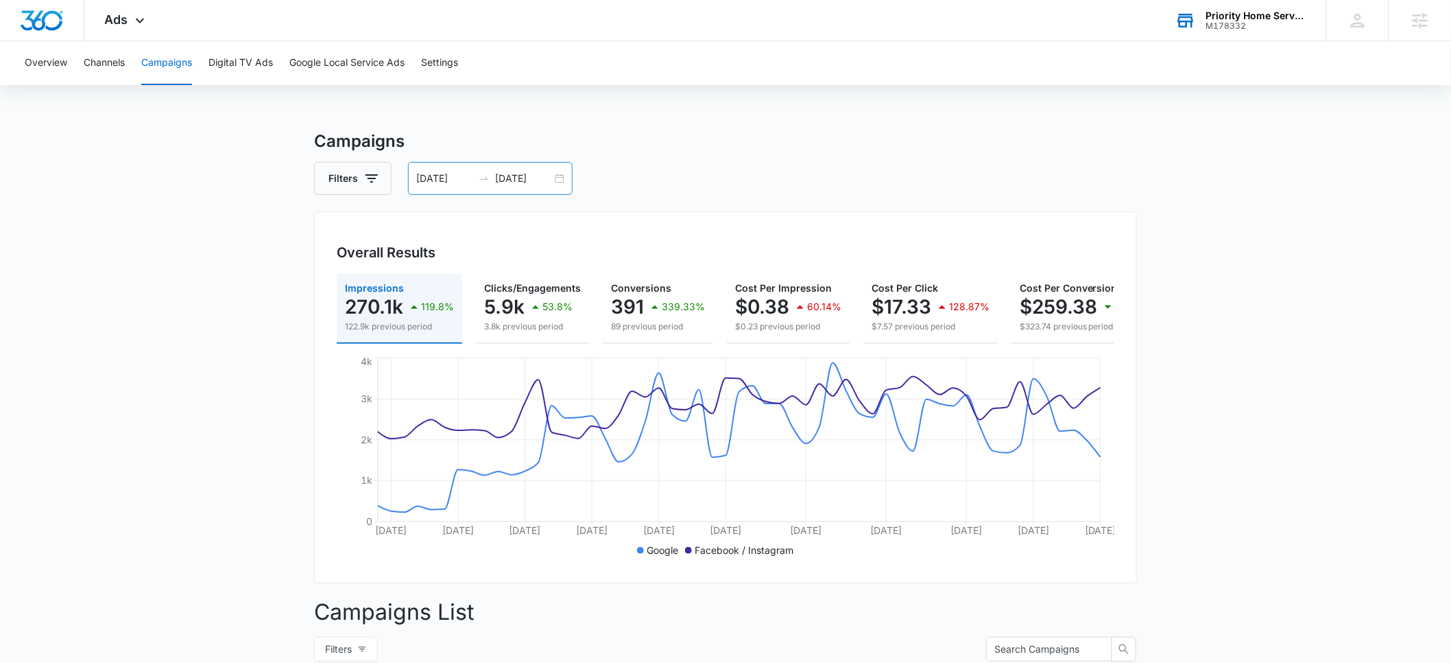
click at [433, 180] on input "07/15/2025" at bounding box center [444, 178] width 57 height 15
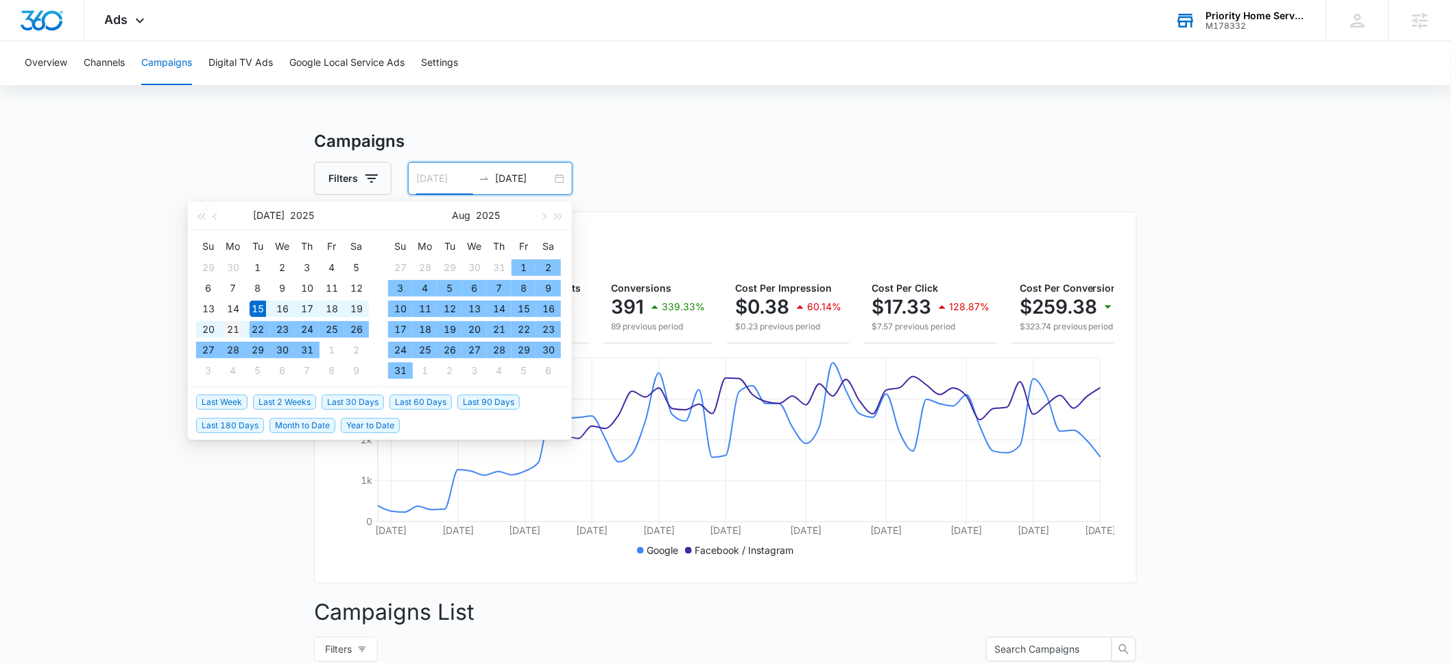
type input "07/21/2025"
click at [239, 326] on div "21" at bounding box center [233, 329] width 16 height 16
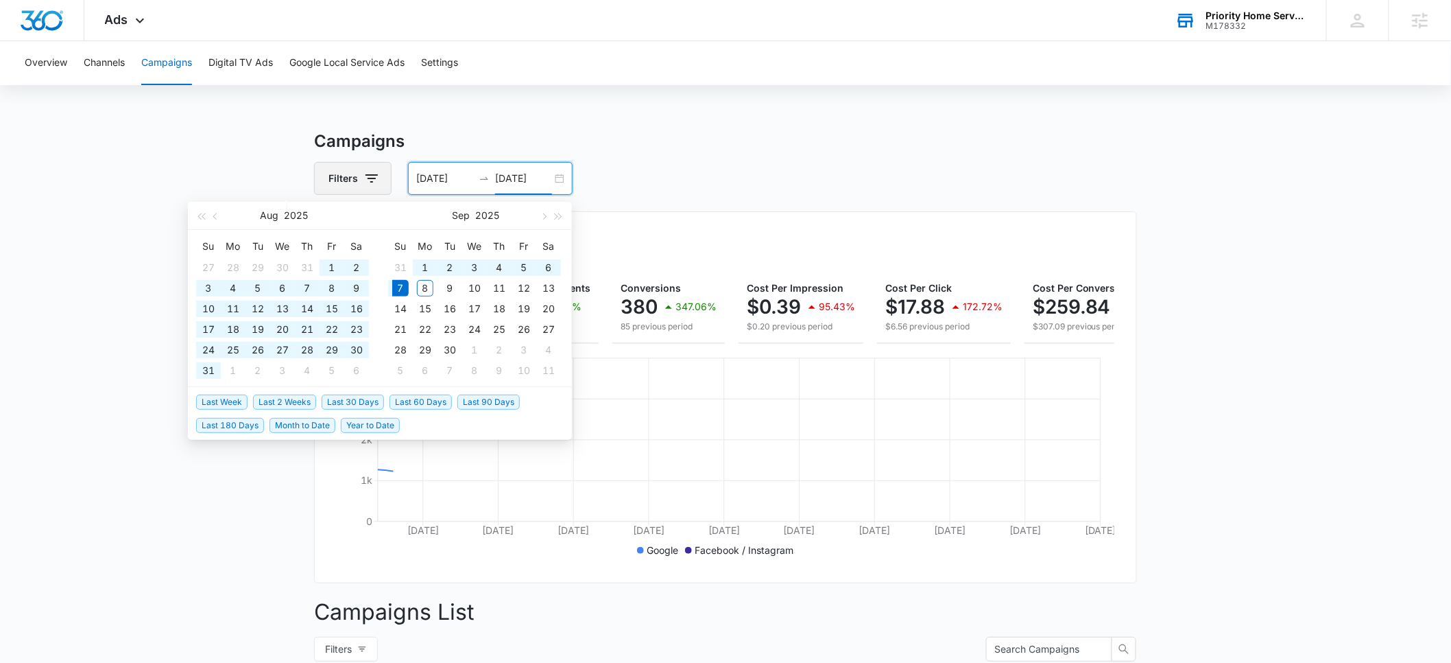
type input "09/07/2025"
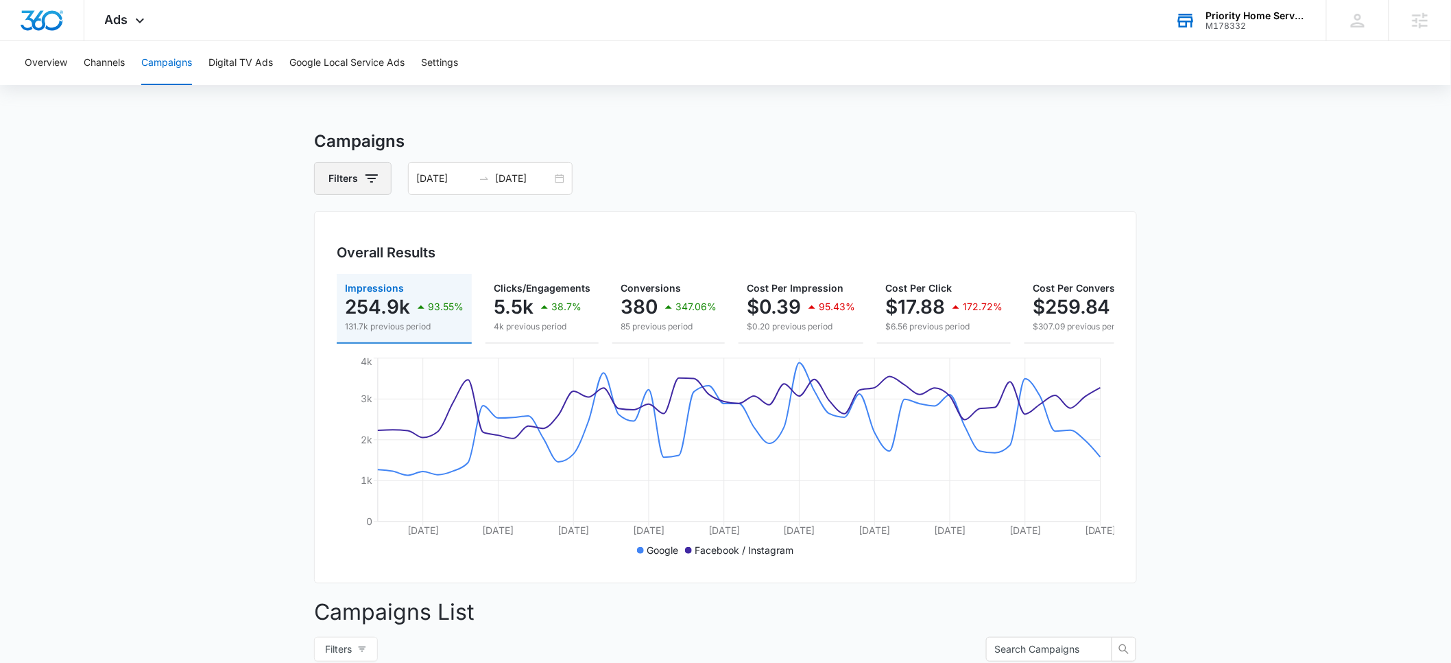
click at [370, 180] on icon "button" at bounding box center [372, 178] width 16 height 16
click at [470, 230] on icon "Show Channel filters" at bounding box center [478, 228] width 16 height 16
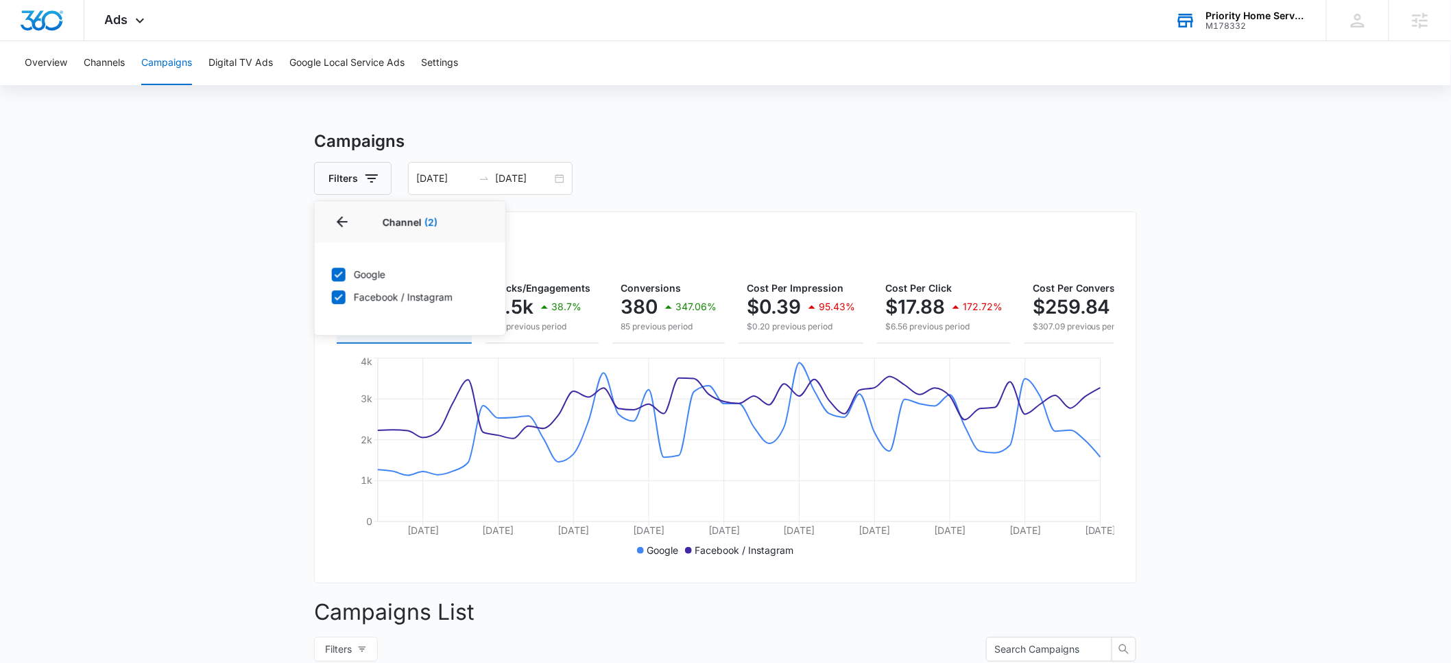
click at [337, 300] on icon at bounding box center [339, 297] width 12 height 12
click at [332, 297] on input "Facebook / Instagram" at bounding box center [331, 296] width 1 height 1
checkbox input "false"
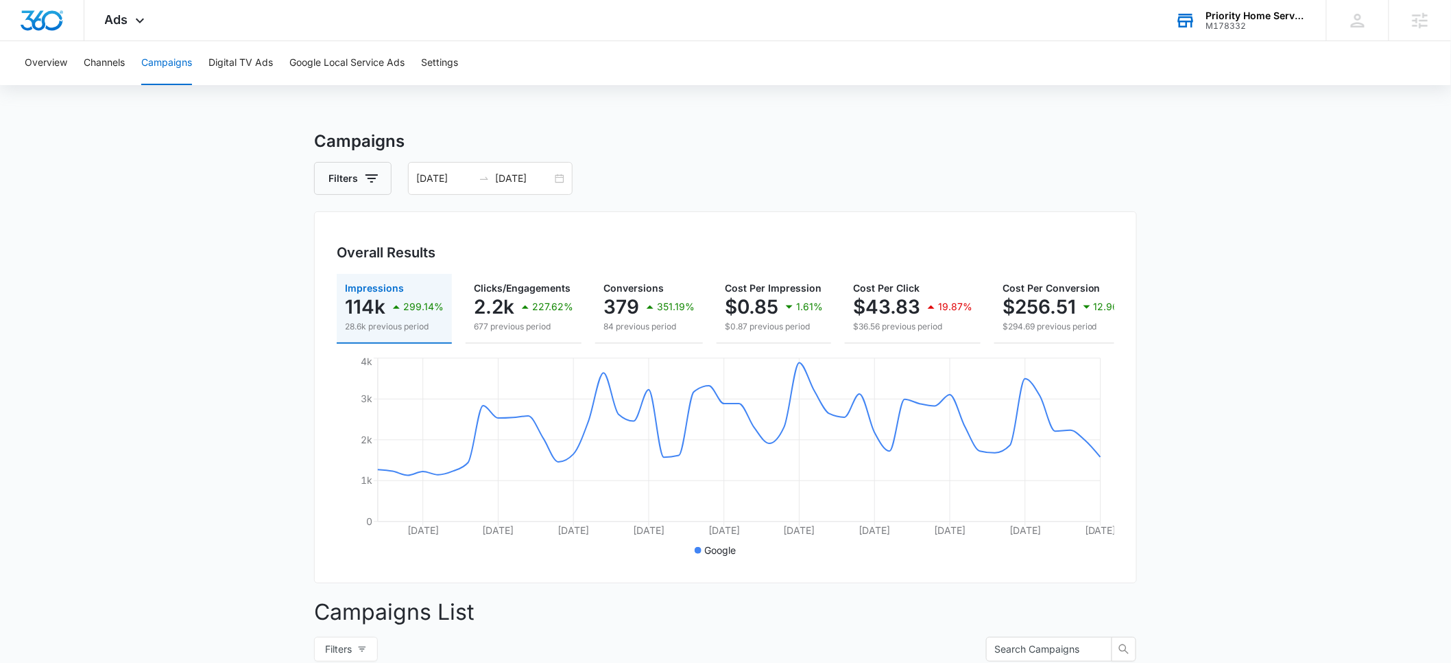
click at [322, 67] on button "Google Local Service Ads" at bounding box center [346, 63] width 115 height 44
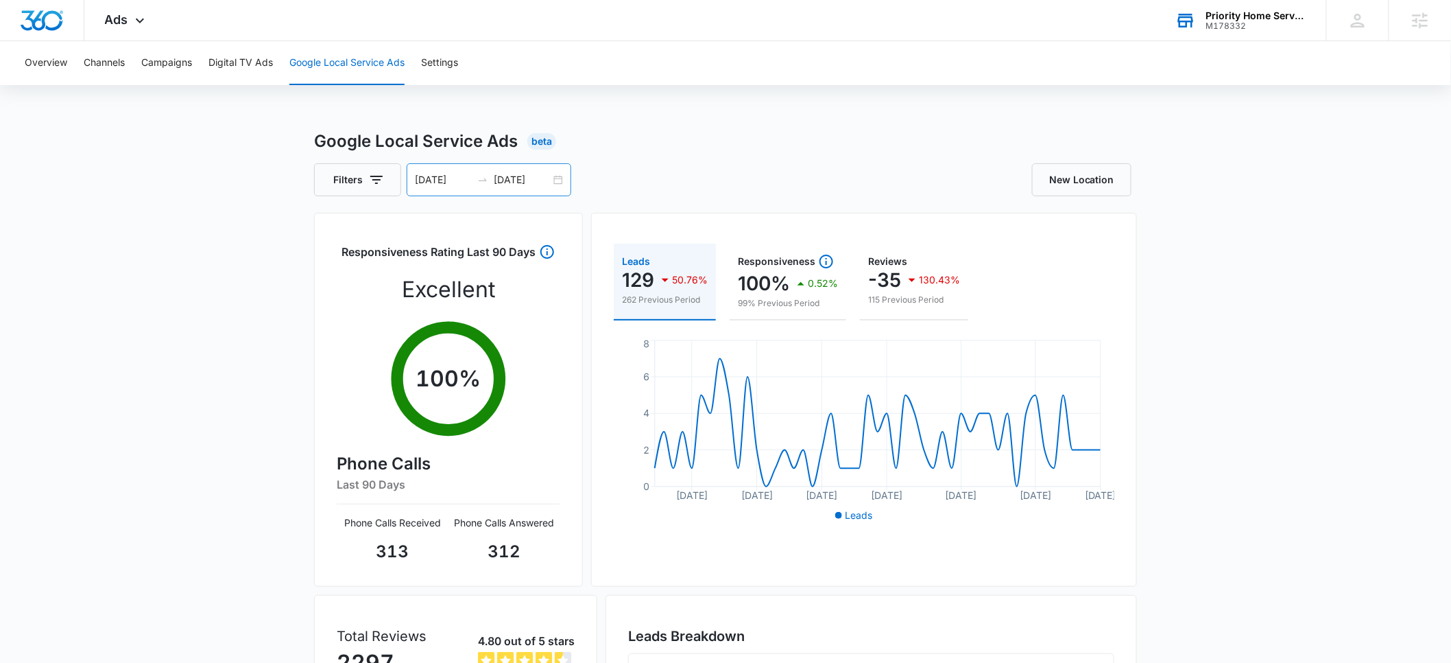
click at [441, 183] on input "07/21/2025" at bounding box center [443, 179] width 57 height 15
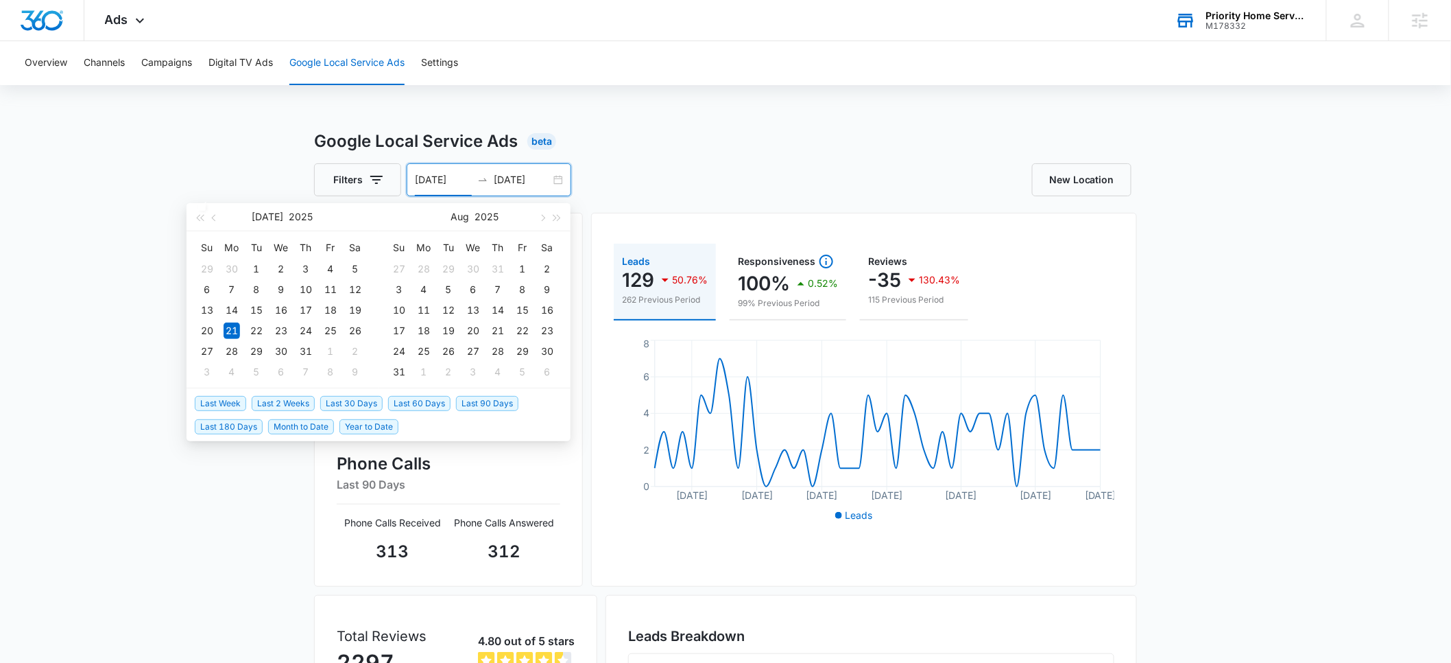
click at [310, 424] on span "Month to Date" at bounding box center [301, 426] width 66 height 15
type input "09/01/2025"
type input "09/08/2025"
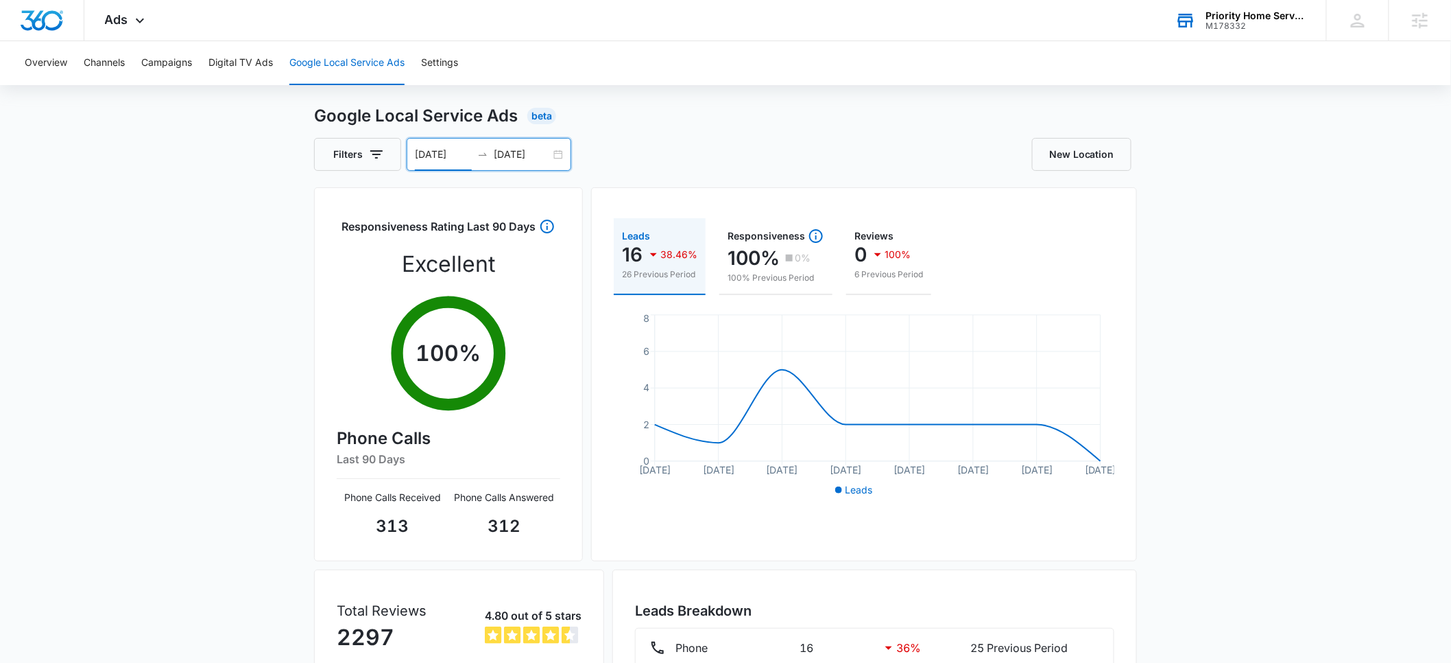
scroll to position [12, 0]
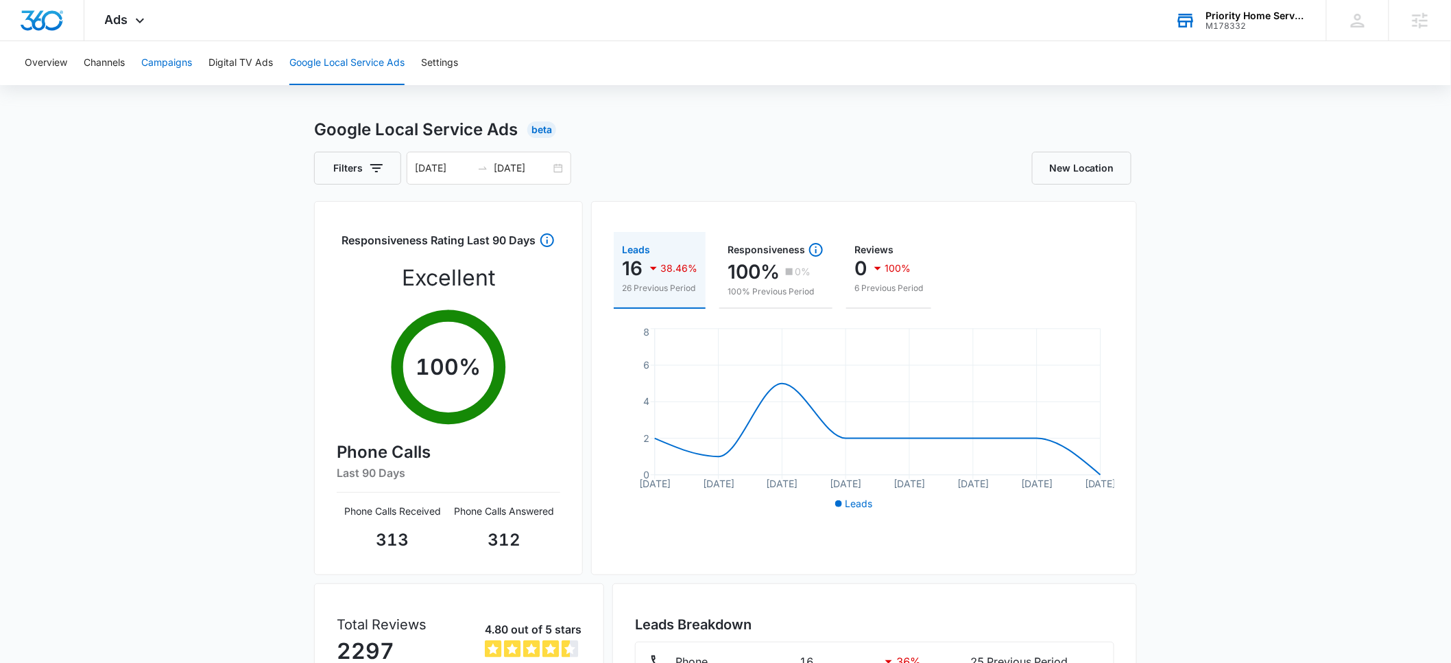
click at [177, 67] on button "Campaigns" at bounding box center [166, 63] width 51 height 44
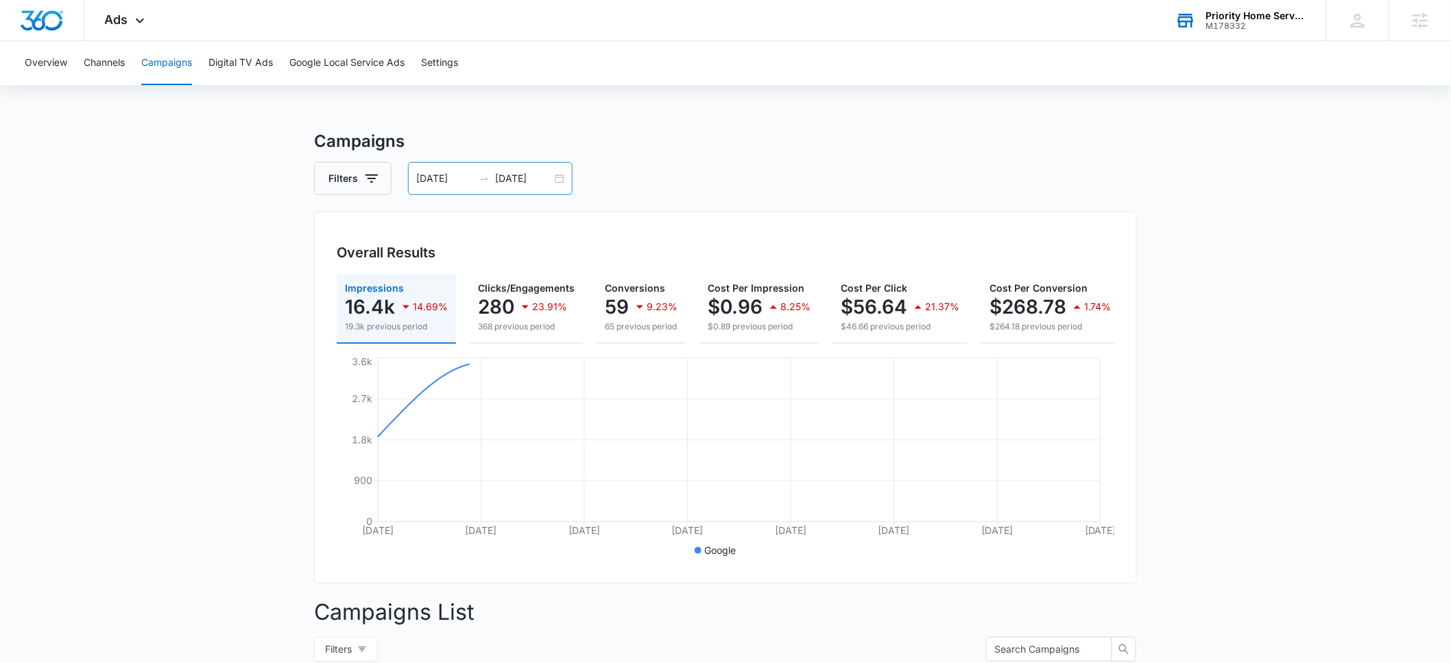
click at [442, 182] on input "09/01/2025" at bounding box center [444, 178] width 57 height 15
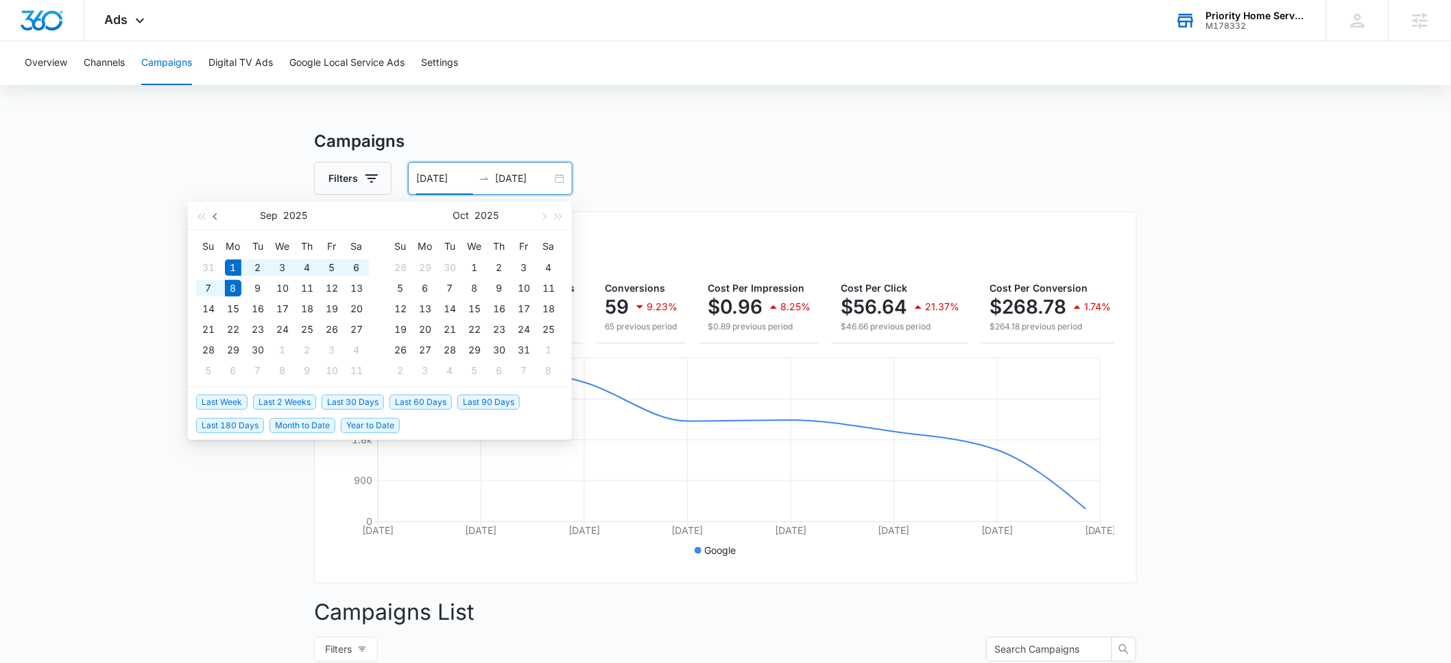
click at [219, 222] on button "button" at bounding box center [216, 215] width 15 height 27
type input "07/21/2025"
click at [235, 328] on div "21" at bounding box center [233, 329] width 16 height 16
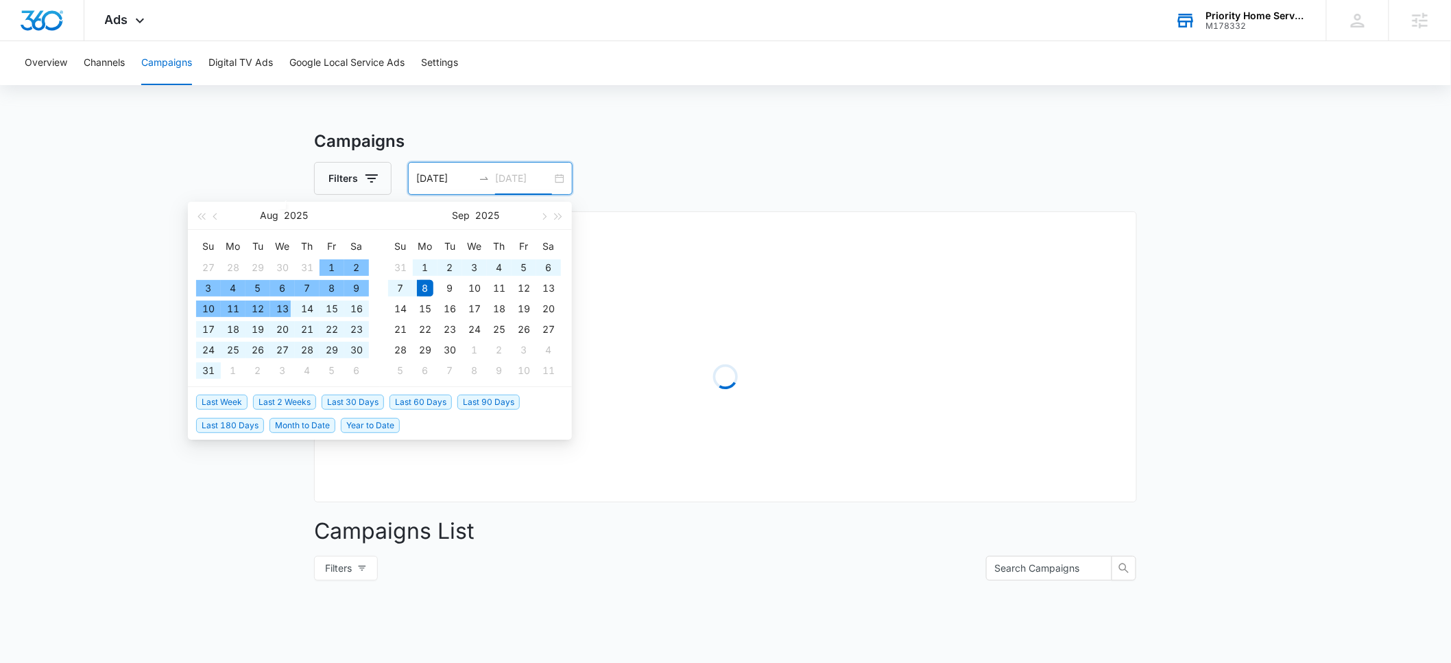
type input "09/08/2025"
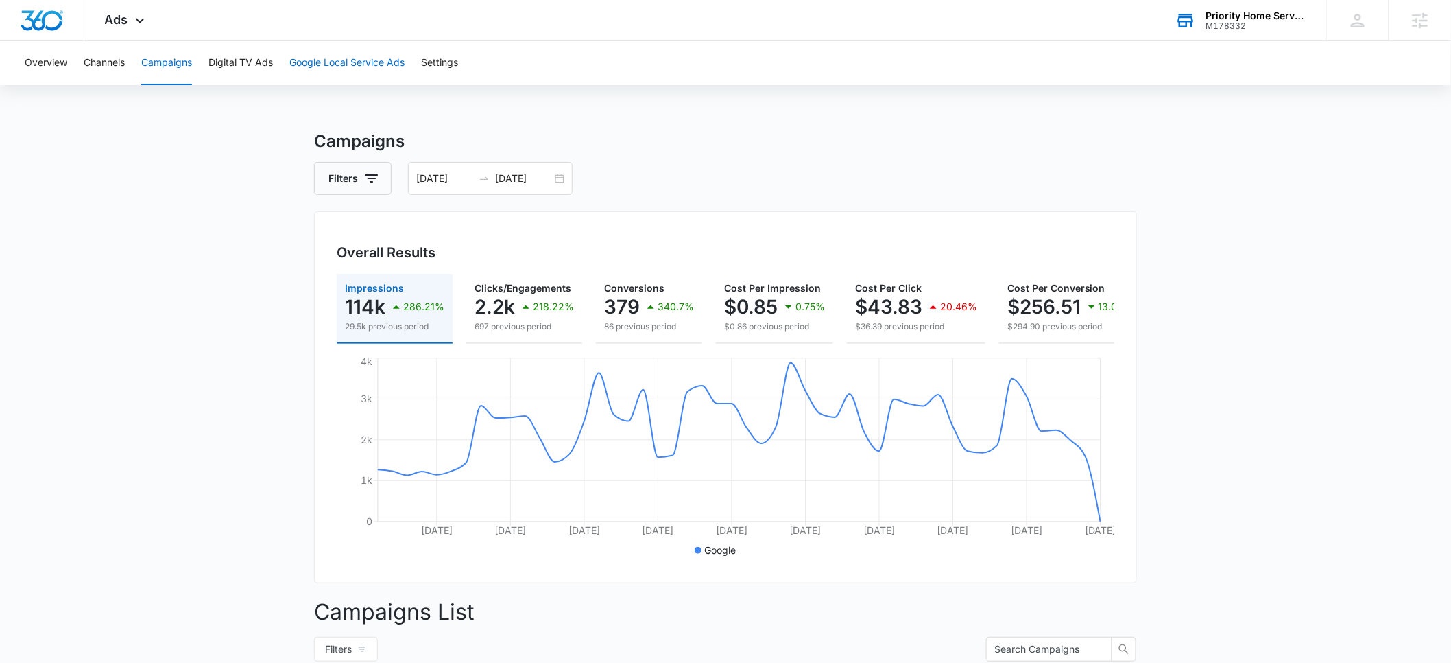
click at [338, 68] on button "Google Local Service Ads" at bounding box center [346, 63] width 115 height 44
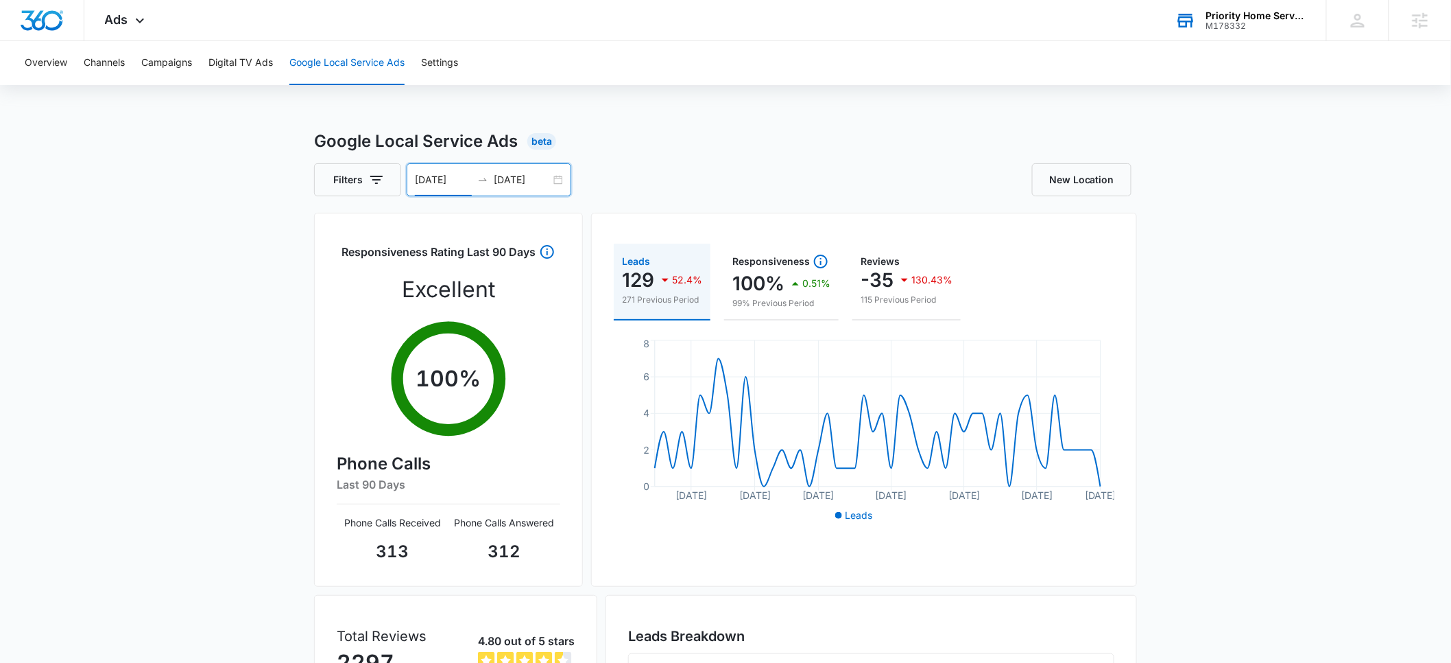
click at [429, 183] on input "07/21/2025" at bounding box center [443, 179] width 57 height 15
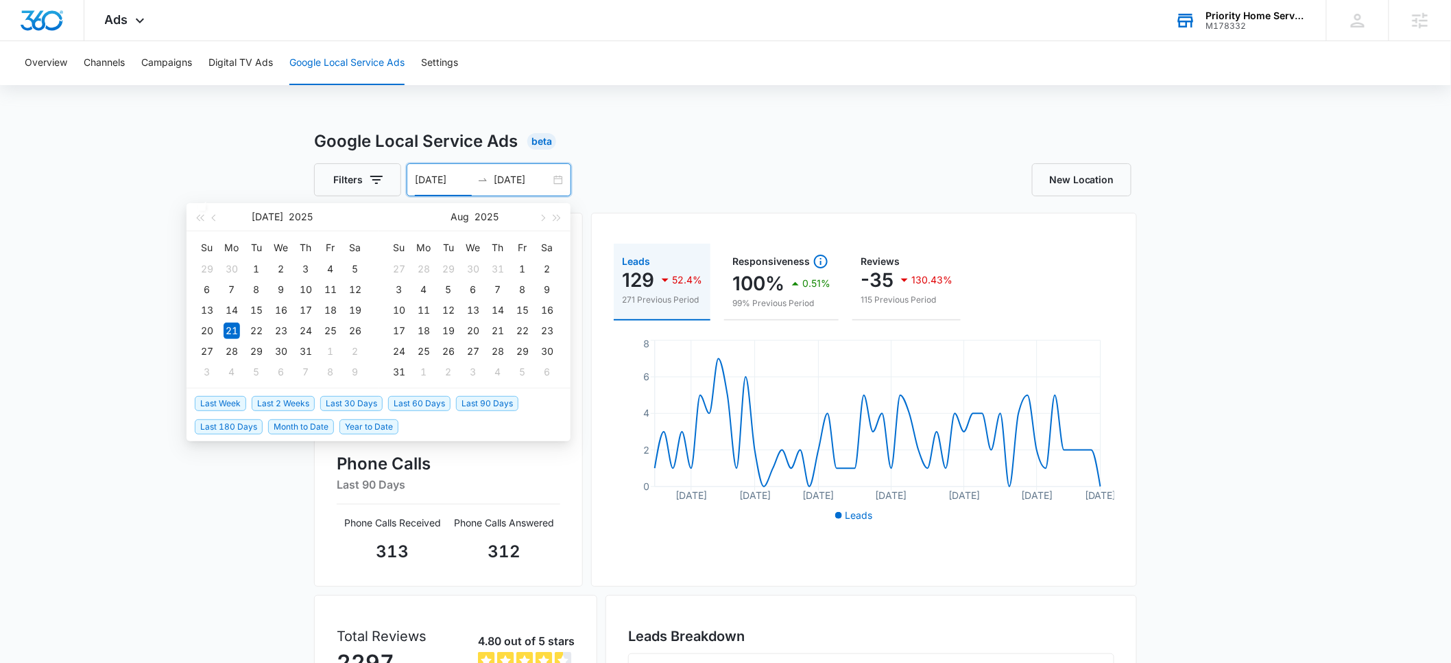
click at [292, 428] on span "Month to Date" at bounding box center [301, 426] width 66 height 15
type input "09/01/2025"
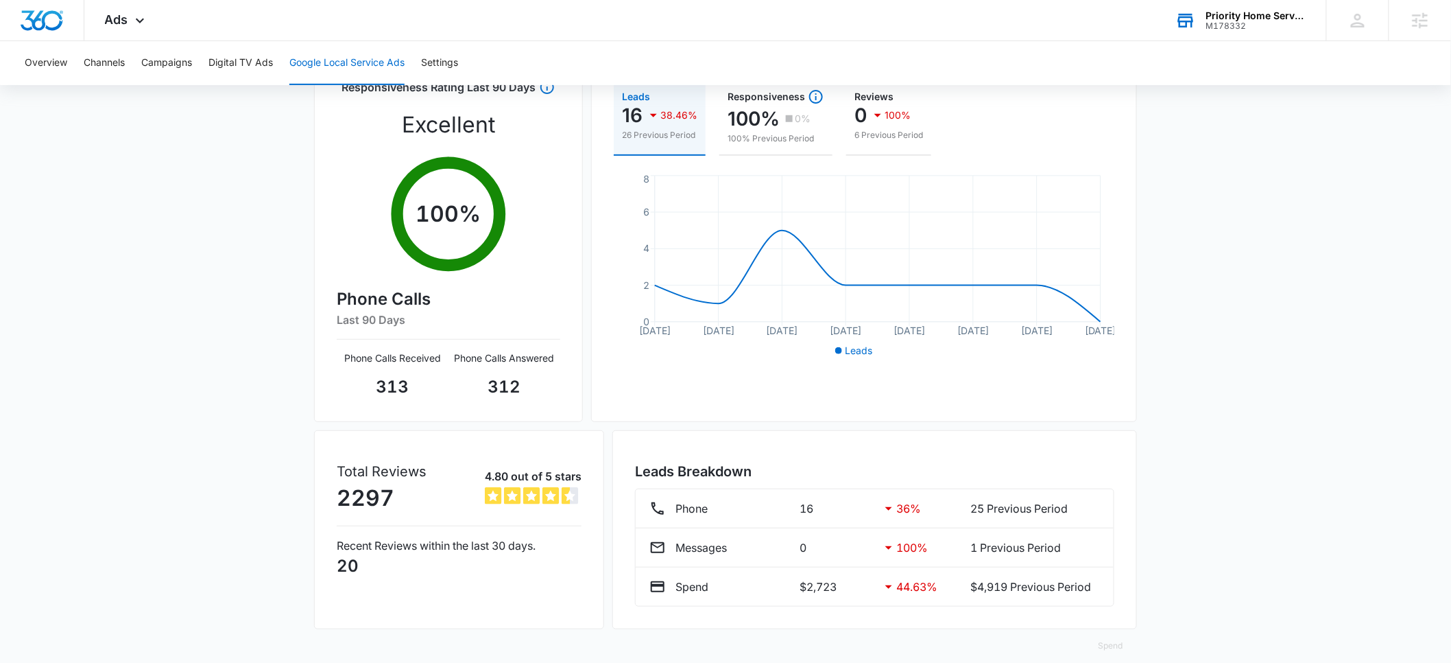
scroll to position [181, 0]
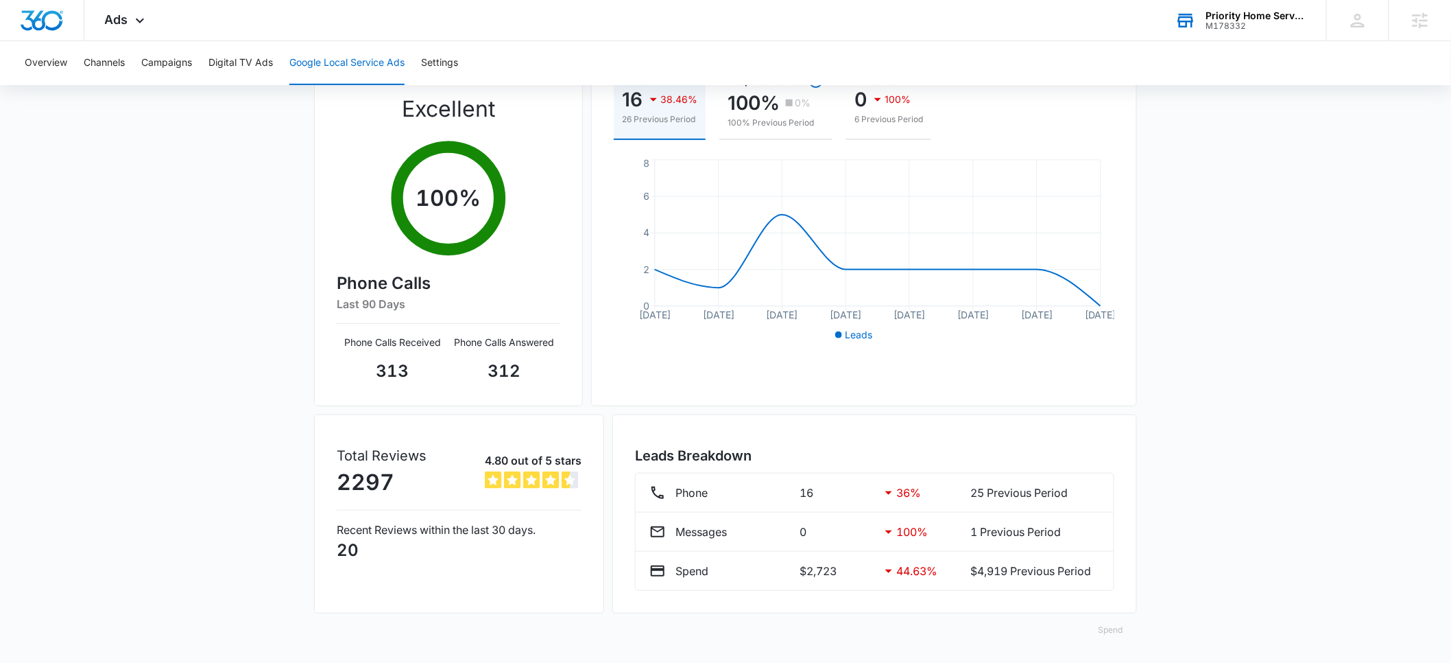
click at [1107, 629] on button "Spend" at bounding box center [1111, 629] width 52 height 33
click at [1110, 588] on div "Raw" at bounding box center [1122, 588] width 40 height 8
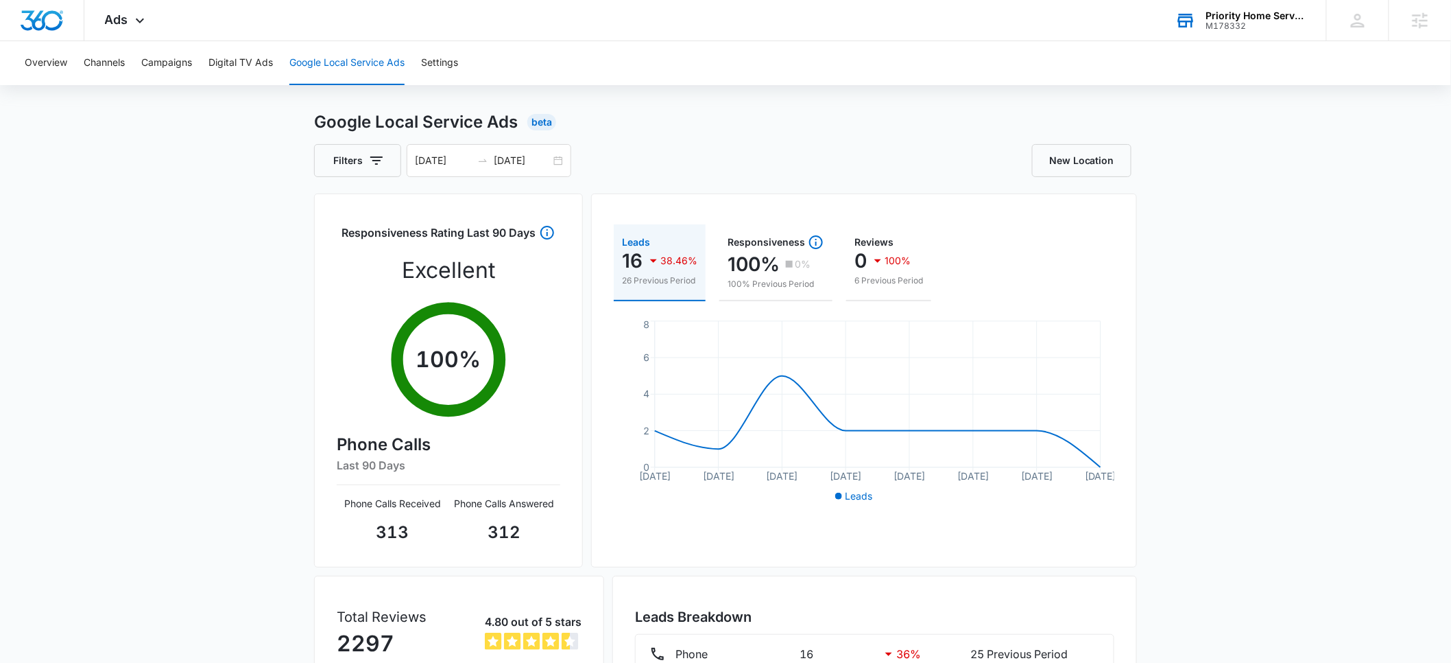
scroll to position [0, 0]
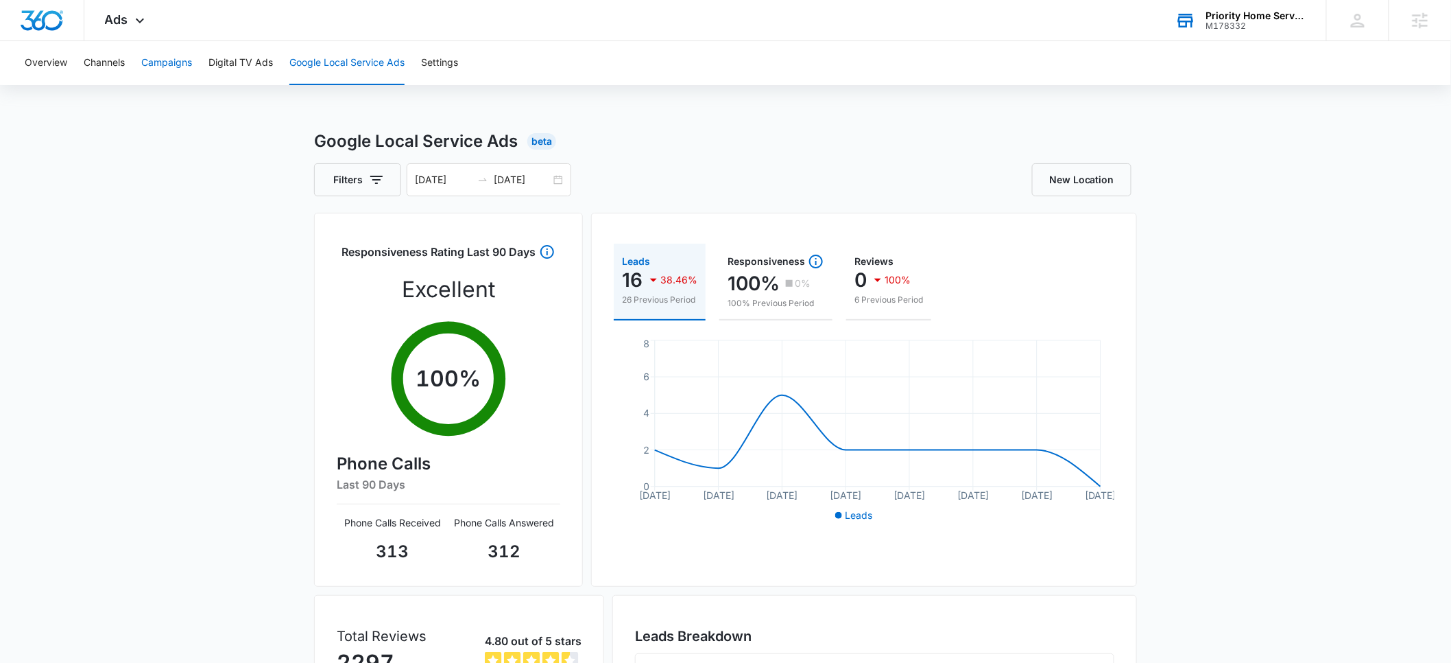
click at [166, 64] on button "Campaigns" at bounding box center [166, 63] width 51 height 44
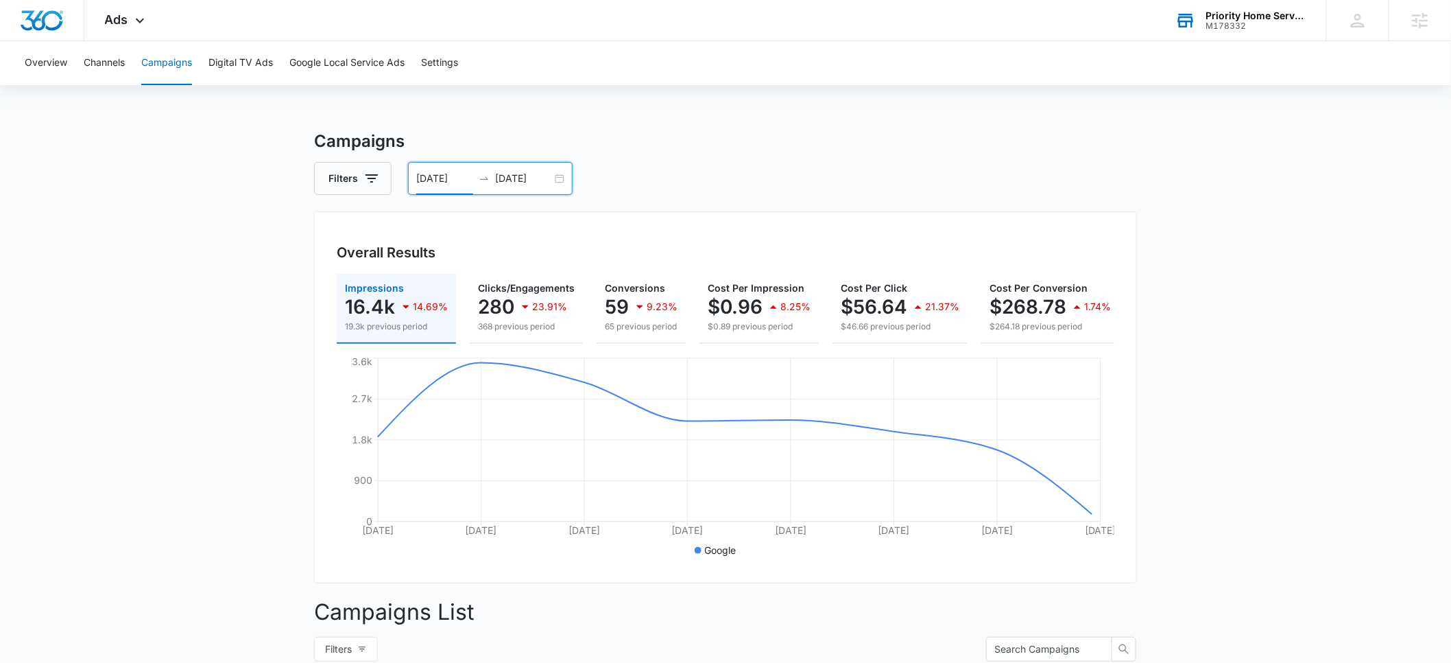
click at [422, 182] on input "09/01/2025" at bounding box center [444, 178] width 57 height 15
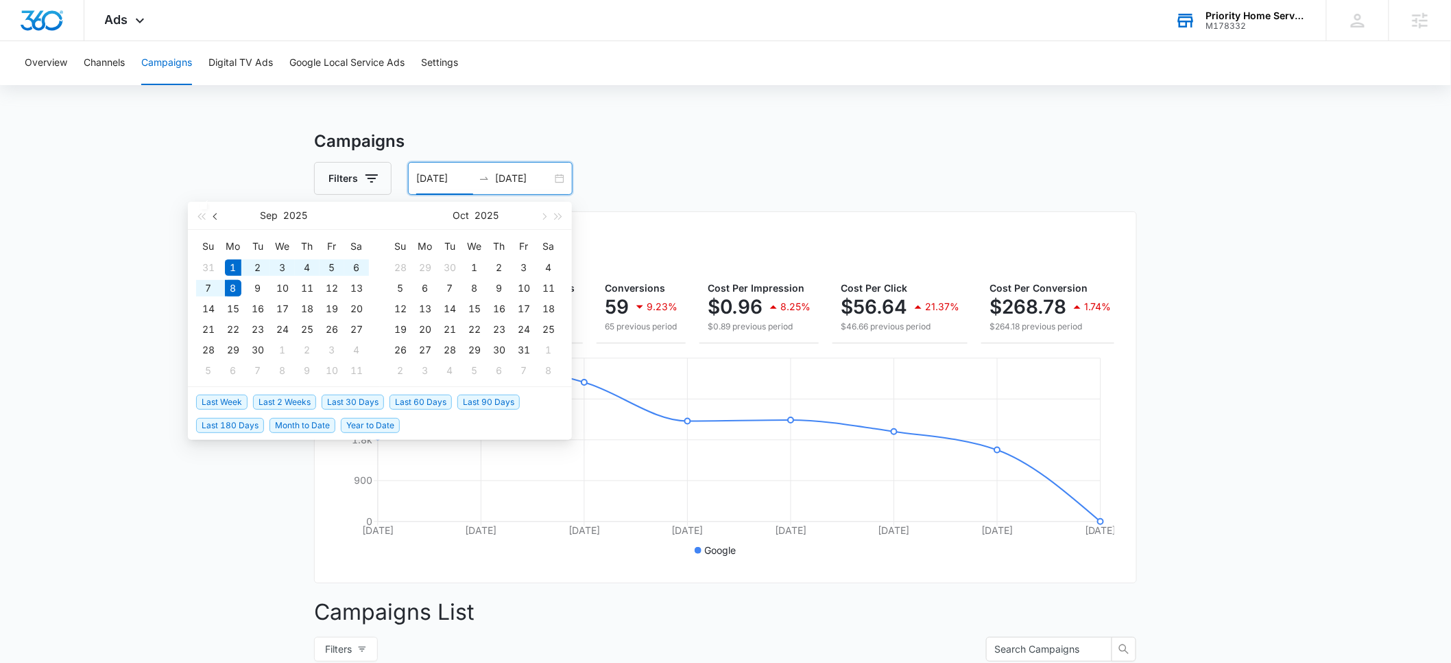
click at [218, 219] on button "button" at bounding box center [216, 215] width 15 height 27
type input "07/21/2025"
click at [239, 329] on div "21" at bounding box center [233, 329] width 16 height 16
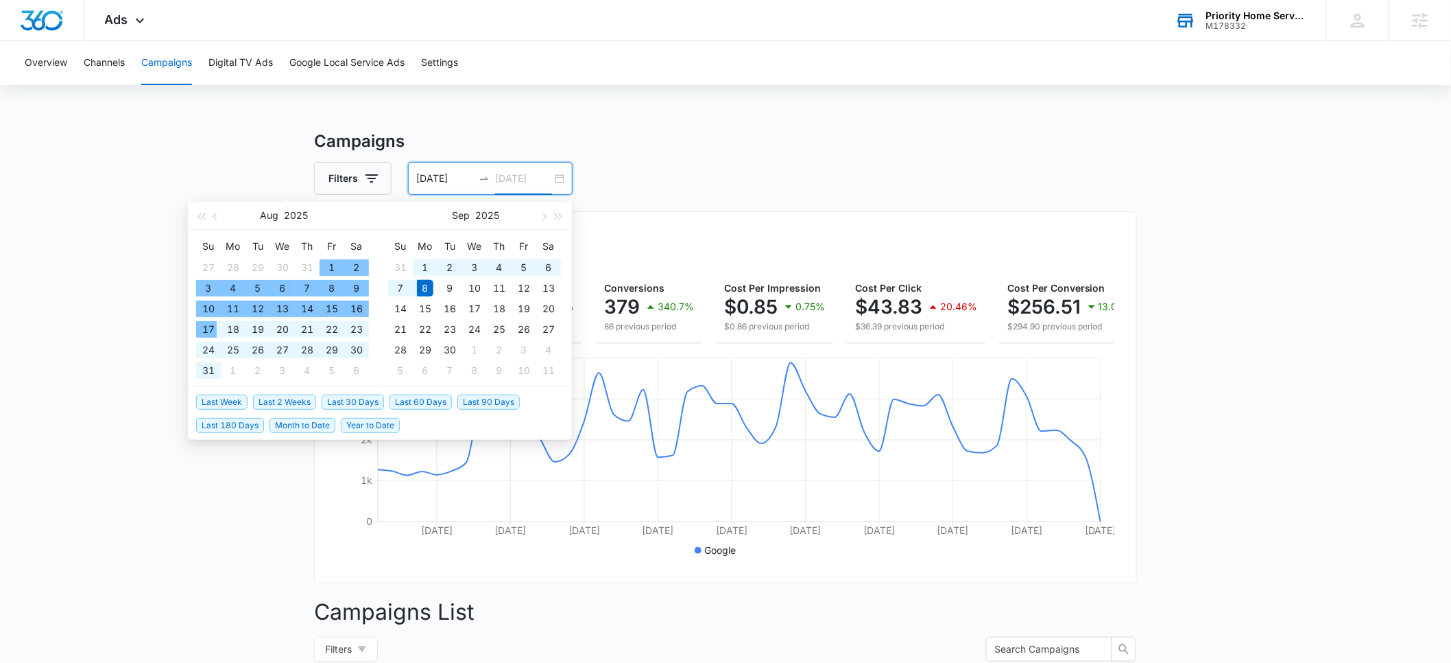
type input "09/08/2025"
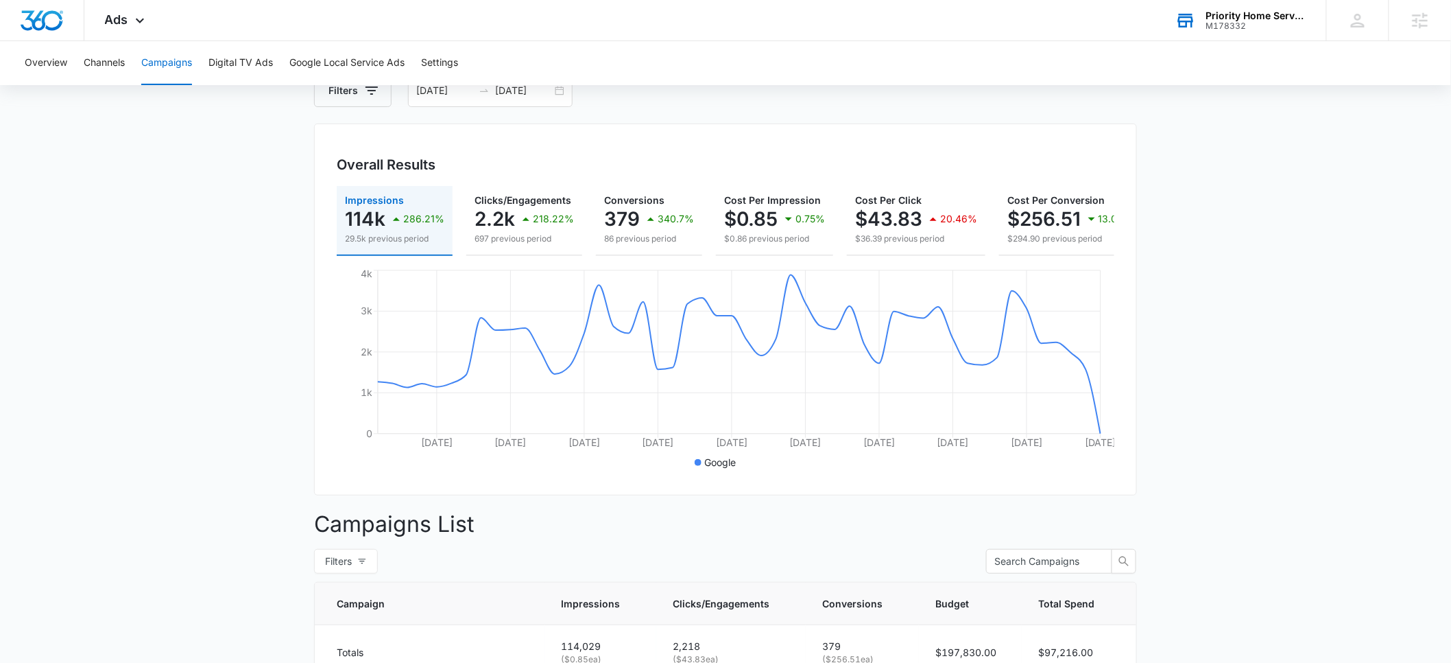
scroll to position [87, 0]
